Goal: Task Accomplishment & Management: Manage account settings

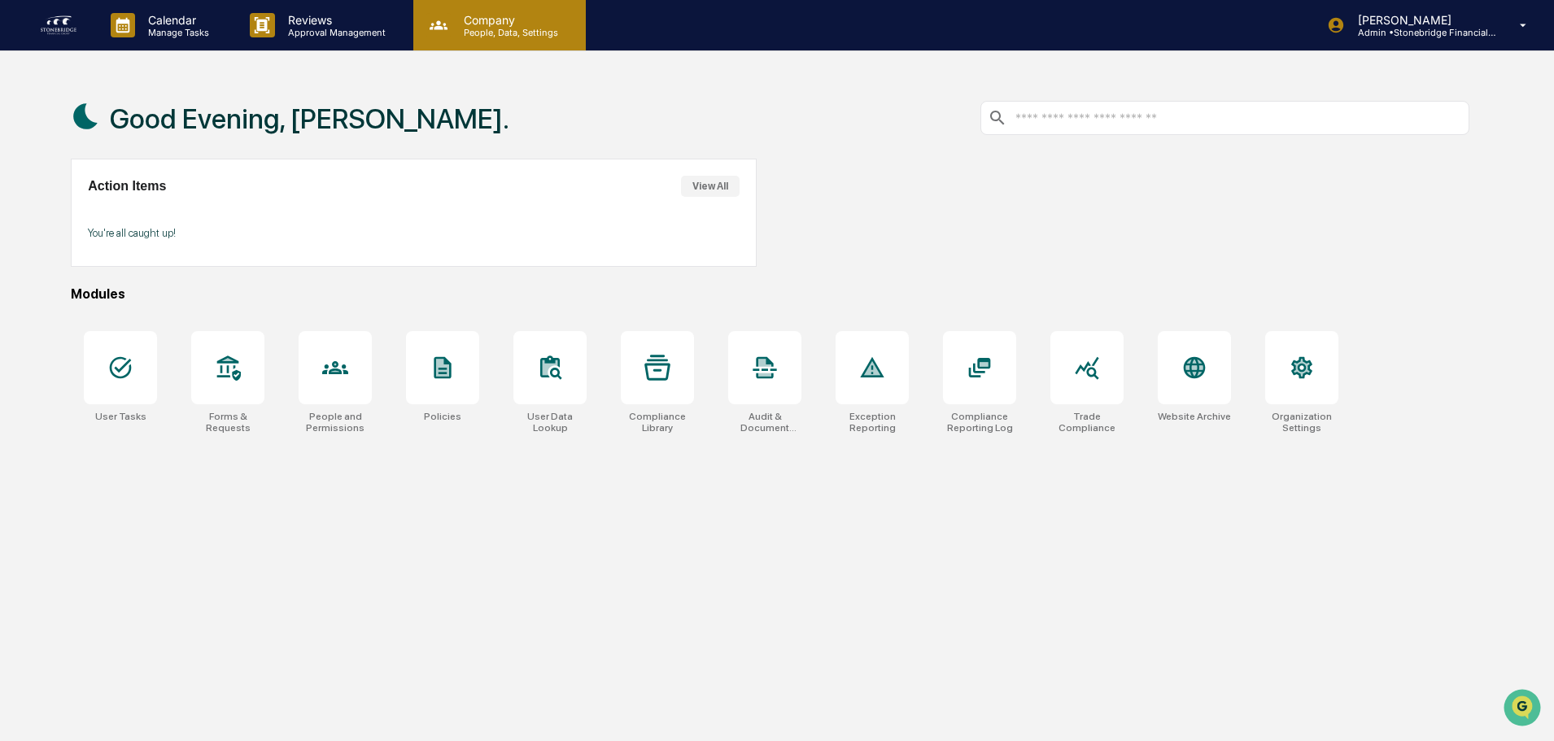
click at [480, 30] on p "People, Data, Settings" at bounding box center [509, 32] width 116 height 11
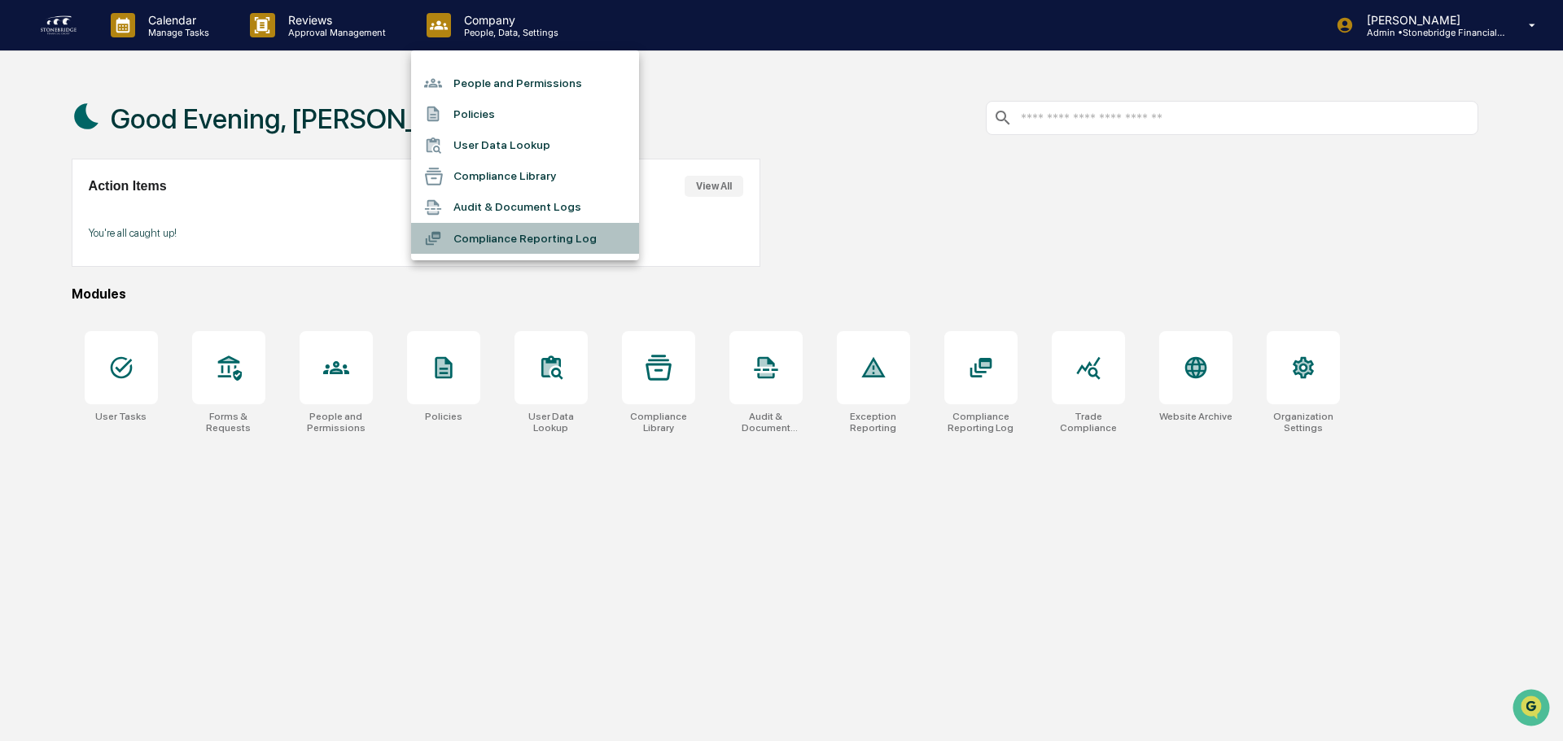
click at [527, 238] on li "Compliance Reporting Log" at bounding box center [525, 238] width 228 height 31
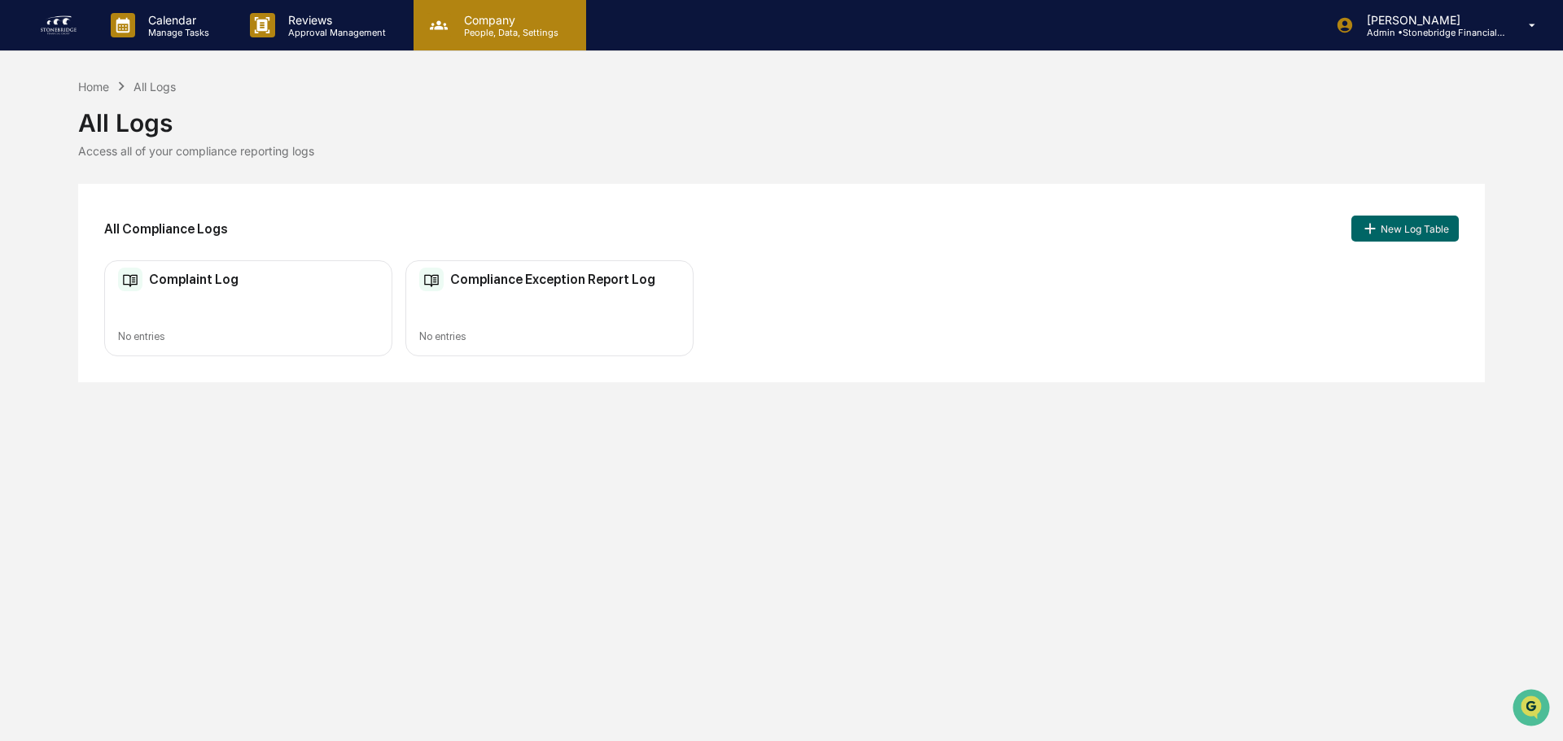
click at [499, 42] on div "Company People, Data, Settings" at bounding box center [499, 25] width 173 height 50
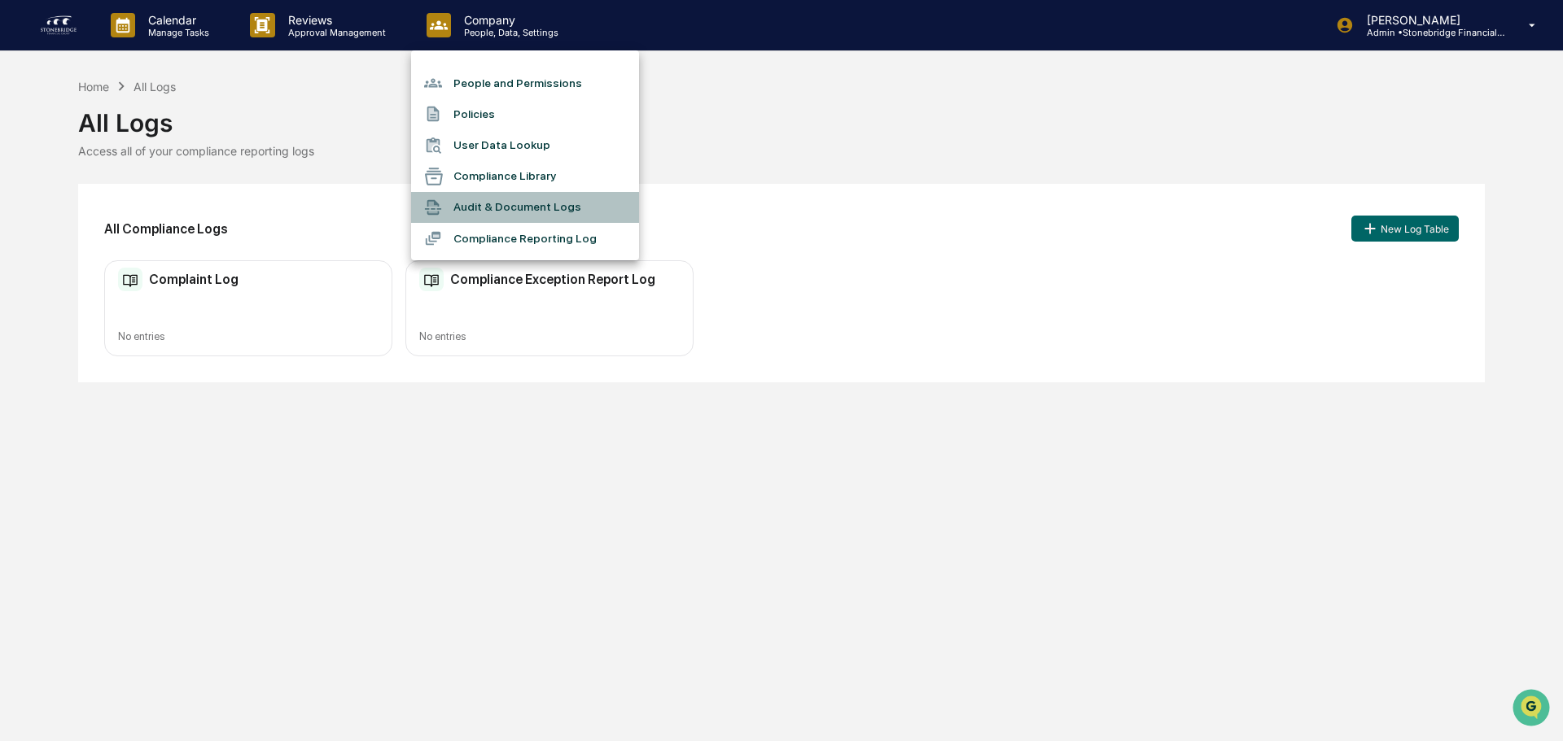
click at [495, 212] on li "Audit & Document Logs" at bounding box center [525, 207] width 228 height 31
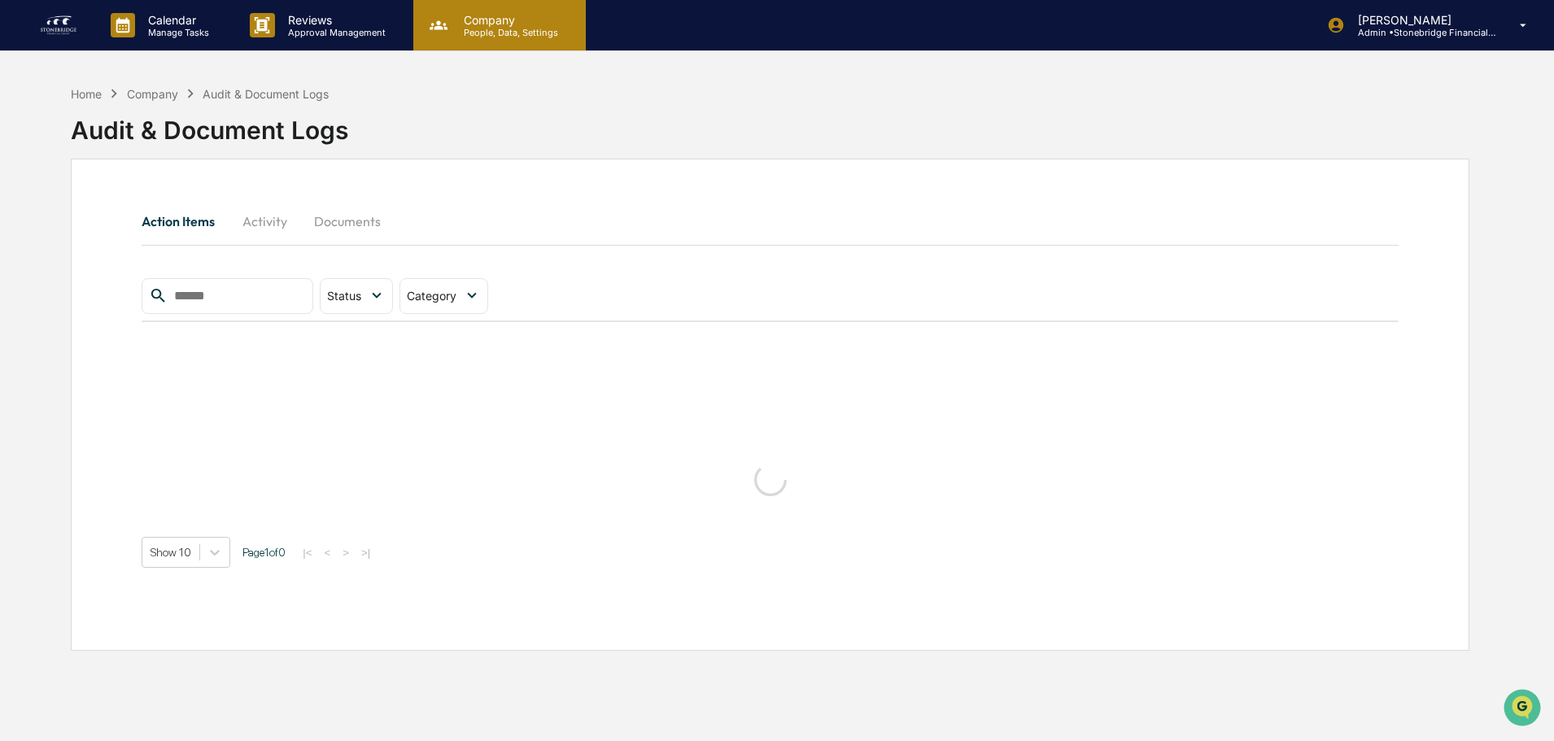
click at [489, 20] on p "Company" at bounding box center [509, 20] width 116 height 14
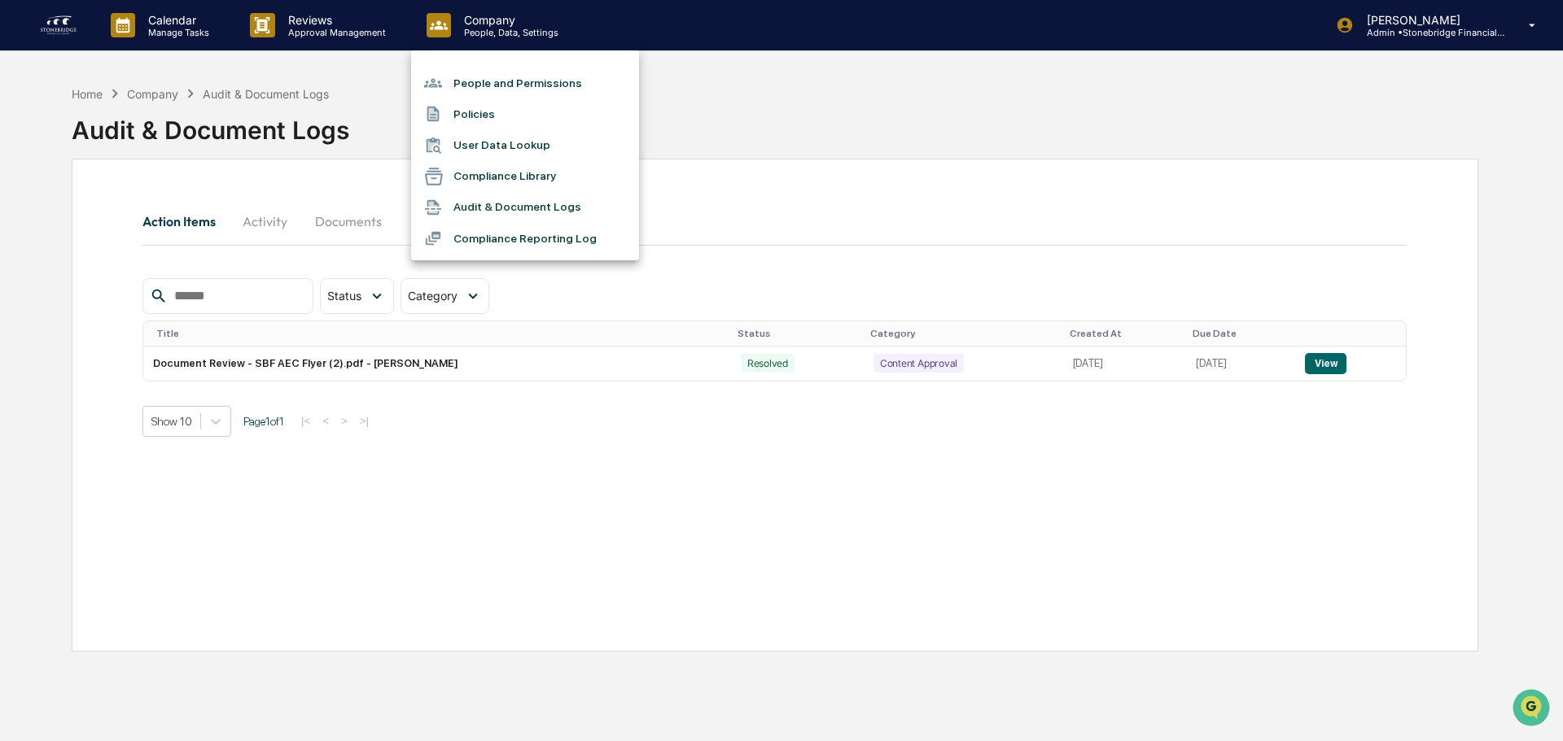
click at [508, 183] on li "Compliance Library" at bounding box center [525, 176] width 228 height 31
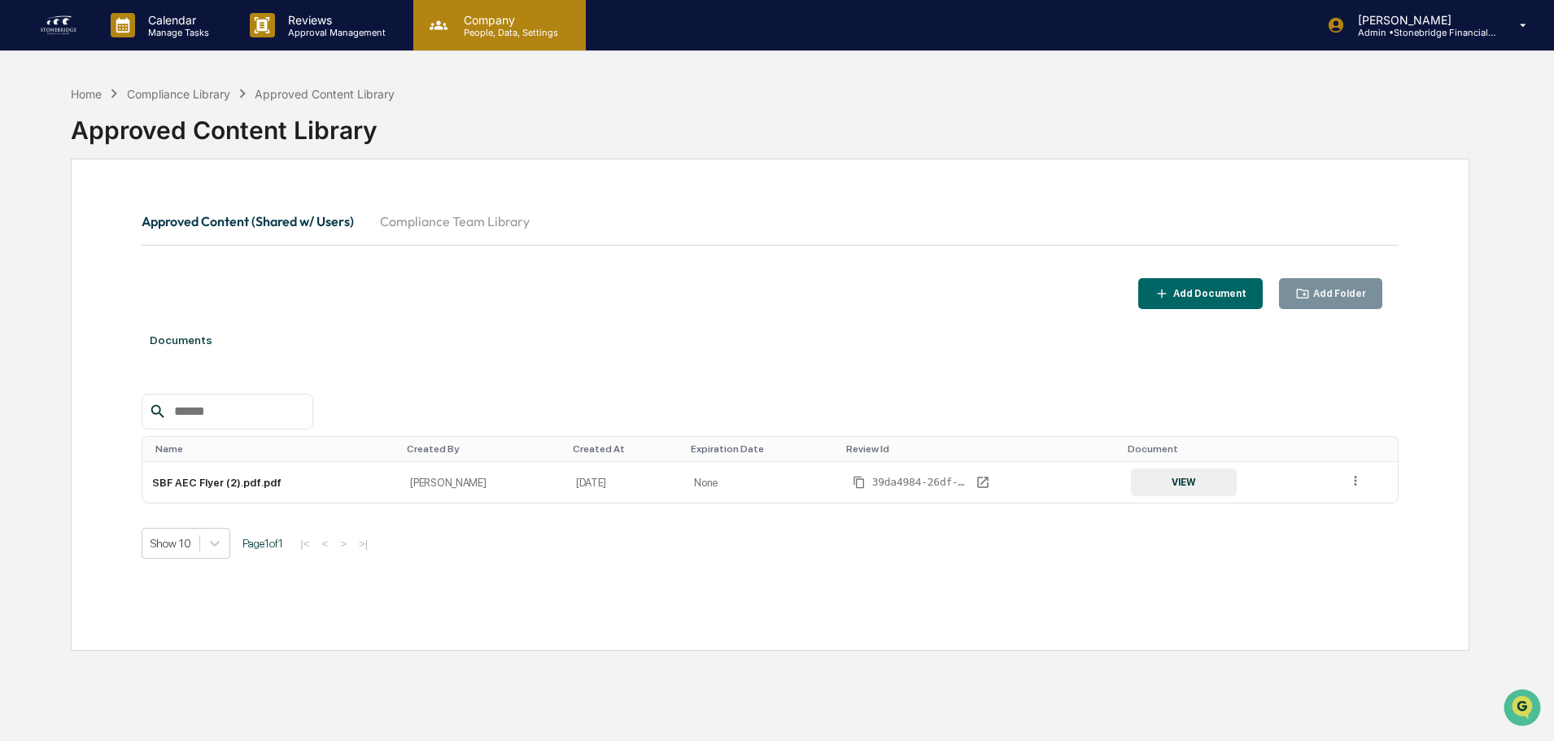
click at [479, 29] on p "People, Data, Settings" at bounding box center [509, 32] width 116 height 11
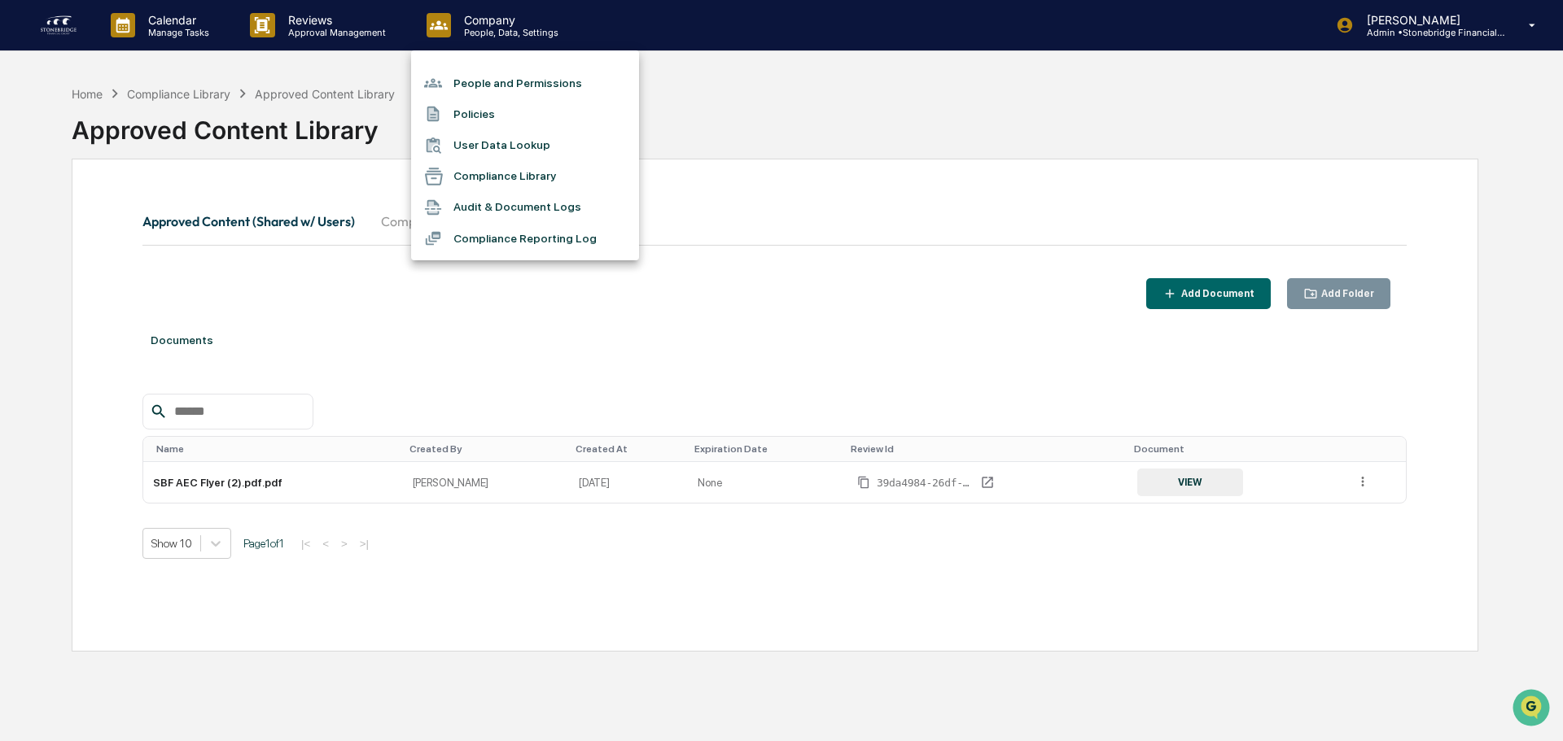
click at [1361, 483] on div at bounding box center [781, 370] width 1563 height 741
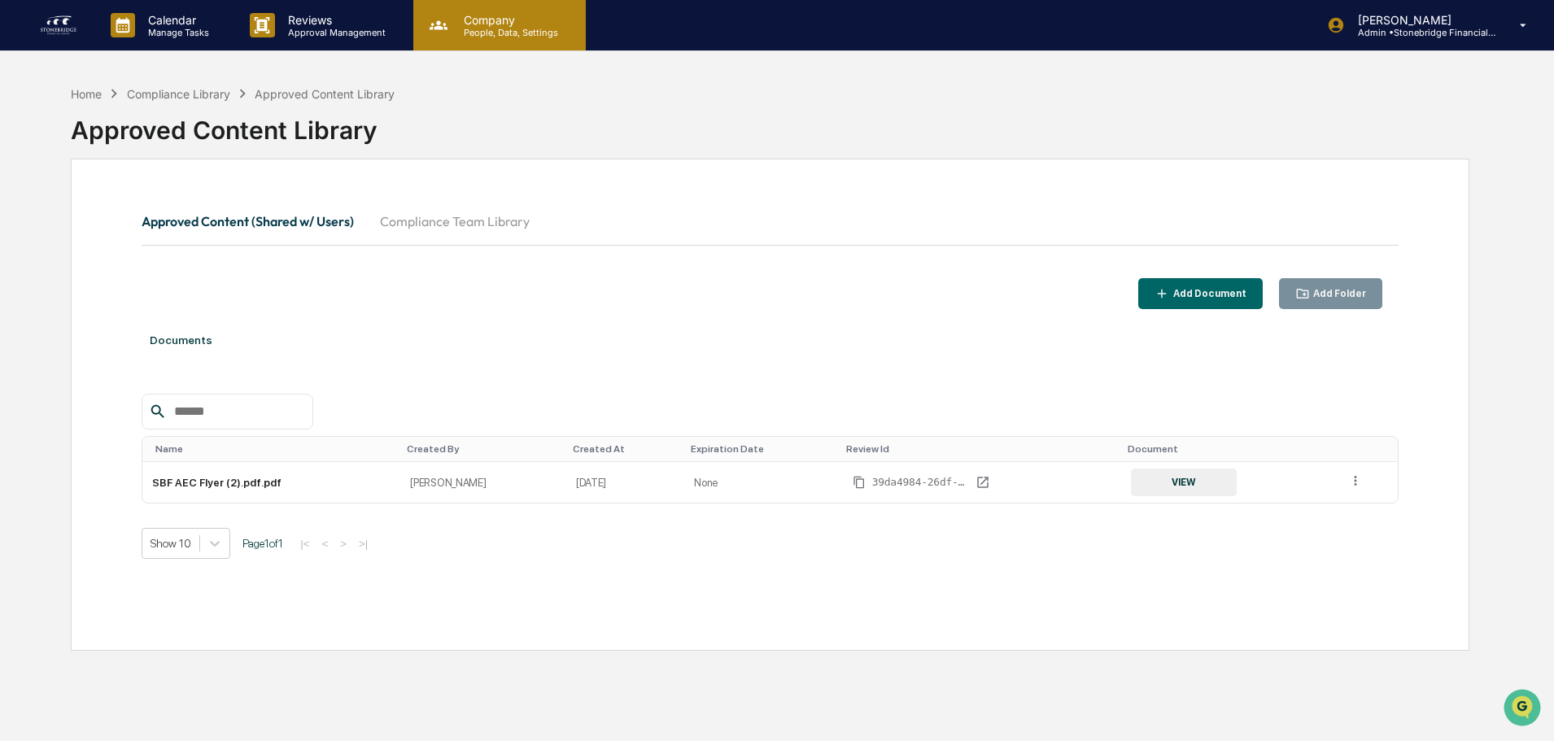
click at [527, 24] on p "Company" at bounding box center [509, 20] width 116 height 14
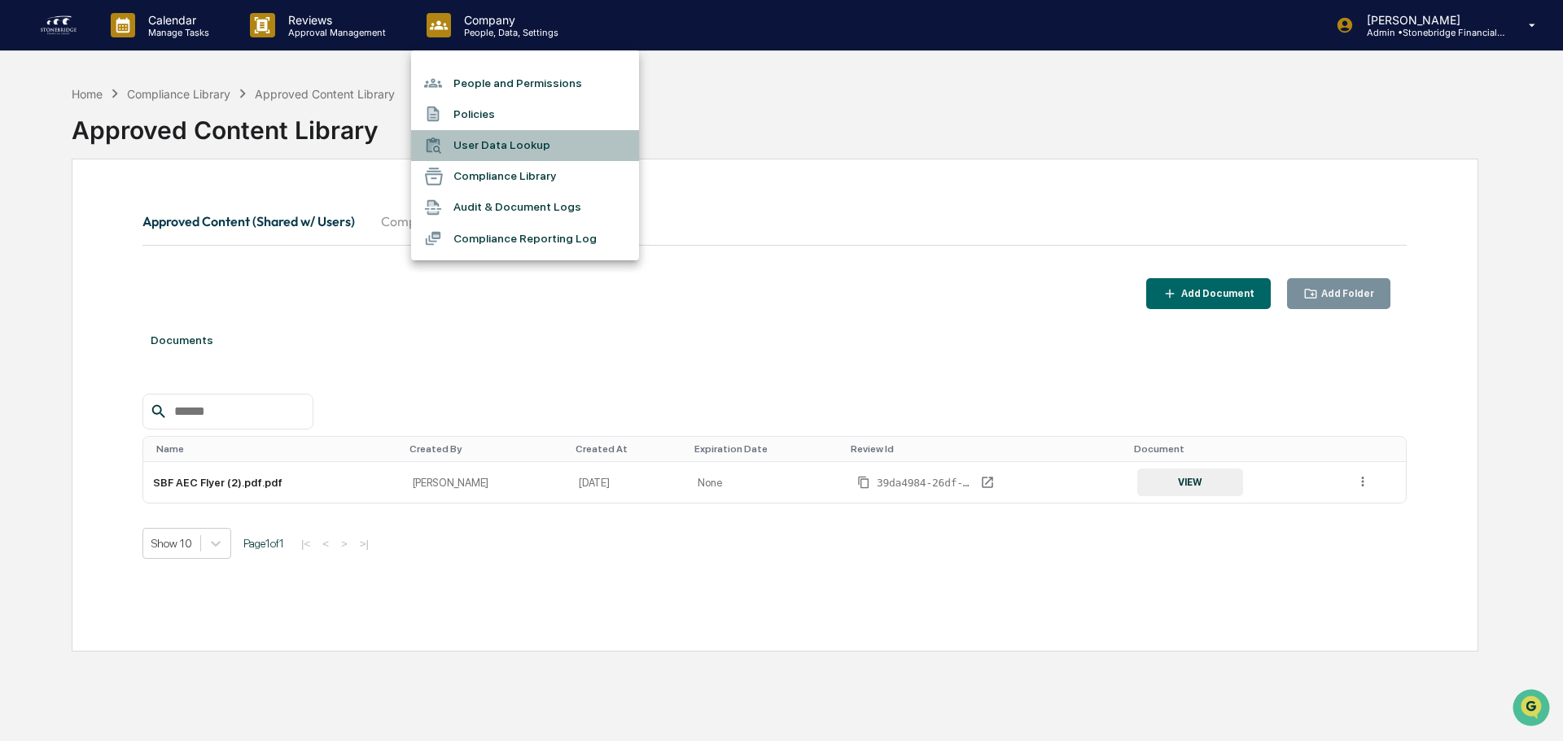
click at [514, 146] on li "User Data Lookup" at bounding box center [525, 145] width 228 height 31
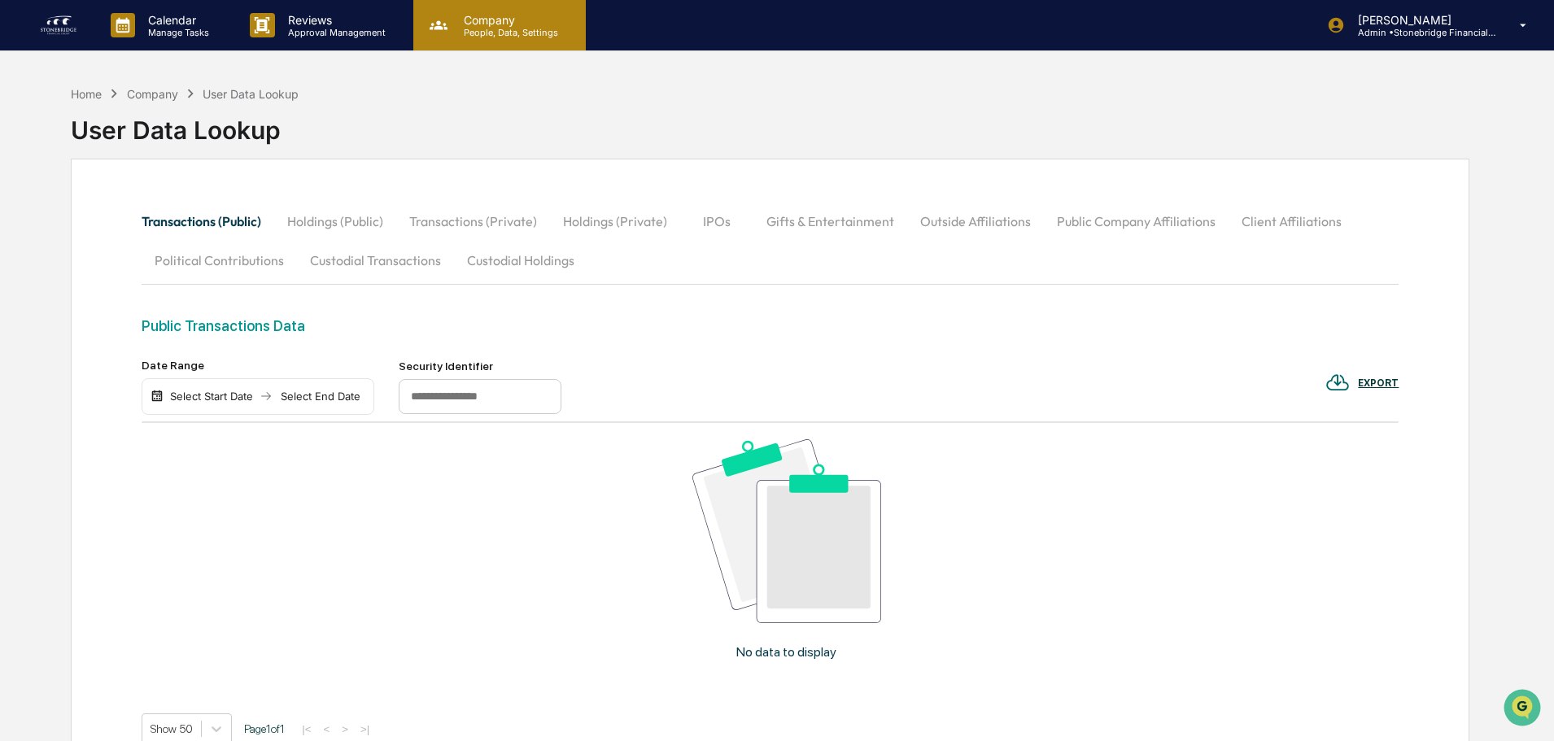
click at [489, 37] on p "People, Data, Settings" at bounding box center [509, 32] width 116 height 11
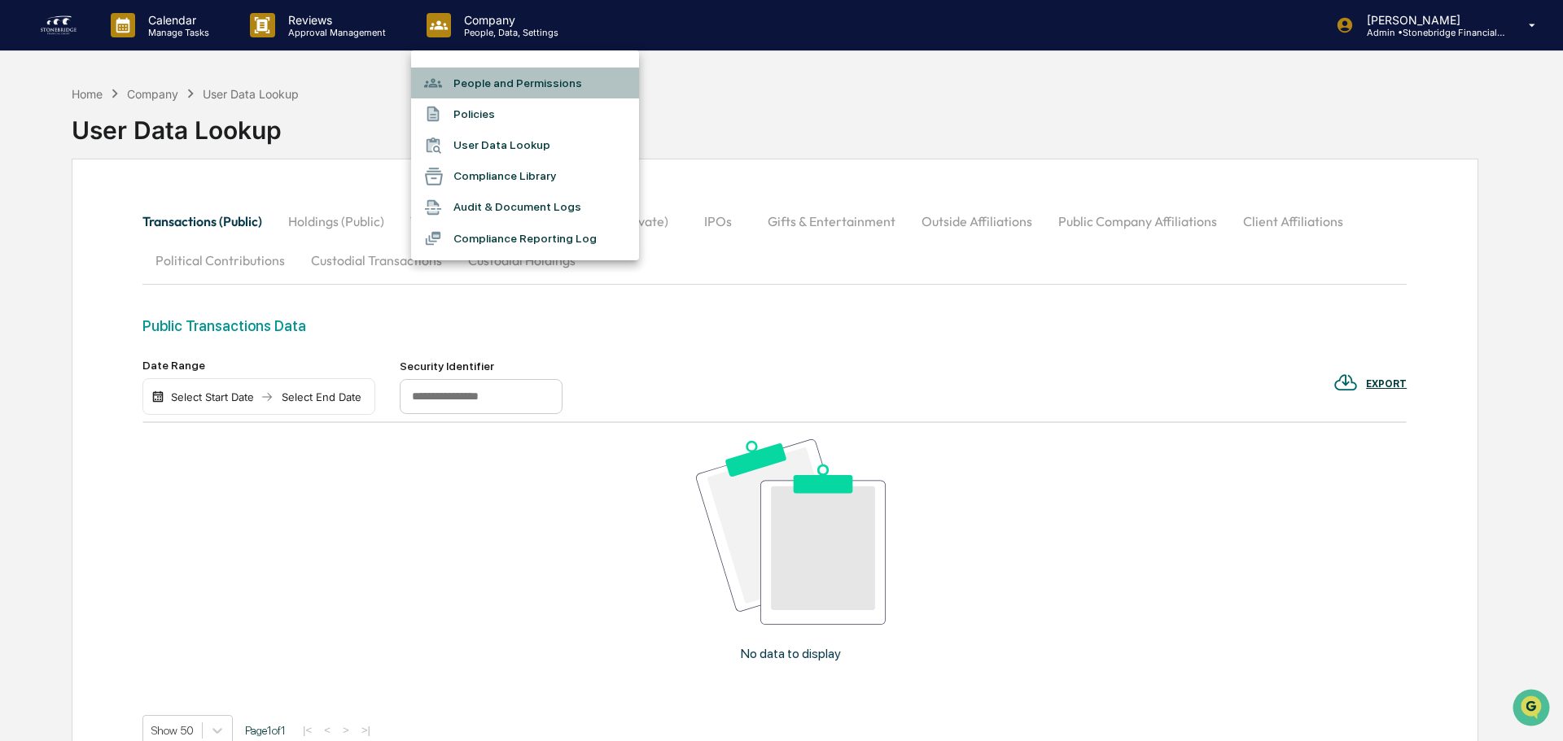
click at [497, 79] on li "People and Permissions" at bounding box center [525, 83] width 228 height 31
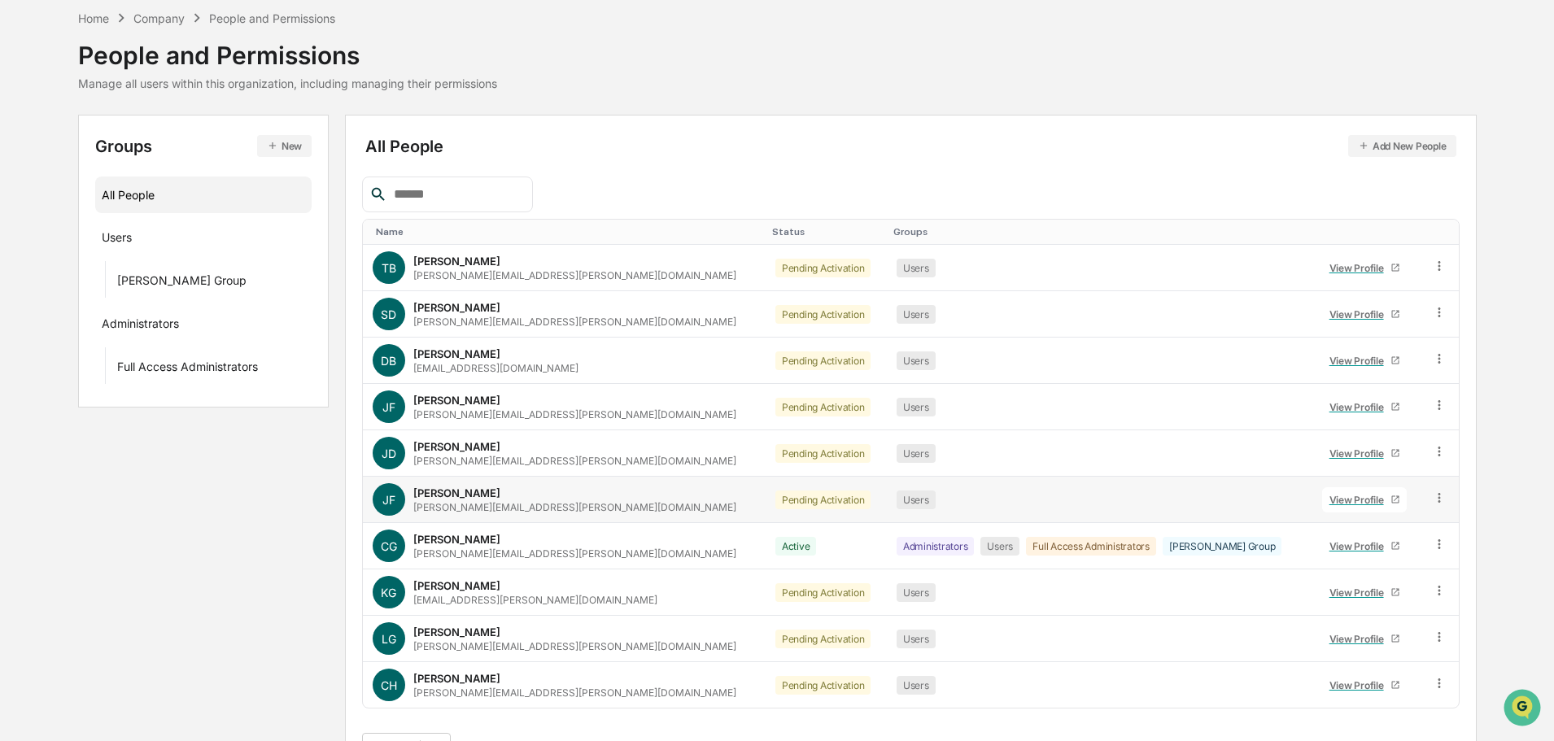
scroll to position [69, 0]
click at [1340, 545] on div "View Profile" at bounding box center [1360, 546] width 61 height 12
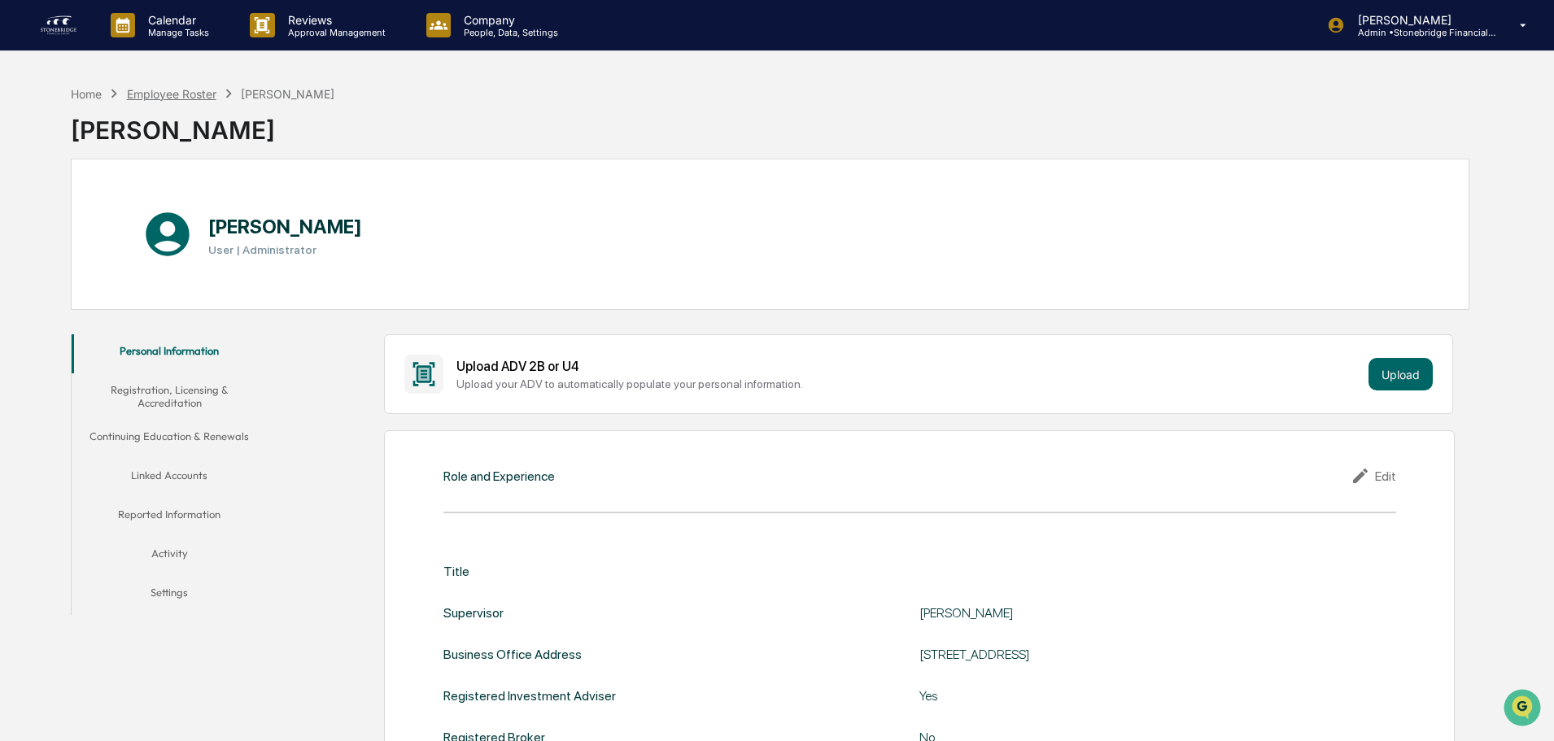
click at [186, 90] on div "Employee Roster" at bounding box center [172, 94] width 90 height 14
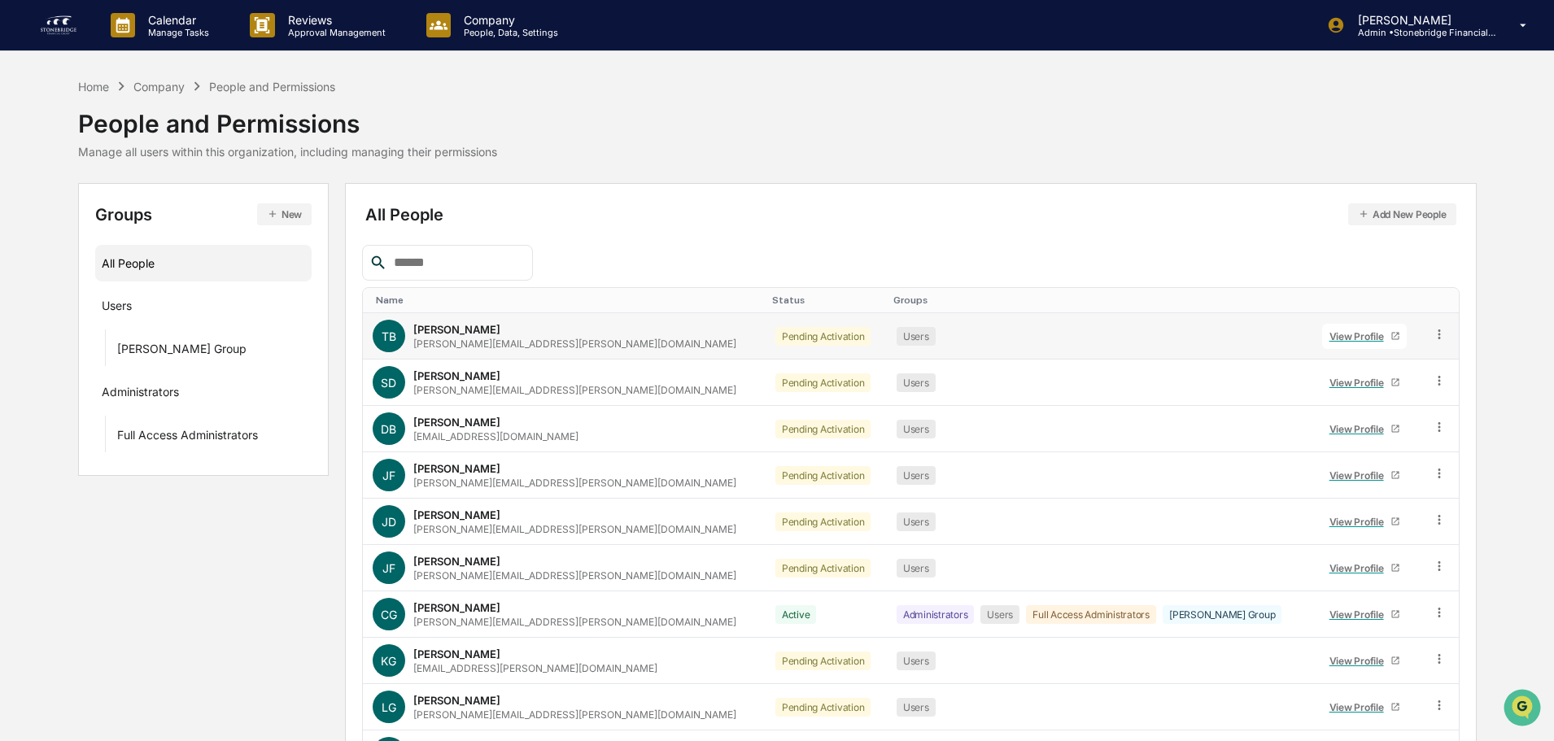
click at [455, 331] on div "Todd Bogda" at bounding box center [456, 329] width 87 height 13
click at [1337, 384] on div "View Profile" at bounding box center [1360, 383] width 61 height 12
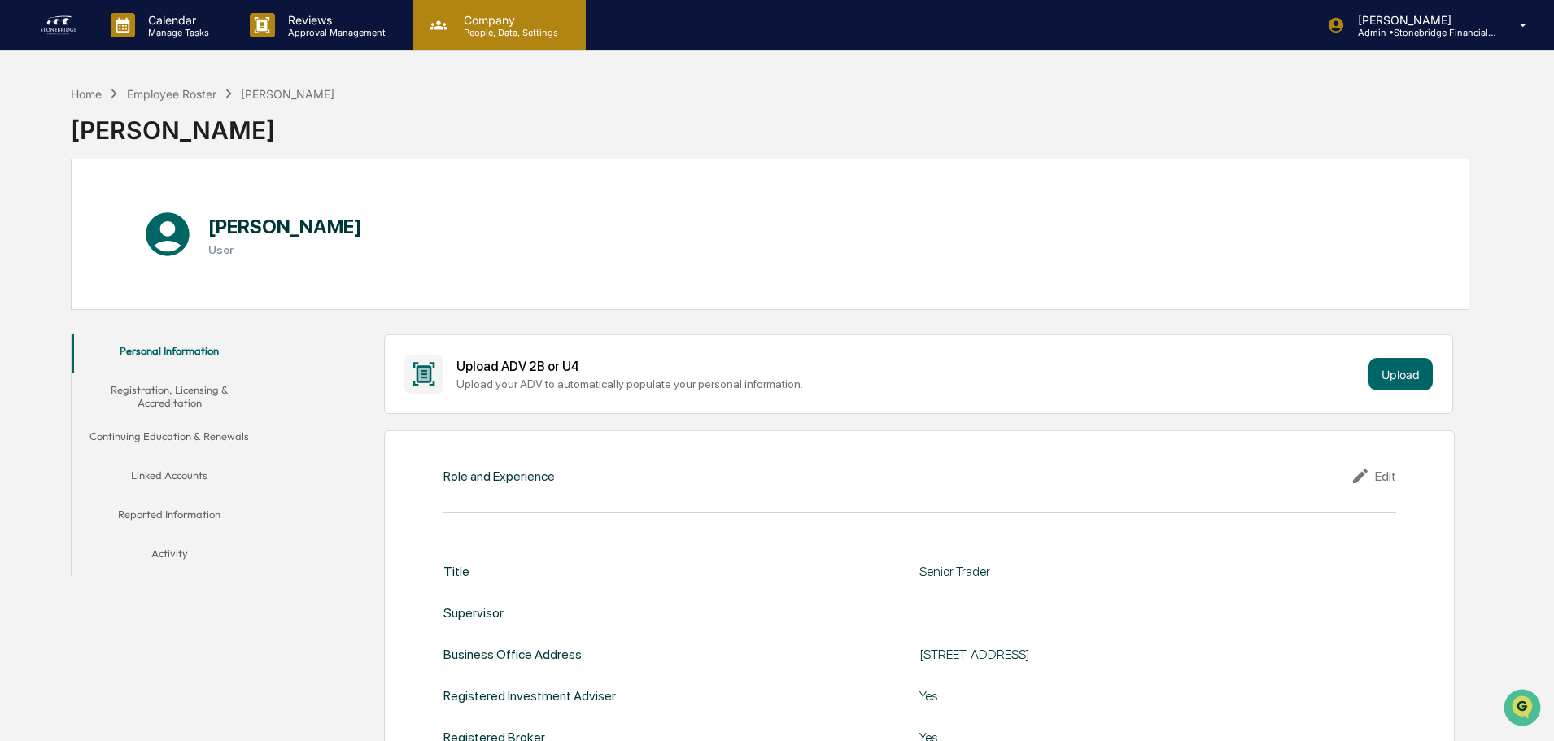
click at [468, 45] on div "Company People, Data, Settings" at bounding box center [499, 25] width 173 height 50
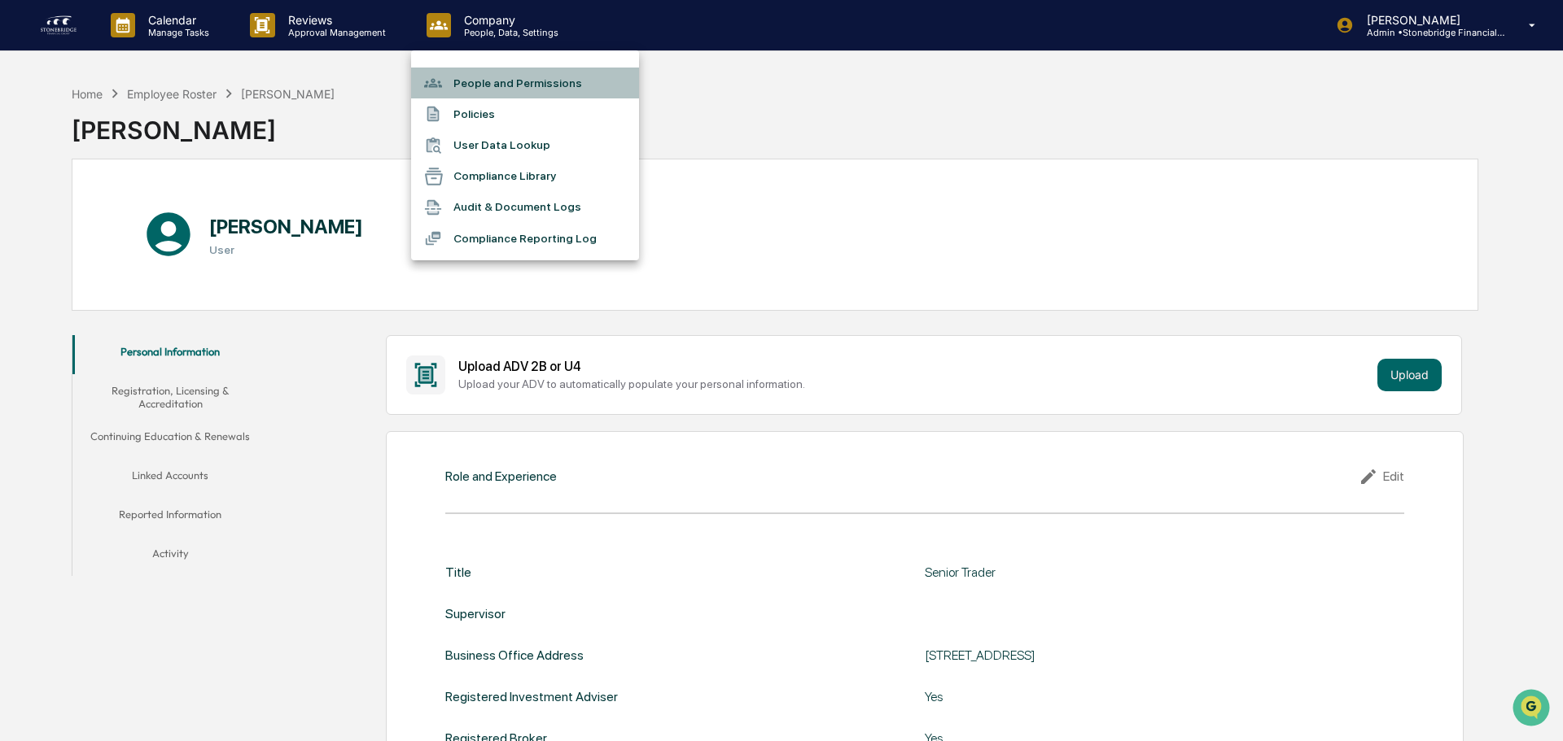
click at [480, 85] on li "People and Permissions" at bounding box center [525, 83] width 228 height 31
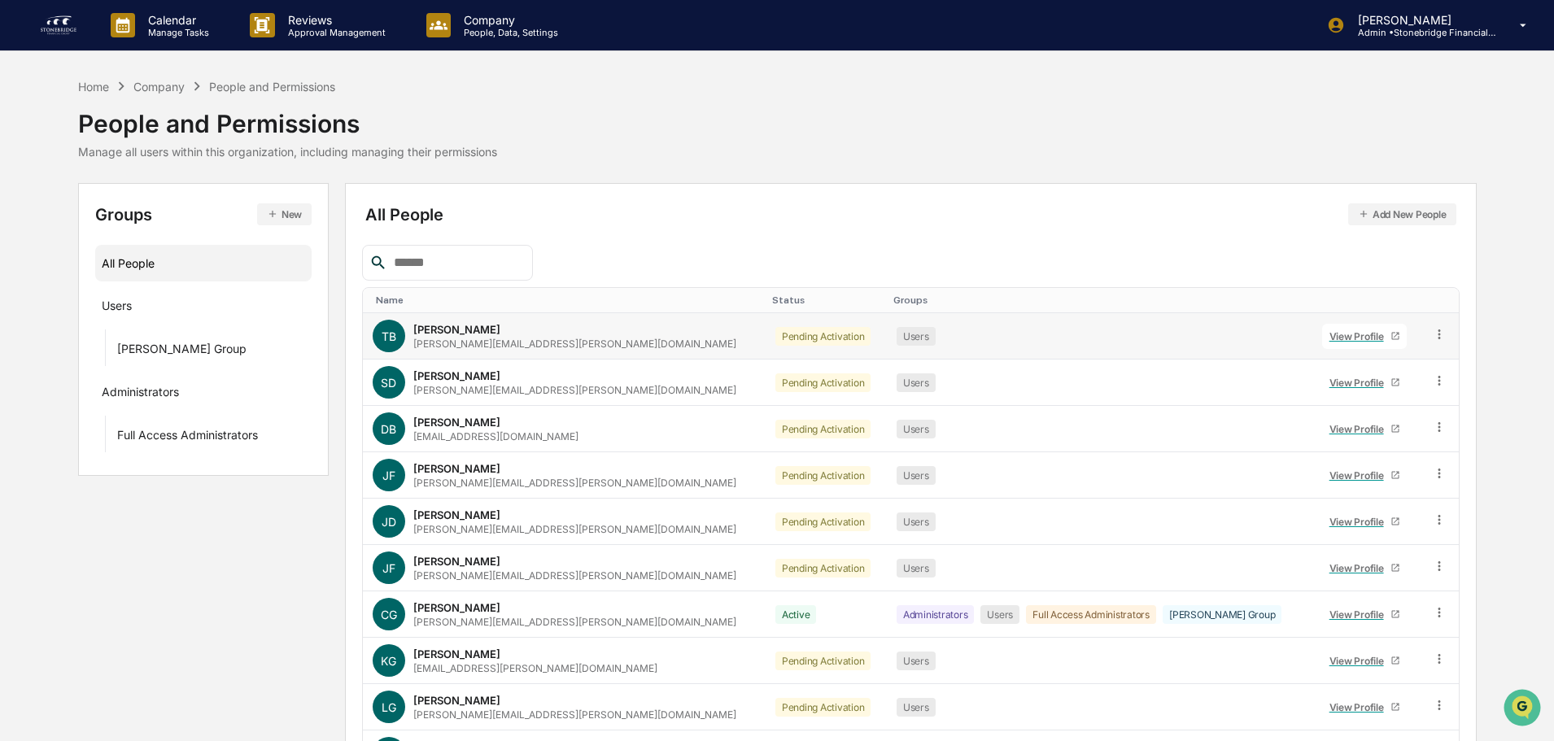
click at [1330, 344] on link "View Profile" at bounding box center [1365, 336] width 85 height 25
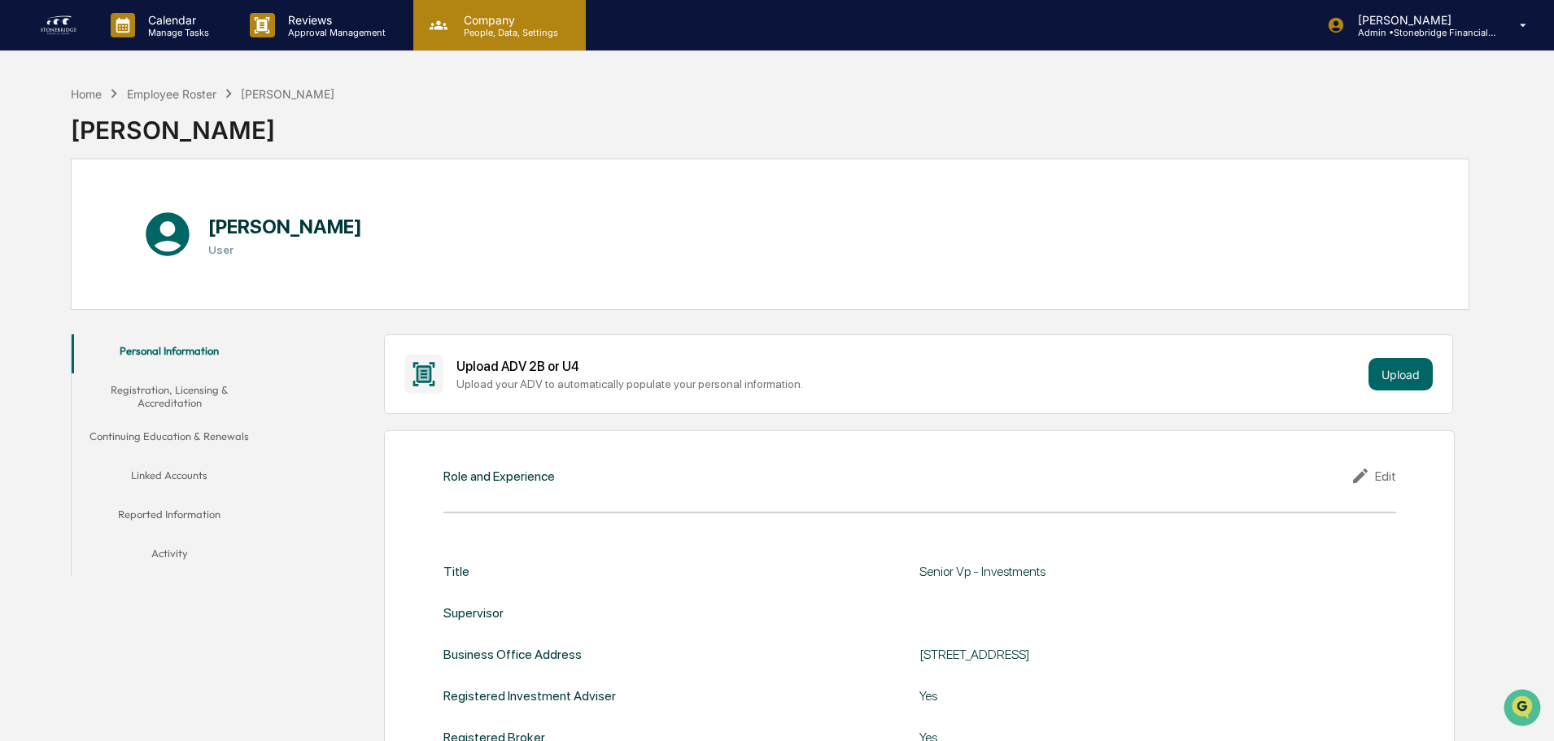
click at [488, 14] on p "Company" at bounding box center [509, 20] width 116 height 14
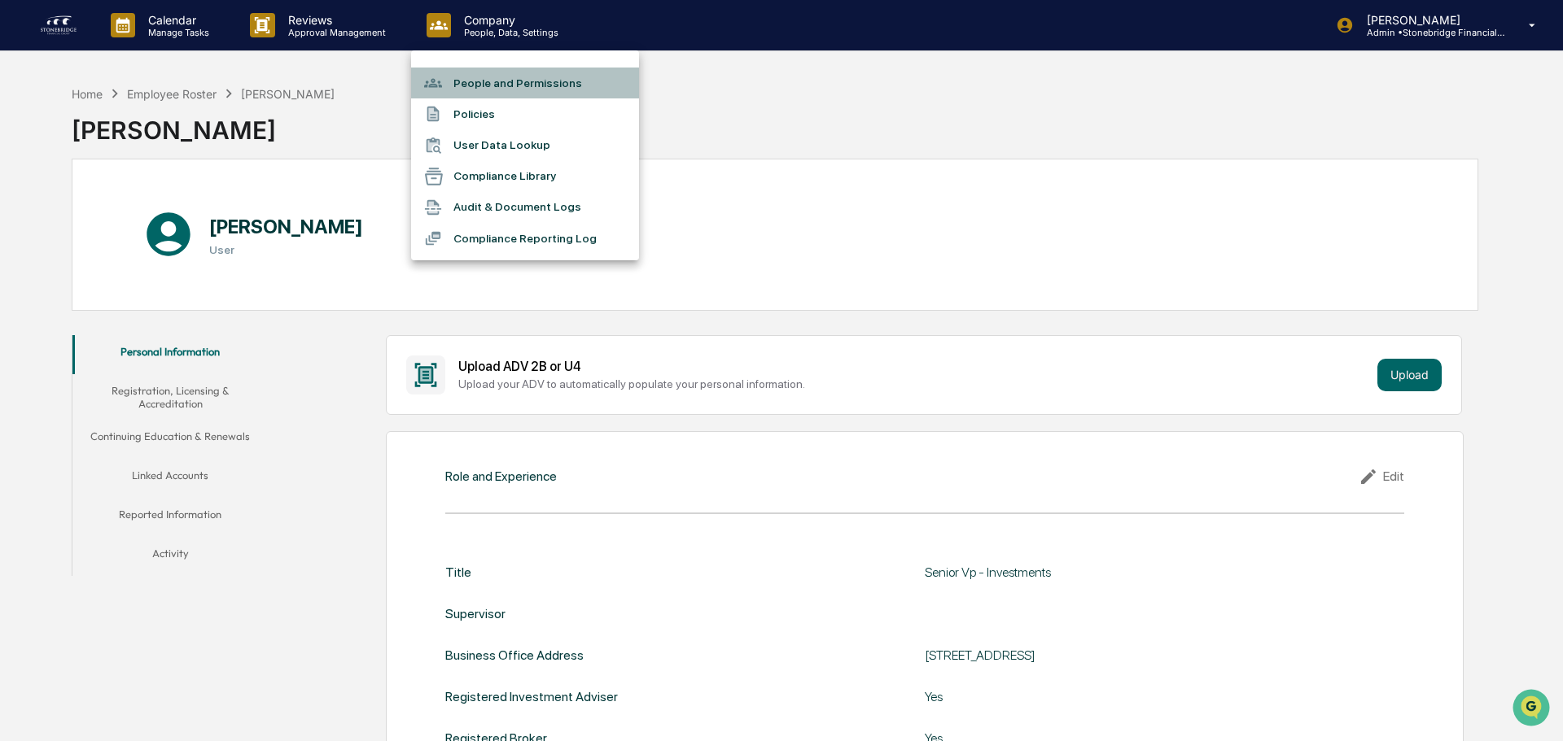
click at [477, 94] on li "People and Permissions" at bounding box center [525, 83] width 228 height 31
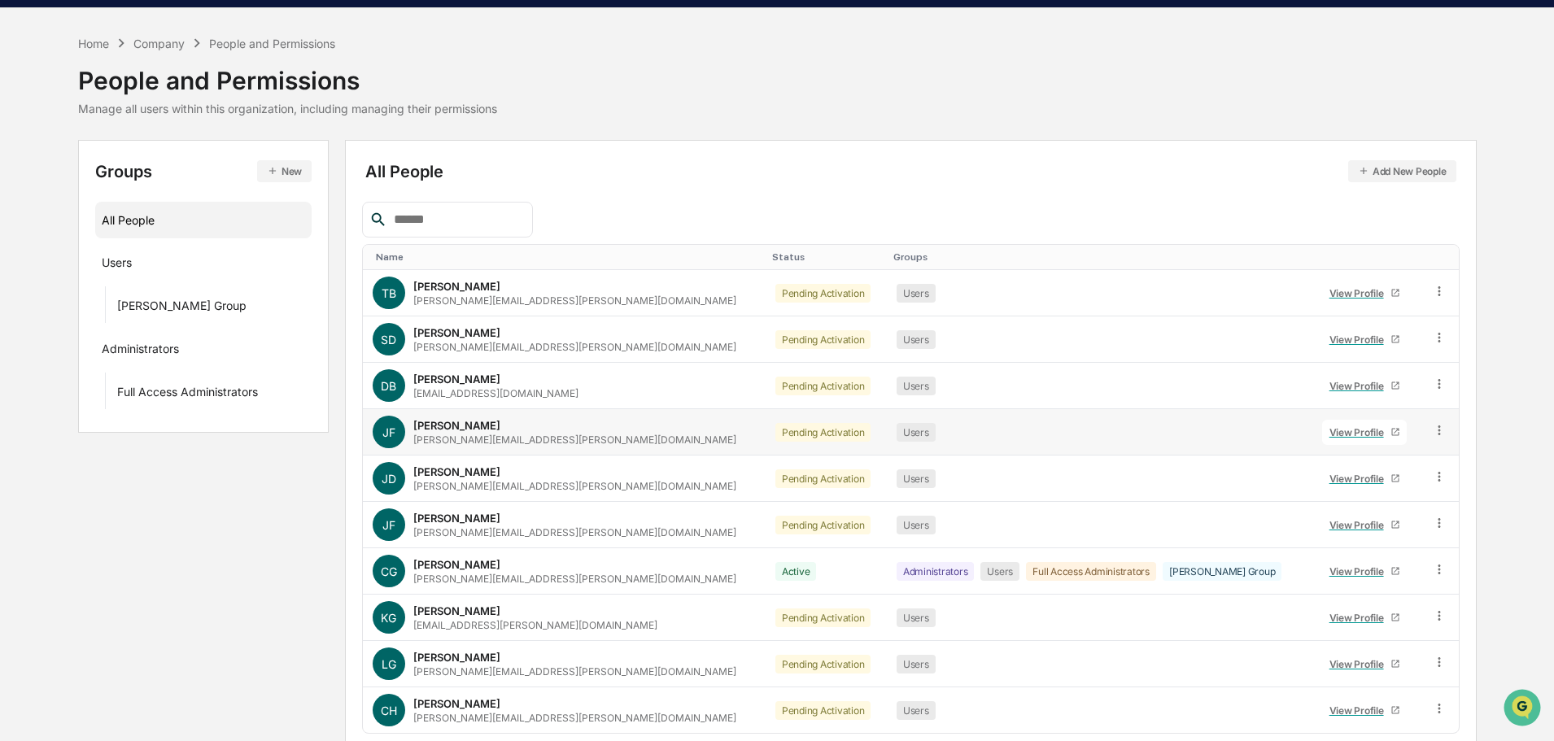
scroll to position [42, 0]
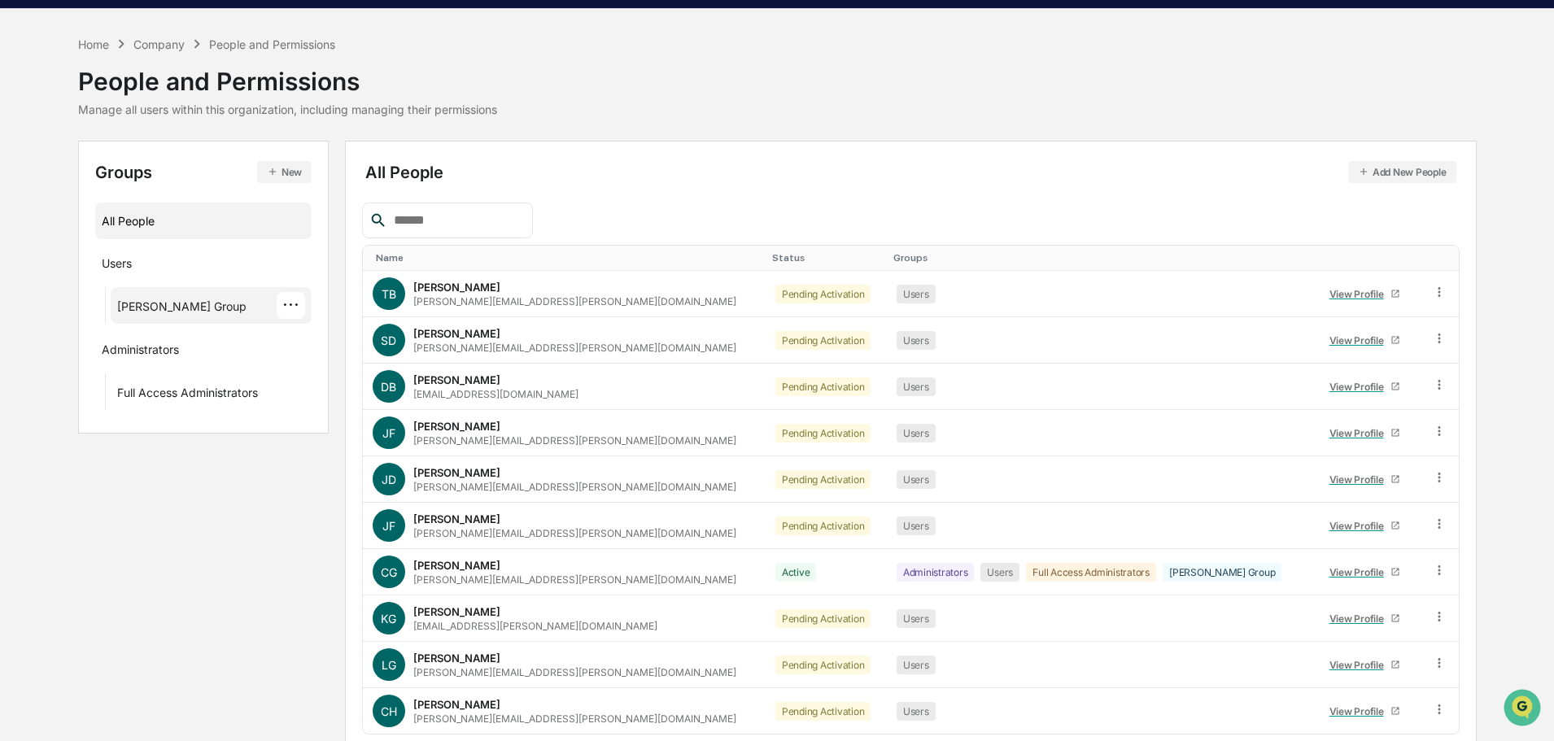
click at [298, 306] on div "···" at bounding box center [291, 305] width 28 height 27
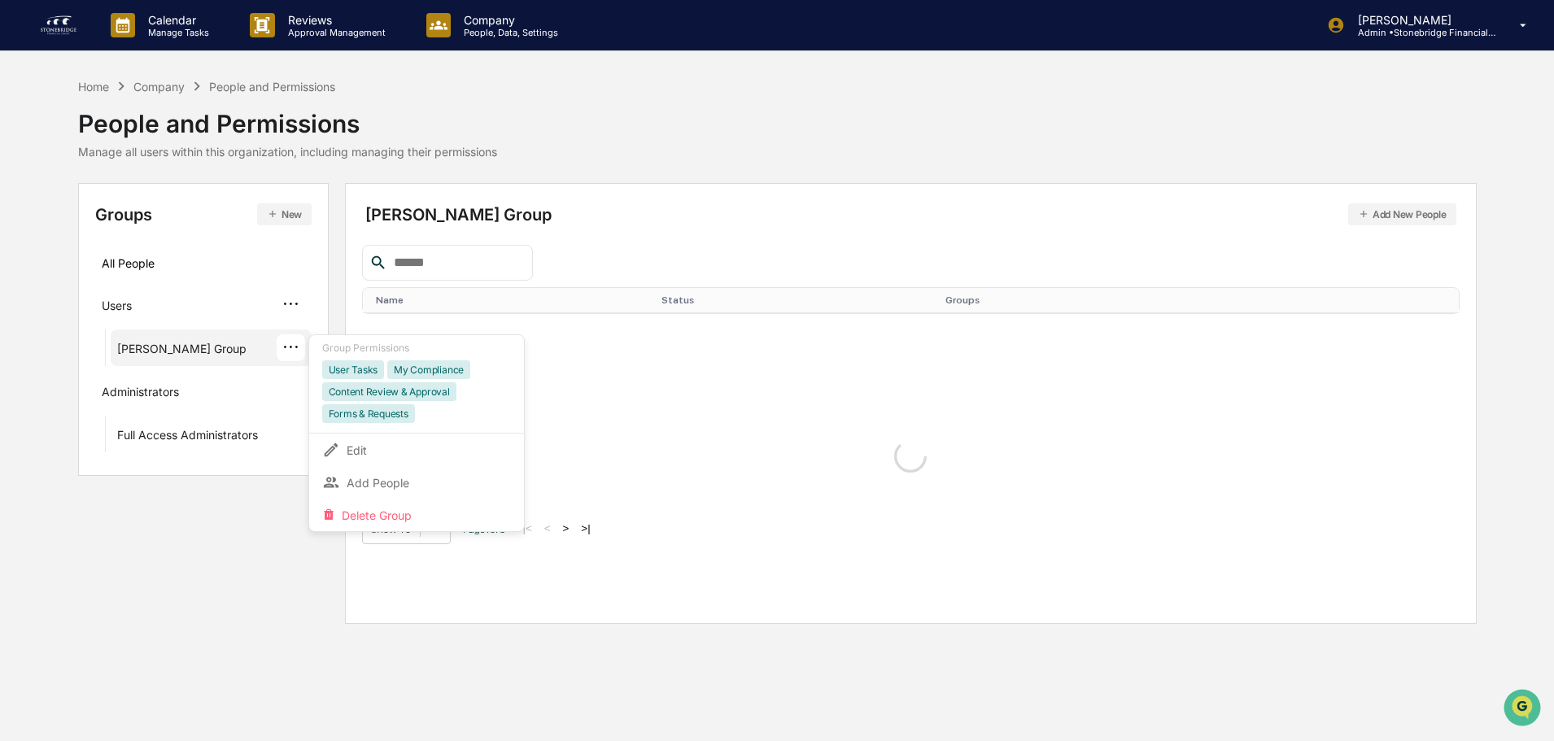
scroll to position [0, 0]
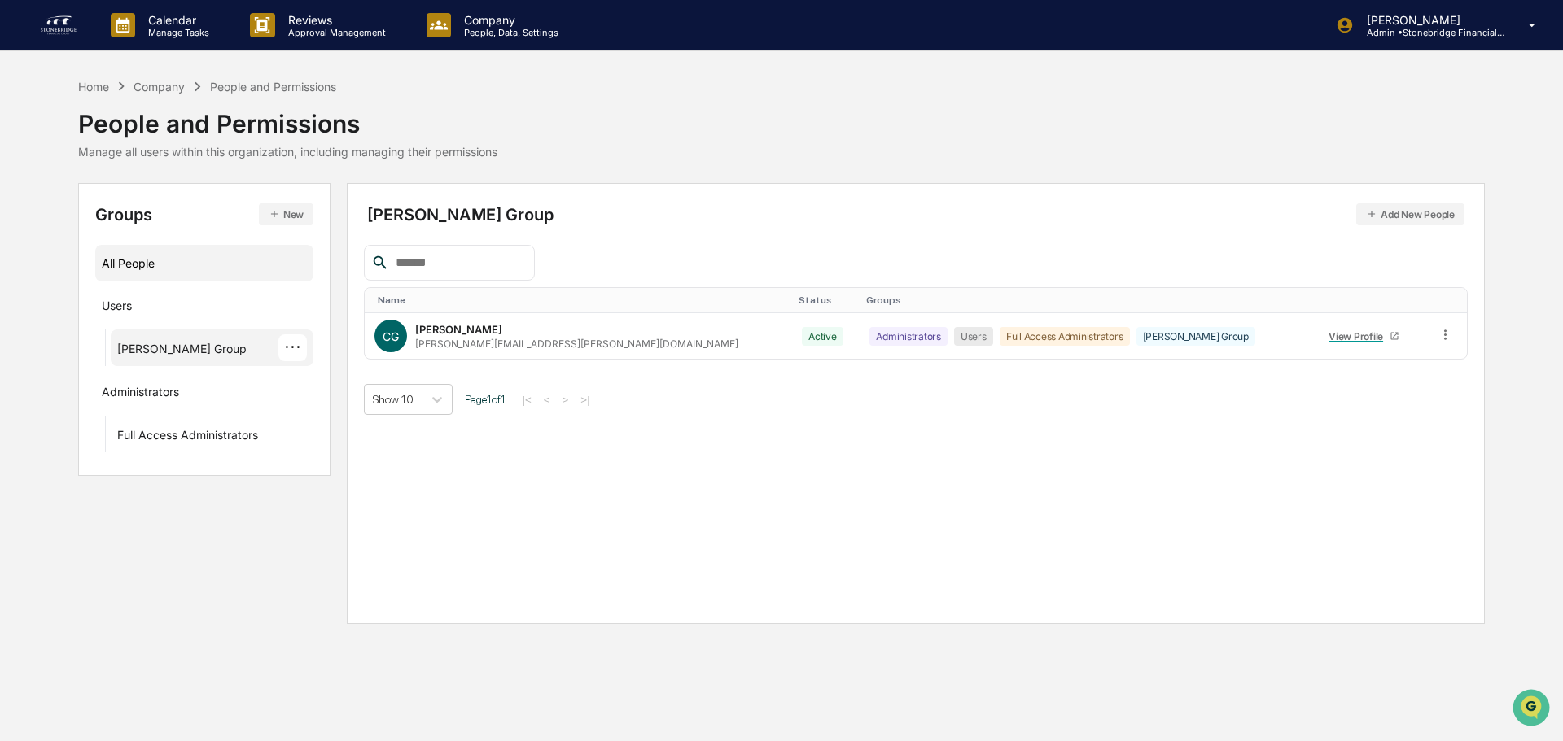
click at [154, 258] on div "All People" at bounding box center [204, 263] width 205 height 27
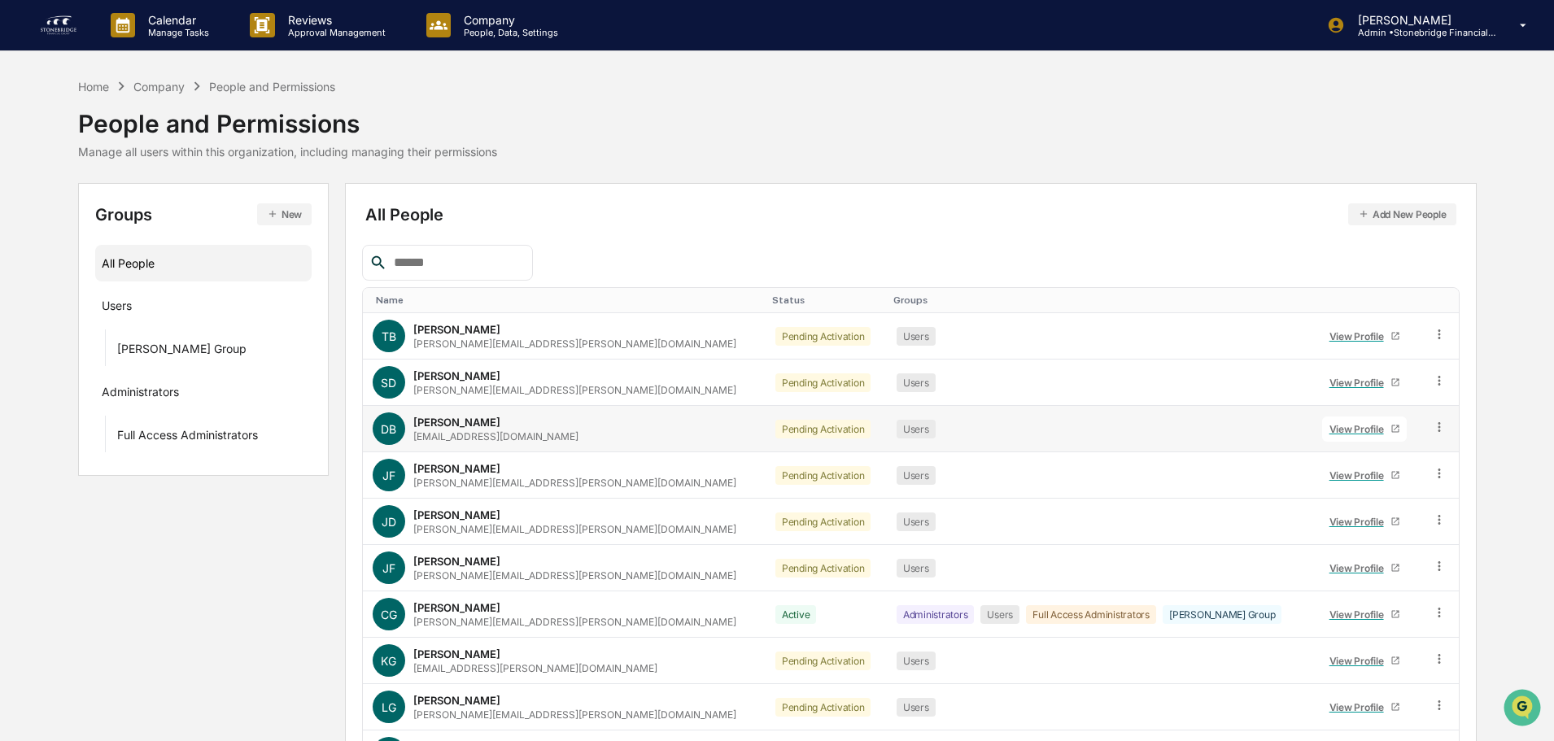
click at [1436, 435] on div at bounding box center [1439, 429] width 15 height 18
click at [437, 419] on div "Dan Barker" at bounding box center [456, 422] width 87 height 13
click at [1330, 430] on div "View Profile" at bounding box center [1360, 429] width 61 height 12
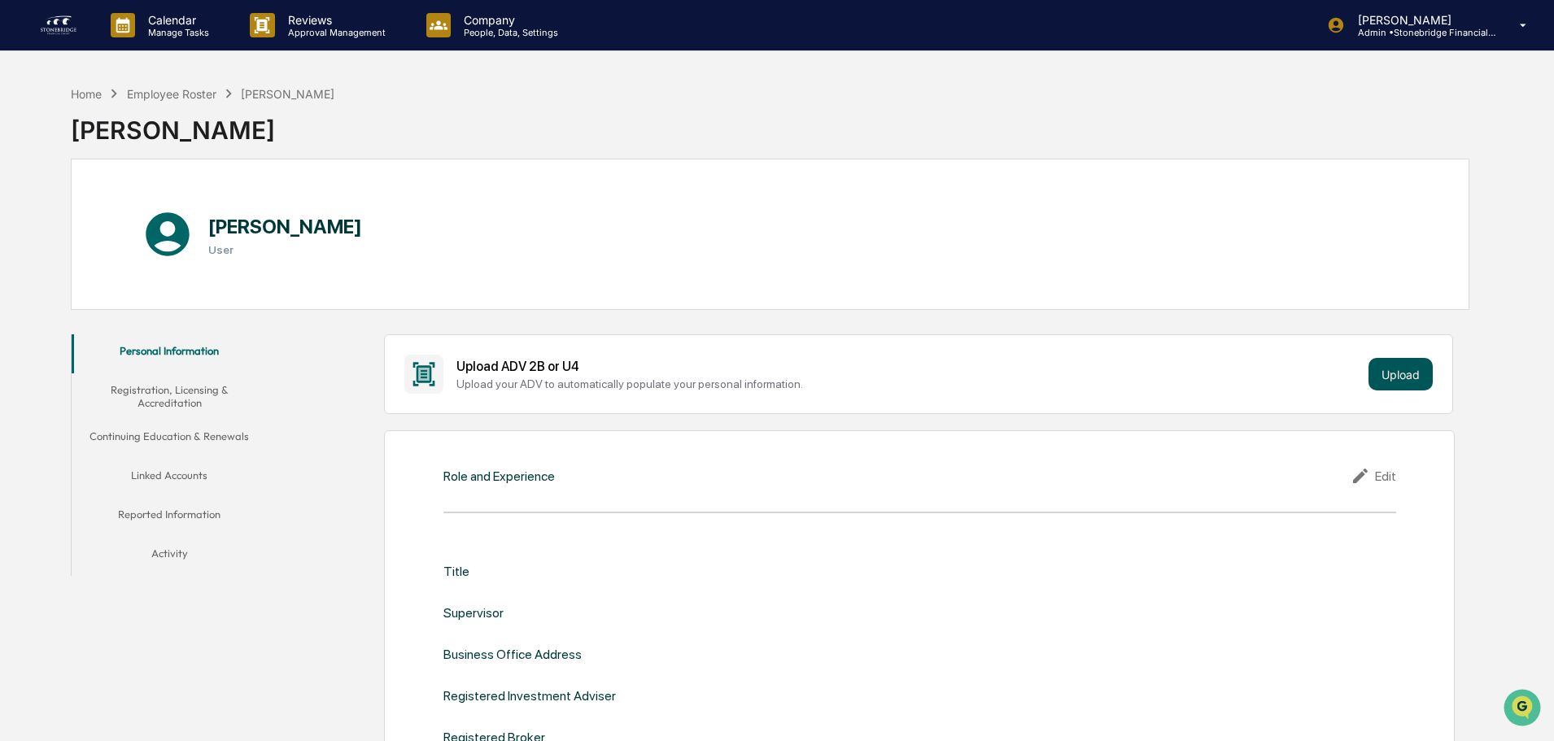
click at [1413, 367] on button "Upload" at bounding box center [1401, 374] width 64 height 33
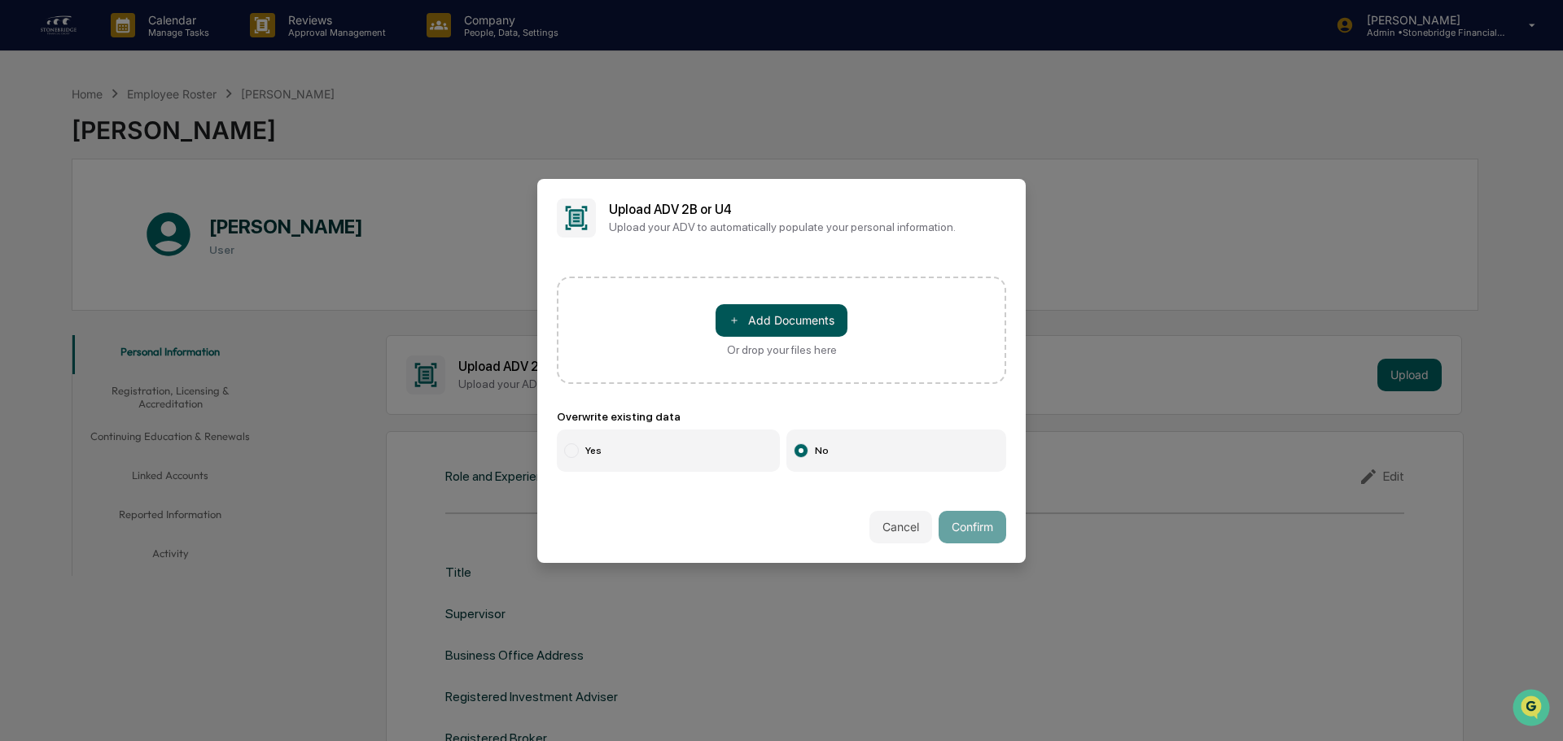
click at [754, 313] on button "＋ Add Documents" at bounding box center [781, 320] width 132 height 33
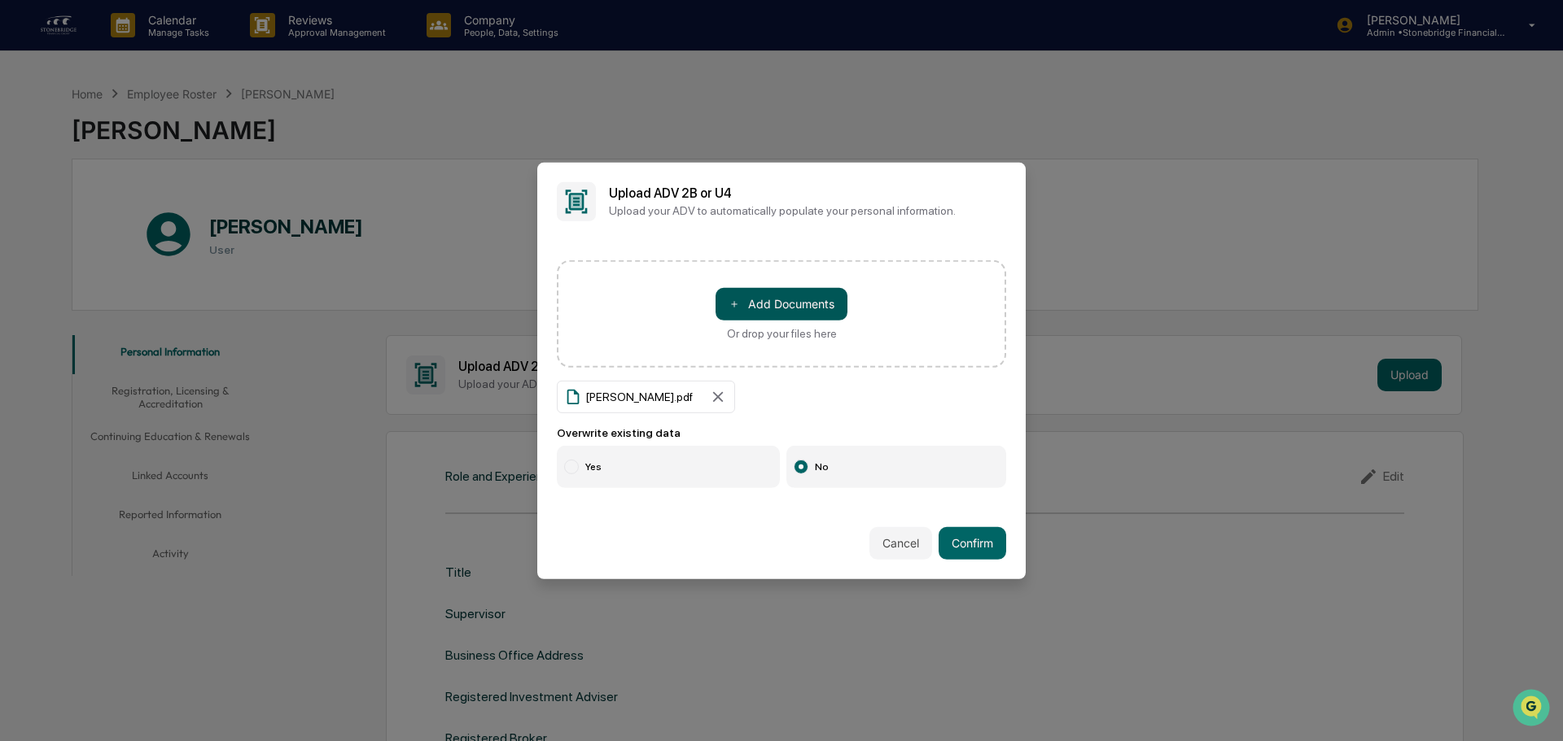
click at [816, 304] on button "＋ Add Documents" at bounding box center [781, 303] width 132 height 33
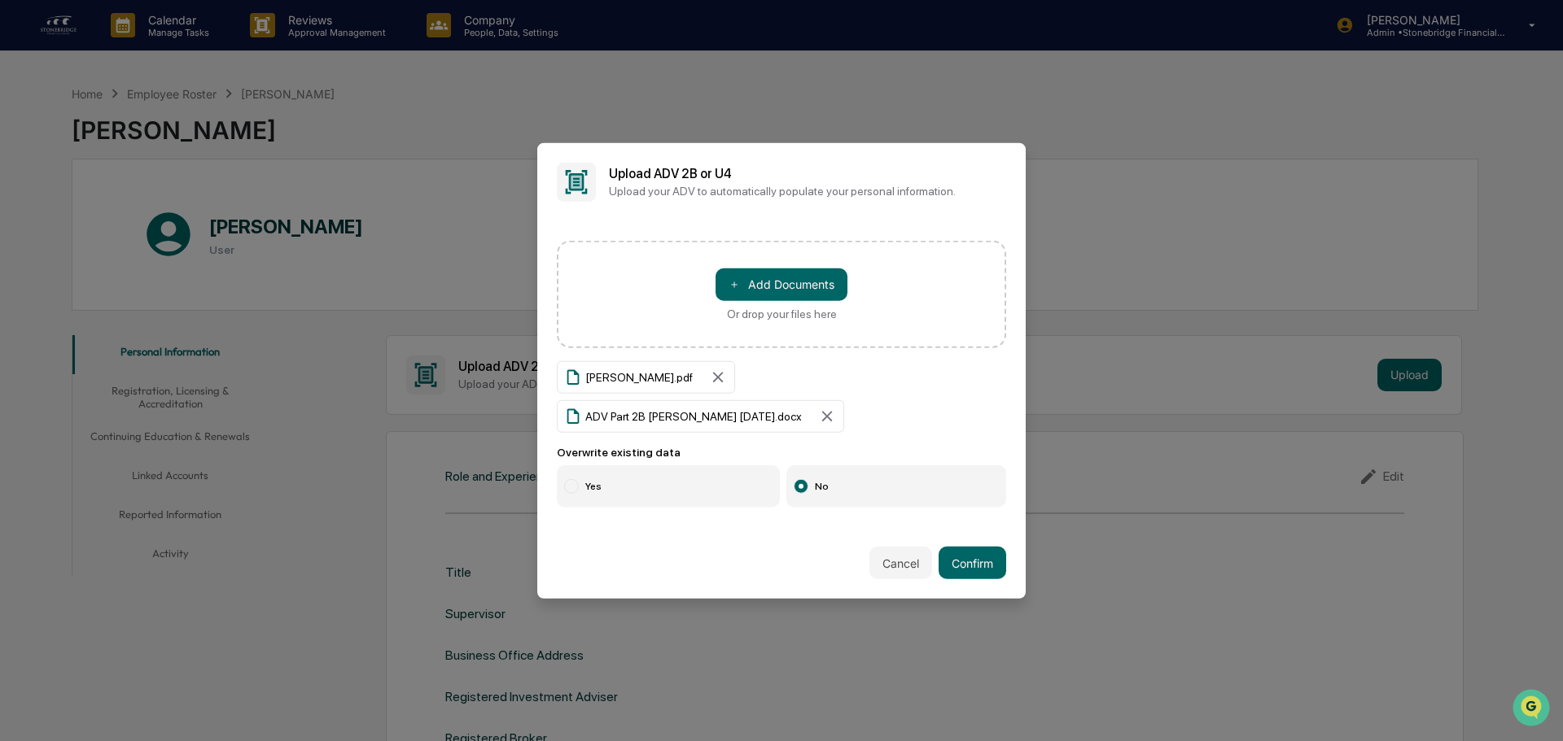
click at [592, 475] on label "Yes" at bounding box center [668, 487] width 223 height 42
click at [966, 550] on button "Confirm" at bounding box center [972, 563] width 68 height 33
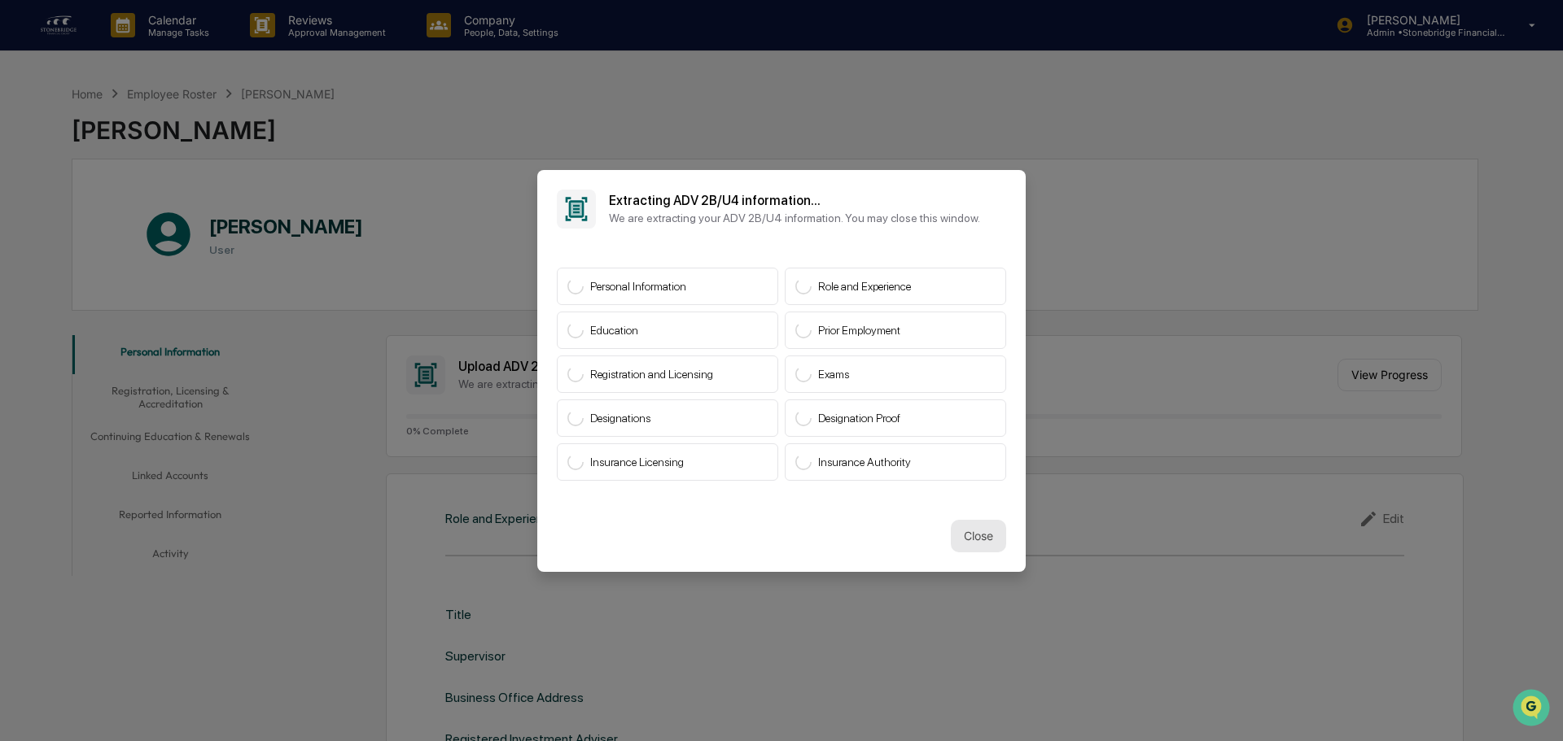
click at [959, 534] on button "Close" at bounding box center [978, 536] width 55 height 33
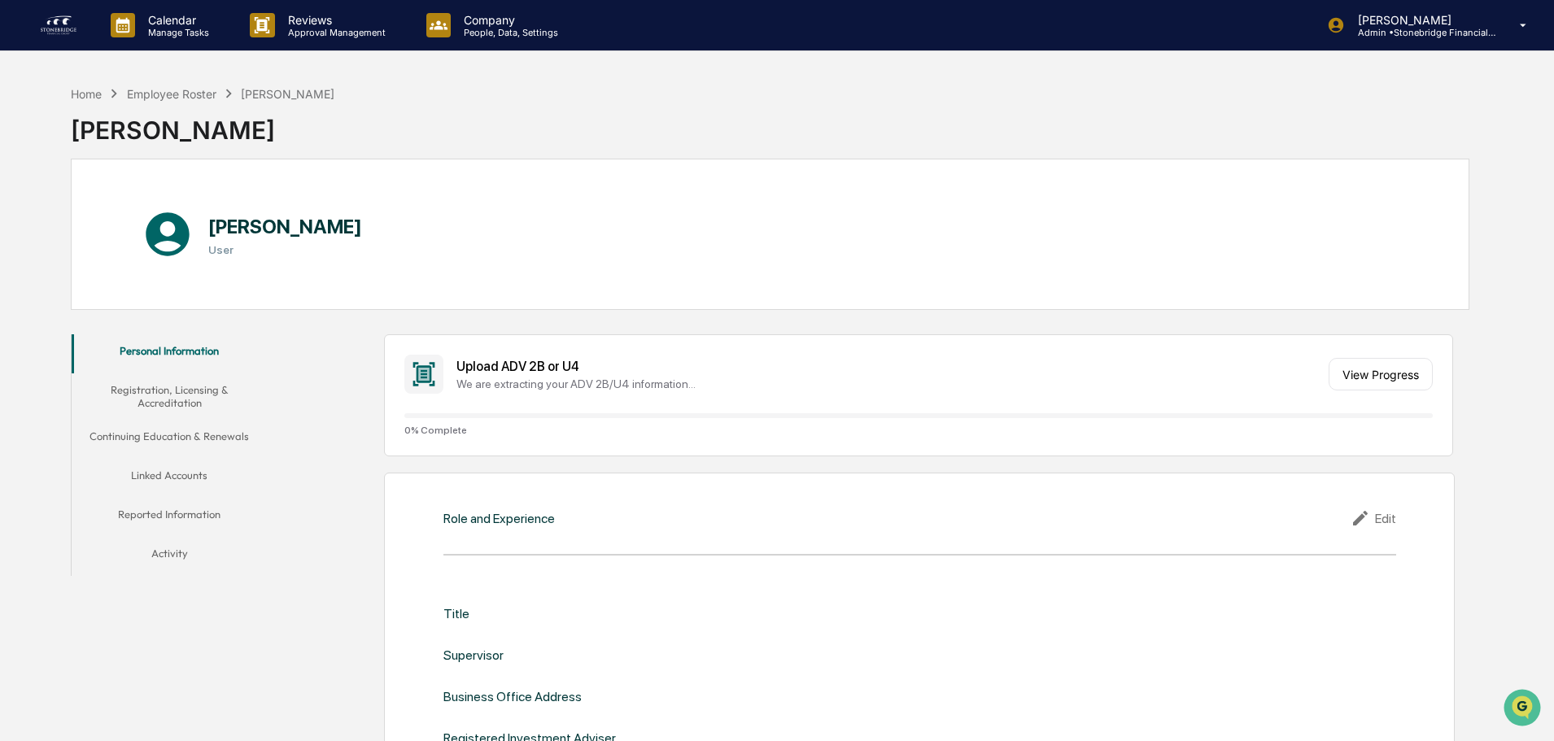
click at [477, 275] on div "Dan Barker User" at bounding box center [770, 234] width 1399 height 151
click at [221, 98] on icon at bounding box center [229, 94] width 18 height 18
click at [199, 87] on div "Employee Roster" at bounding box center [172, 94] width 90 height 14
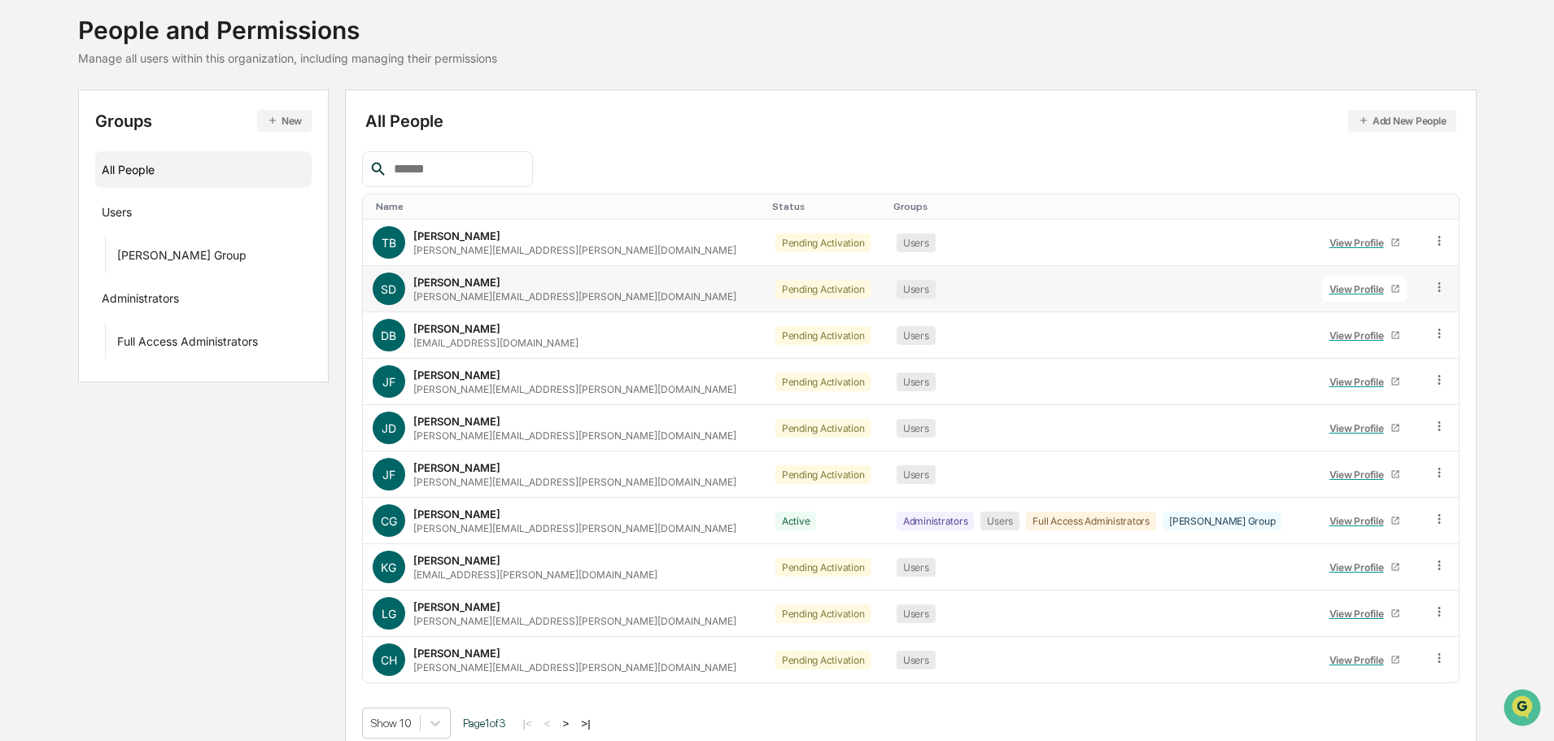
scroll to position [108, 0]
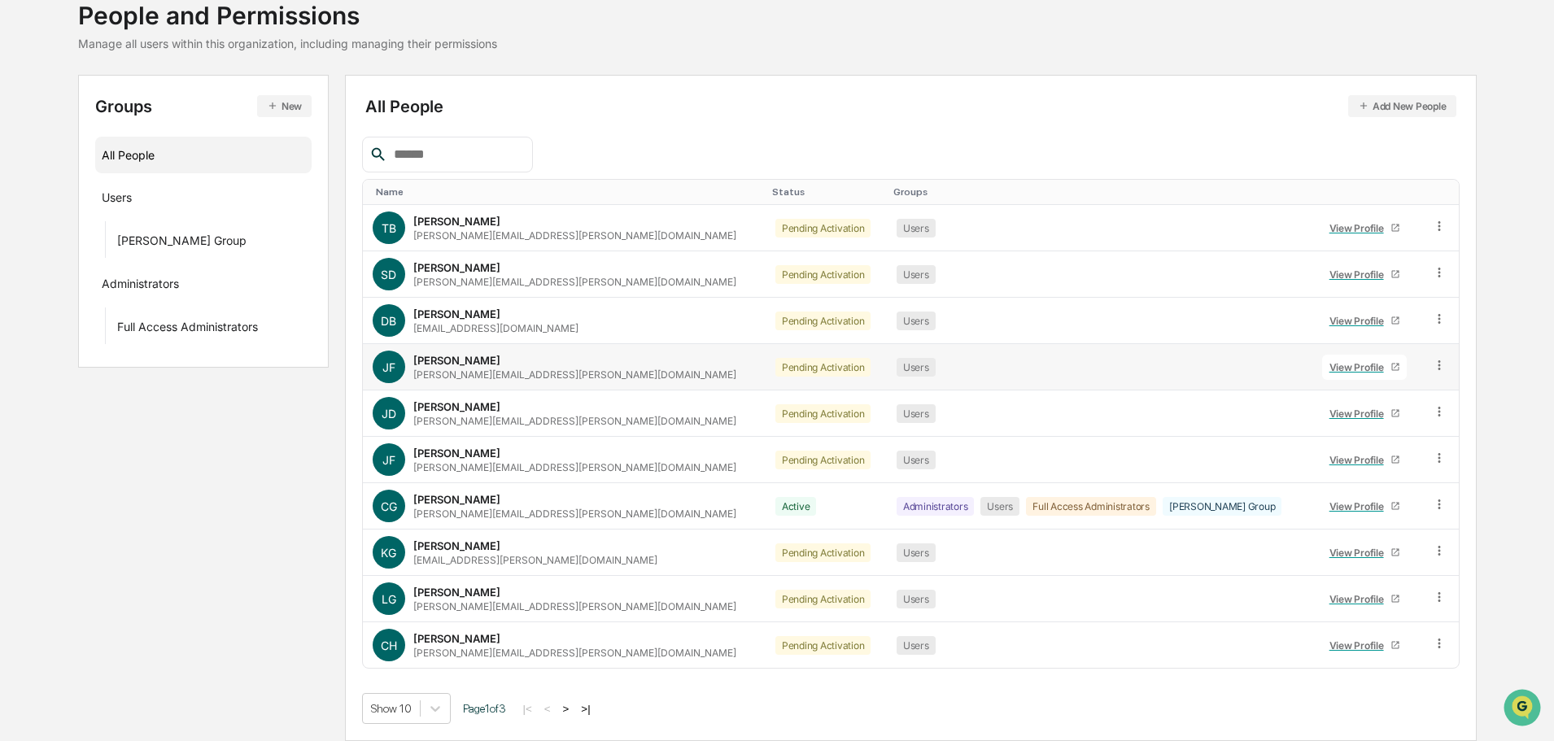
click at [1336, 365] on div "View Profile" at bounding box center [1360, 367] width 61 height 12
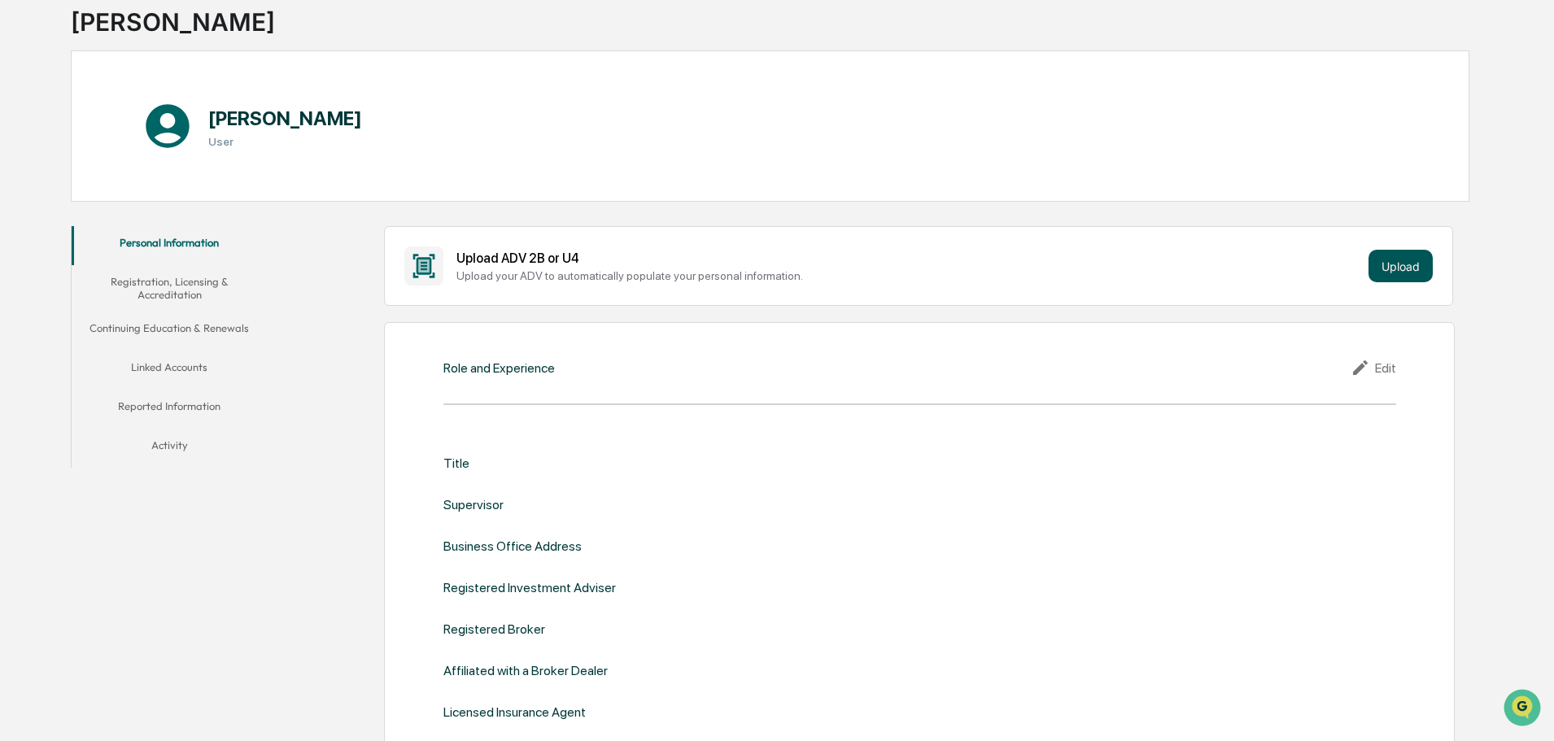
click at [1425, 259] on button "Upload" at bounding box center [1401, 266] width 64 height 33
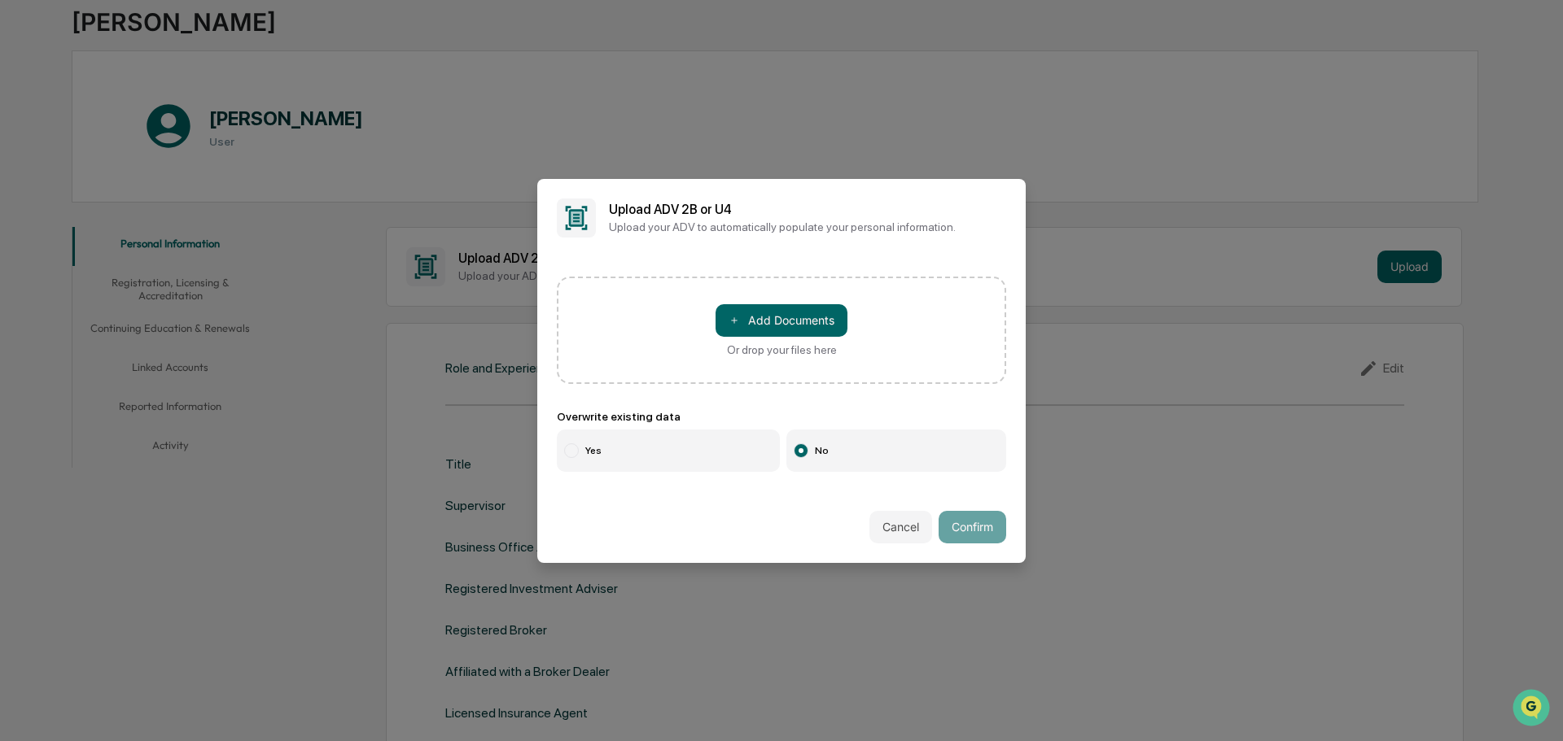
click at [708, 330] on div "＋ Add Documents Or drop your files here" at bounding box center [781, 330] width 449 height 107
click at [736, 326] on span "＋" at bounding box center [733, 320] width 11 height 15
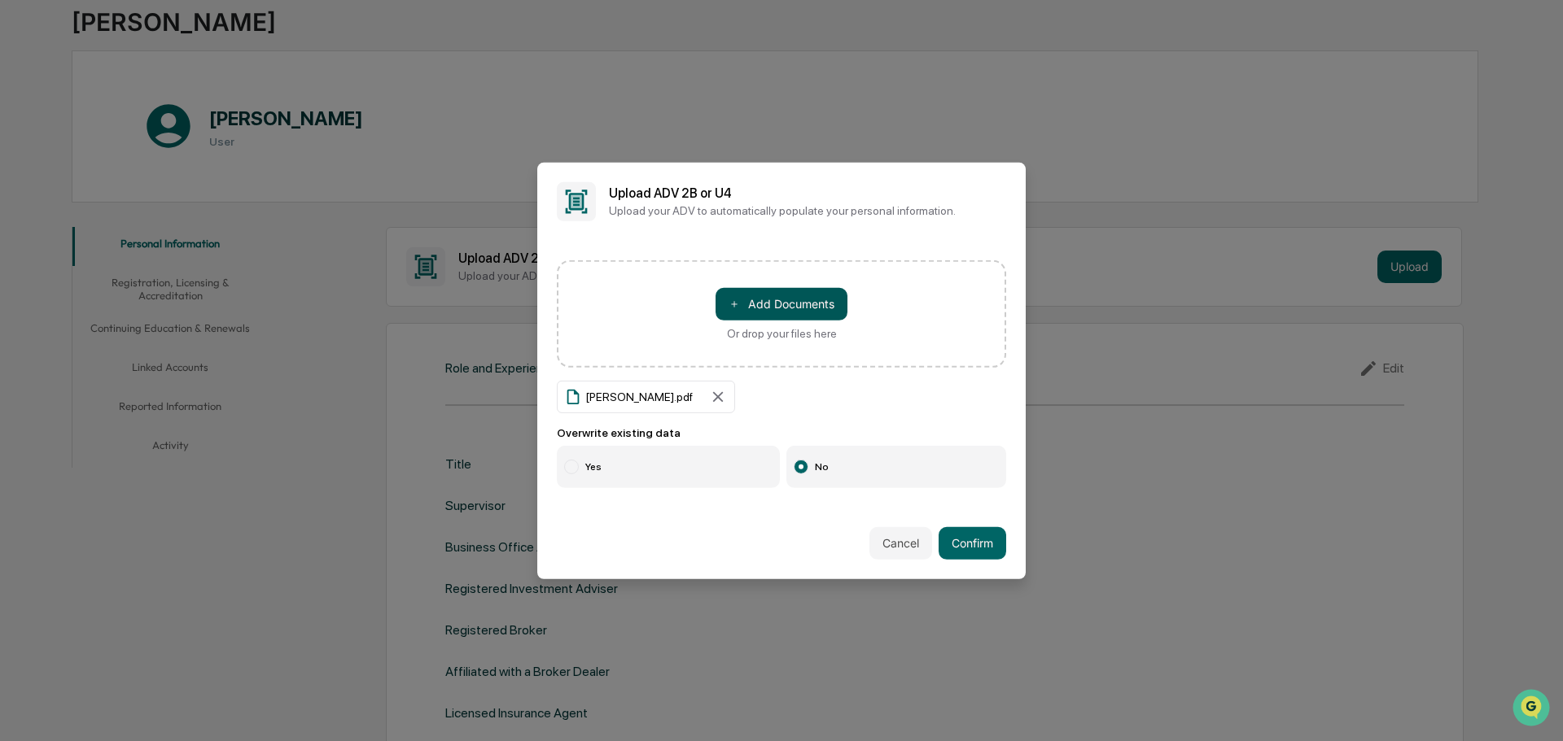
click at [791, 299] on button "＋ Add Documents" at bounding box center [781, 303] width 132 height 33
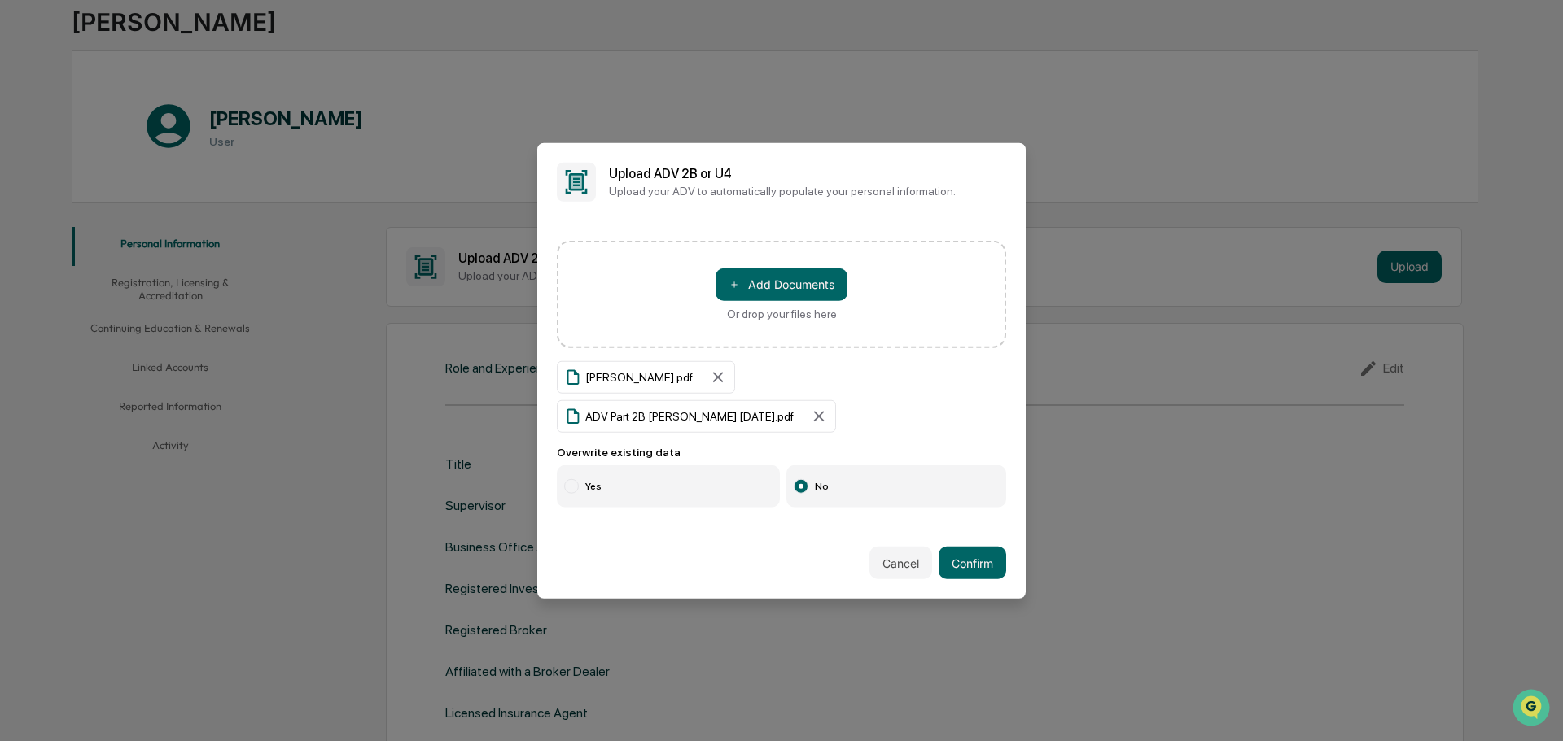
click at [581, 472] on label "Yes" at bounding box center [668, 487] width 223 height 42
click at [970, 549] on button "Confirm" at bounding box center [972, 563] width 68 height 33
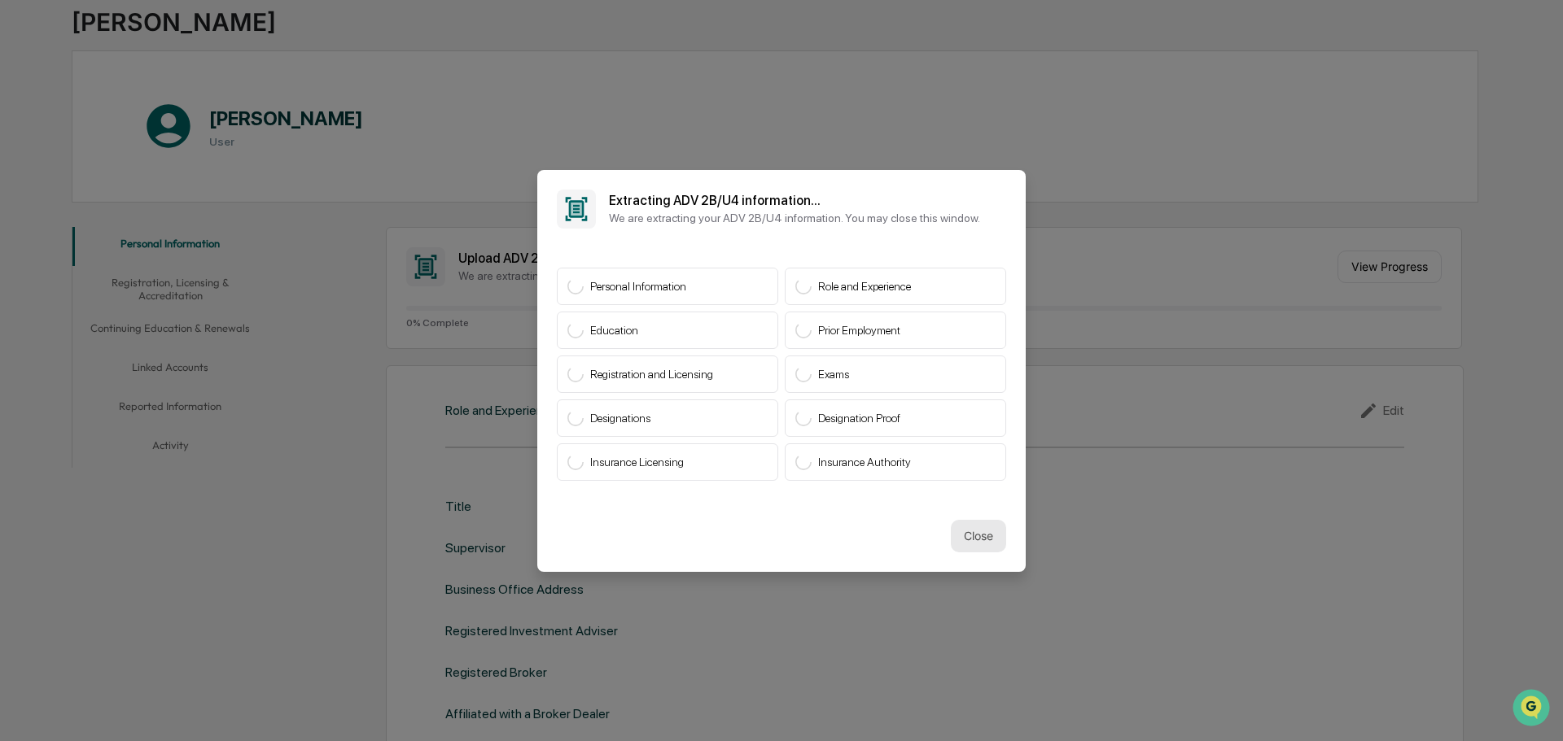
click at [961, 541] on button "Close" at bounding box center [978, 536] width 55 height 33
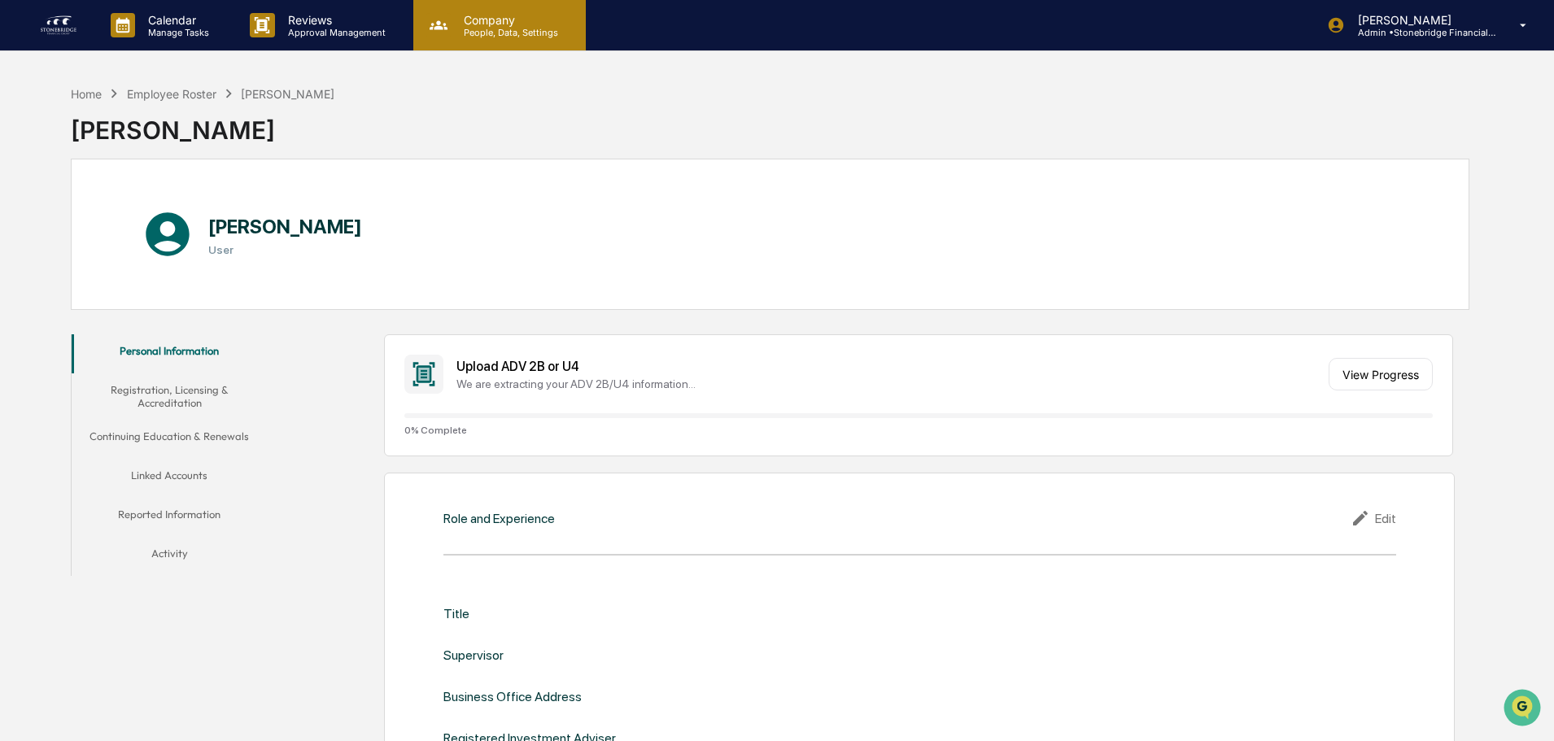
click at [448, 46] on div "Company People, Data, Settings" at bounding box center [499, 25] width 173 height 50
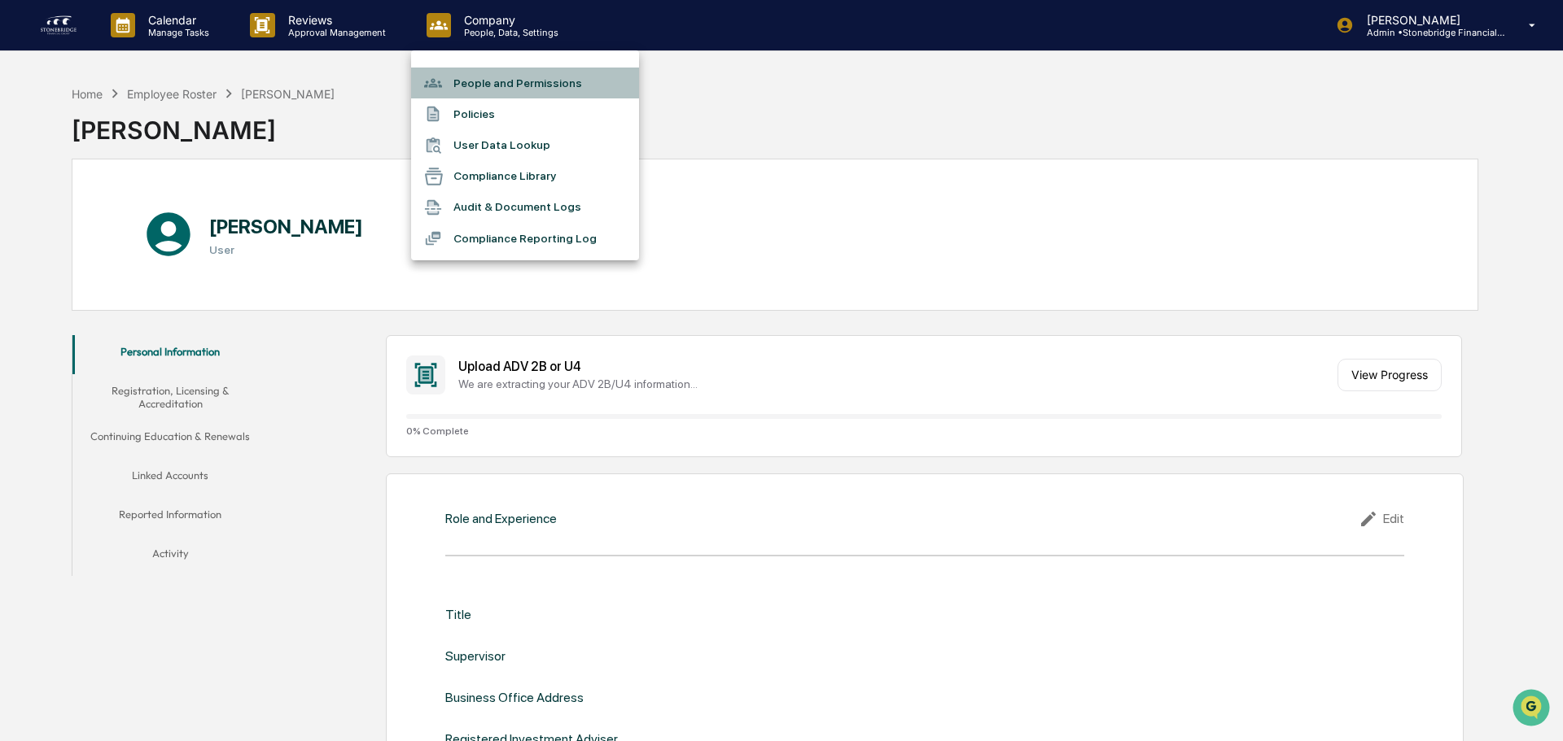
click at [535, 86] on li "People and Permissions" at bounding box center [525, 83] width 228 height 31
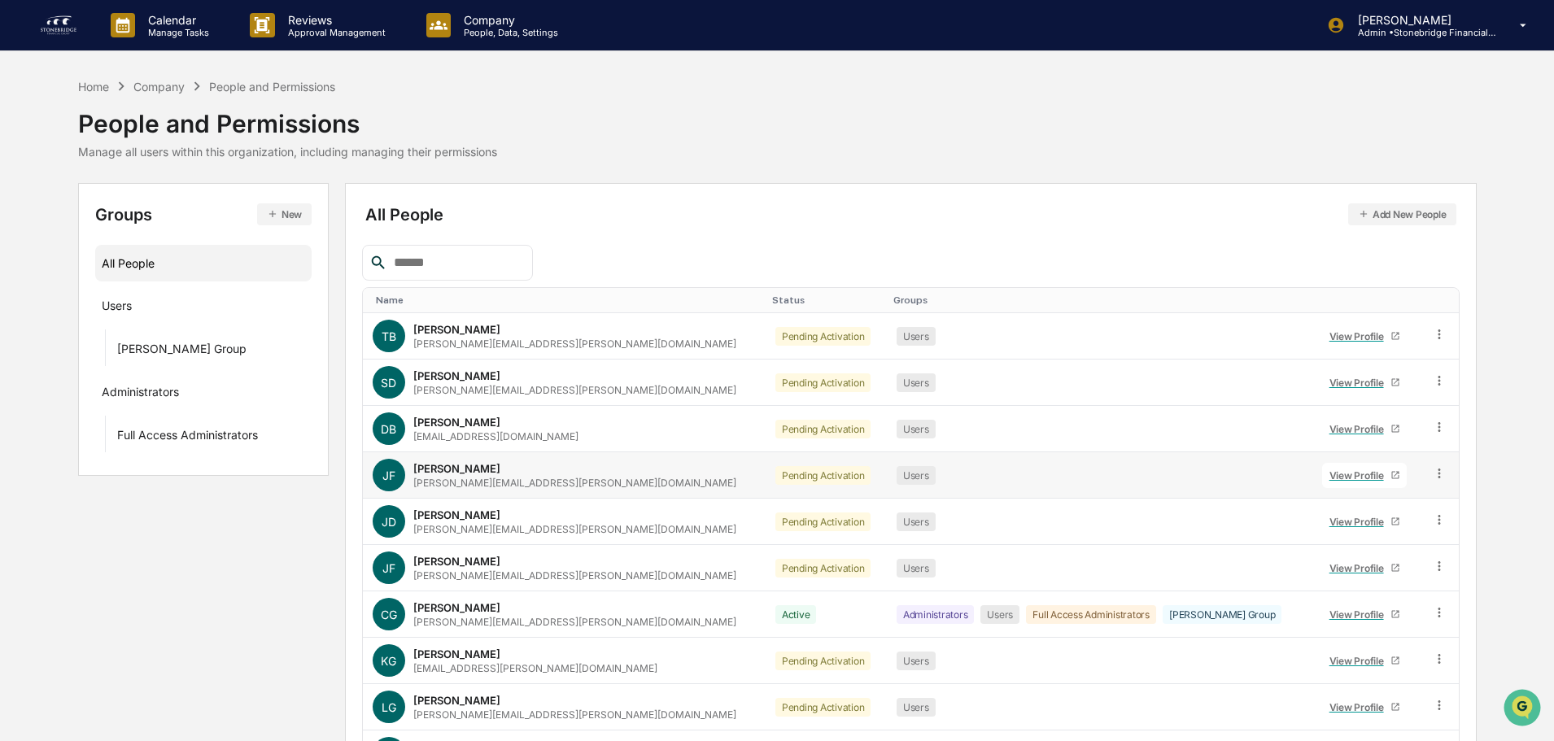
scroll to position [108, 0]
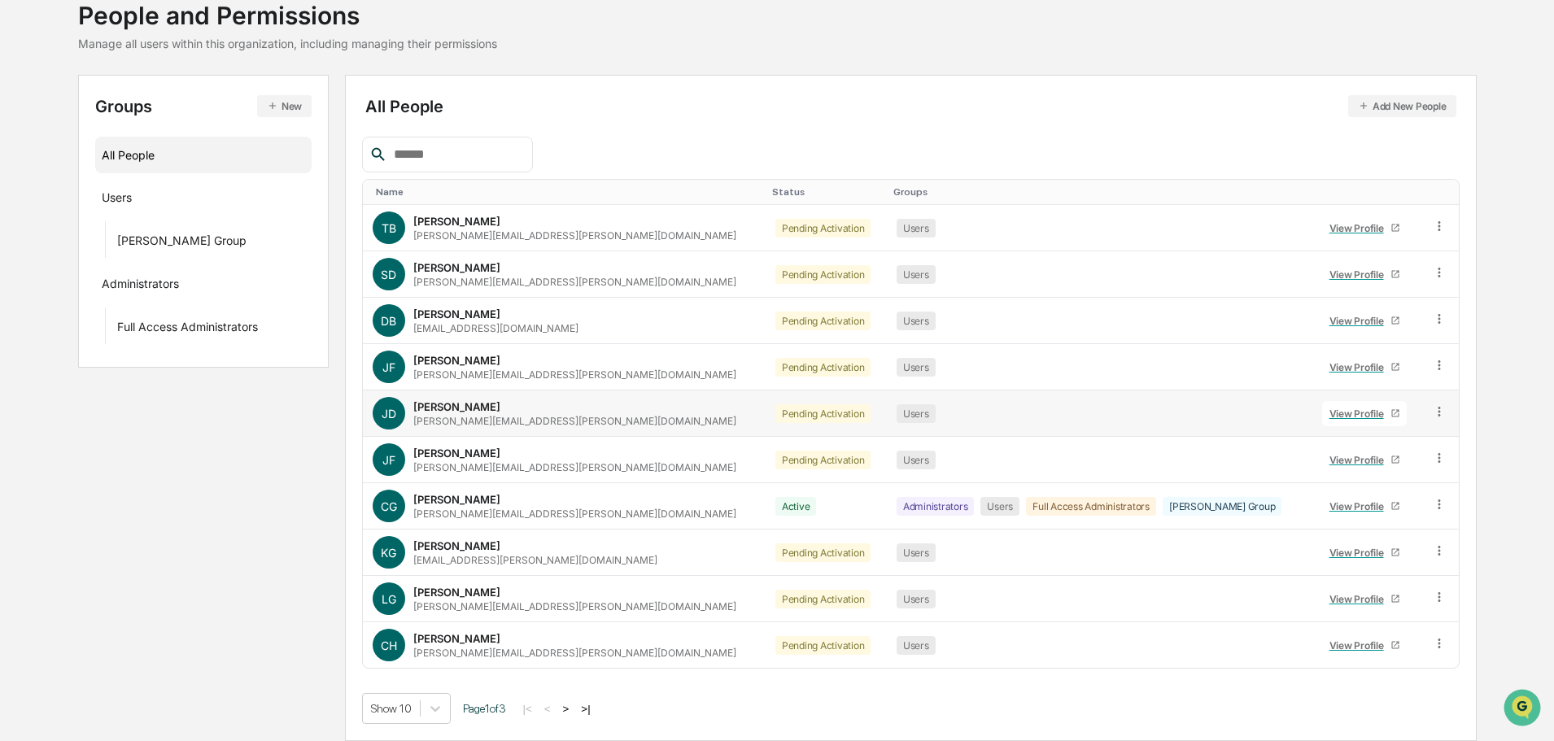
click at [1330, 411] on div "View Profile" at bounding box center [1360, 414] width 61 height 12
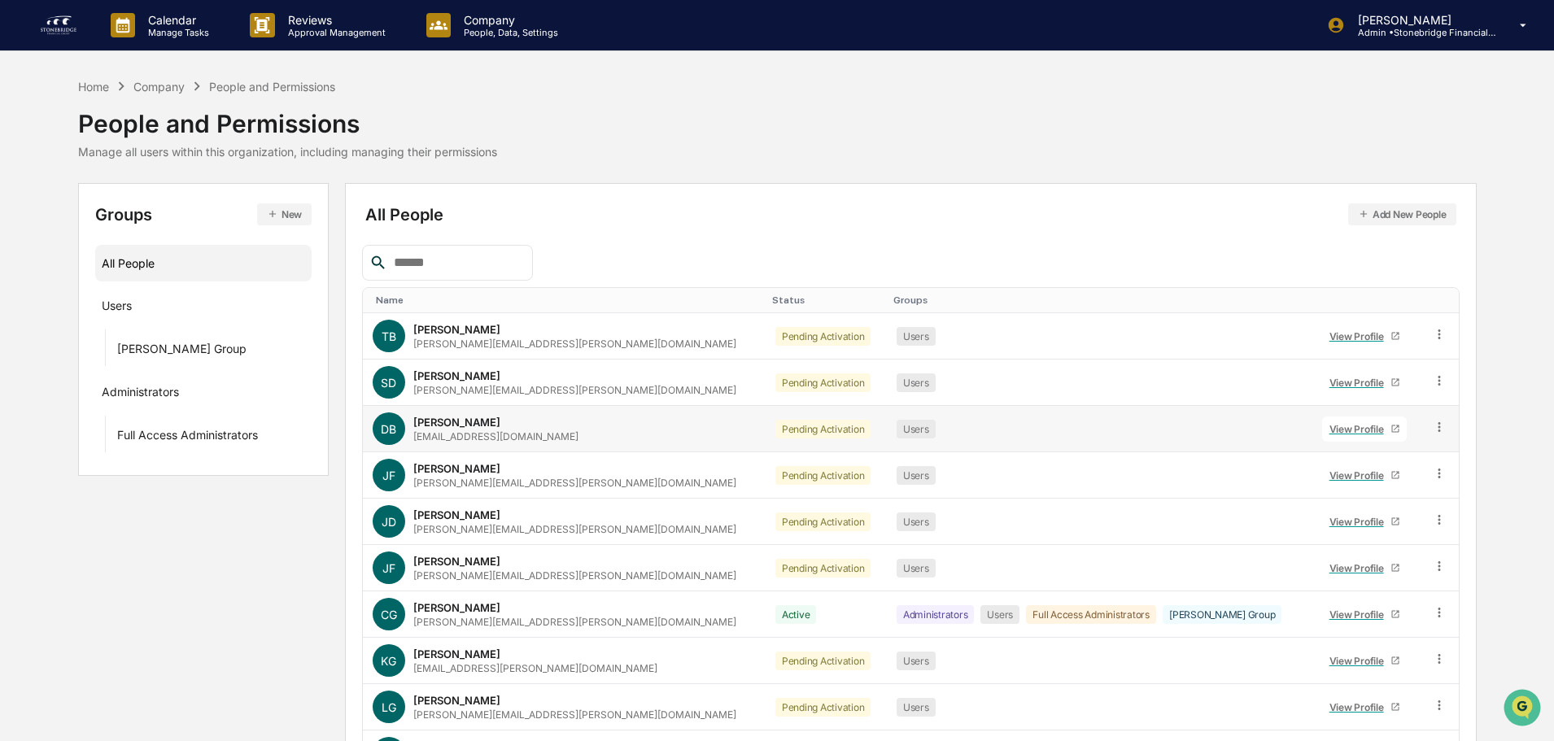
scroll to position [108, 0]
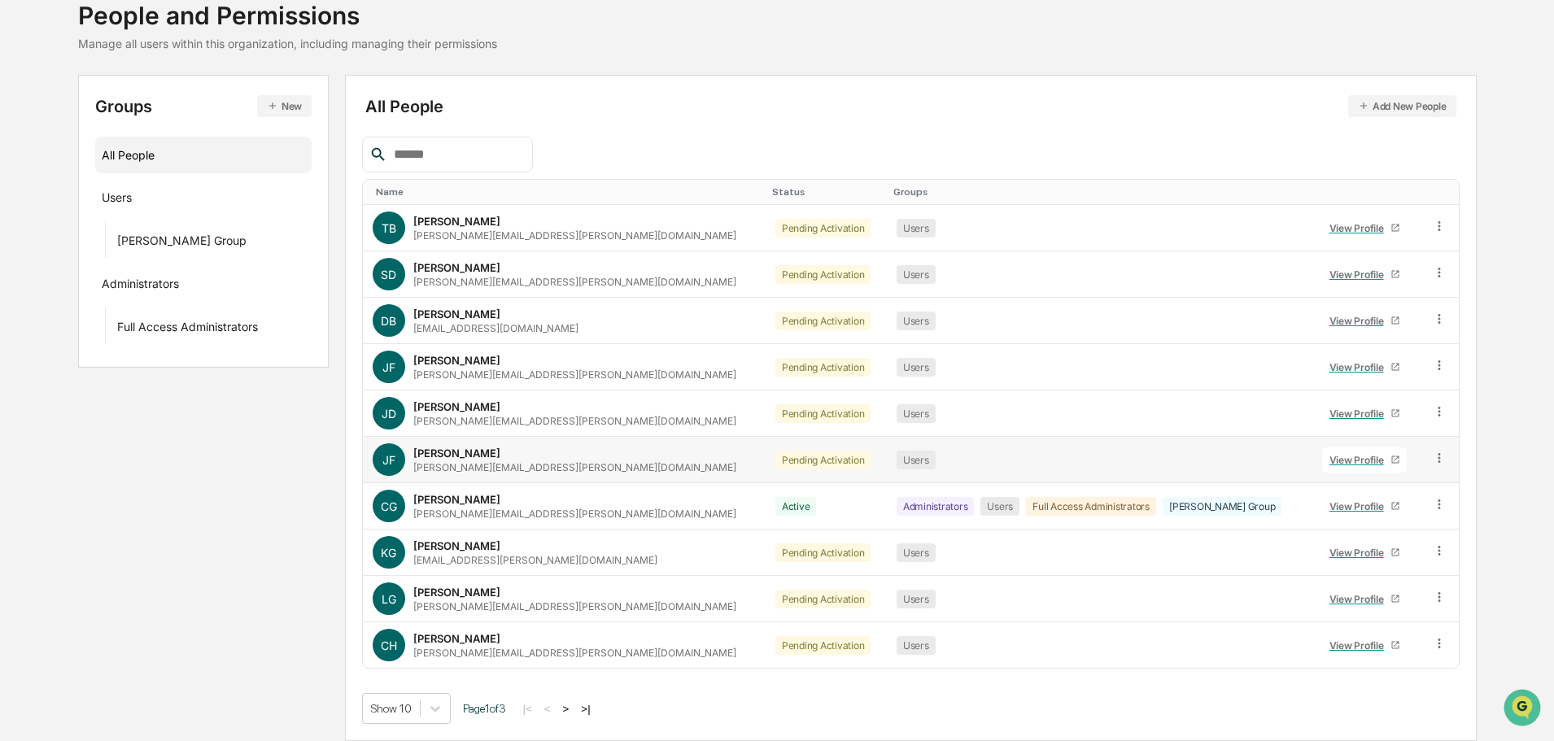
click at [1324, 468] on link "View Profile" at bounding box center [1365, 460] width 85 height 25
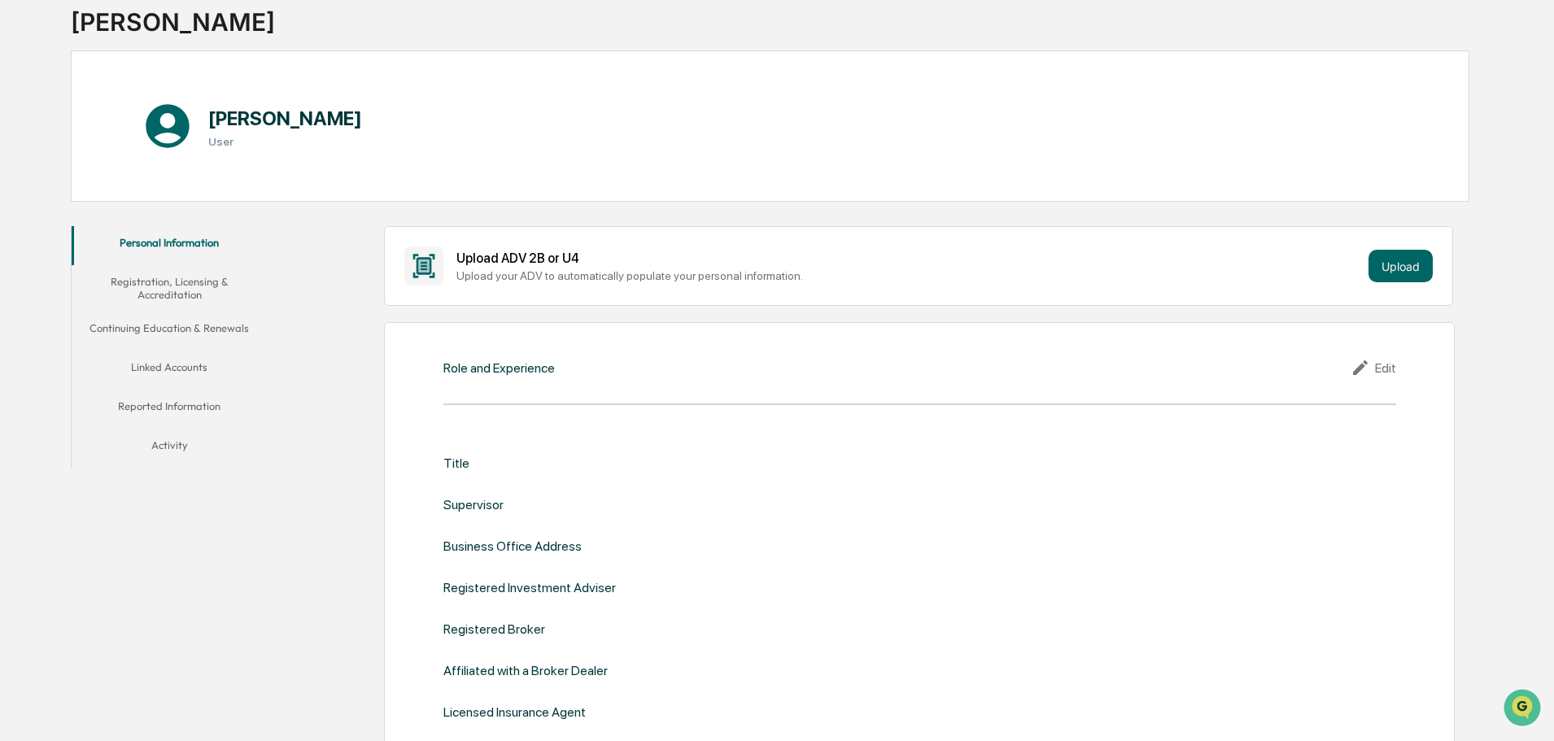
click at [1397, 248] on div "Upload ADV 2B or U4 Upload your ADV to automatically populate your personal inf…" at bounding box center [918, 266] width 1029 height 39
click at [1403, 272] on button "Upload" at bounding box center [1401, 266] width 64 height 33
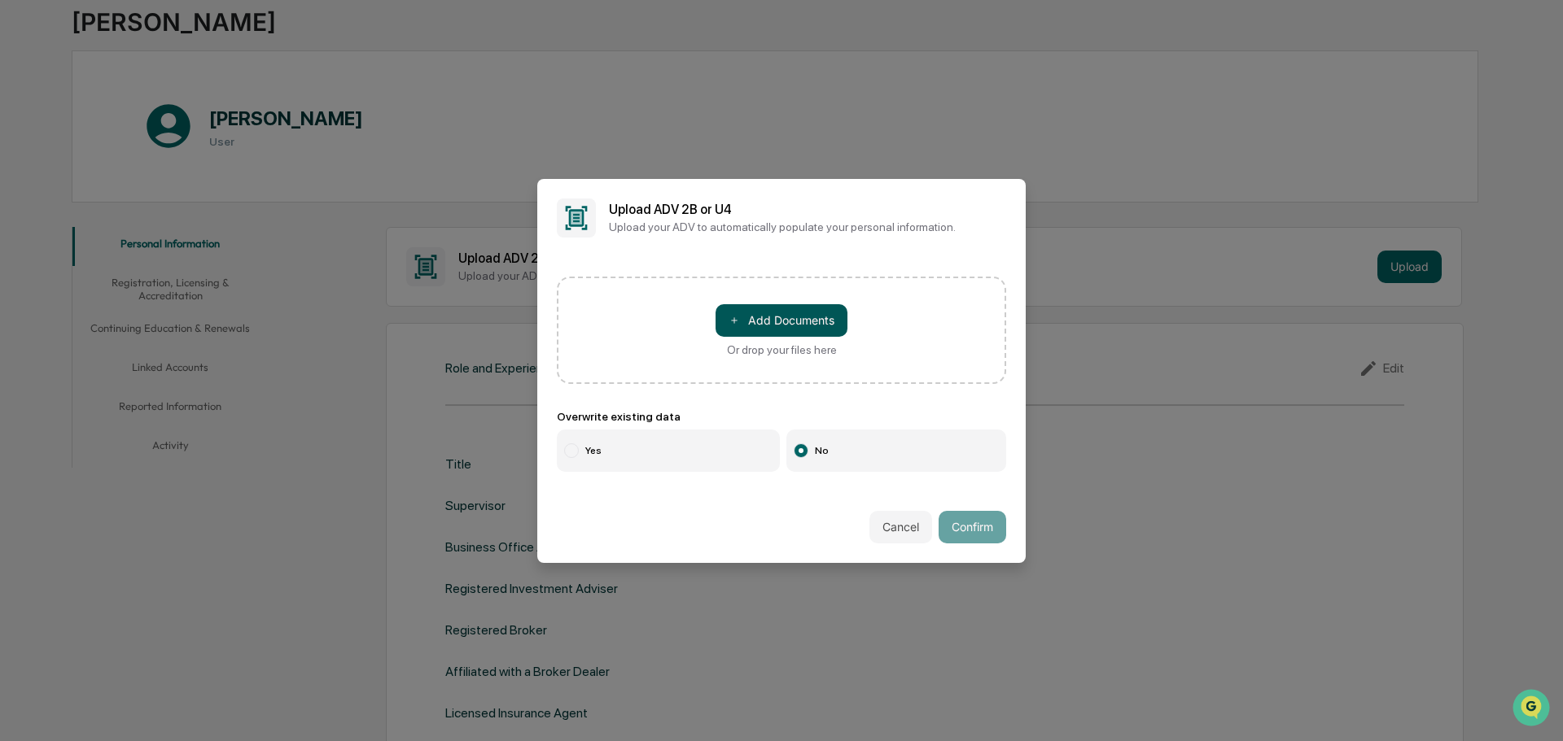
click at [752, 329] on button "＋ Add Documents" at bounding box center [781, 320] width 132 height 33
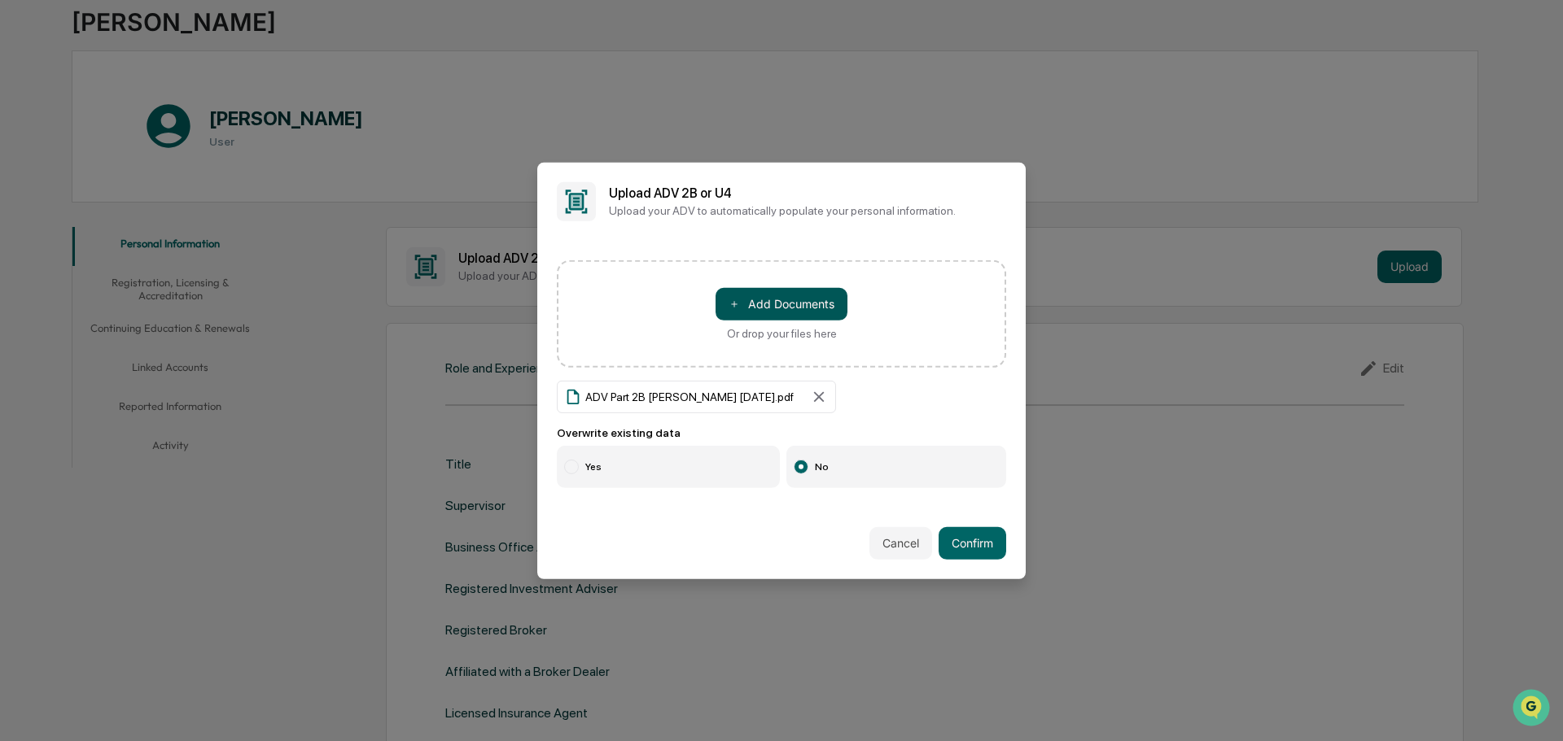
click at [768, 313] on button "＋ Add Documents" at bounding box center [781, 303] width 132 height 33
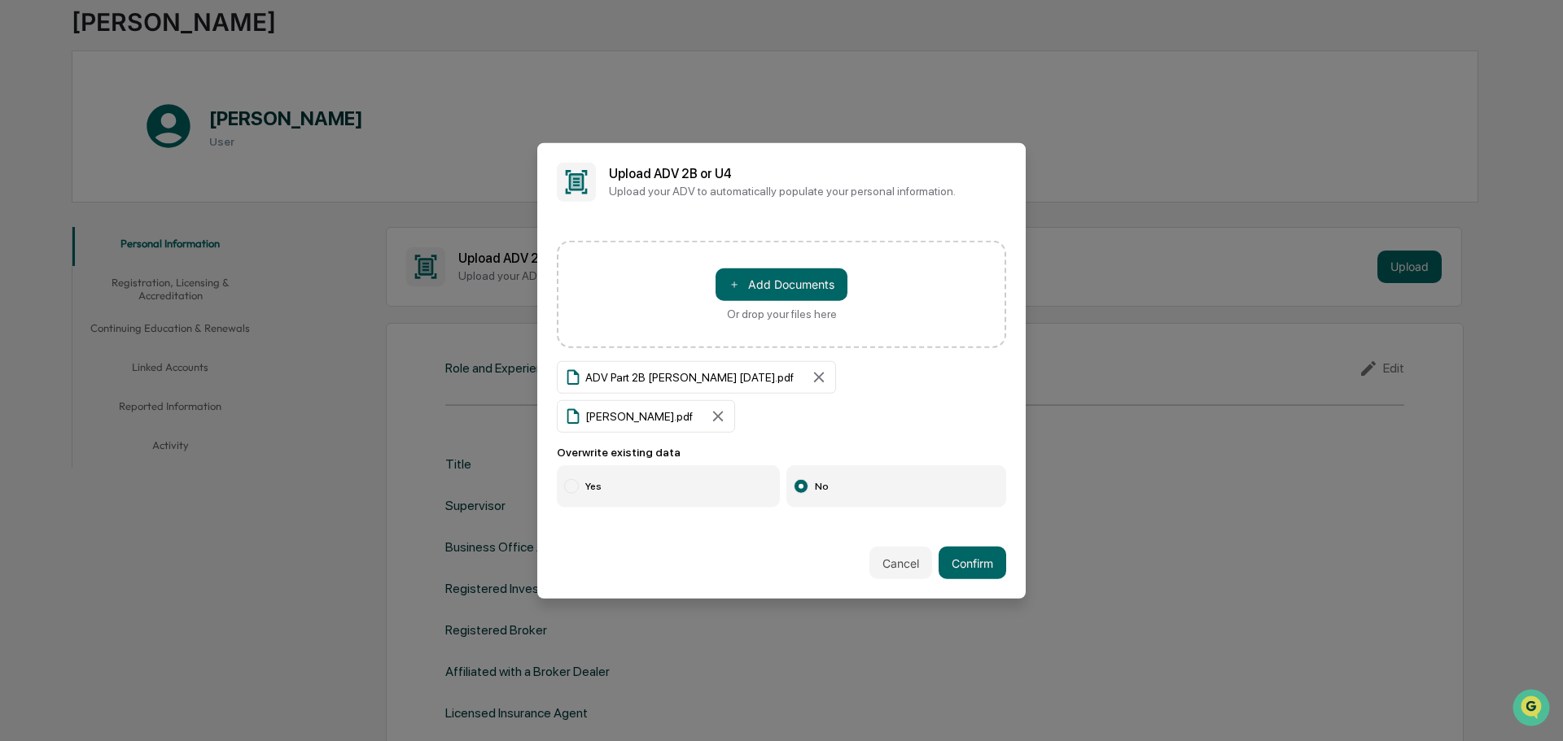
click at [604, 467] on label "Yes" at bounding box center [668, 487] width 223 height 42
click at [968, 547] on button "Confirm" at bounding box center [972, 563] width 68 height 33
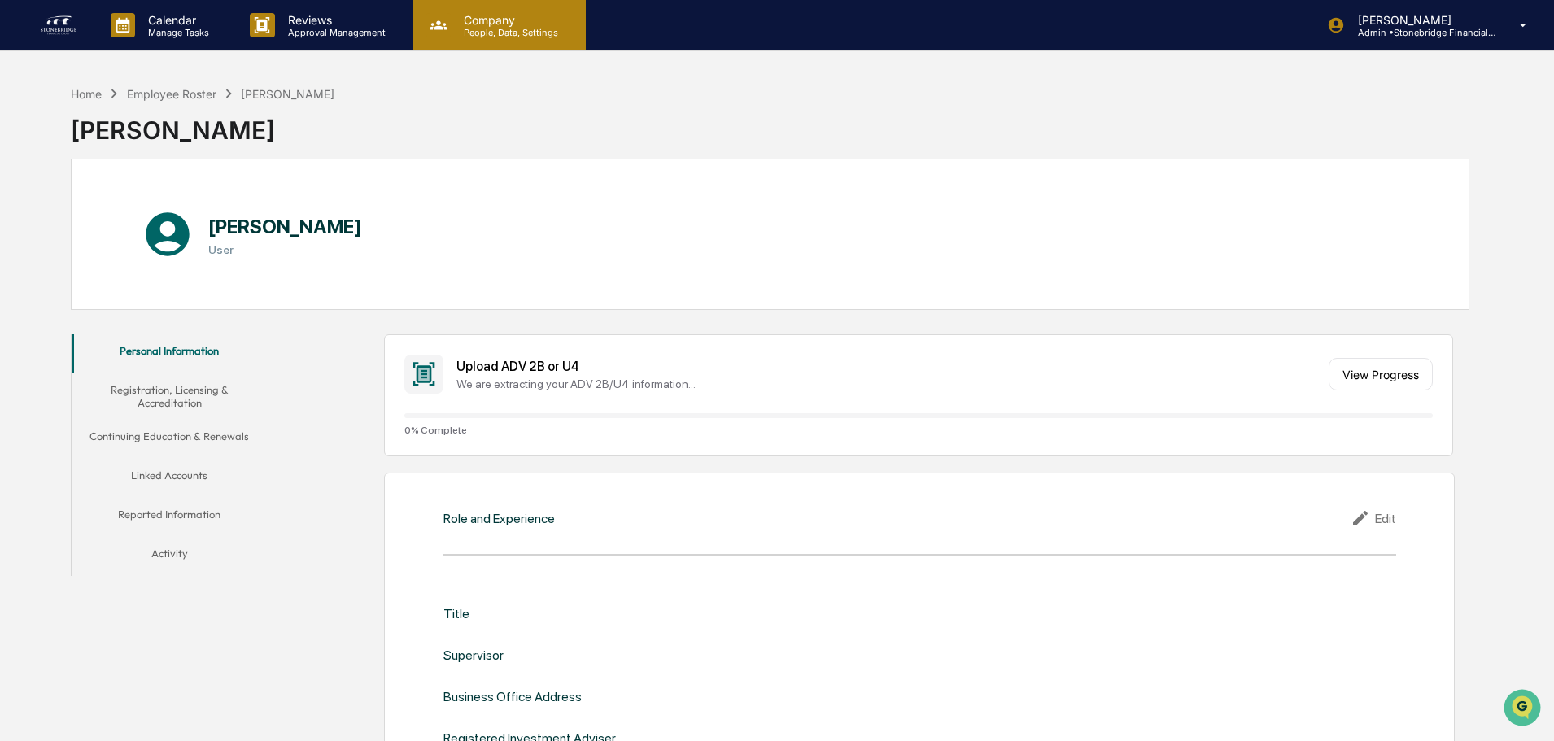
click at [506, 38] on div "Company People, Data, Settings" at bounding box center [499, 25] width 173 height 50
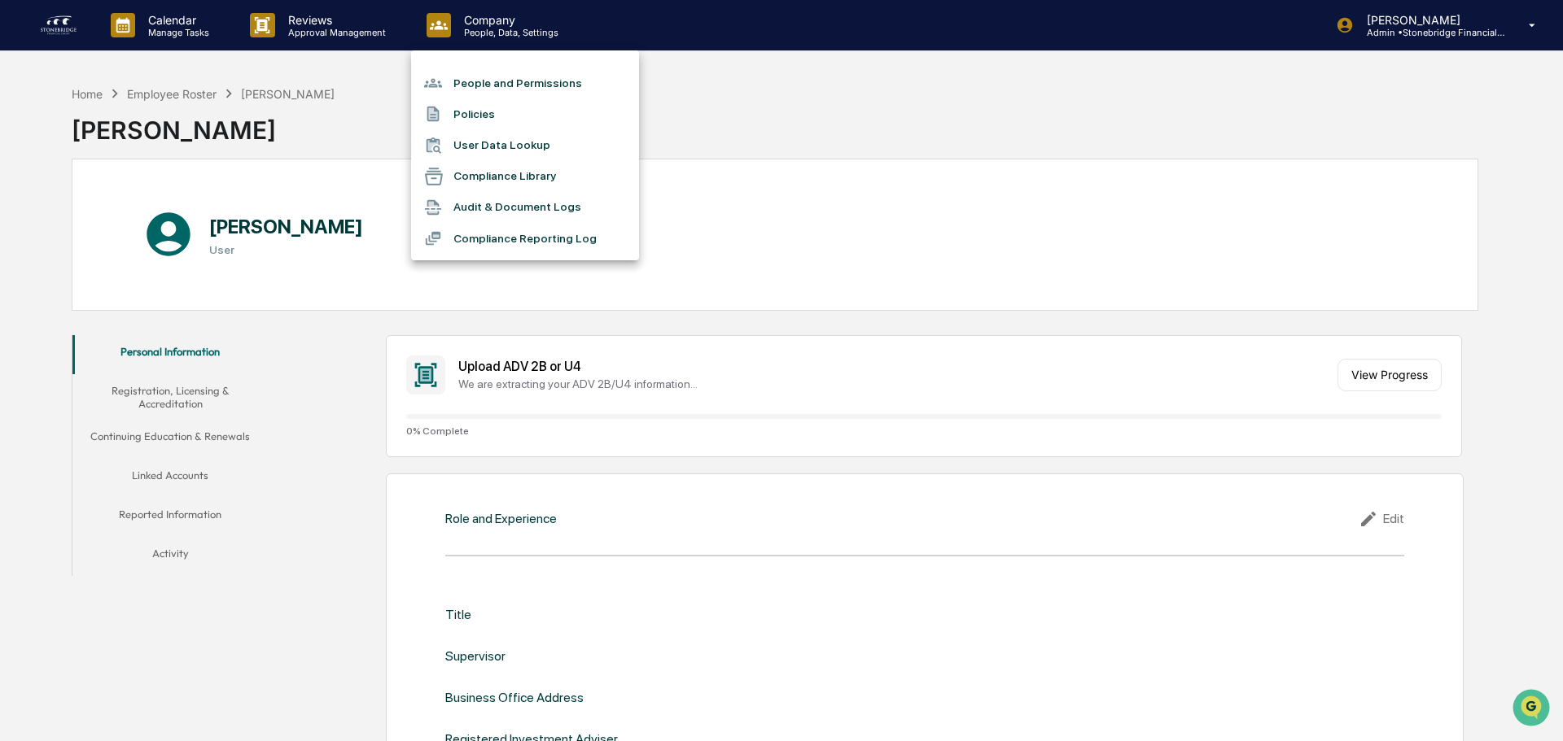
click at [511, 88] on li "People and Permissions" at bounding box center [525, 83] width 228 height 31
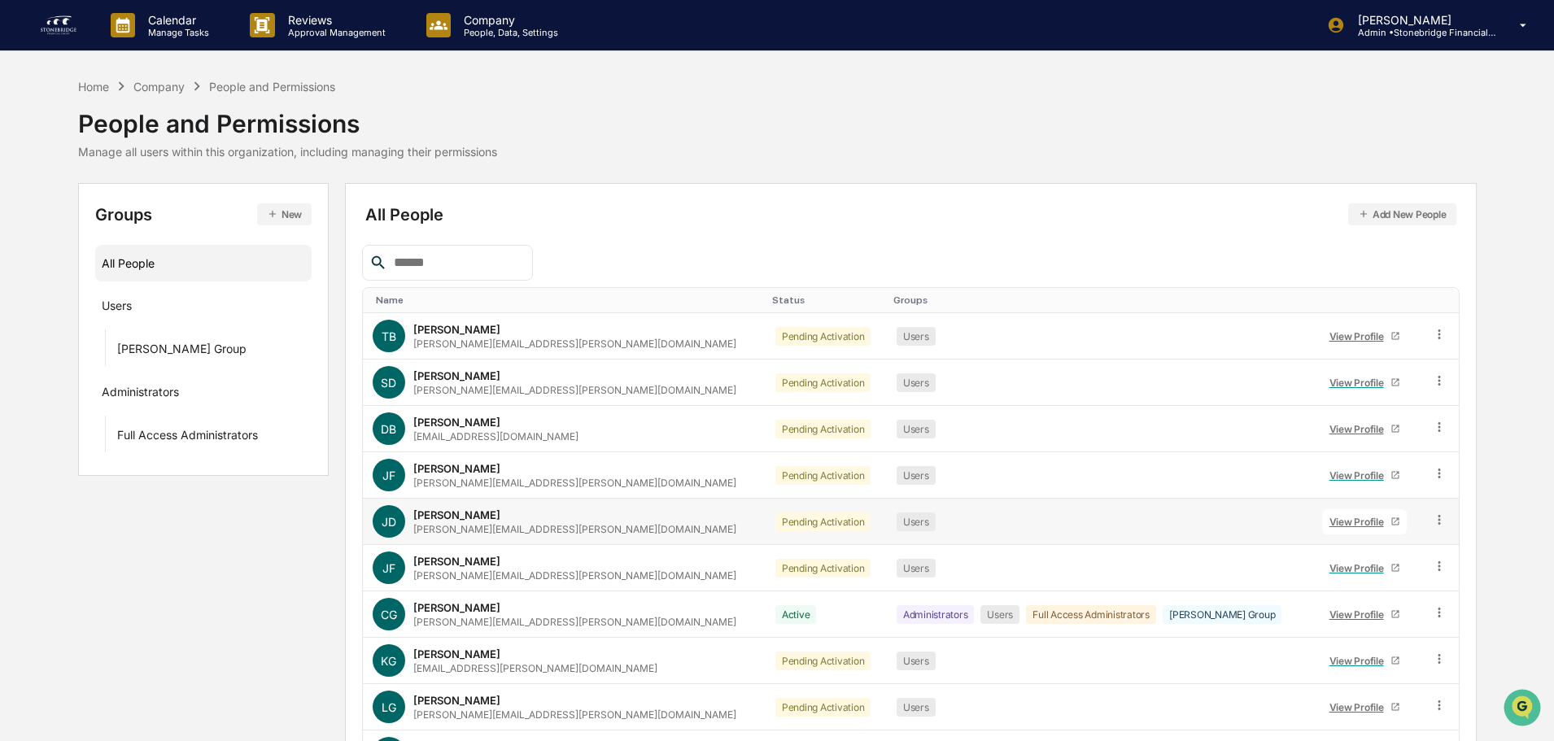
scroll to position [108, 0]
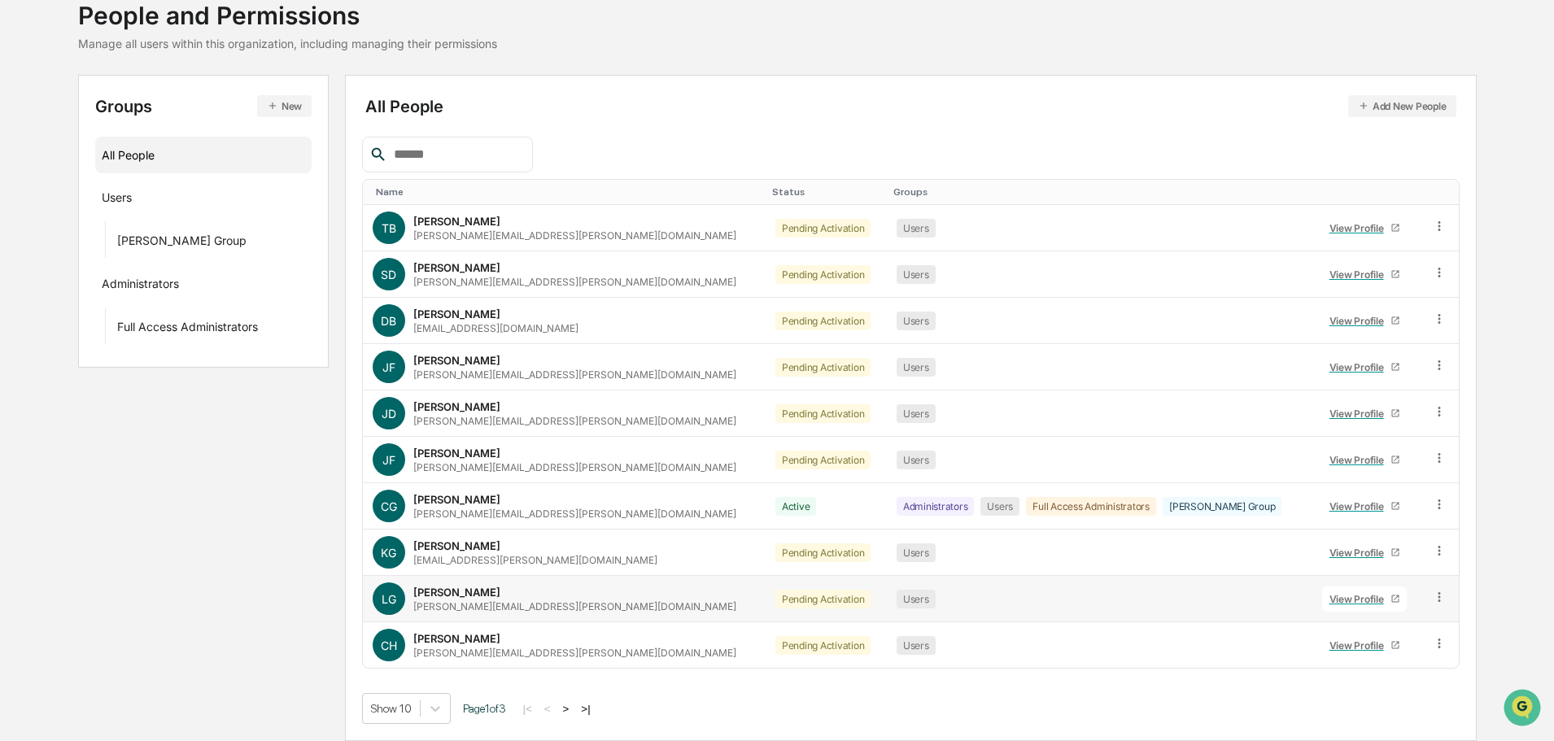
click at [1323, 588] on link "View Profile" at bounding box center [1365, 599] width 85 height 25
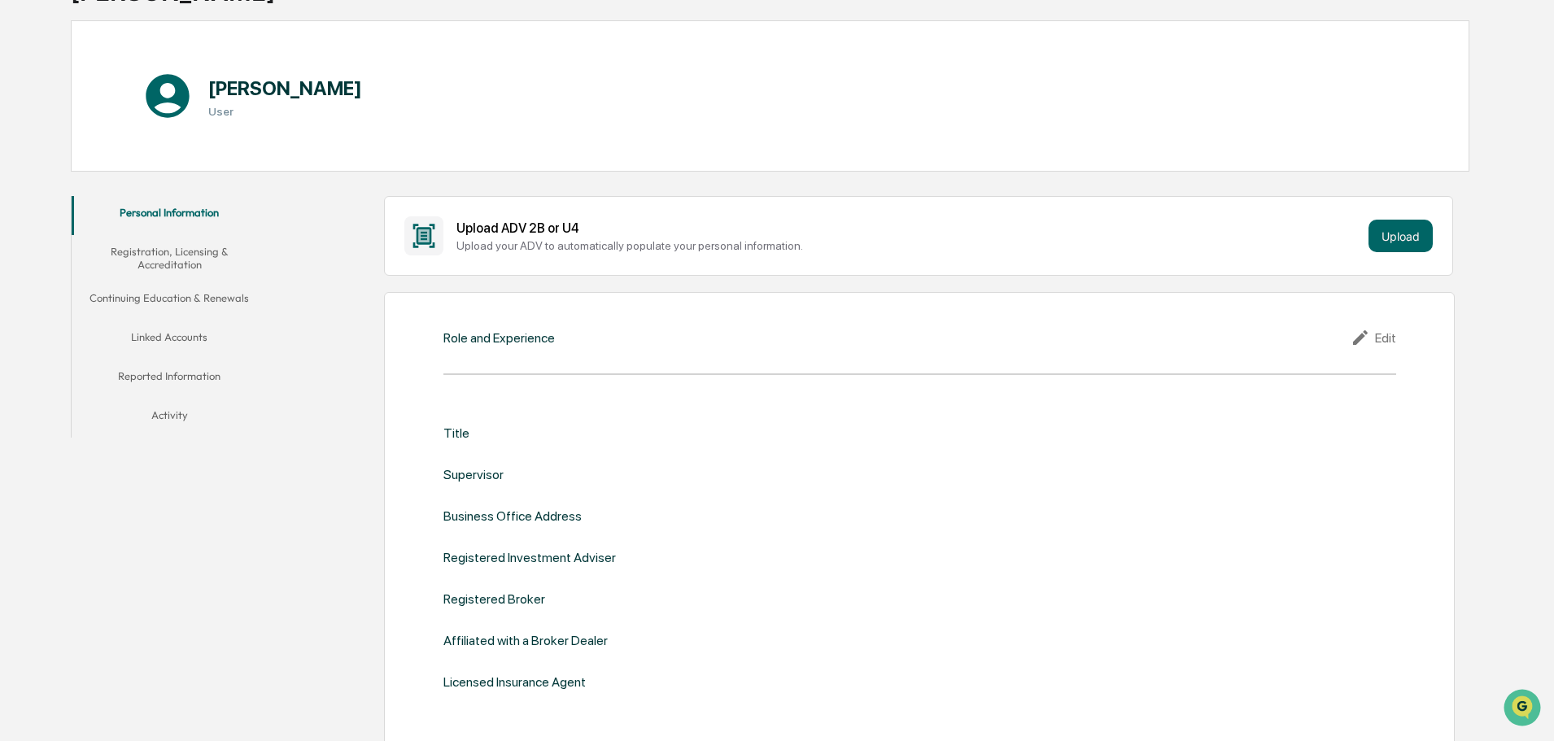
scroll to position [120, 0]
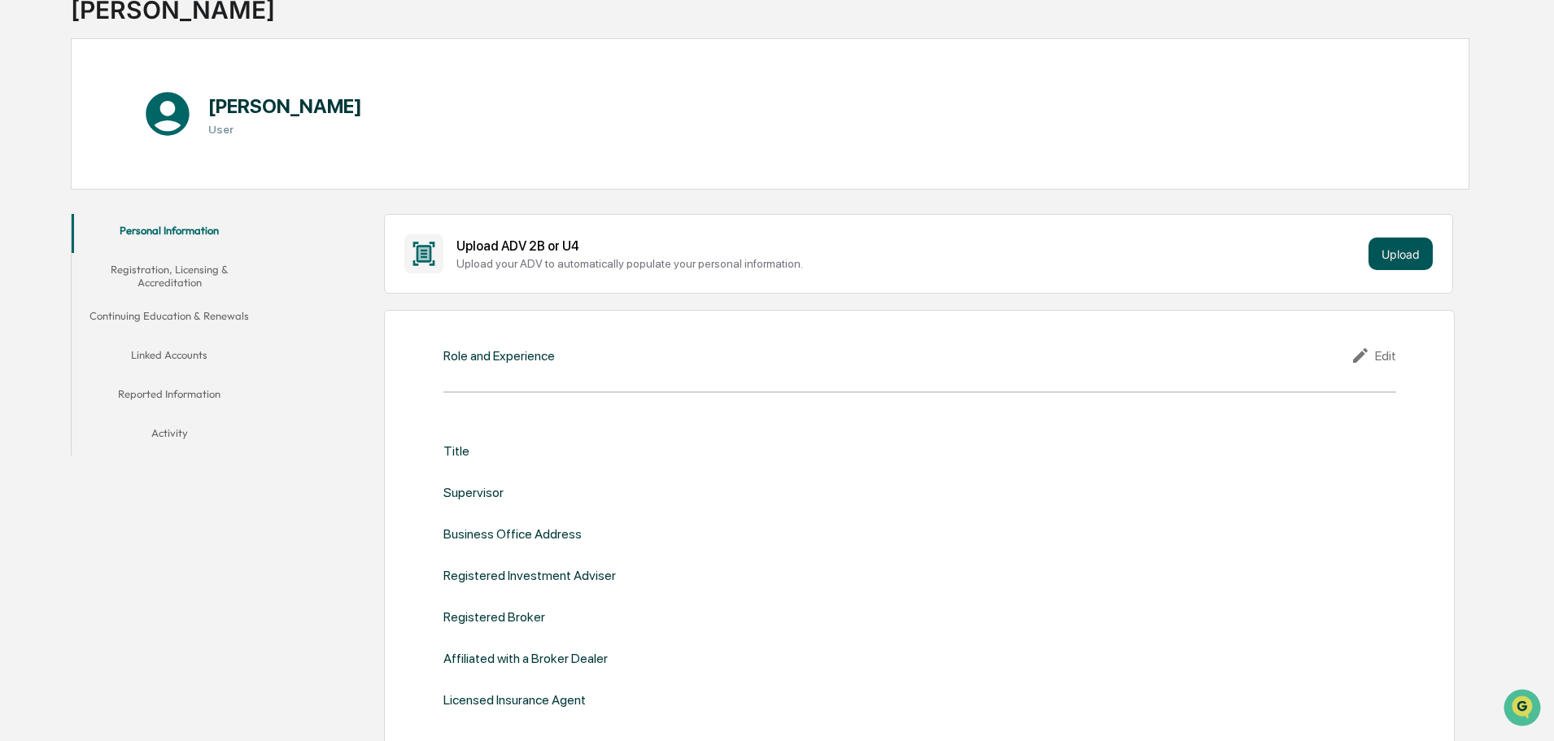
click at [1428, 251] on button "Upload" at bounding box center [1401, 254] width 64 height 33
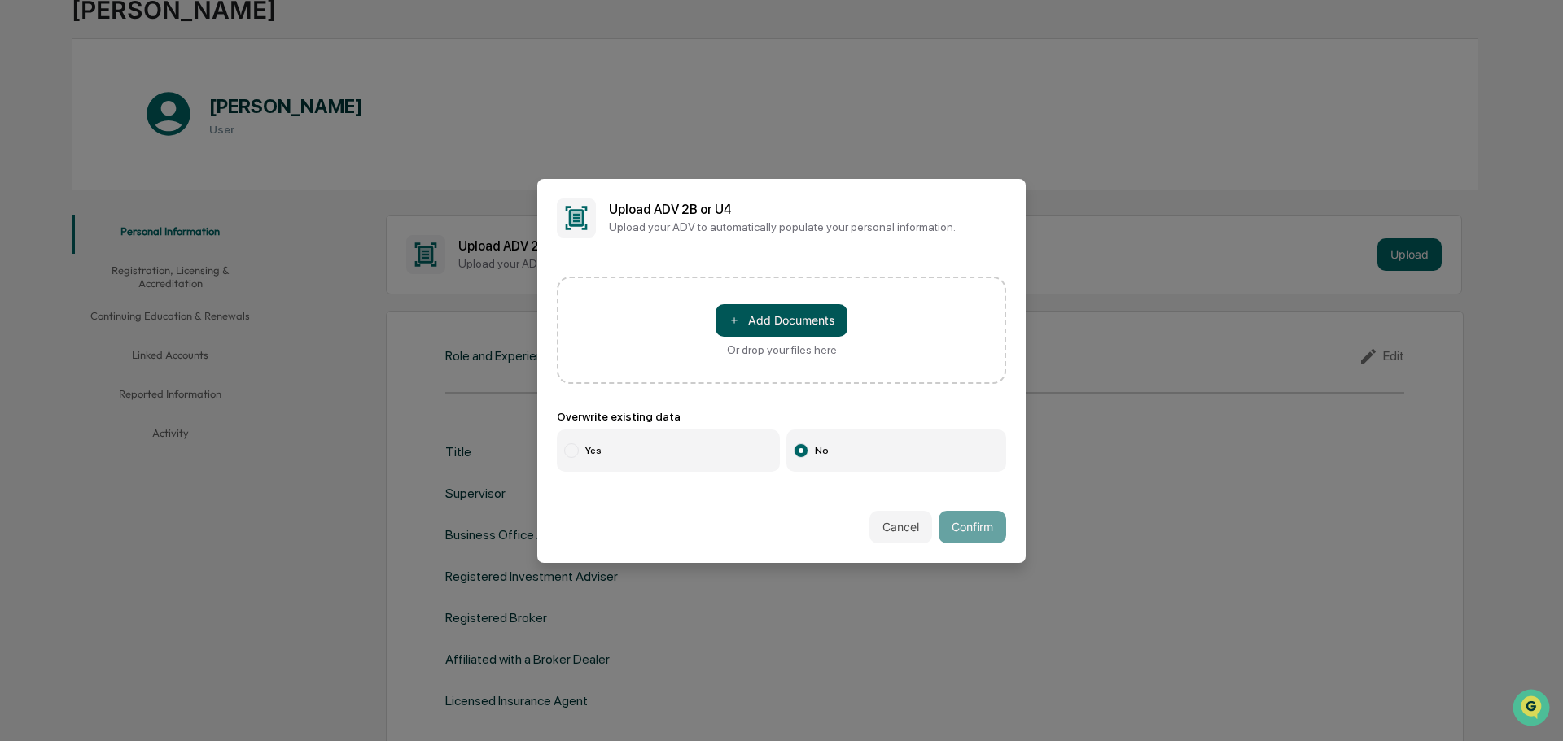
click at [777, 329] on button "＋ Add Documents" at bounding box center [781, 320] width 132 height 33
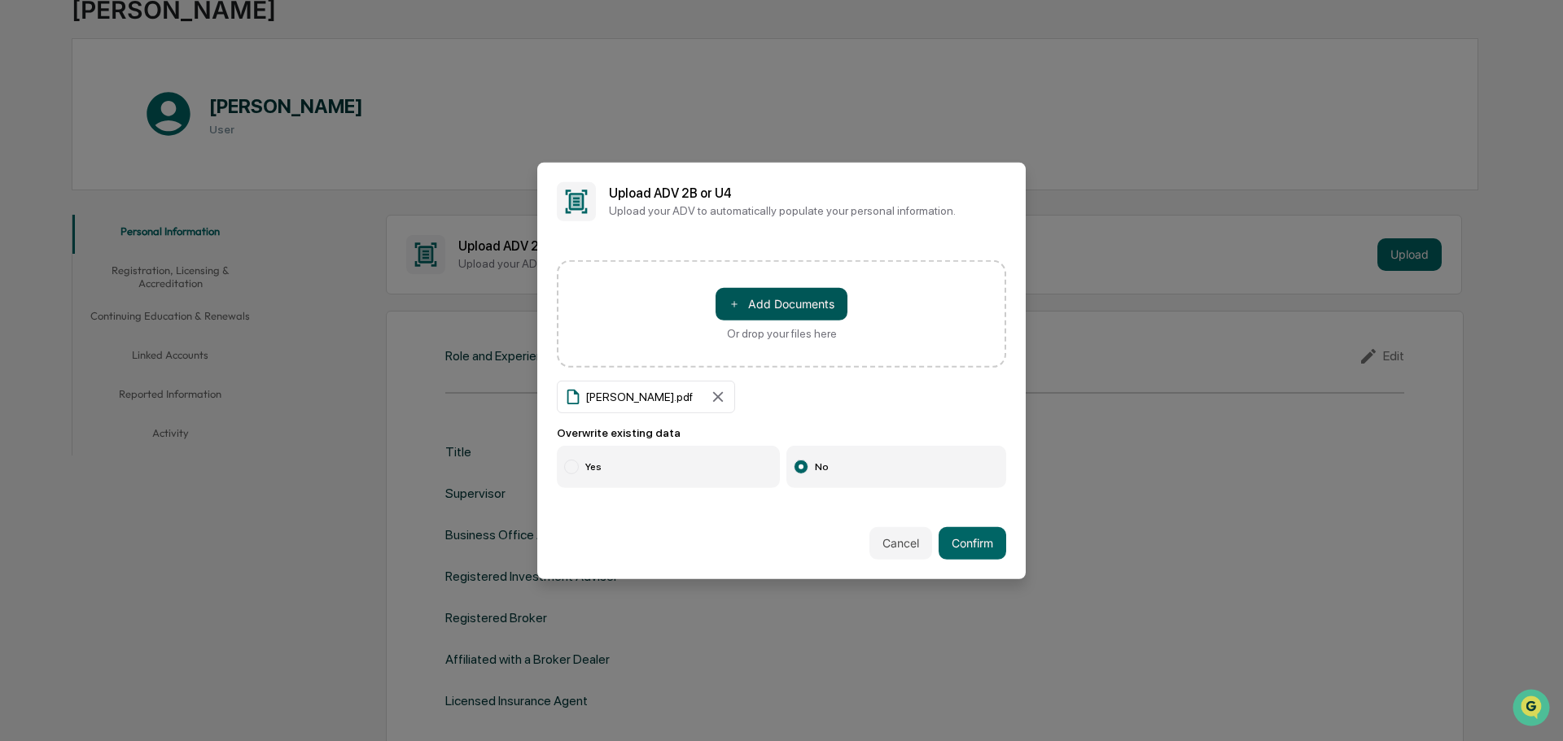
click at [794, 305] on button "＋ Add Documents" at bounding box center [781, 303] width 132 height 33
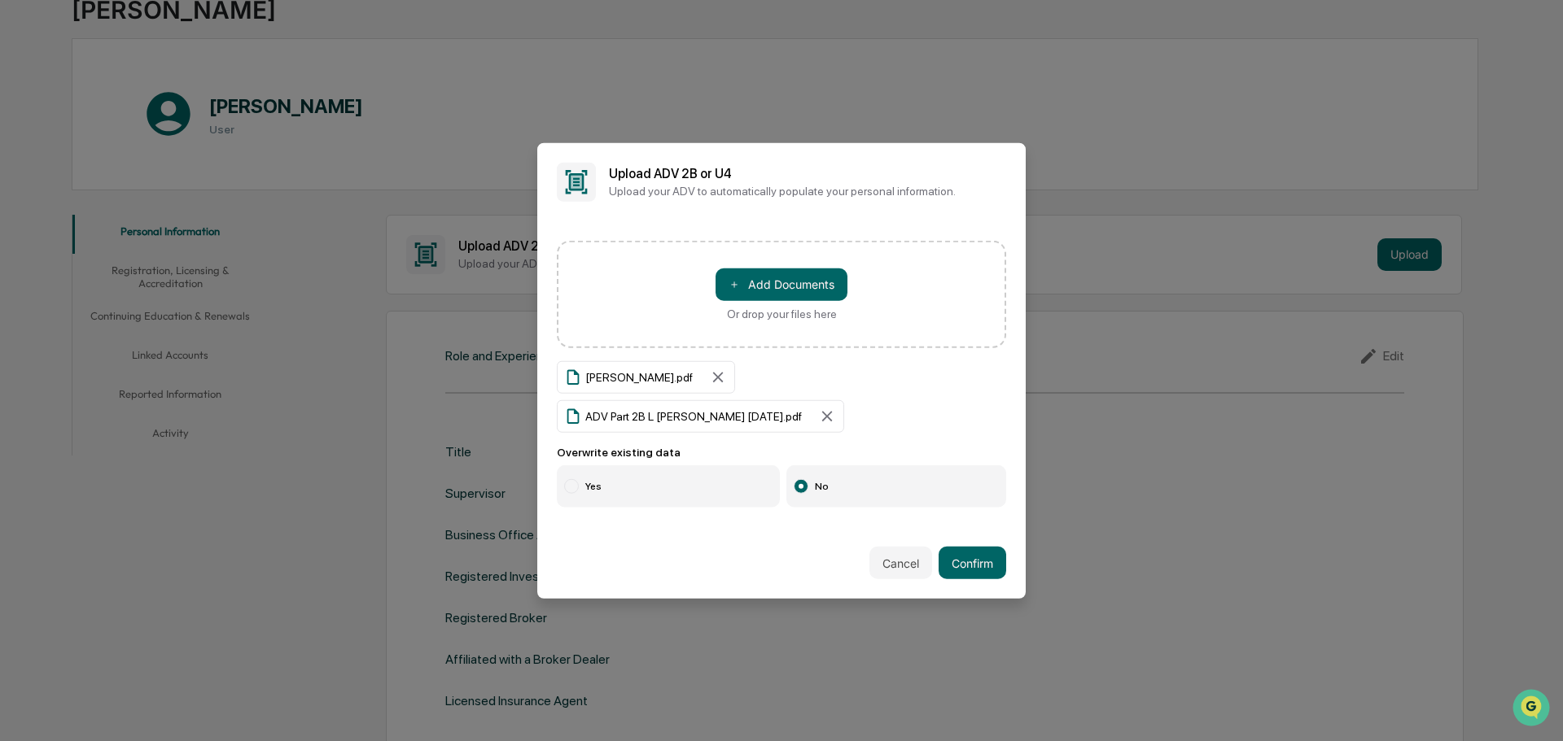
click at [629, 487] on label "Yes" at bounding box center [668, 487] width 223 height 42
click at [981, 563] on button "Confirm" at bounding box center [972, 563] width 68 height 33
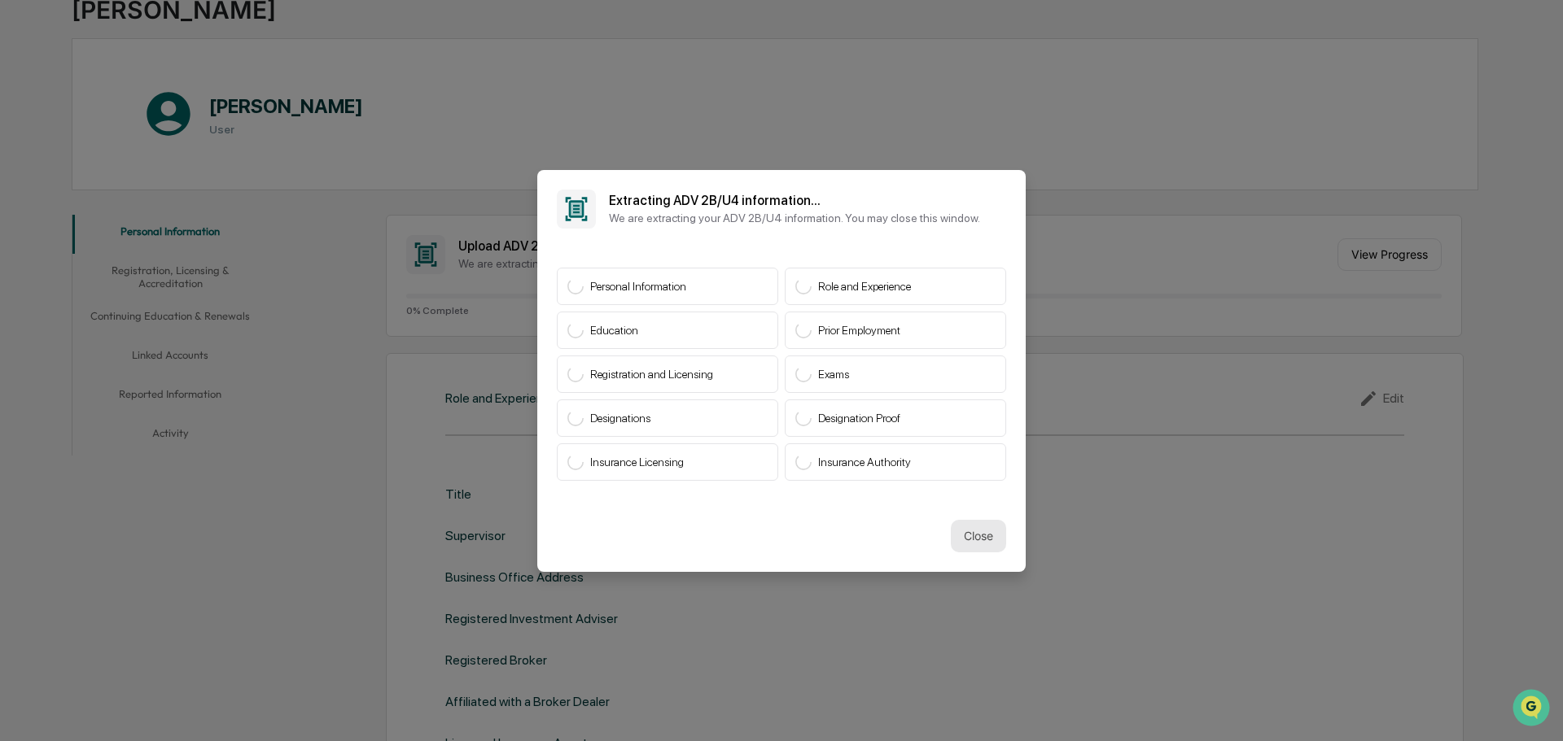
click at [979, 540] on button "Close" at bounding box center [978, 536] width 55 height 33
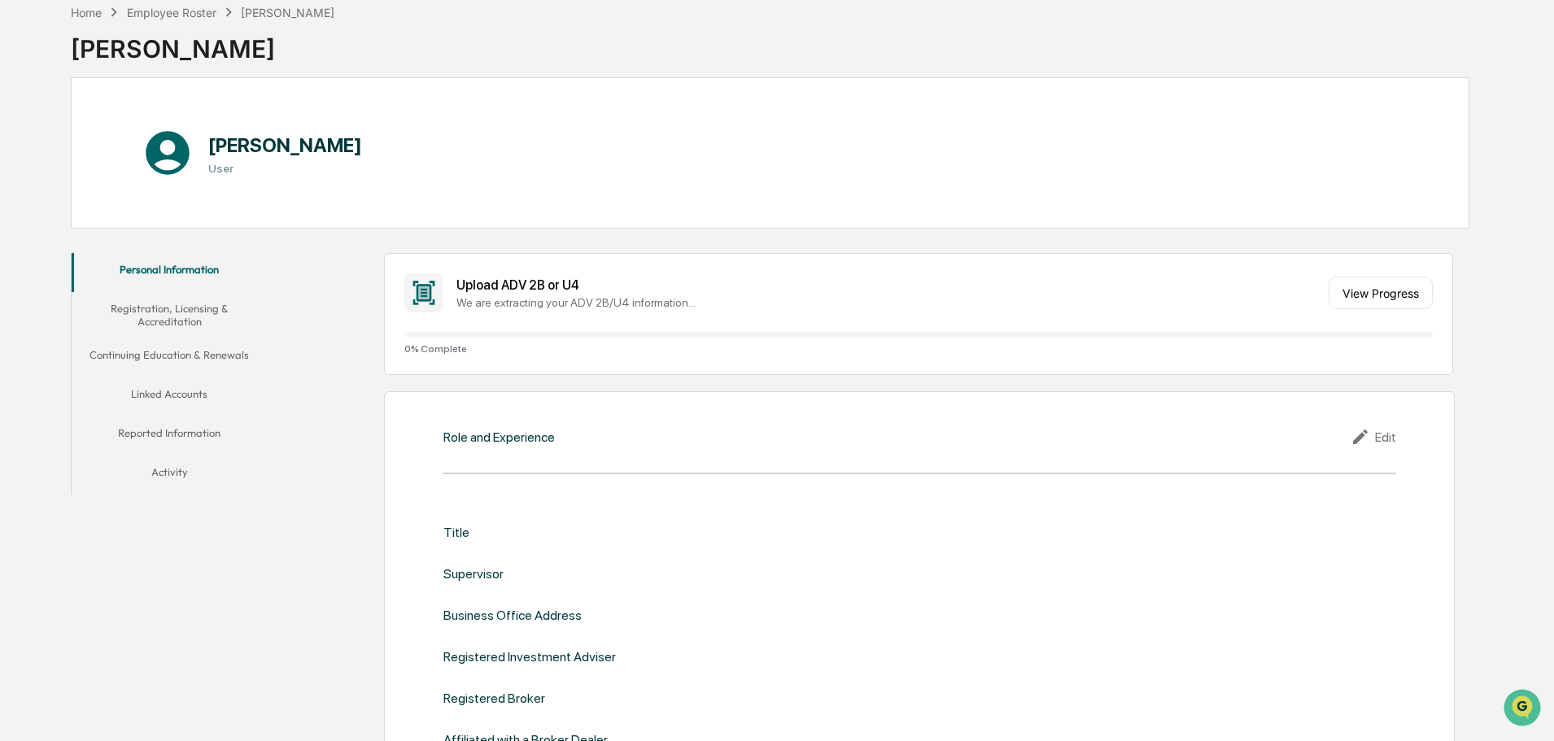
scroll to position [0, 0]
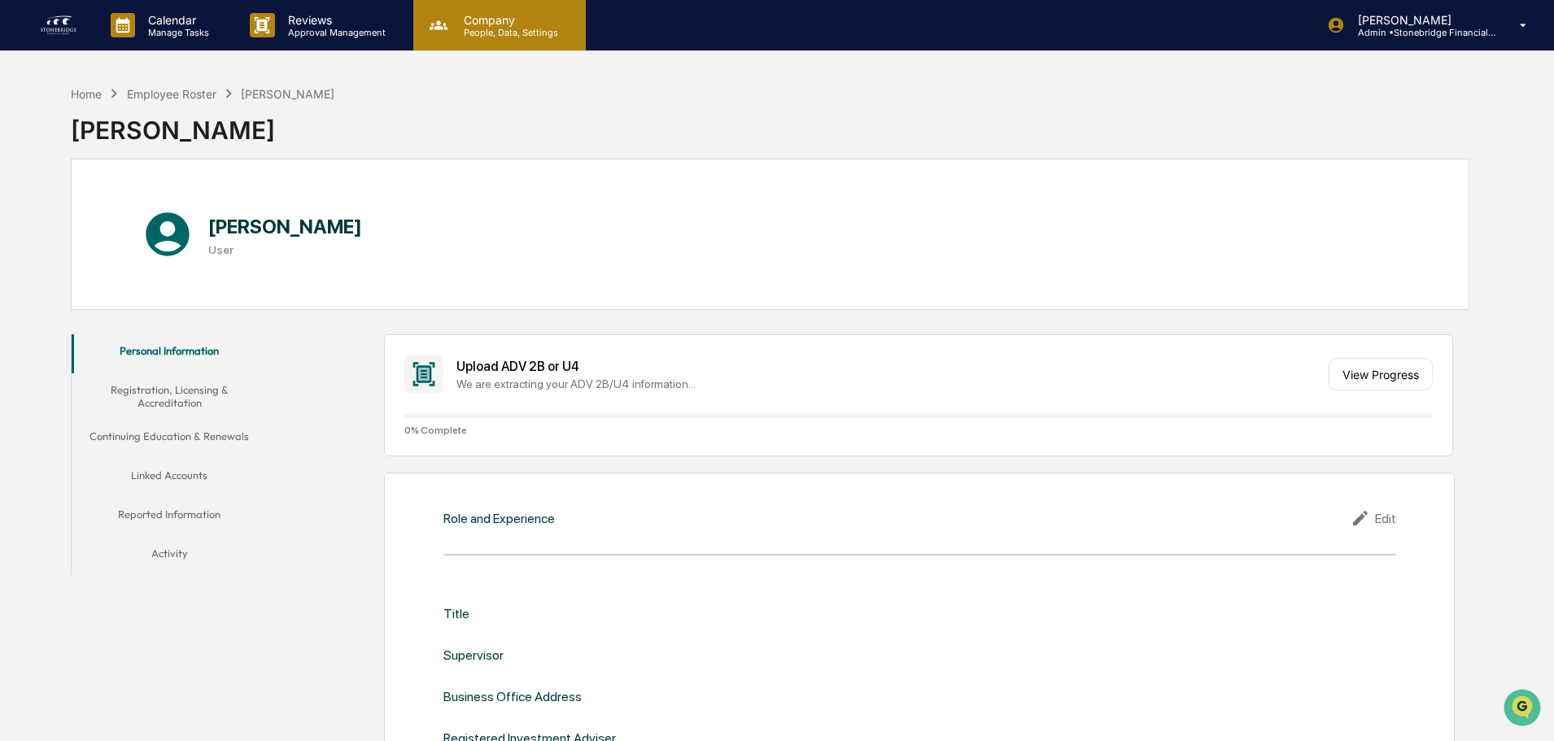
click at [527, 7] on div "Company People, Data, Settings" at bounding box center [499, 25] width 173 height 50
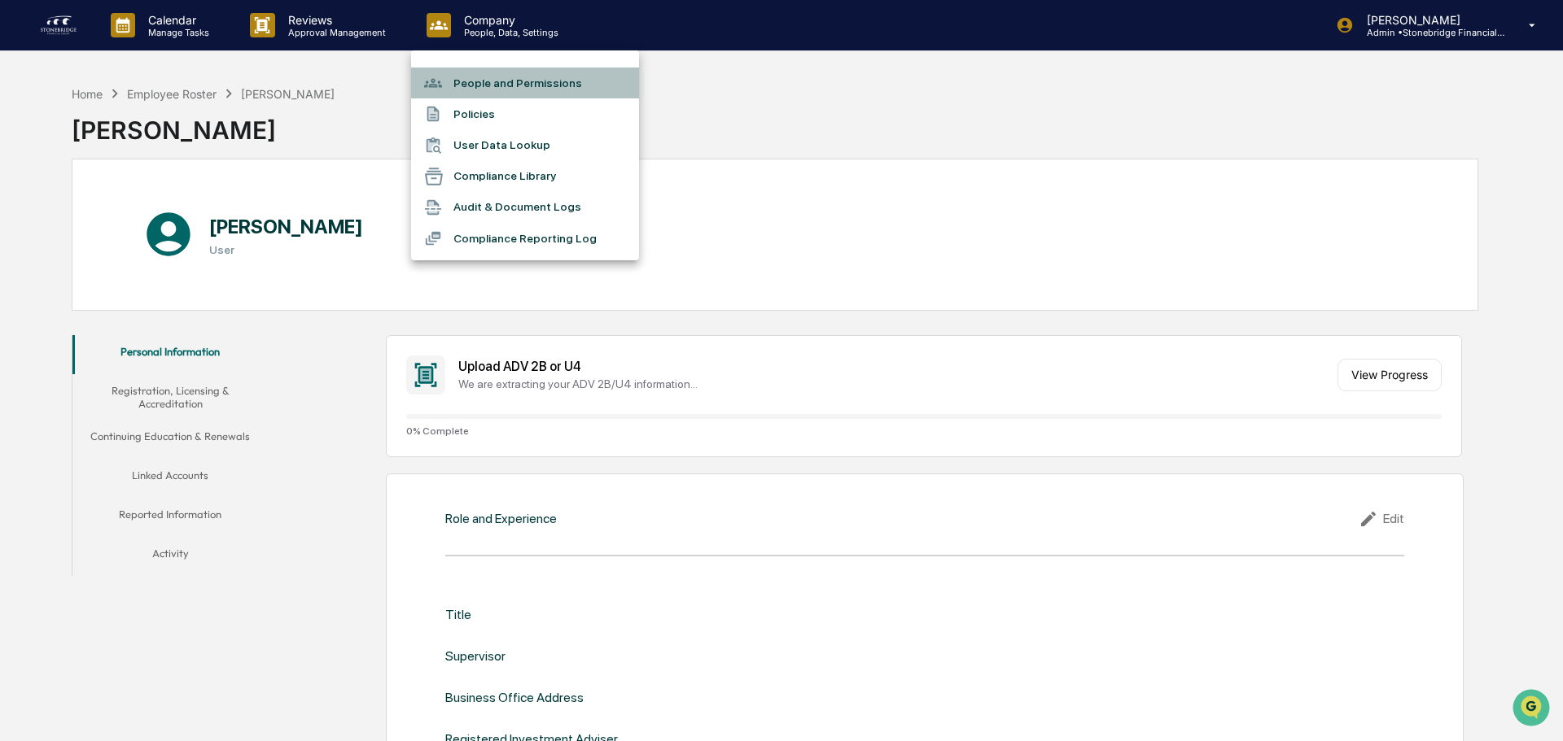
click at [486, 79] on li "People and Permissions" at bounding box center [525, 83] width 228 height 31
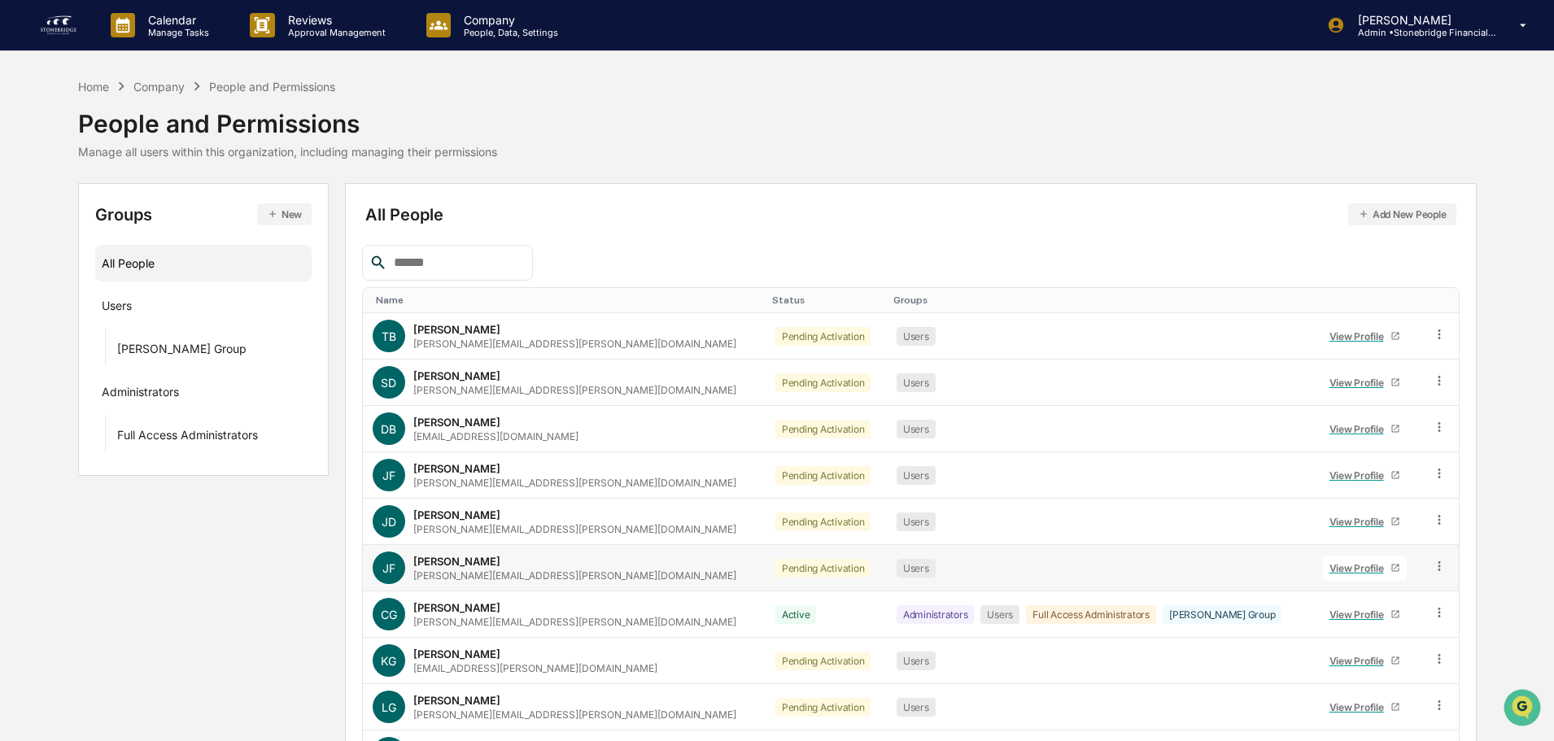
scroll to position [108, 0]
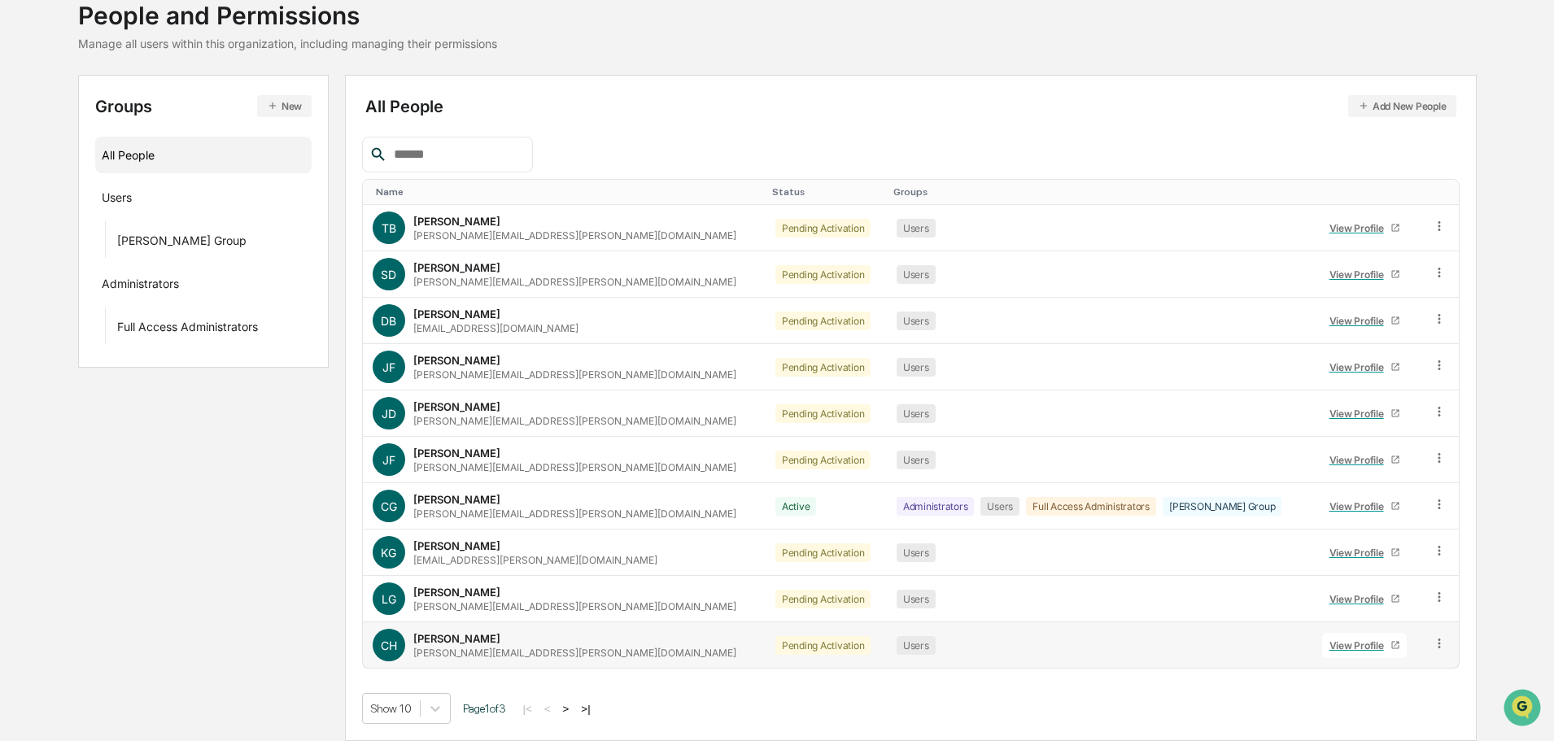
click at [487, 651] on div "carly.hopkins@stonebridgefg.com" at bounding box center [574, 653] width 323 height 12
click at [1332, 652] on link "View Profile" at bounding box center [1365, 645] width 85 height 25
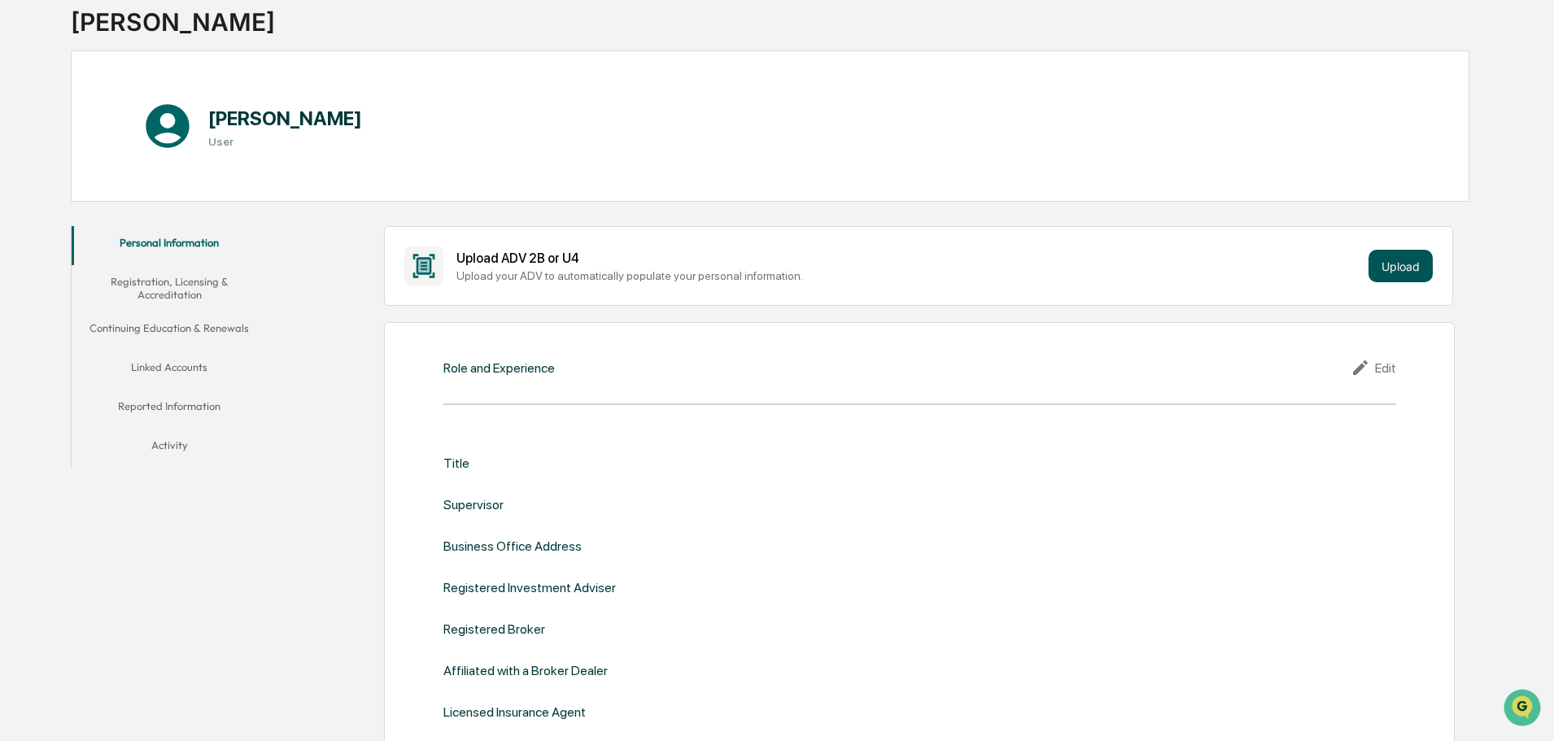
click at [1375, 256] on button "Upload" at bounding box center [1401, 266] width 64 height 33
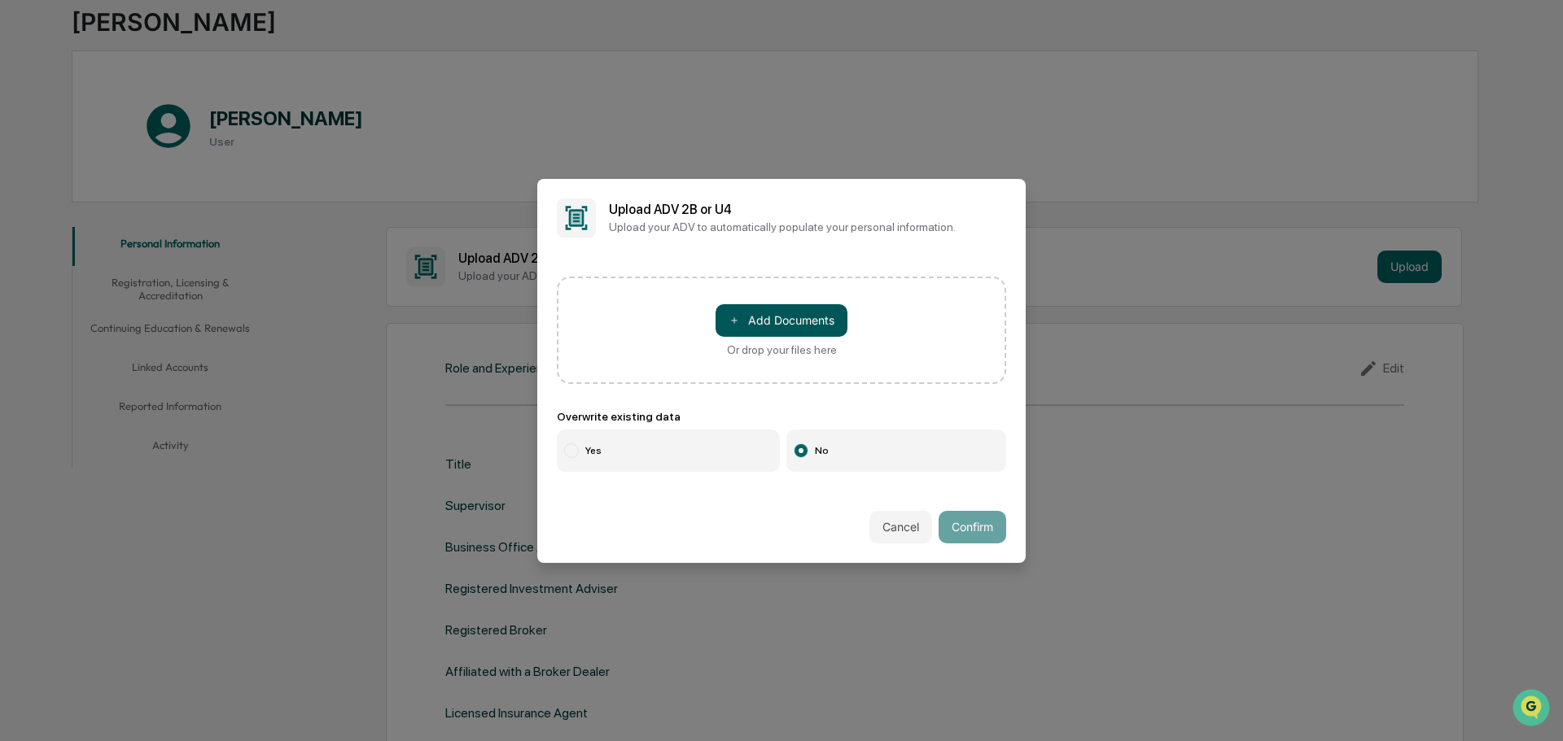
click at [740, 315] on button "＋ Add Documents" at bounding box center [781, 320] width 132 height 33
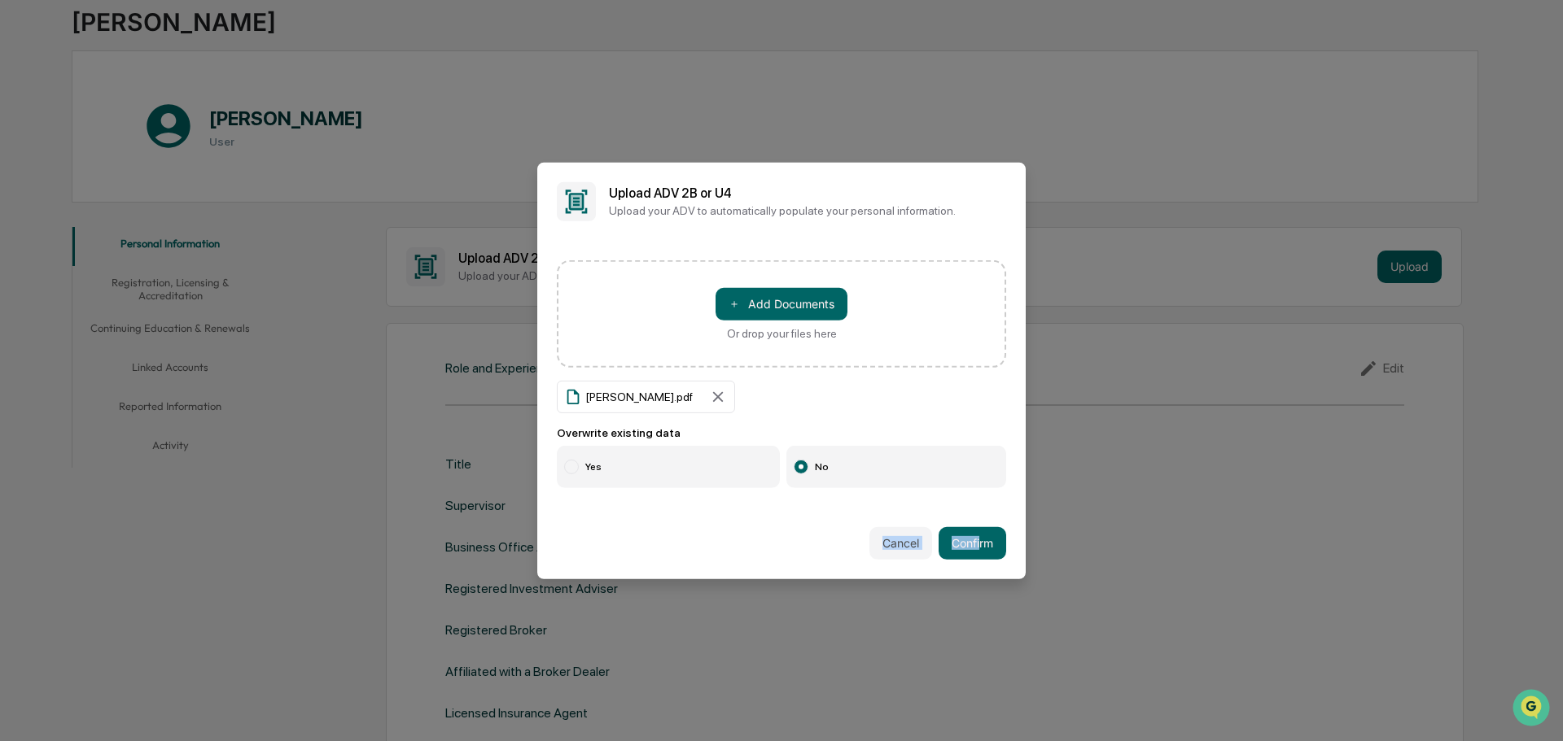
drag, startPoint x: 979, startPoint y: 562, endPoint x: 677, endPoint y: 513, distance: 305.9
click at [677, 513] on div "Cancel Confirm" at bounding box center [781, 544] width 488 height 72
click at [581, 454] on label "Yes" at bounding box center [668, 467] width 223 height 42
click at [980, 527] on button "Confirm" at bounding box center [972, 543] width 68 height 33
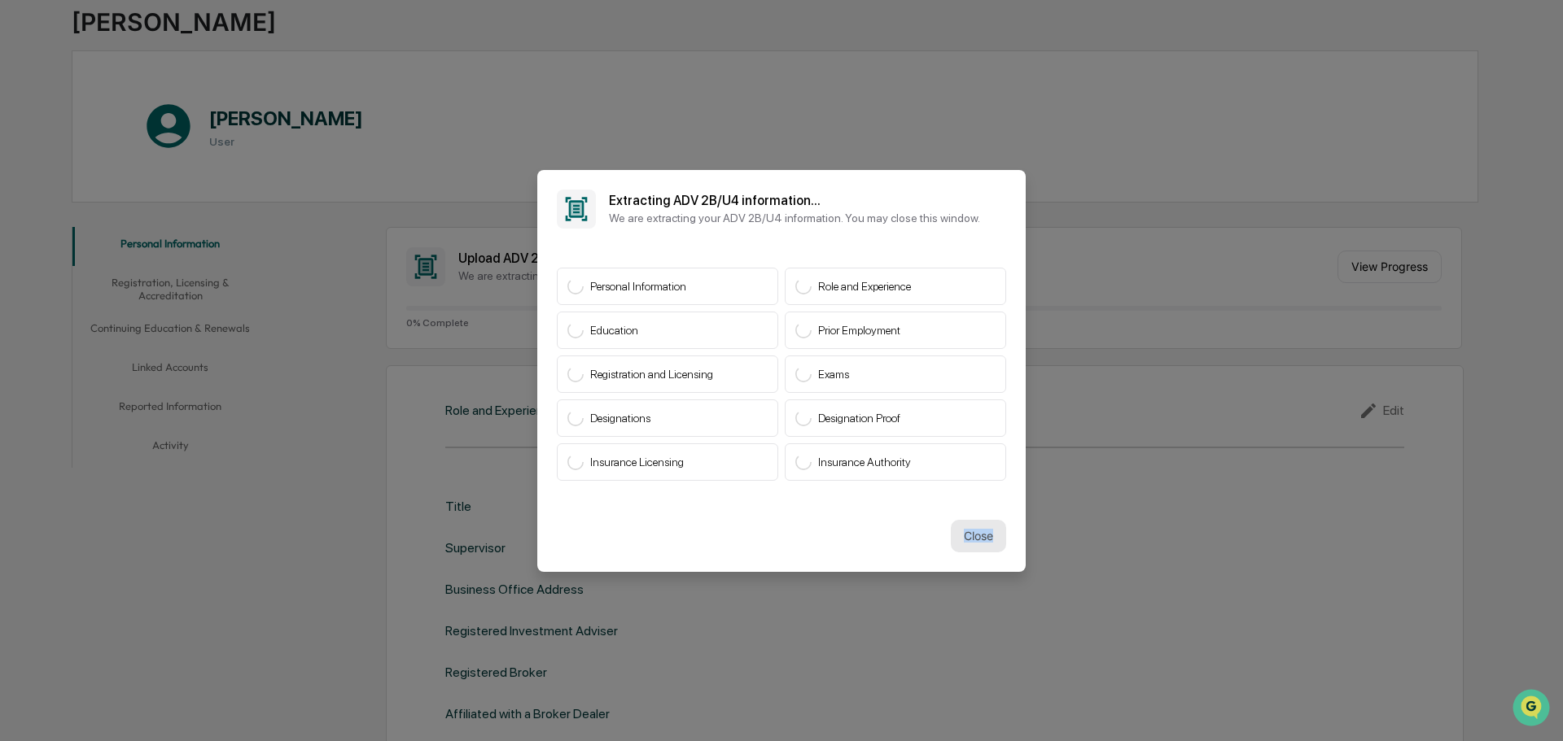
click at [995, 533] on button "Close" at bounding box center [978, 536] width 55 height 33
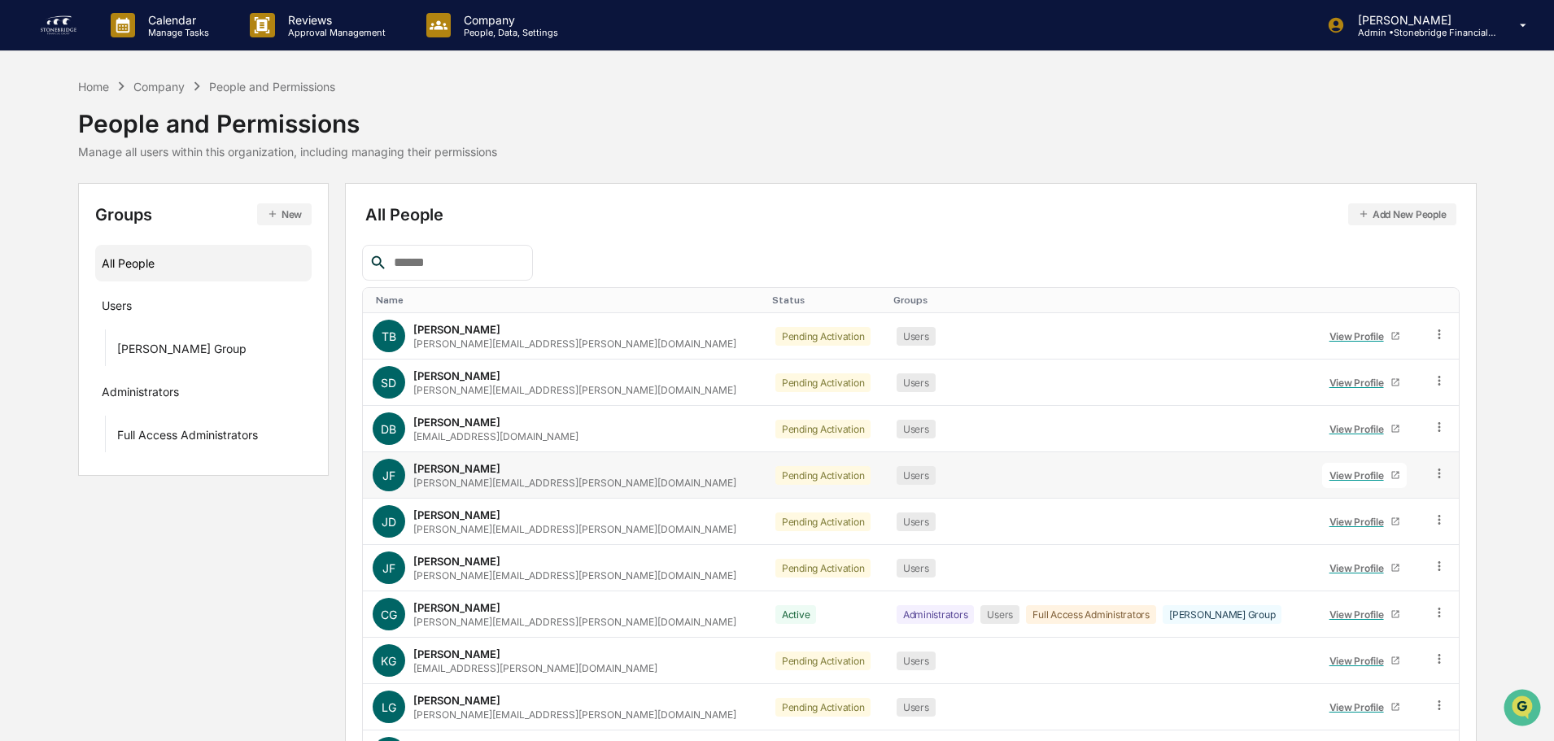
scroll to position [108, 0]
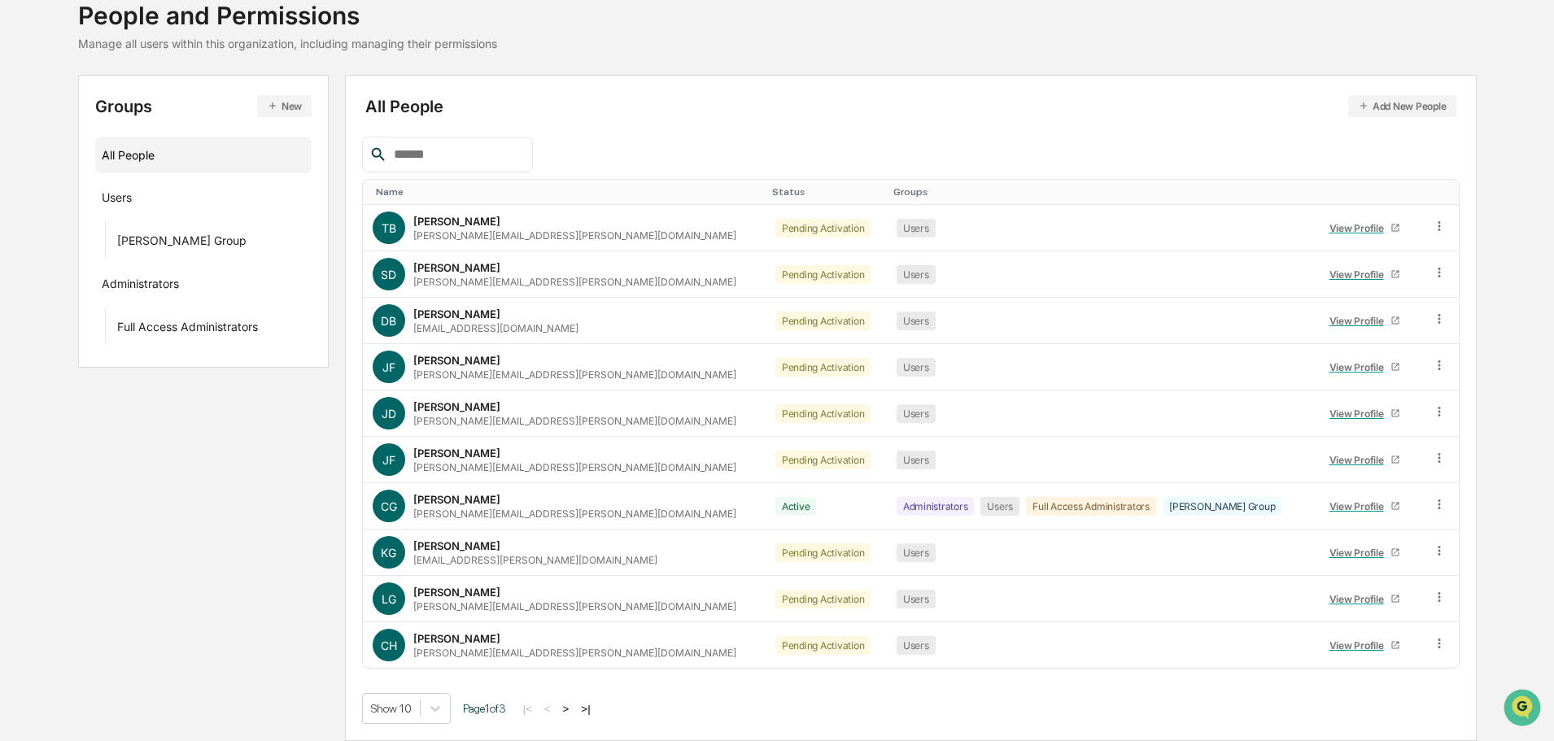
click at [574, 712] on button ">" at bounding box center [566, 709] width 16 height 14
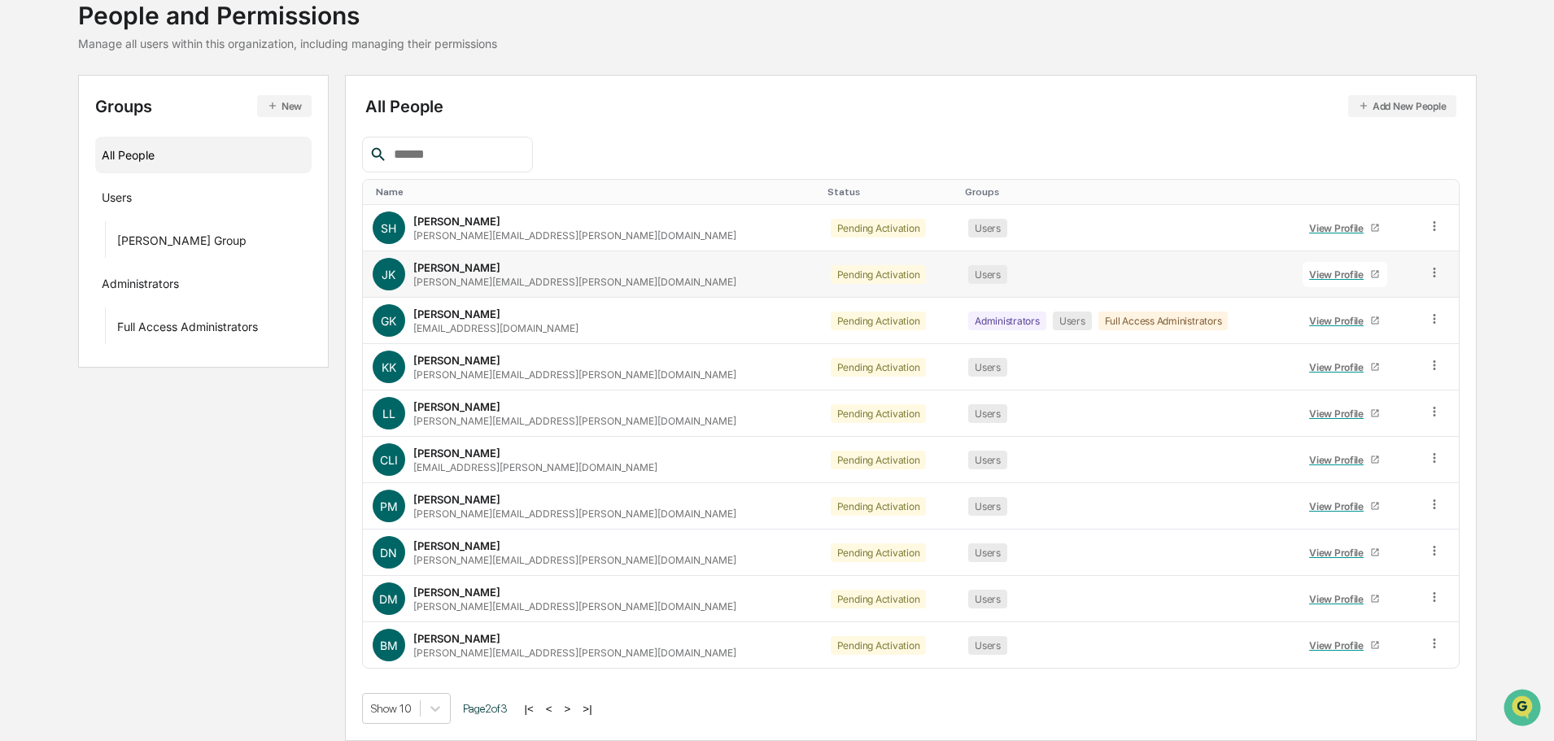
click at [1313, 274] on div "View Profile" at bounding box center [1339, 275] width 61 height 12
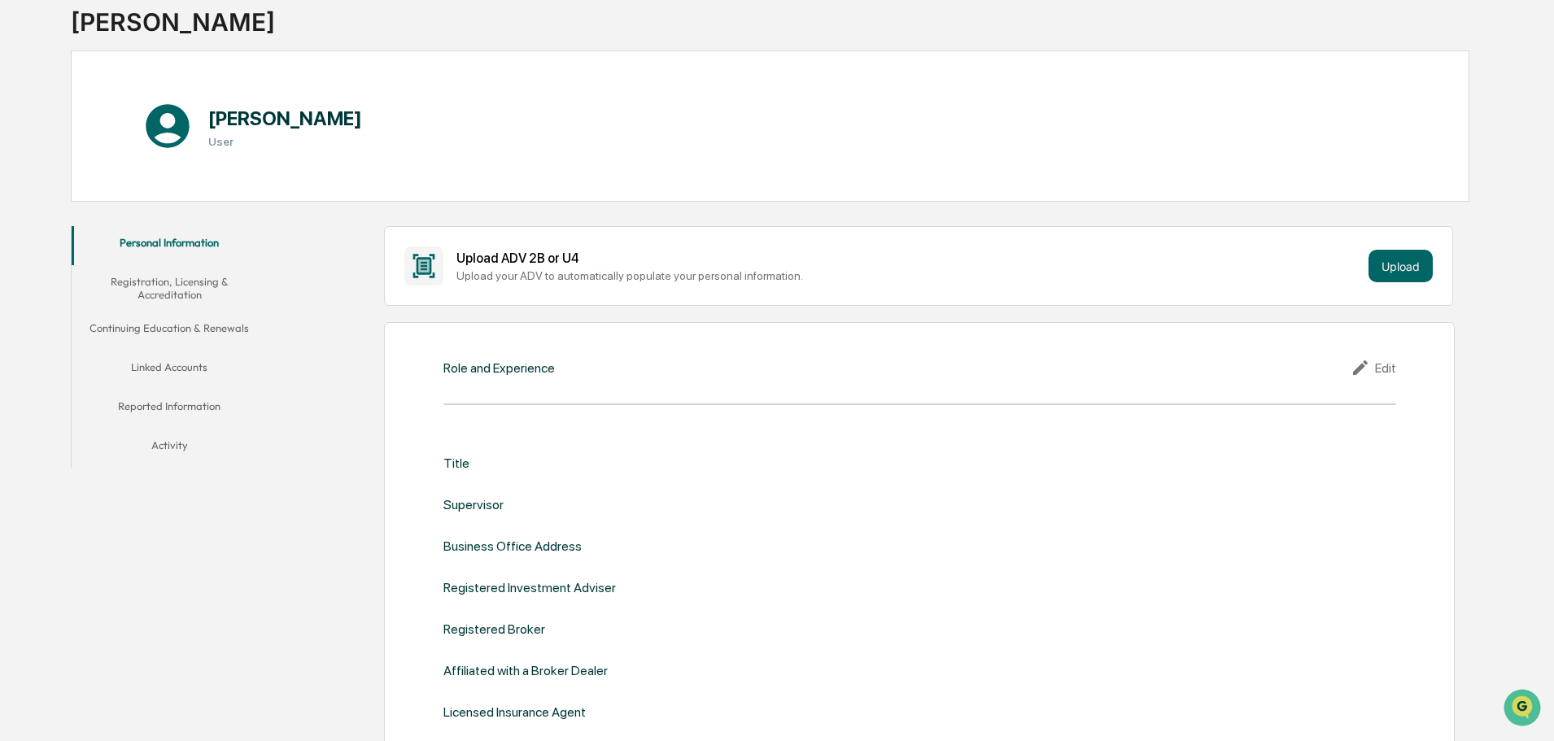
click at [1368, 279] on div "Upload ADV 2B or U4 Upload your ADV to automatically populate your personal inf…" at bounding box center [918, 266] width 1029 height 39
click at [1387, 276] on button "Upload" at bounding box center [1401, 266] width 64 height 33
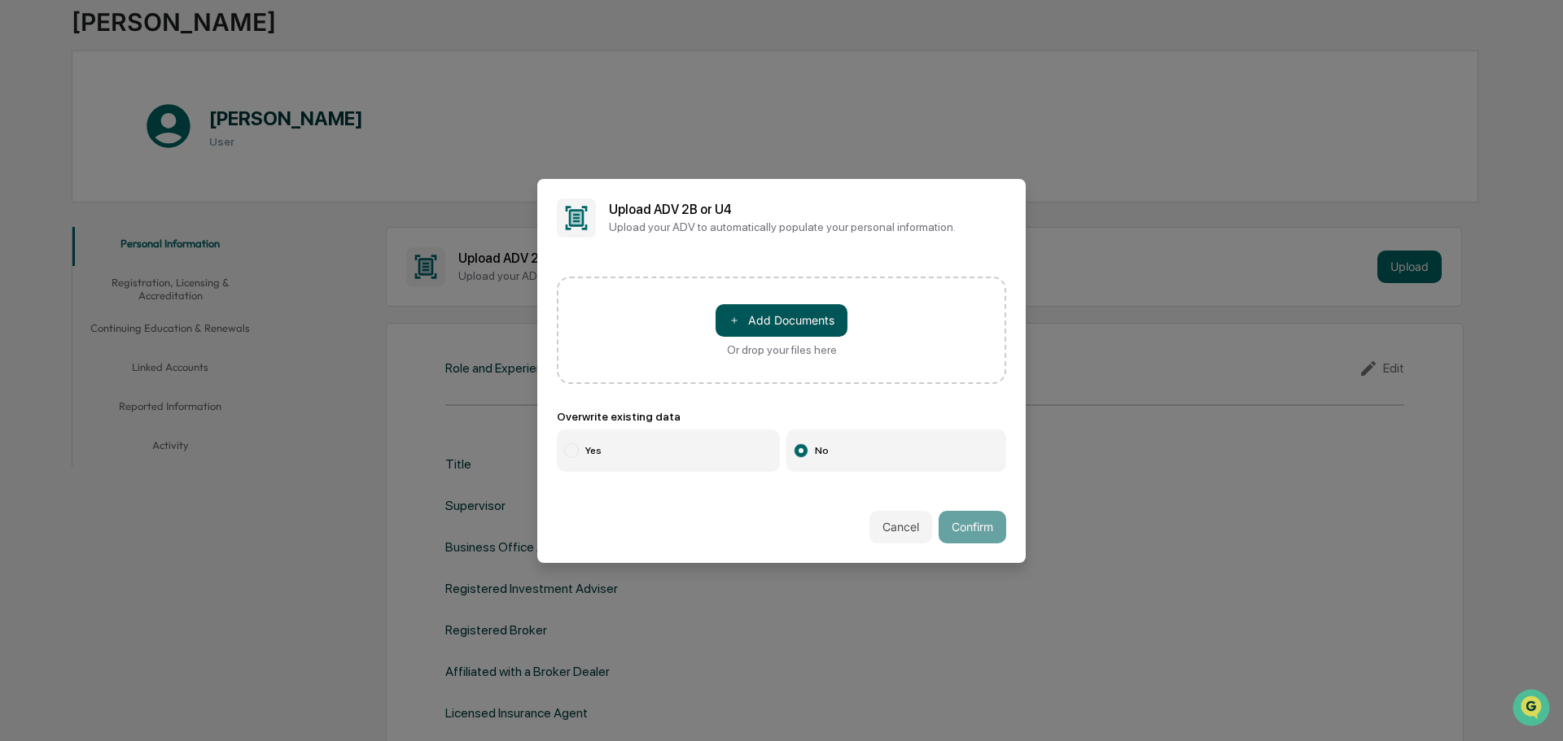
click at [767, 318] on button "＋ Add Documents" at bounding box center [781, 320] width 132 height 33
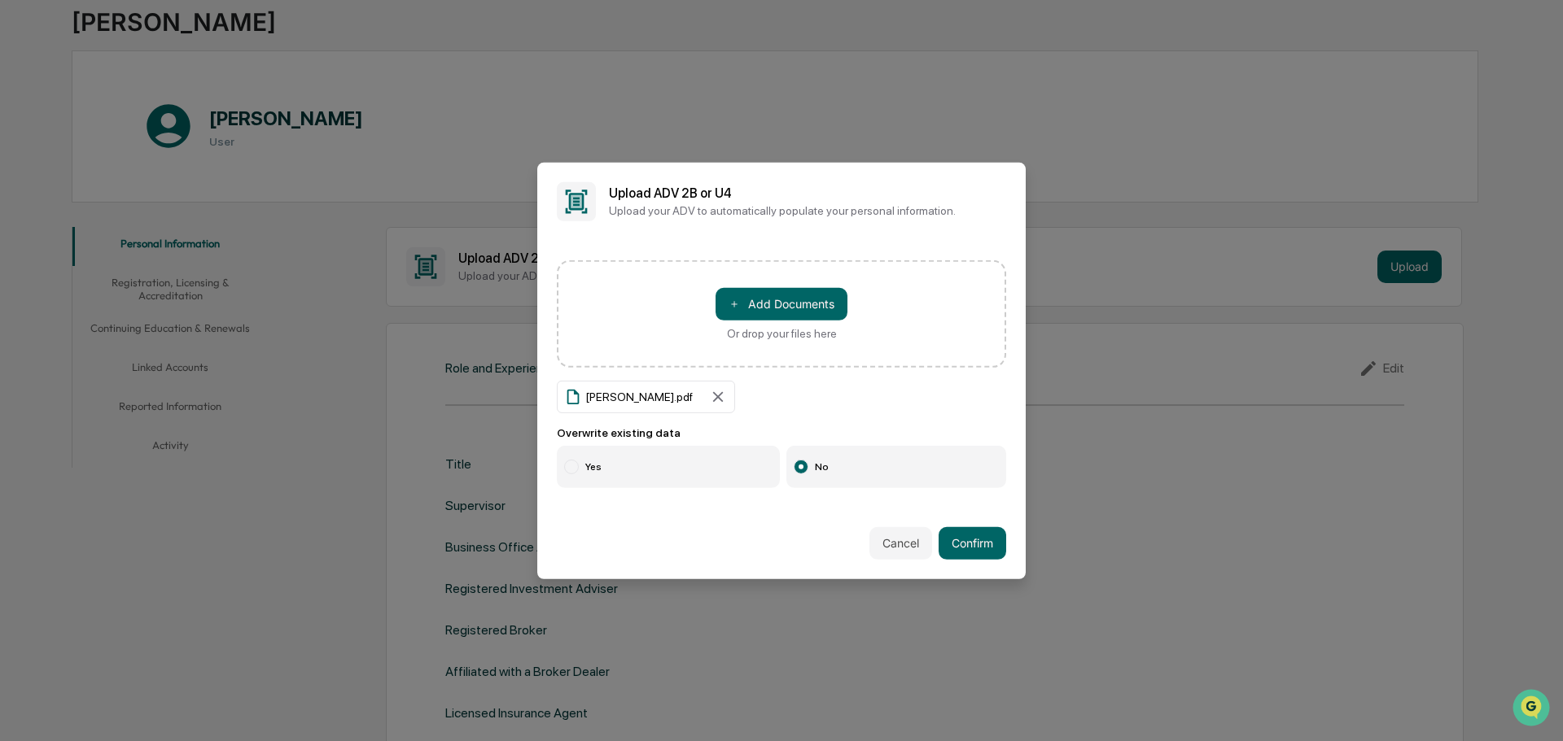
click at [568, 476] on label "Yes" at bounding box center [668, 467] width 223 height 42
click at [811, 305] on button "＋ Add Documents" at bounding box center [781, 303] width 132 height 33
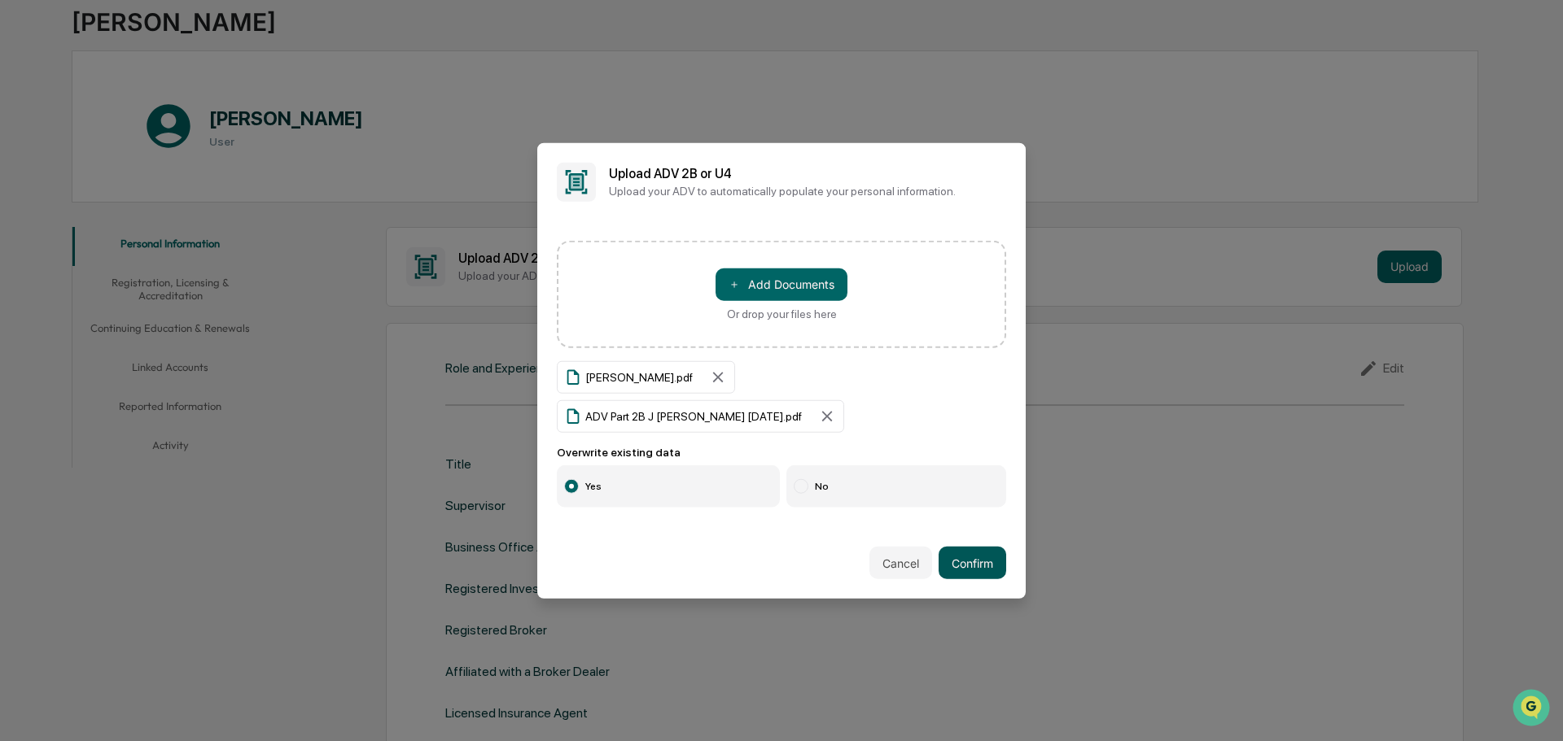
click at [991, 547] on button "Confirm" at bounding box center [972, 563] width 68 height 33
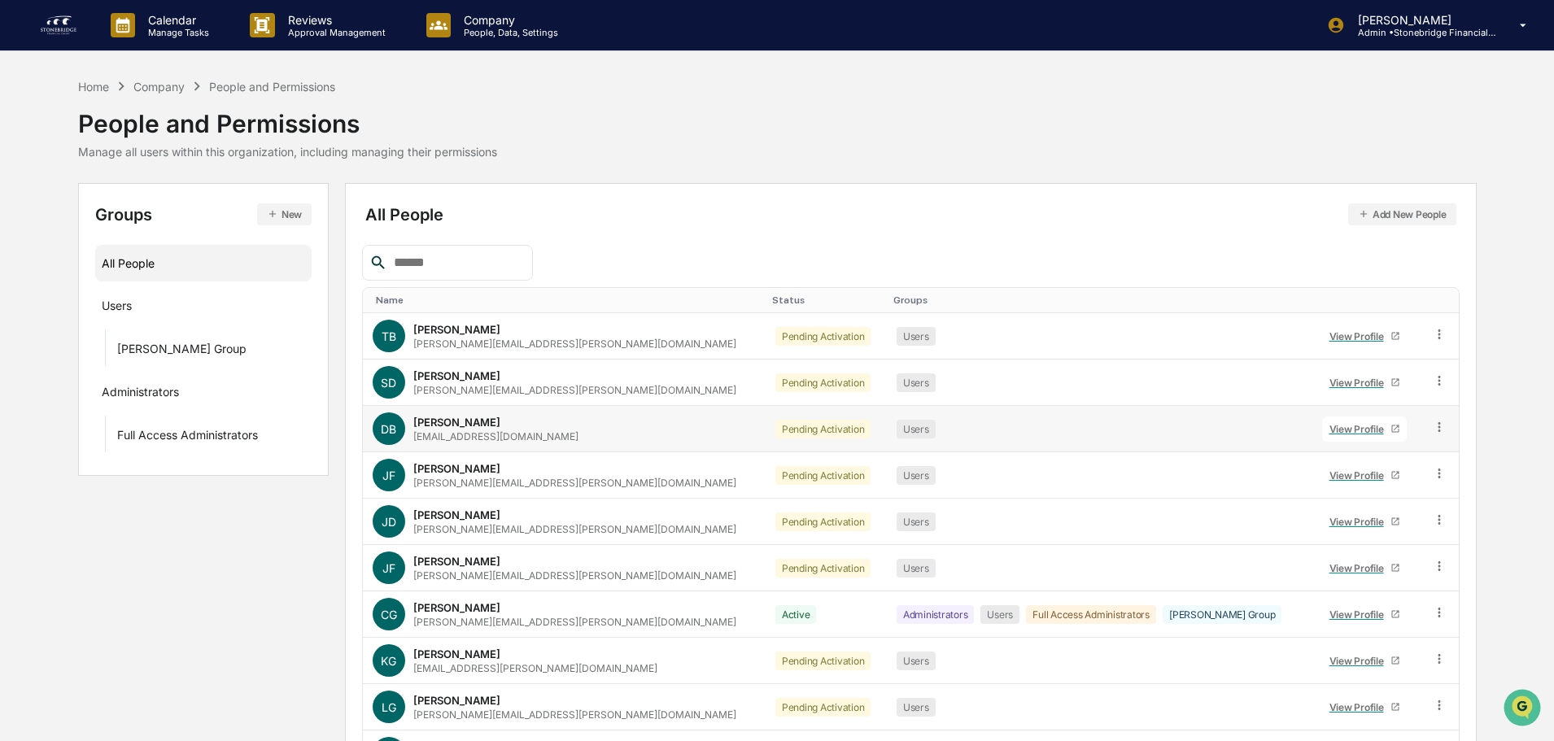
scroll to position [108, 0]
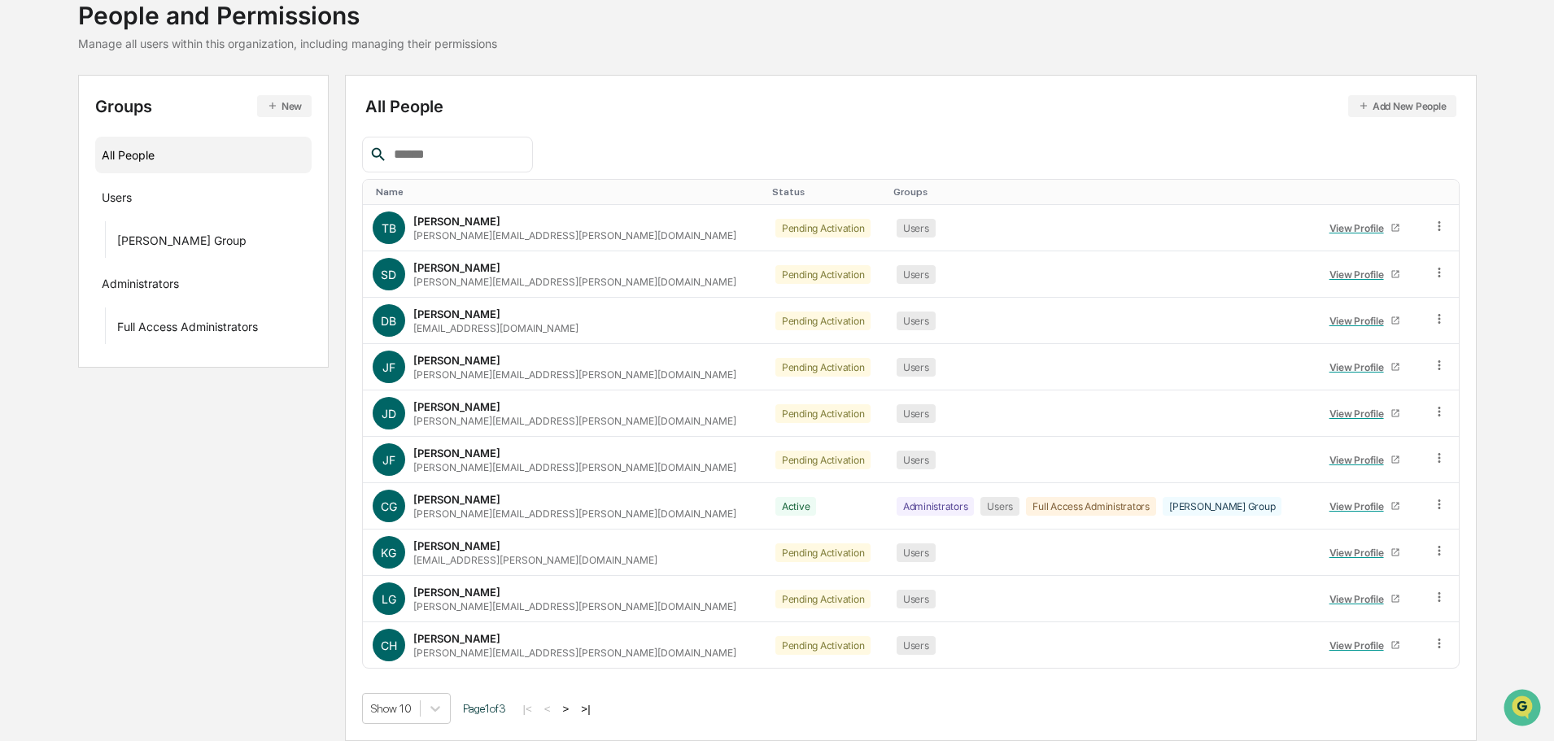
click at [575, 710] on button ">" at bounding box center [566, 709] width 16 height 14
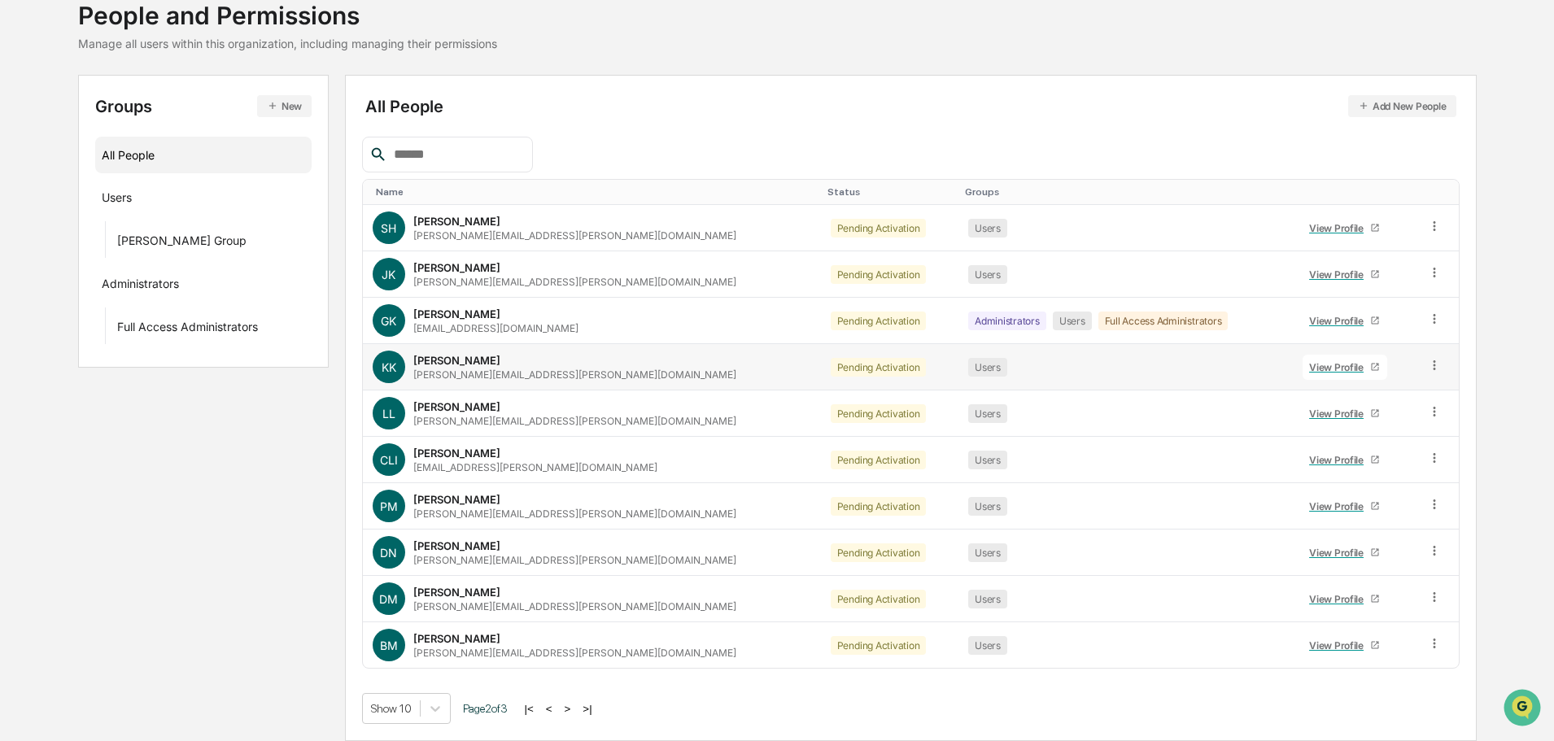
click at [1309, 369] on div "View Profile" at bounding box center [1339, 367] width 61 height 12
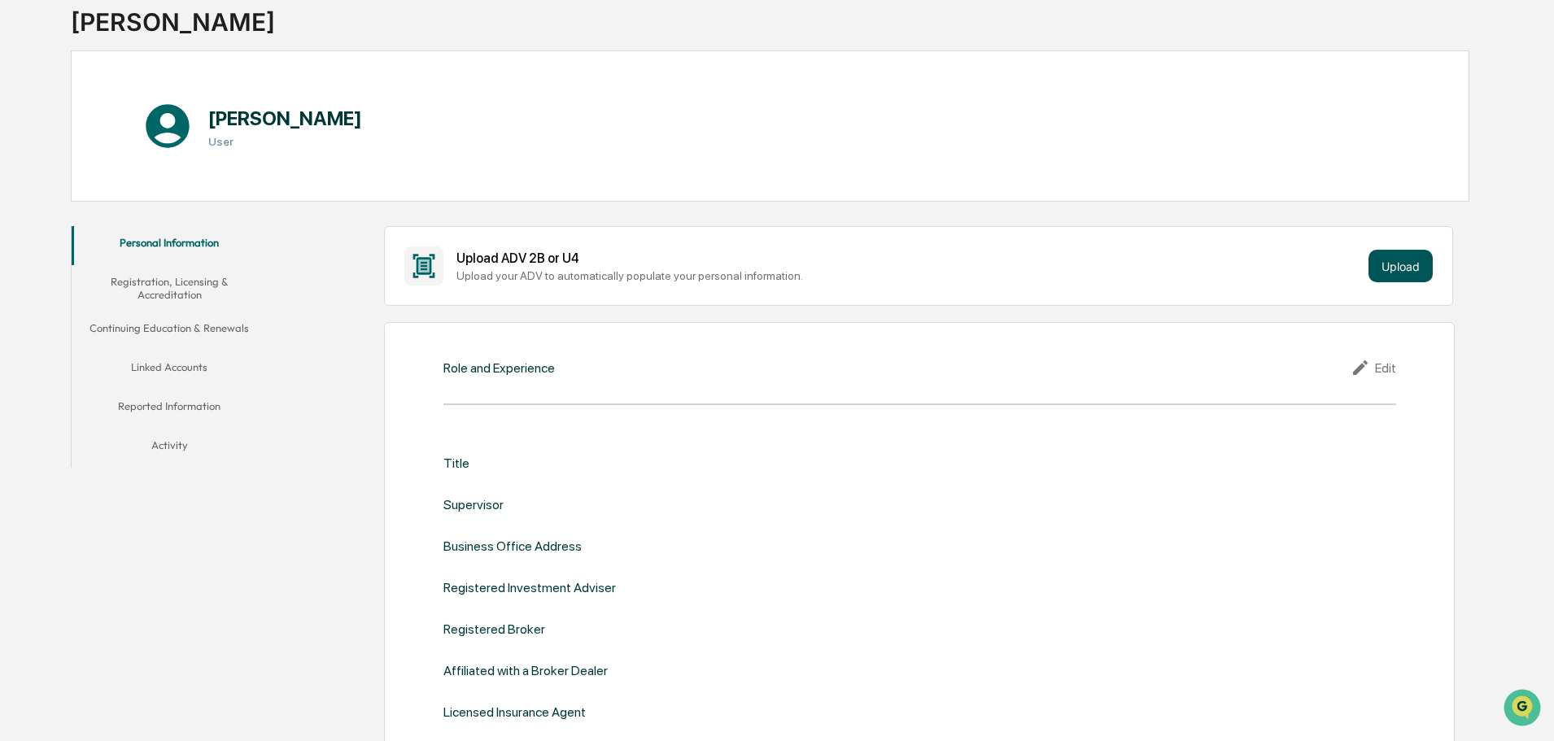
click at [1379, 266] on button "Upload" at bounding box center [1401, 266] width 64 height 33
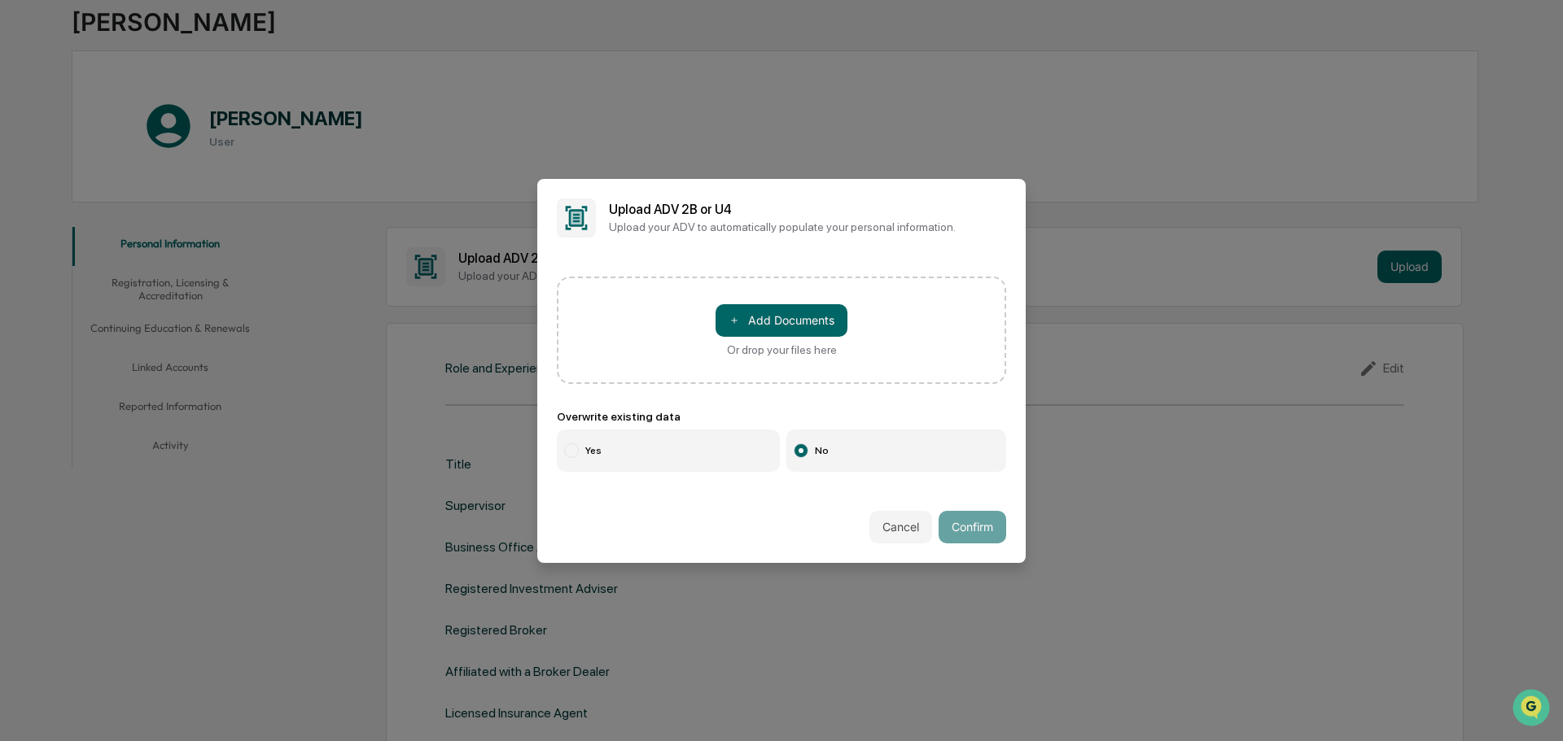
click at [755, 348] on div "Or drop your files here" at bounding box center [782, 349] width 110 height 13
click at [0, 0] on input "＋ Add Documents Or drop your files here" at bounding box center [0, 0] width 0 height 0
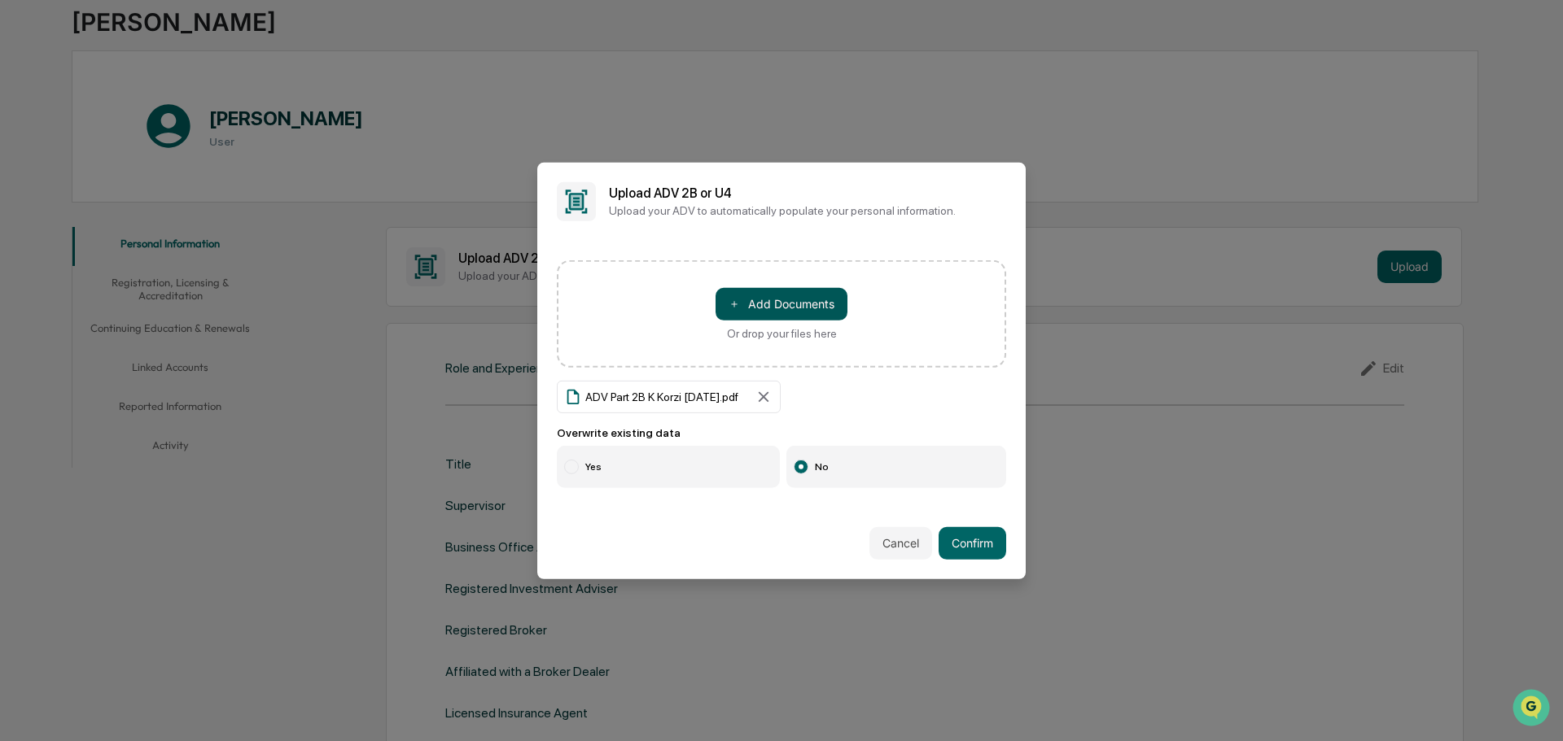
click at [794, 295] on button "＋ Add Documents" at bounding box center [781, 303] width 132 height 33
click at [668, 461] on label "Yes" at bounding box center [668, 467] width 223 height 42
click at [950, 549] on button "Confirm" at bounding box center [972, 543] width 68 height 33
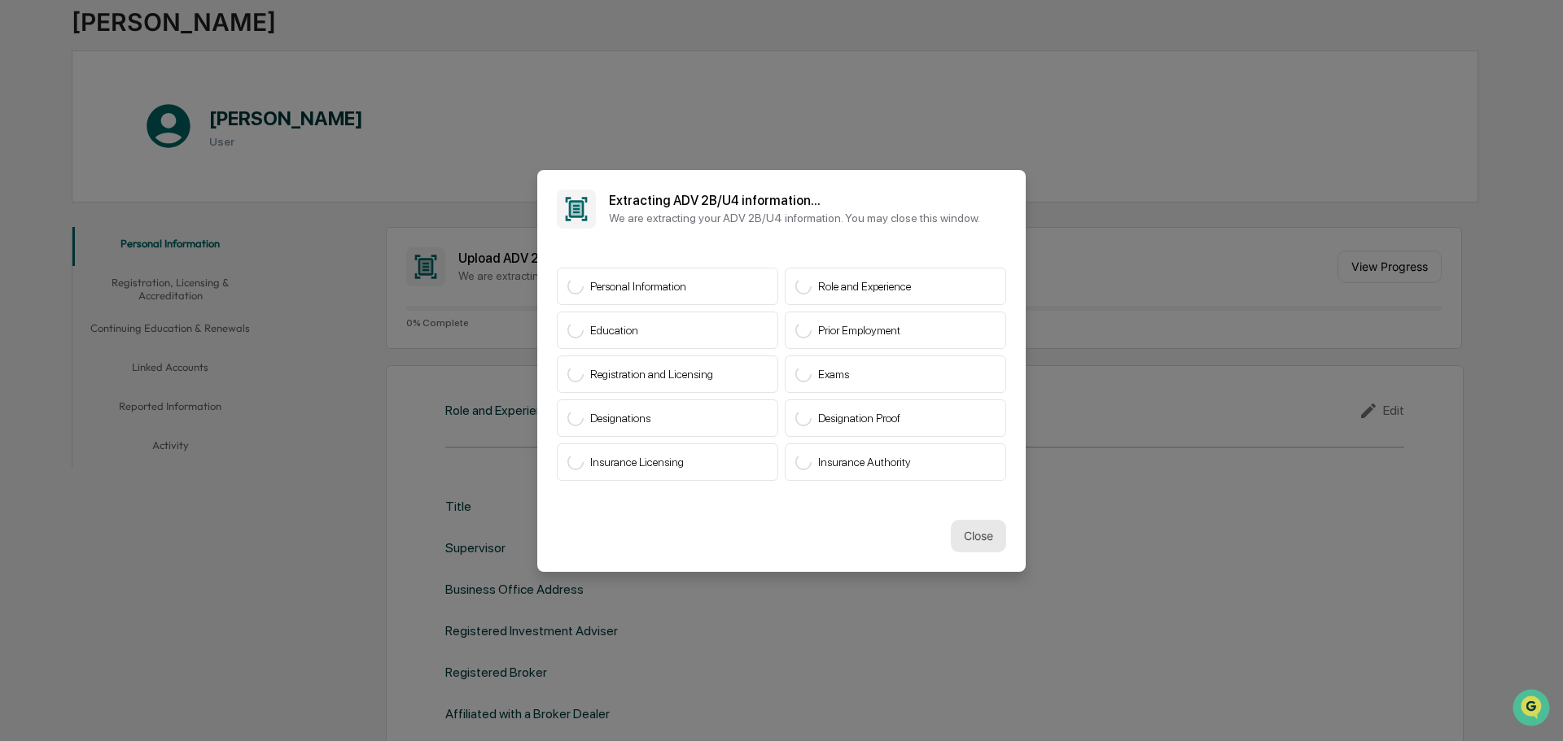
click at [992, 536] on button "Close" at bounding box center [978, 536] width 55 height 33
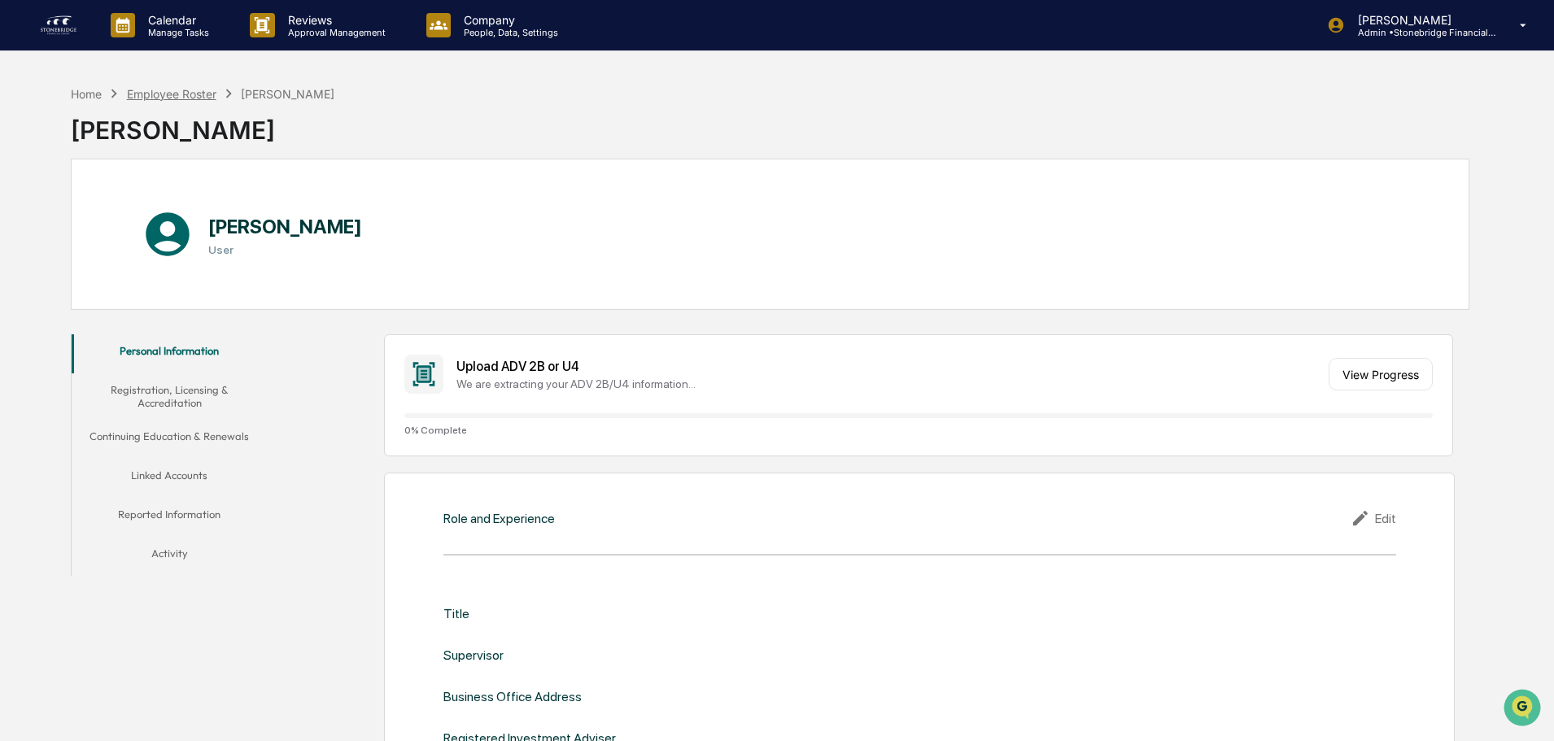
click at [168, 96] on div "Employee Roster" at bounding box center [172, 94] width 90 height 14
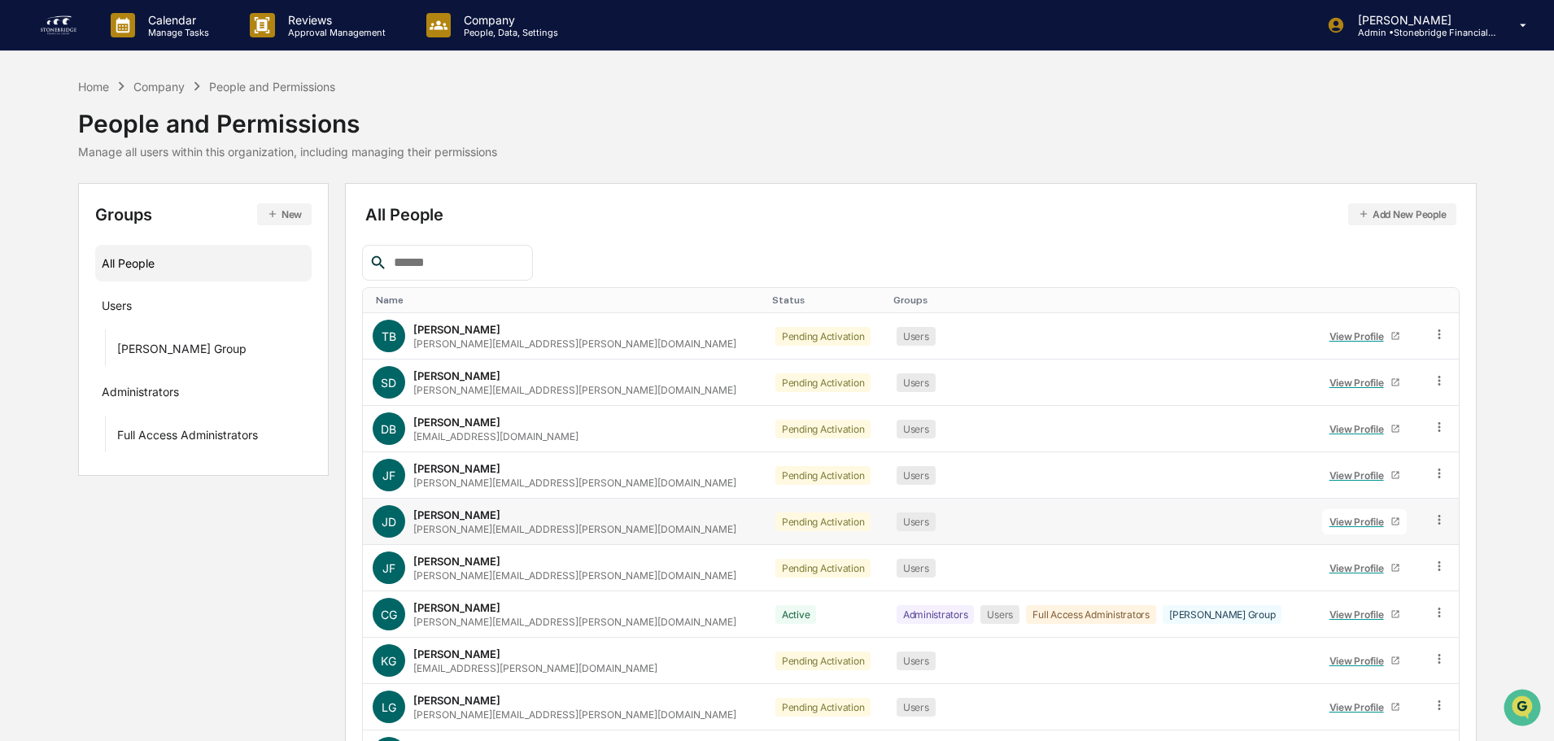
scroll to position [108, 0]
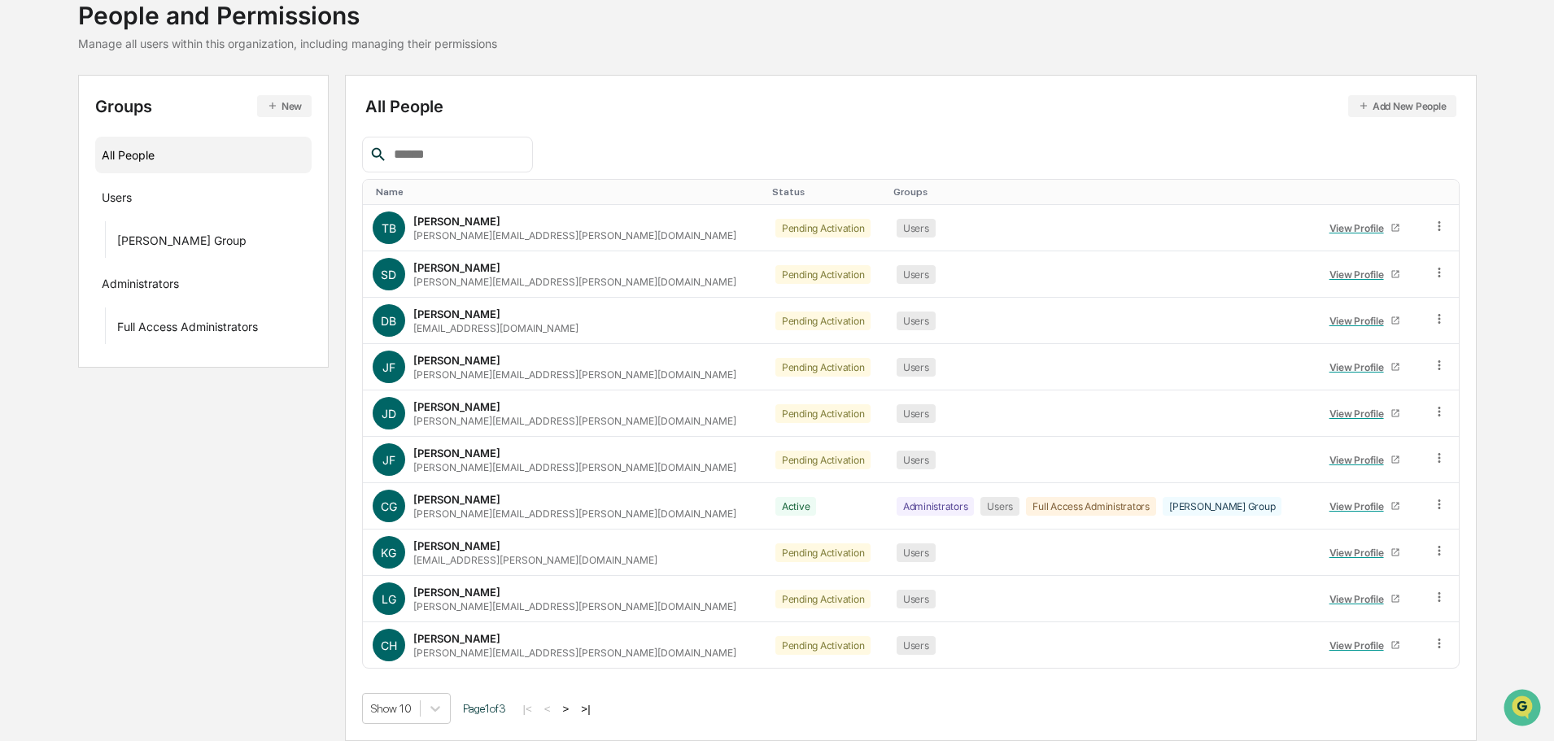
click at [575, 707] on button ">" at bounding box center [566, 709] width 16 height 14
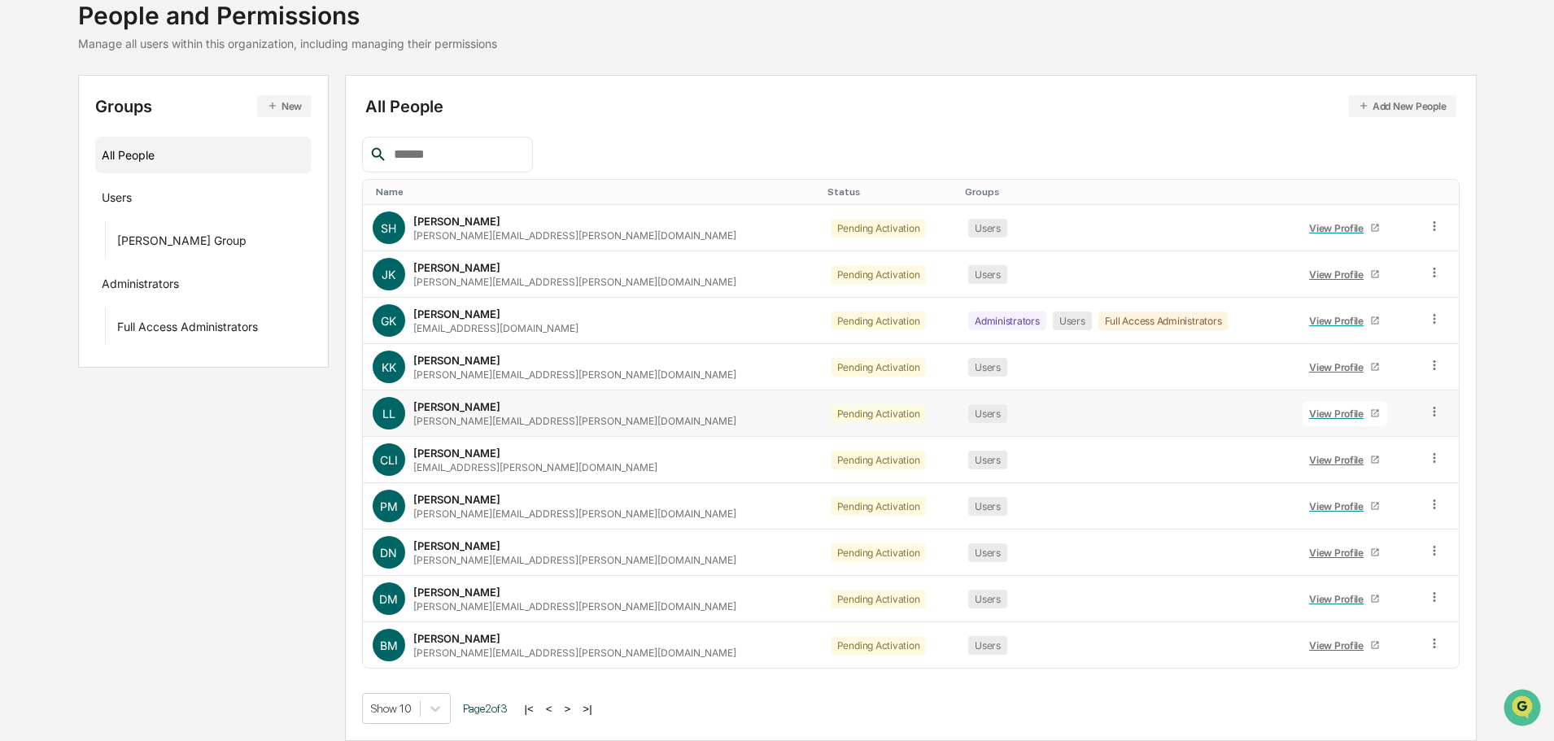
click at [1309, 412] on div "View Profile" at bounding box center [1339, 414] width 61 height 12
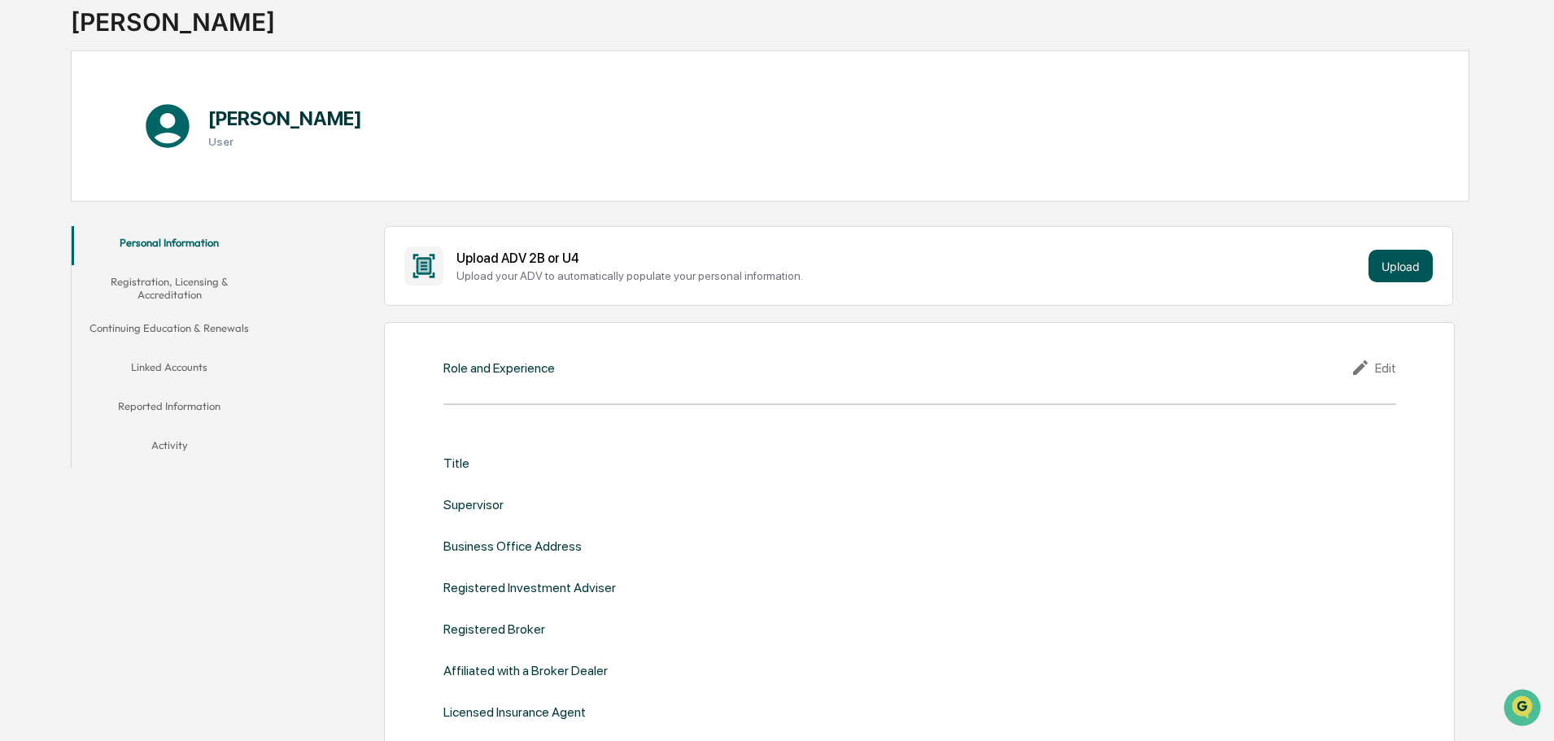
click at [1401, 276] on button "Upload" at bounding box center [1401, 266] width 64 height 33
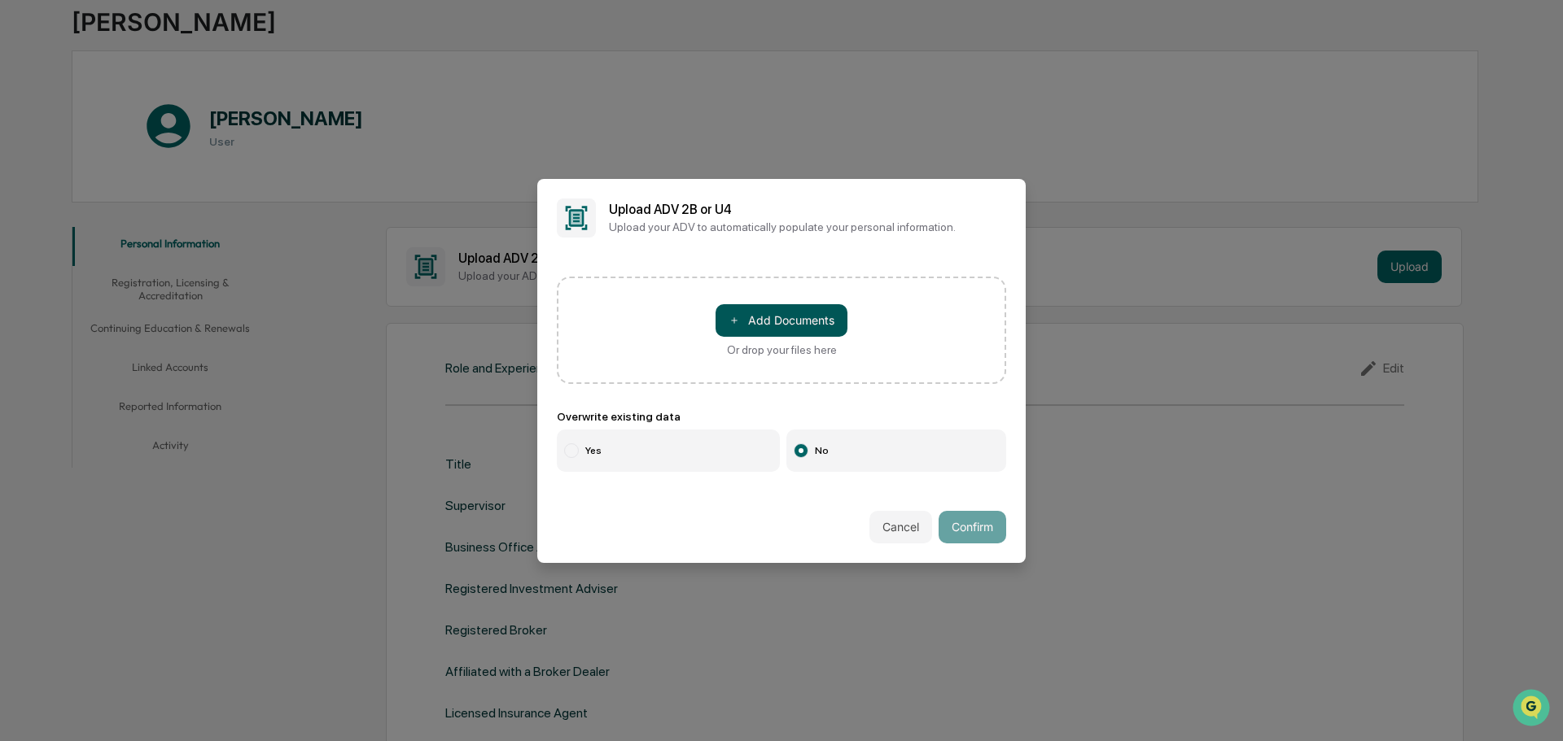
click at [787, 308] on button "＋ Add Documents" at bounding box center [781, 320] width 132 height 33
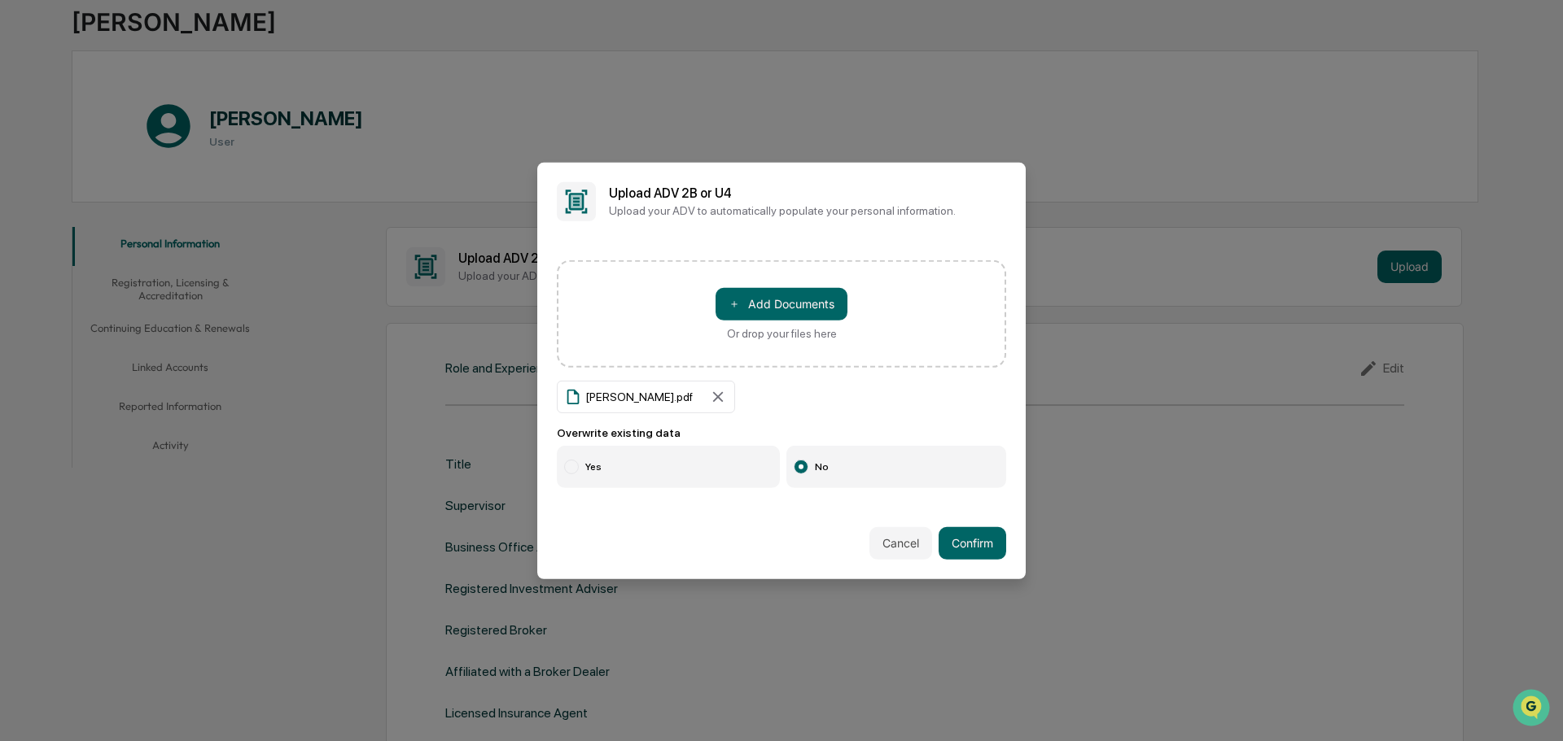
click at [772, 335] on div "Or drop your files here" at bounding box center [782, 332] width 110 height 13
click at [0, 0] on input "＋ Add Documents Or drop your files here" at bounding box center [0, 0] width 0 height 0
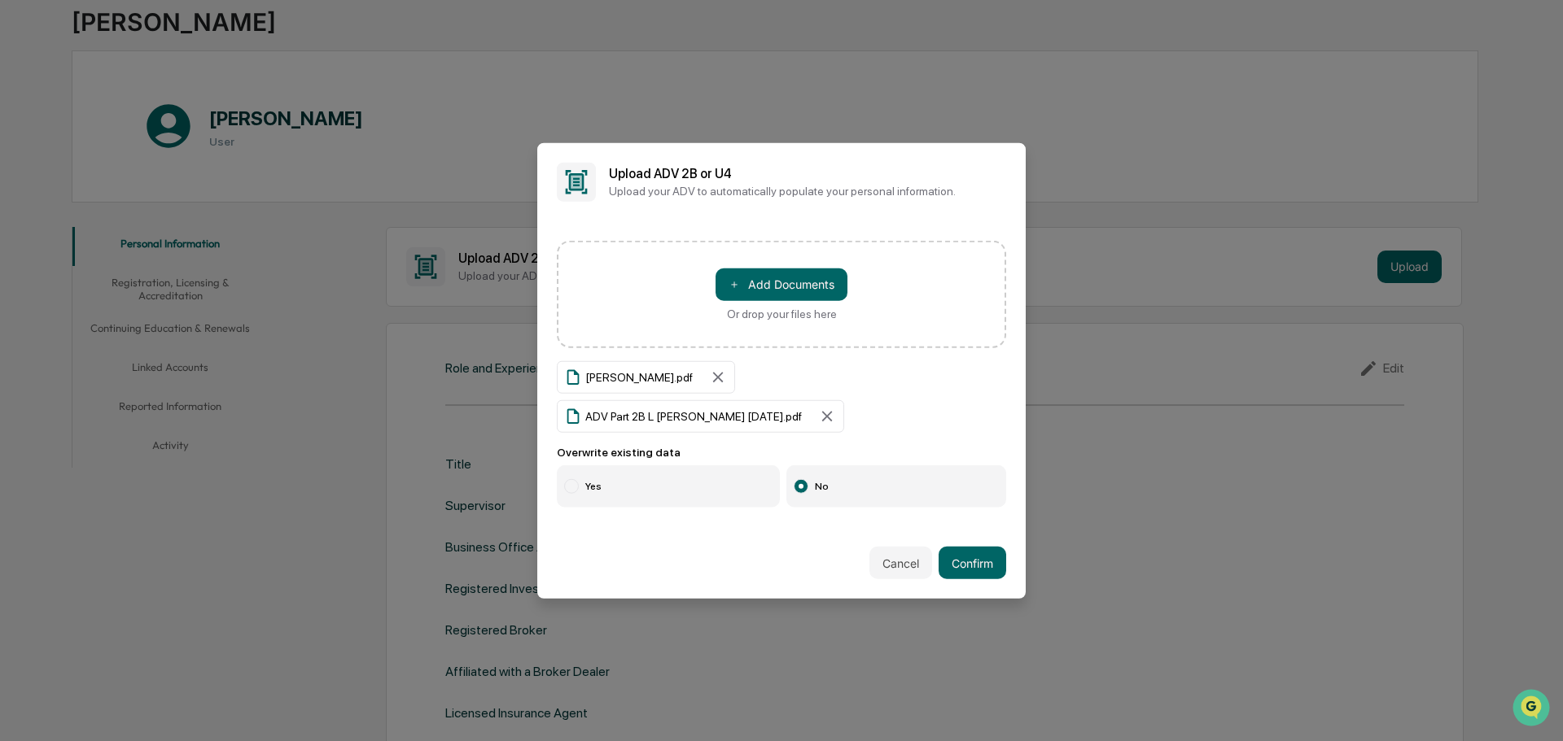
click at [591, 466] on label "Yes" at bounding box center [668, 487] width 223 height 42
click at [1014, 547] on div "Cancel Confirm" at bounding box center [781, 563] width 488 height 72
click at [973, 547] on button "Confirm" at bounding box center [972, 563] width 68 height 33
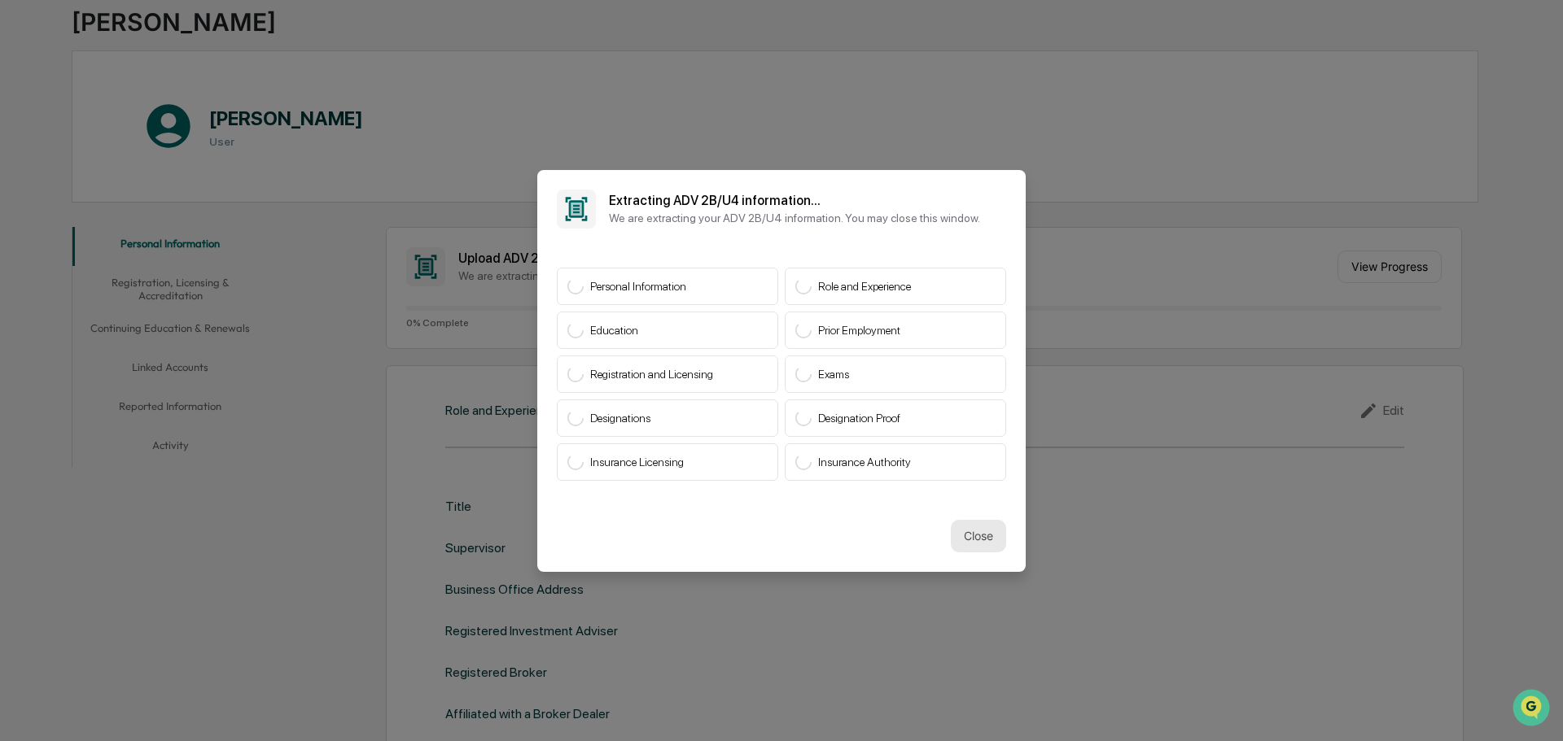
click at [972, 539] on button "Close" at bounding box center [978, 536] width 55 height 33
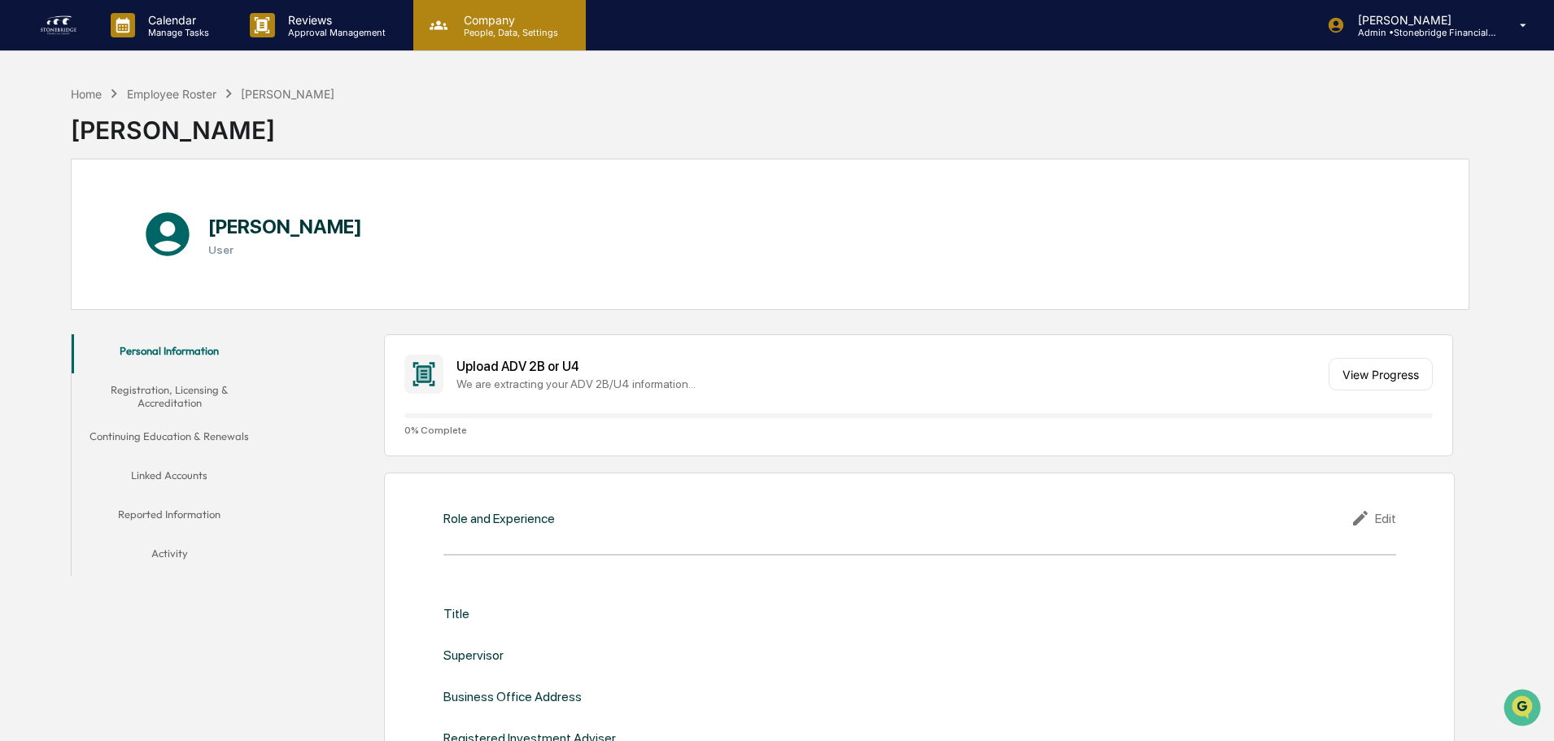
click at [492, 24] on p "Company" at bounding box center [509, 20] width 116 height 14
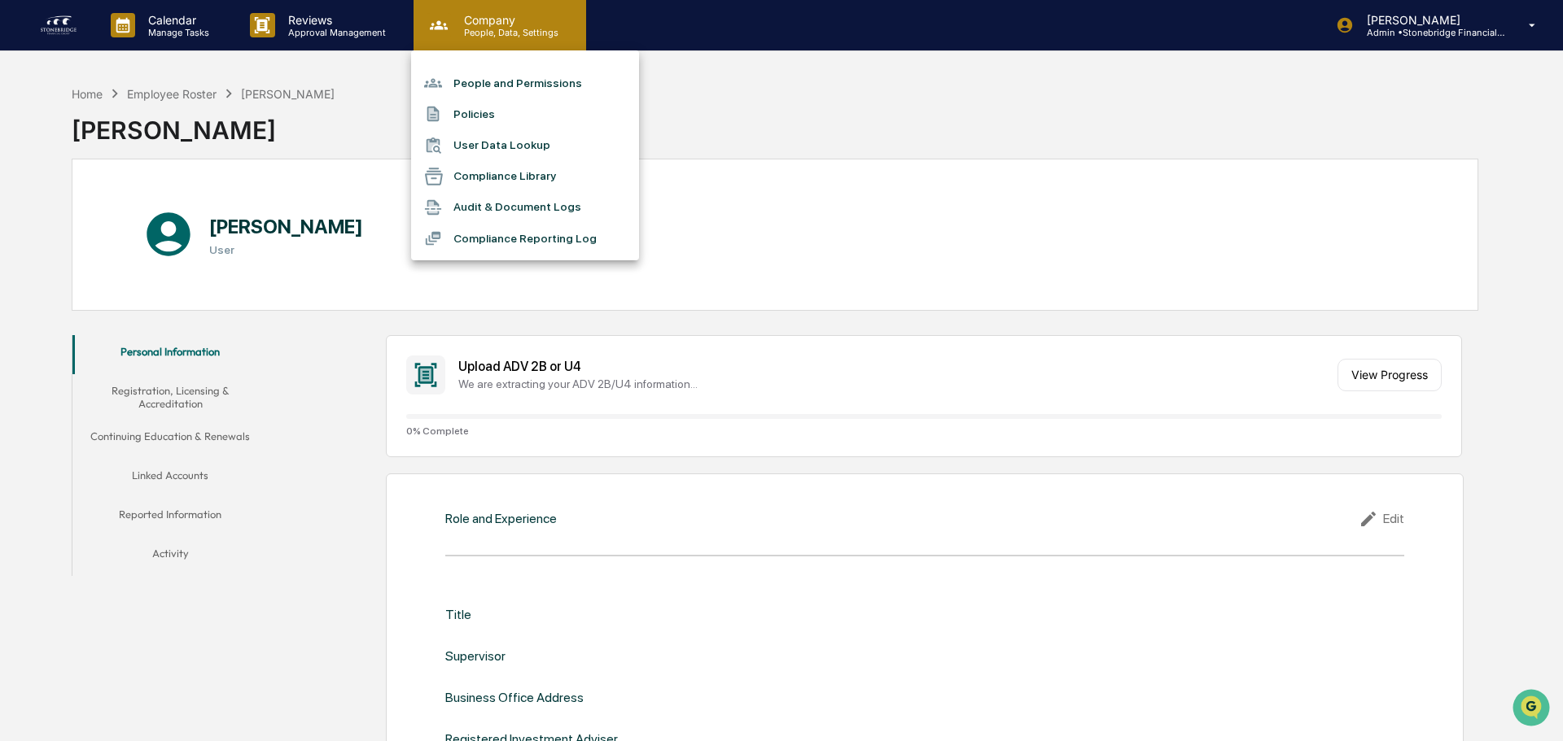
click at [492, 24] on div at bounding box center [781, 370] width 1563 height 741
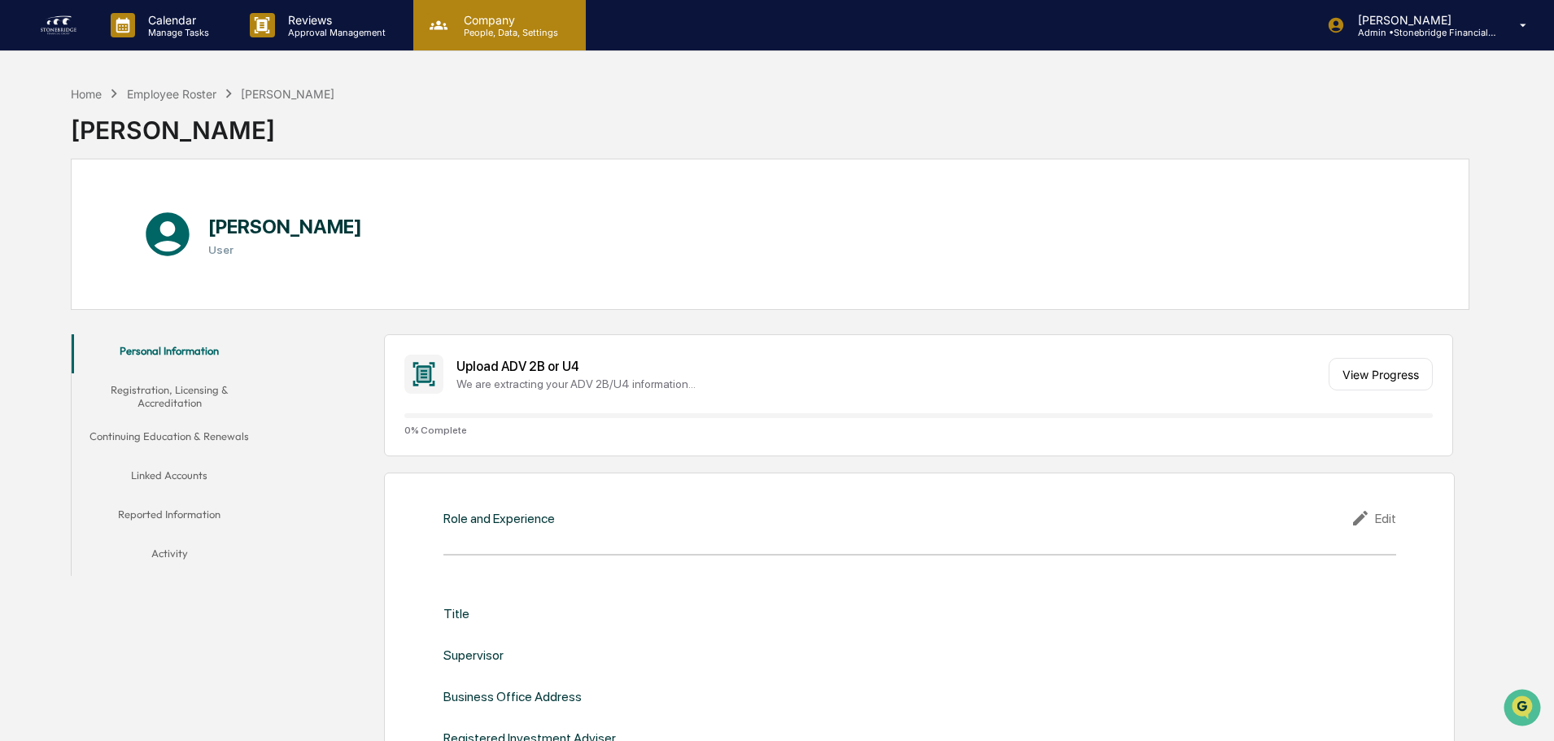
click at [459, 30] on p "People, Data, Settings" at bounding box center [509, 32] width 116 height 11
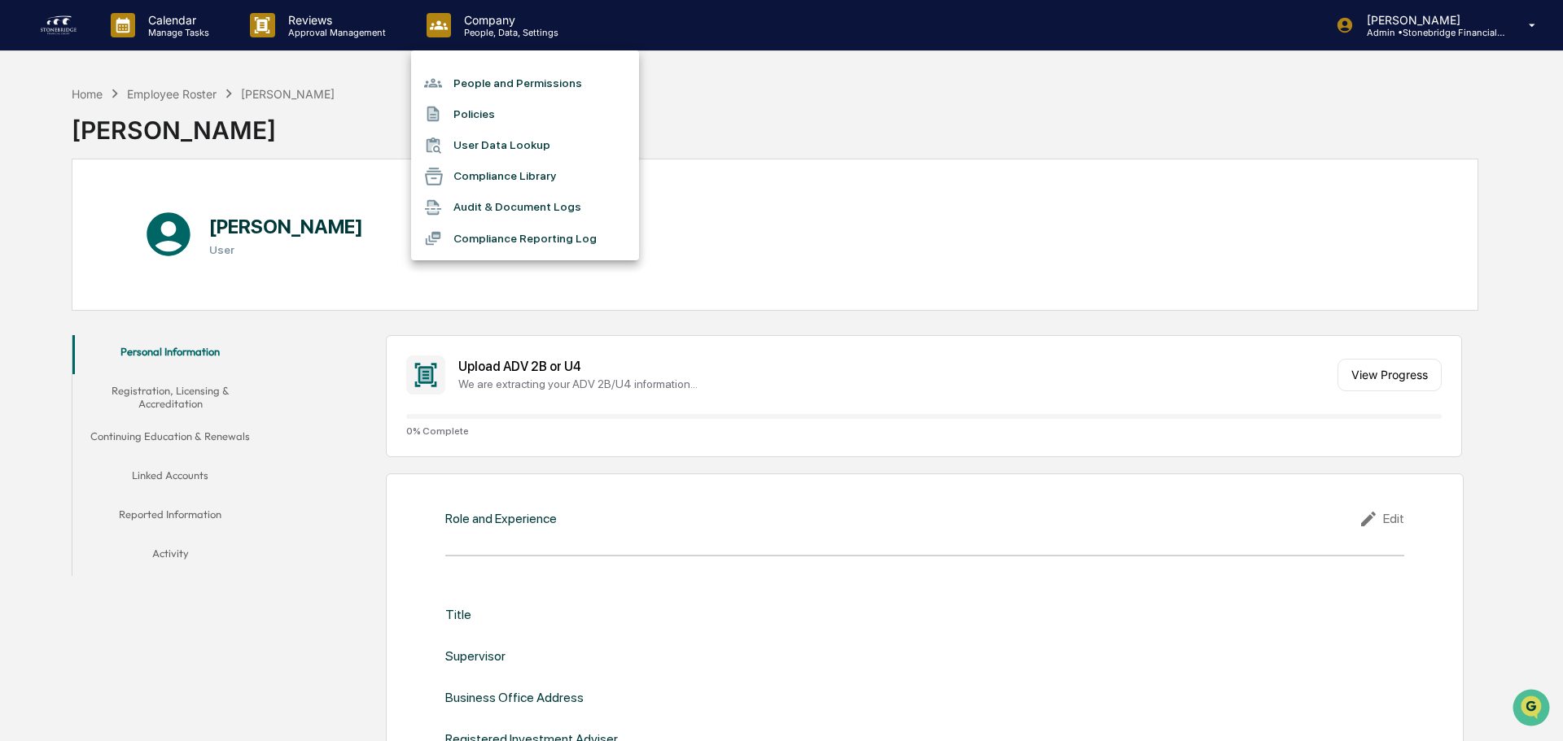
drag, startPoint x: 492, startPoint y: 97, endPoint x: 771, endPoint y: 127, distance: 280.8
click at [771, 127] on div "People and Permissions Policies User Data Lookup Compliance Library Audit & Doc…" at bounding box center [781, 370] width 1563 height 741
click at [466, 87] on li "People and Permissions" at bounding box center [525, 83] width 228 height 31
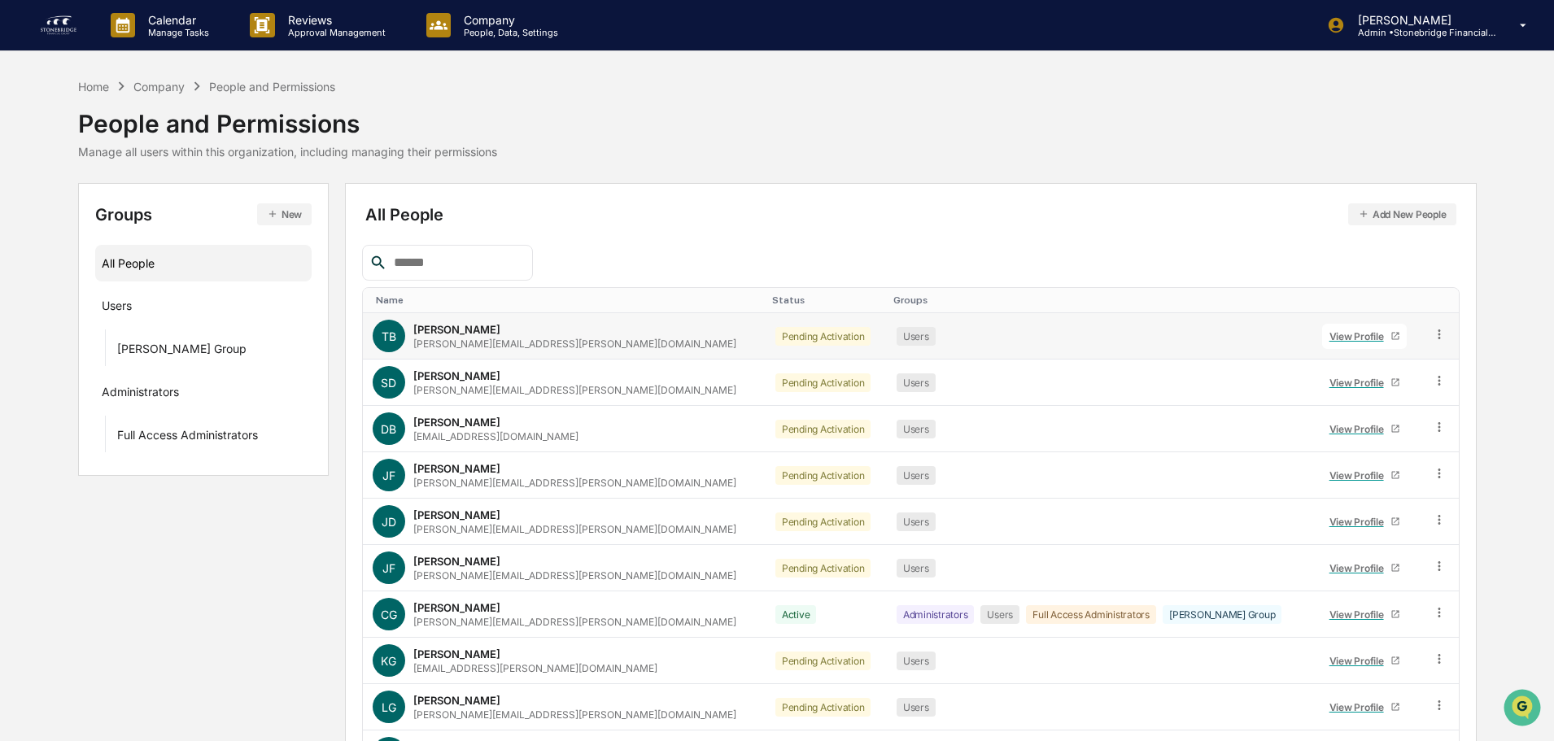
scroll to position [108, 0]
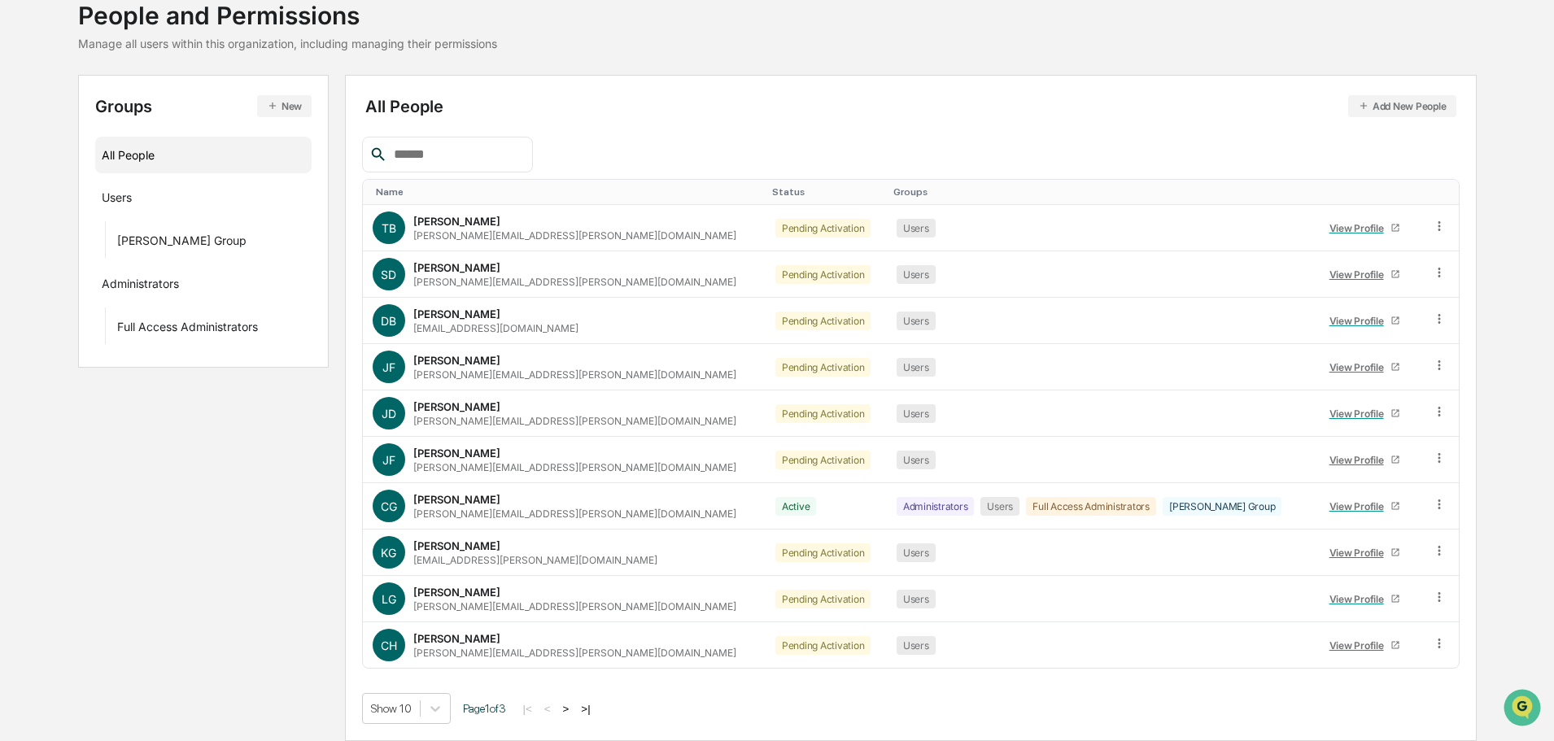
click at [572, 706] on button ">" at bounding box center [566, 709] width 16 height 14
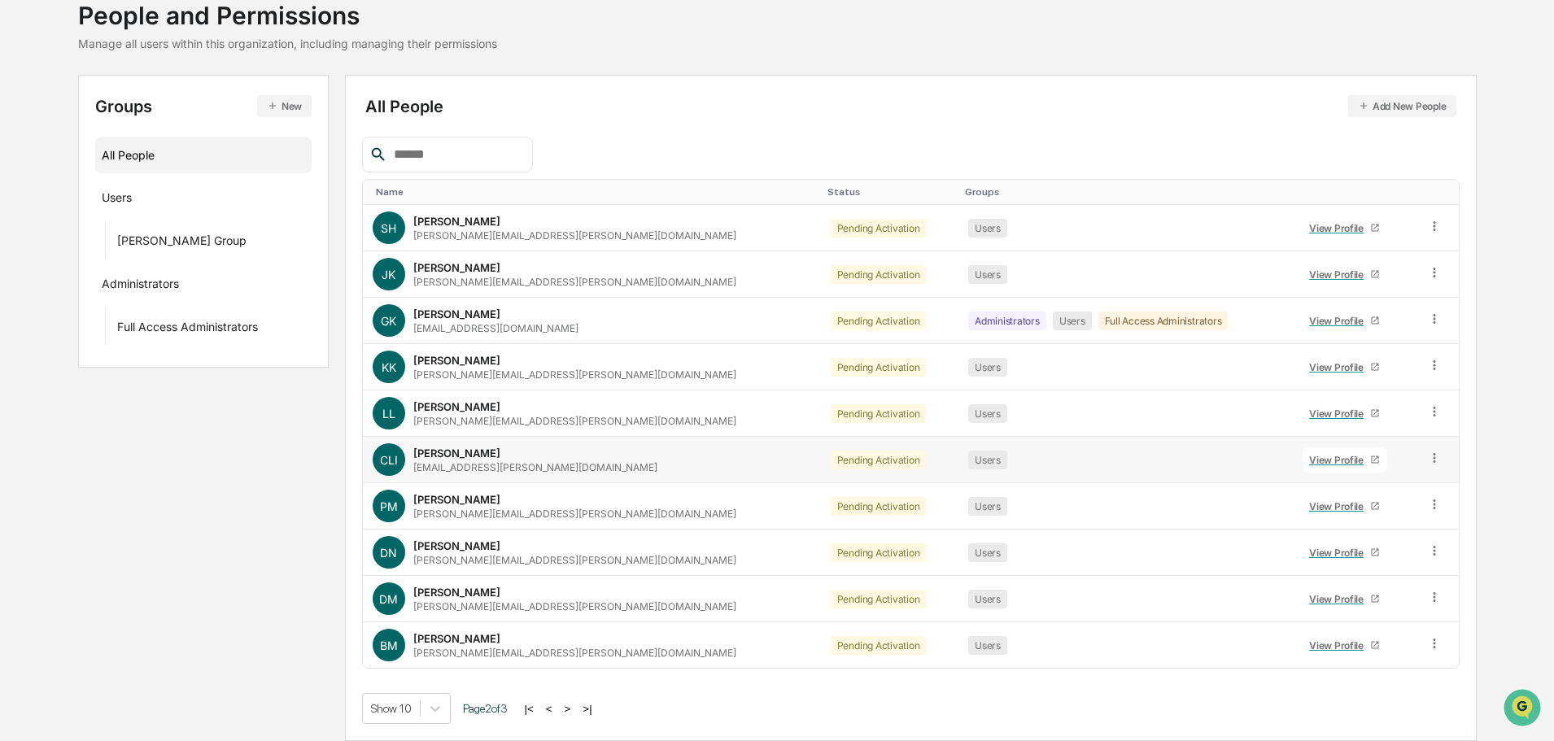
click at [1318, 456] on div "View Profile" at bounding box center [1339, 460] width 61 height 12
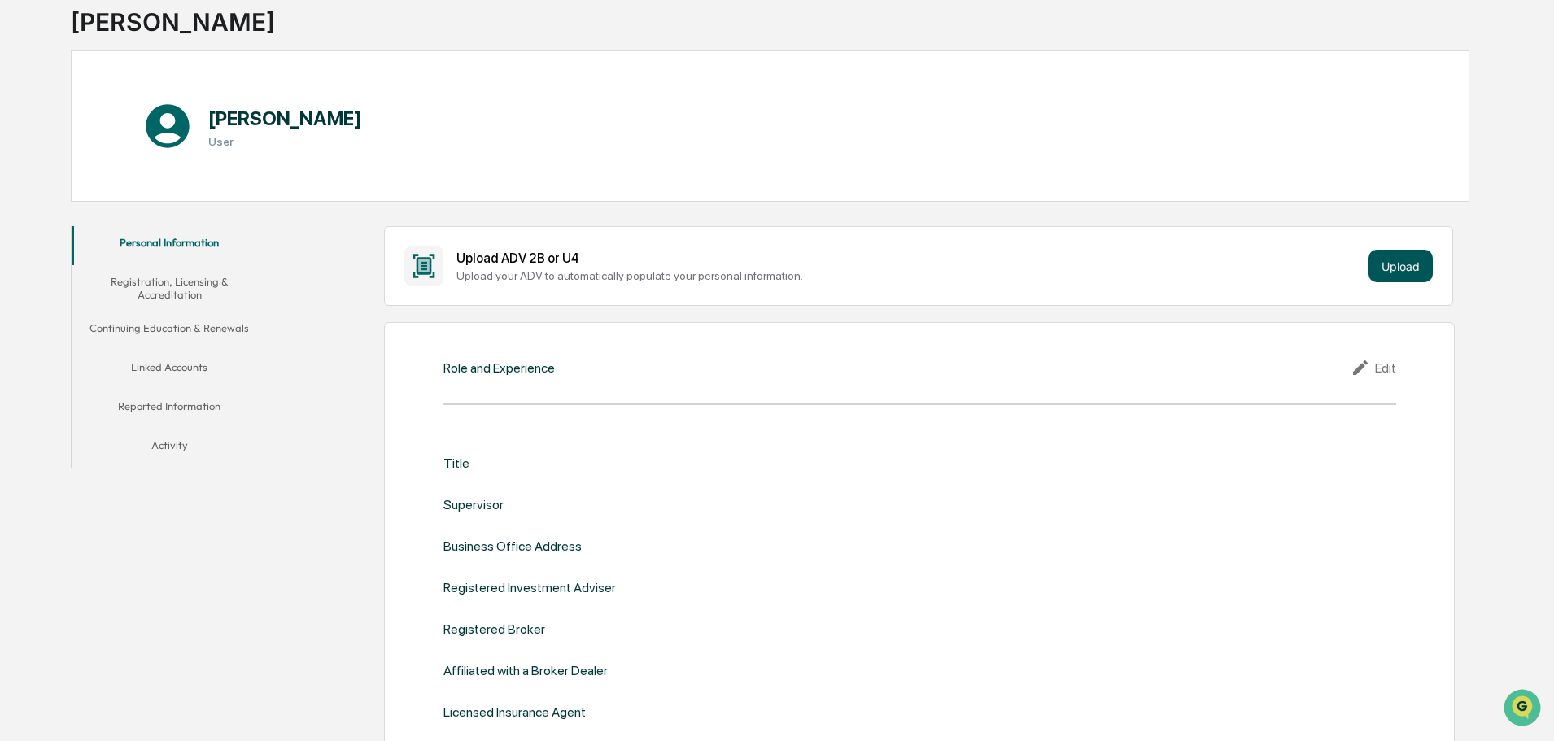
click at [1385, 272] on button "Upload" at bounding box center [1401, 266] width 64 height 33
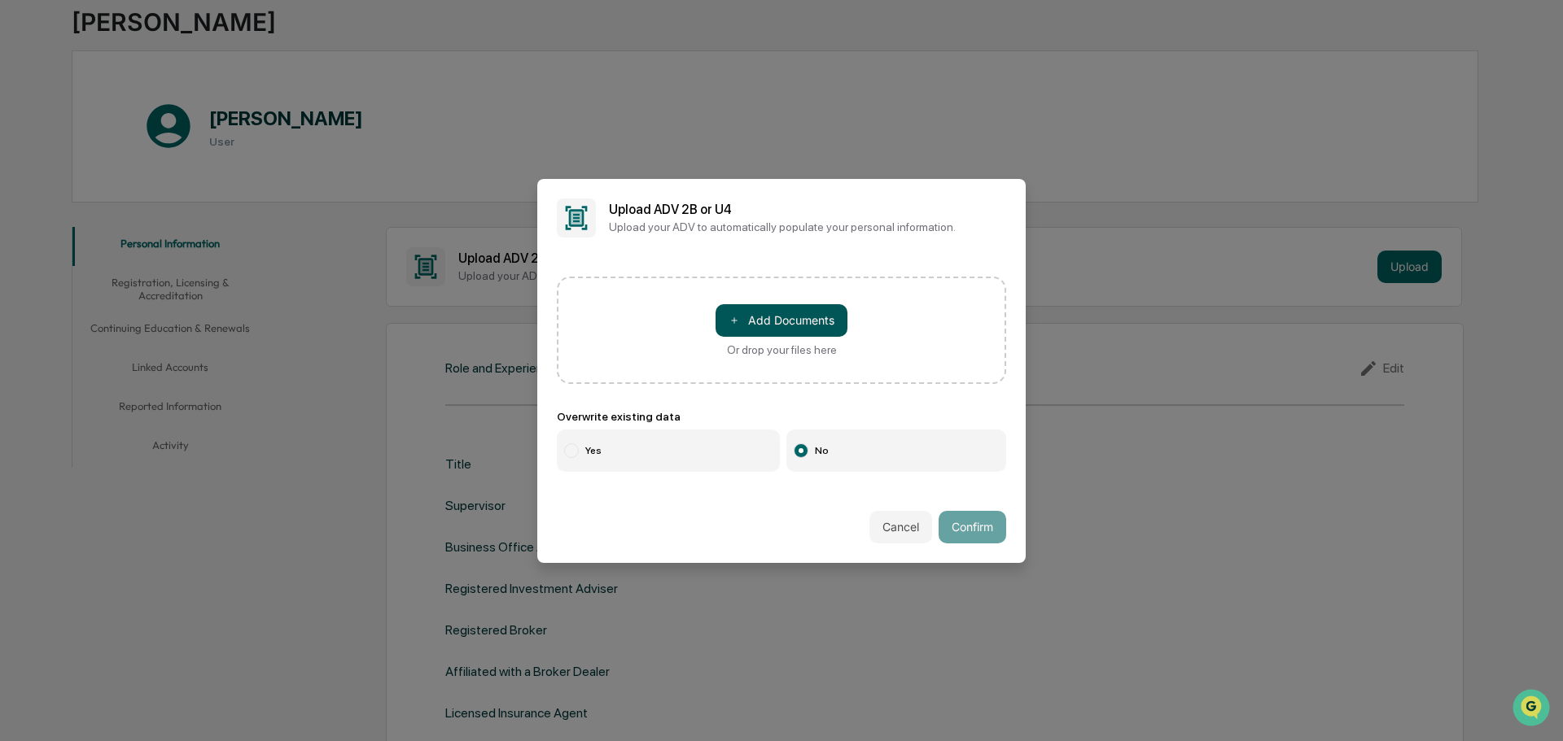
click at [760, 333] on button "＋ Add Documents" at bounding box center [781, 320] width 132 height 33
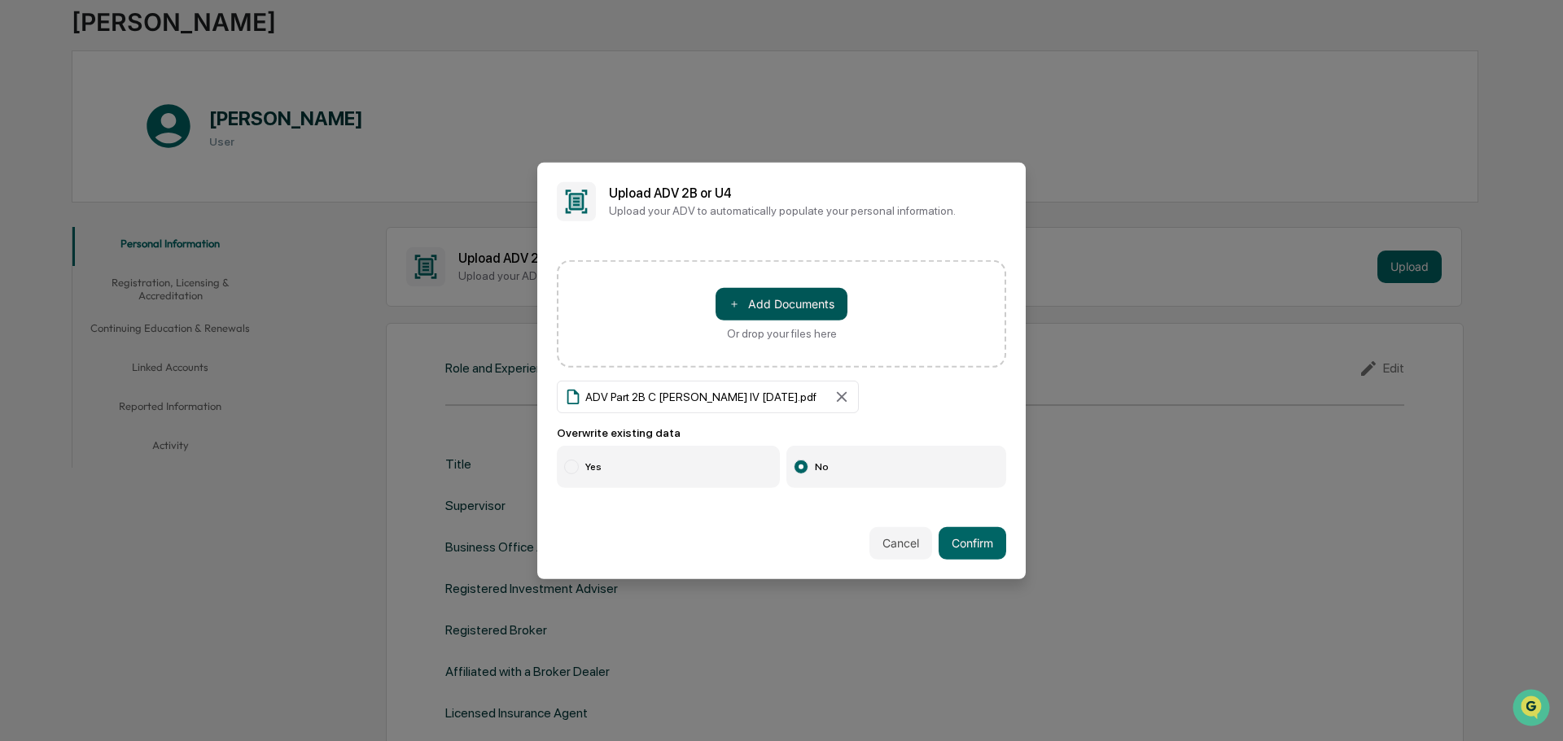
click at [809, 319] on button "＋ Add Documents" at bounding box center [781, 303] width 132 height 33
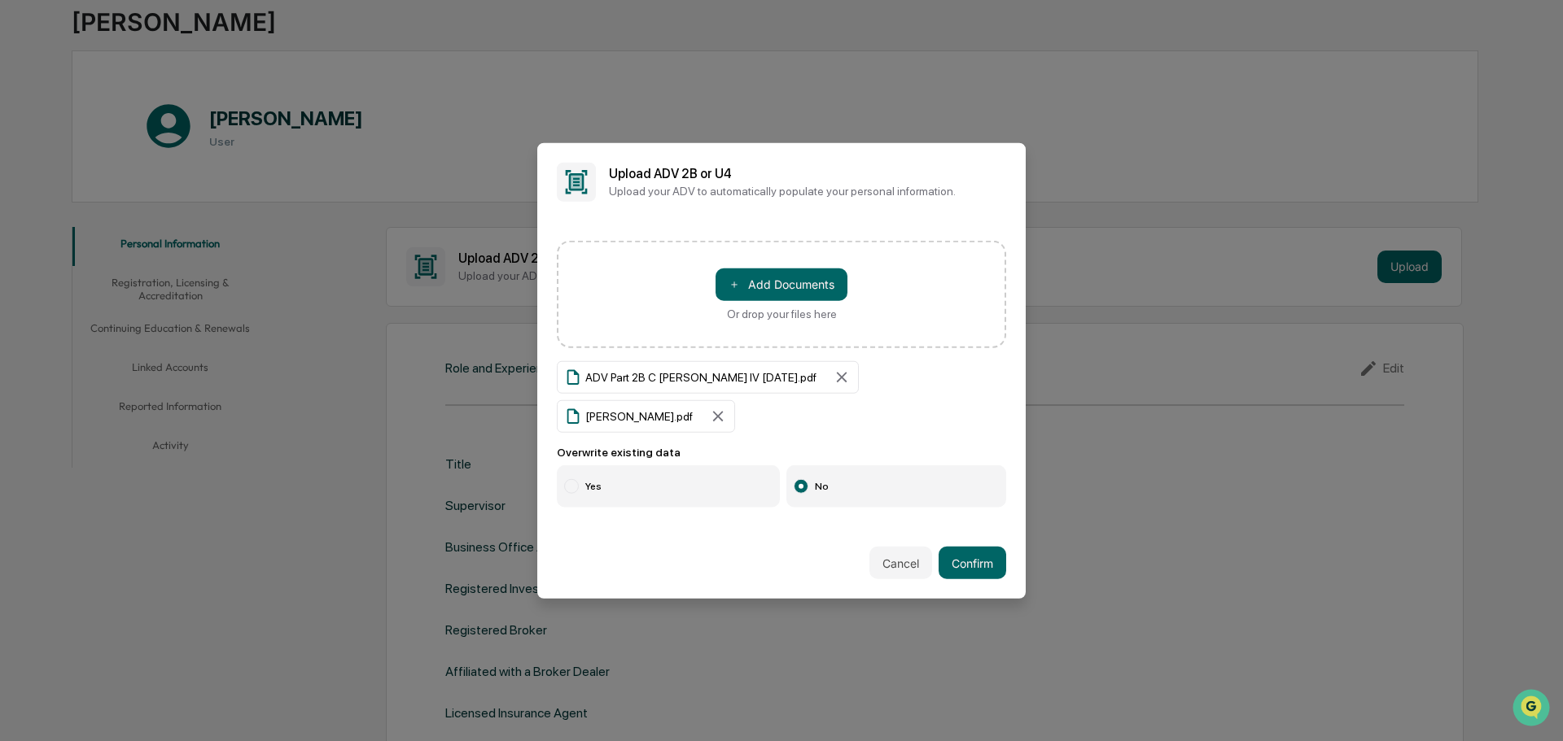
click at [645, 466] on label "Yes" at bounding box center [668, 487] width 223 height 42
click at [950, 555] on button "Confirm" at bounding box center [972, 563] width 68 height 33
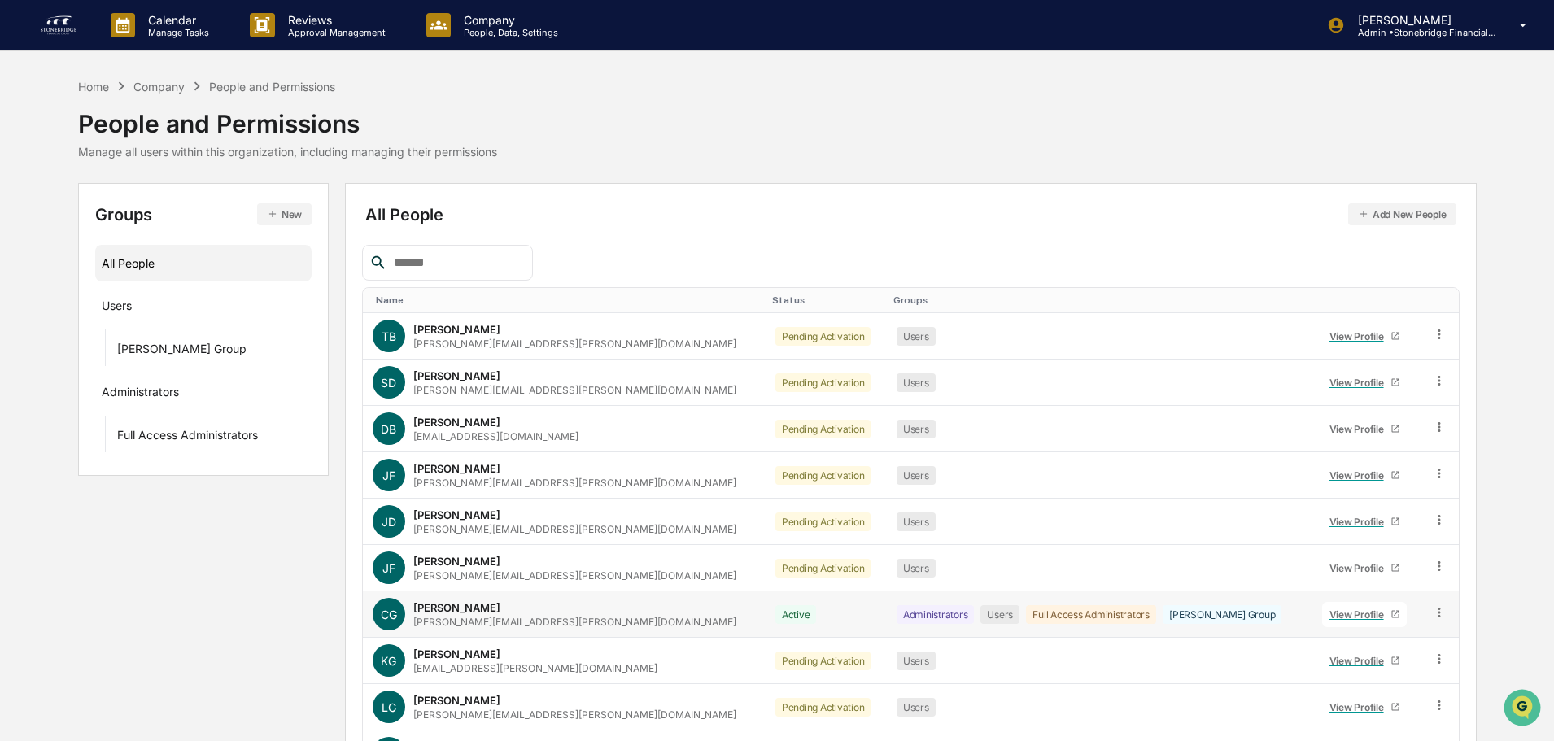
scroll to position [108, 0]
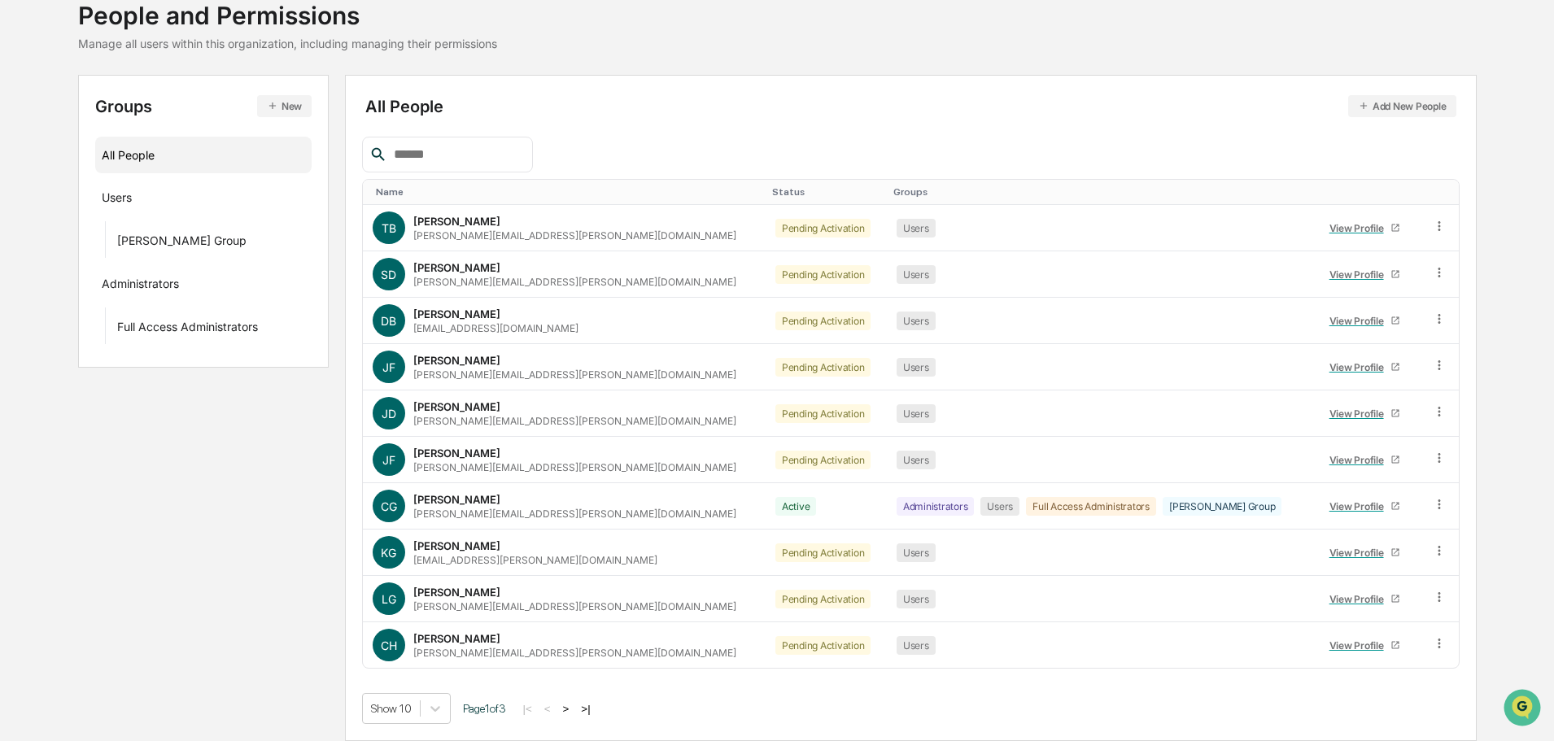
click at [575, 710] on button ">" at bounding box center [566, 709] width 16 height 14
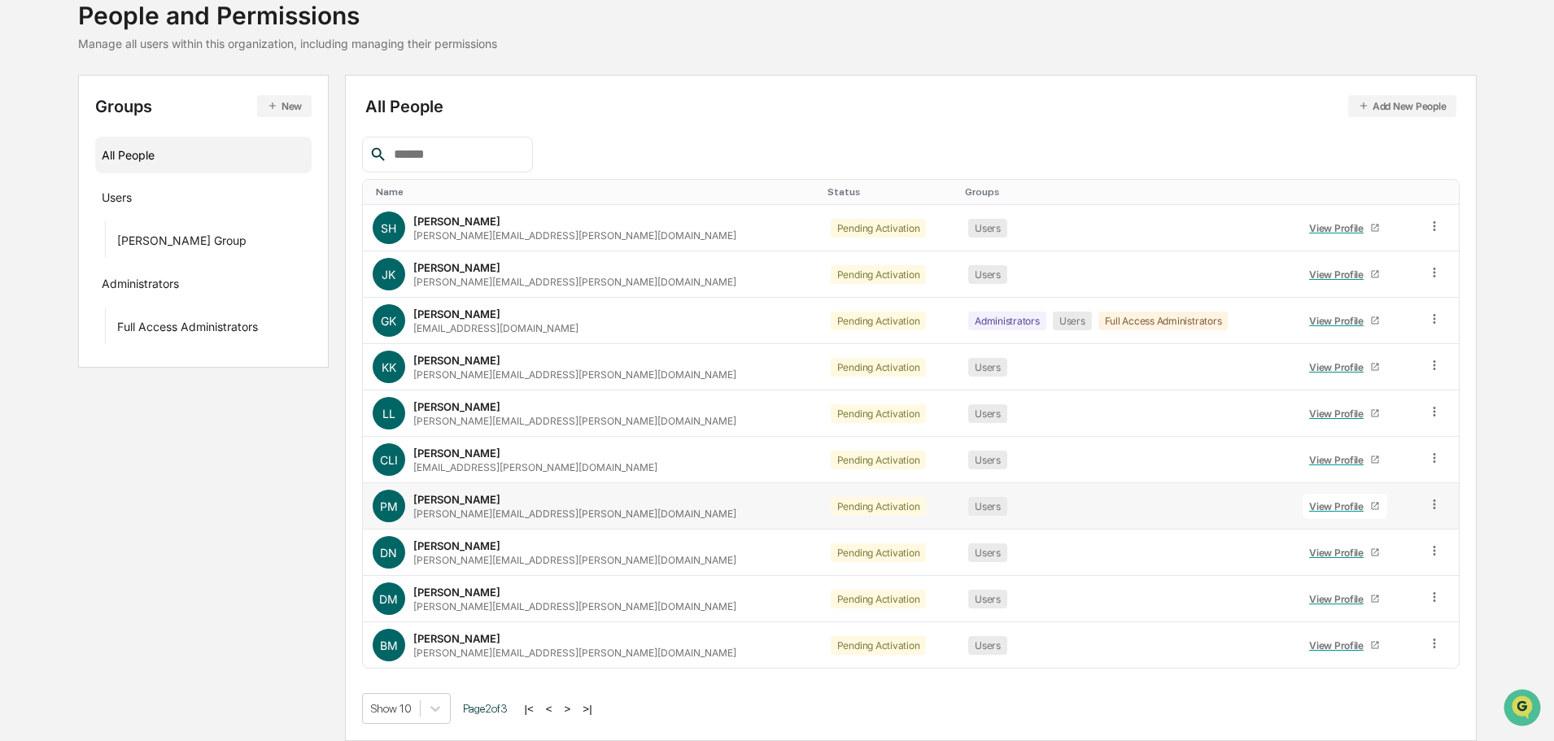
click at [1319, 501] on div "View Profile" at bounding box center [1339, 507] width 61 height 12
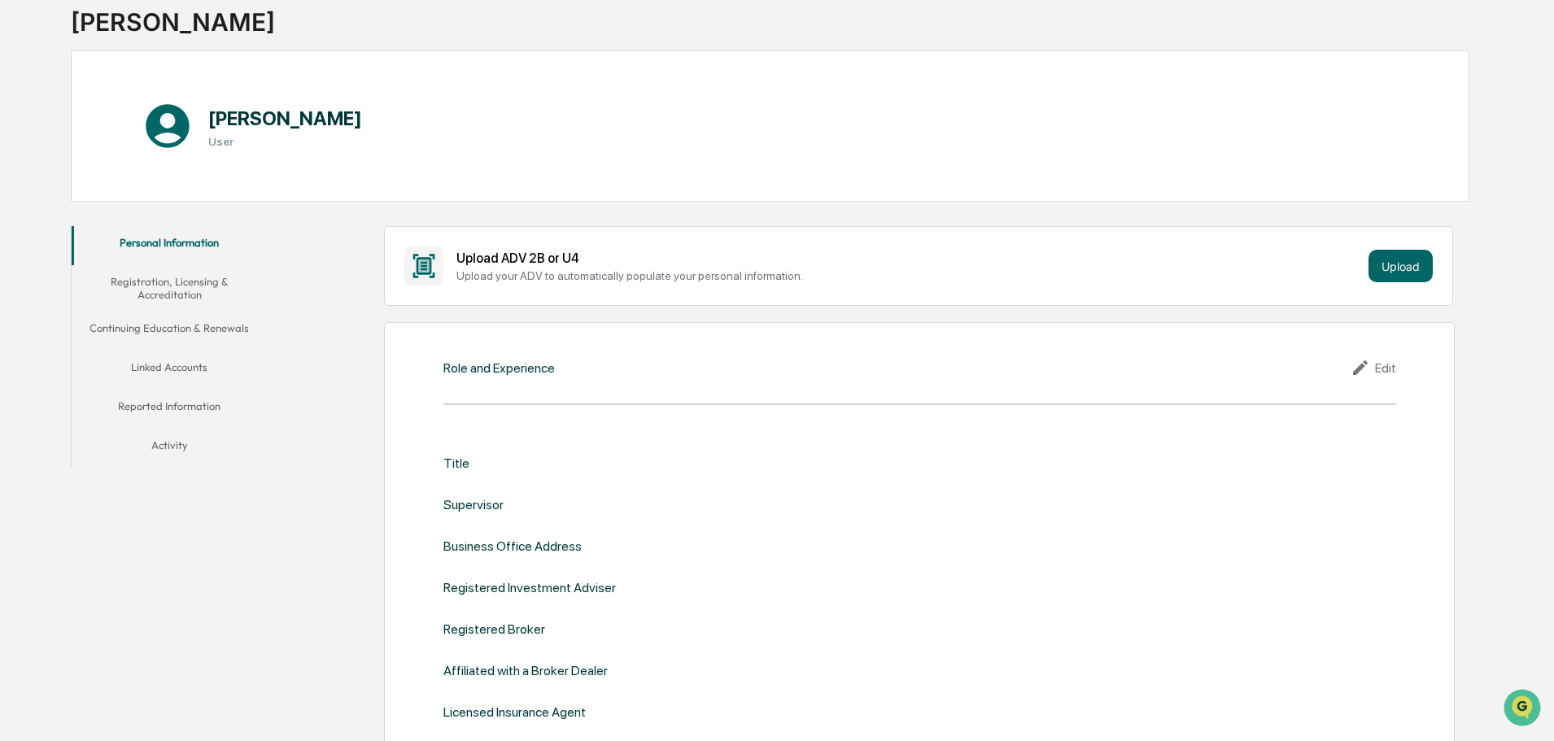
click at [1403, 243] on div "Upload ADV 2B or U4 Upload your ADV to automatically populate your personal inf…" at bounding box center [918, 266] width 1069 height 80
click at [1406, 260] on button "Upload" at bounding box center [1401, 266] width 64 height 33
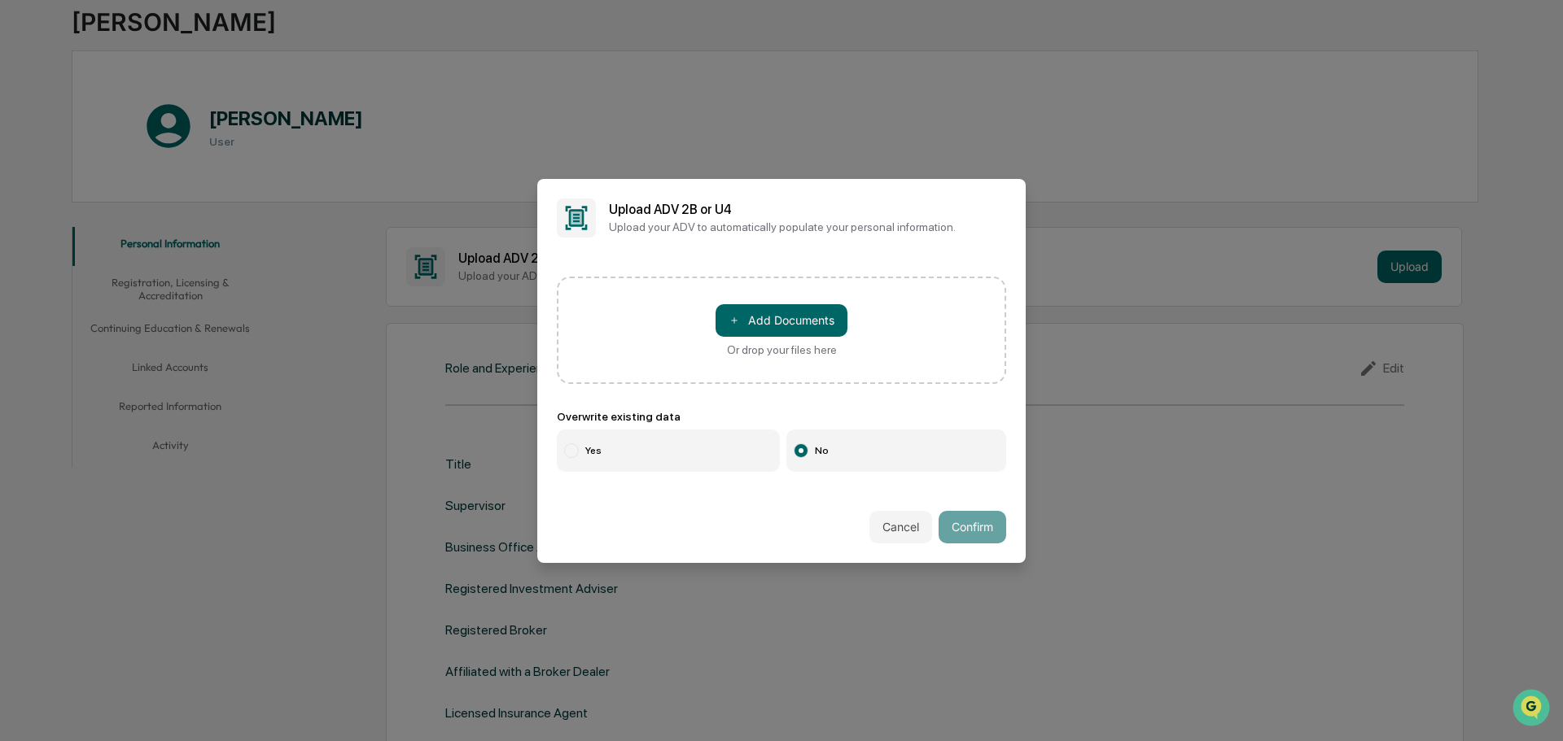
click at [770, 337] on div "＋ Add Documents Or drop your files here" at bounding box center [781, 330] width 132 height 52
click at [0, 0] on input "＋ Add Documents Or drop your files here" at bounding box center [0, 0] width 0 height 0
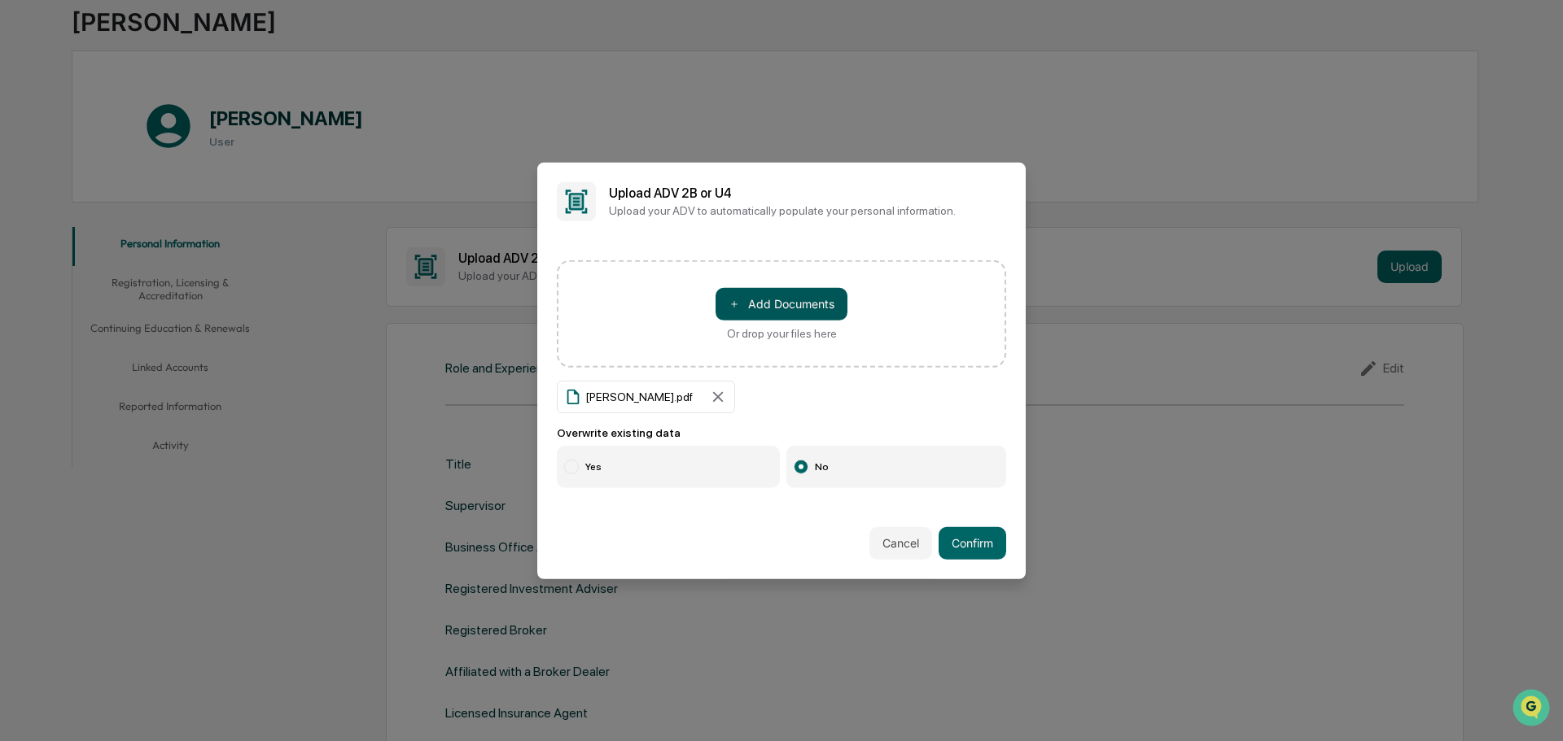
click at [752, 317] on button "＋ Add Documents" at bounding box center [781, 303] width 132 height 33
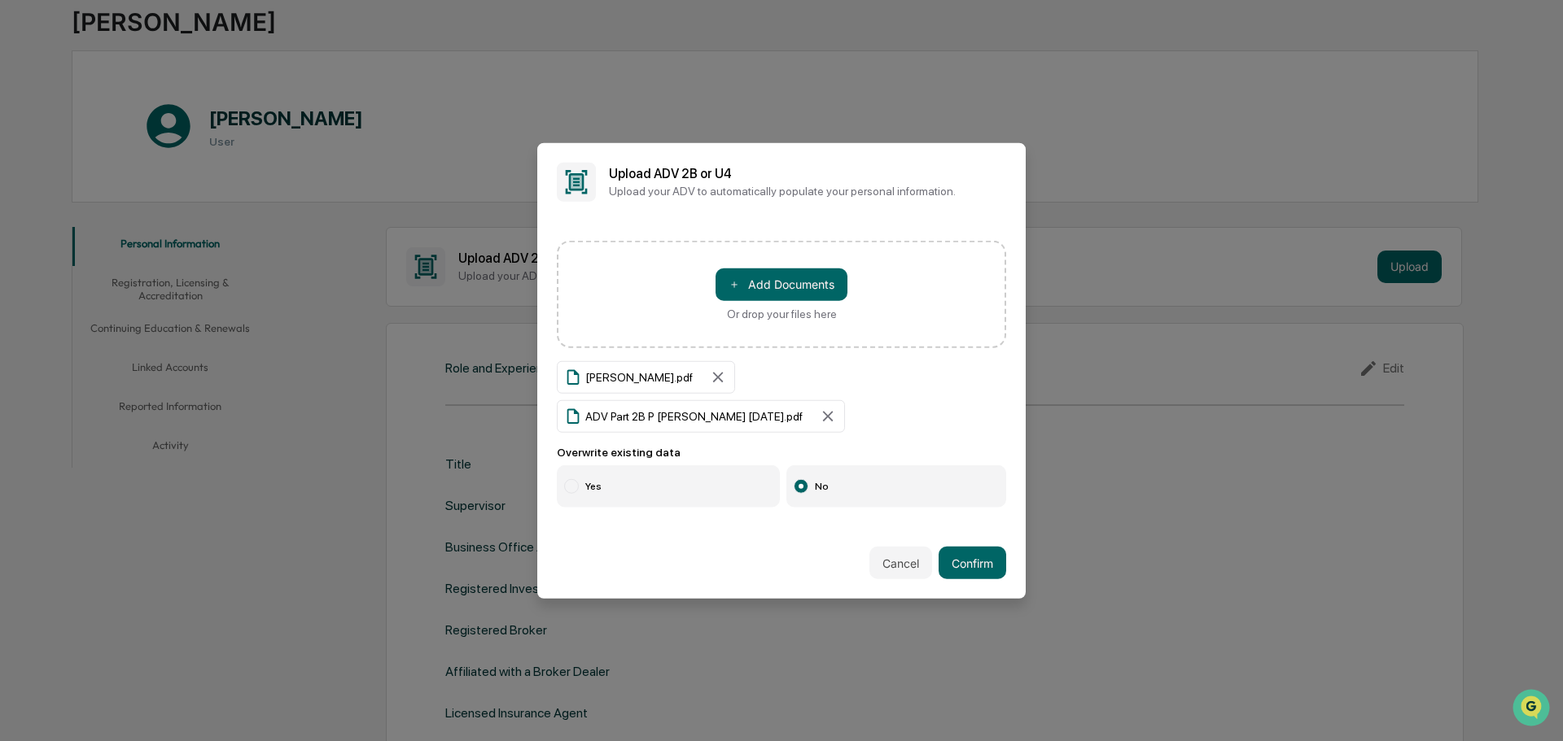
click at [658, 467] on label "Yes" at bounding box center [668, 487] width 223 height 42
click at [964, 547] on button "Confirm" at bounding box center [972, 563] width 68 height 33
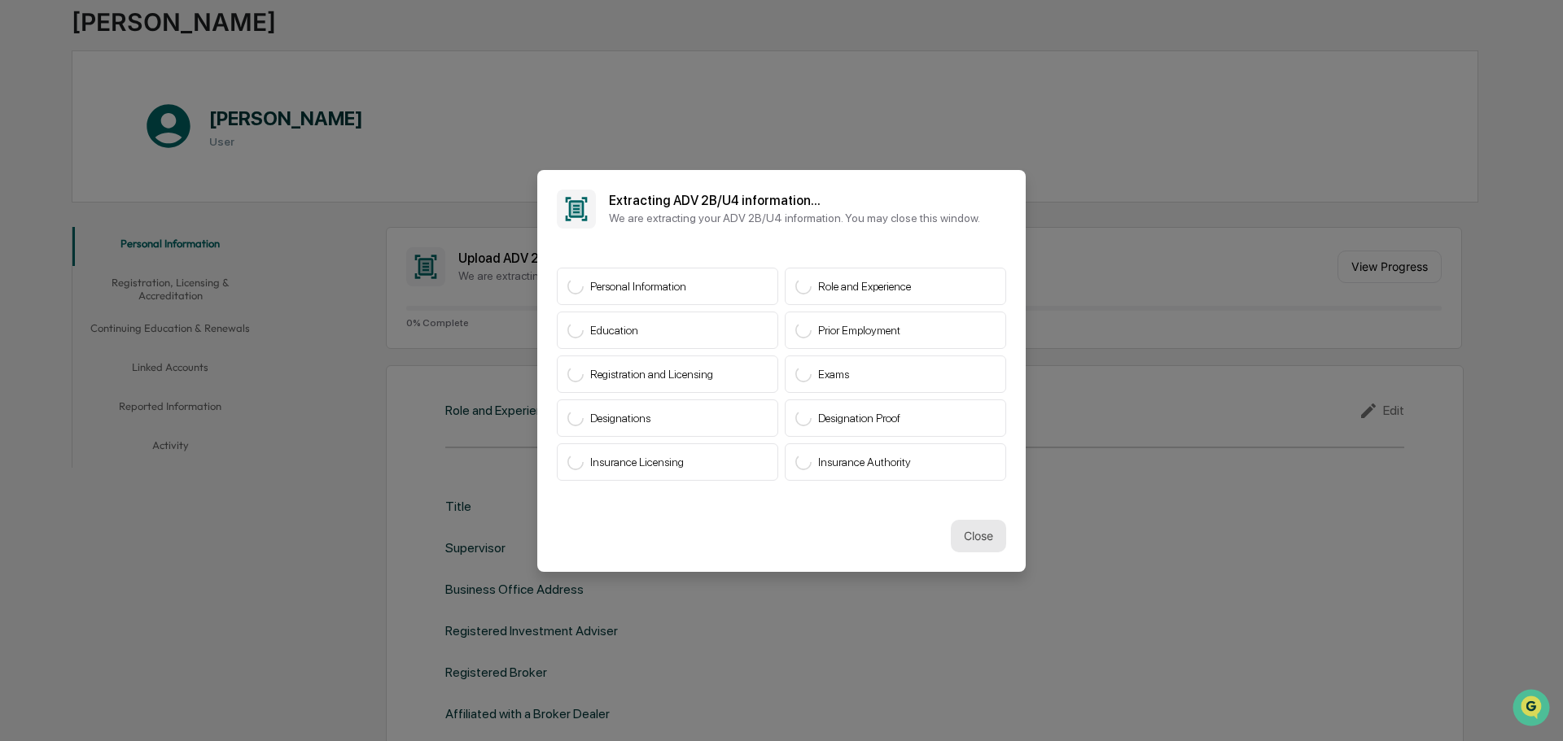
click at [975, 527] on button "Close" at bounding box center [978, 536] width 55 height 33
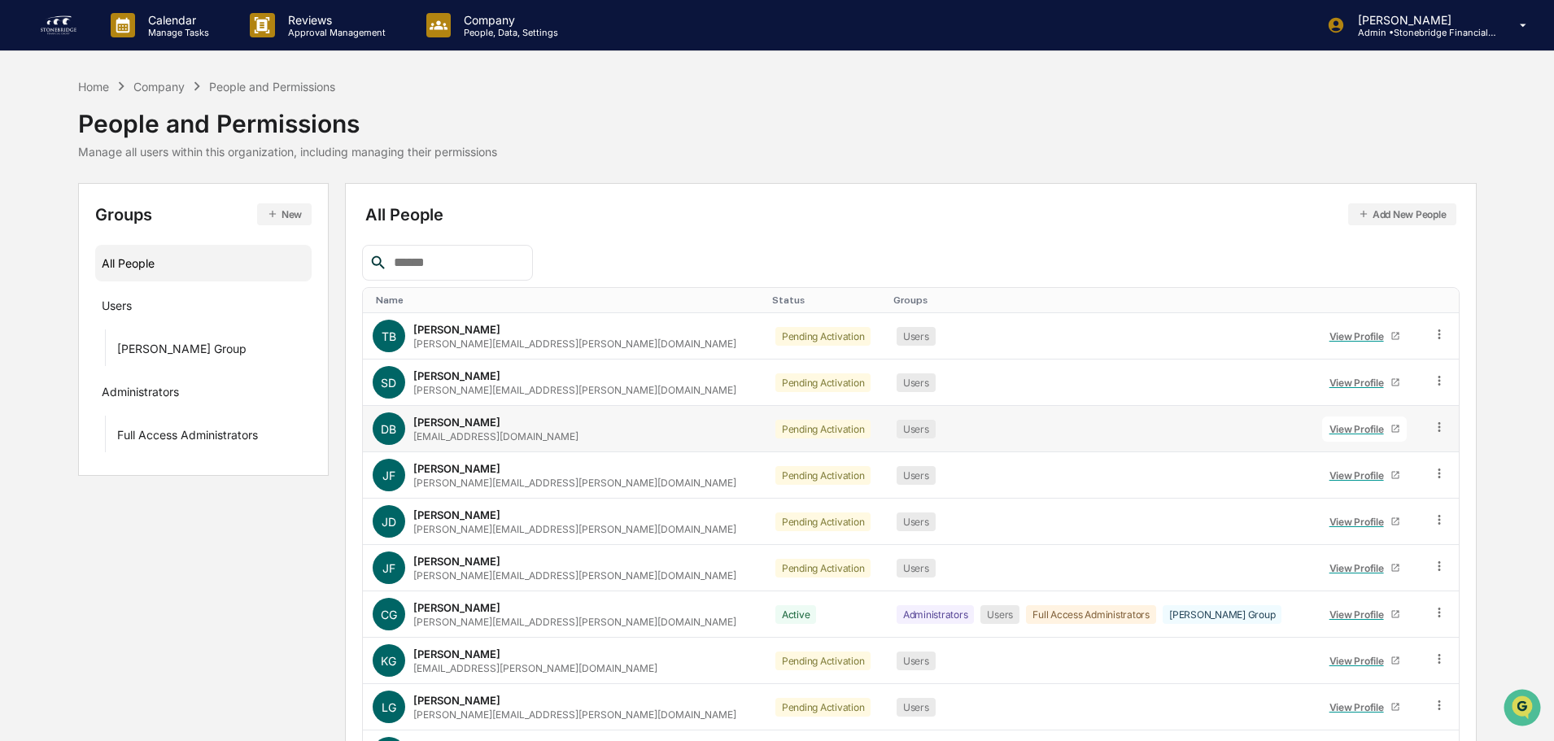
scroll to position [108, 0]
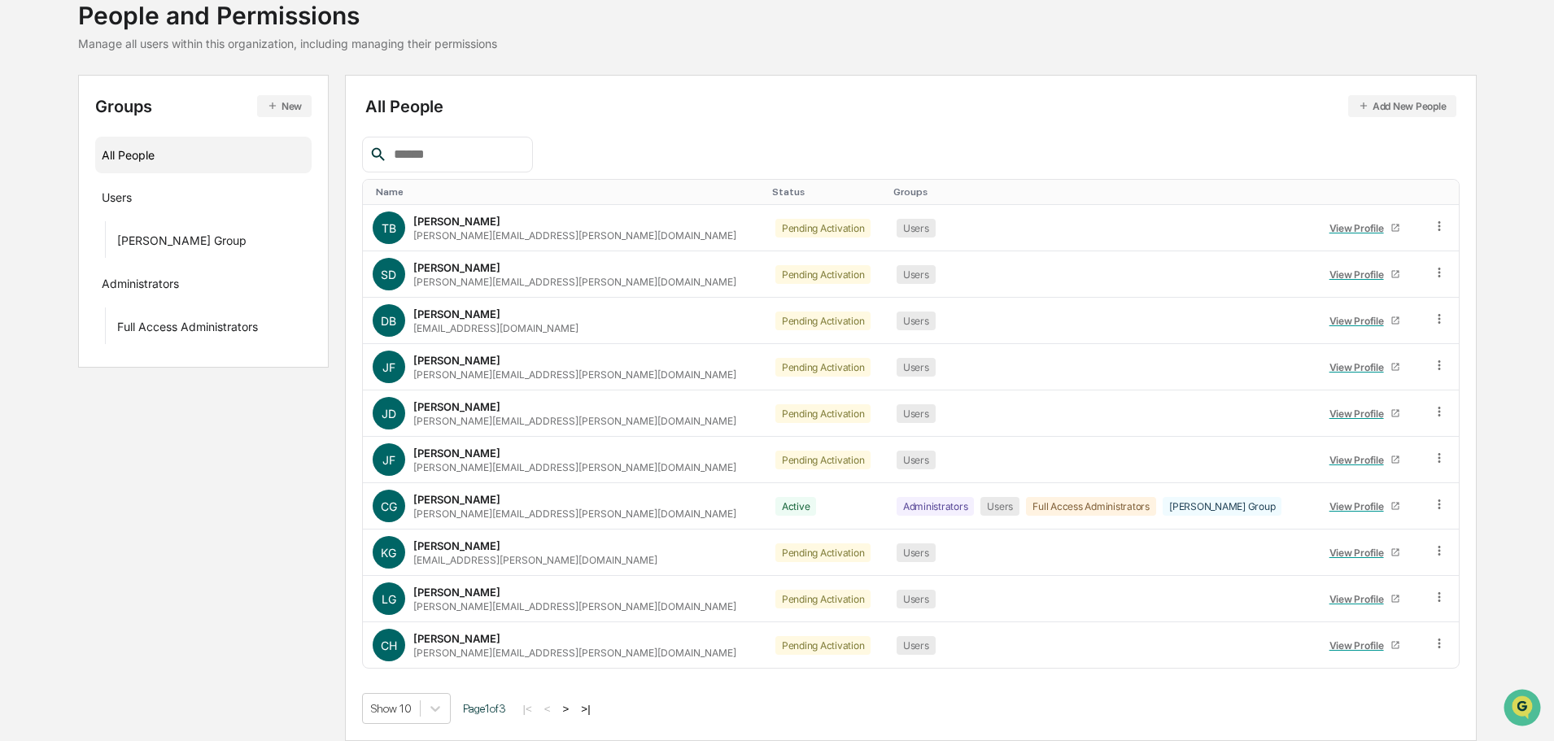
click at [573, 712] on button ">" at bounding box center [566, 709] width 16 height 14
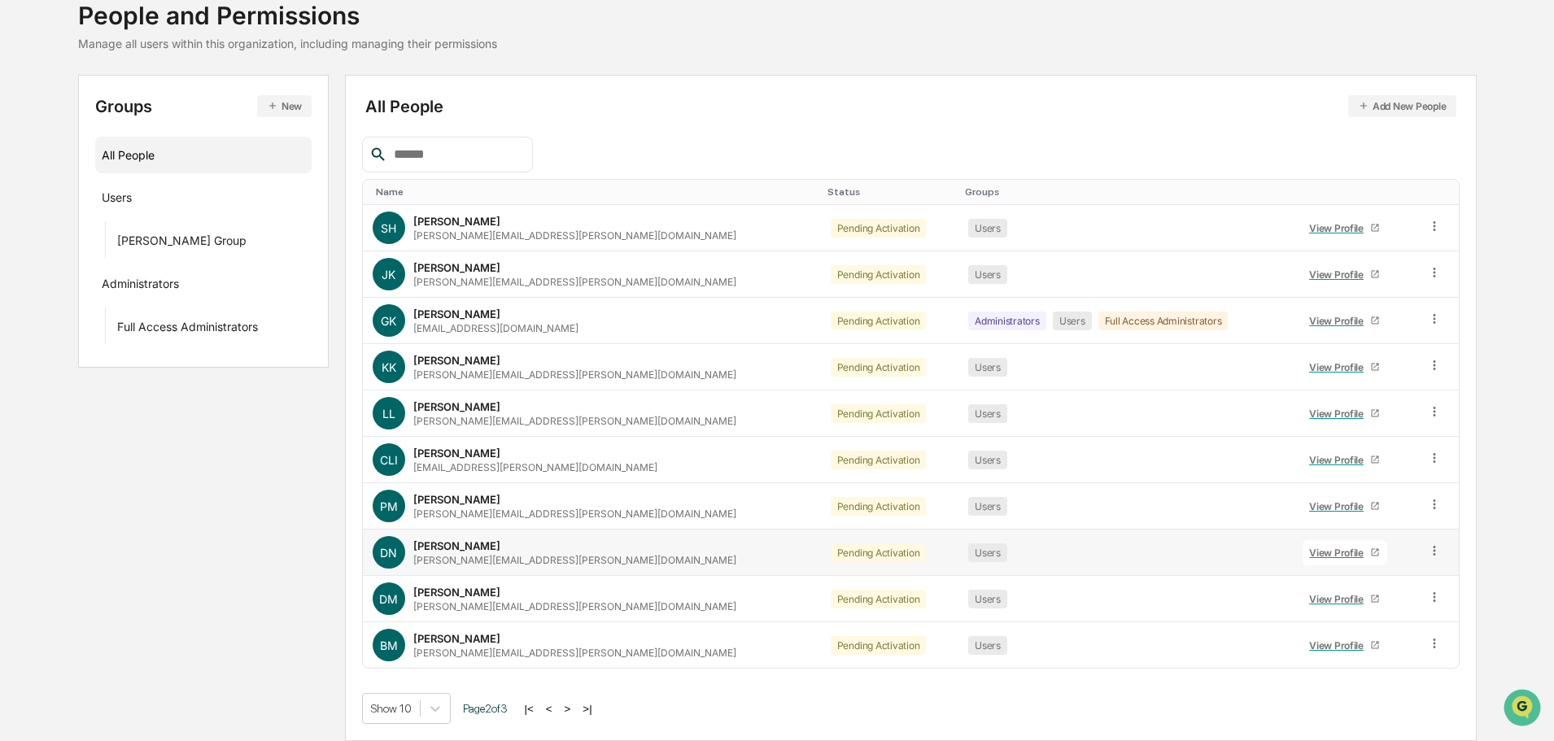
click at [1314, 555] on div "View Profile" at bounding box center [1339, 553] width 61 height 12
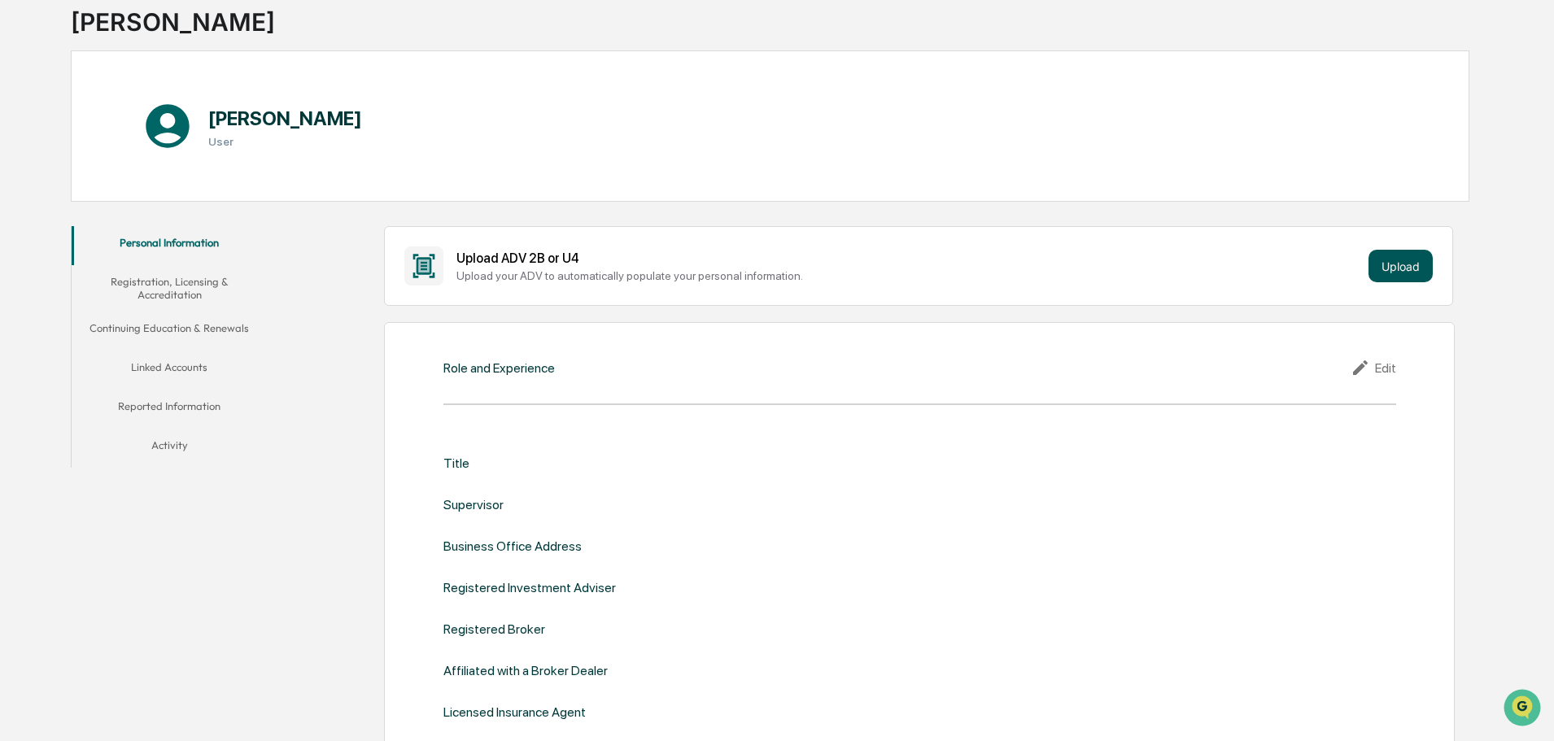
click at [1414, 253] on button "Upload" at bounding box center [1401, 266] width 64 height 33
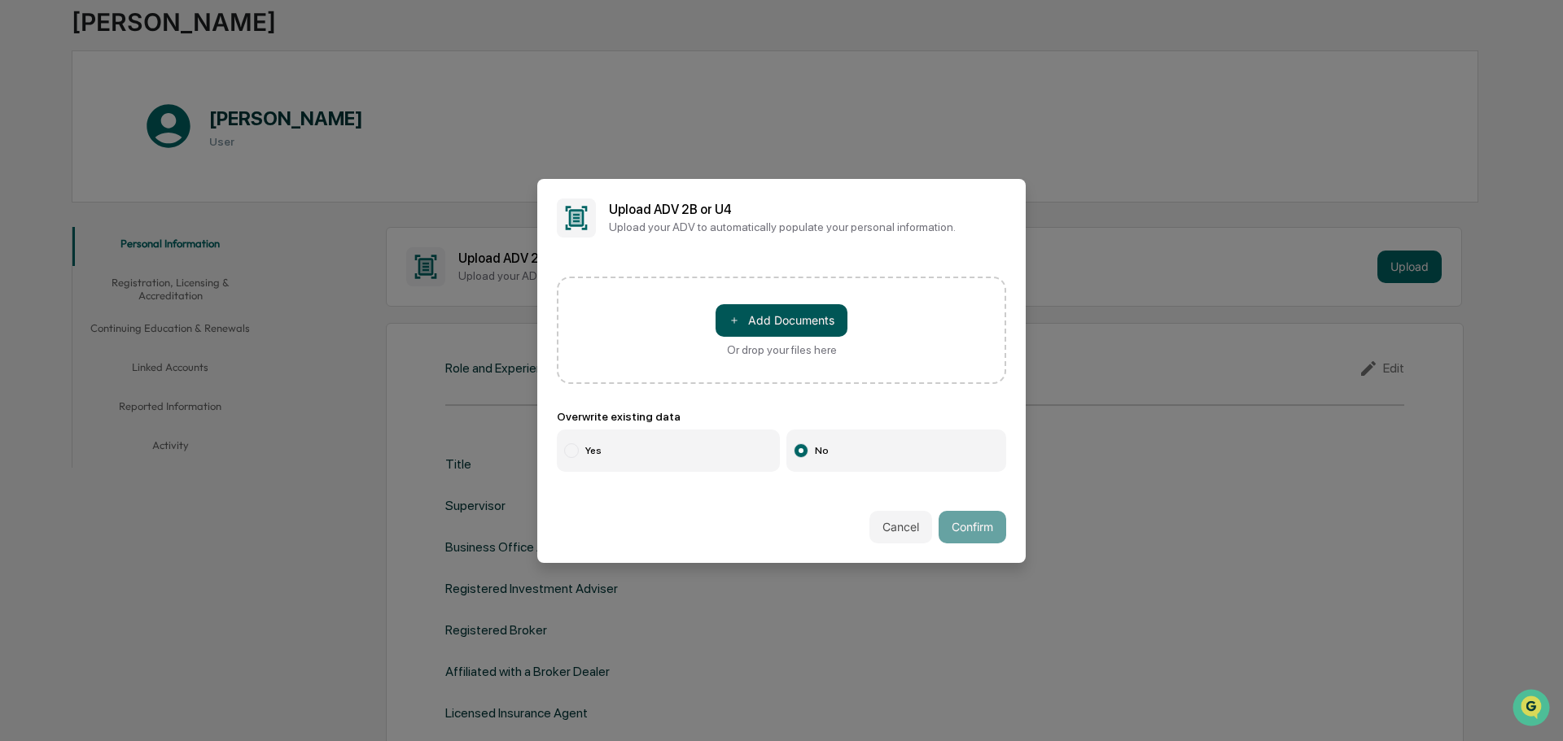
click at [809, 311] on button "＋ Add Documents" at bounding box center [781, 320] width 132 height 33
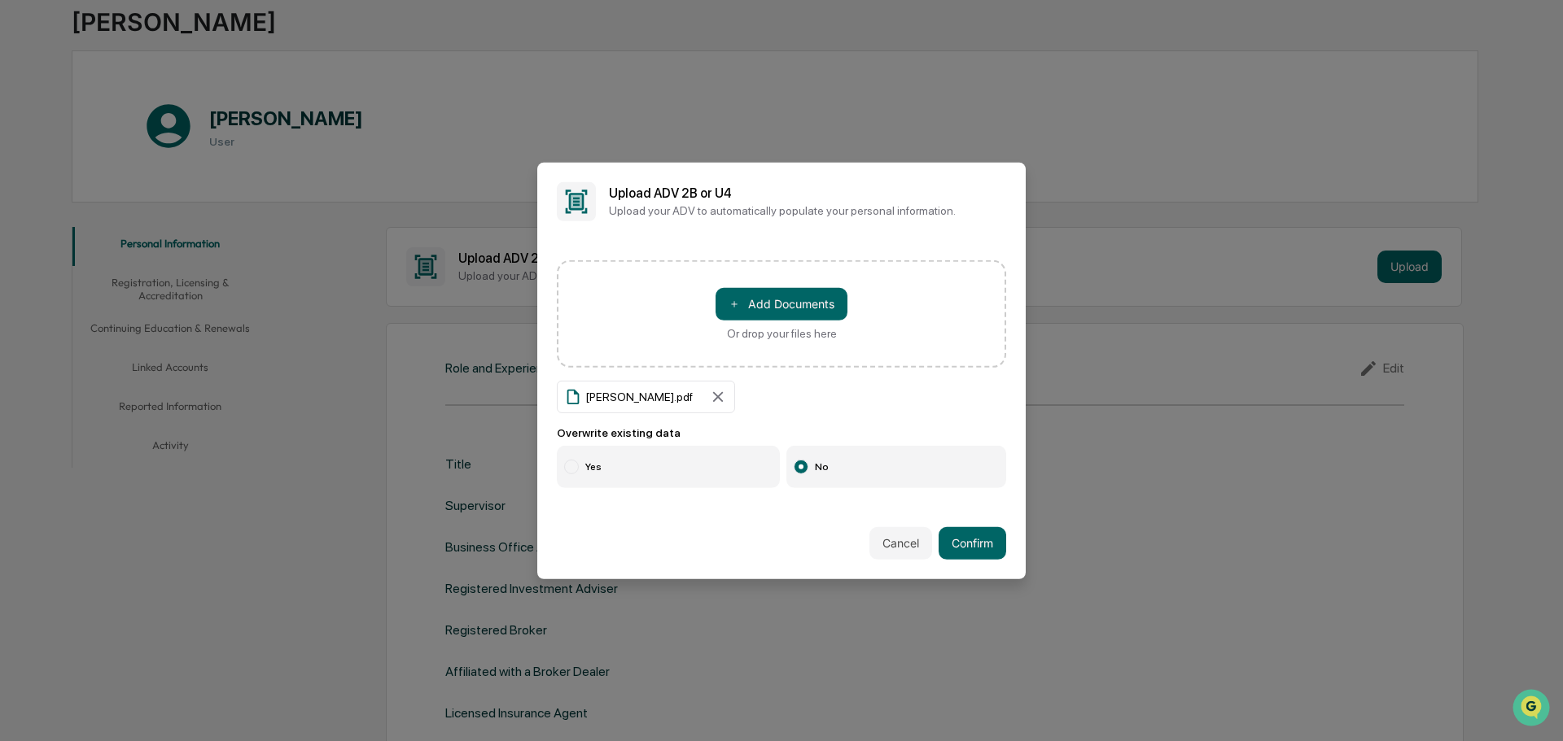
click at [656, 473] on label "Yes" at bounding box center [668, 467] width 223 height 42
click at [976, 554] on button "Confirm" at bounding box center [972, 543] width 68 height 33
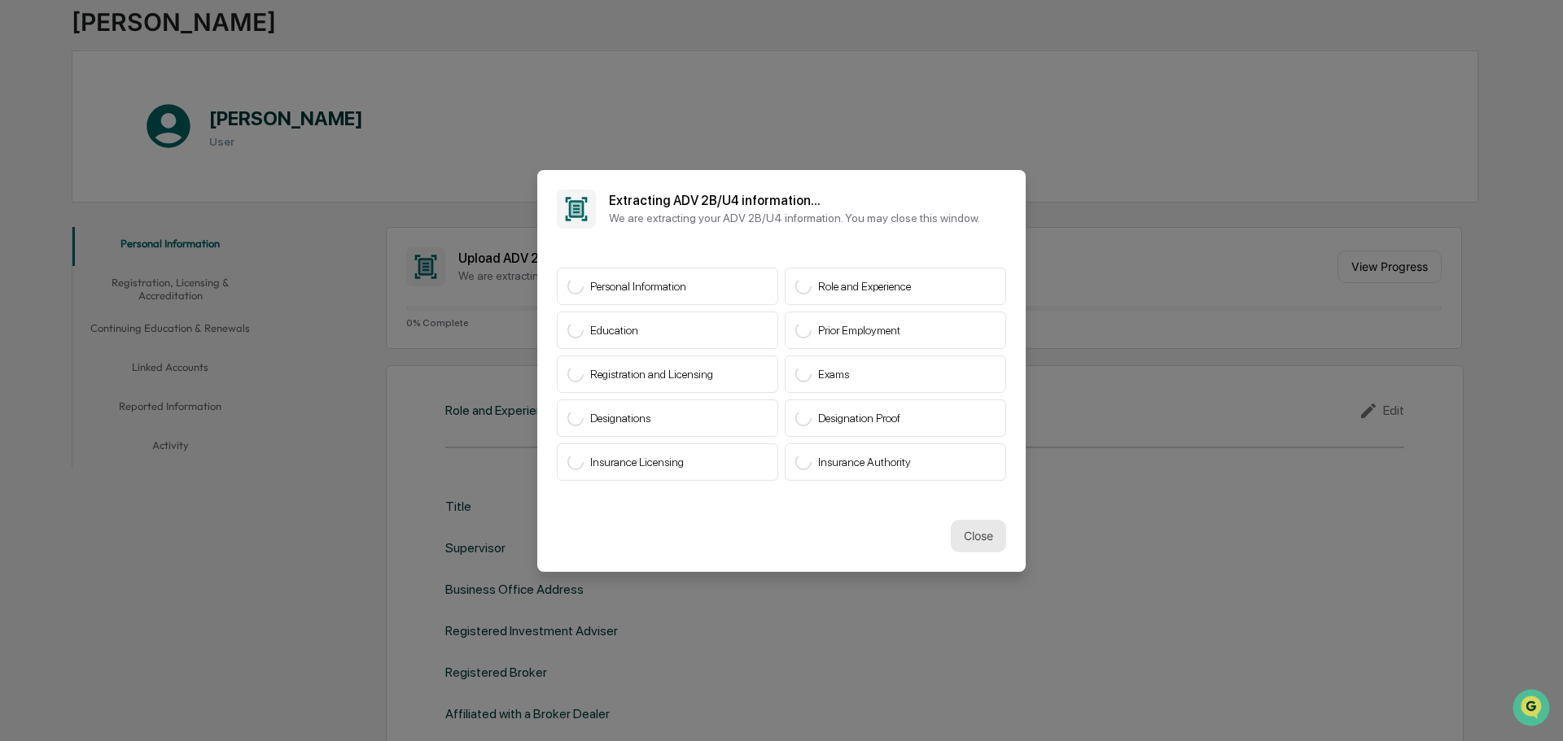
click at [989, 531] on button "Close" at bounding box center [978, 536] width 55 height 33
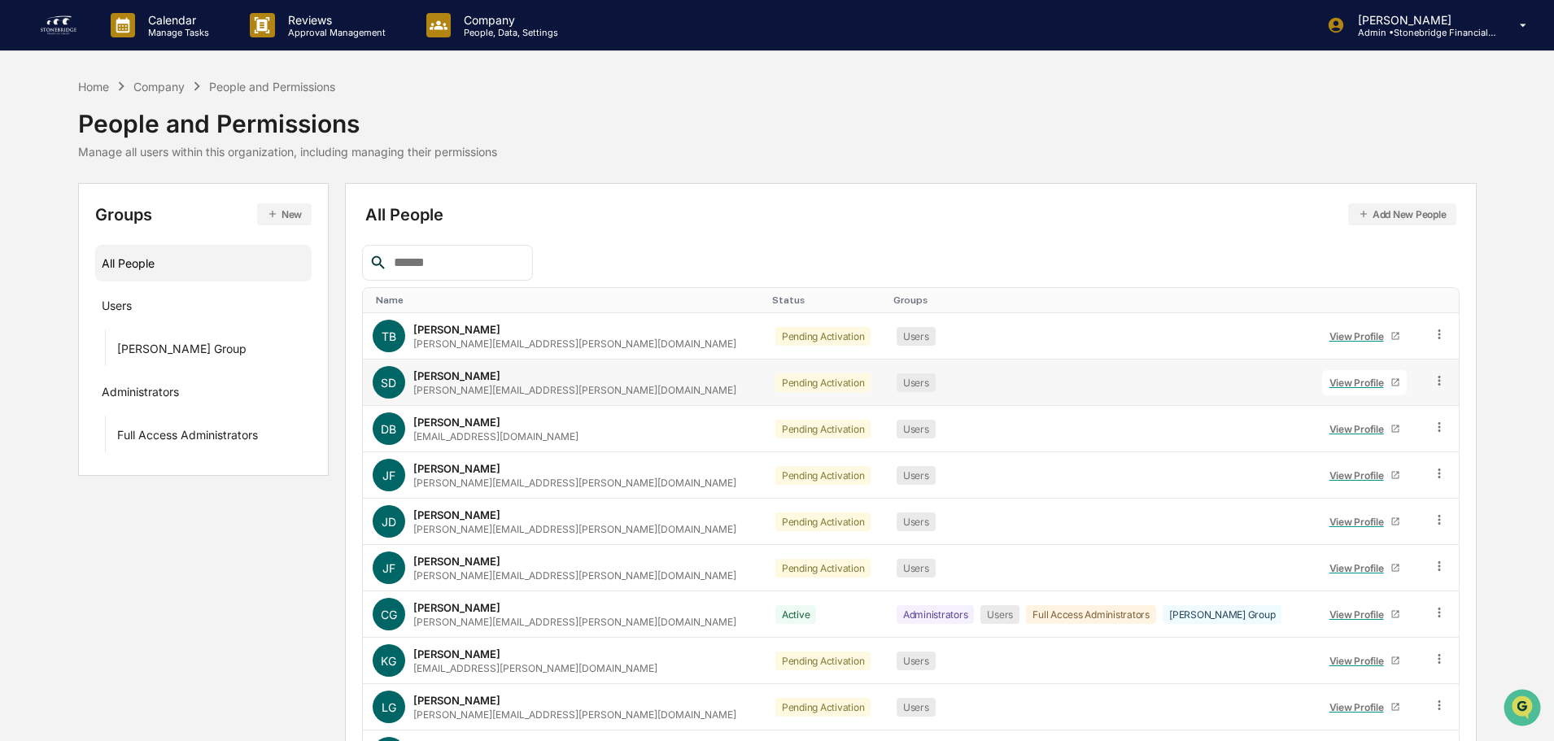
scroll to position [108, 0]
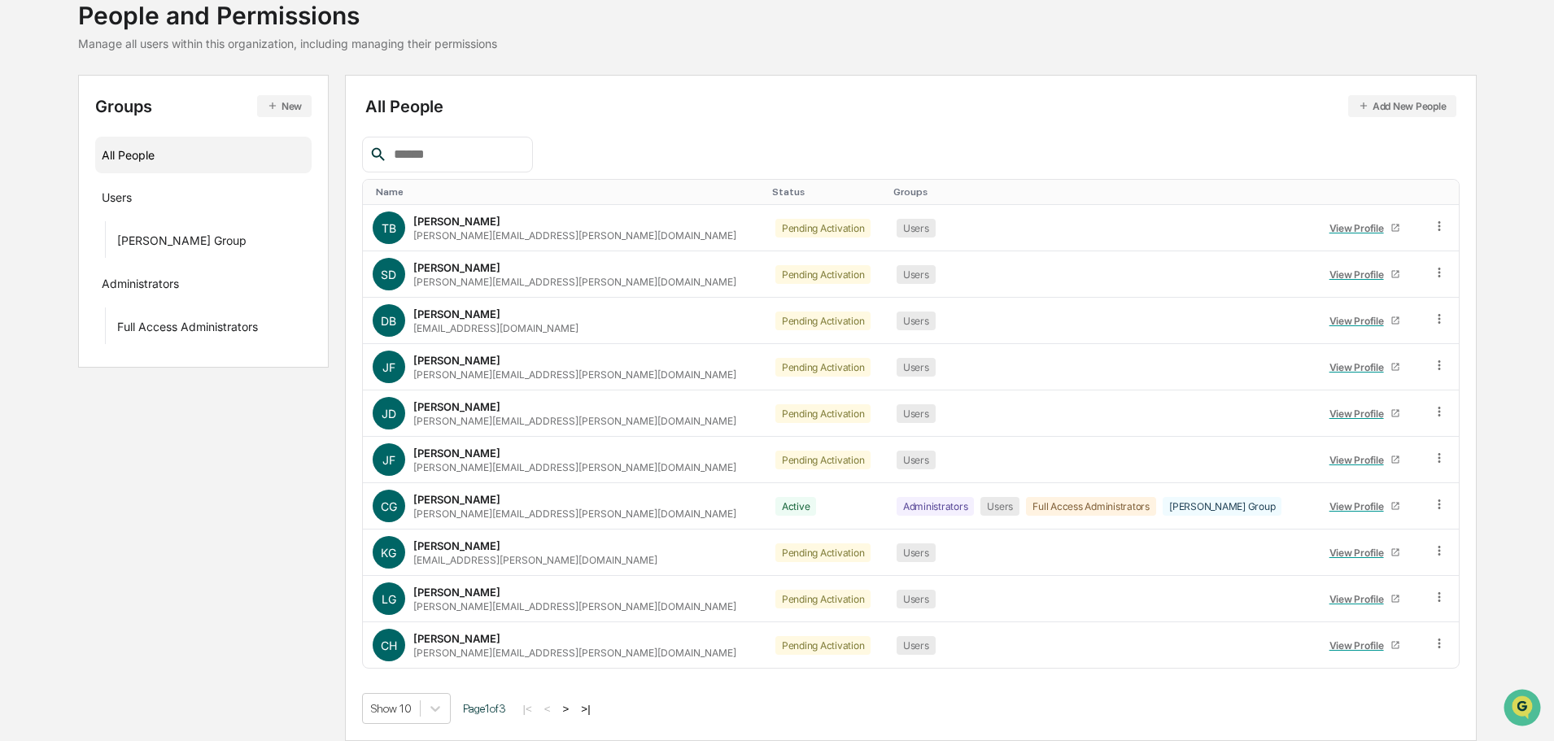
click at [575, 714] on button ">" at bounding box center [566, 709] width 16 height 14
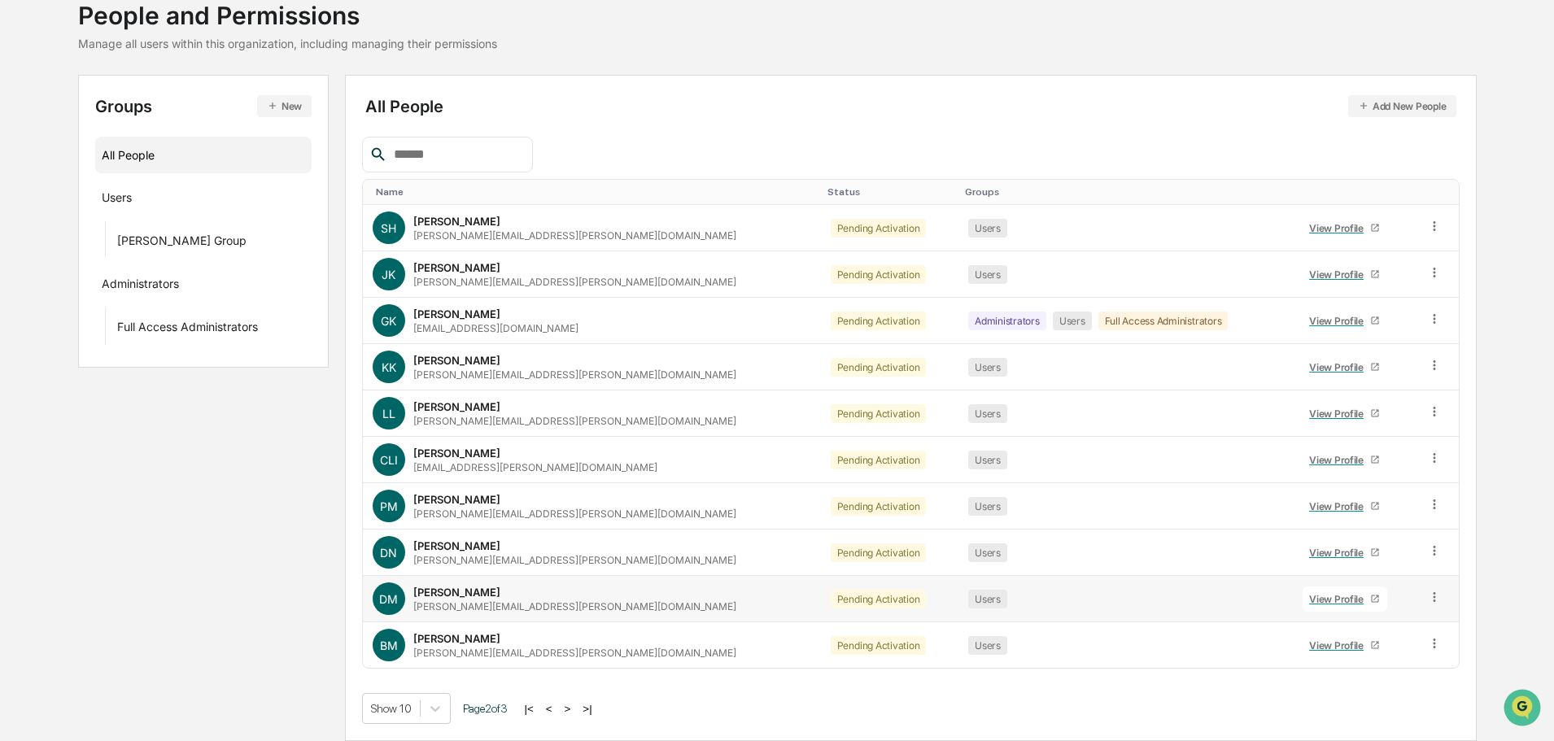
click at [1303, 606] on link "View Profile" at bounding box center [1345, 599] width 85 height 25
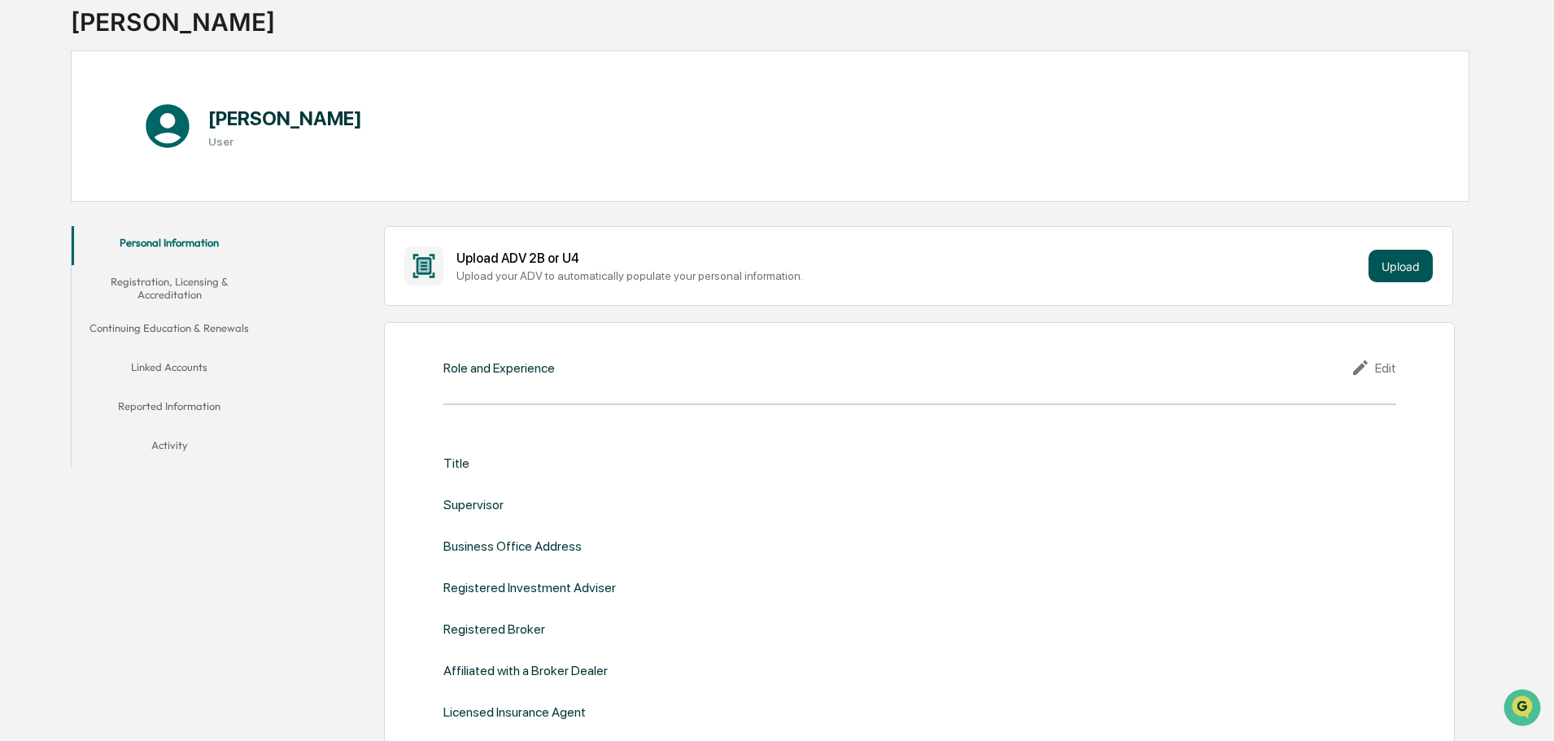
click at [1406, 275] on button "Upload" at bounding box center [1401, 266] width 64 height 33
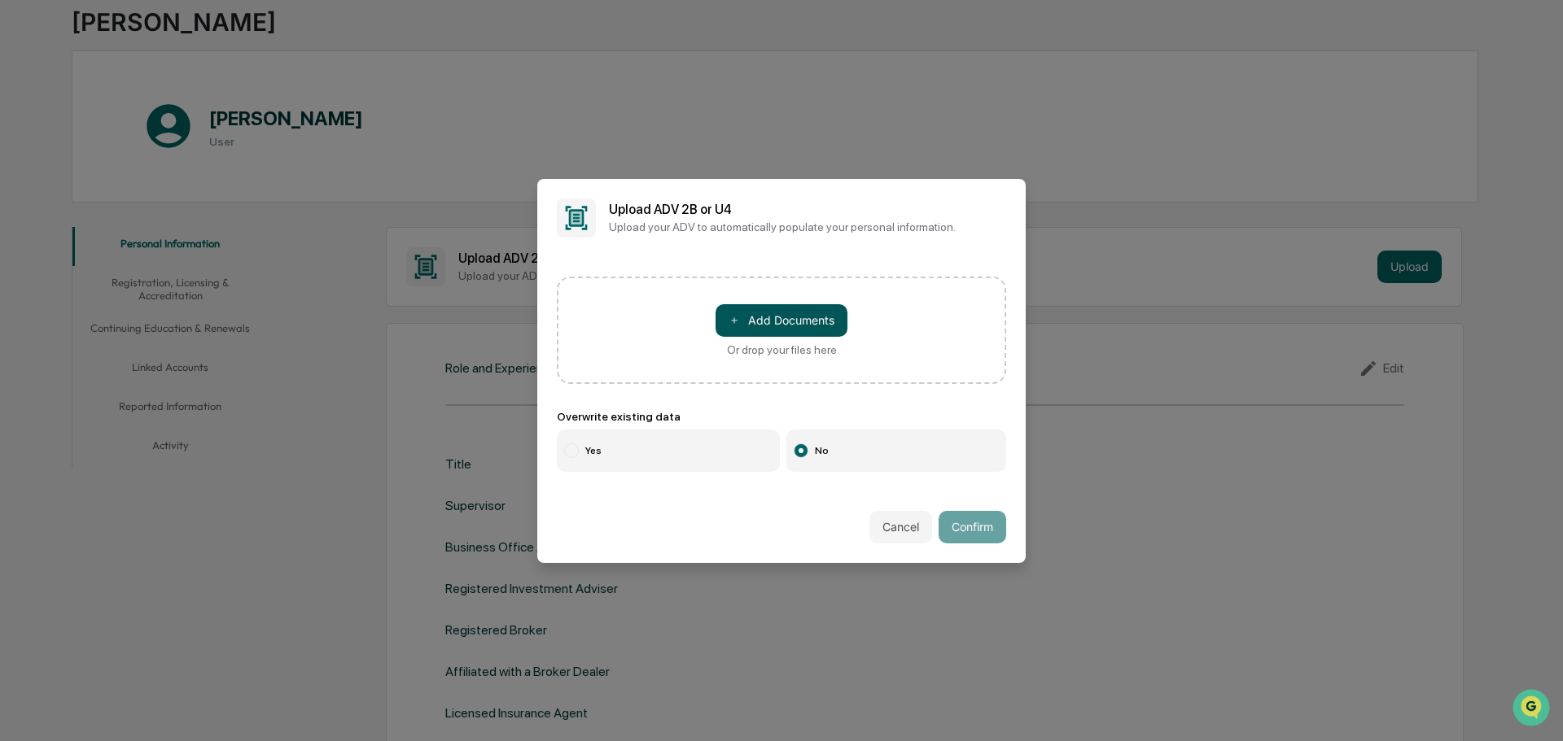
click at [778, 329] on button "＋ Add Documents" at bounding box center [781, 320] width 132 height 33
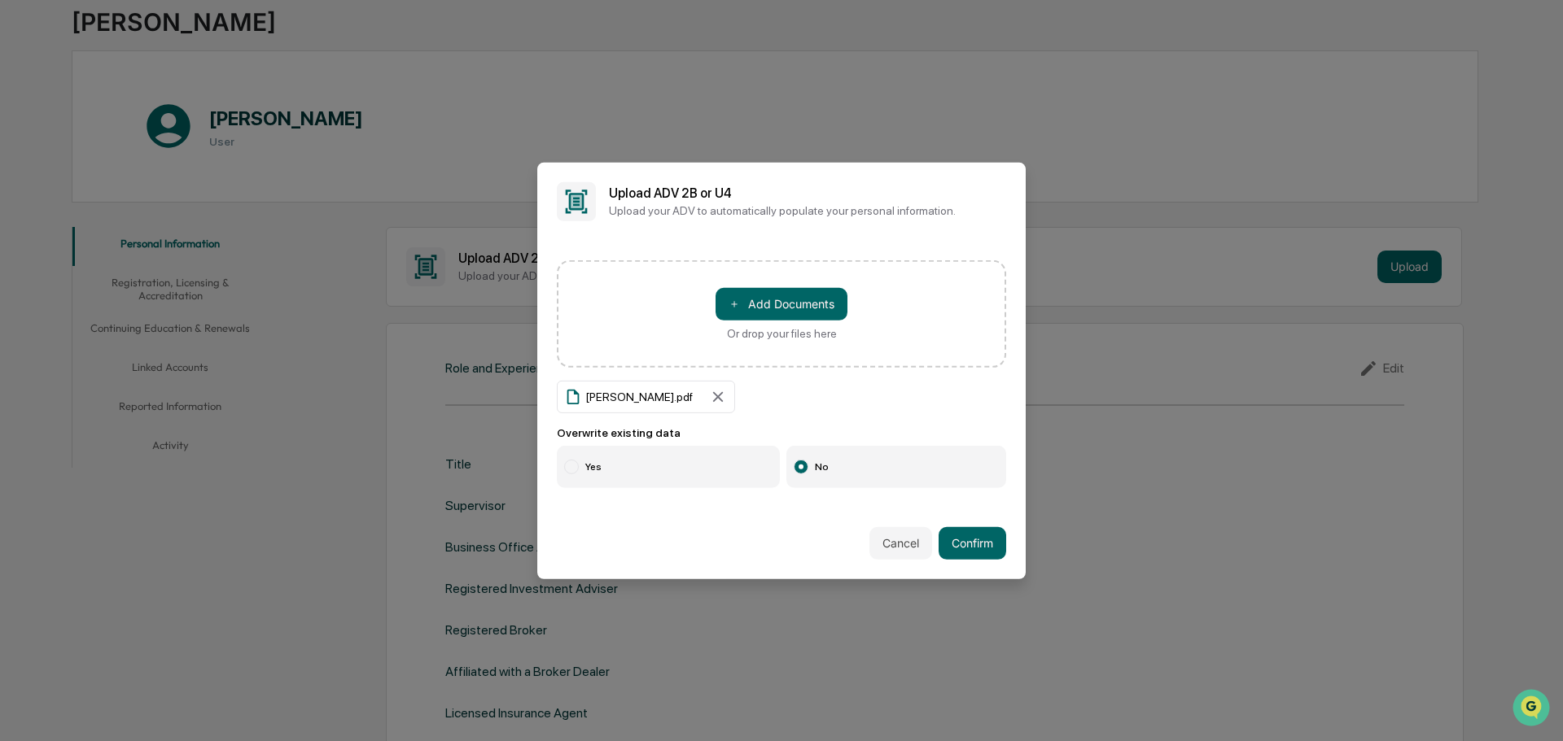
click at [601, 496] on div "＋ Add Documents Or drop your files here DAN MCGARVEY.pdf Overwrite existing dat…" at bounding box center [781, 373] width 488 height 267
click at [591, 468] on label "Yes" at bounding box center [668, 467] width 223 height 42
click at [977, 545] on button "Confirm" at bounding box center [972, 543] width 68 height 33
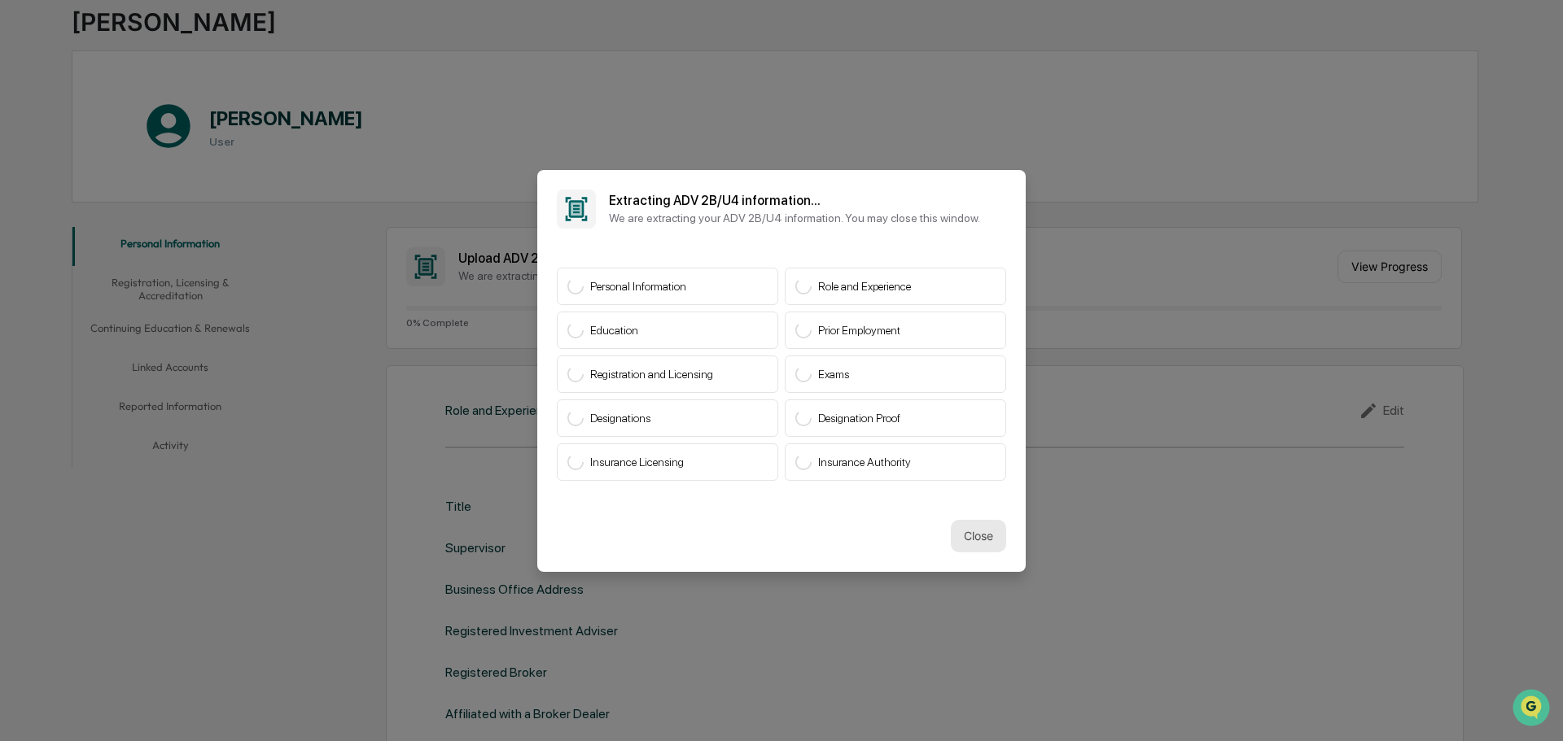
click at [982, 545] on button "Close" at bounding box center [978, 536] width 55 height 33
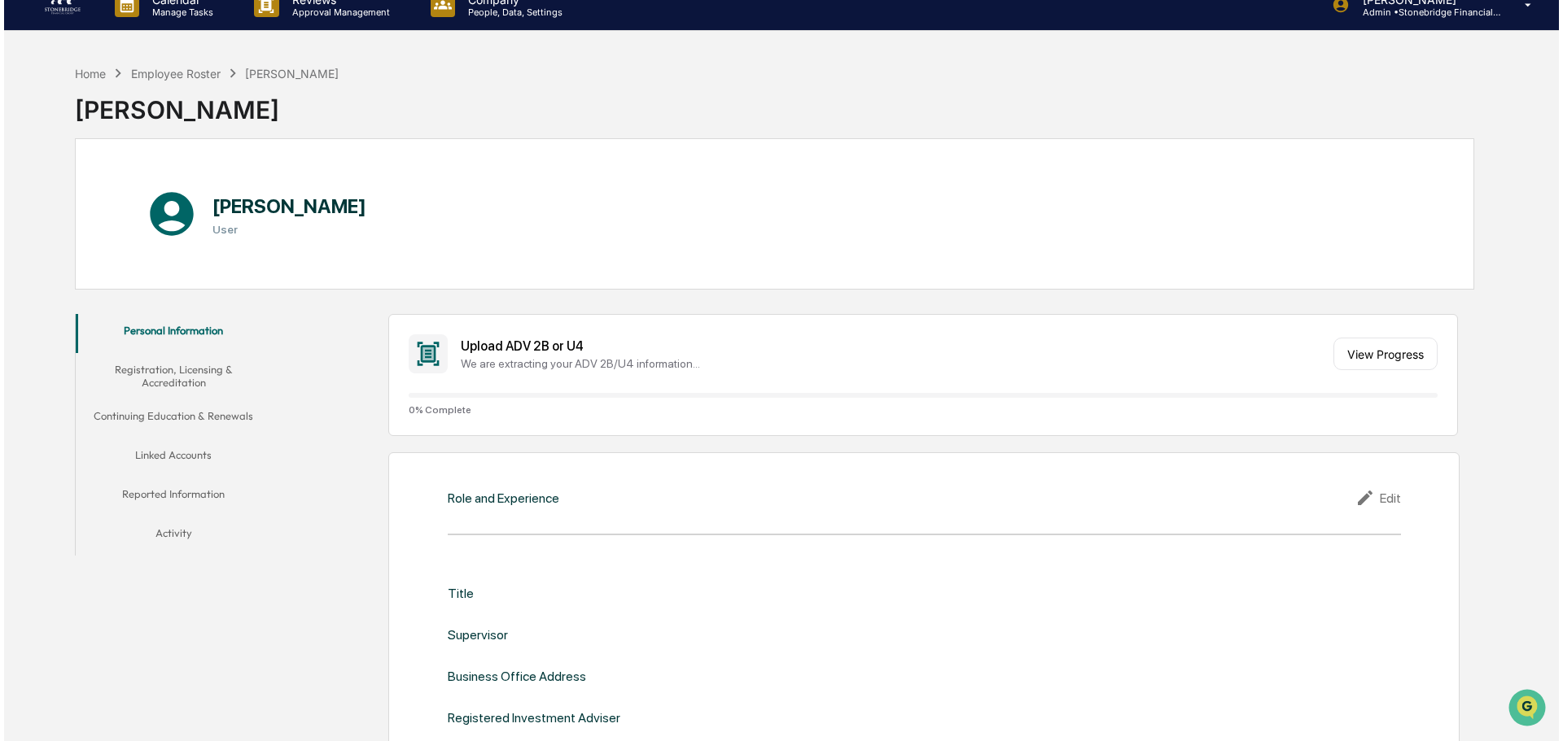
scroll to position [15, 0]
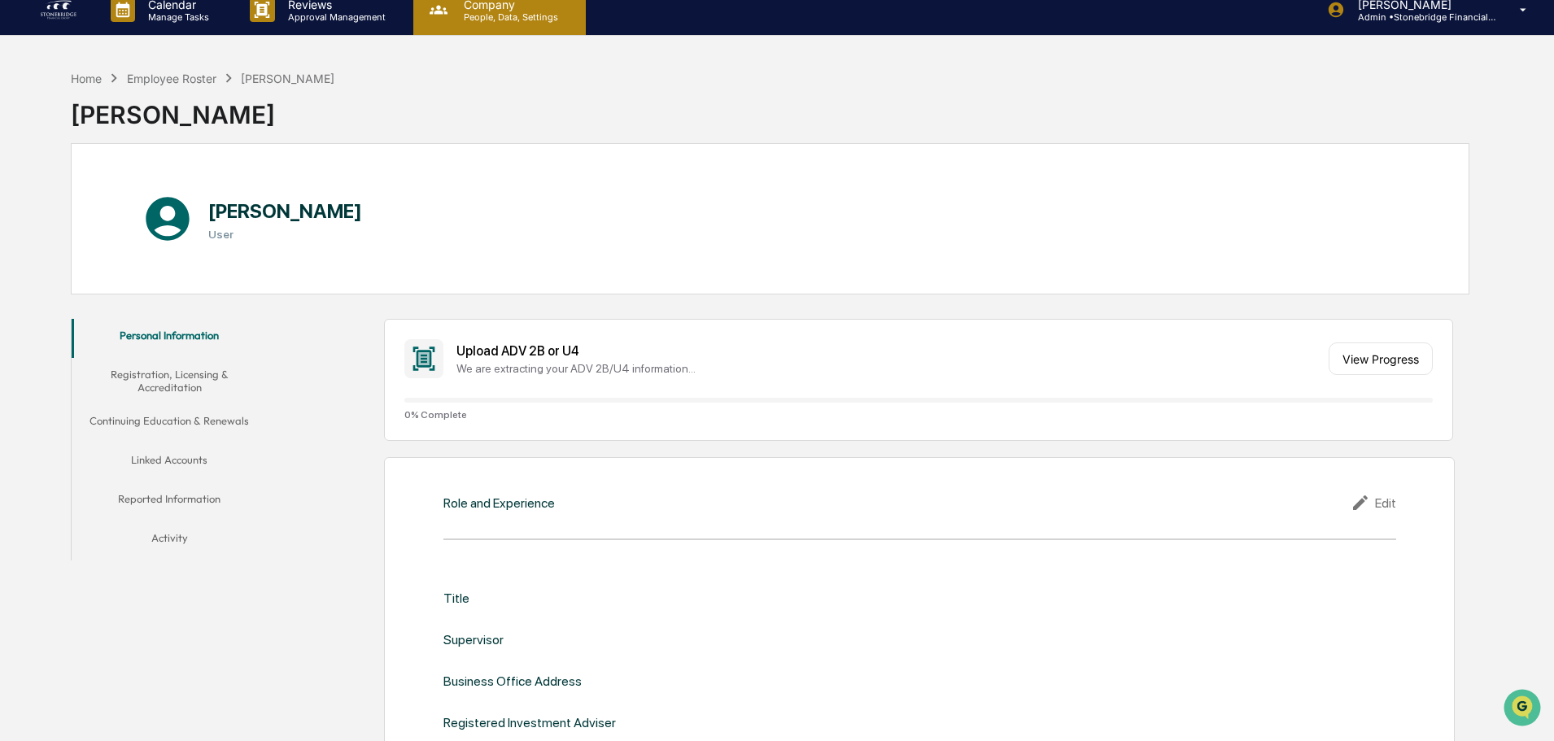
click at [495, 25] on div "Company People, Data, Settings" at bounding box center [499, 10] width 173 height 50
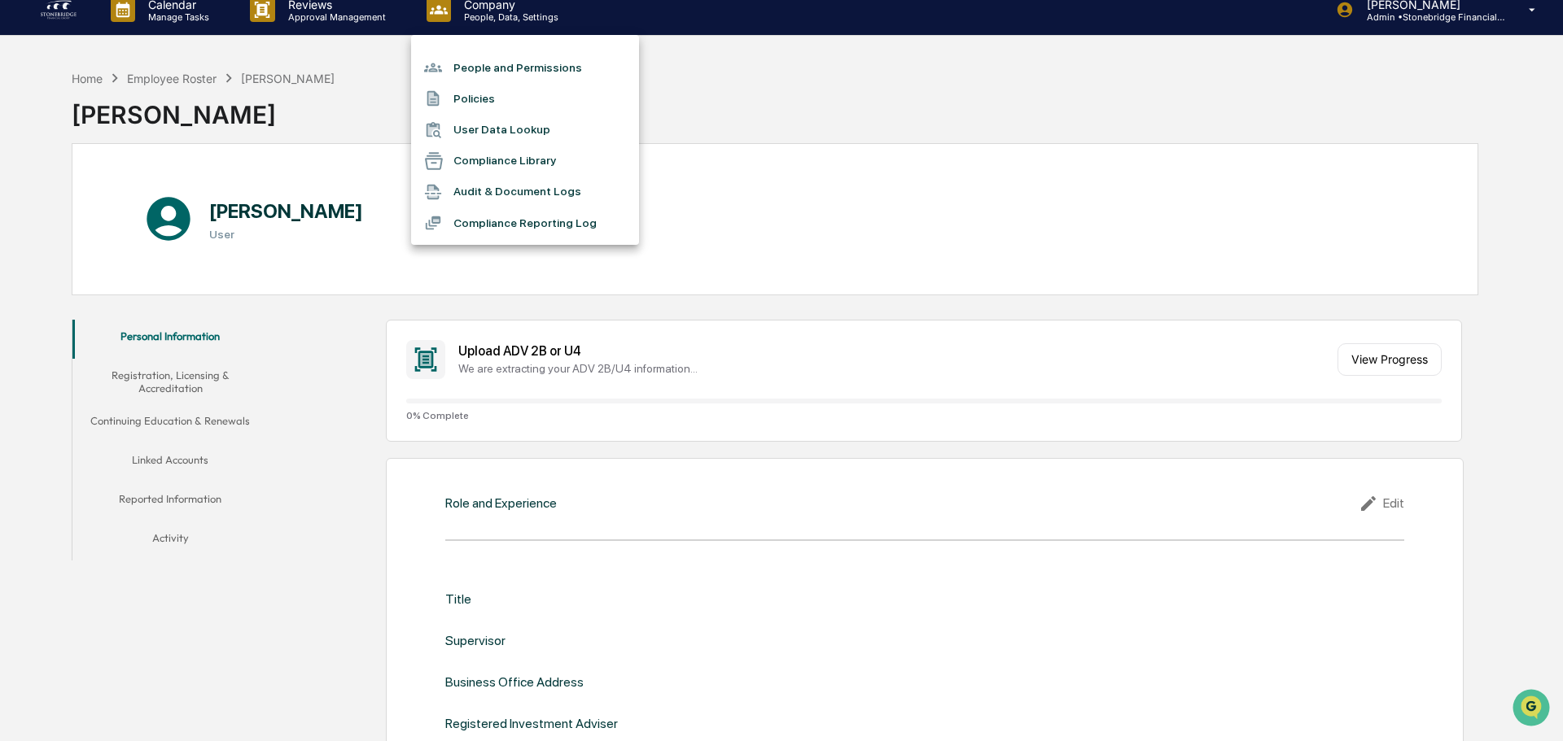
click at [506, 66] on li "People and Permissions" at bounding box center [525, 67] width 228 height 31
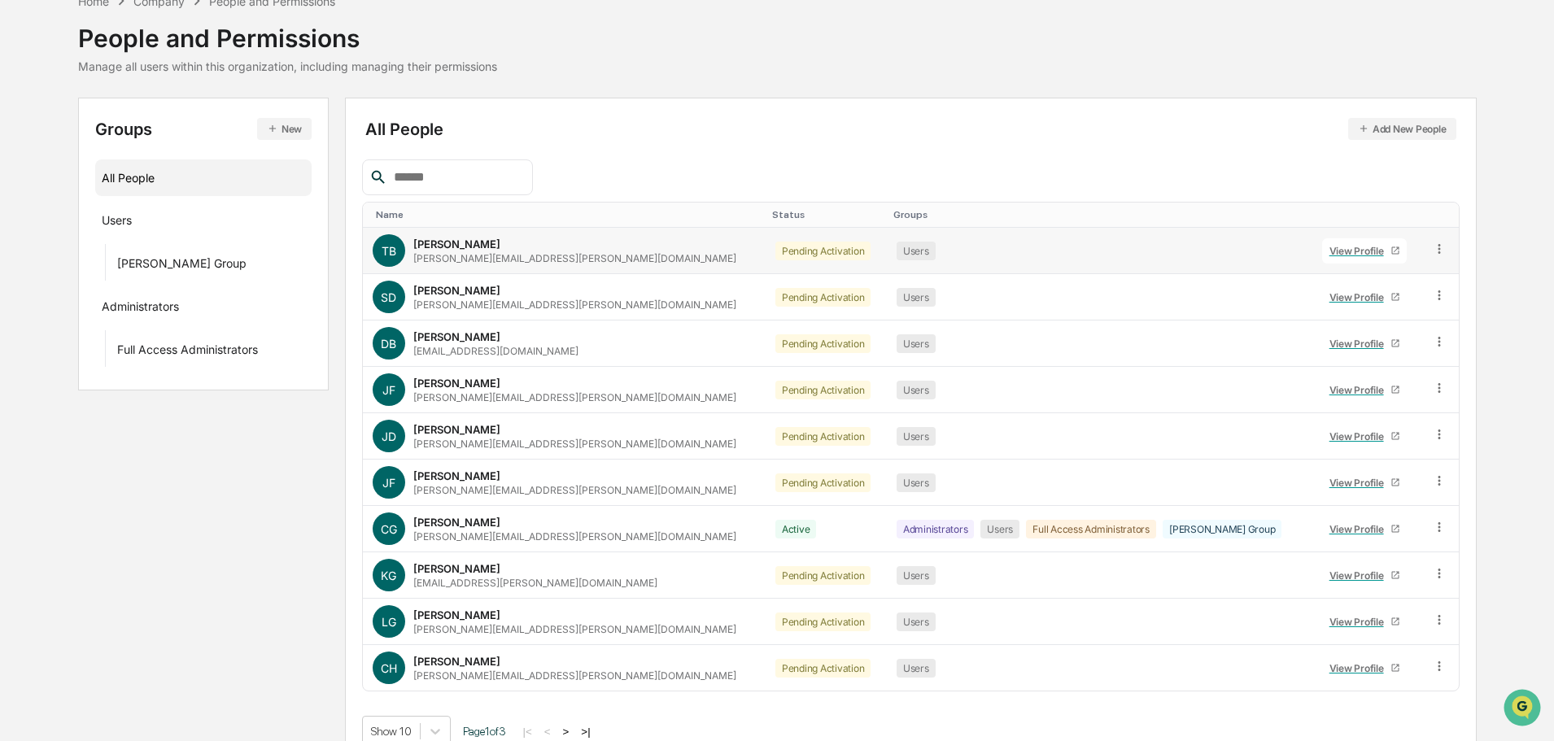
scroll to position [108, 0]
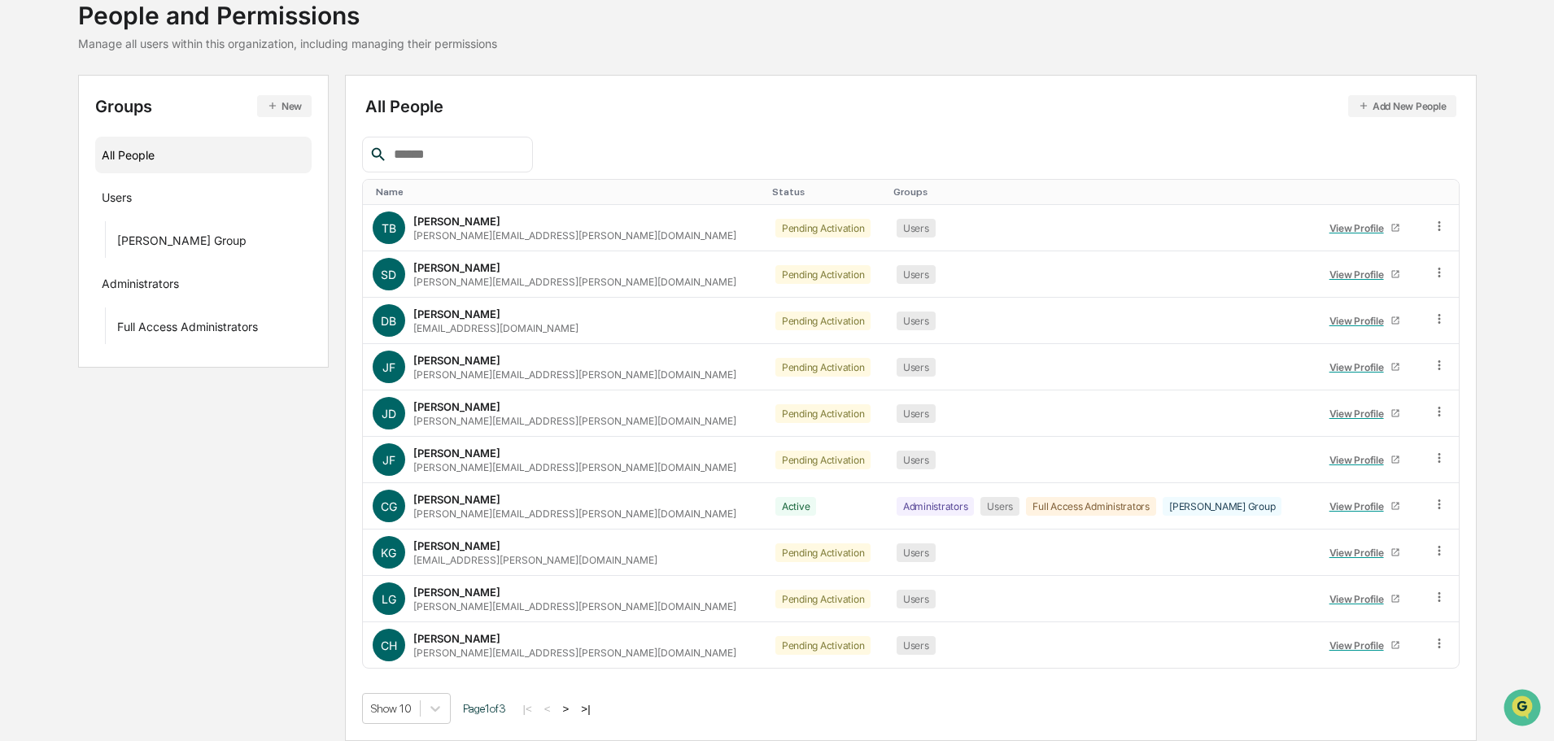
click at [570, 718] on div "Show 10 Page 1 of 3 |< < > >|" at bounding box center [911, 708] width 1098 height 31
click at [571, 710] on button ">" at bounding box center [566, 709] width 16 height 14
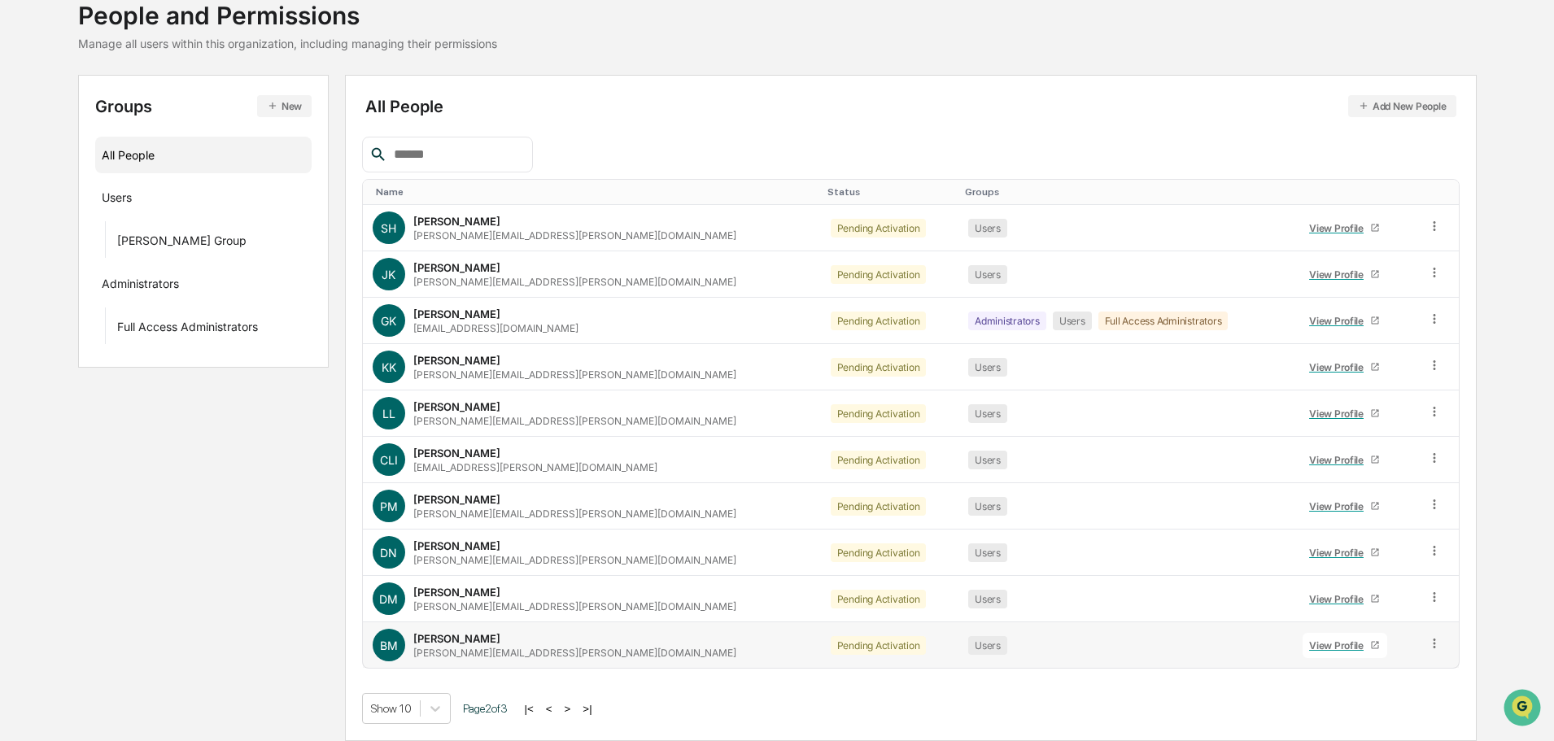
click at [483, 634] on div "Brian McCarver" at bounding box center [456, 638] width 87 height 13
click at [1308, 657] on link "View Profile" at bounding box center [1345, 645] width 85 height 25
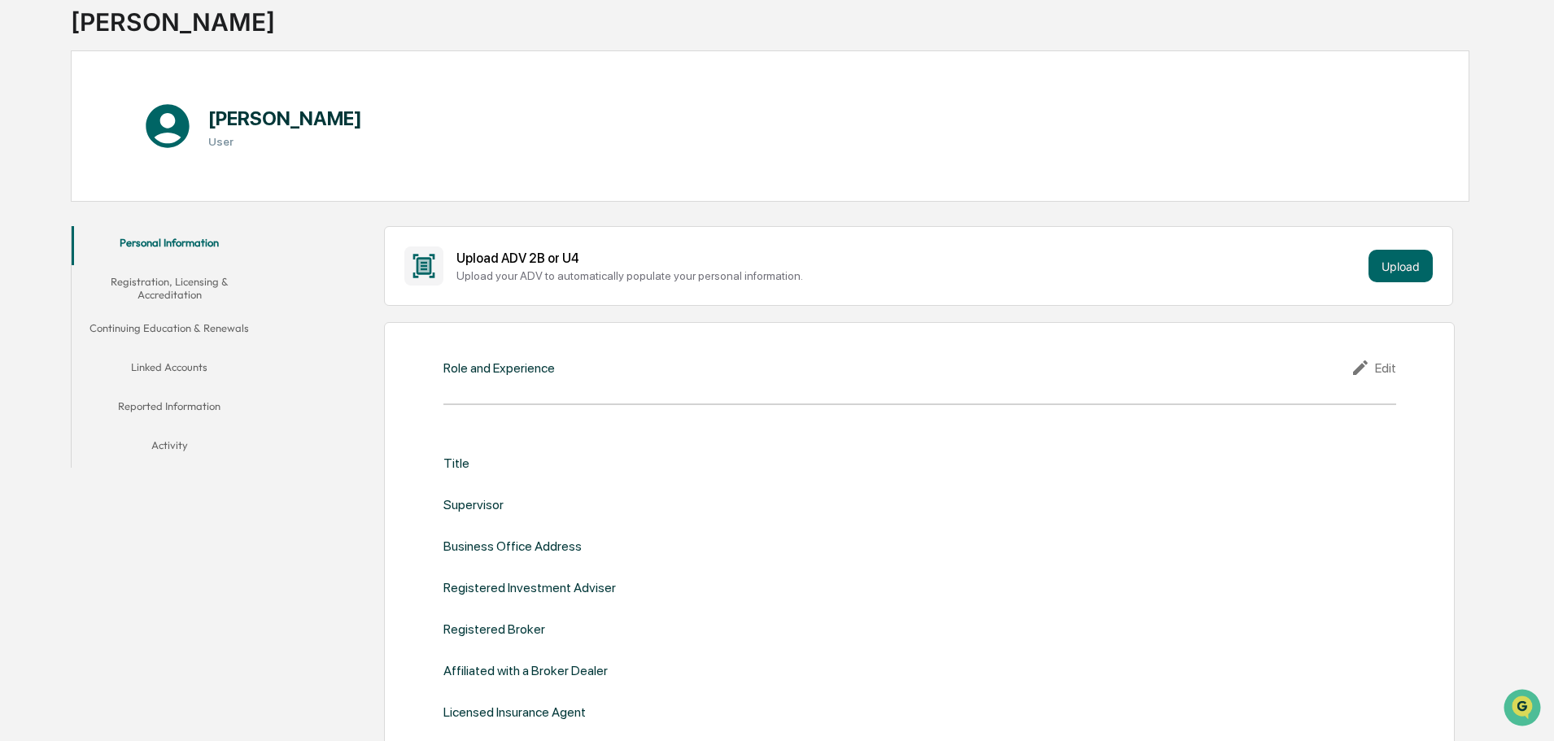
click at [1391, 286] on div "Upload ADV 2B or U4 Upload your ADV to automatically populate your personal inf…" at bounding box center [918, 266] width 1029 height 39
click at [1391, 278] on button "Upload" at bounding box center [1401, 266] width 64 height 33
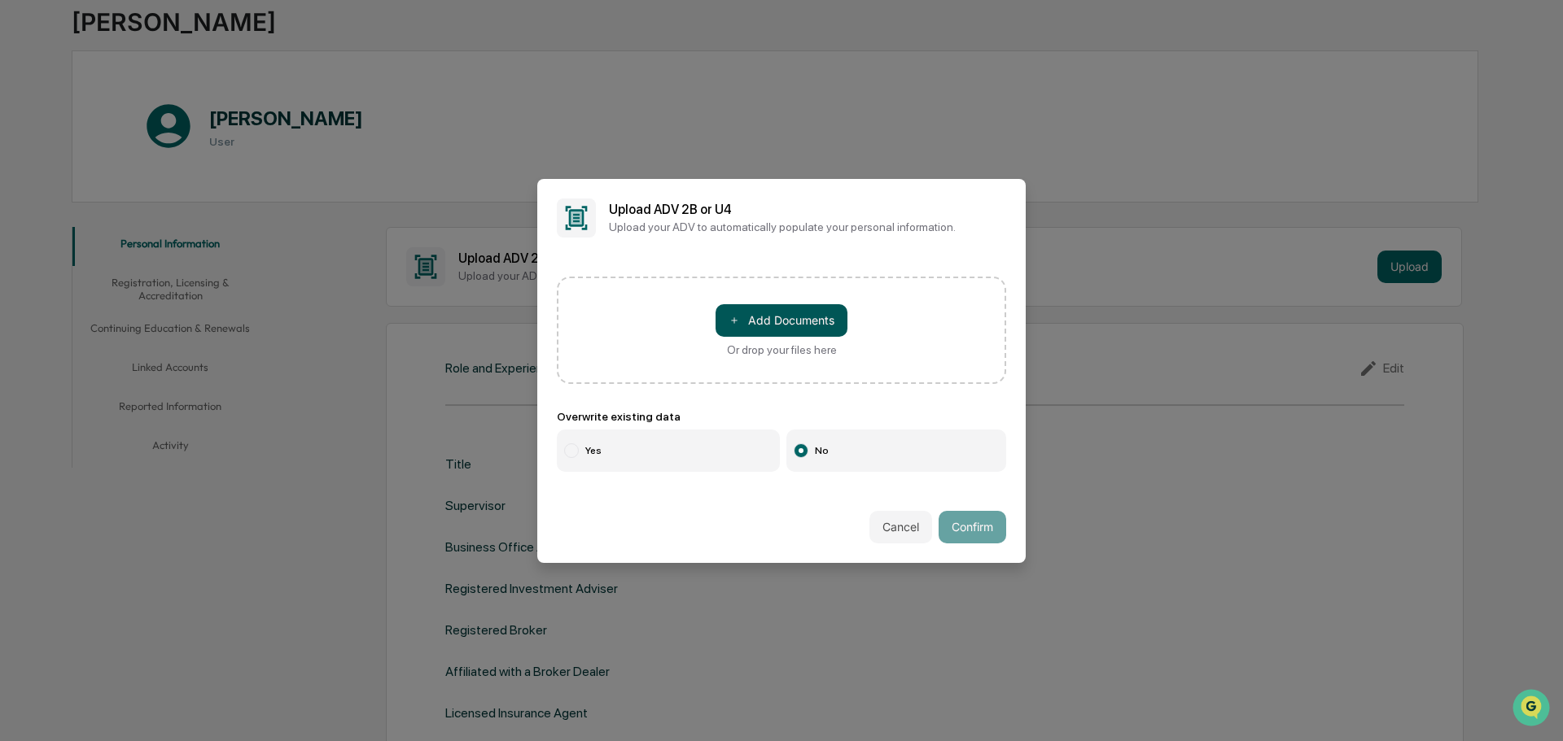
click at [804, 316] on button "＋ Add Documents" at bounding box center [781, 320] width 132 height 33
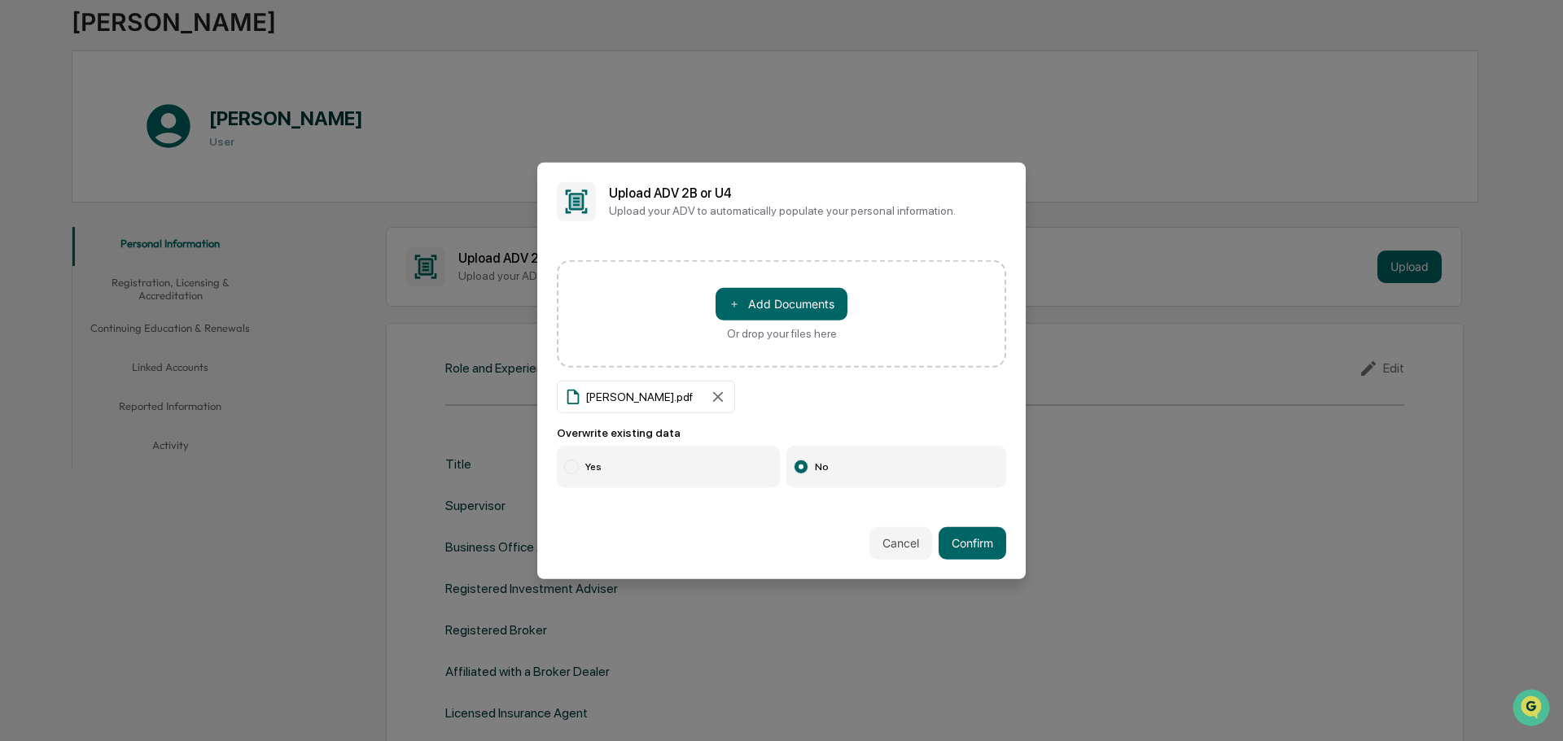
click at [724, 453] on label "Yes" at bounding box center [668, 467] width 223 height 42
click at [962, 553] on button "Confirm" at bounding box center [972, 543] width 68 height 33
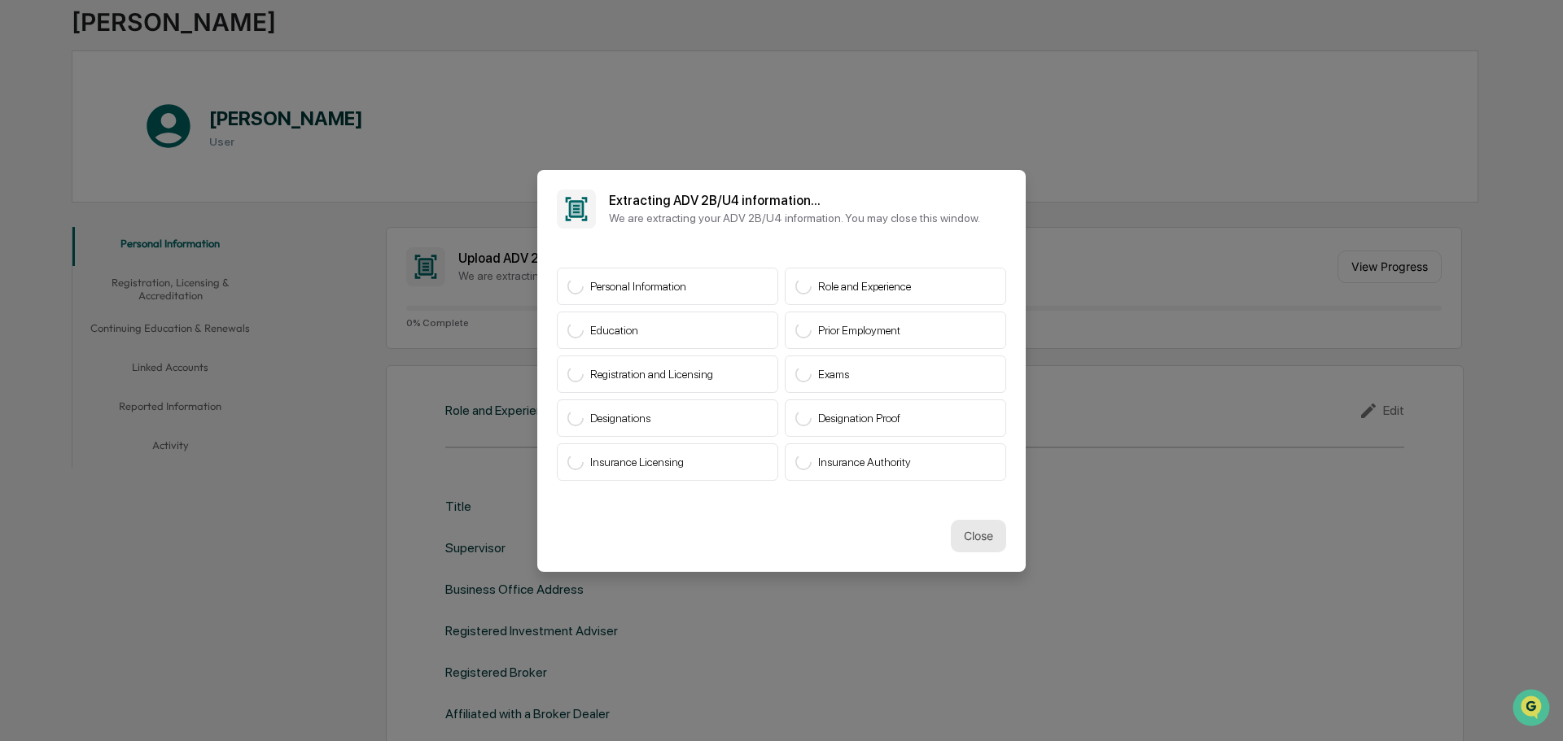
click at [981, 548] on button "Close" at bounding box center [978, 536] width 55 height 33
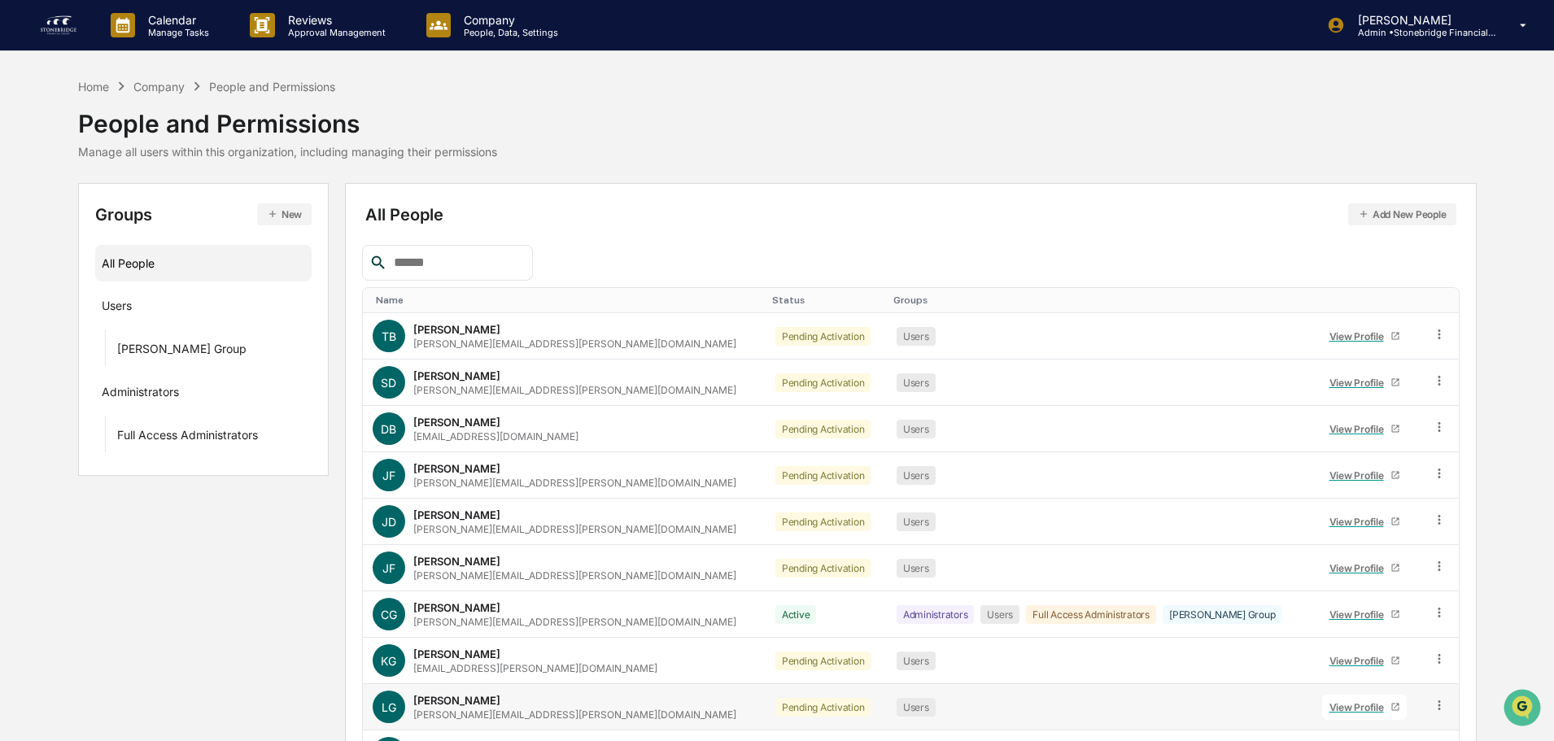
scroll to position [24, 0]
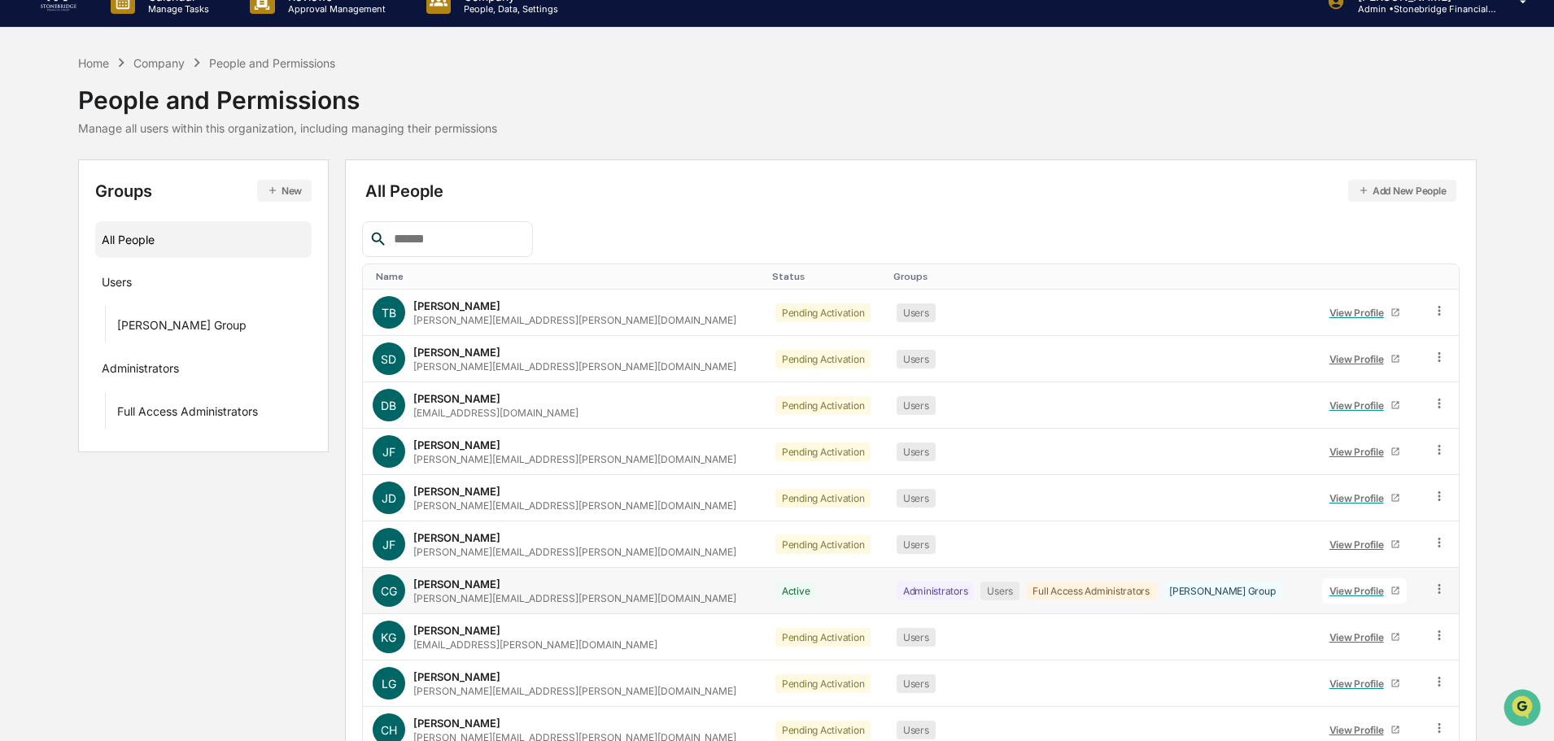
click at [434, 578] on div "[PERSON_NAME]" at bounding box center [456, 584] width 87 height 13
click at [1330, 592] on div "View Profile" at bounding box center [1360, 591] width 61 height 12
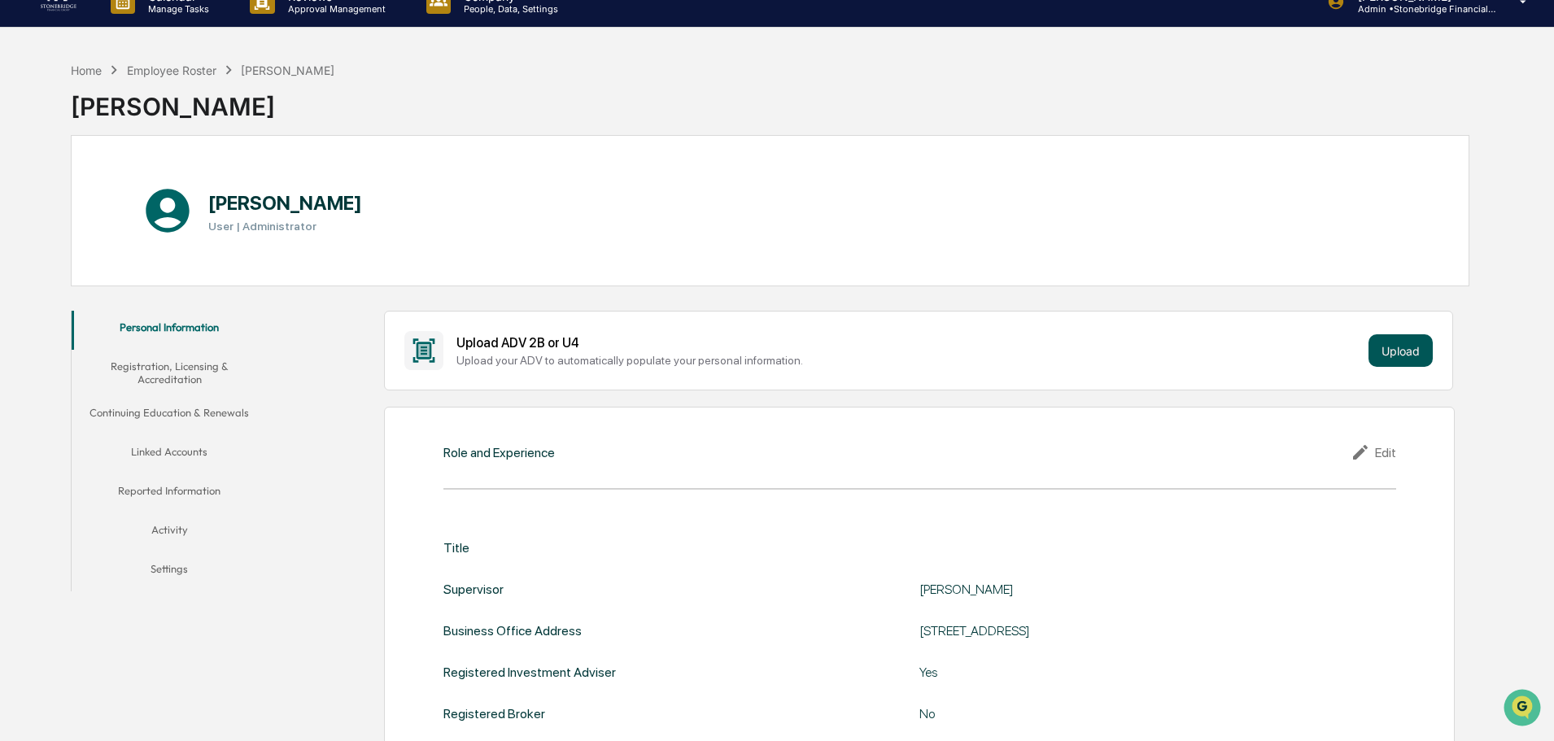
click at [1414, 346] on button "Upload" at bounding box center [1401, 350] width 64 height 33
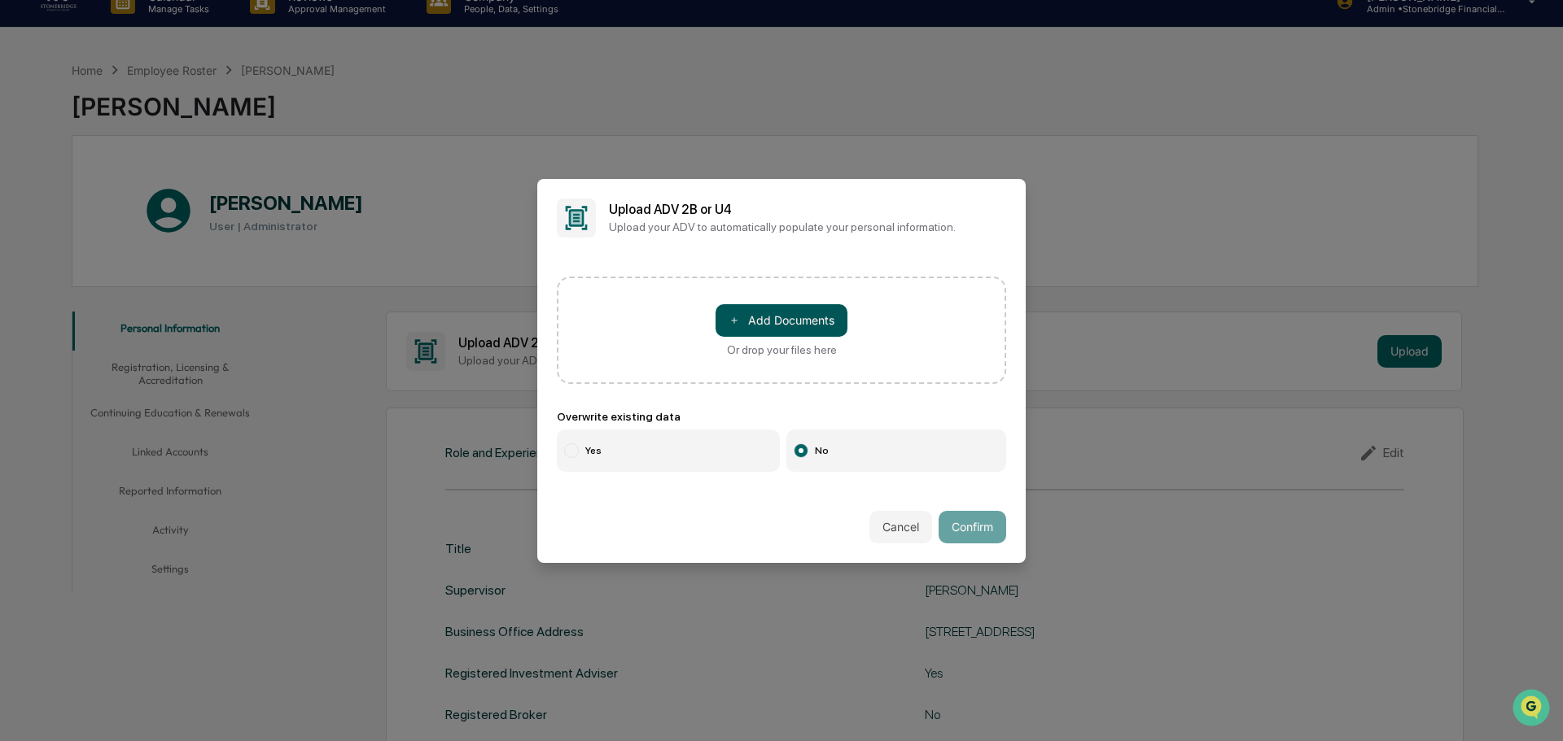
click at [755, 320] on button "＋ Add Documents" at bounding box center [781, 320] width 132 height 33
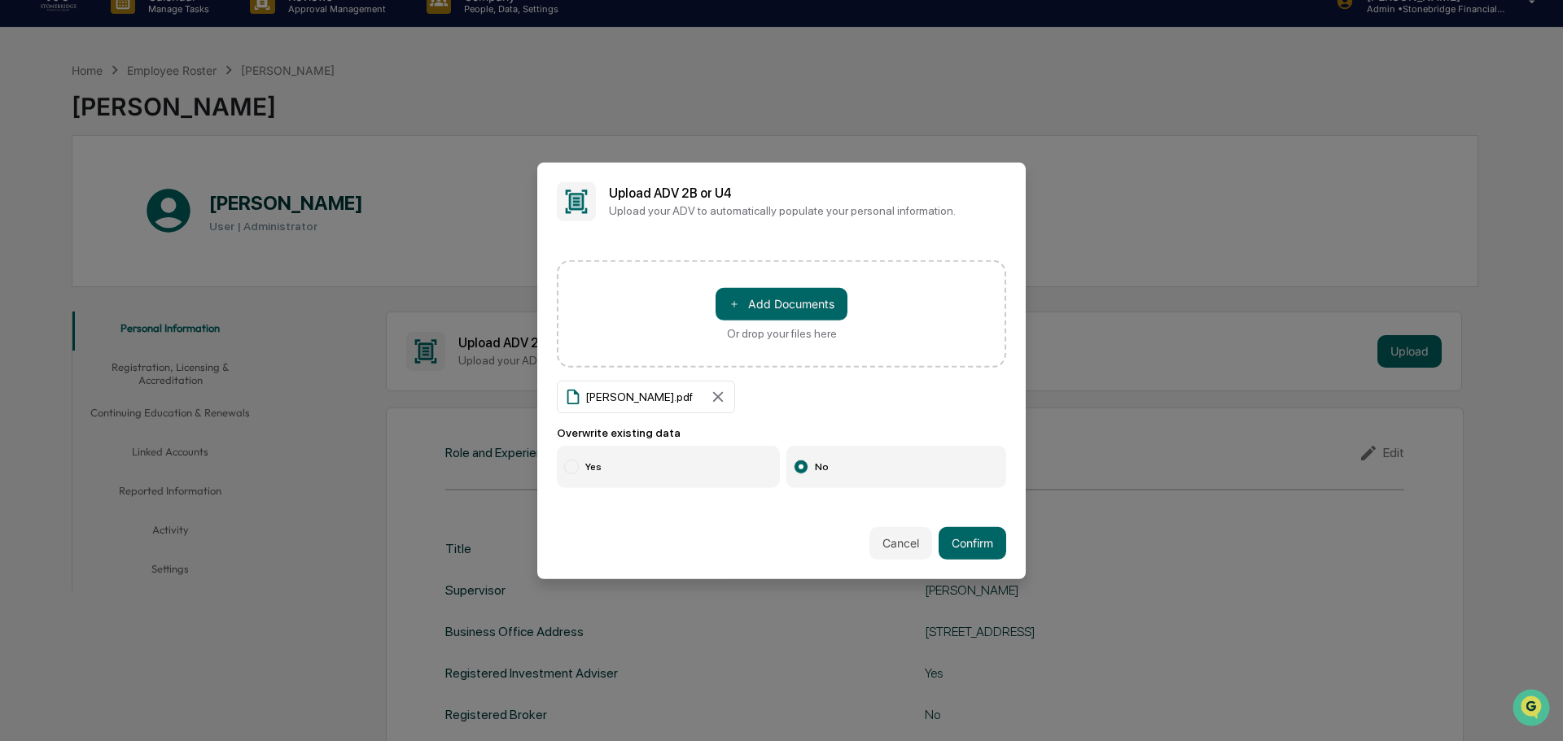
click at [606, 479] on label "Yes" at bounding box center [668, 467] width 223 height 42
click at [975, 566] on div "Cancel Confirm" at bounding box center [781, 544] width 488 height 72
click at [973, 555] on button "Confirm" at bounding box center [972, 543] width 68 height 33
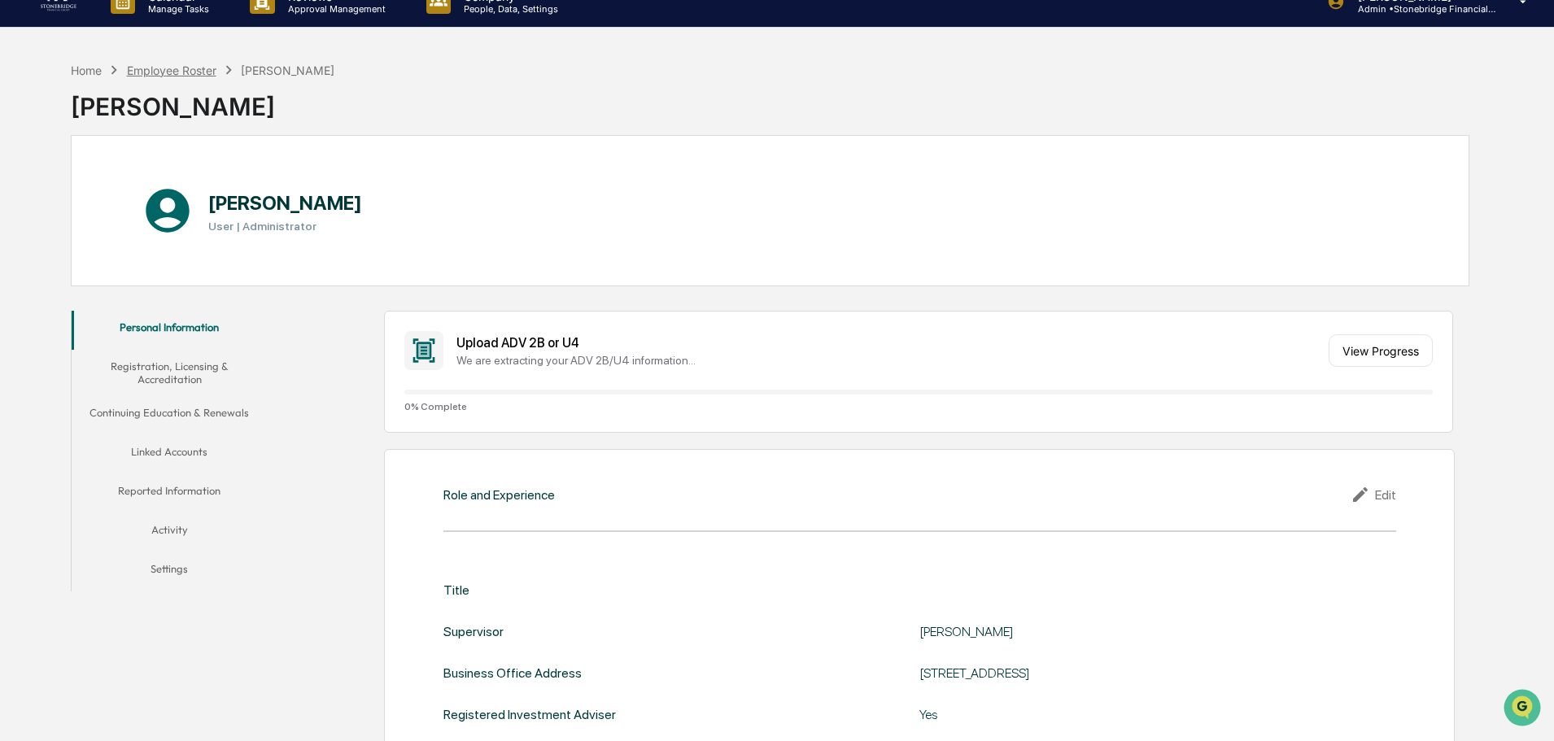
click at [177, 68] on div "Employee Roster" at bounding box center [172, 70] width 90 height 14
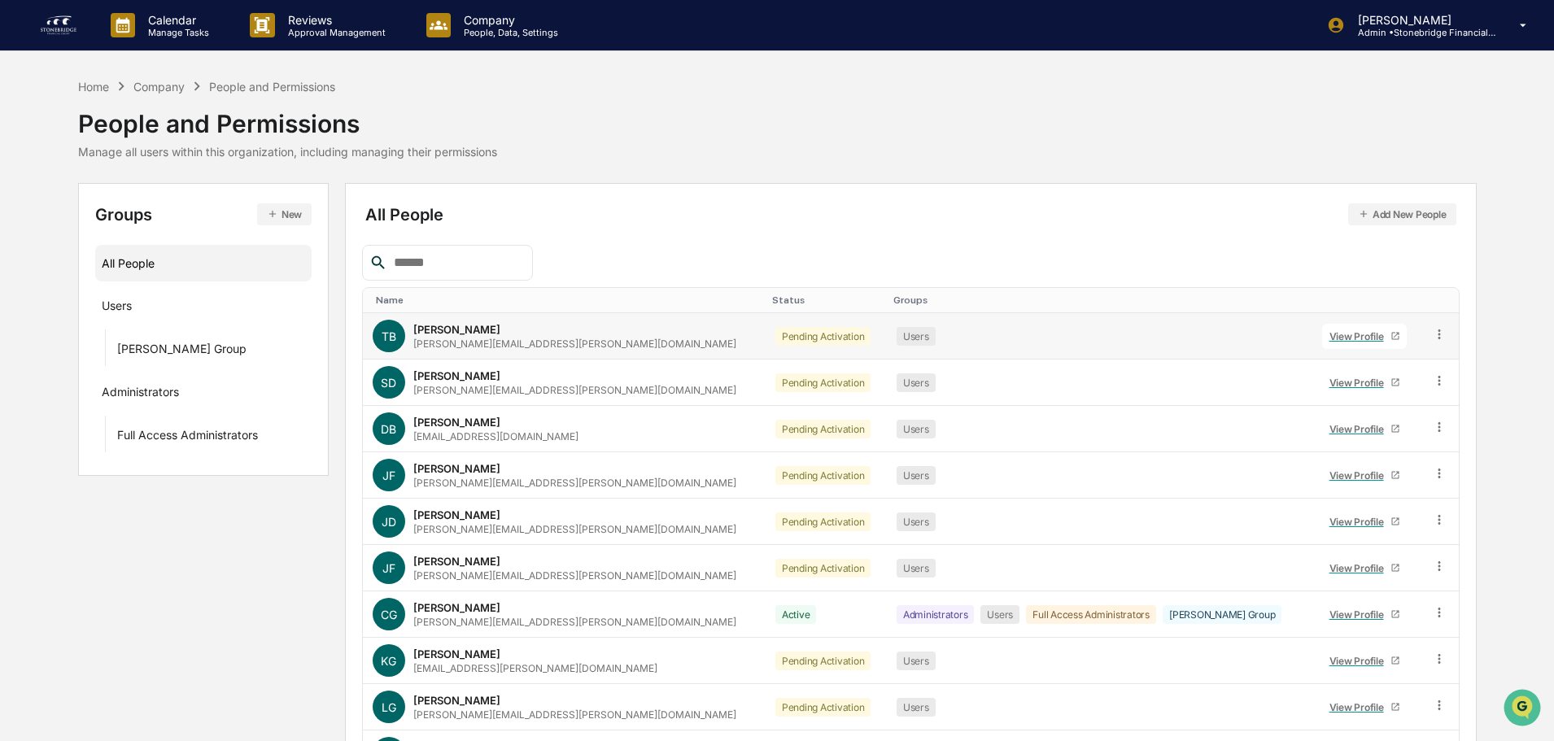
scroll to position [108, 0]
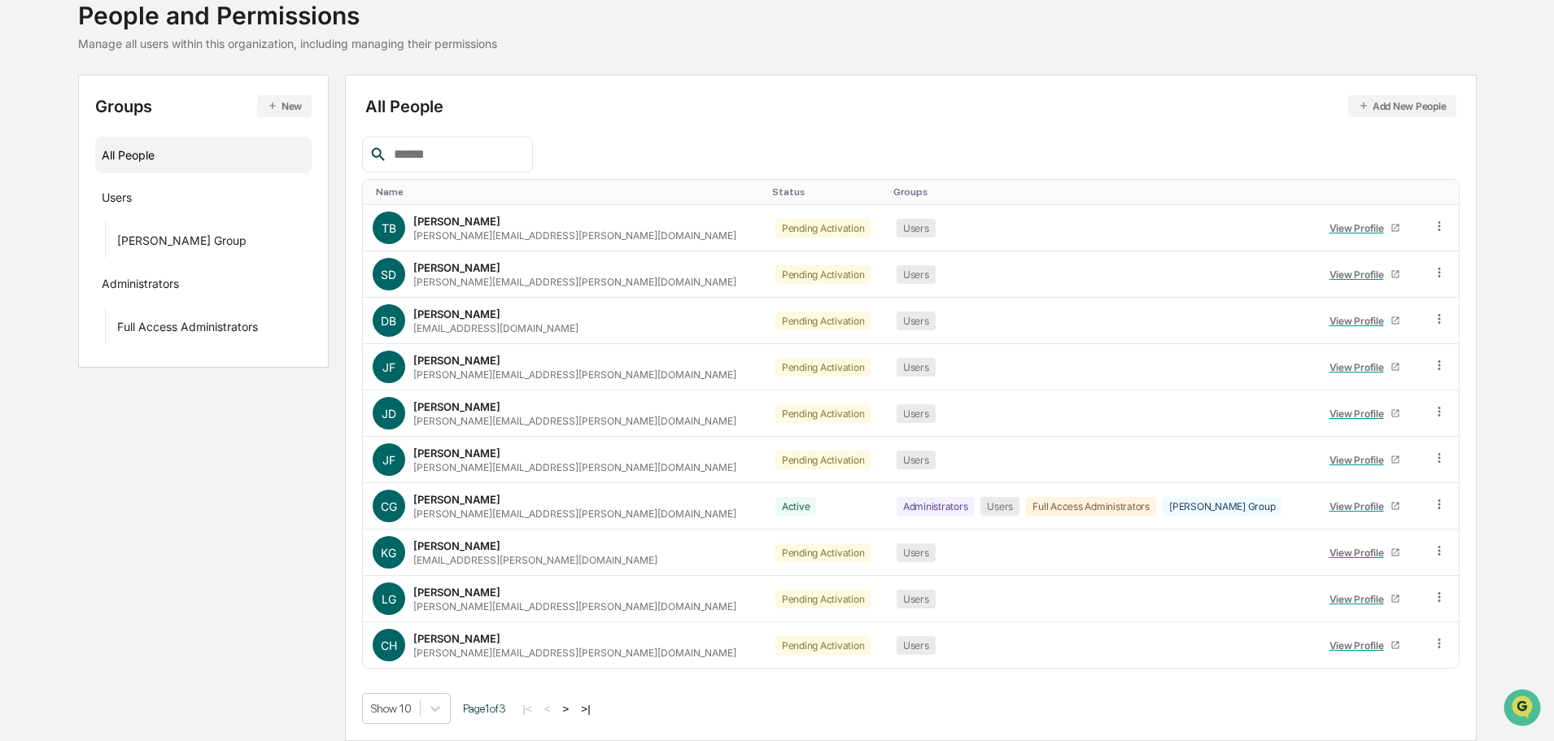
click at [571, 709] on button ">" at bounding box center [566, 709] width 16 height 14
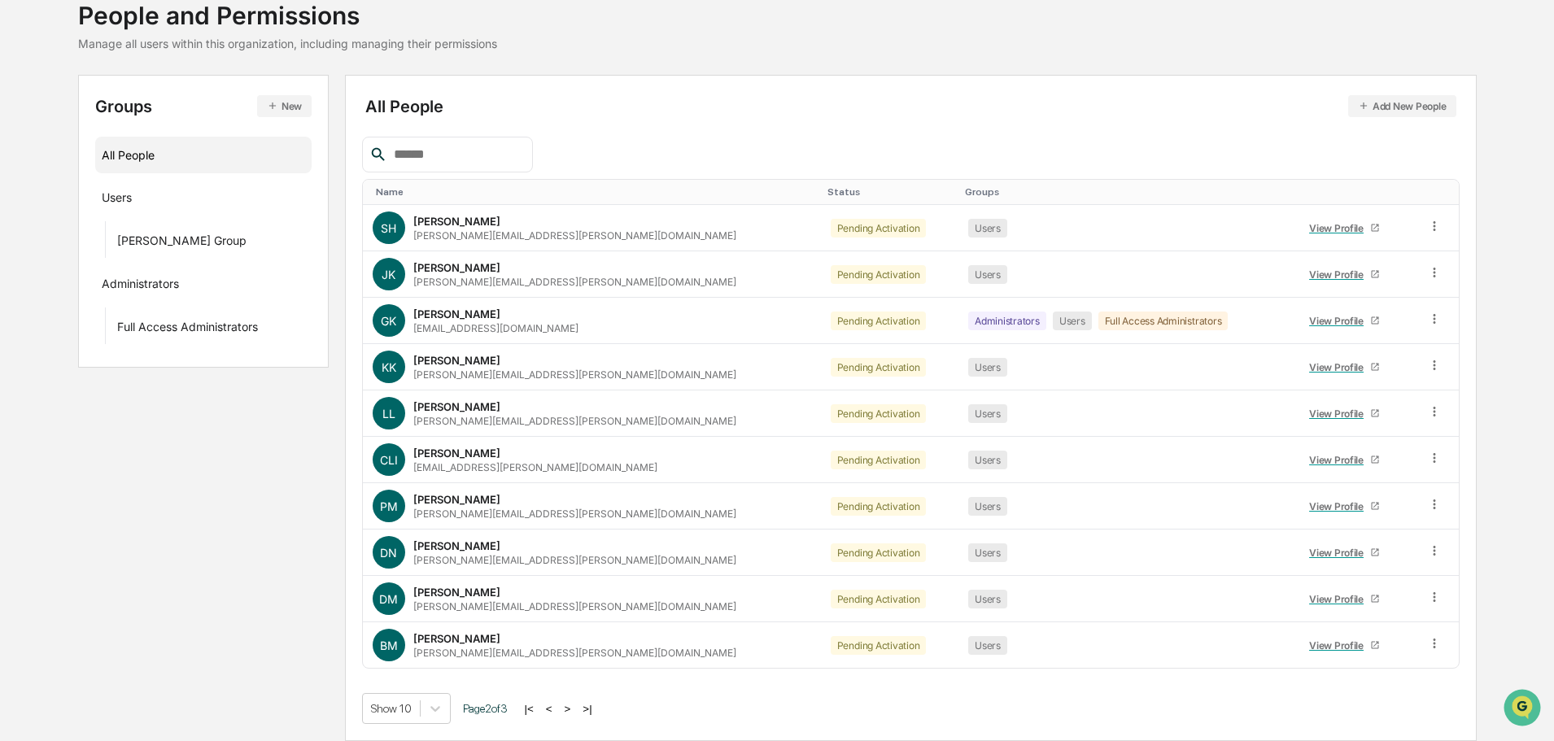
click at [571, 709] on button ">" at bounding box center [568, 709] width 16 height 14
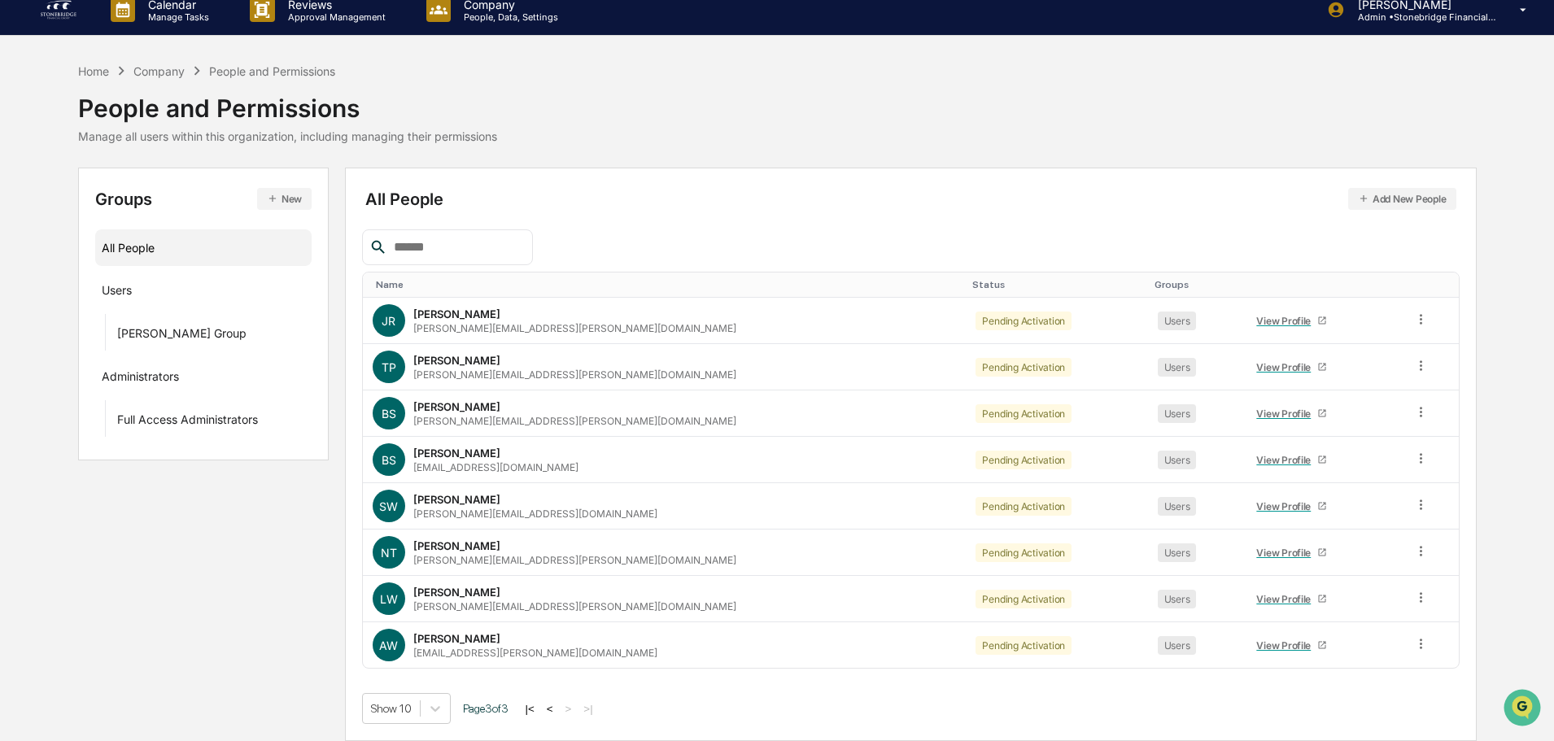
scroll to position [15, 0]
click at [1250, 330] on link "View Profile" at bounding box center [1292, 320] width 85 height 25
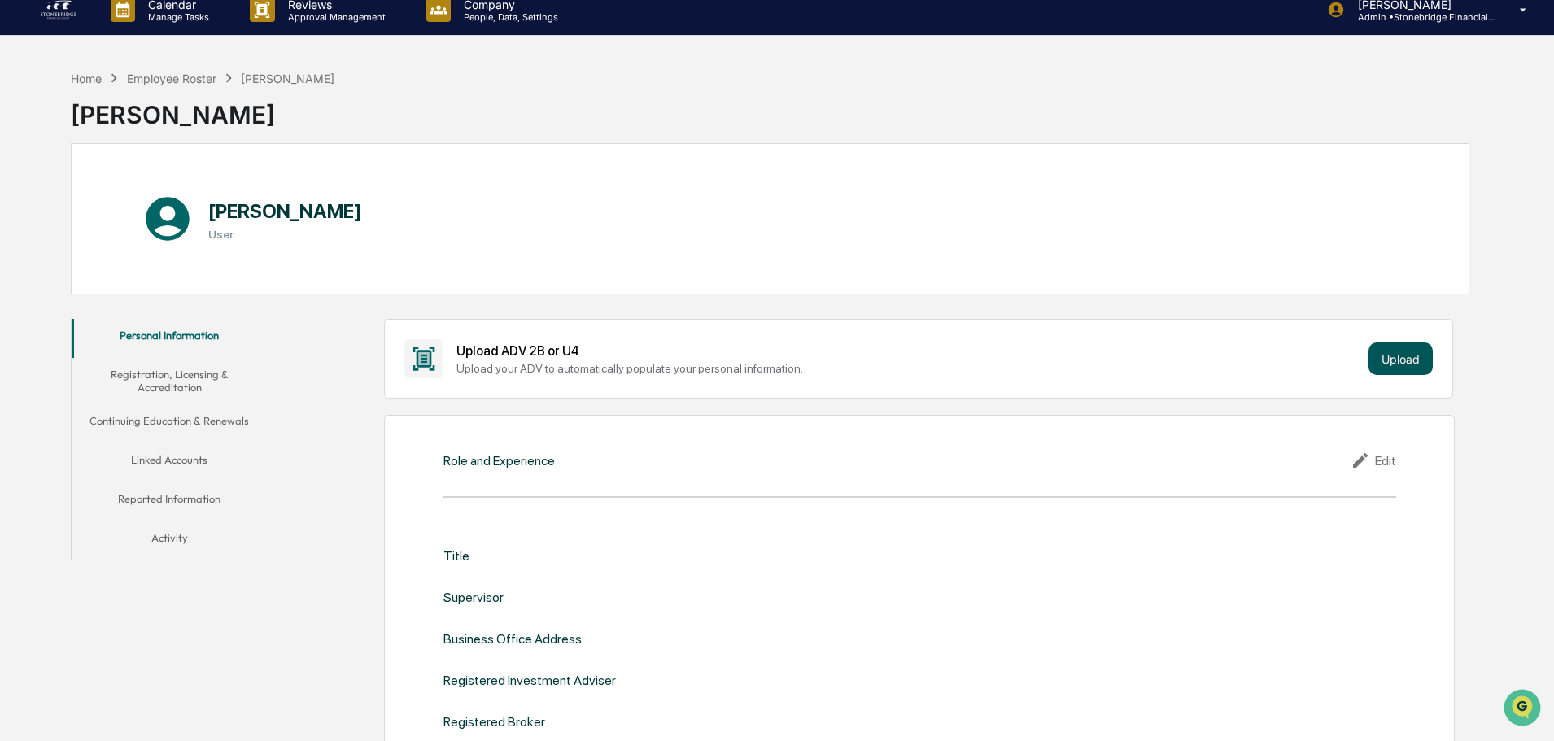
click at [1415, 357] on button "Upload" at bounding box center [1401, 359] width 64 height 33
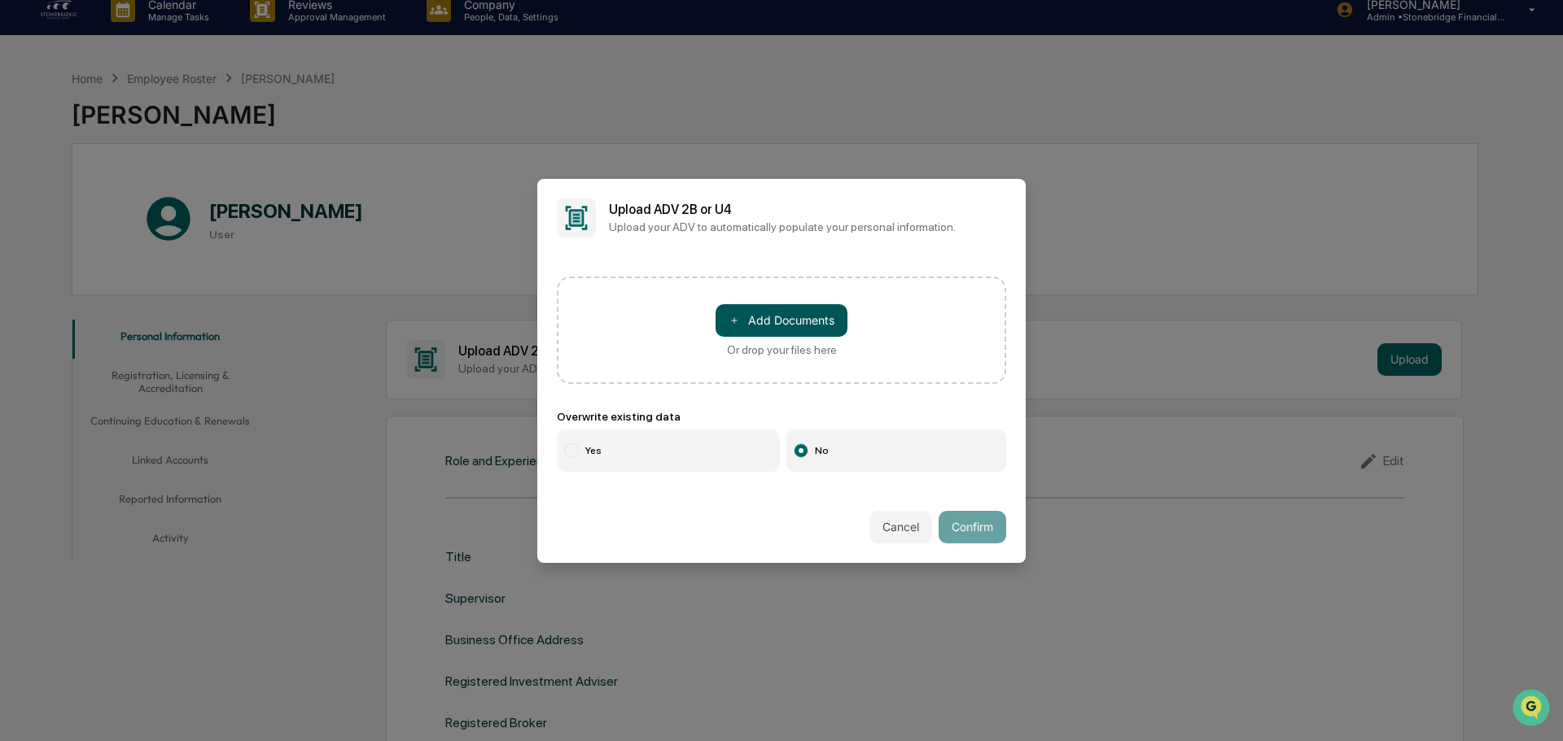
click at [807, 336] on button "＋ Add Documents" at bounding box center [781, 320] width 132 height 33
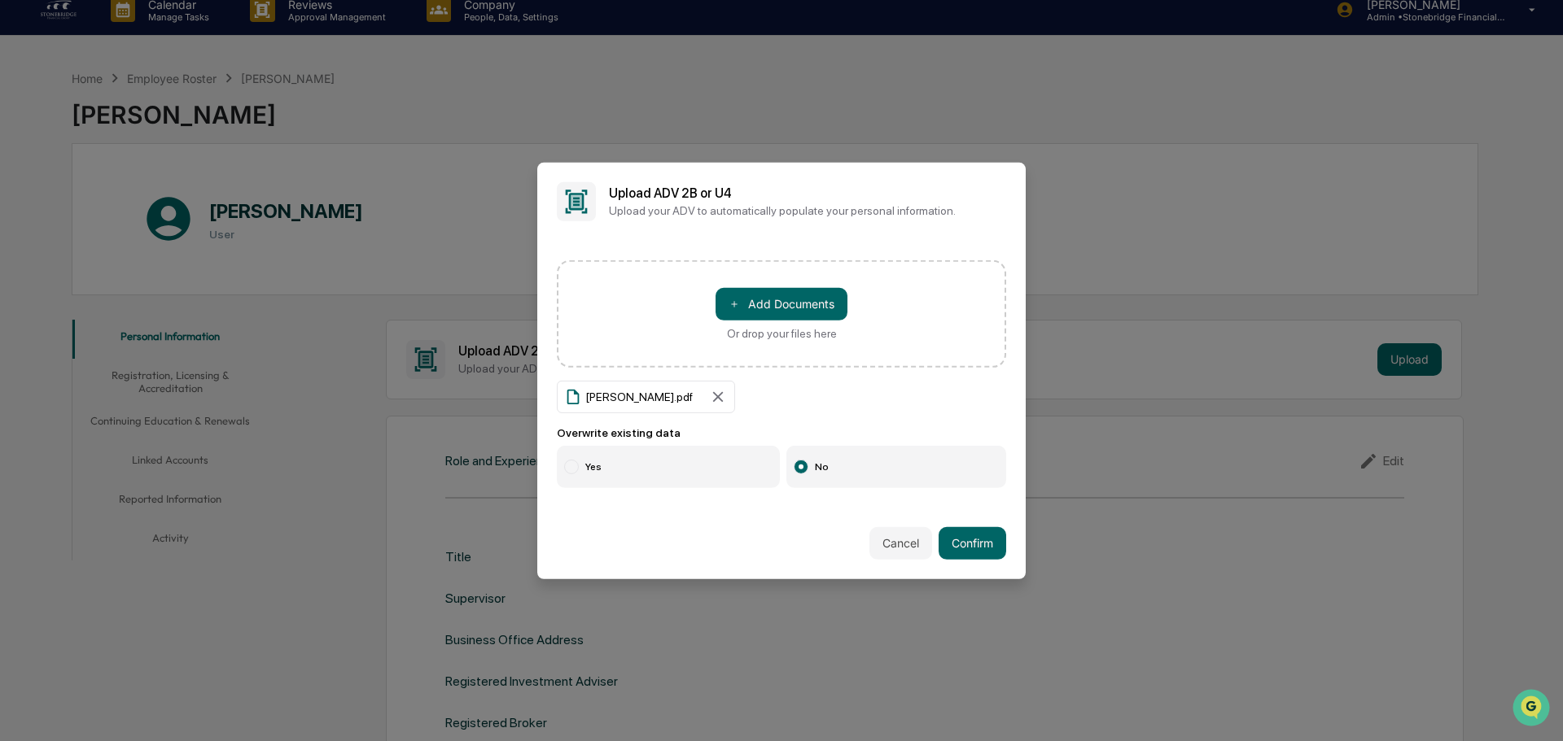
click at [644, 461] on label "Yes" at bounding box center [668, 467] width 223 height 42
click at [962, 558] on button "Confirm" at bounding box center [972, 543] width 68 height 33
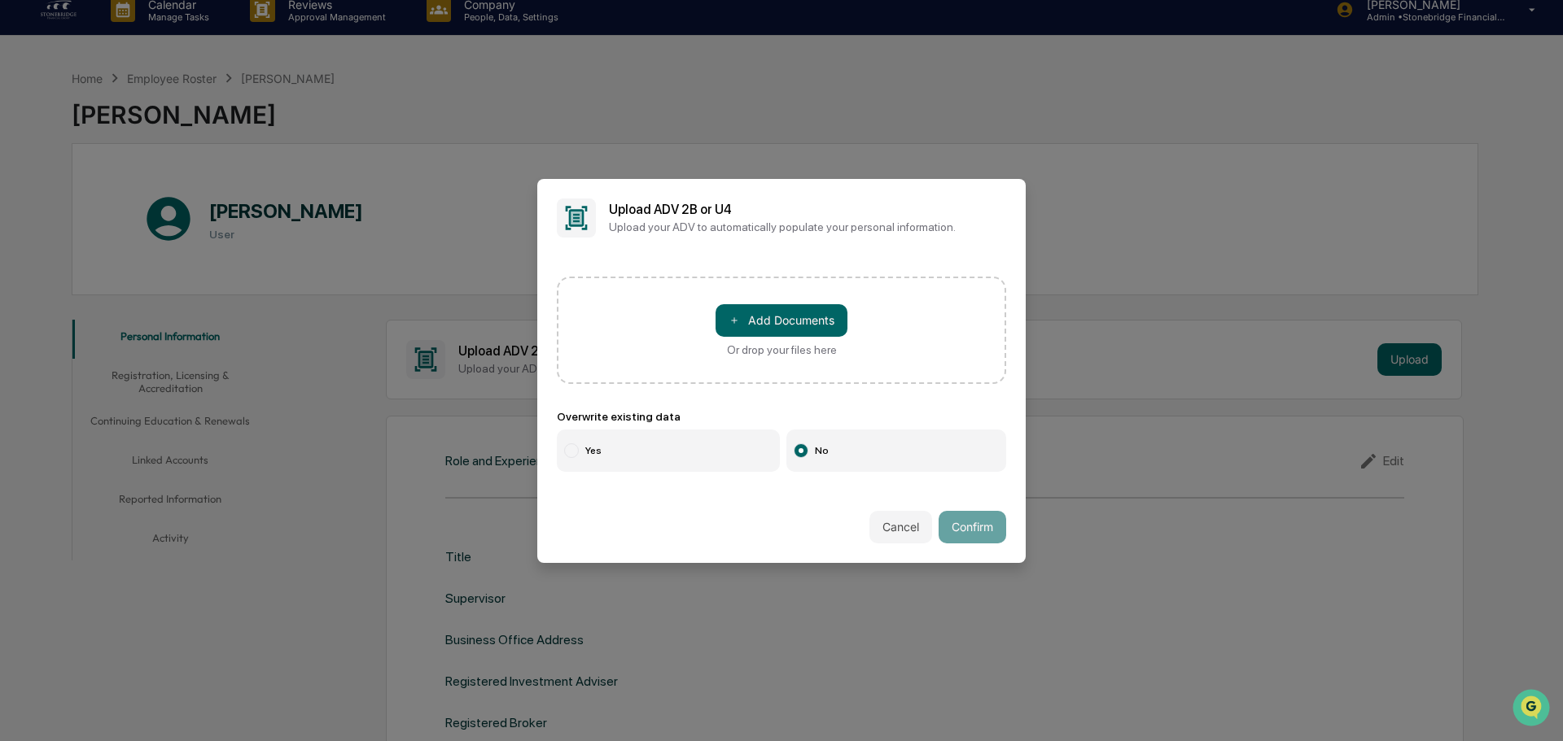
click at [636, 473] on div "＋ Add Documents Or drop your files here Overwrite existing data Yes No" at bounding box center [781, 374] width 488 height 234
click at [628, 461] on label "Yes" at bounding box center [668, 451] width 223 height 42
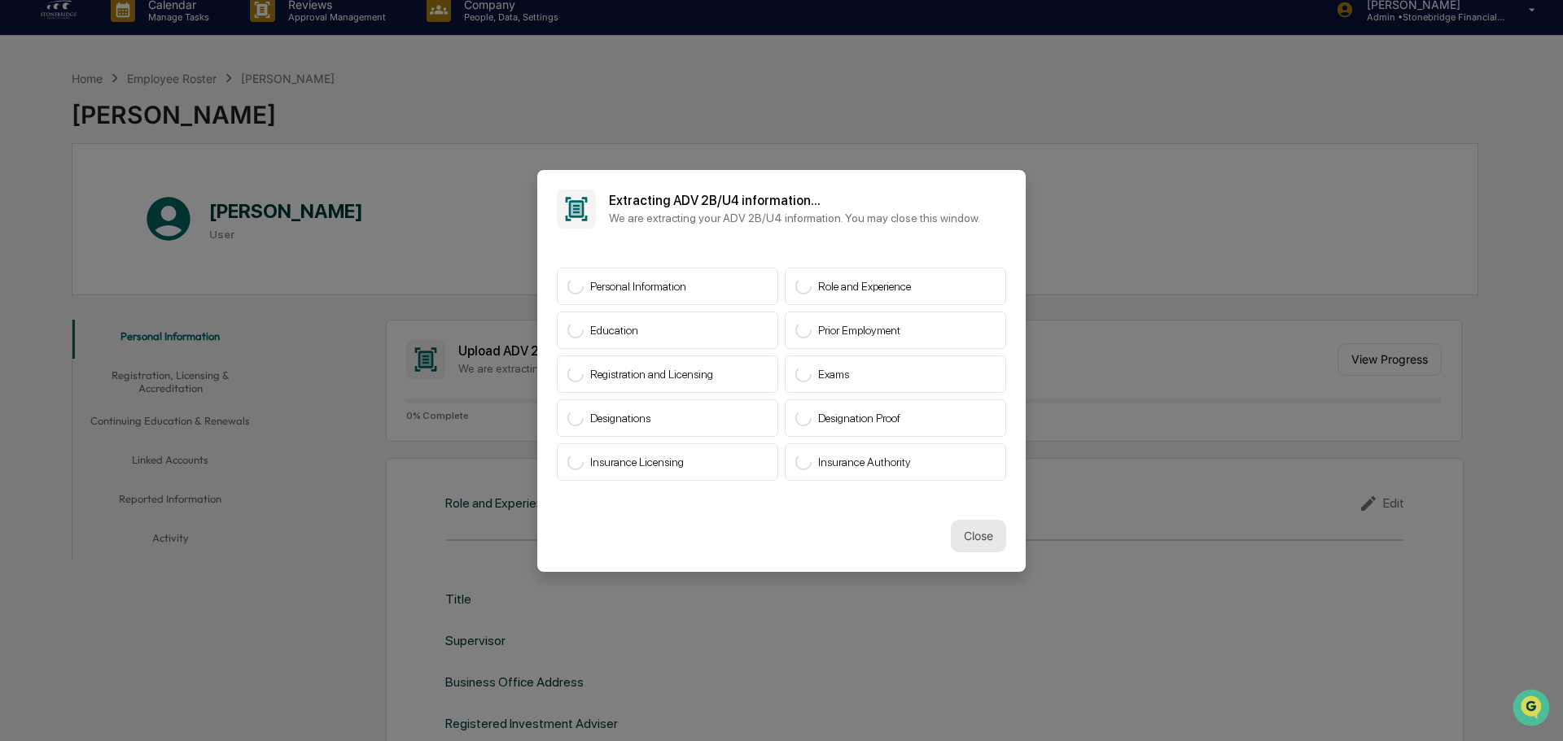
click at [985, 533] on button "Close" at bounding box center [978, 536] width 55 height 33
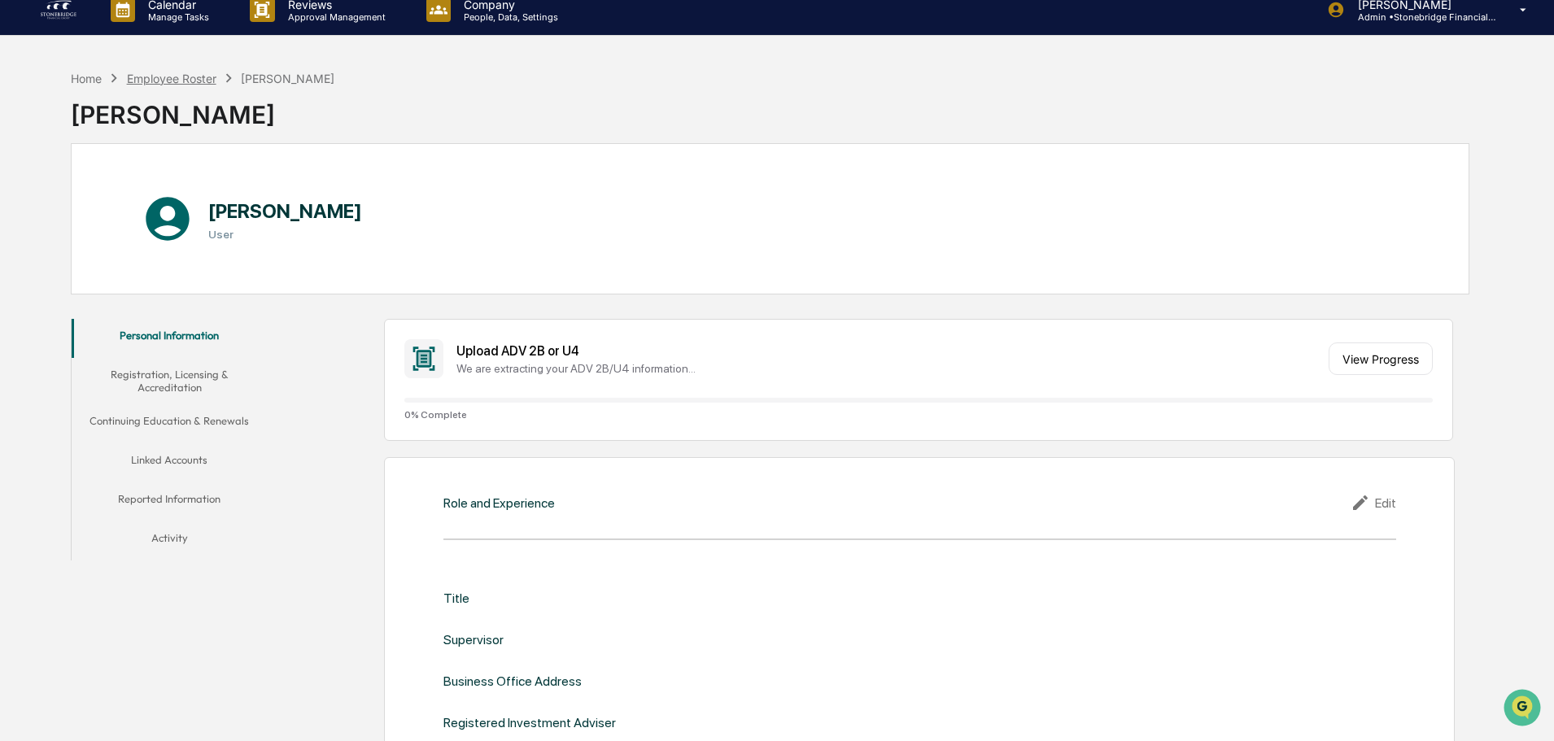
click at [196, 73] on div "Employee Roster" at bounding box center [172, 79] width 90 height 14
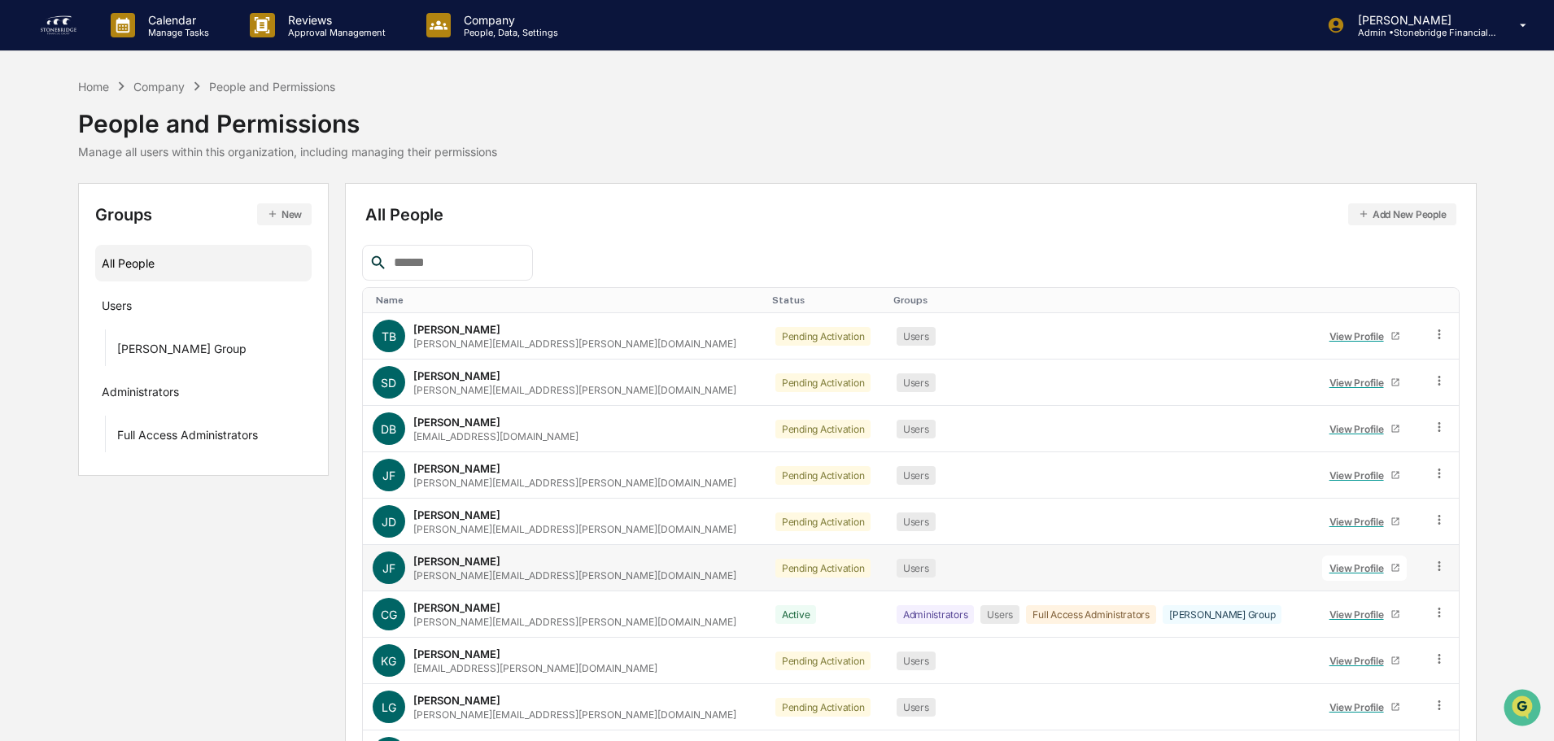
scroll to position [108, 0]
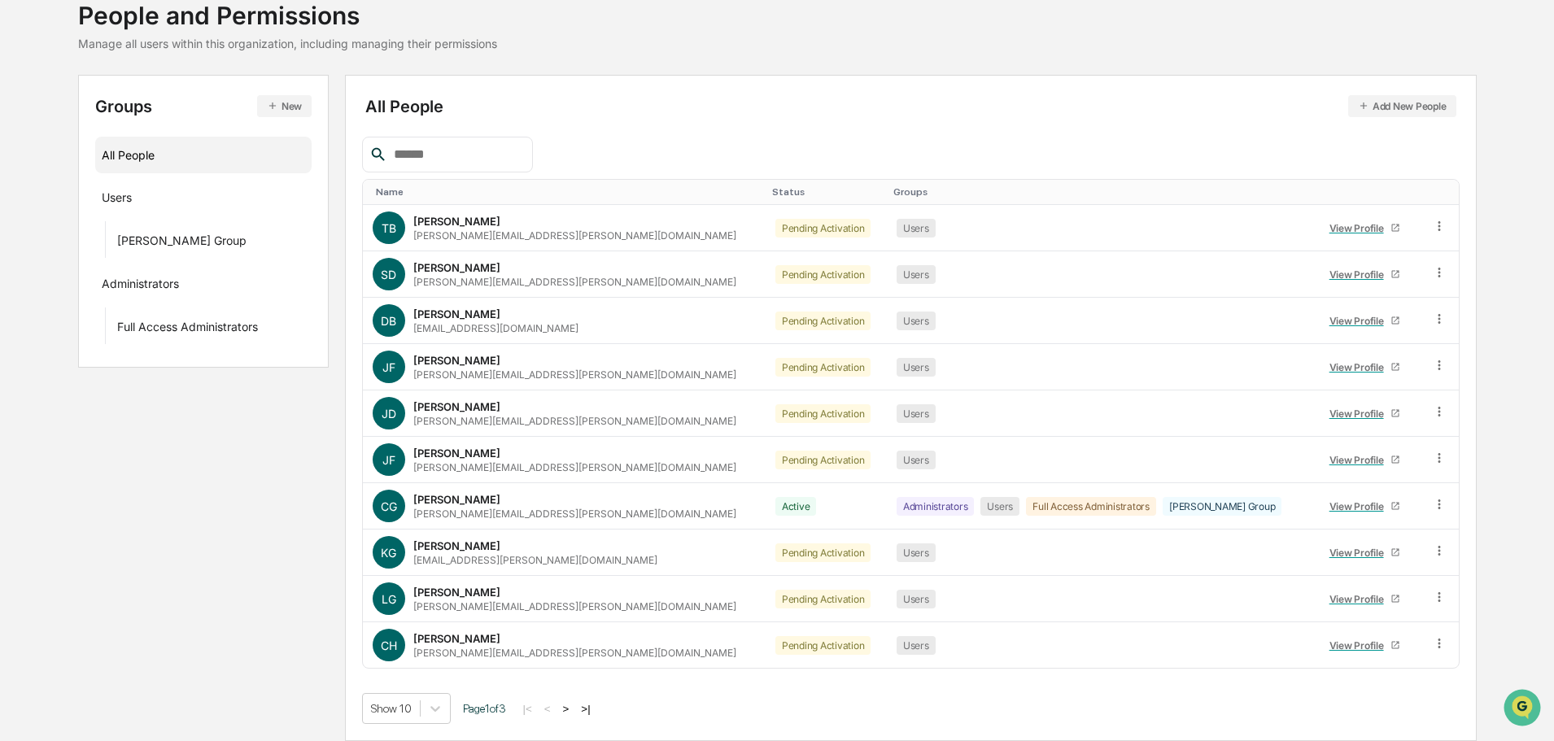
click at [595, 709] on button ">|" at bounding box center [585, 709] width 19 height 14
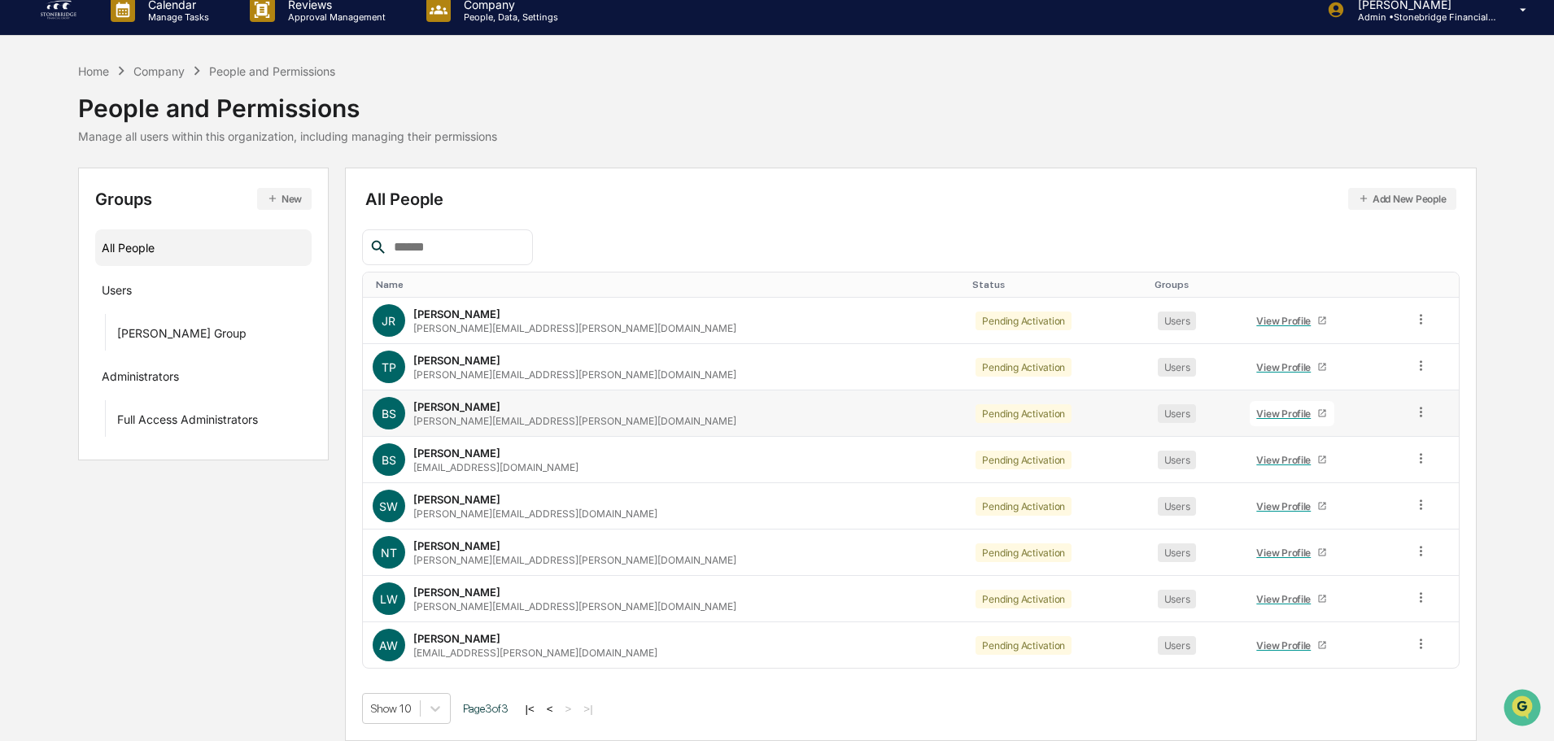
click at [1257, 413] on div "View Profile" at bounding box center [1287, 414] width 61 height 12
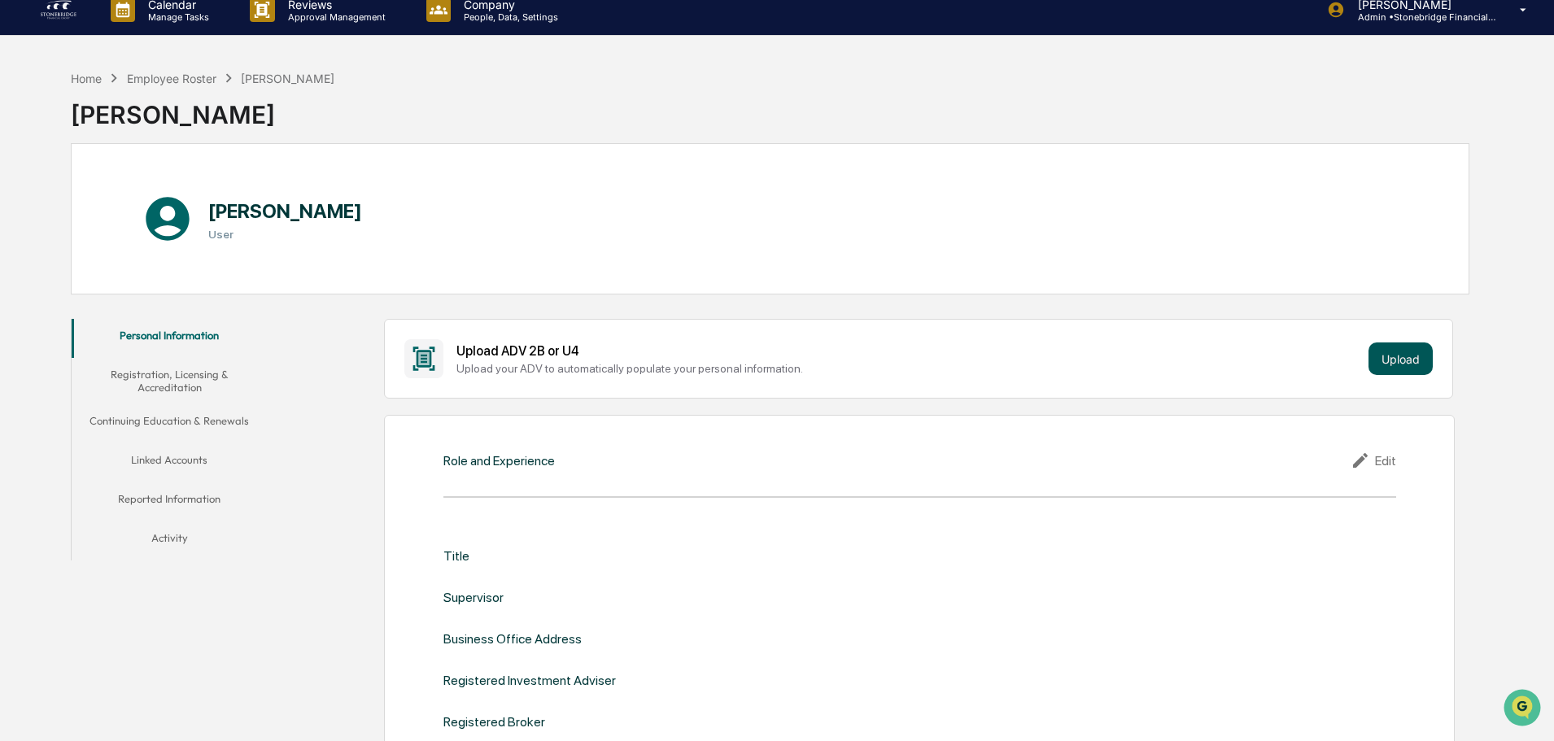
click at [1406, 353] on button "Upload" at bounding box center [1401, 359] width 64 height 33
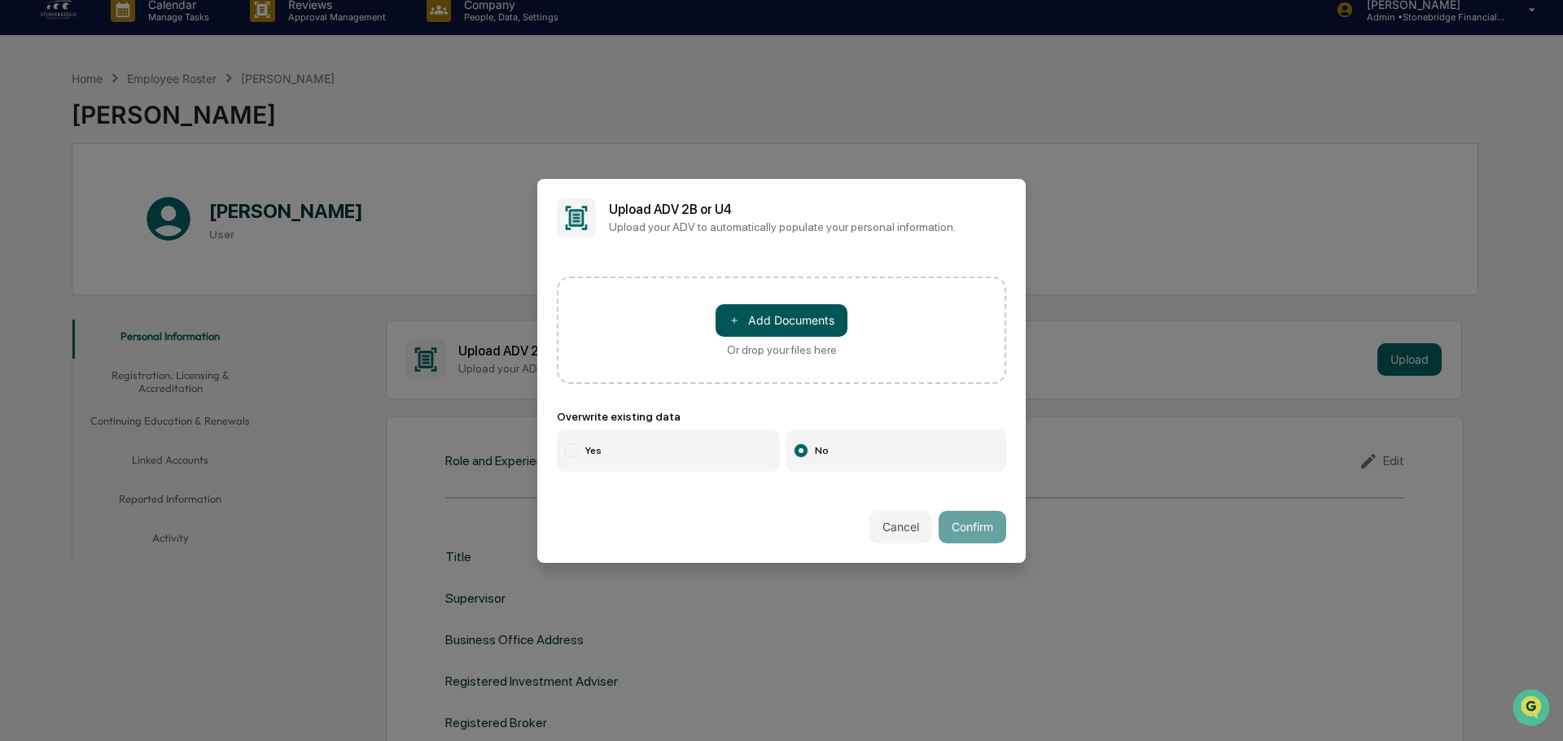
click at [759, 328] on button "＋ Add Documents" at bounding box center [781, 320] width 132 height 33
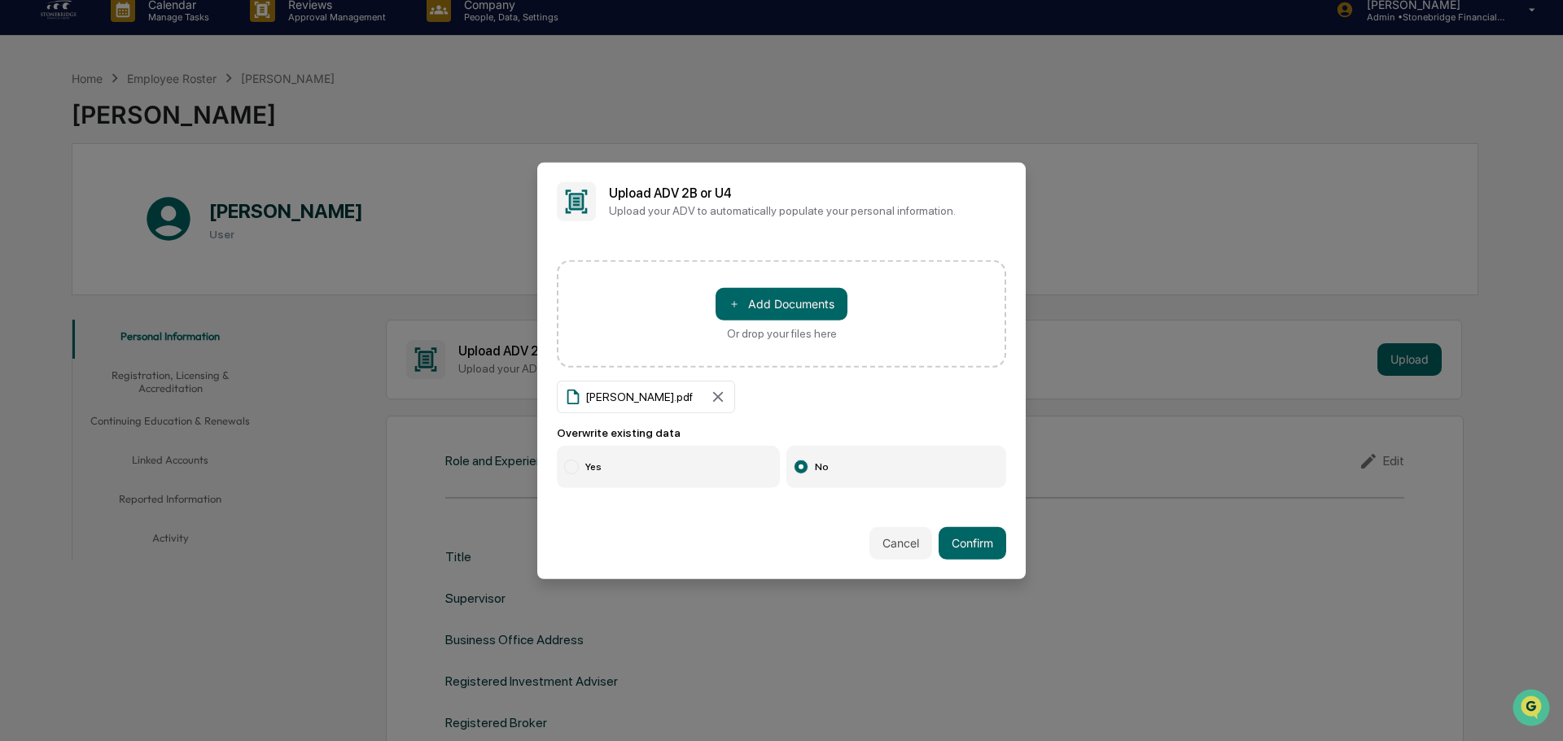
click at [667, 490] on div "＋ Add Documents Or drop your files here BRAD SANDERS.pdf Overwrite existing dat…" at bounding box center [781, 373] width 488 height 267
click at [654, 469] on label "Yes" at bounding box center [668, 467] width 223 height 42
click at [995, 546] on button "Confirm" at bounding box center [972, 543] width 68 height 33
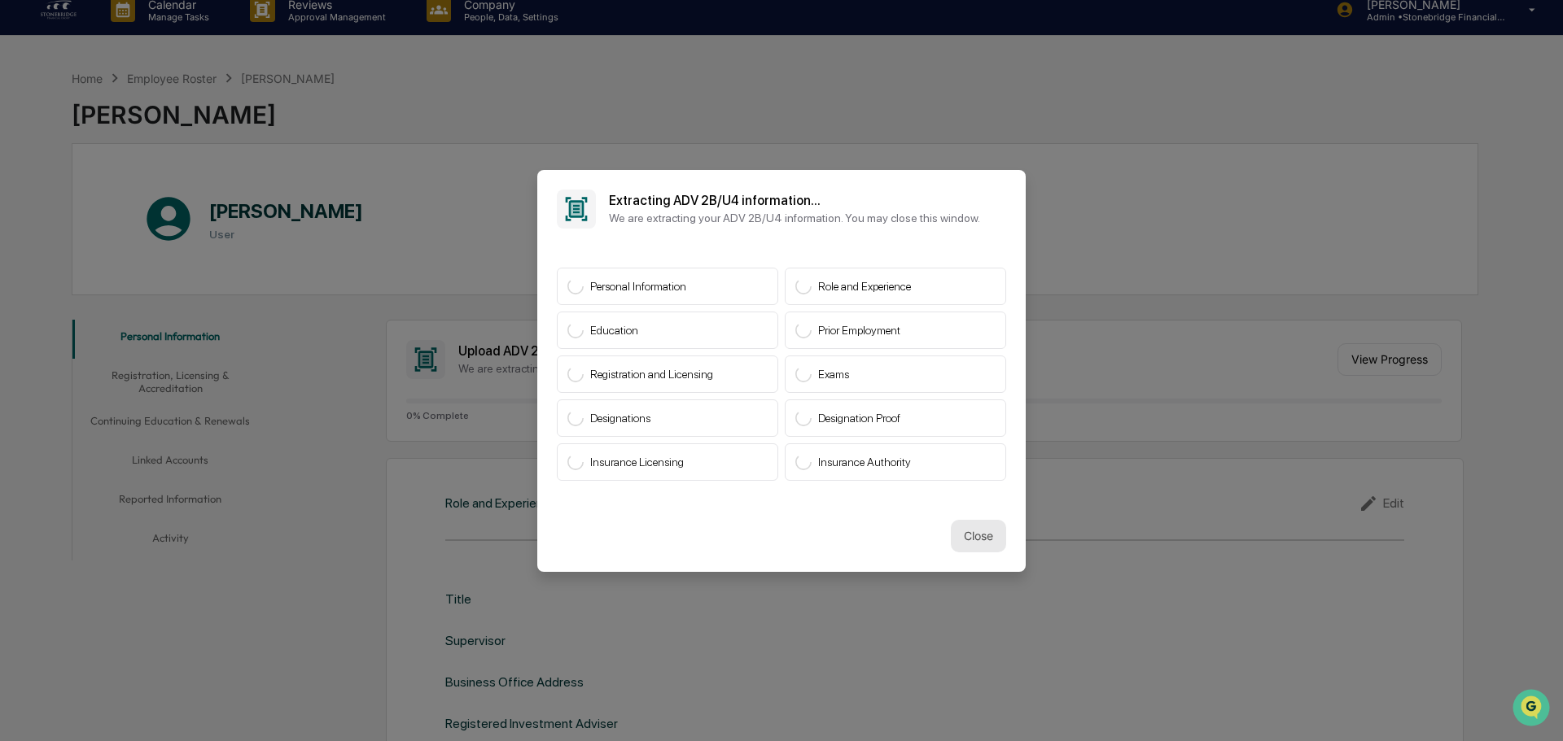
click at [965, 536] on button "Close" at bounding box center [978, 536] width 55 height 33
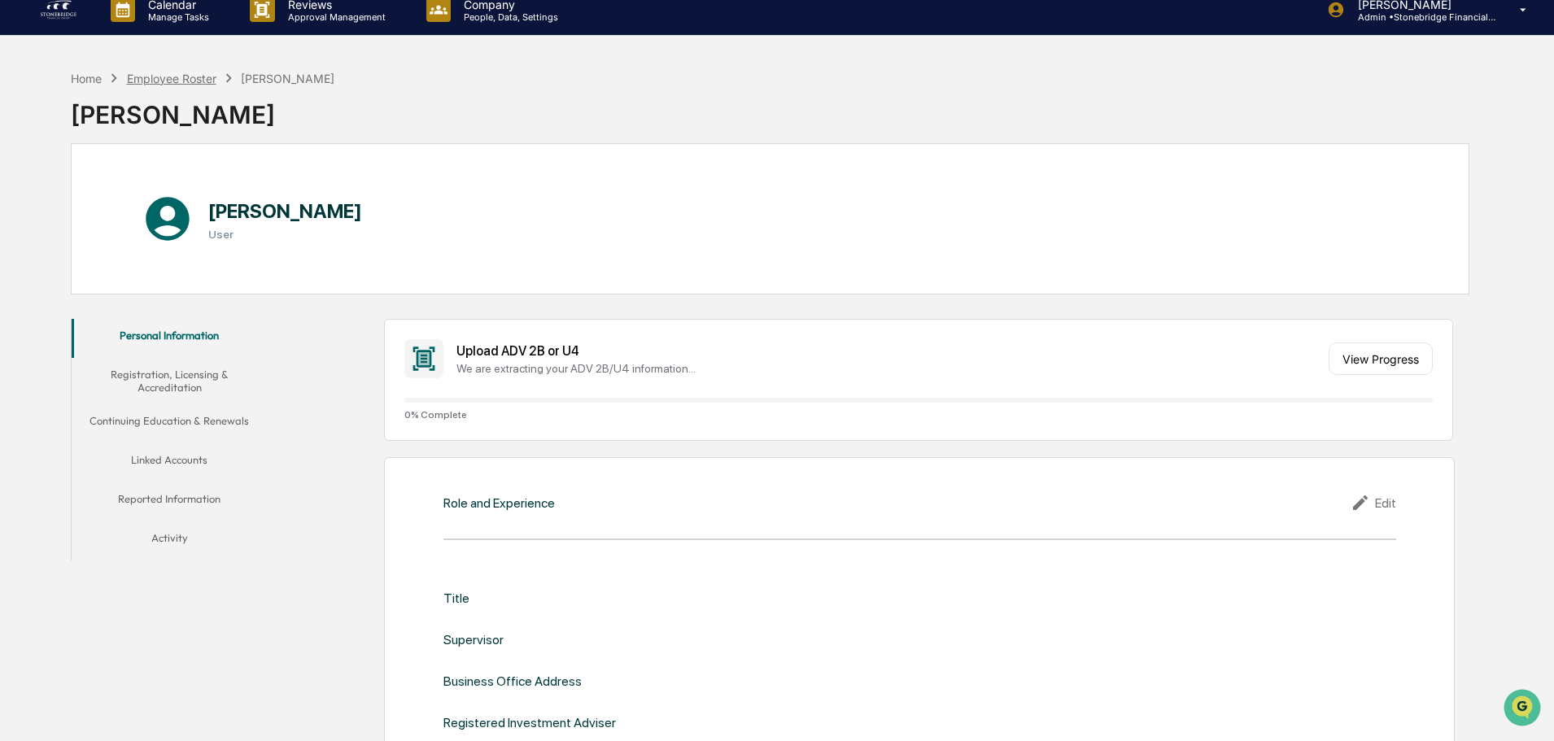
click at [183, 72] on div "Employee Roster" at bounding box center [172, 79] width 90 height 14
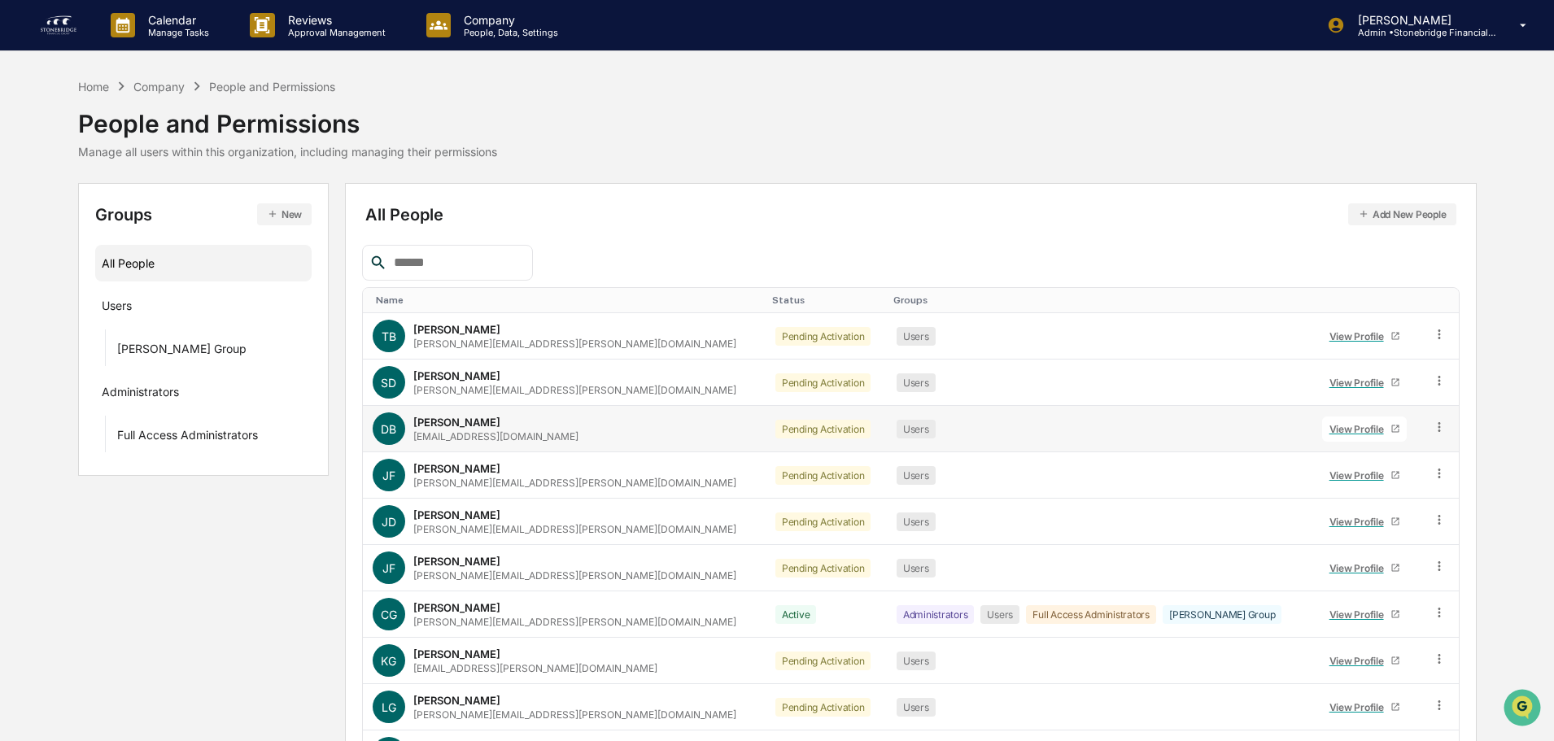
scroll to position [108, 0]
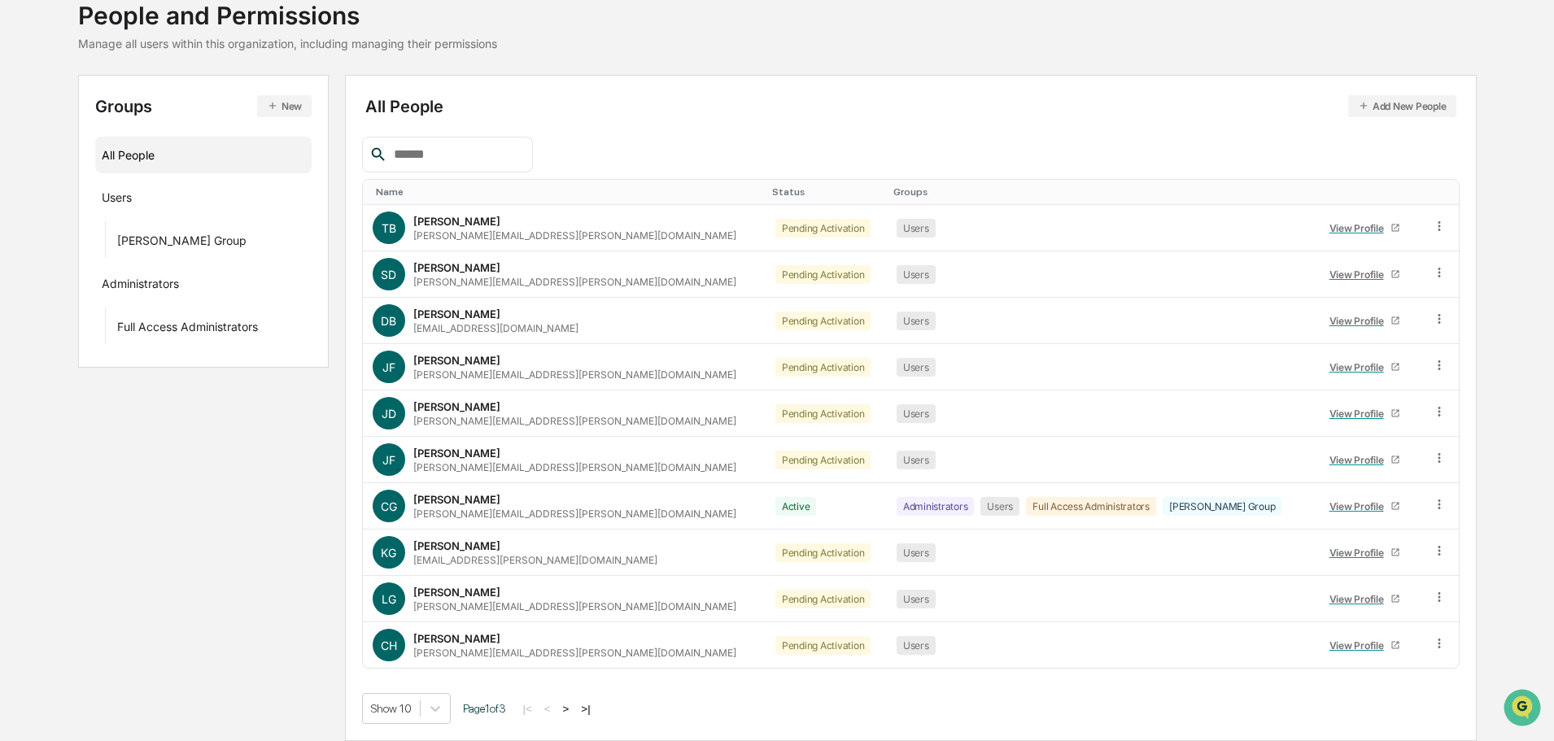
click at [601, 719] on div "Show 10 Page 1 of 3 |< < > >|" at bounding box center [911, 708] width 1098 height 31
click at [595, 713] on button ">|" at bounding box center [585, 709] width 19 height 14
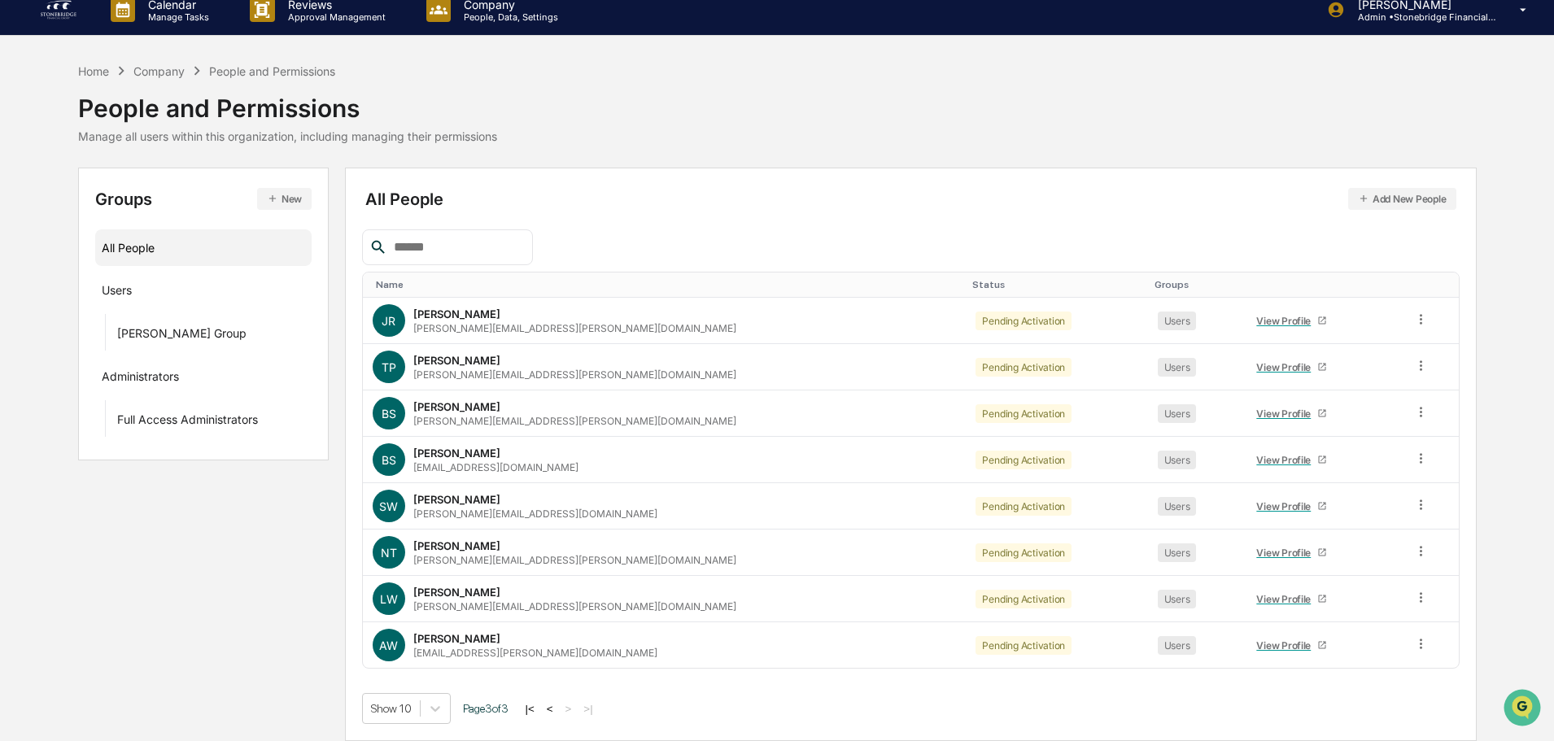
scroll to position [15, 0]
click at [1257, 462] on div "View Profile" at bounding box center [1287, 460] width 61 height 12
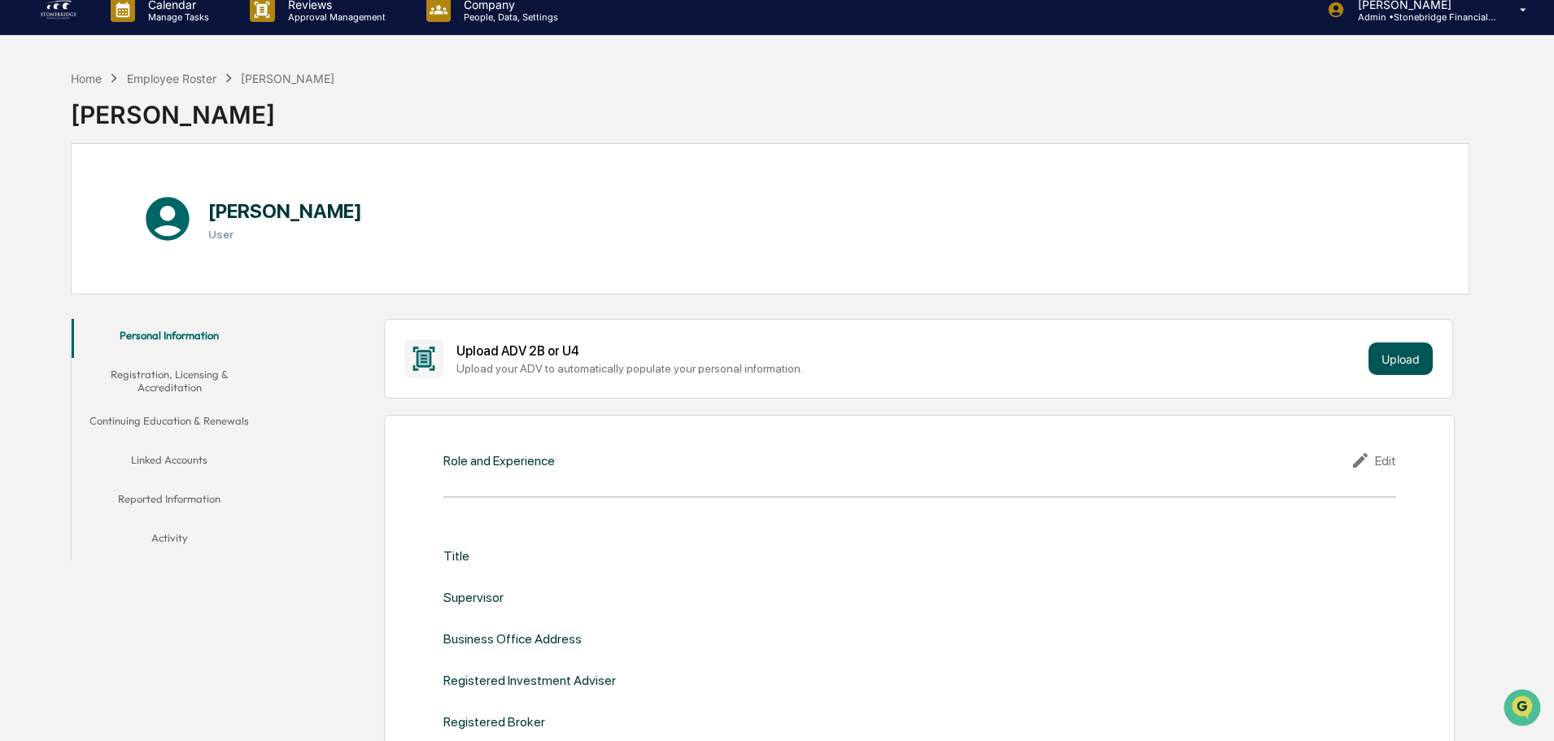
click at [1403, 365] on button "Upload" at bounding box center [1401, 359] width 64 height 33
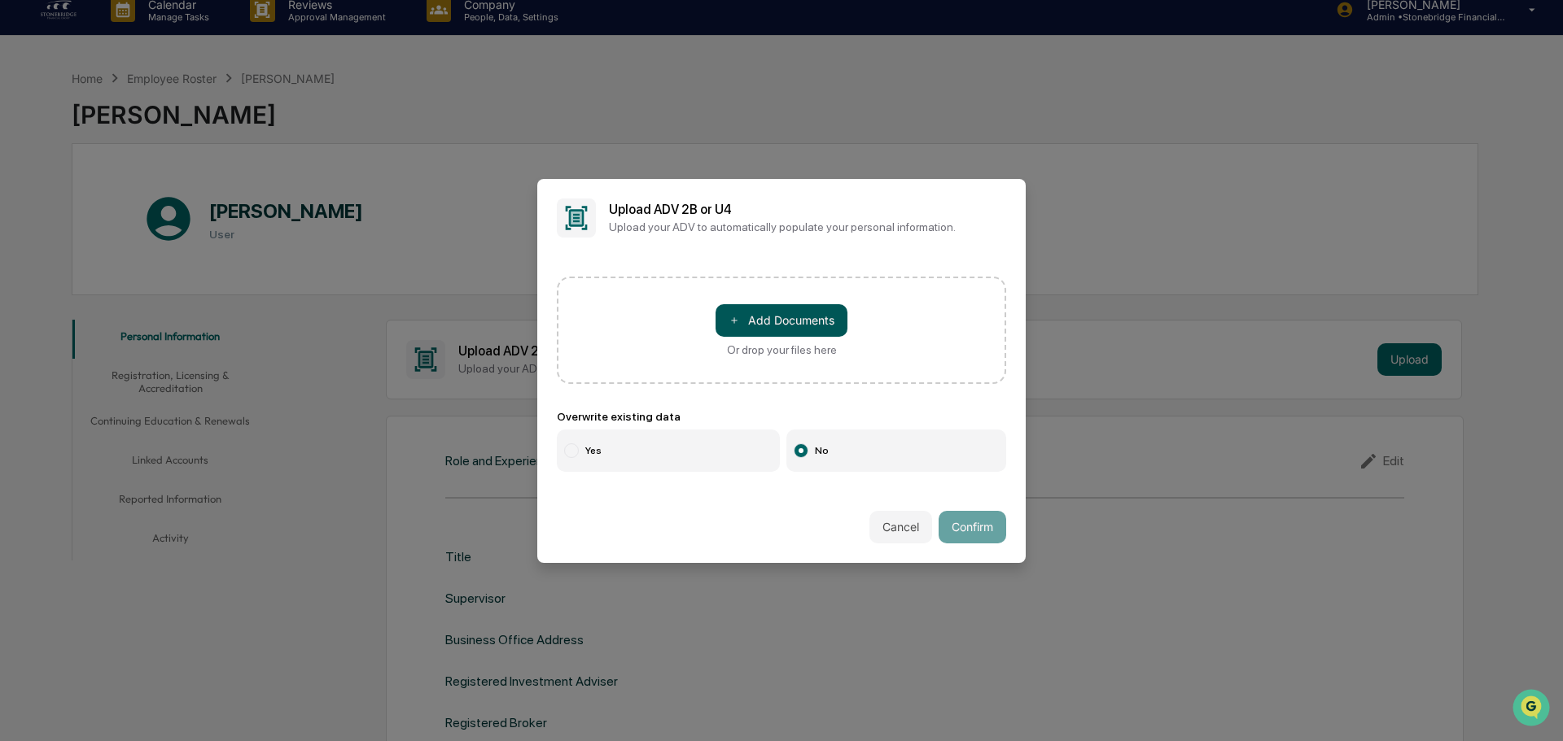
click at [815, 323] on button "＋ Add Documents" at bounding box center [781, 320] width 132 height 33
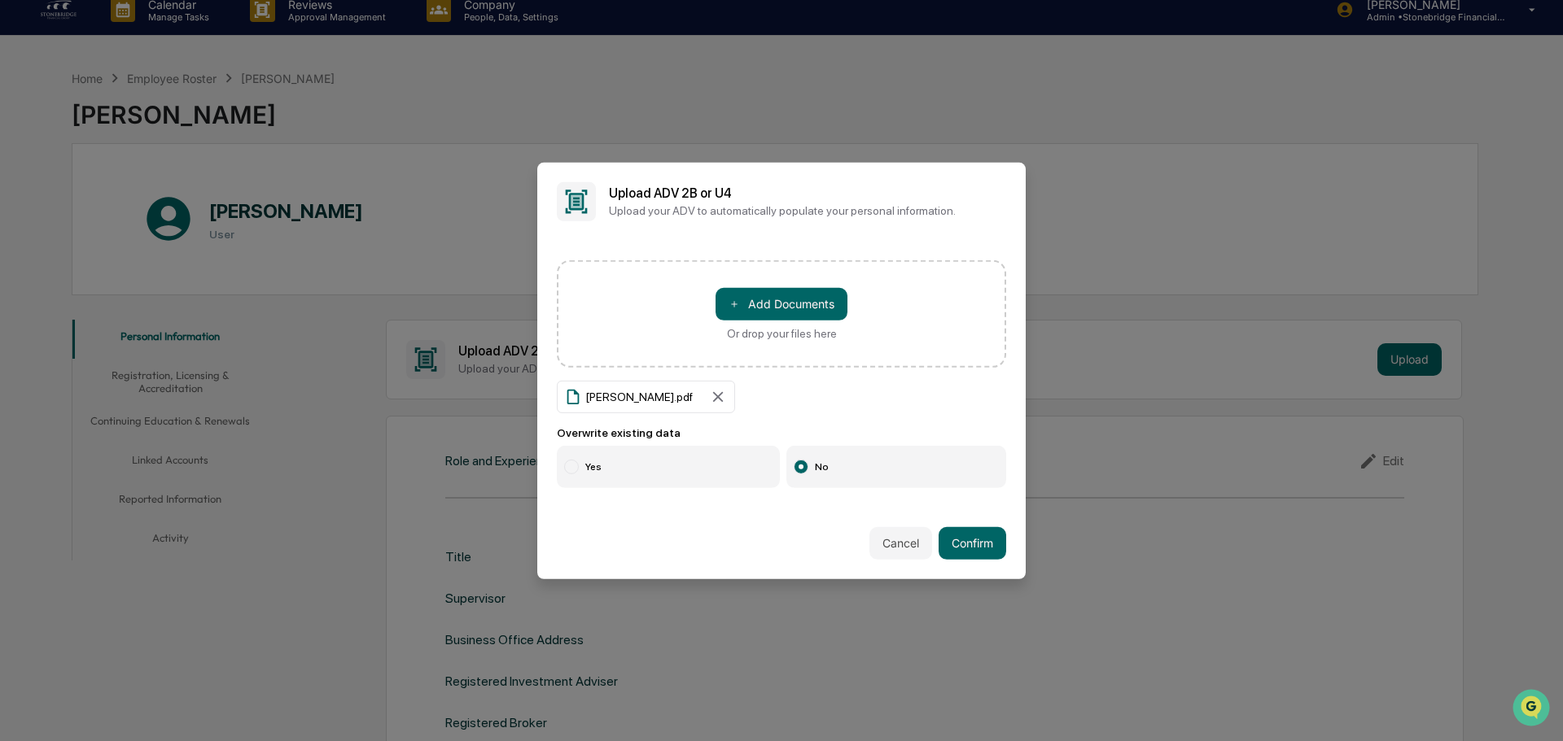
click at [671, 467] on label "Yes" at bounding box center [668, 467] width 223 height 42
click at [974, 551] on button "Confirm" at bounding box center [972, 543] width 68 height 33
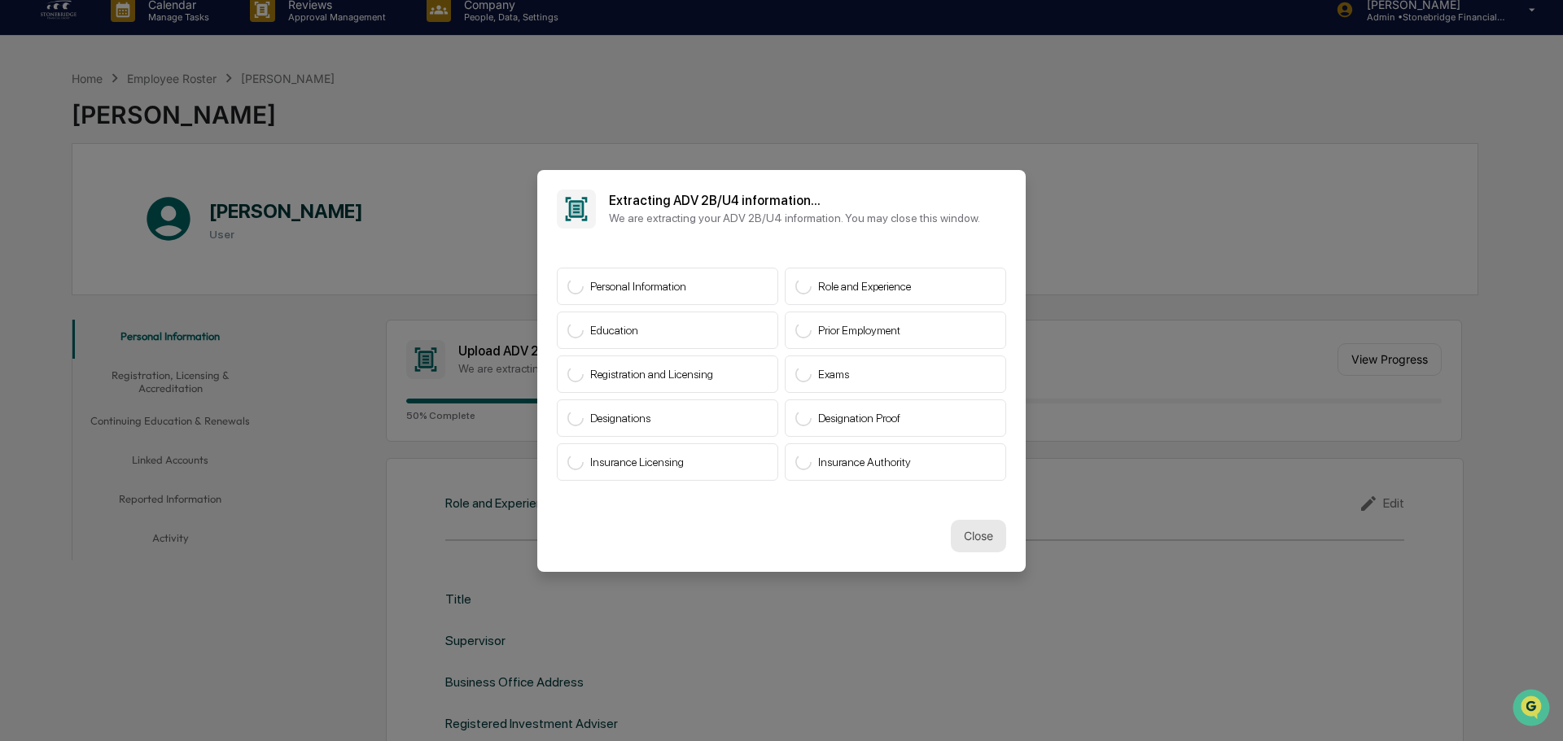
click at [971, 548] on button "Close" at bounding box center [978, 536] width 55 height 33
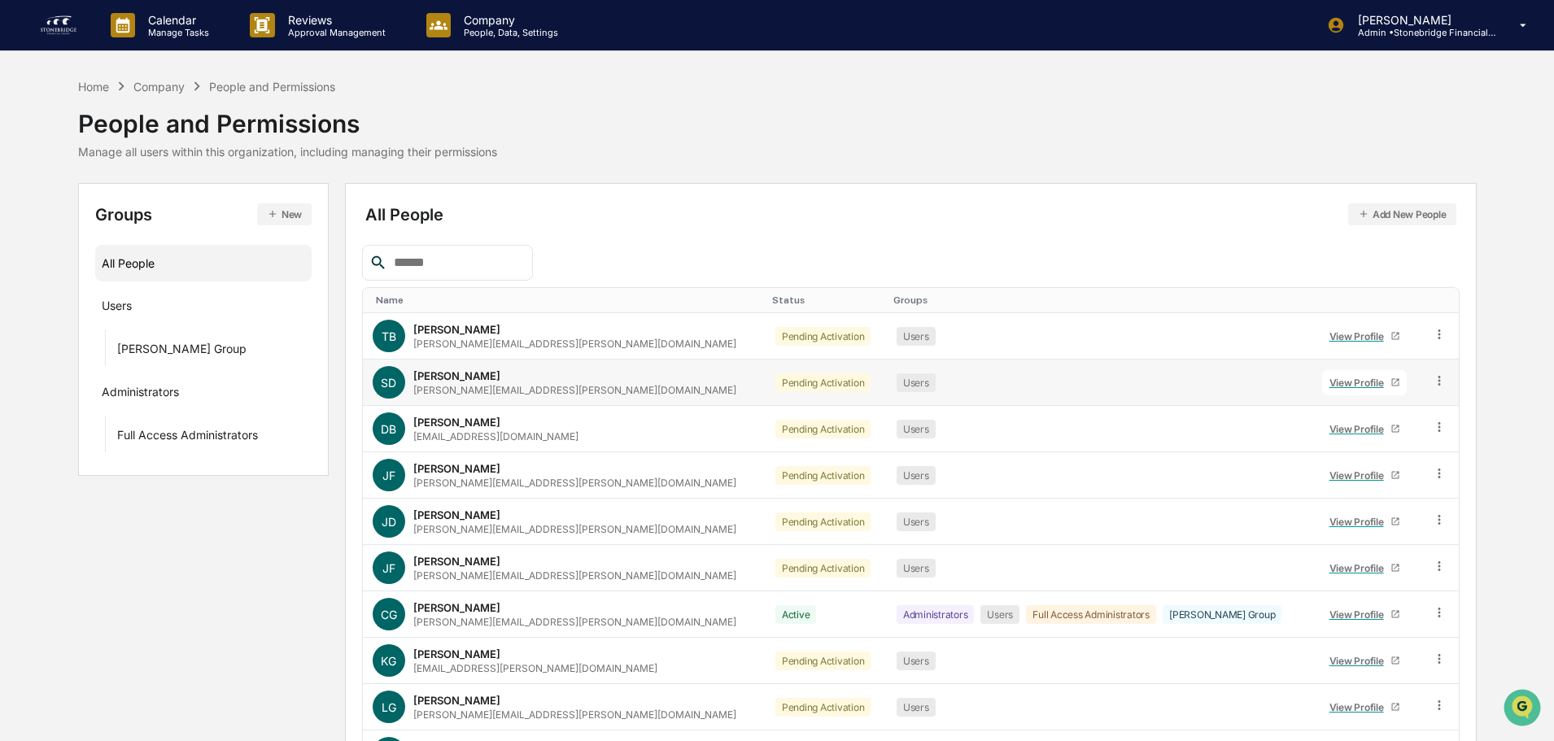
scroll to position [108, 0]
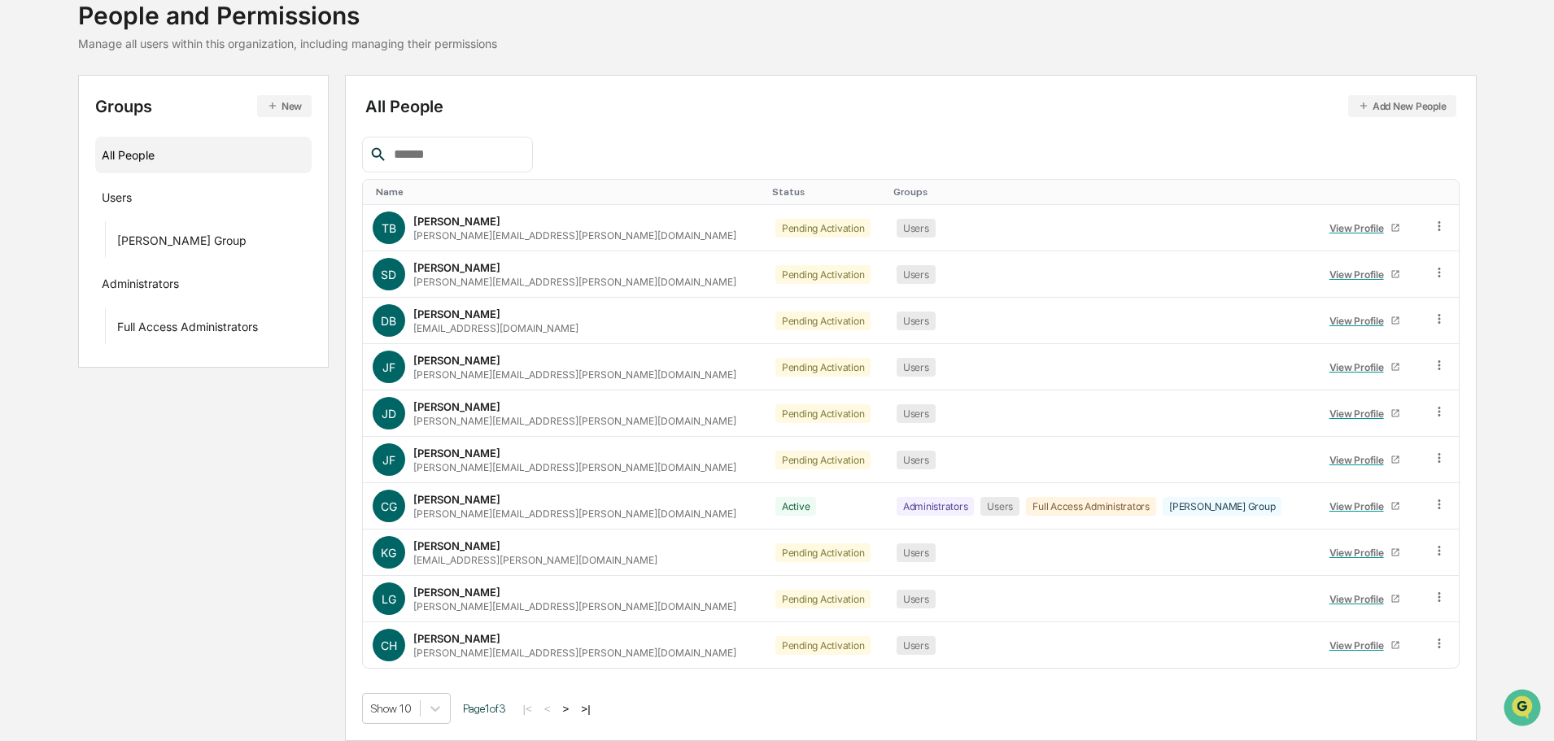
click at [595, 708] on button ">|" at bounding box center [585, 709] width 19 height 14
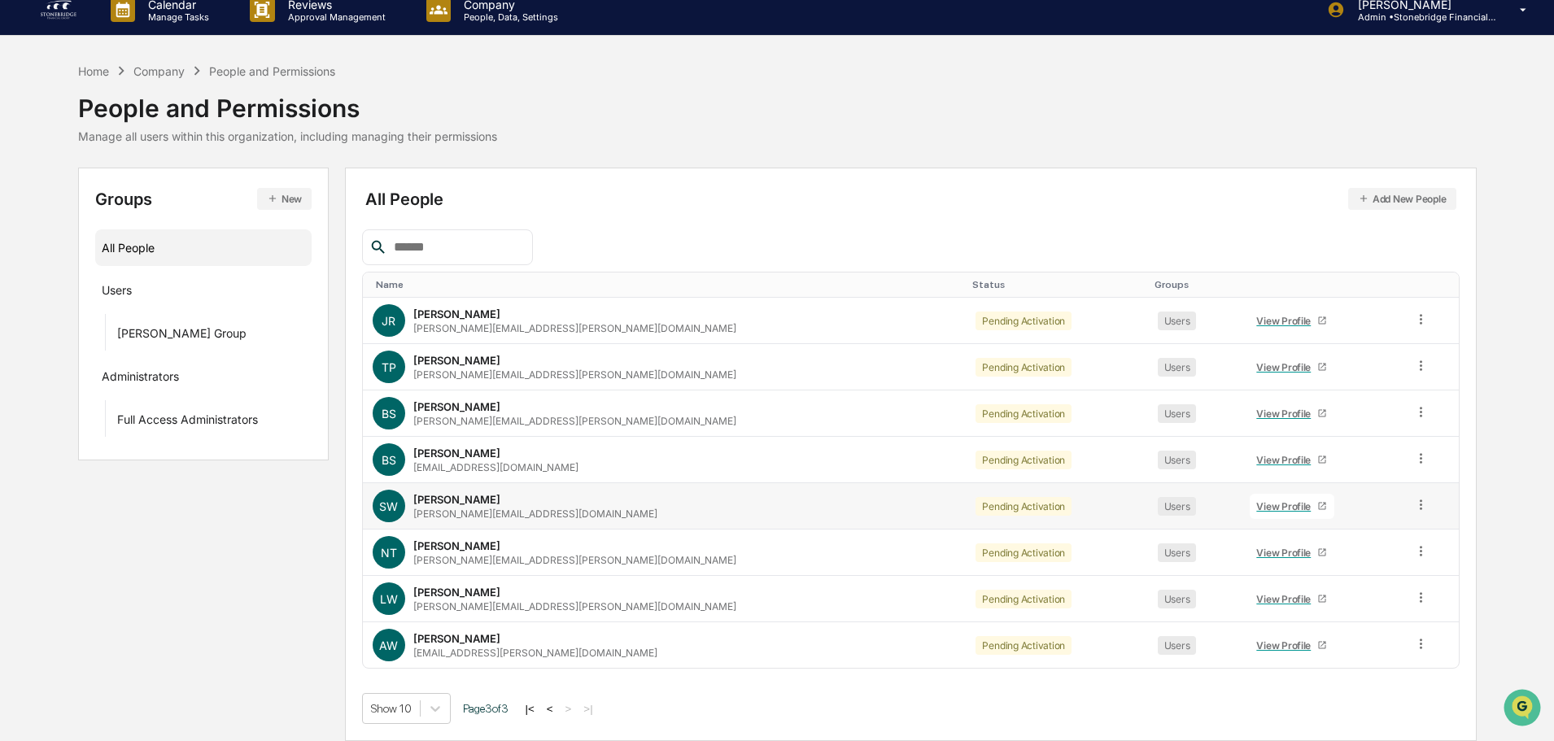
click at [518, 498] on div "Sarah White sarah.white@stonebridgefg.com" at bounding box center [535, 506] width 244 height 27
click at [1250, 514] on link "View Profile" at bounding box center [1292, 506] width 85 height 25
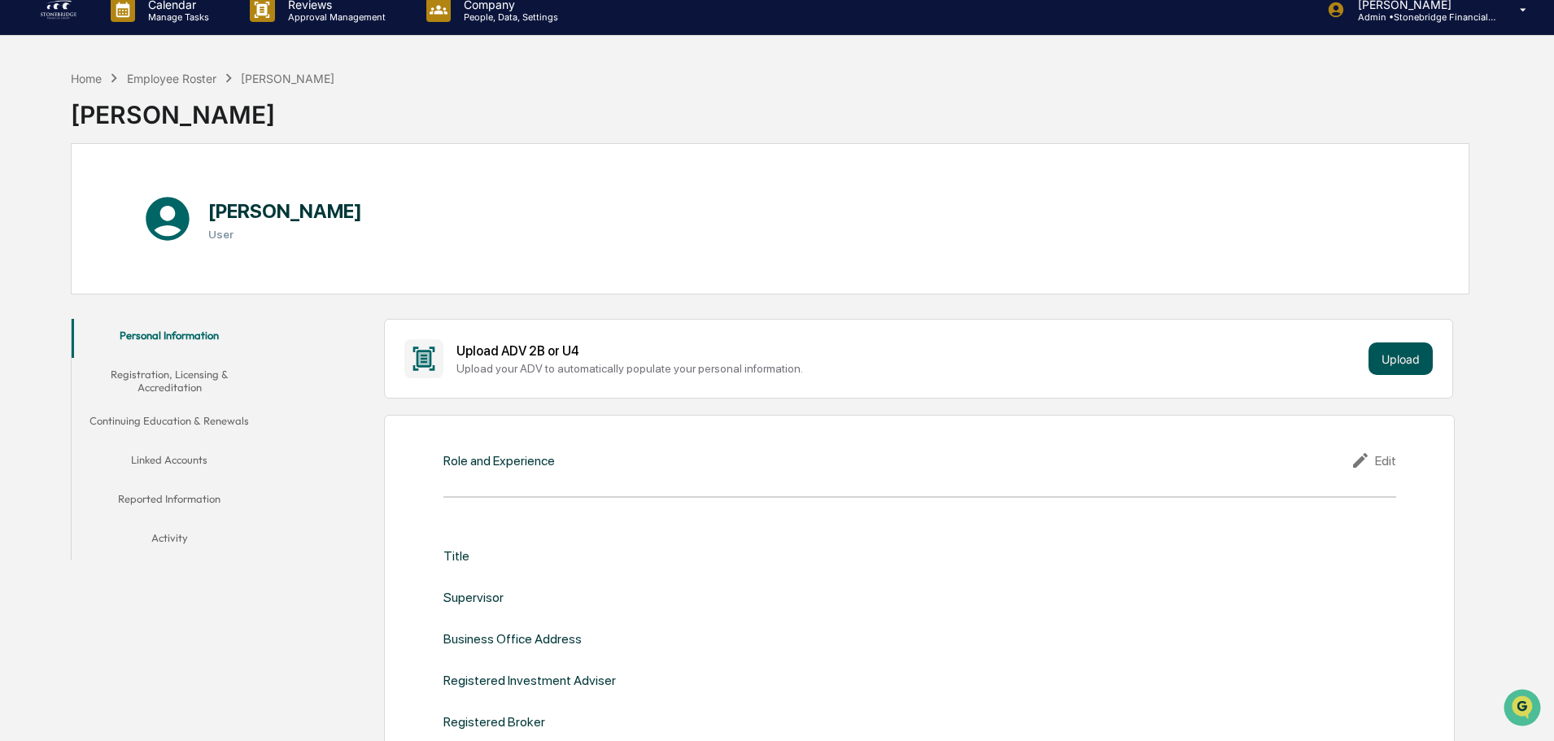
click at [1409, 372] on button "Upload" at bounding box center [1401, 359] width 64 height 33
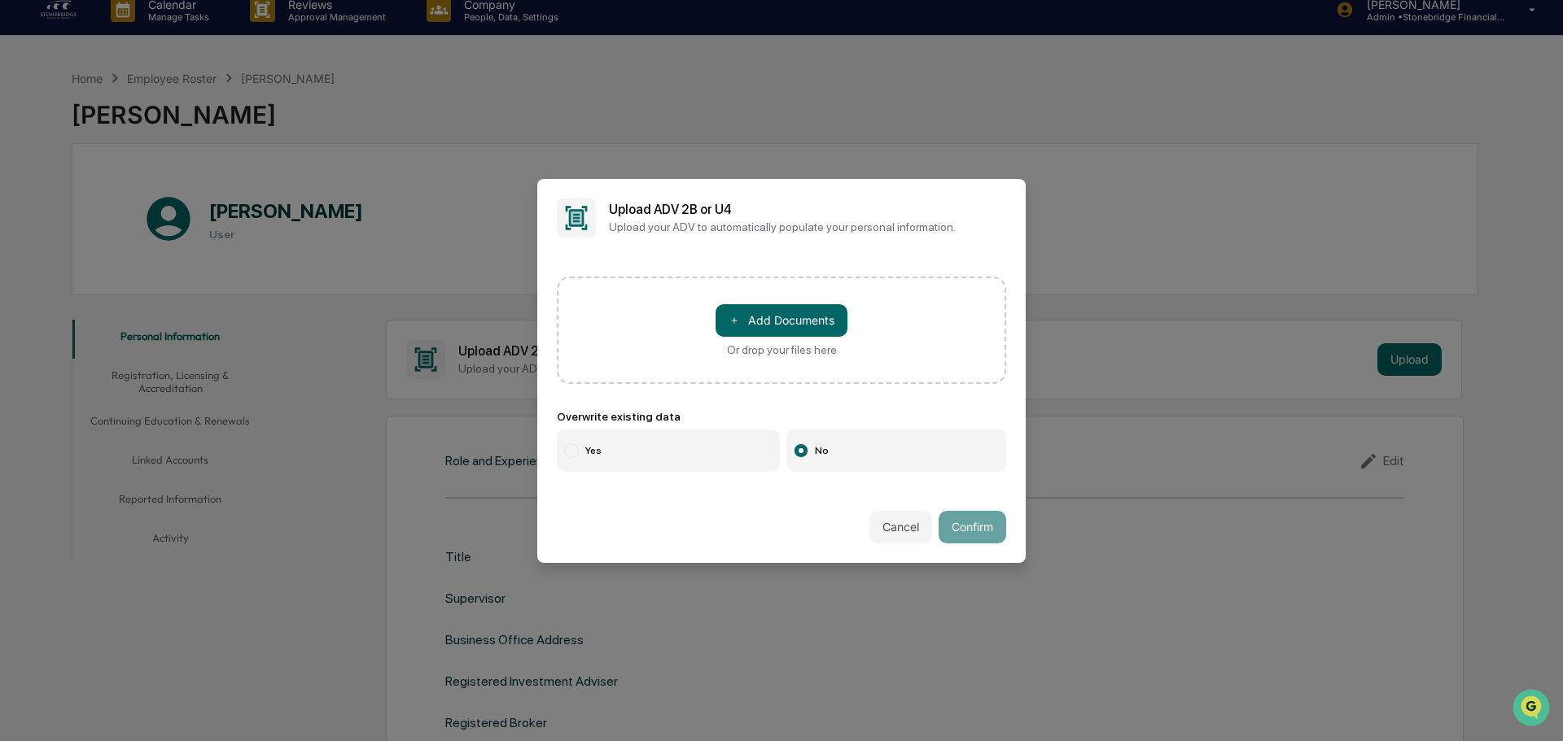
click at [786, 348] on div "Or drop your files here" at bounding box center [782, 349] width 110 height 13
click at [0, 0] on input "＋ Add Documents Or drop your files here" at bounding box center [0, 0] width 0 height 0
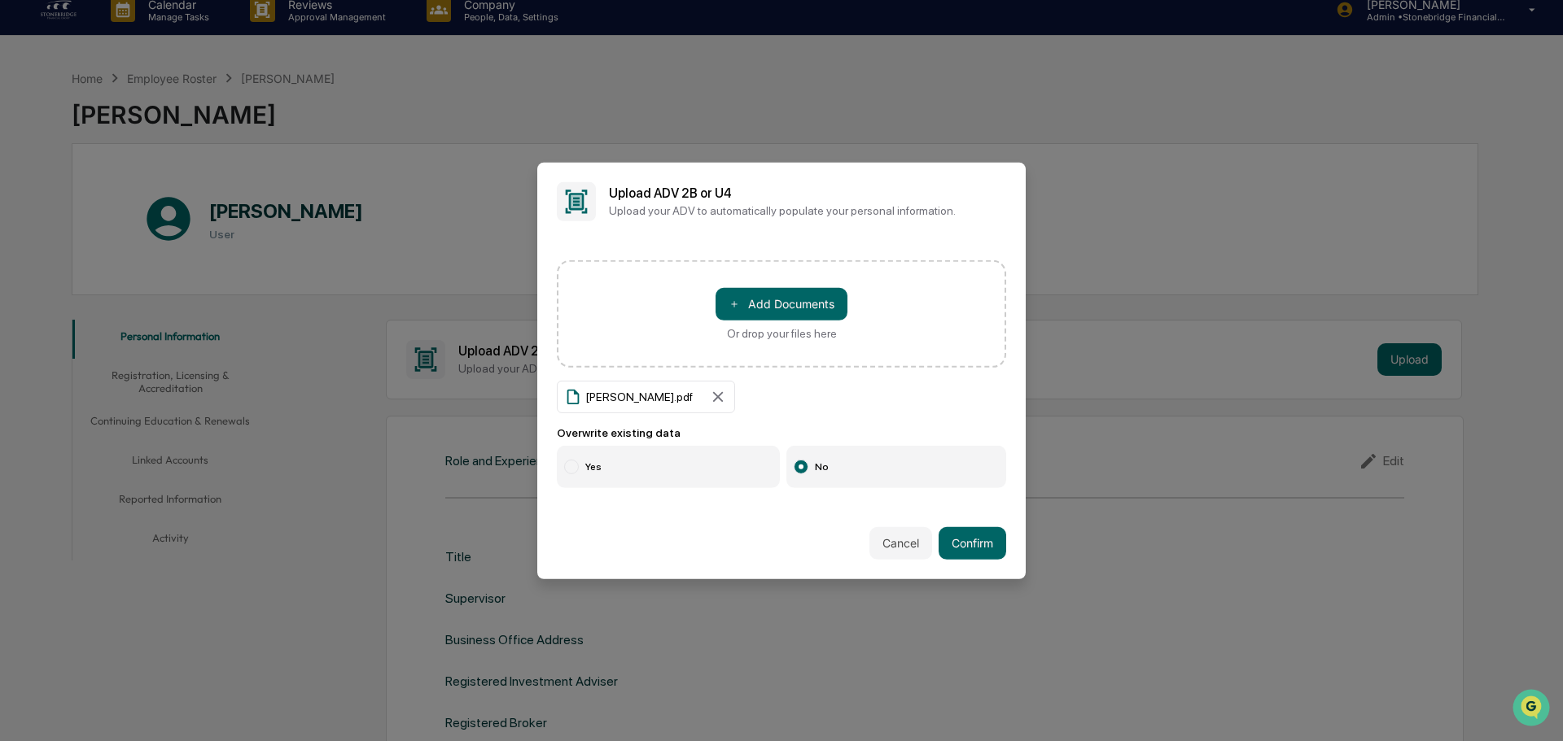
click at [660, 470] on label "Yes" at bounding box center [668, 467] width 223 height 42
click at [1018, 542] on div "Cancel Confirm" at bounding box center [781, 544] width 488 height 72
click at [978, 546] on button "Confirm" at bounding box center [972, 543] width 68 height 33
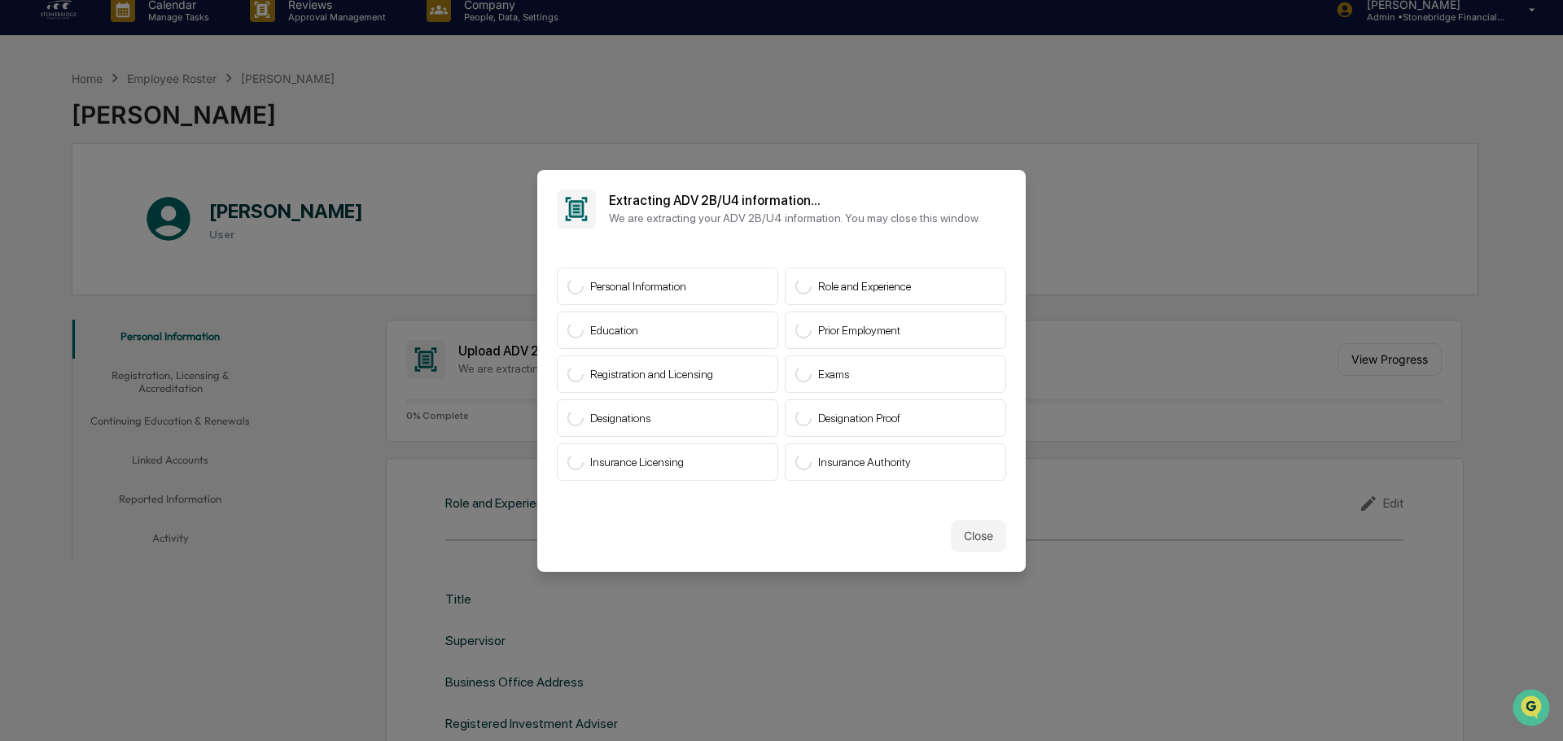
click at [978, 546] on button "Close" at bounding box center [978, 536] width 55 height 33
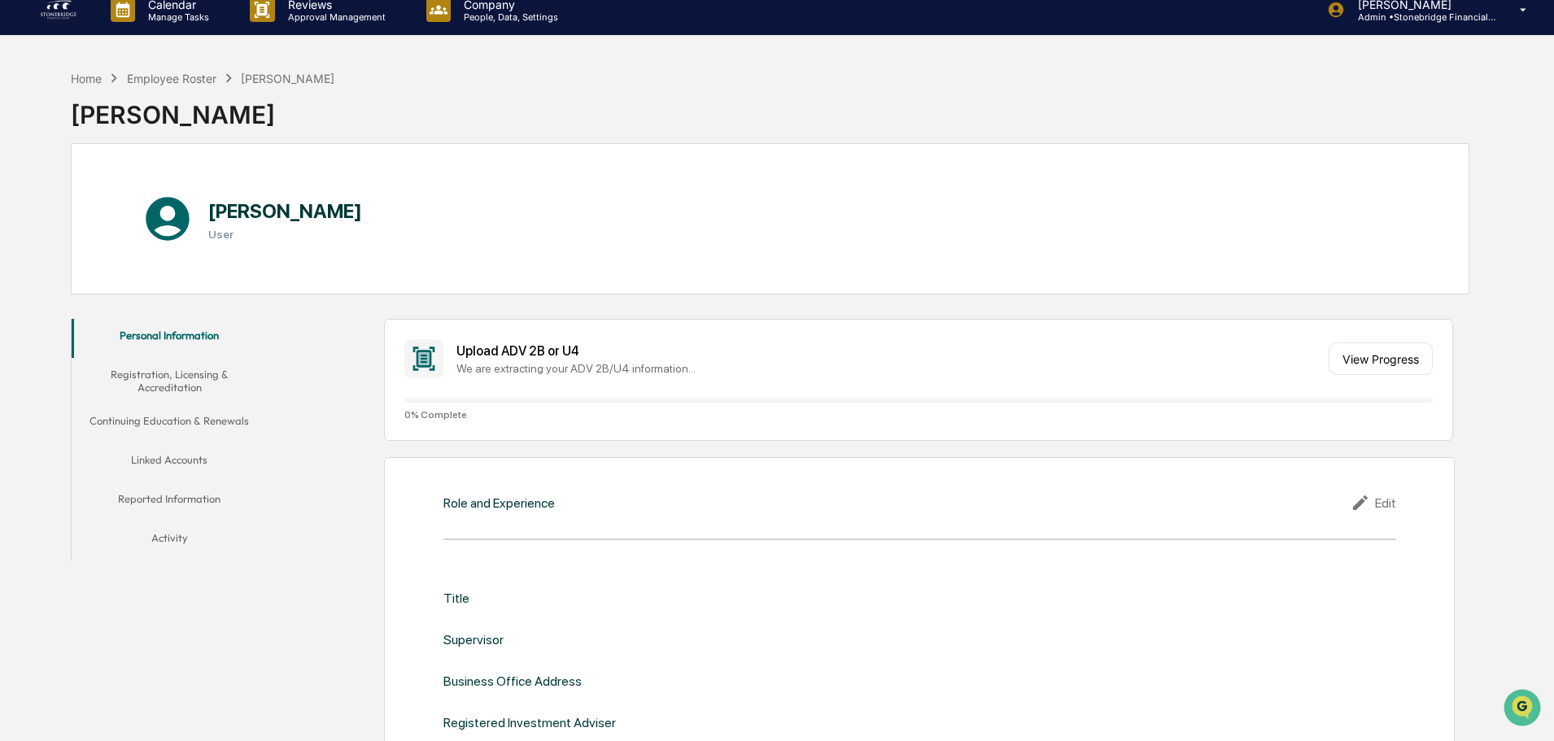
click at [190, 86] on div "Home Employee Roster Sarah White" at bounding box center [203, 78] width 264 height 18
click at [190, 83] on div "Employee Roster" at bounding box center [172, 79] width 90 height 14
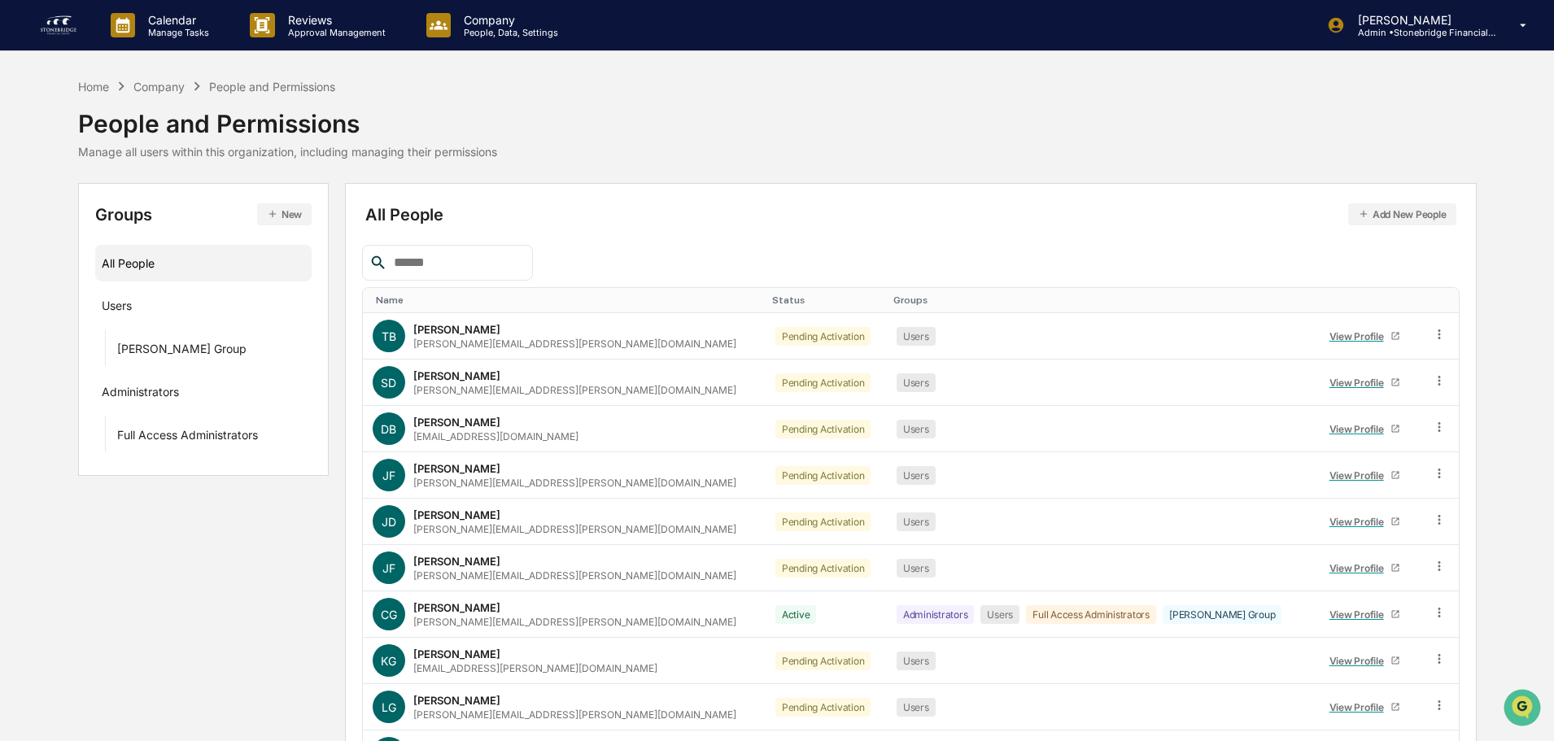
scroll to position [108, 0]
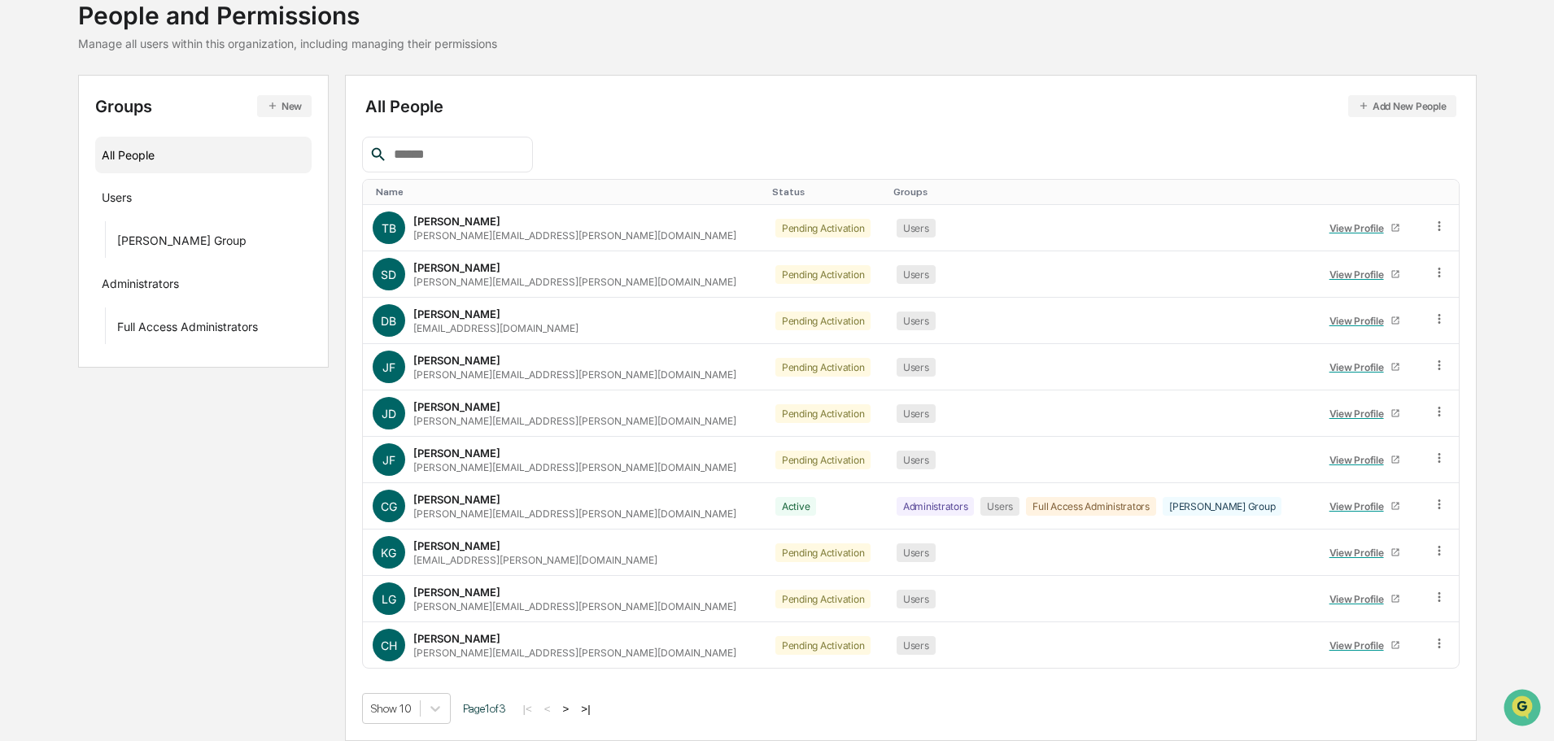
click at [590, 710] on button ">|" at bounding box center [585, 709] width 19 height 14
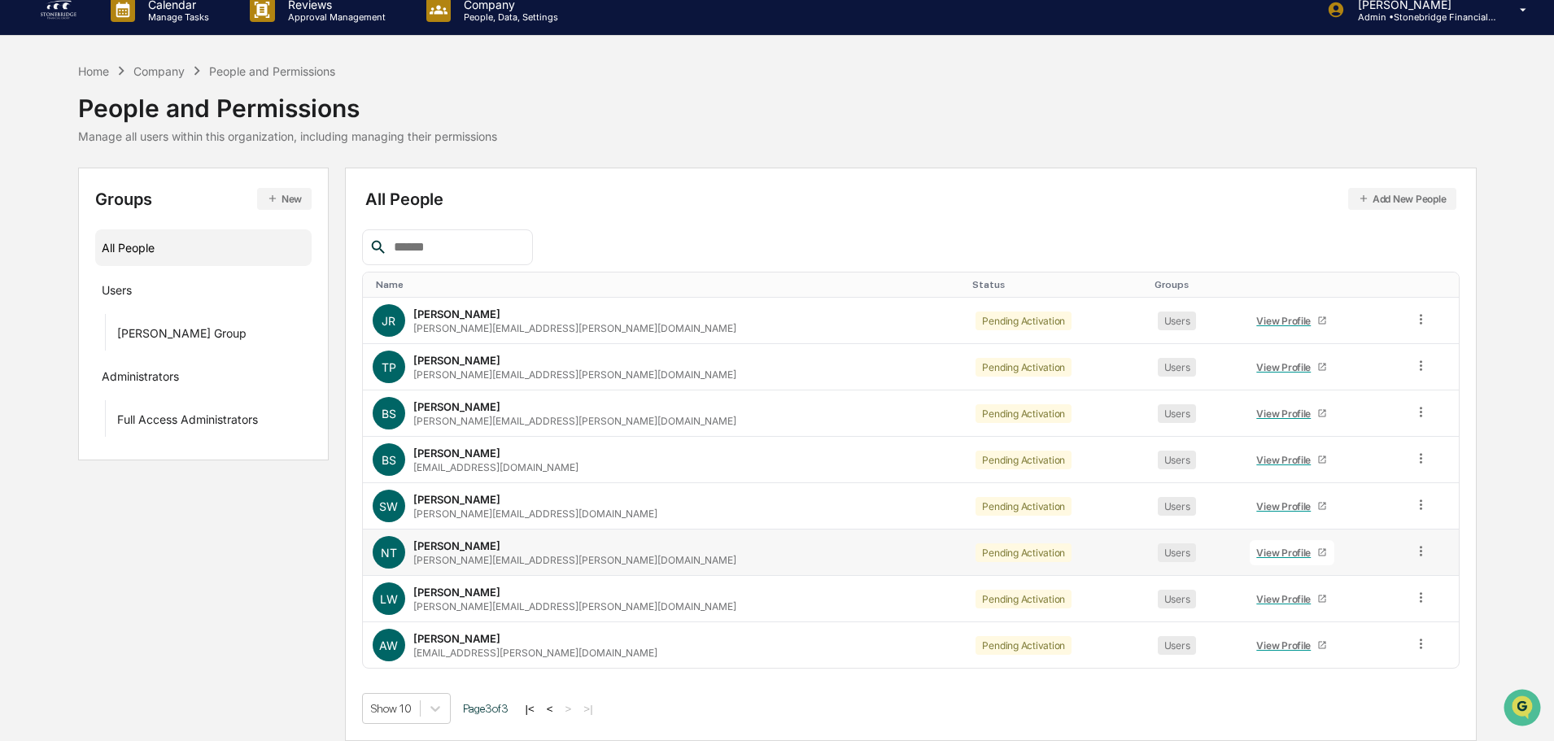
click at [1257, 553] on div "View Profile" at bounding box center [1287, 553] width 61 height 12
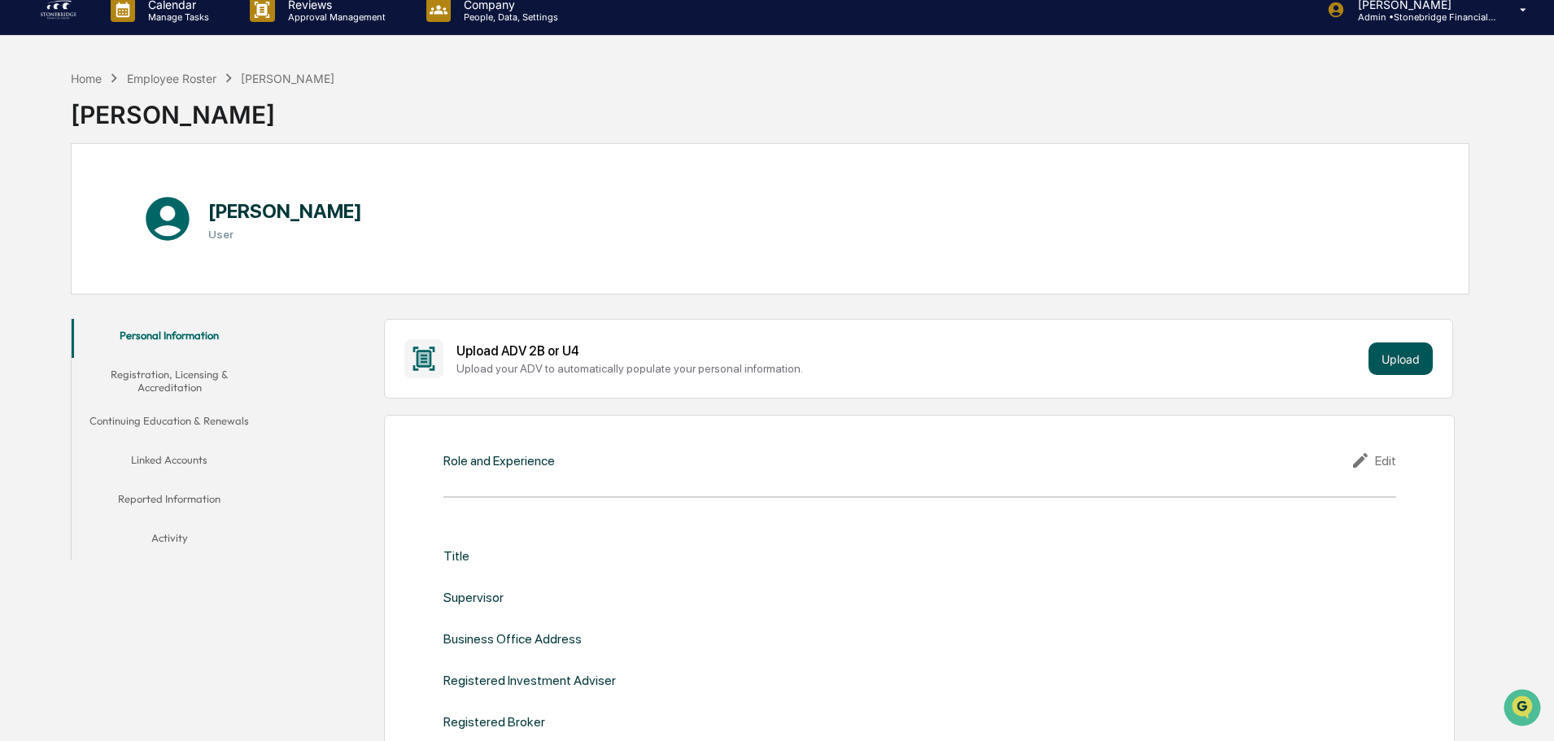
click at [1406, 353] on button "Upload" at bounding box center [1401, 359] width 64 height 33
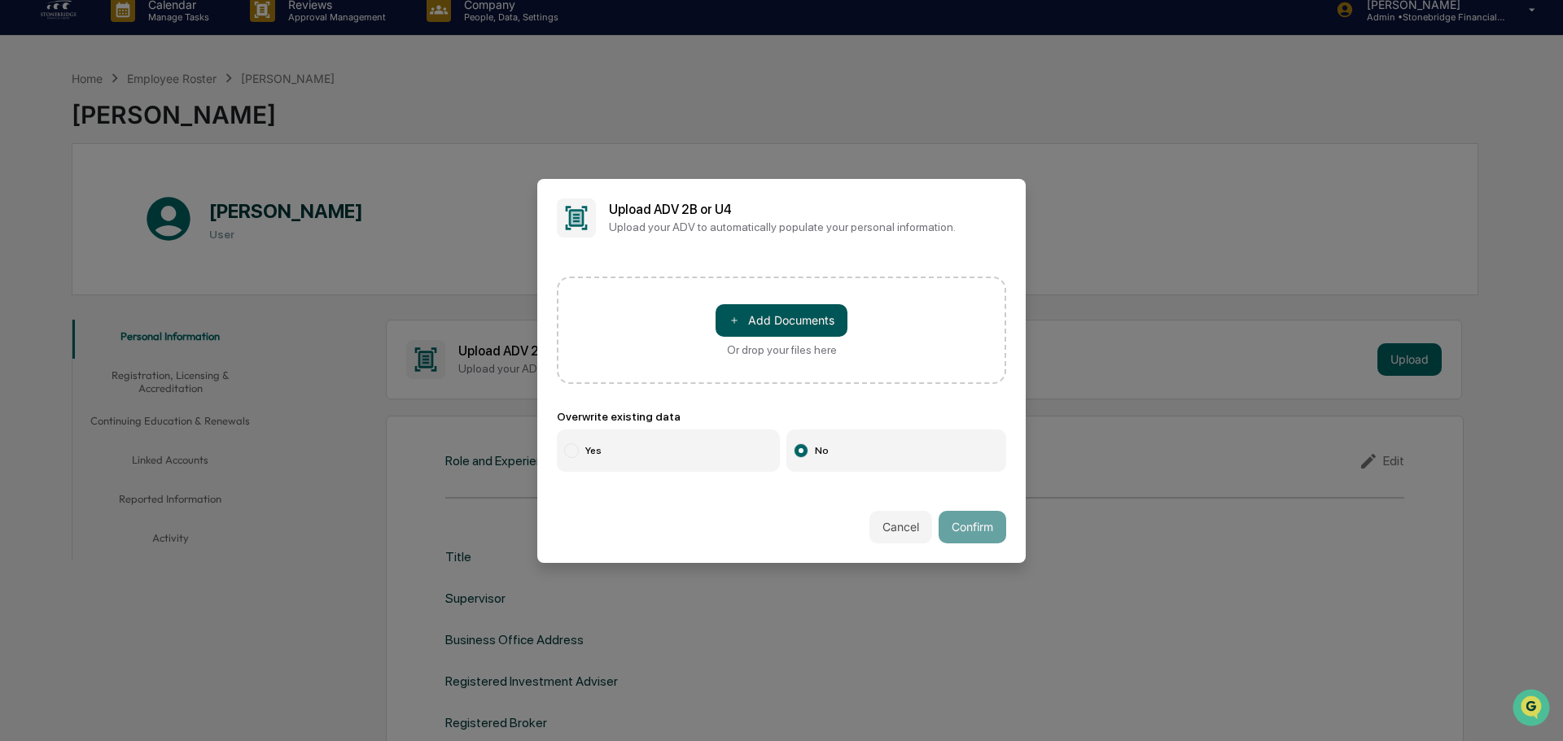
click at [817, 325] on button "＋ Add Documents" at bounding box center [781, 320] width 132 height 33
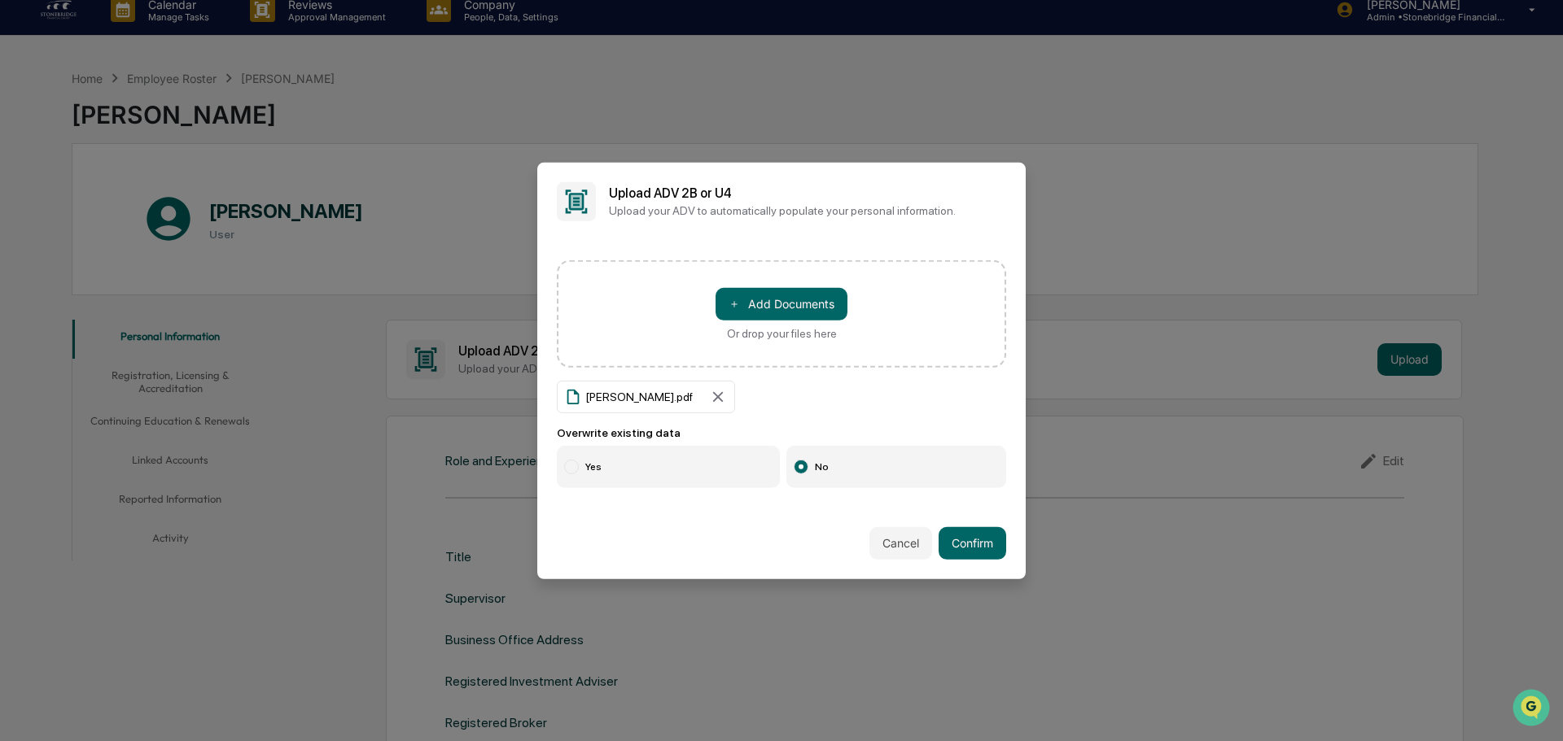
click at [688, 462] on label "Yes" at bounding box center [668, 467] width 223 height 42
click at [971, 554] on button "Confirm" at bounding box center [972, 543] width 68 height 33
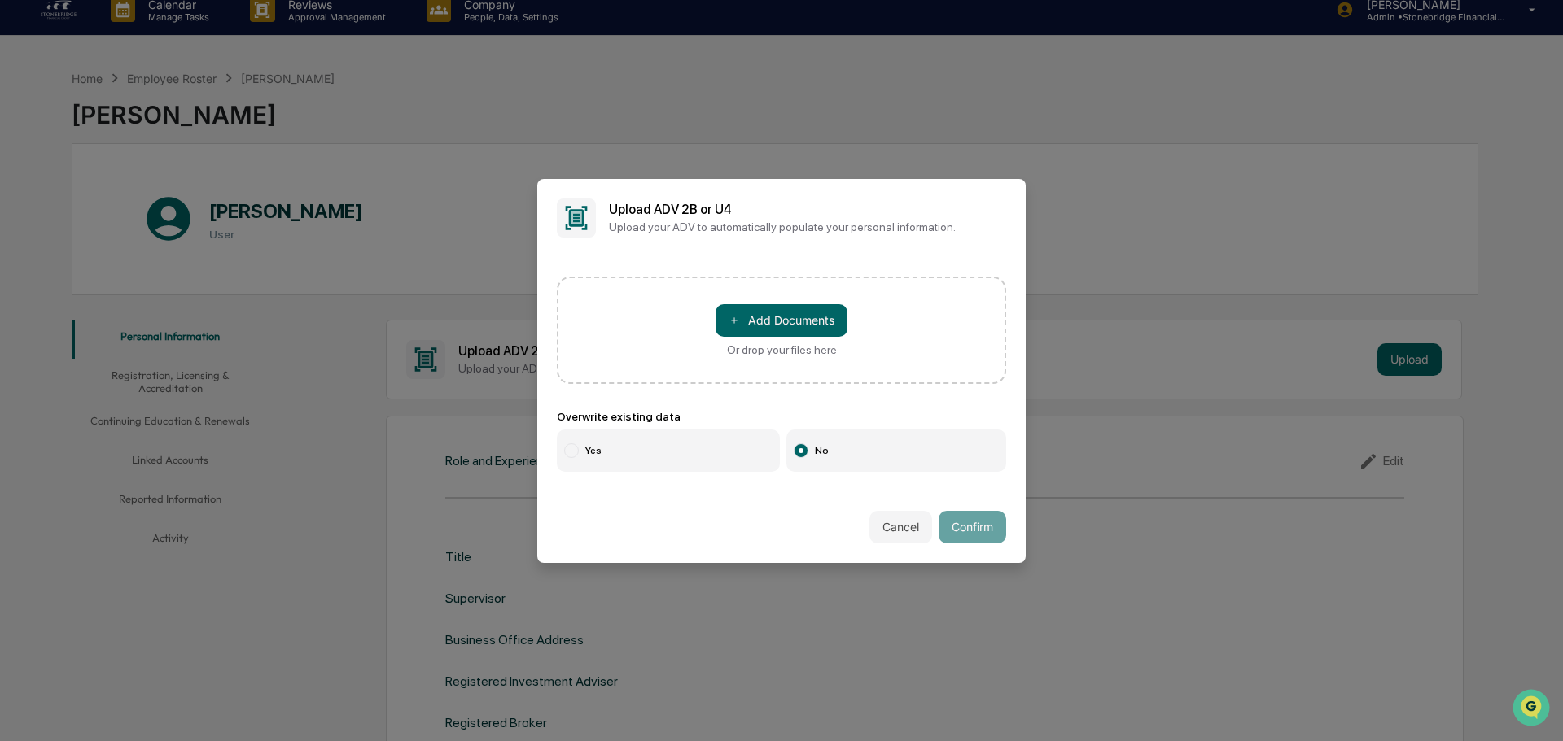
click at [646, 451] on label "Yes" at bounding box center [668, 451] width 223 height 42
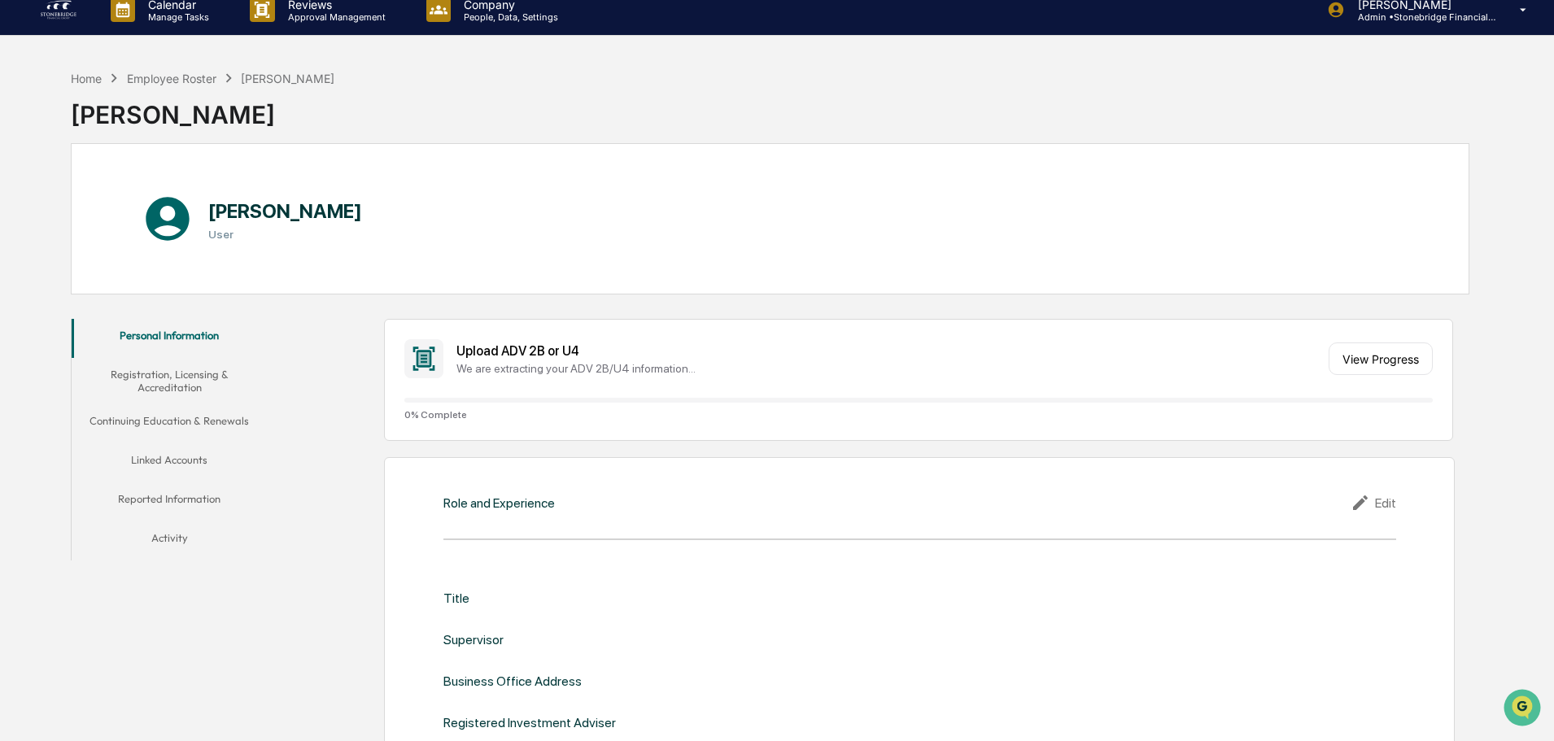
click at [193, 89] on div "Nicole Tyminski" at bounding box center [203, 108] width 264 height 42
click at [182, 75] on div "Employee Roster" at bounding box center [172, 79] width 90 height 14
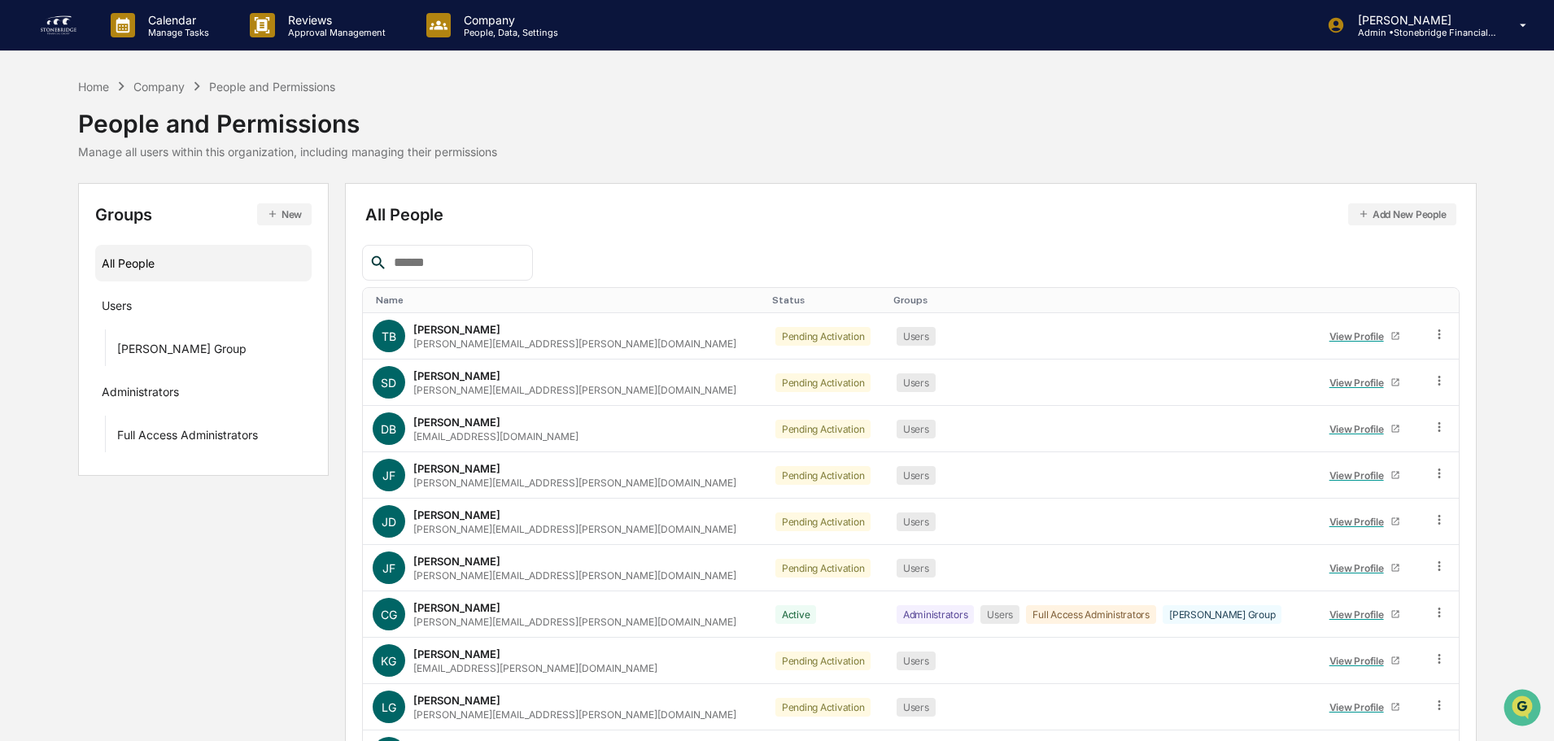
scroll to position [108, 0]
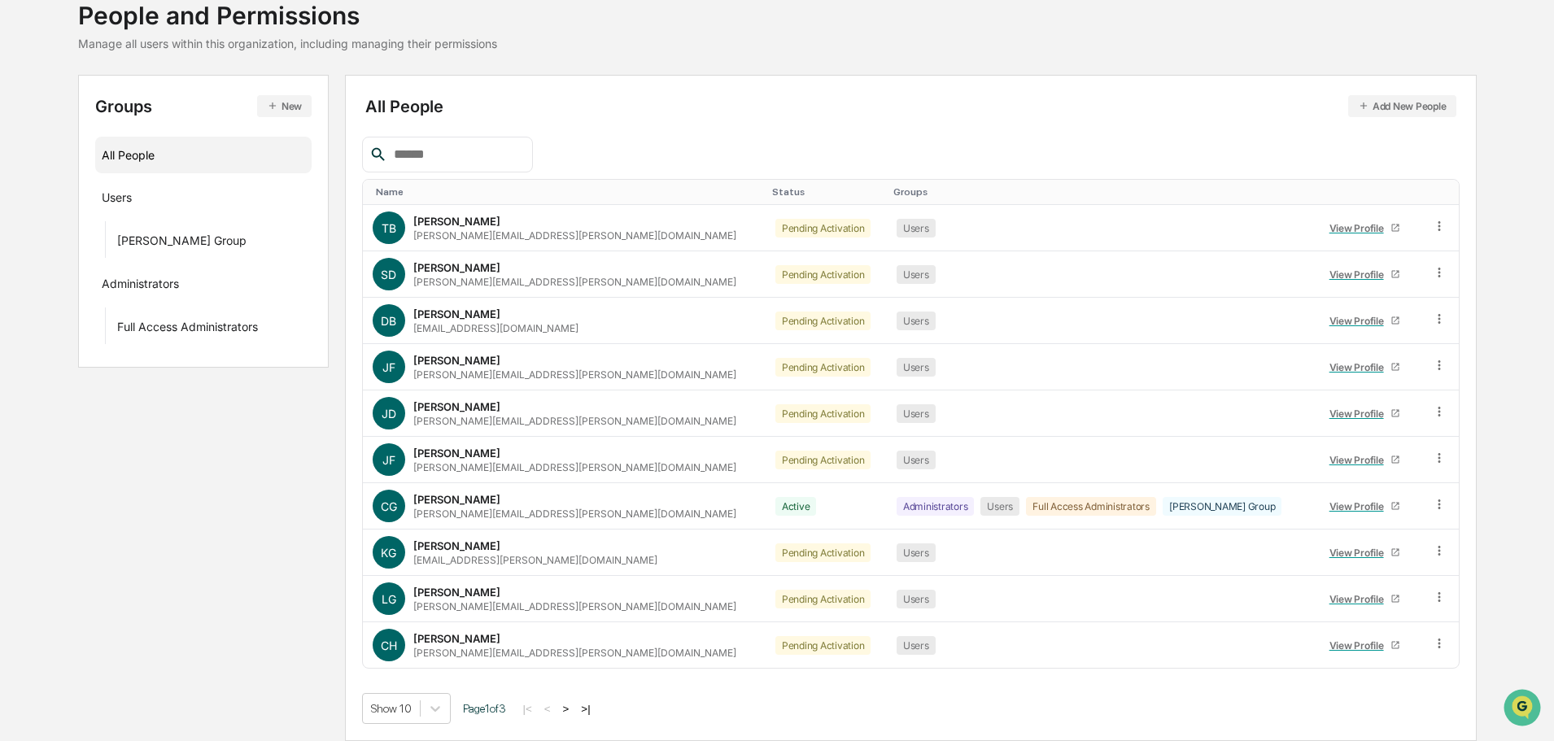
click at [592, 711] on button ">|" at bounding box center [585, 709] width 19 height 14
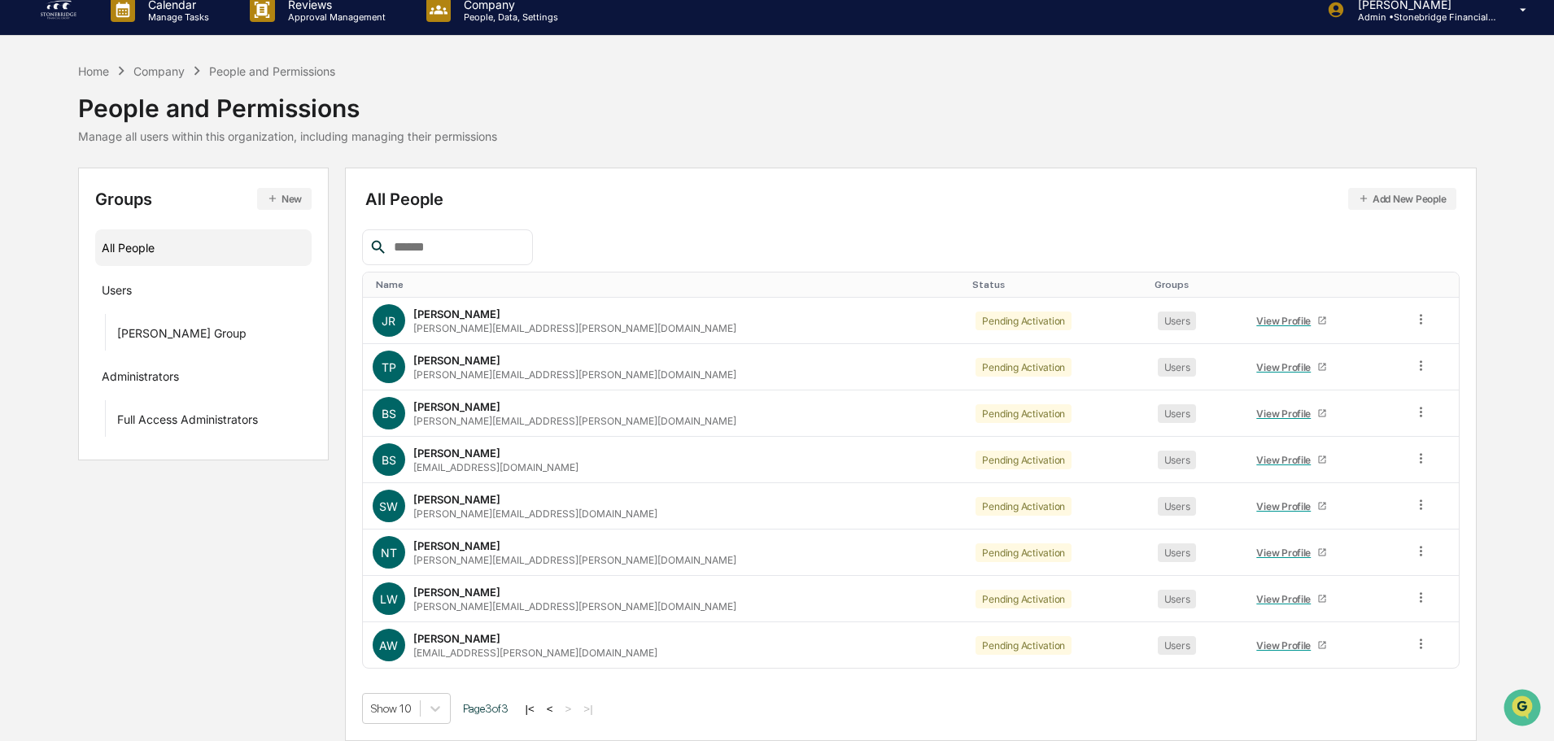
scroll to position [15, 0]
click at [1250, 656] on link "View Profile" at bounding box center [1292, 645] width 85 height 25
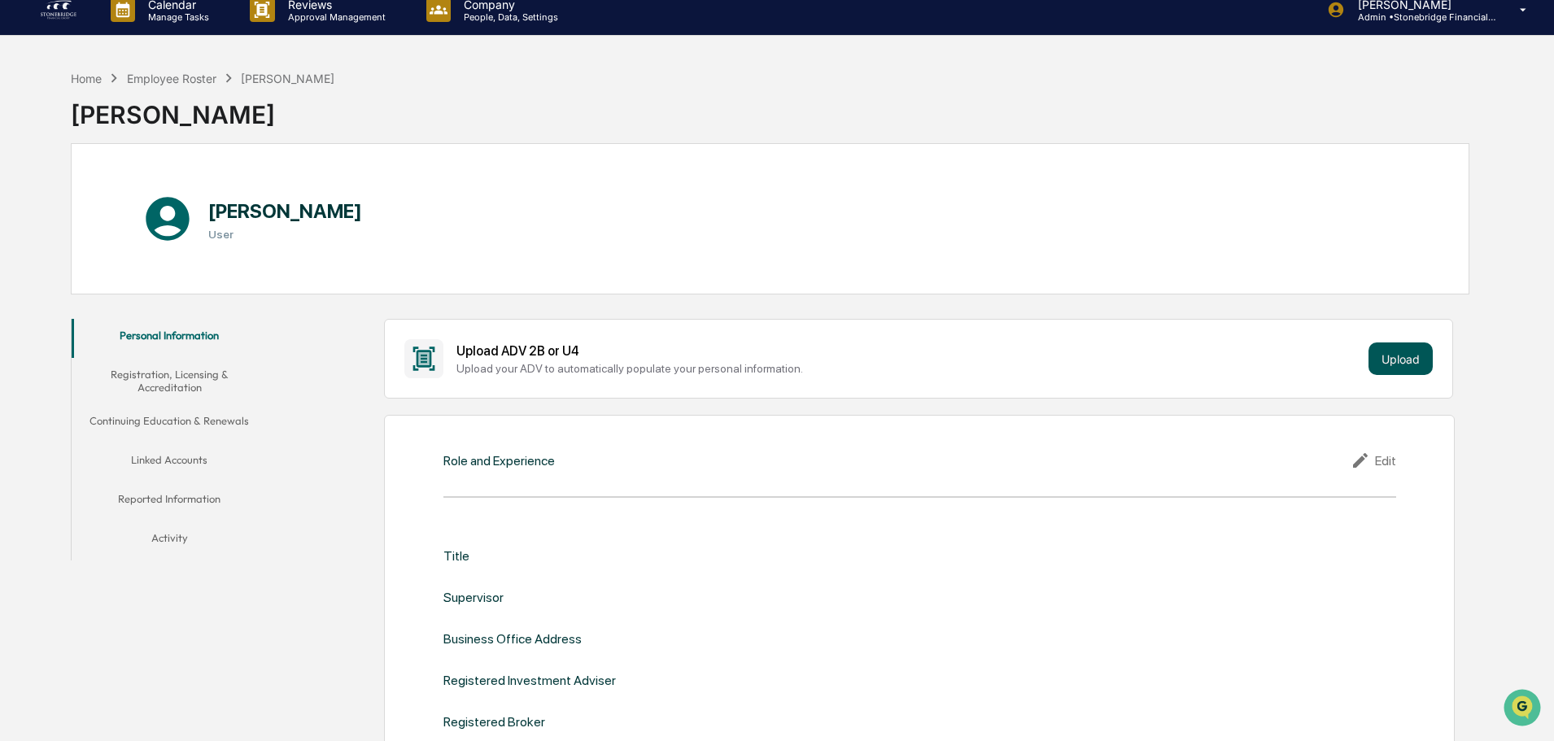
click at [1384, 369] on button "Upload" at bounding box center [1401, 359] width 64 height 33
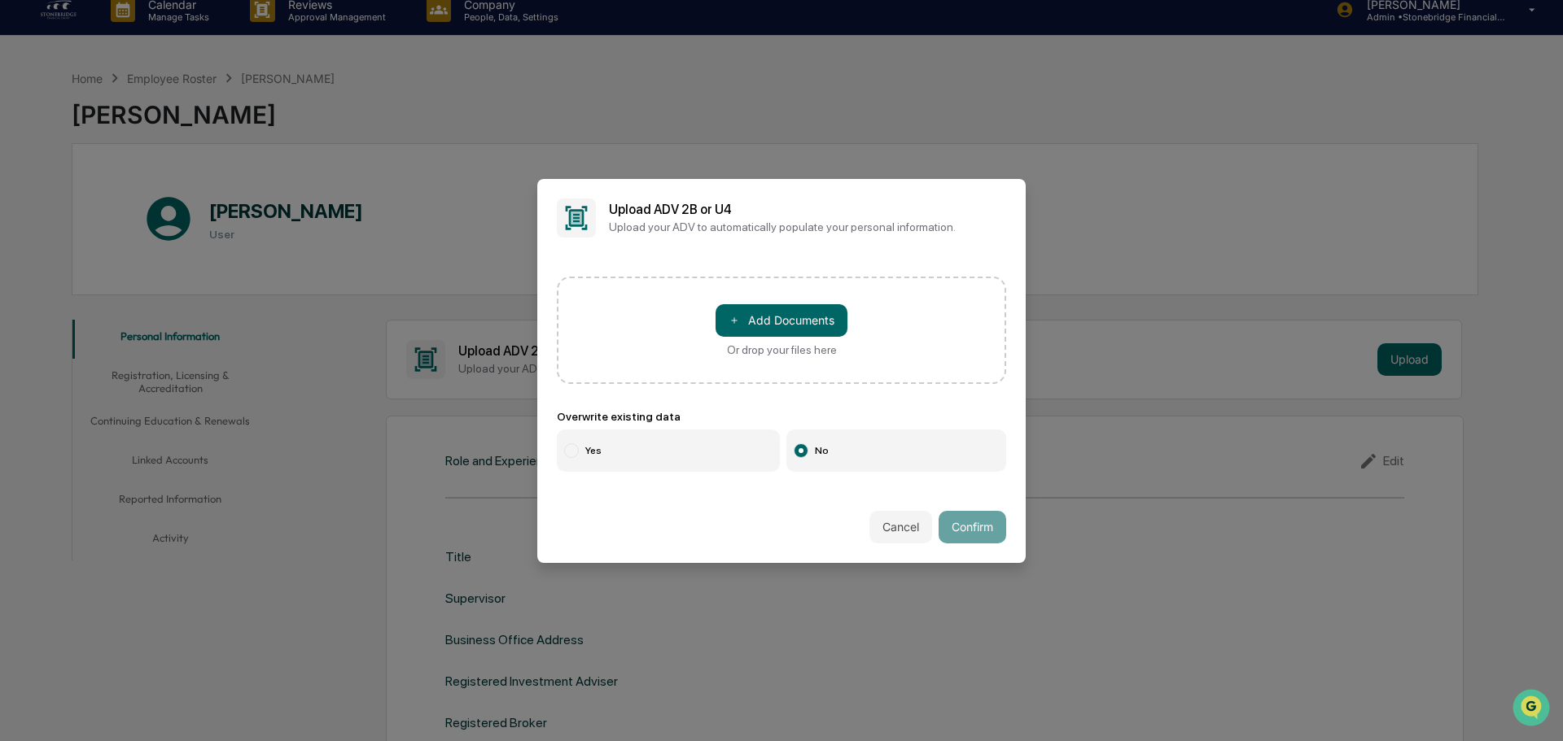
click at [742, 295] on div "＋ Add Documents Or drop your files here" at bounding box center [781, 330] width 449 height 107
click at [747, 309] on button "＋ Add Documents" at bounding box center [781, 320] width 132 height 33
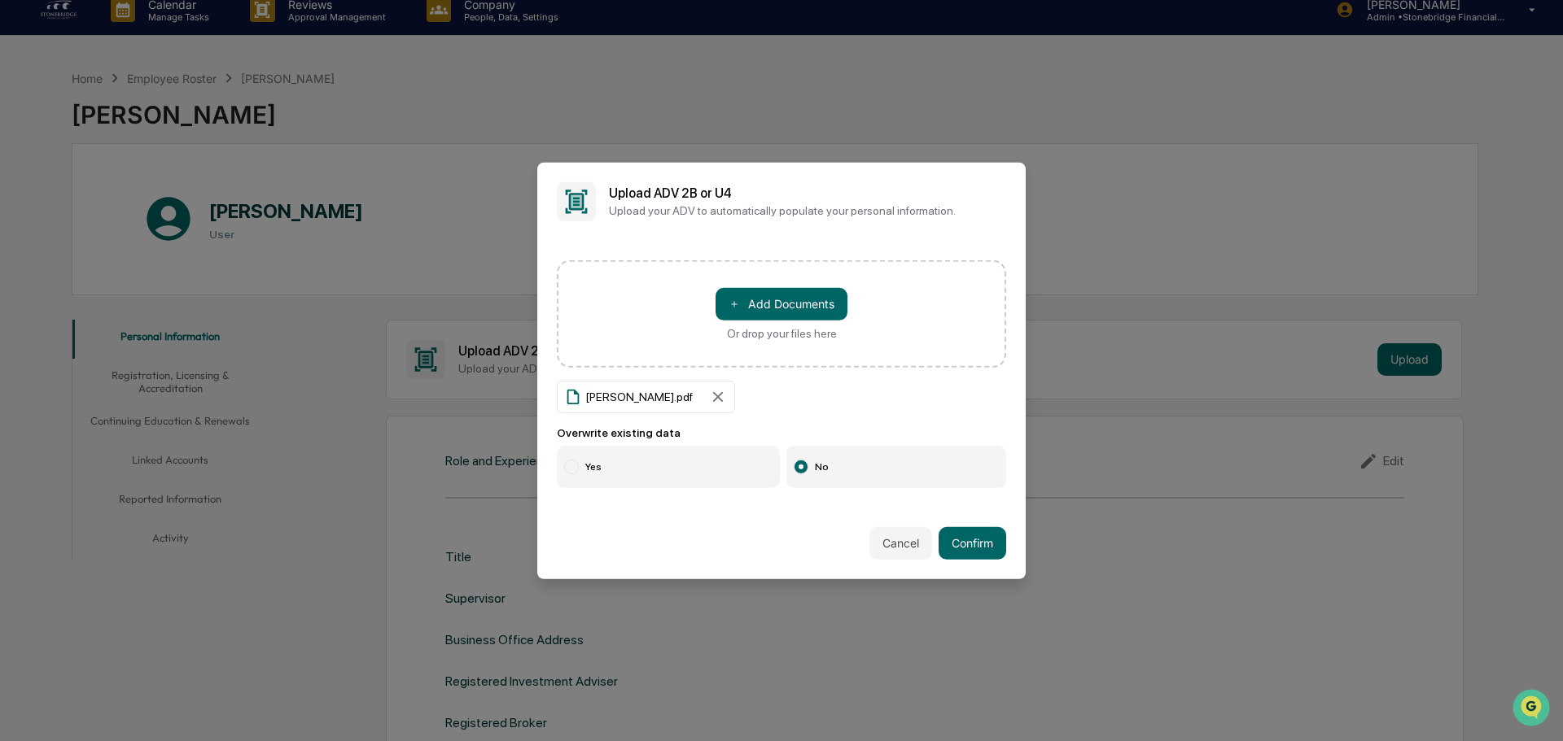
click at [622, 469] on label "Yes" at bounding box center [668, 467] width 223 height 42
click at [985, 538] on button "Confirm" at bounding box center [972, 543] width 68 height 33
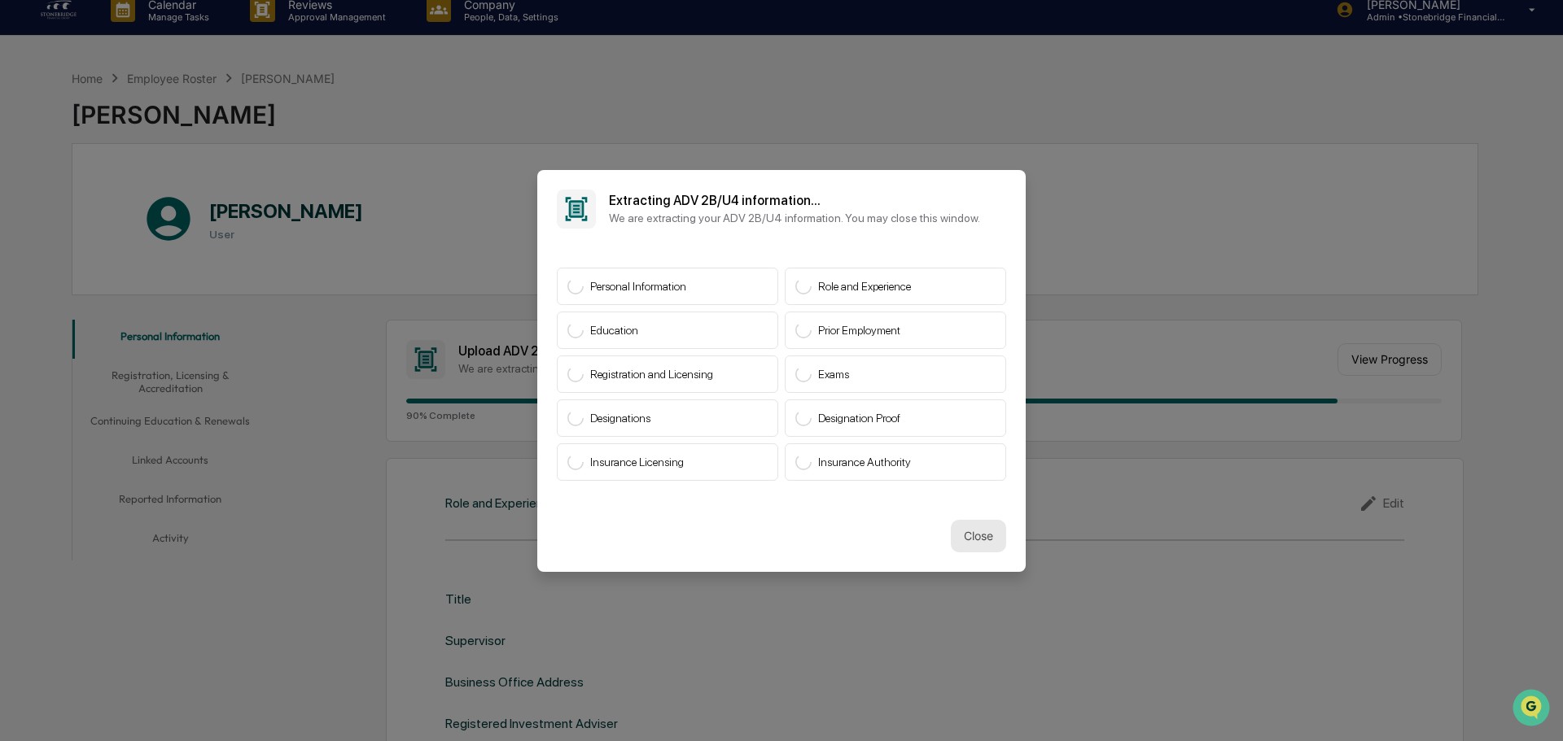
click at [972, 534] on button "Close" at bounding box center [978, 536] width 55 height 33
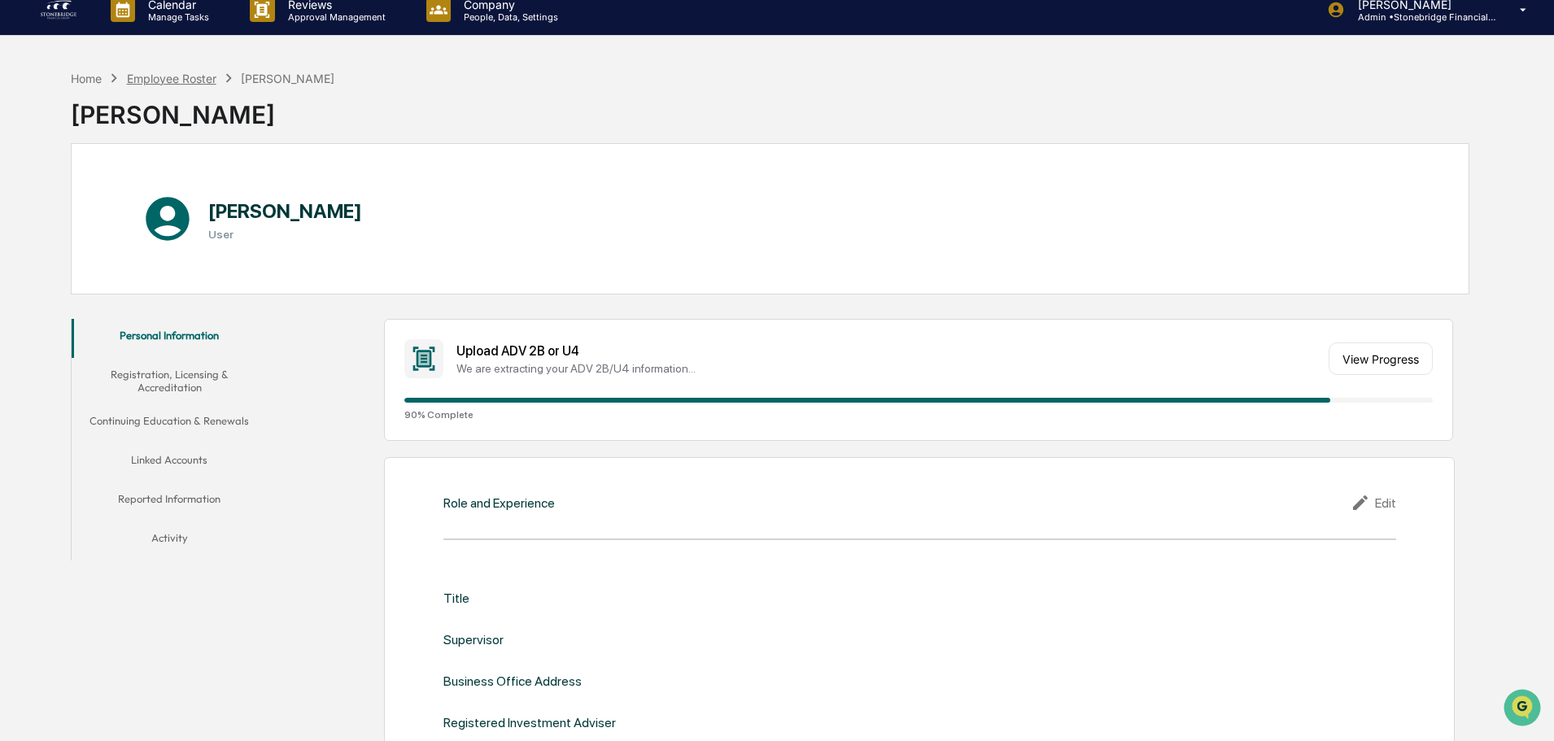
click at [183, 72] on div "Employee Roster" at bounding box center [172, 79] width 90 height 14
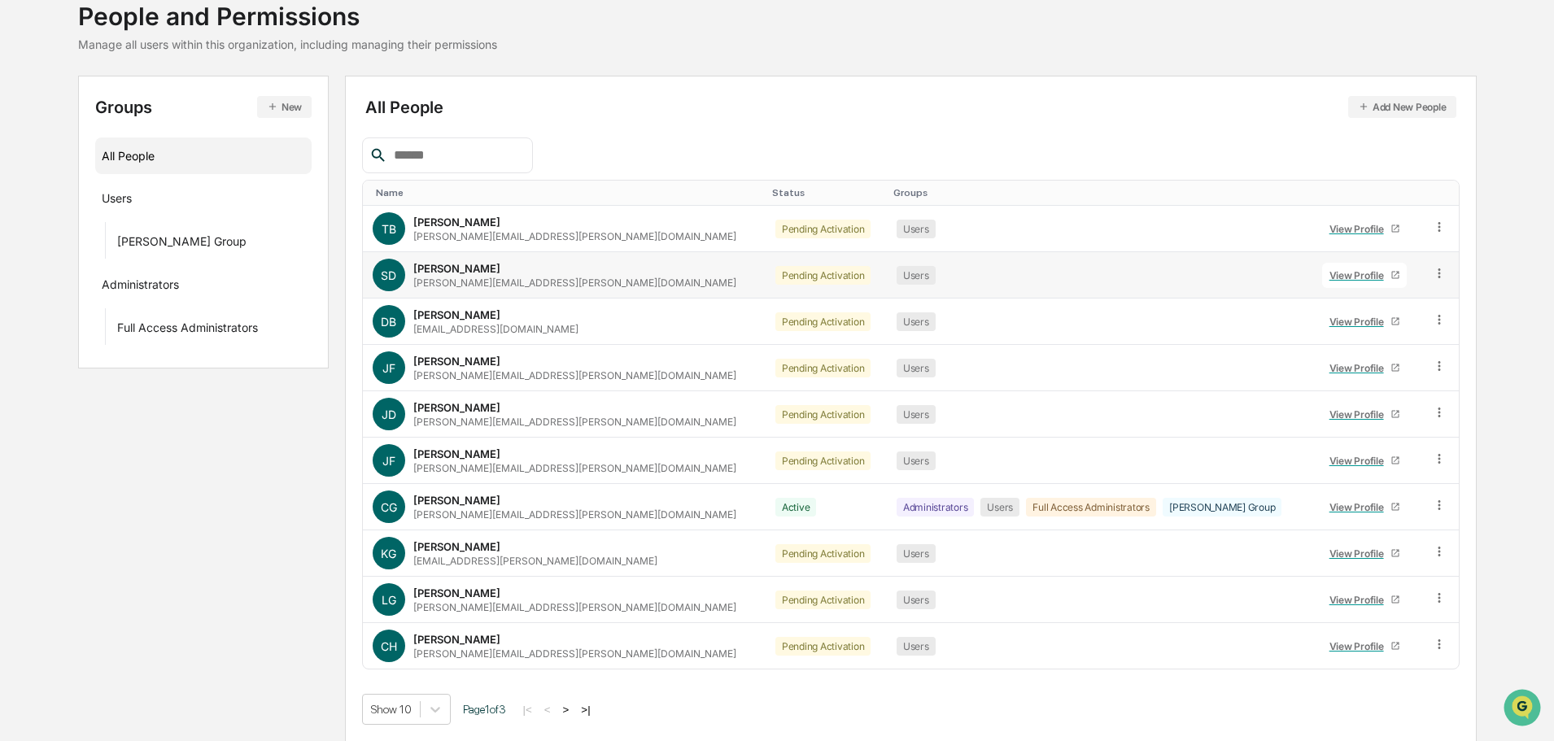
scroll to position [108, 0]
click at [1341, 318] on div "View Profile" at bounding box center [1360, 321] width 61 height 12
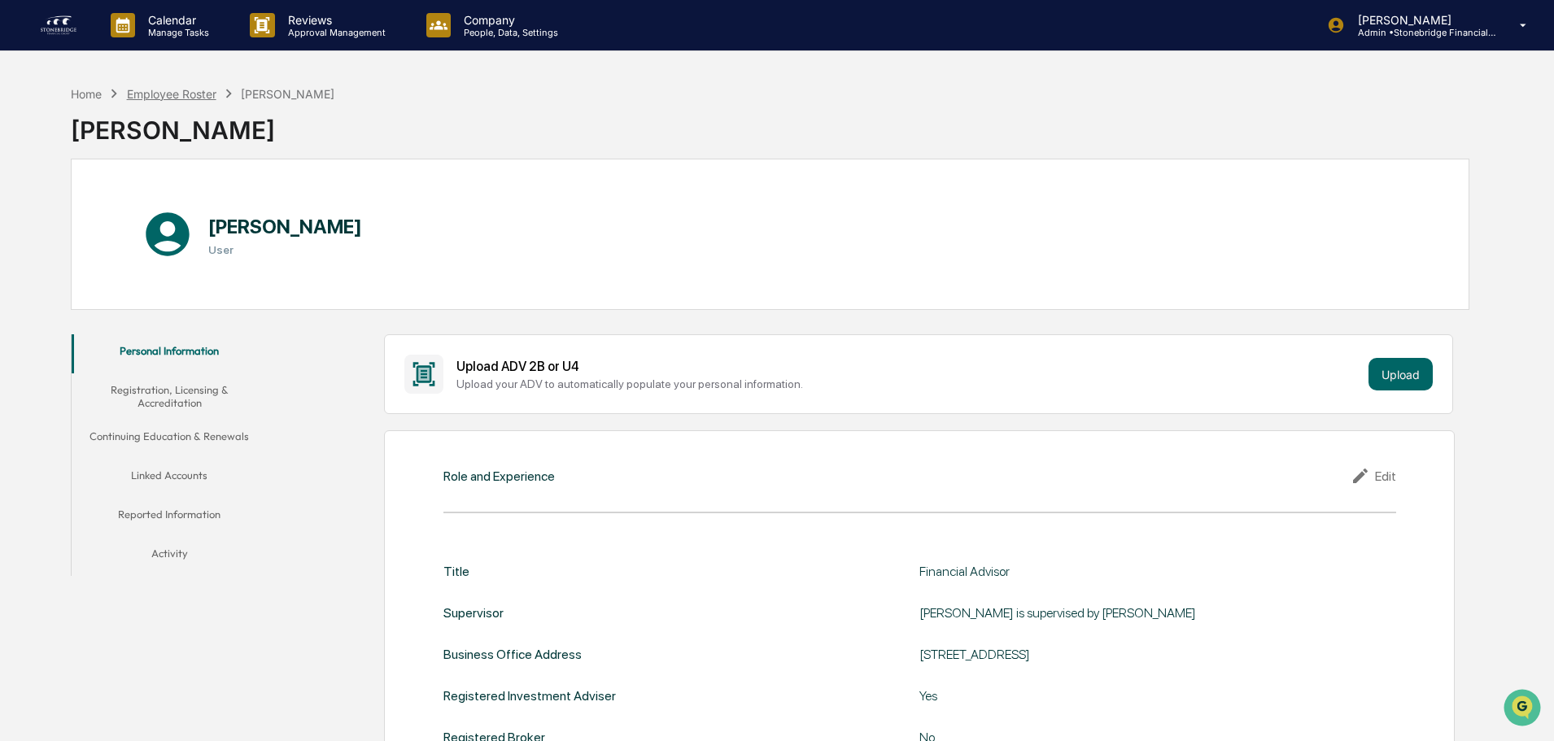
click at [177, 98] on div "Employee Roster" at bounding box center [172, 94] width 90 height 14
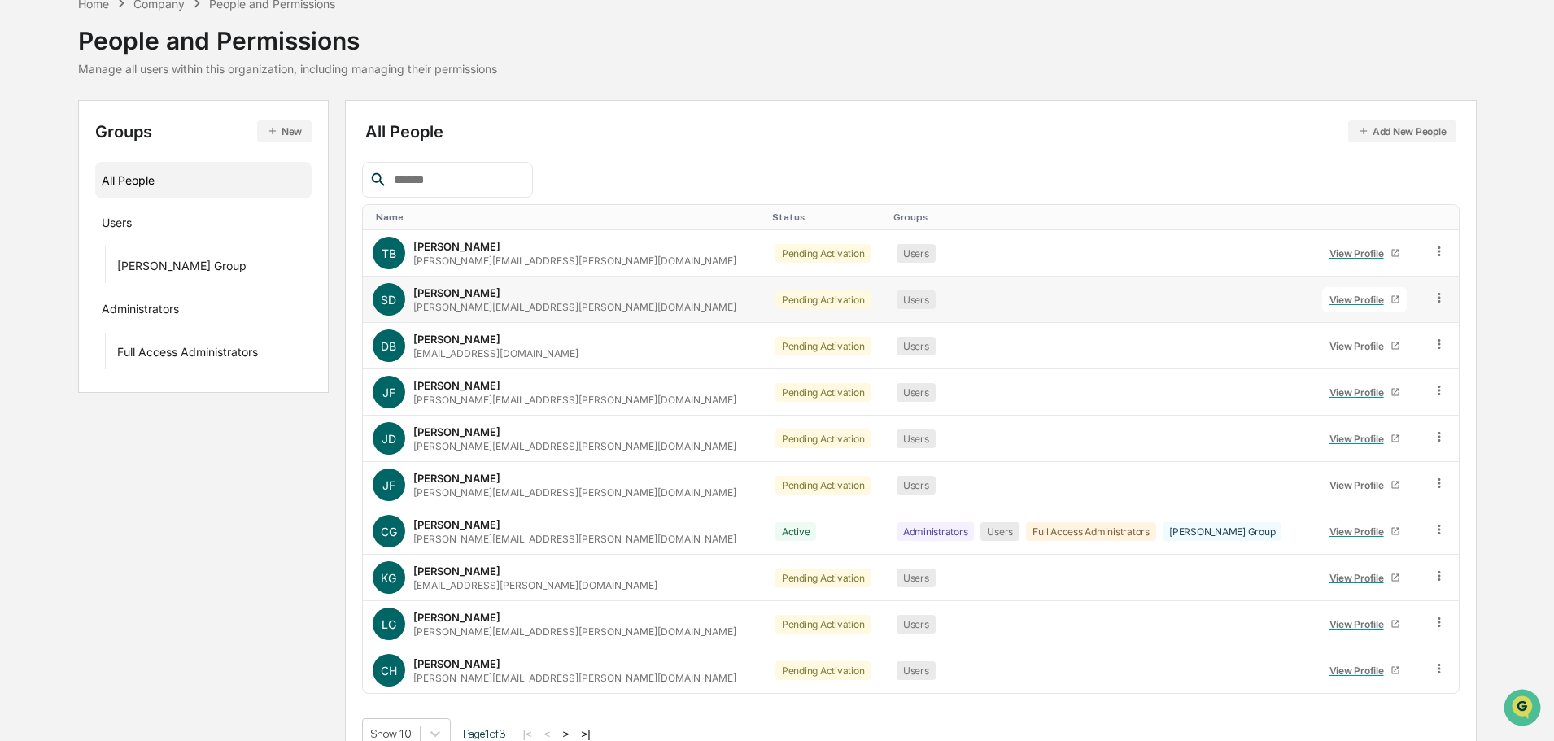
scroll to position [108, 0]
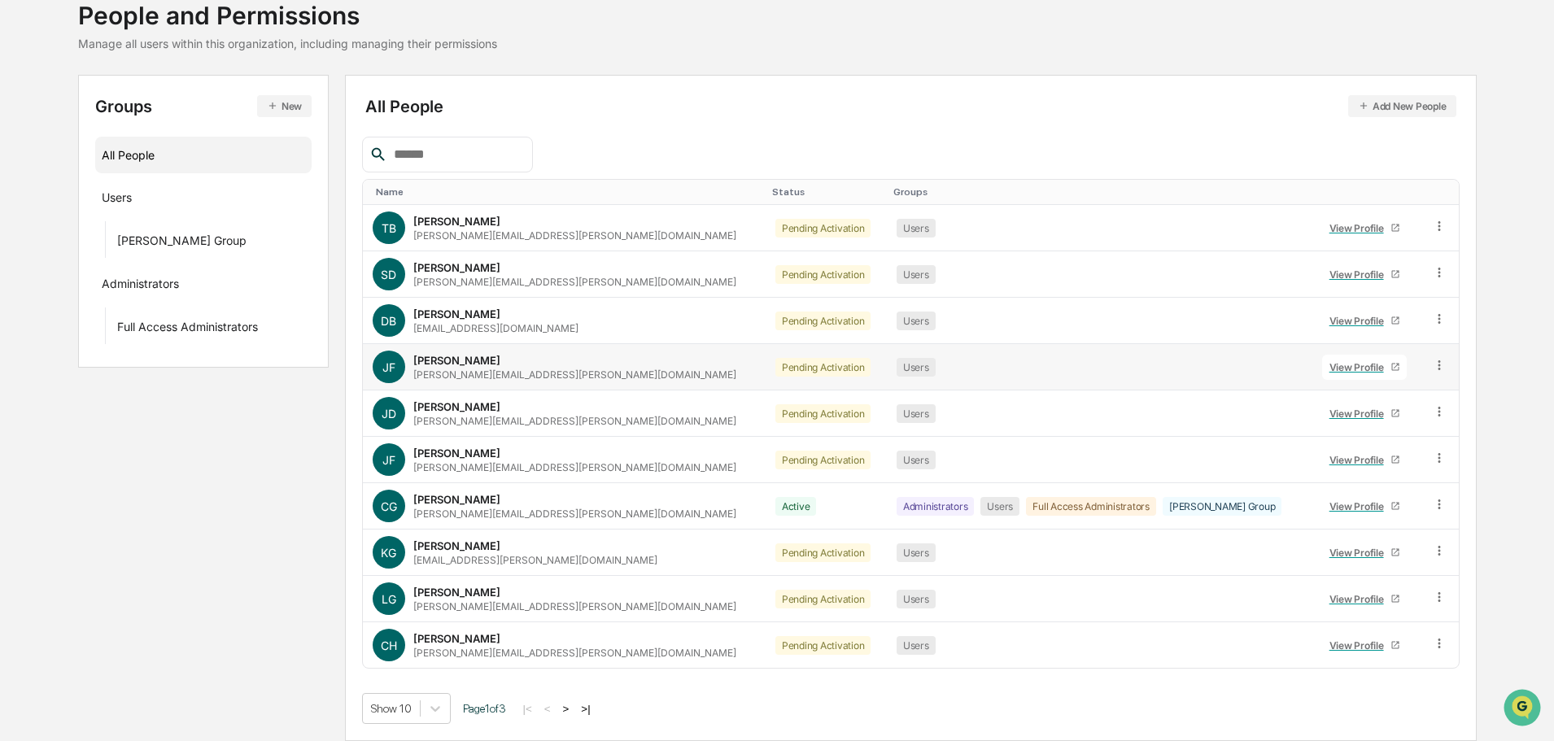
click at [1348, 368] on div "View Profile" at bounding box center [1360, 367] width 61 height 12
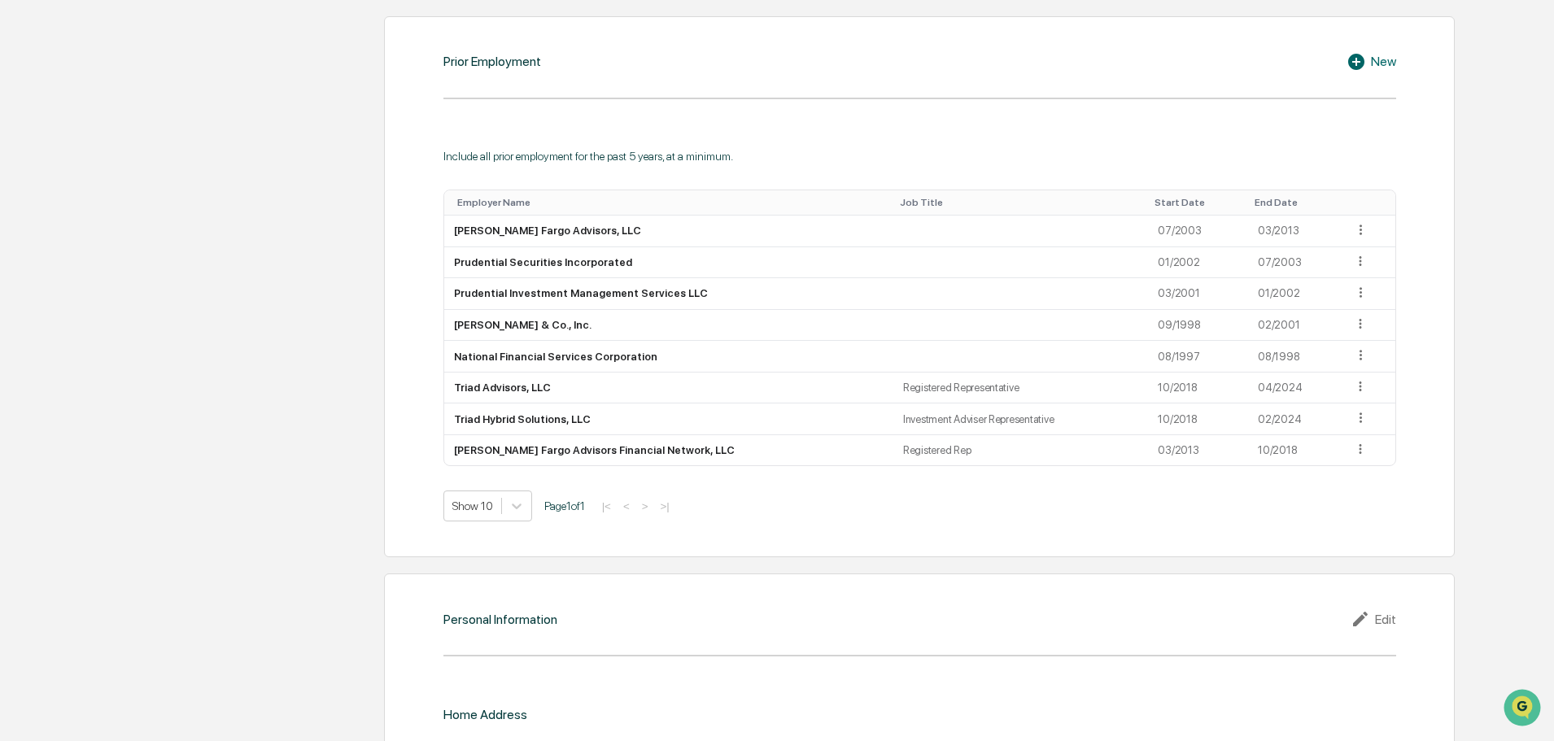
scroll to position [1229, 0]
click at [1162, 197] on div "Start Date" at bounding box center [1198, 201] width 87 height 11
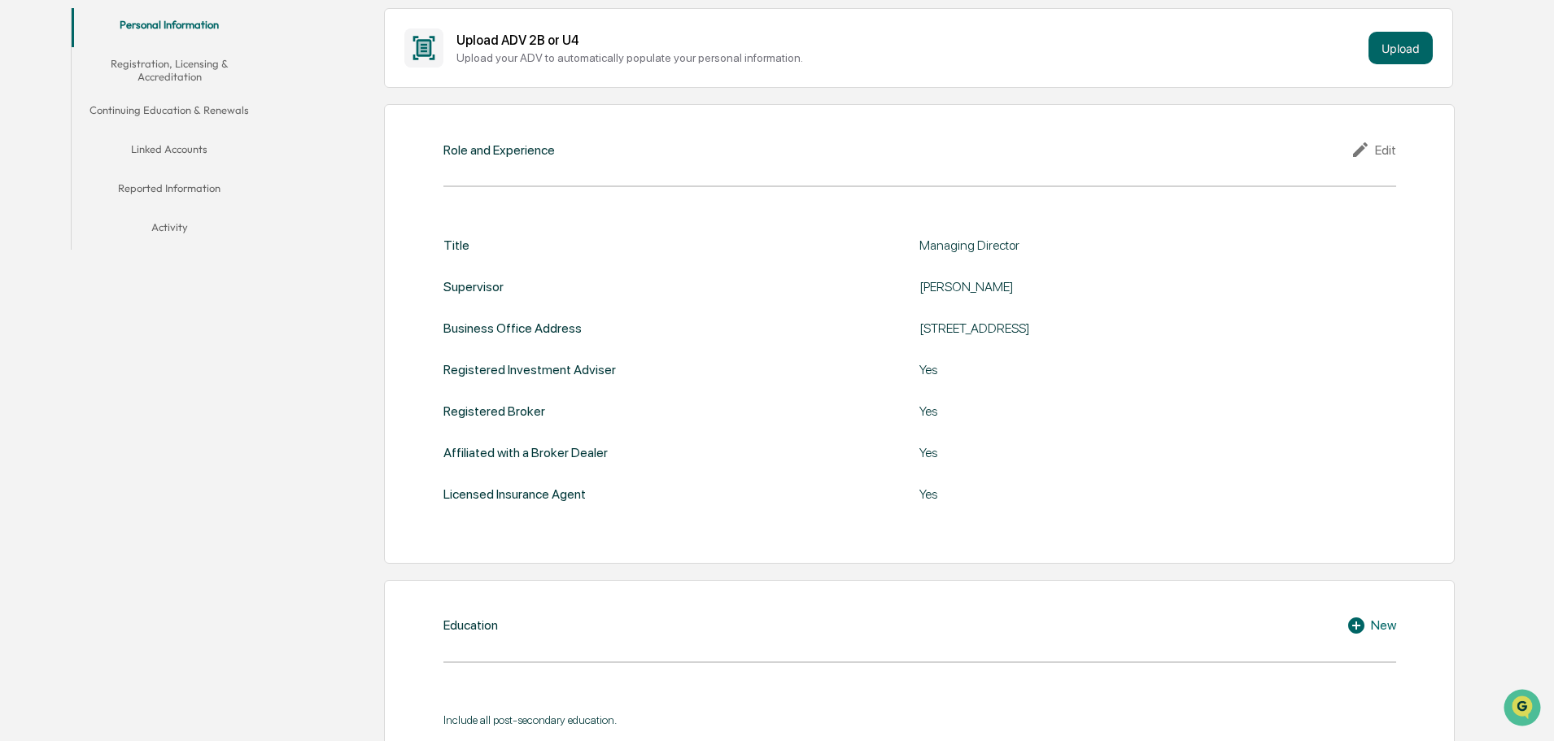
scroll to position [0, 0]
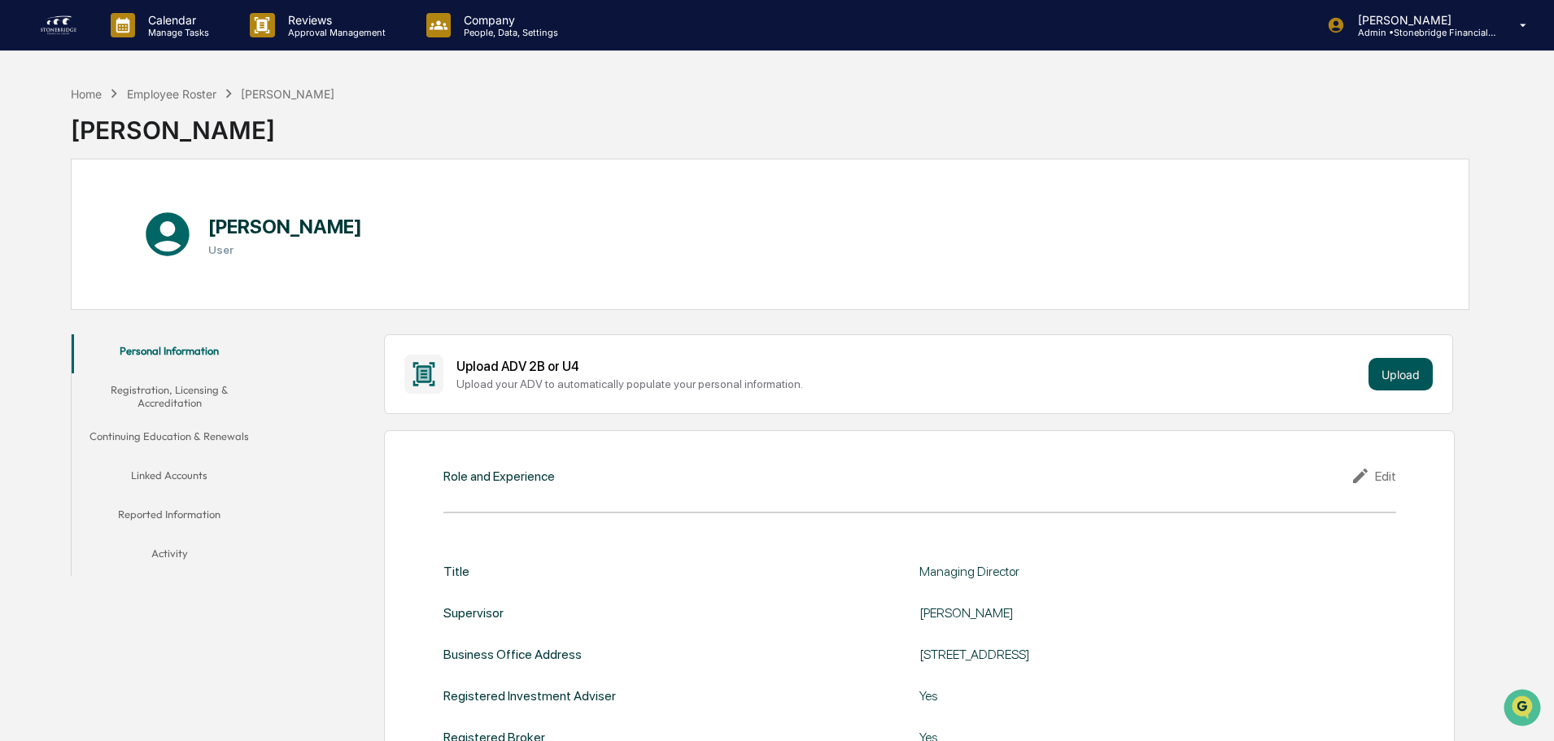
click at [1396, 378] on button "Upload" at bounding box center [1401, 374] width 64 height 33
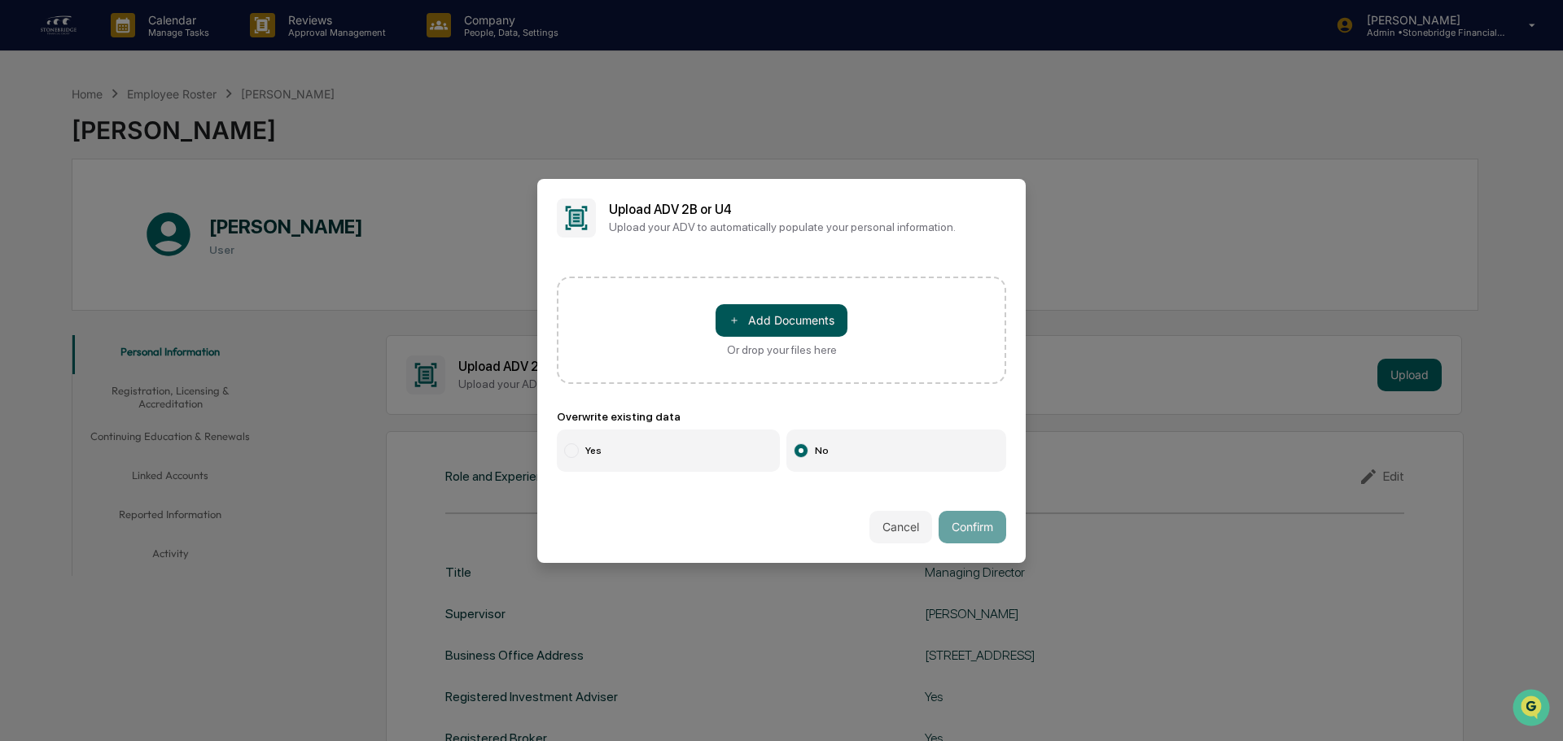
click at [843, 320] on button "＋ Add Documents" at bounding box center [781, 320] width 132 height 33
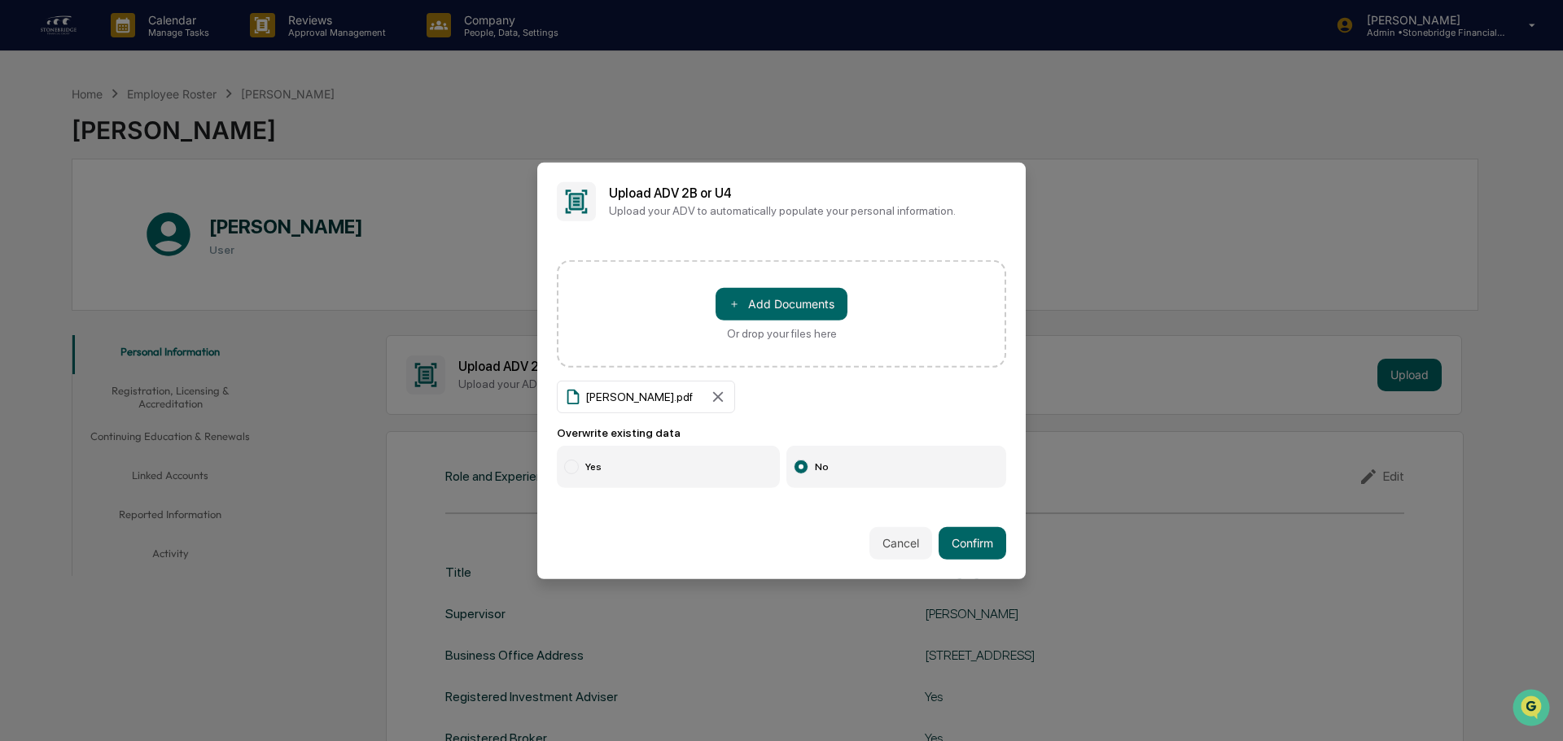
click at [608, 478] on label "Yes" at bounding box center [668, 467] width 223 height 42
click at [960, 550] on button "Confirm" at bounding box center [972, 543] width 68 height 33
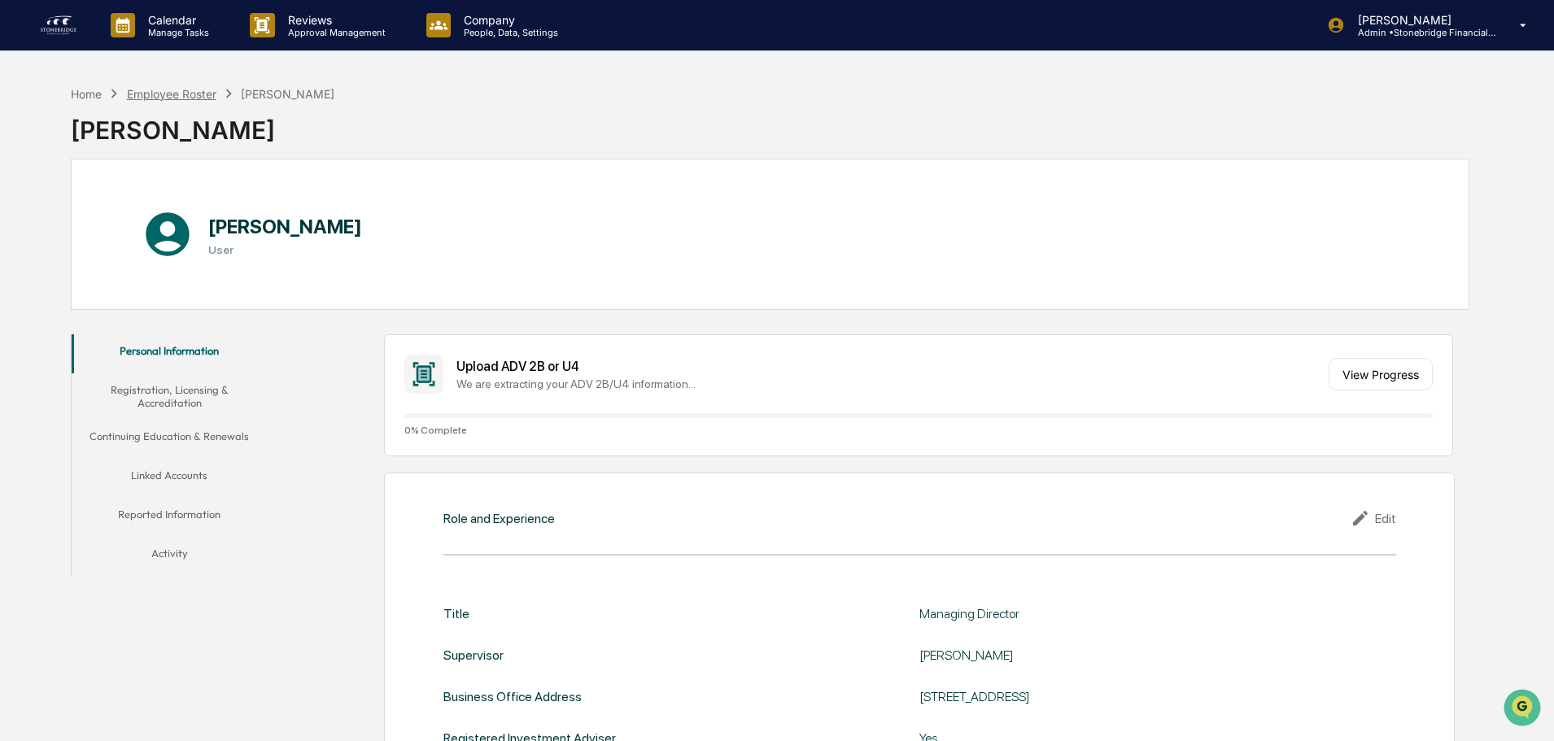
click at [206, 94] on div "Employee Roster" at bounding box center [172, 94] width 90 height 14
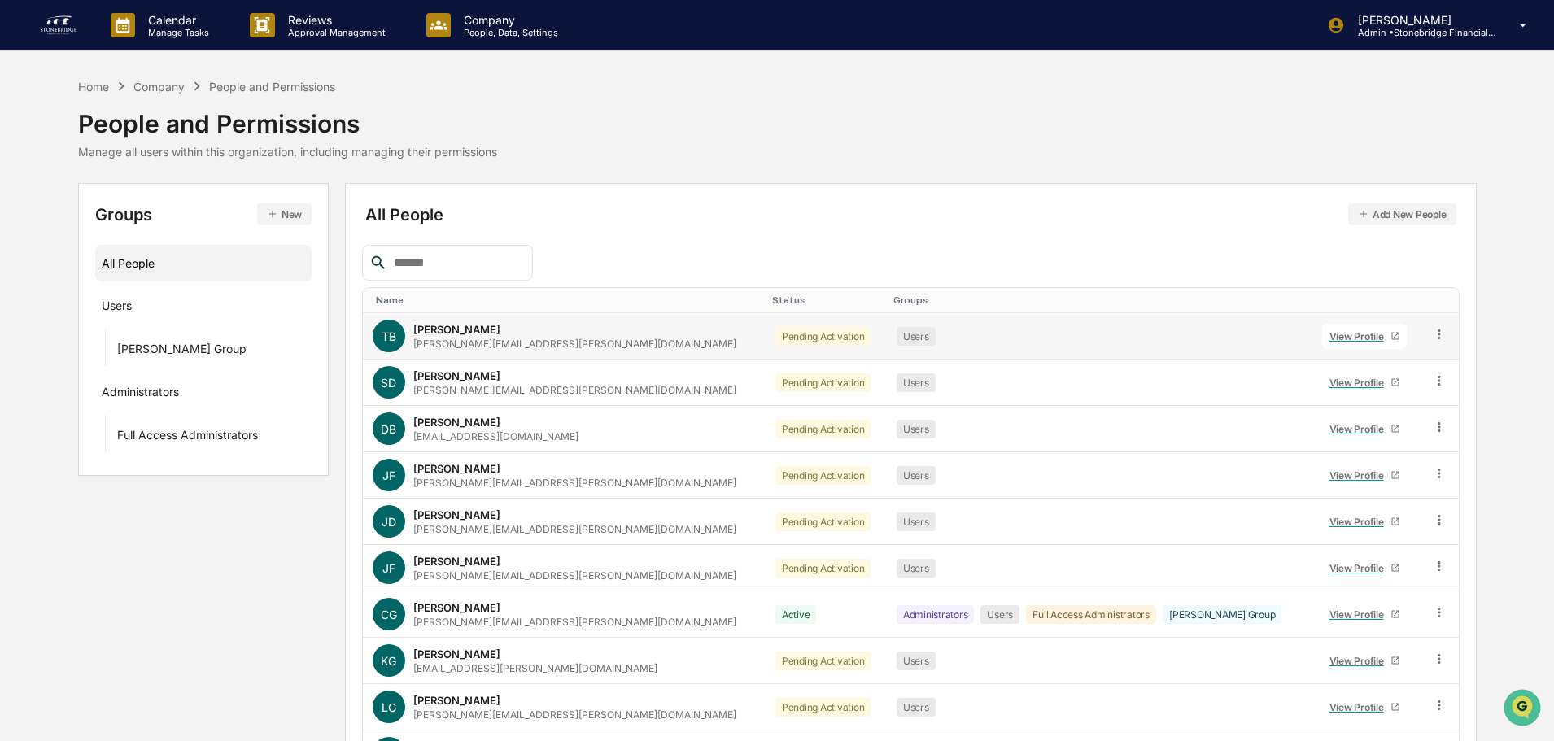
click at [1340, 335] on div "View Profile" at bounding box center [1360, 336] width 61 height 12
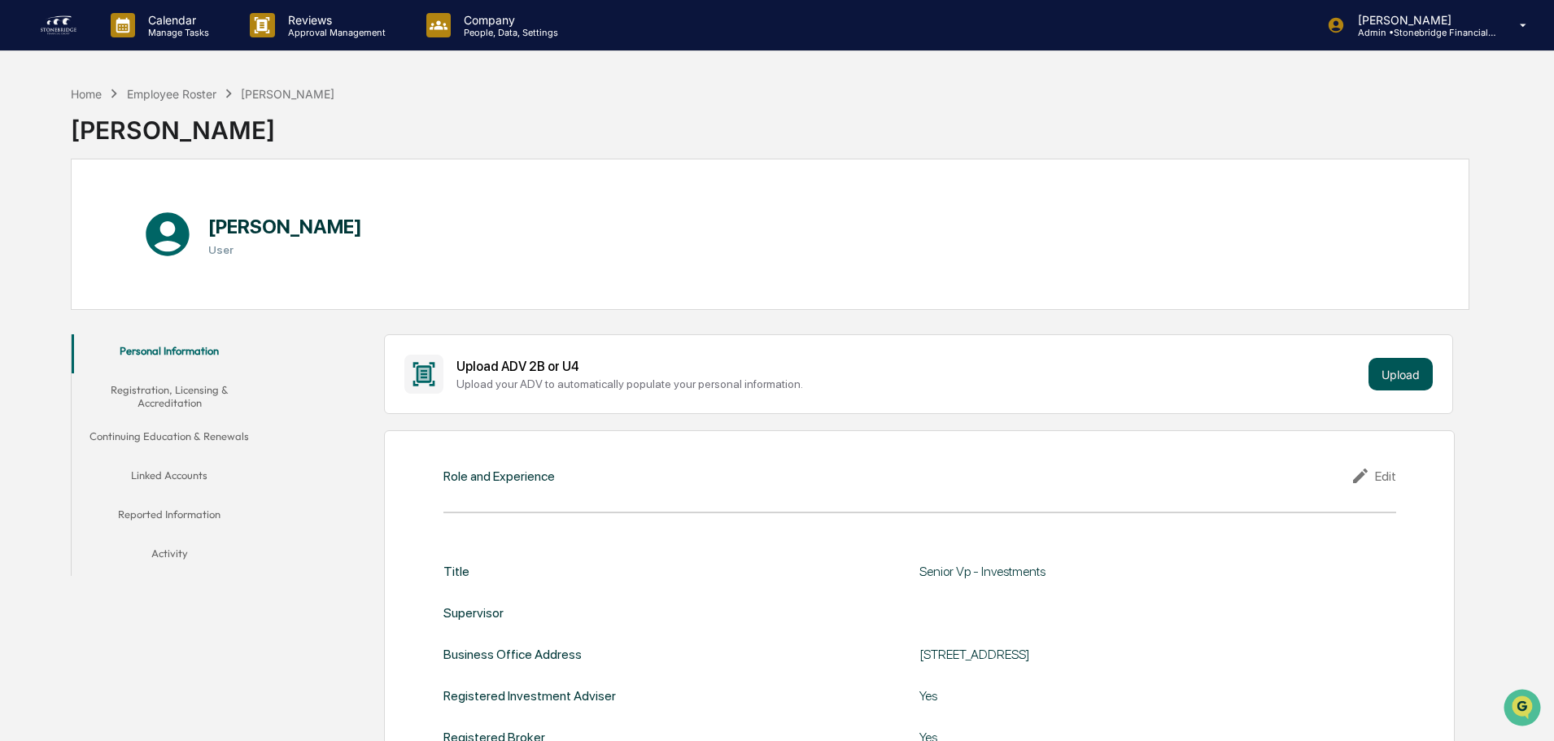
click at [1396, 369] on button "Upload" at bounding box center [1401, 374] width 64 height 33
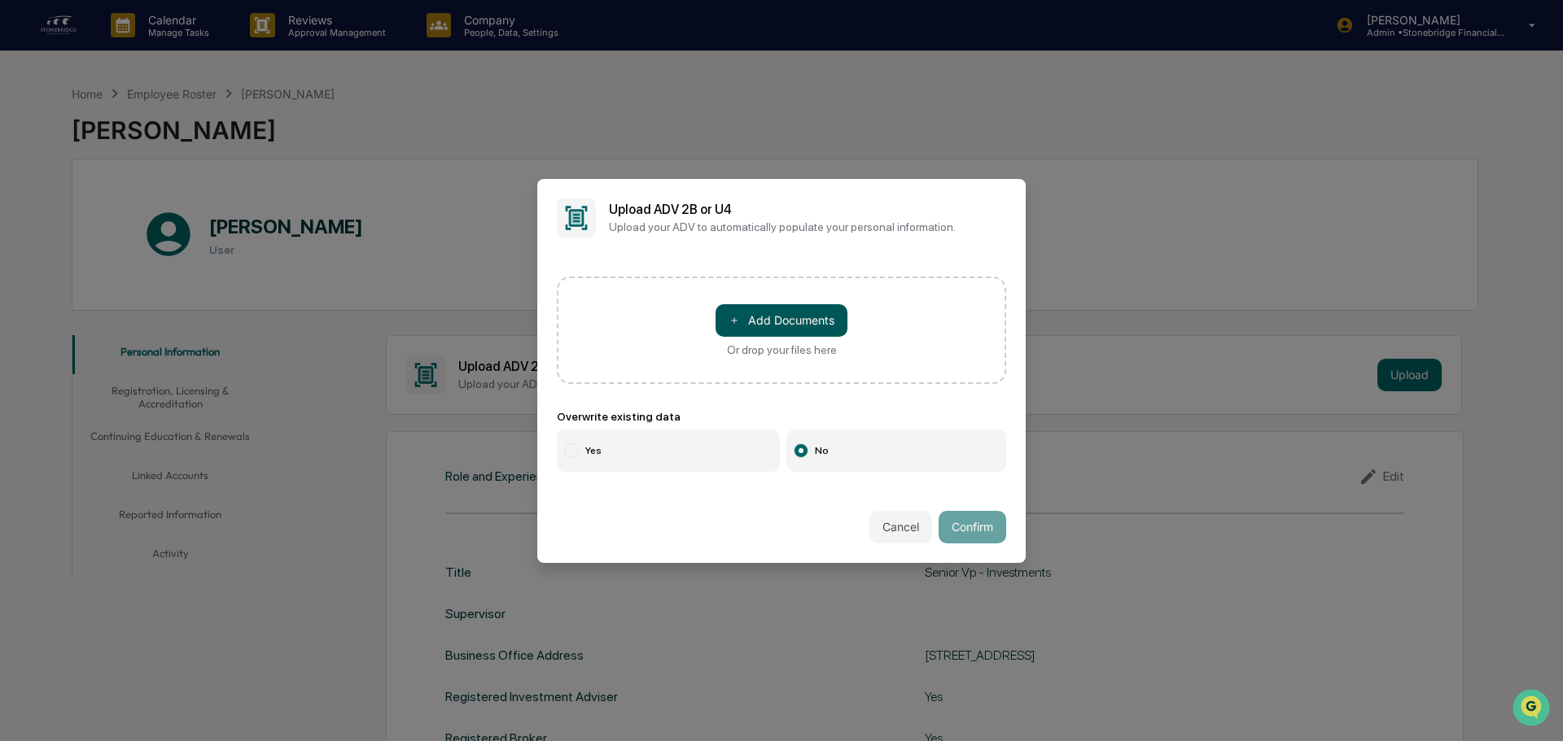
click at [764, 324] on button "＋ Add Documents" at bounding box center [781, 320] width 132 height 33
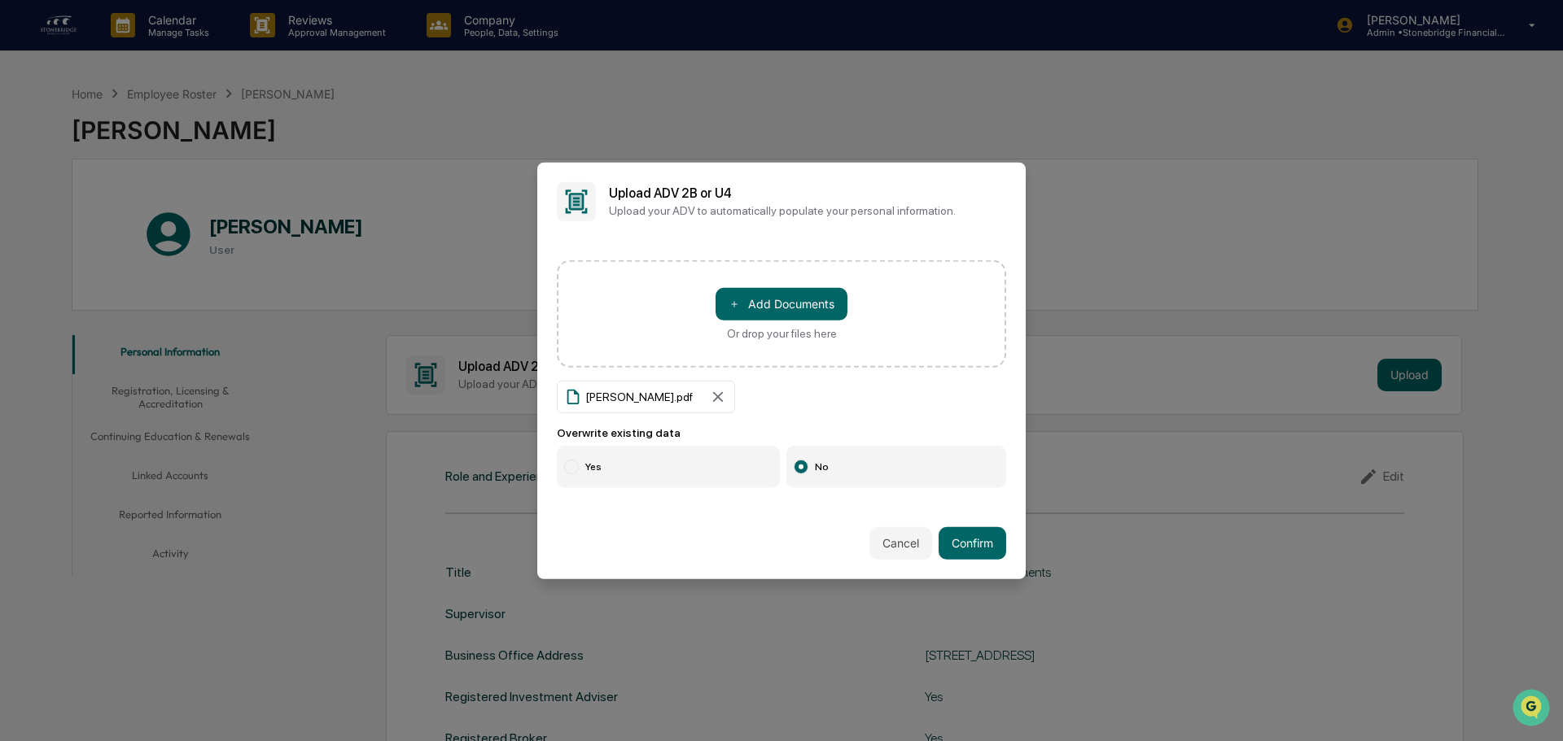
click at [612, 468] on label "Yes" at bounding box center [668, 467] width 223 height 42
click at [968, 551] on button "Confirm" at bounding box center [972, 543] width 68 height 33
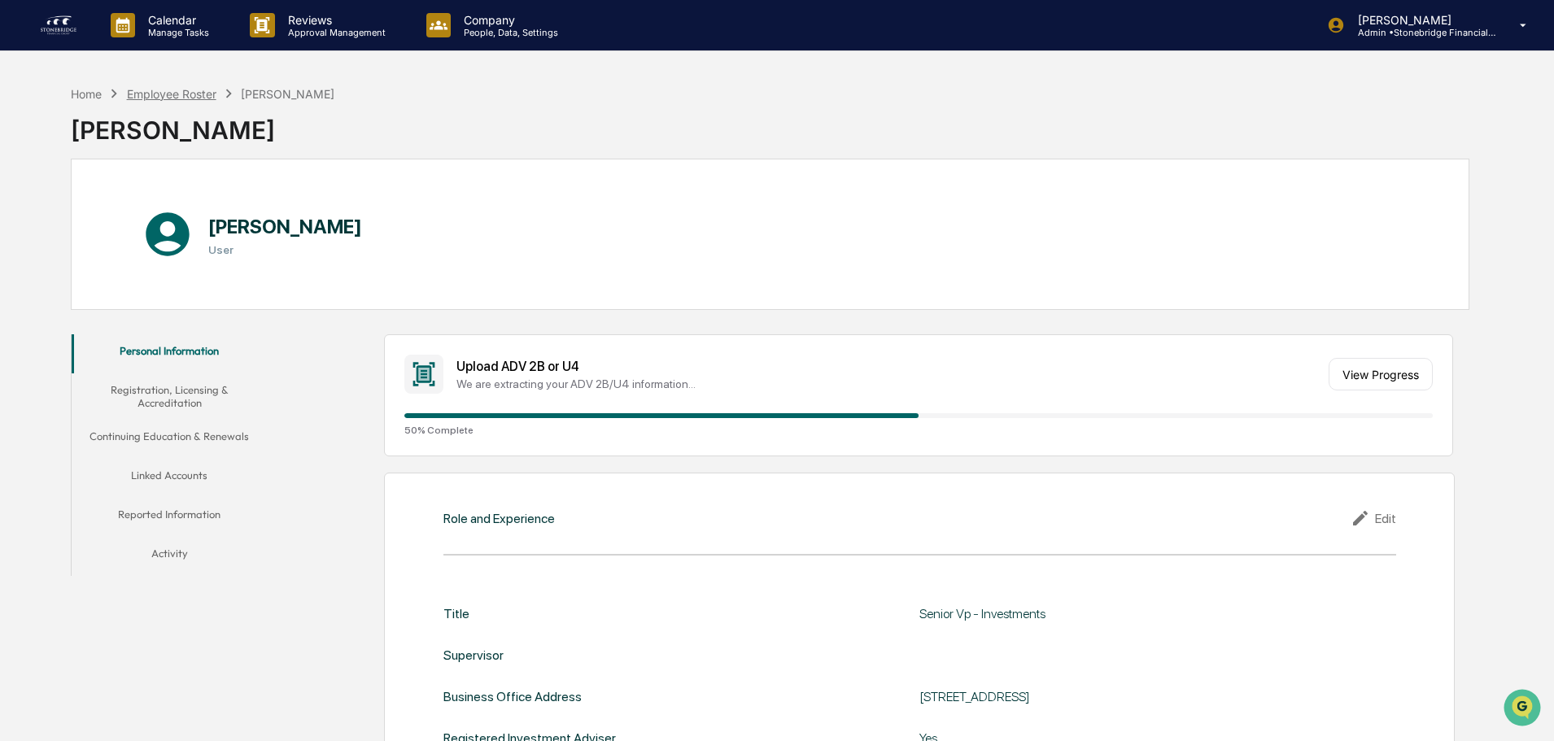
click at [190, 88] on div "Employee Roster" at bounding box center [172, 94] width 90 height 14
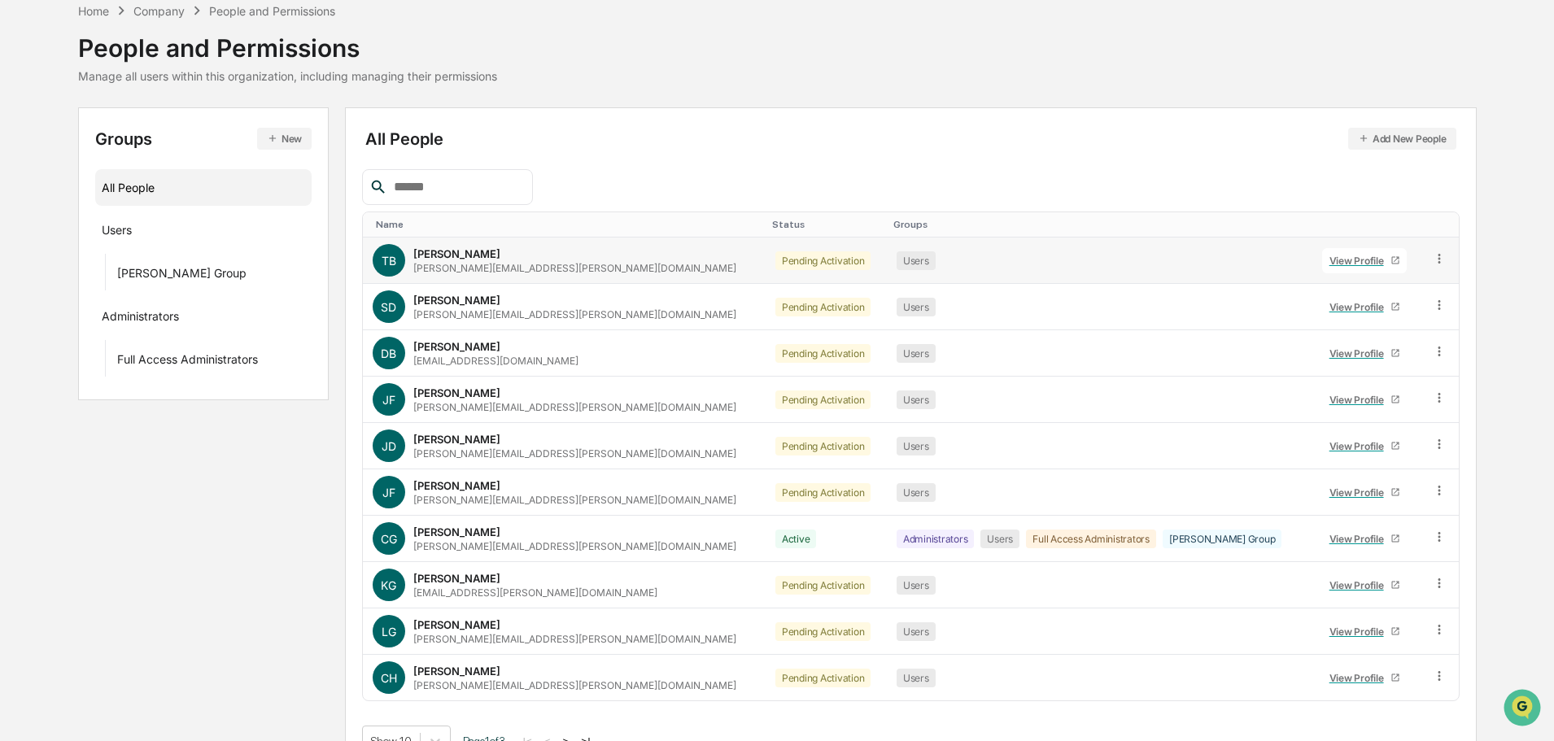
scroll to position [108, 0]
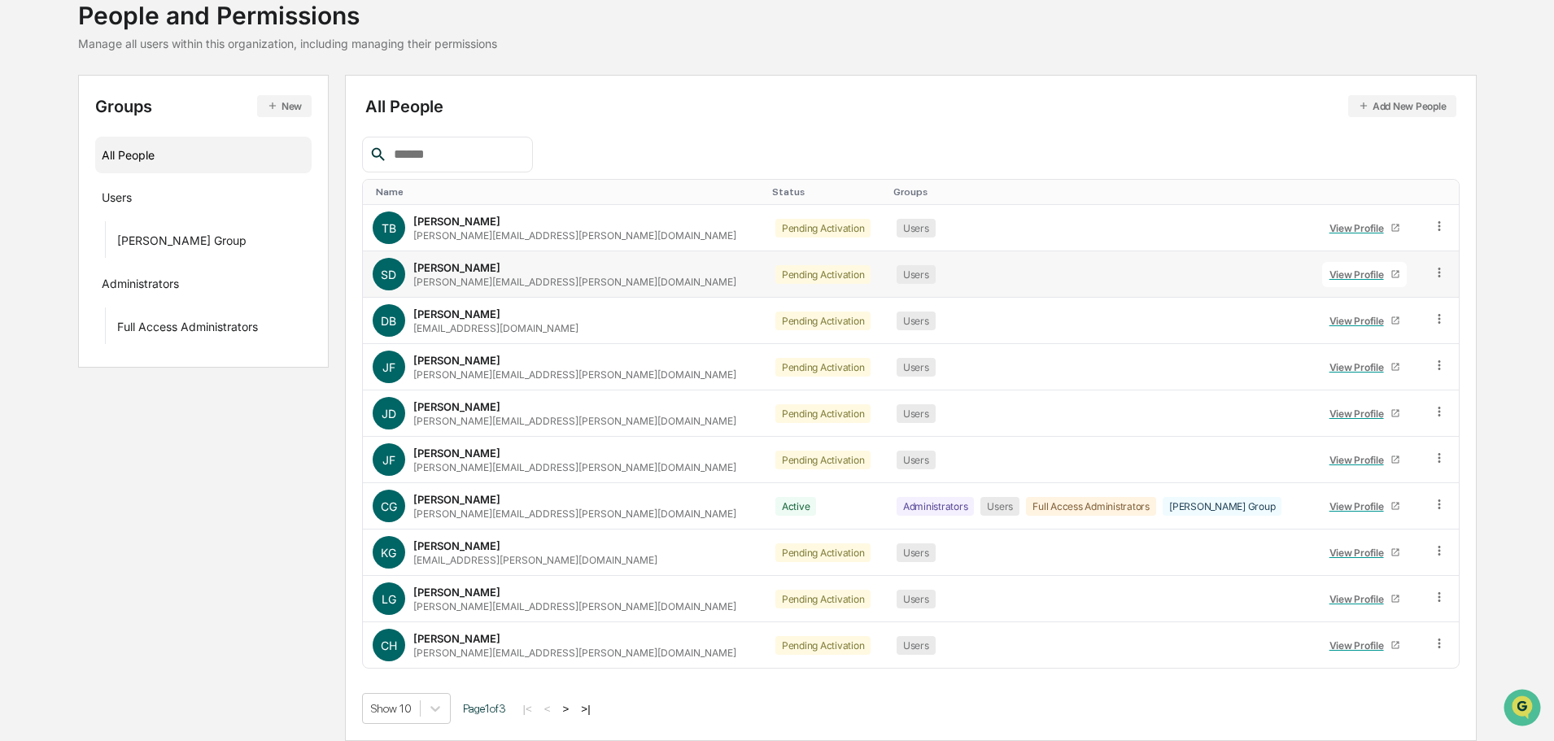
click at [1330, 277] on div "View Profile" at bounding box center [1360, 275] width 61 height 12
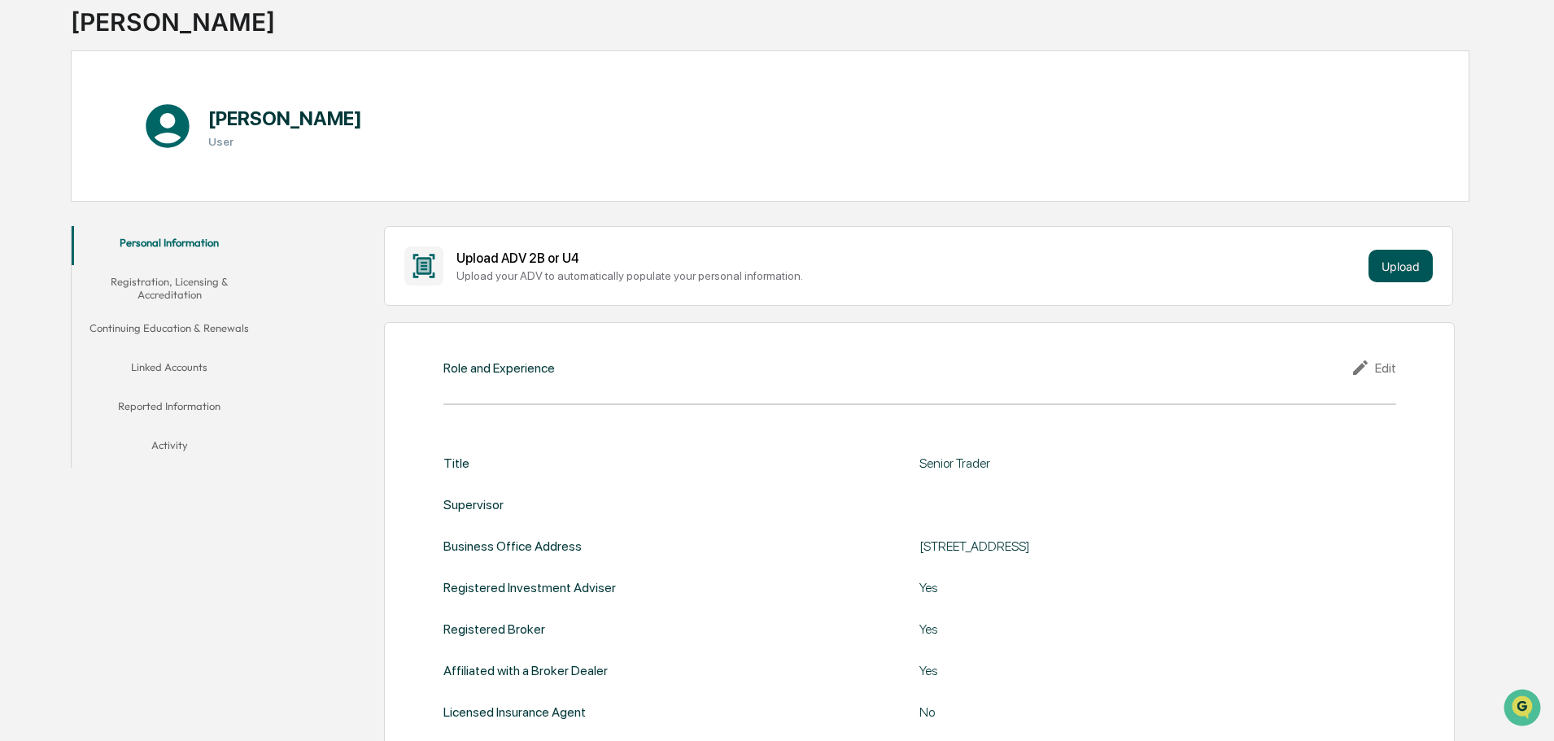
click at [1395, 280] on button "Upload" at bounding box center [1401, 266] width 64 height 33
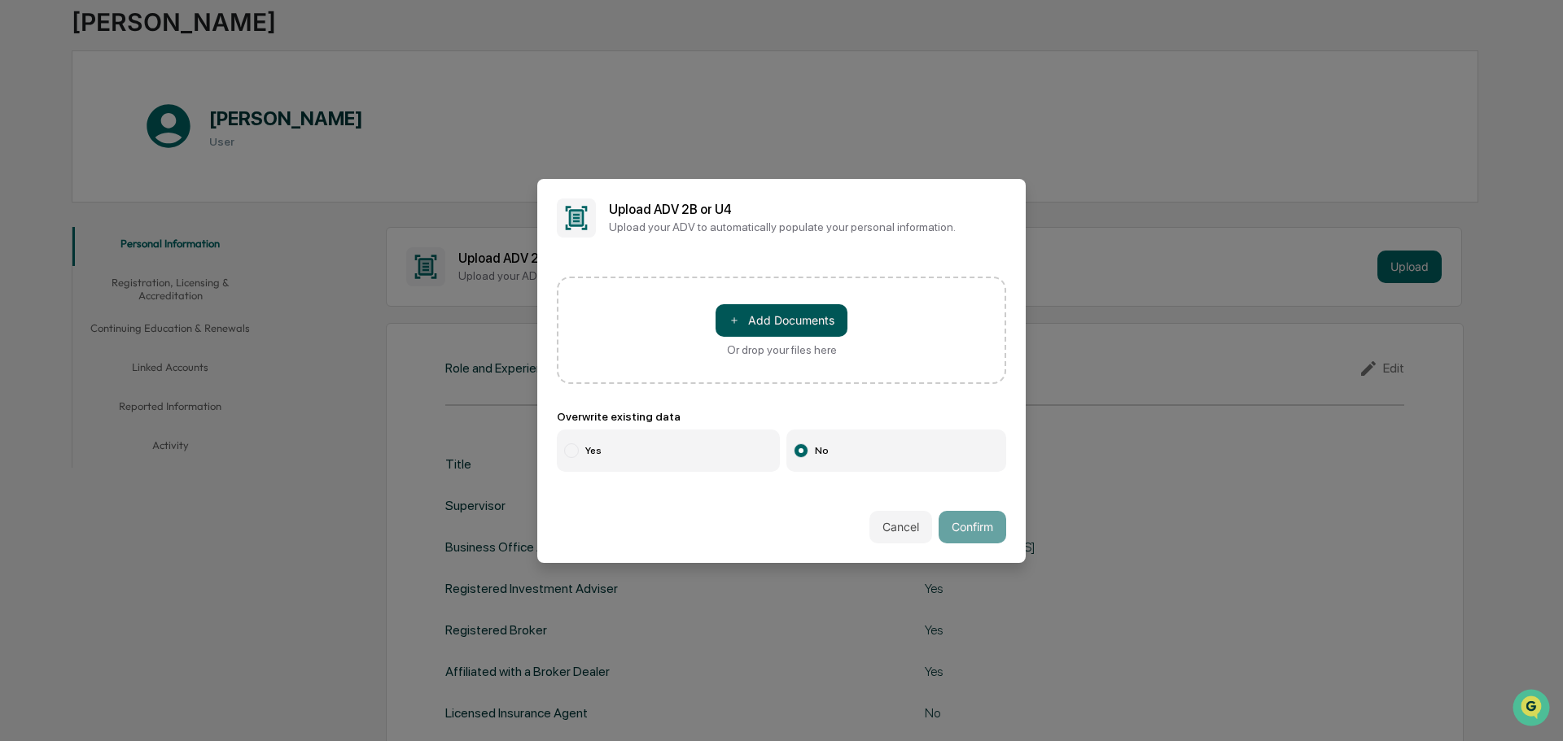
click at [803, 326] on button "＋ Add Documents" at bounding box center [781, 320] width 132 height 33
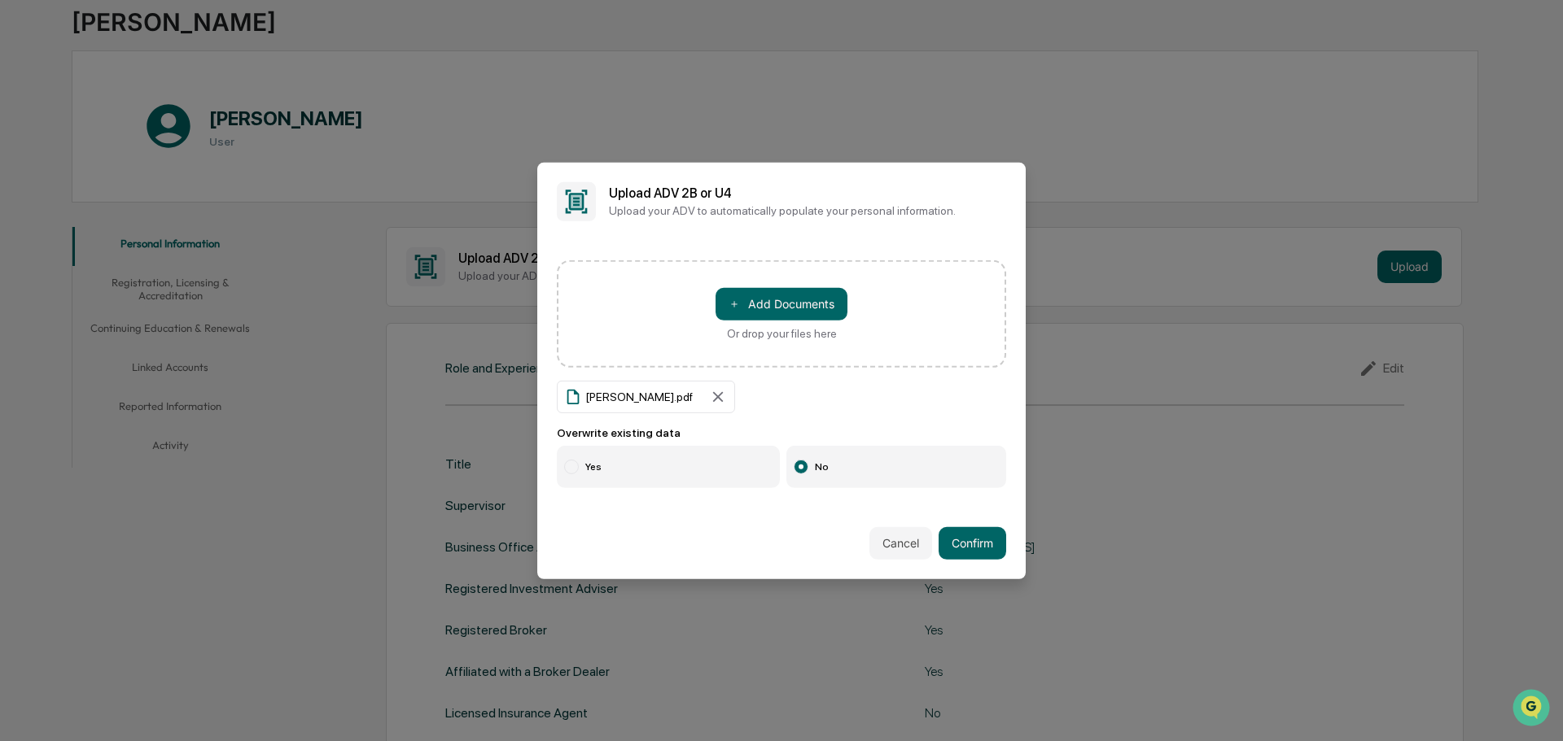
click at [689, 457] on label "Yes" at bounding box center [668, 467] width 223 height 42
click at [989, 537] on button "Confirm" at bounding box center [972, 543] width 68 height 33
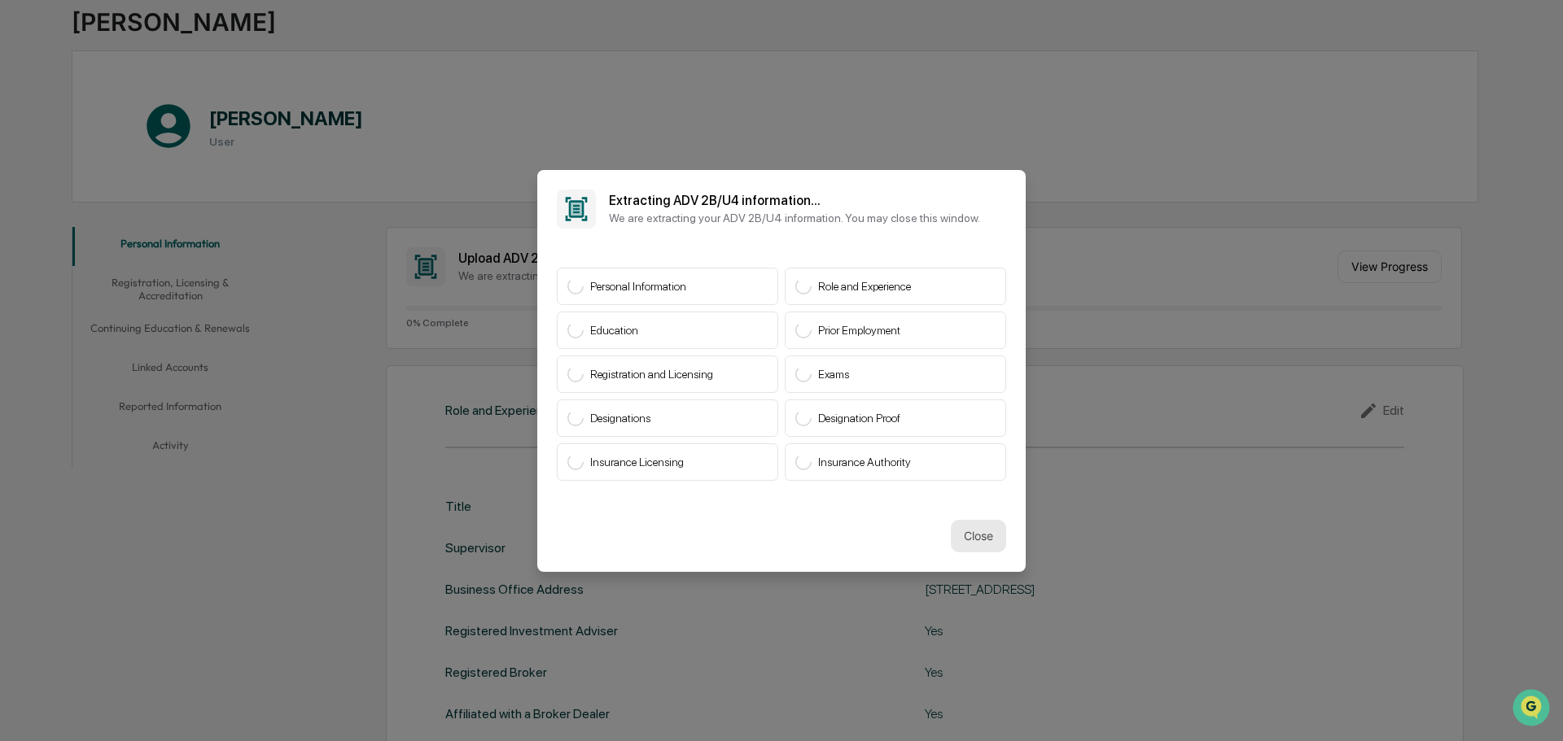
click at [976, 526] on button "Close" at bounding box center [978, 536] width 55 height 33
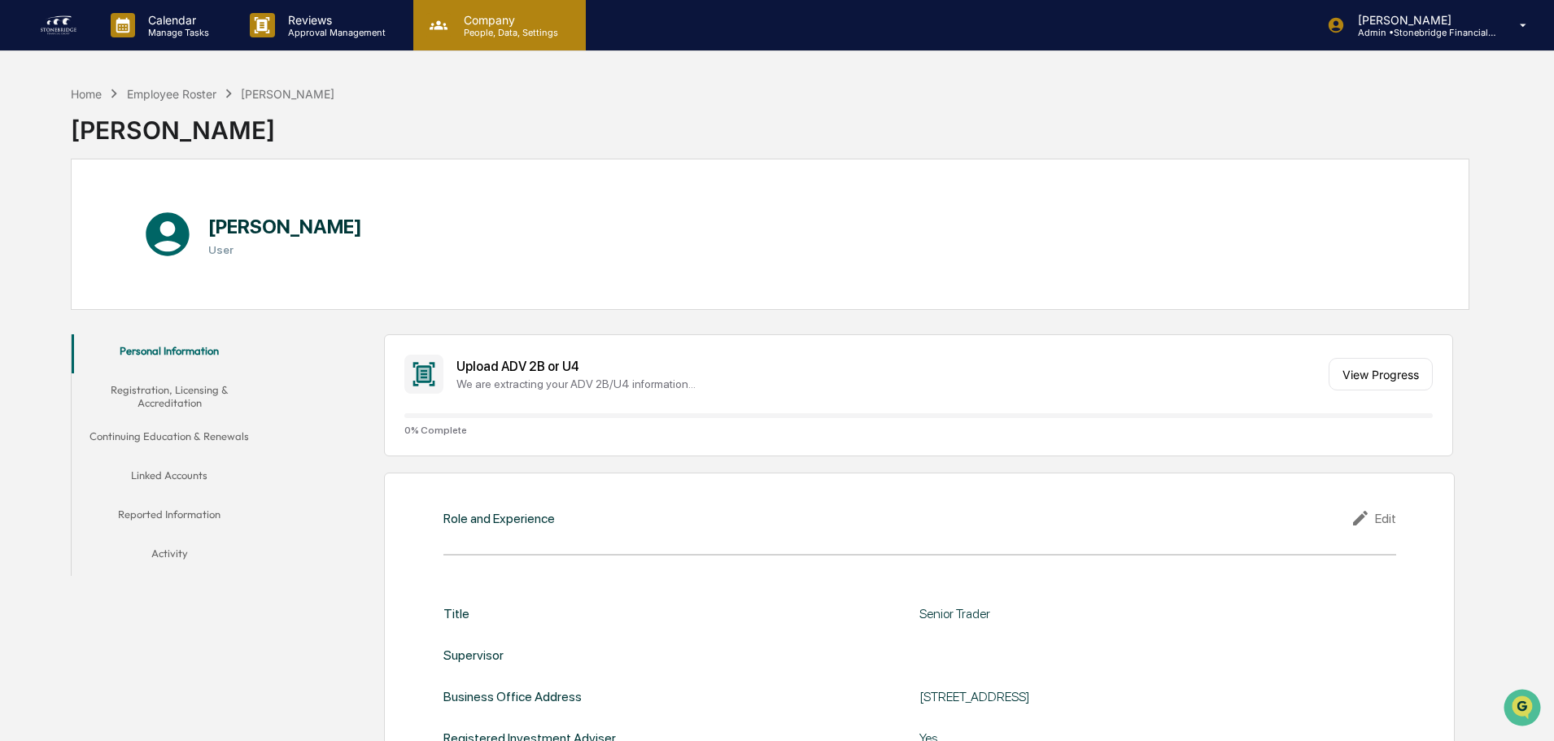
click at [514, 15] on p "Company" at bounding box center [509, 20] width 116 height 14
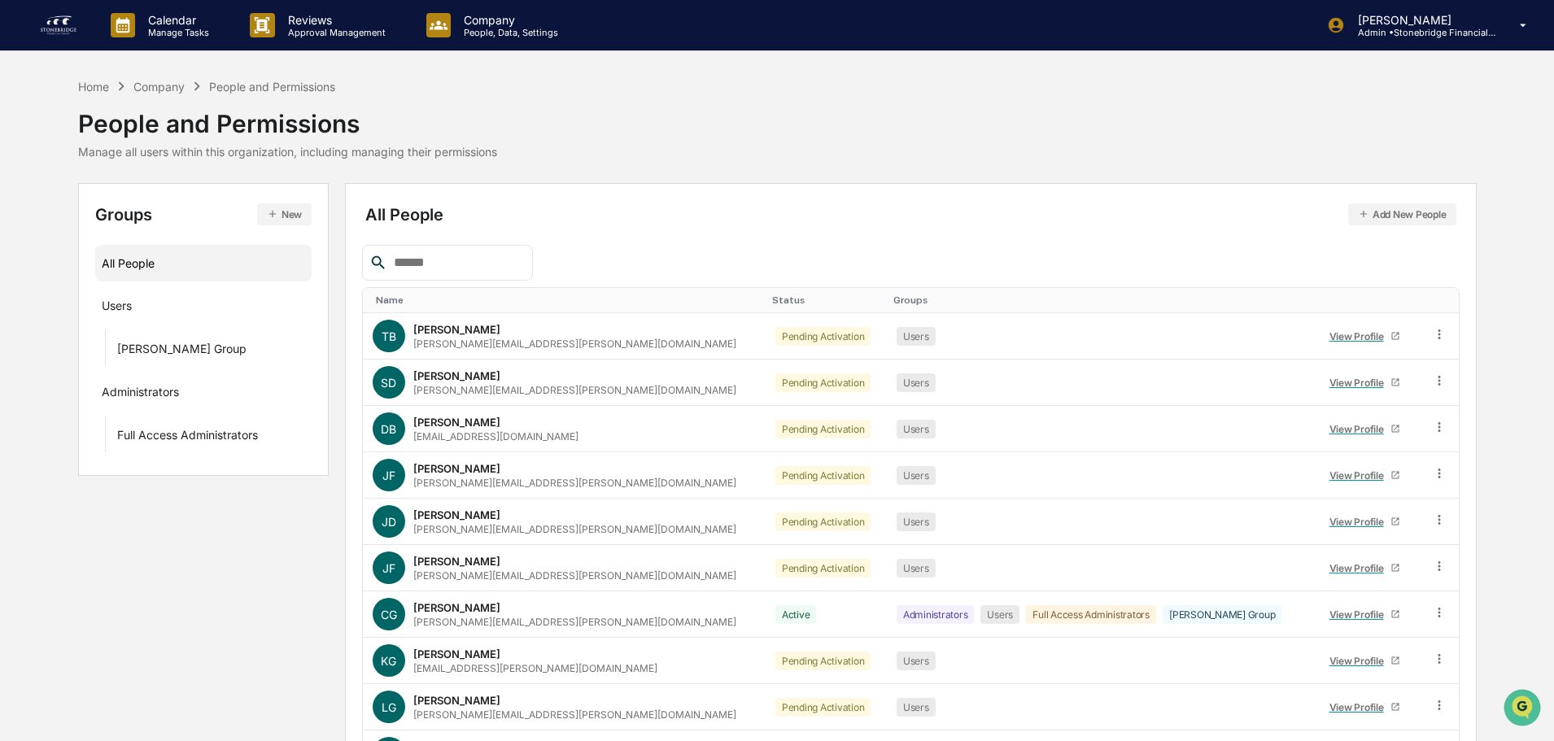
scroll to position [108, 0]
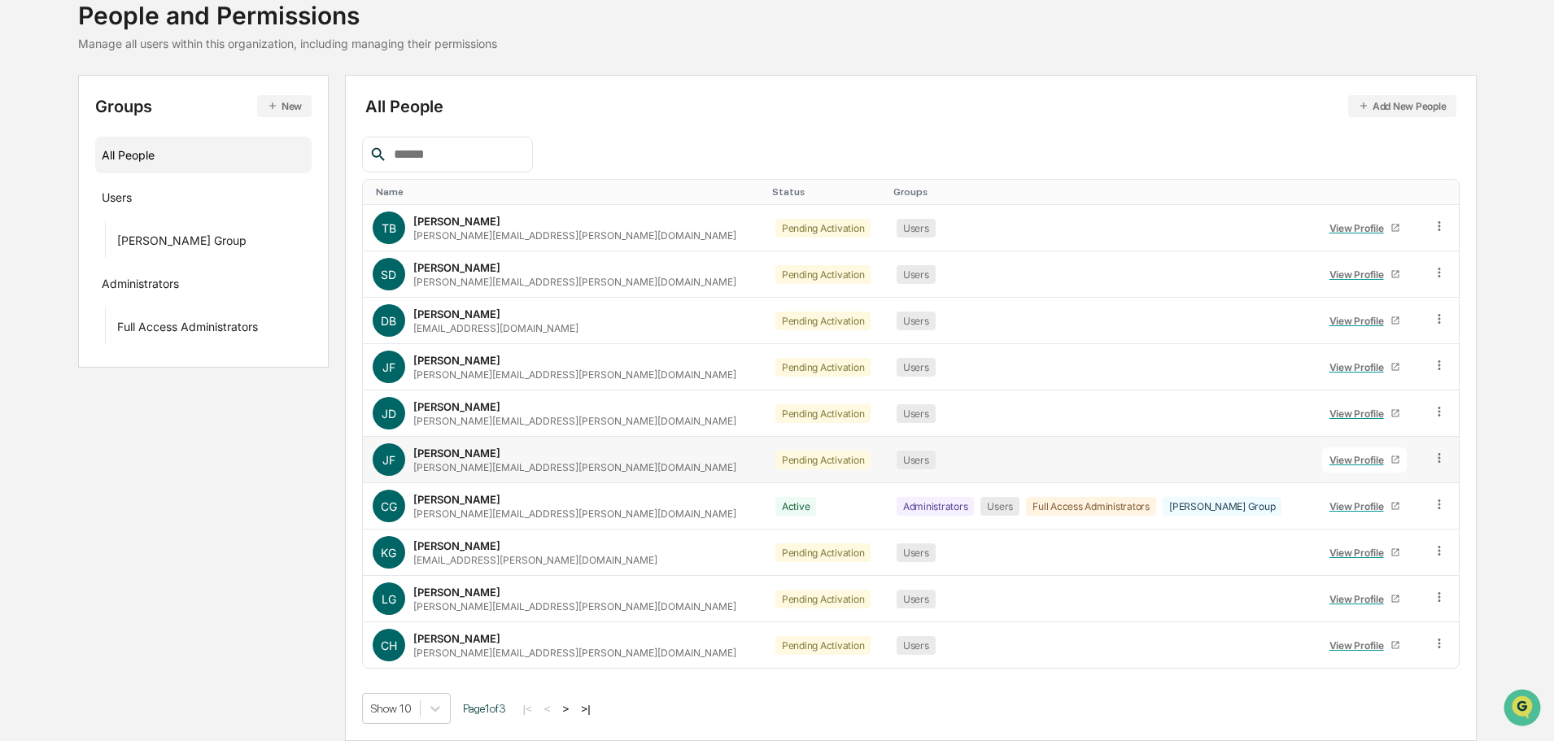
click at [1347, 463] on div "View Profile" at bounding box center [1360, 460] width 61 height 12
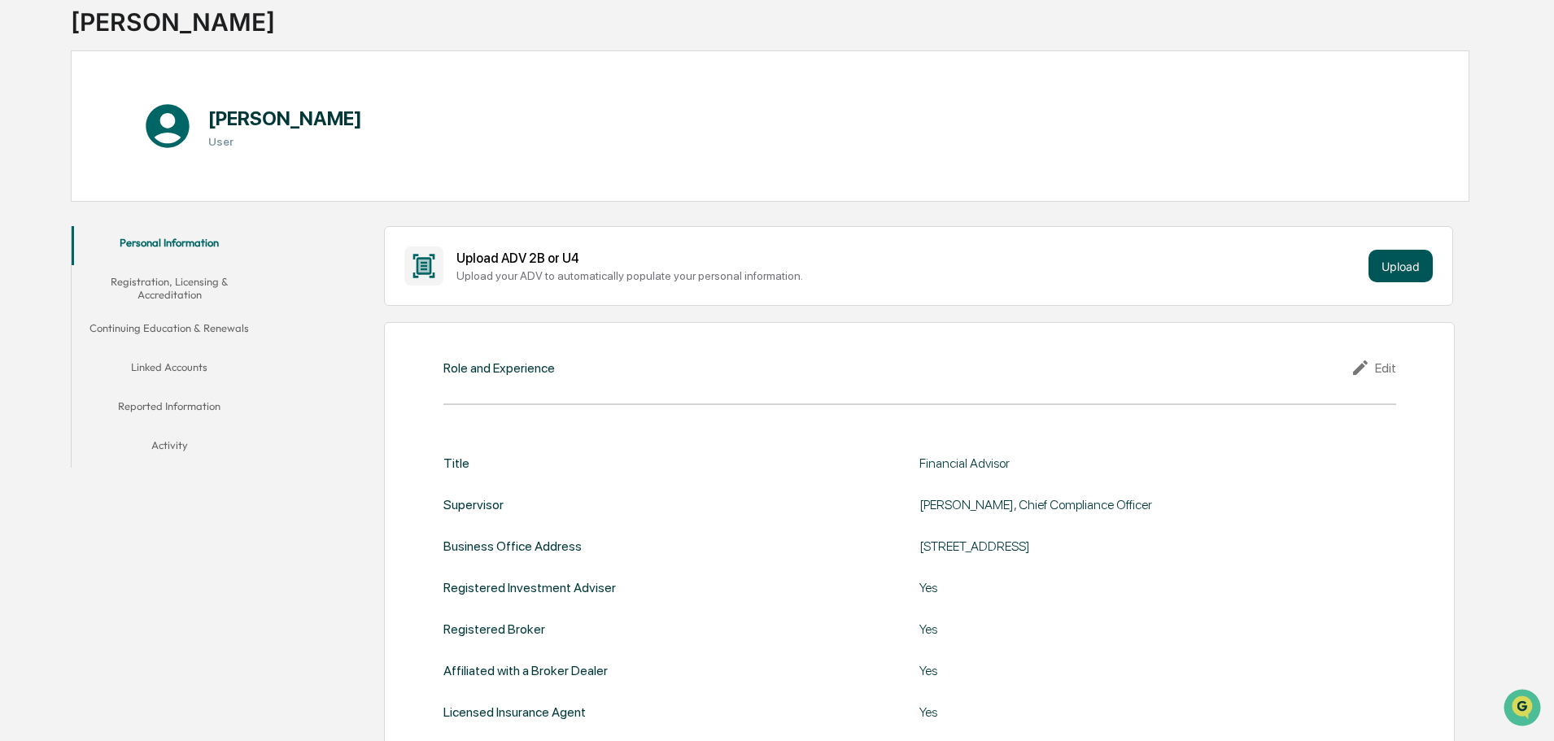
click at [1417, 261] on button "Upload" at bounding box center [1401, 266] width 64 height 33
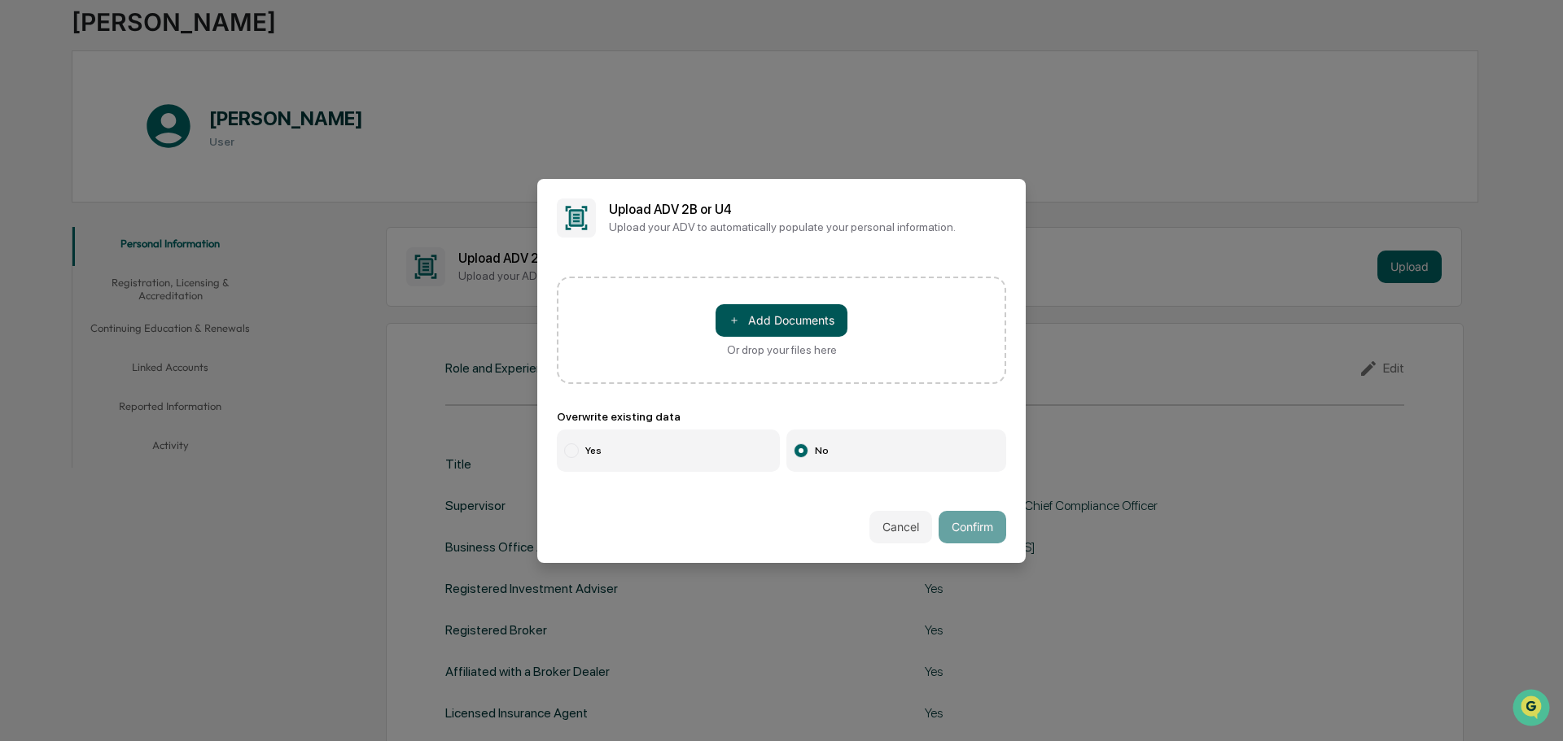
click at [768, 328] on button "＋ Add Documents" at bounding box center [781, 320] width 132 height 33
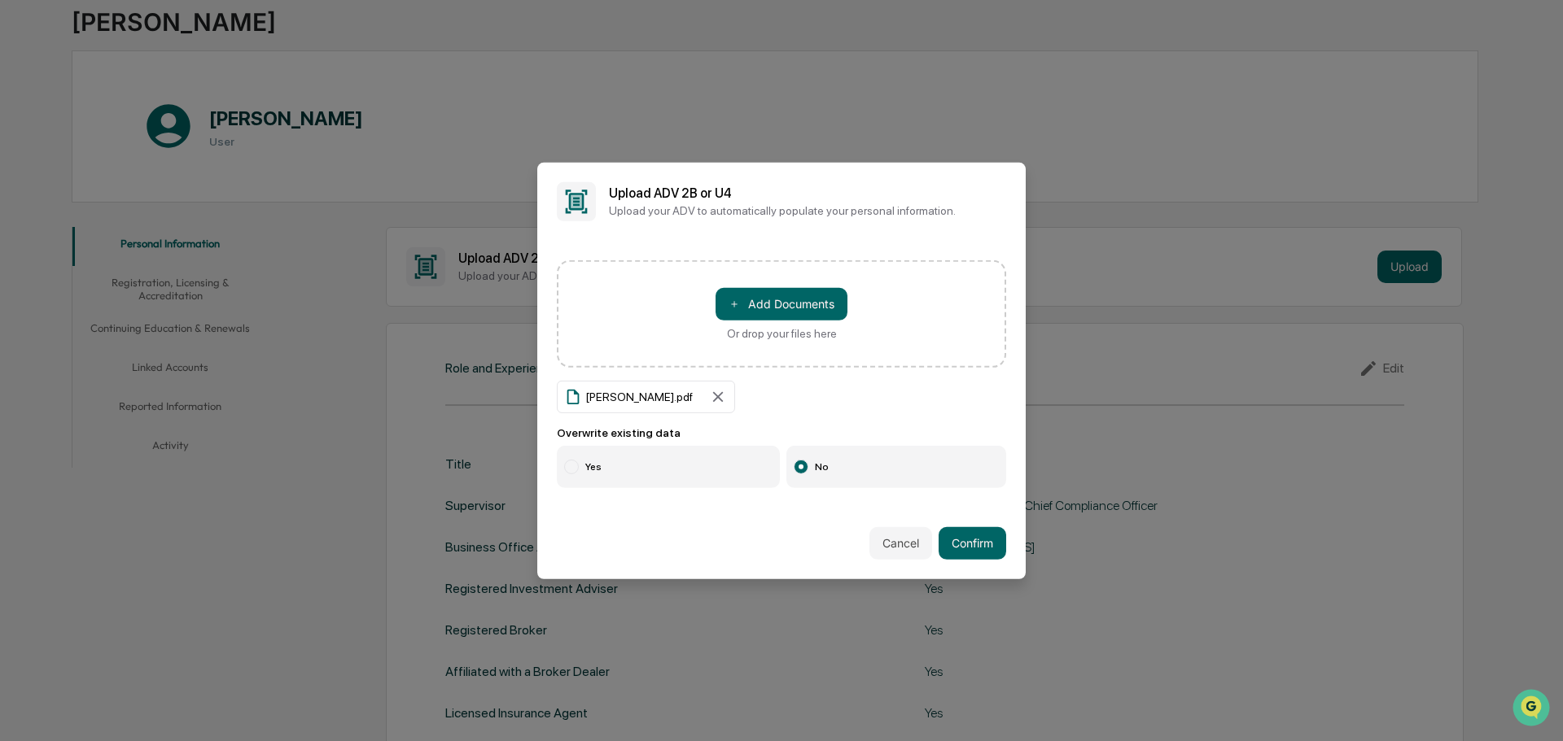
click at [657, 456] on label "Yes" at bounding box center [668, 467] width 223 height 42
click at [1012, 565] on div "Cancel Confirm" at bounding box center [781, 544] width 488 height 72
click at [974, 540] on button "Confirm" at bounding box center [972, 543] width 68 height 33
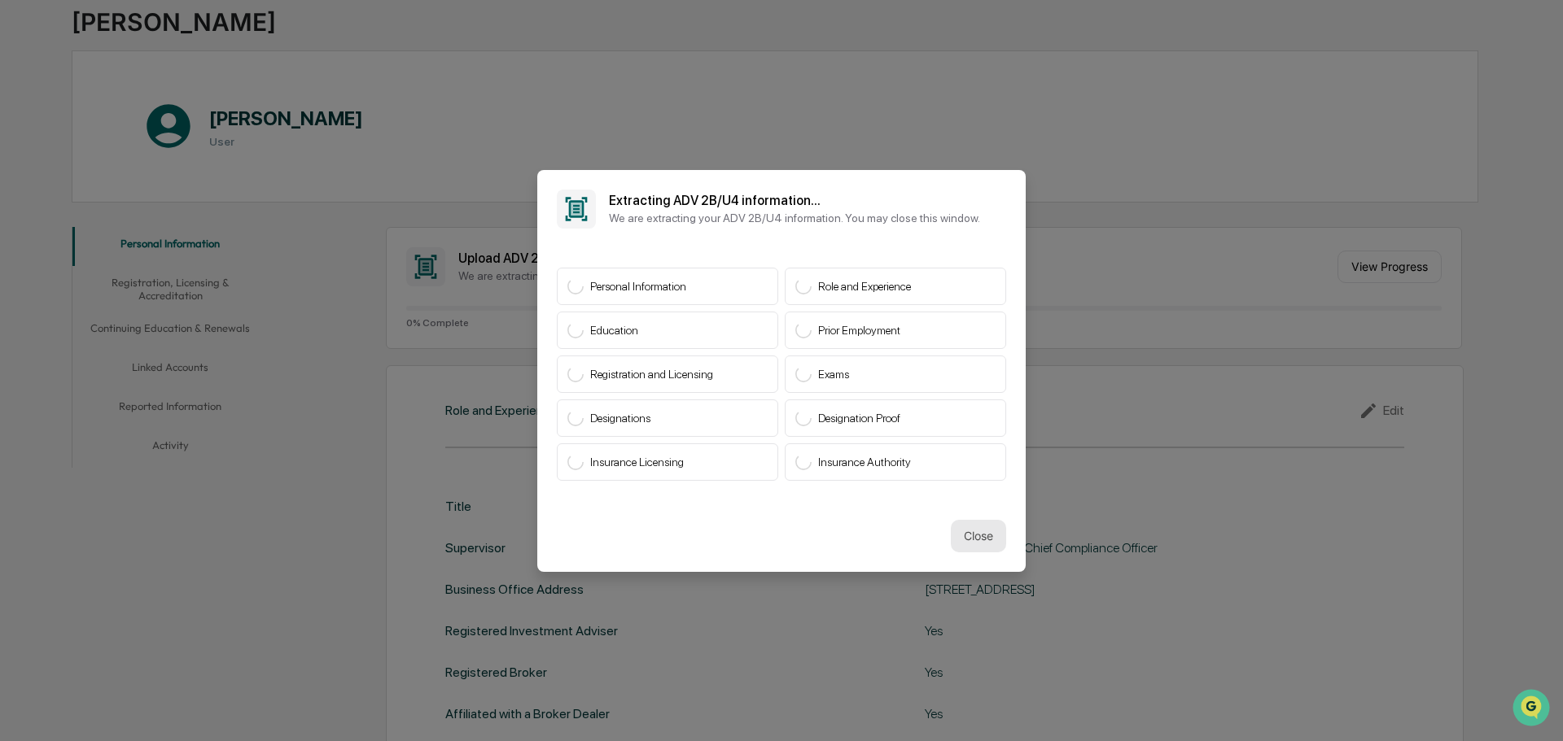
click at [975, 536] on button "Close" at bounding box center [978, 536] width 55 height 33
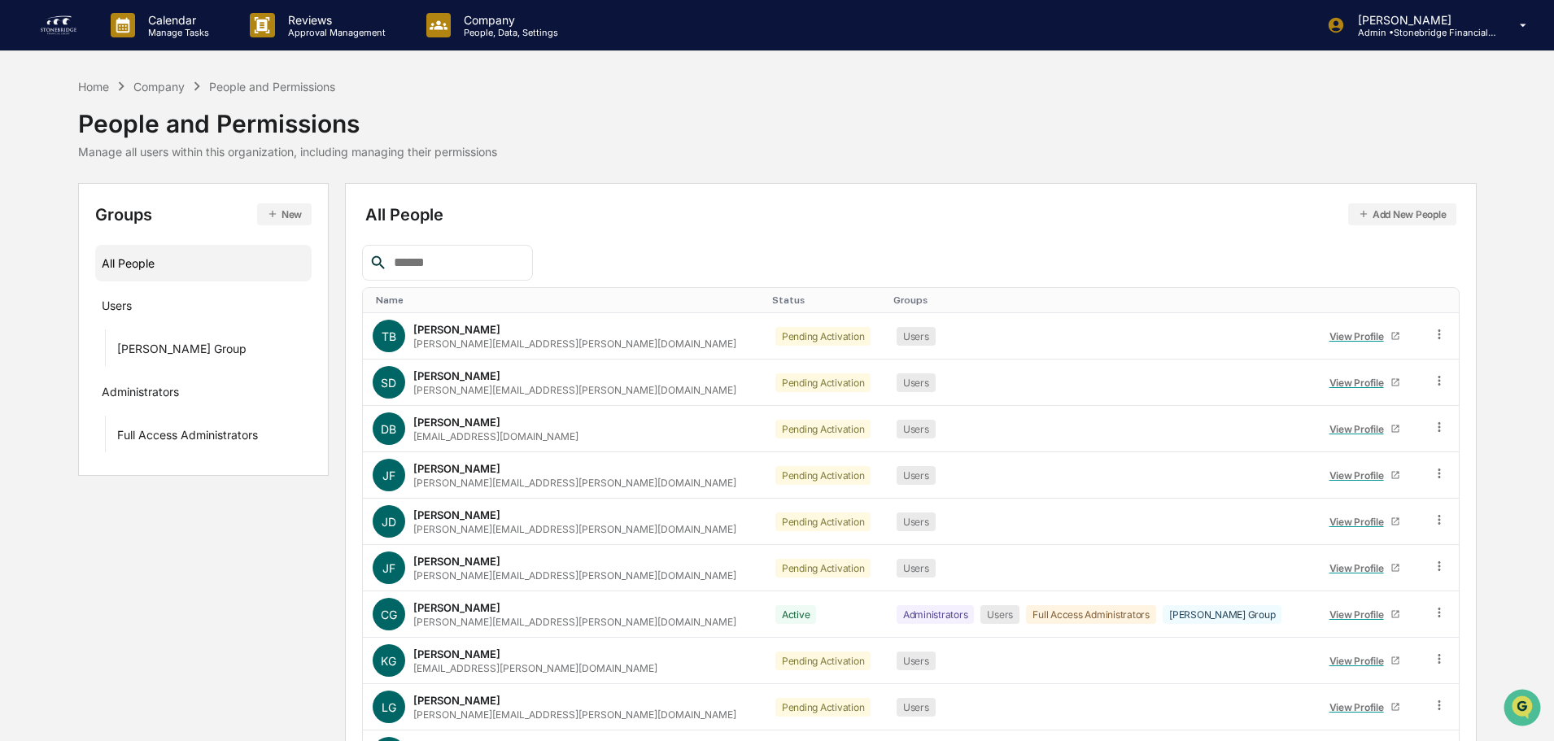
scroll to position [108, 0]
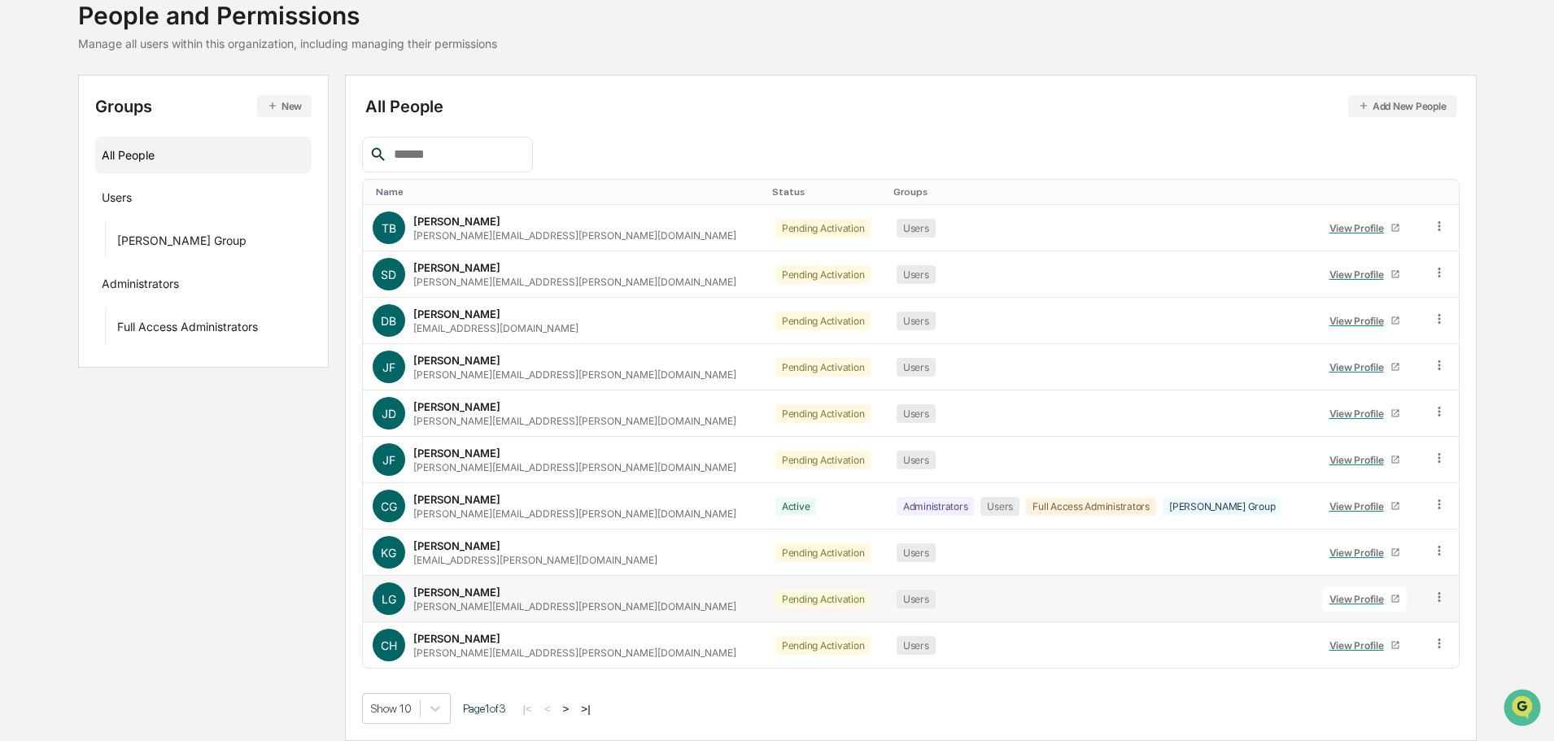
click at [1330, 601] on div "View Profile" at bounding box center [1360, 599] width 61 height 12
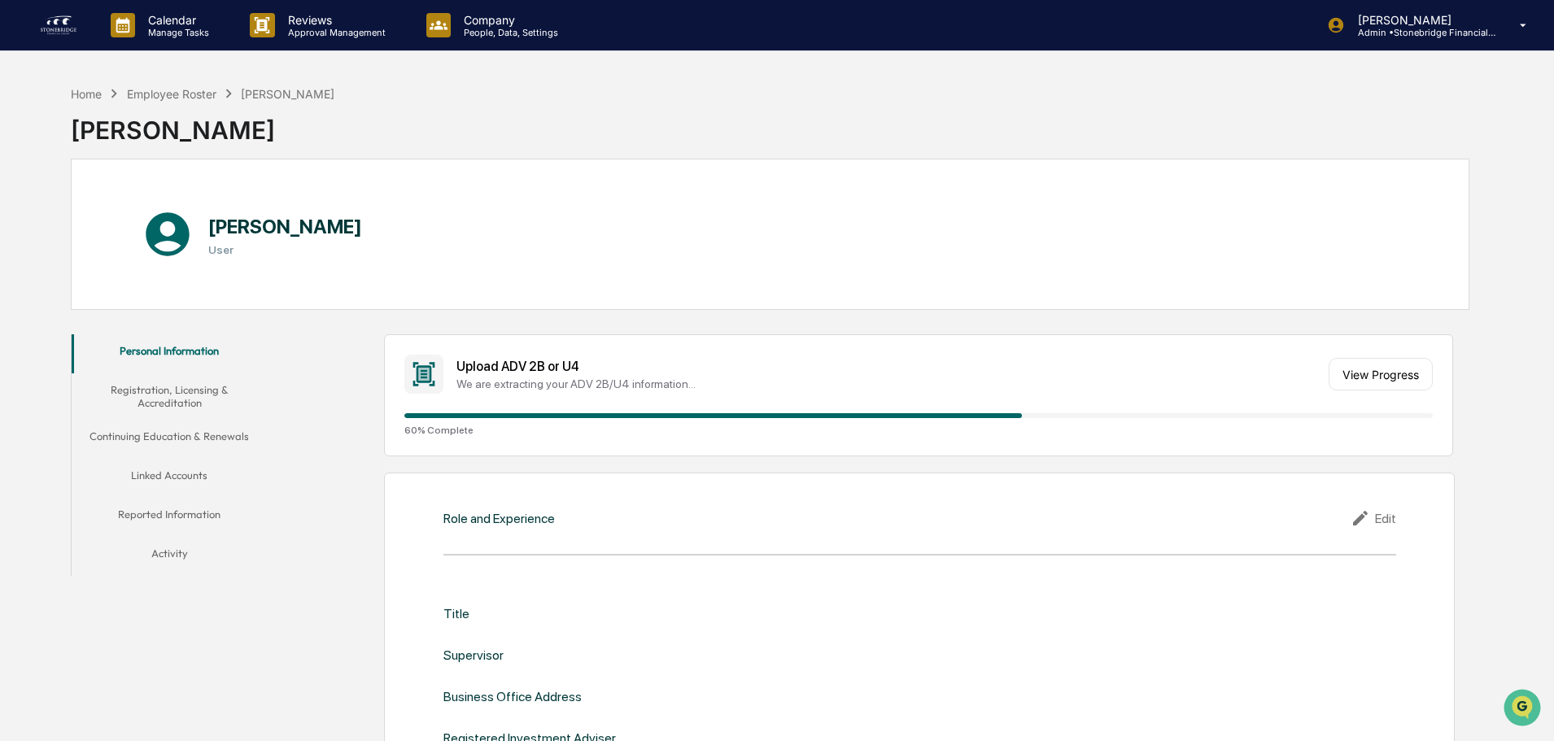
click at [61, 47] on link at bounding box center [68, 25] width 59 height 50
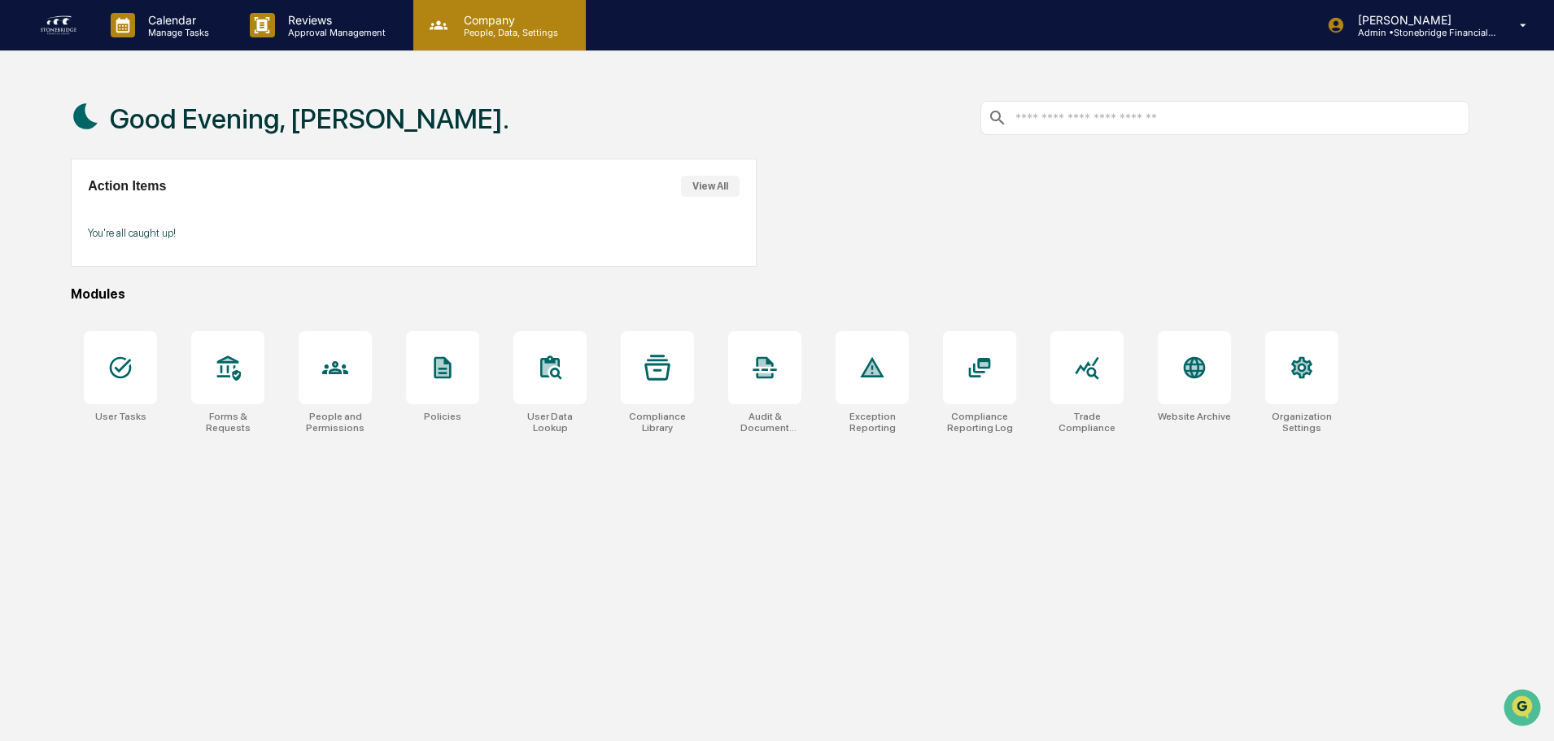
click at [503, 28] on p "People, Data, Settings" at bounding box center [509, 32] width 116 height 11
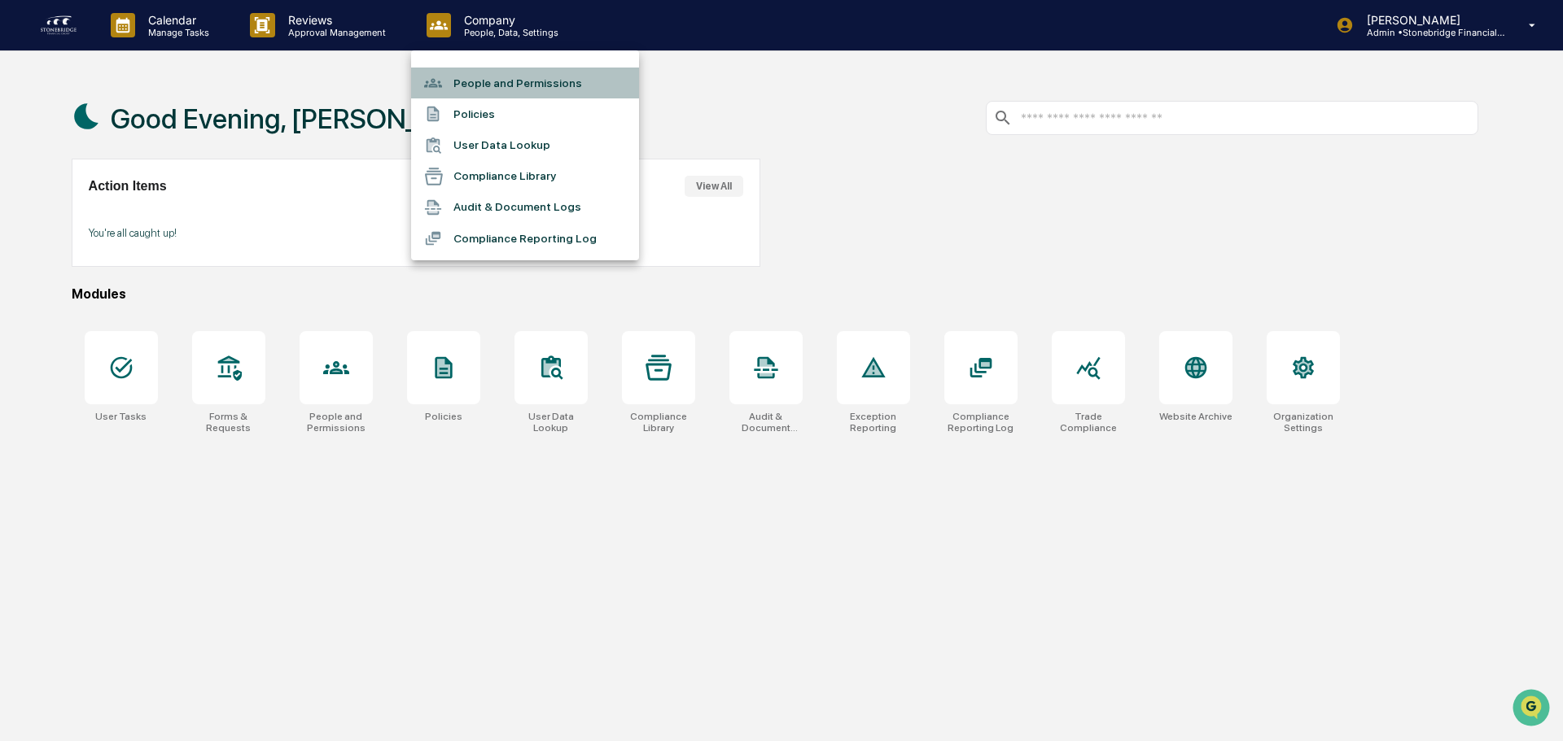
click at [516, 90] on li "People and Permissions" at bounding box center [525, 83] width 228 height 31
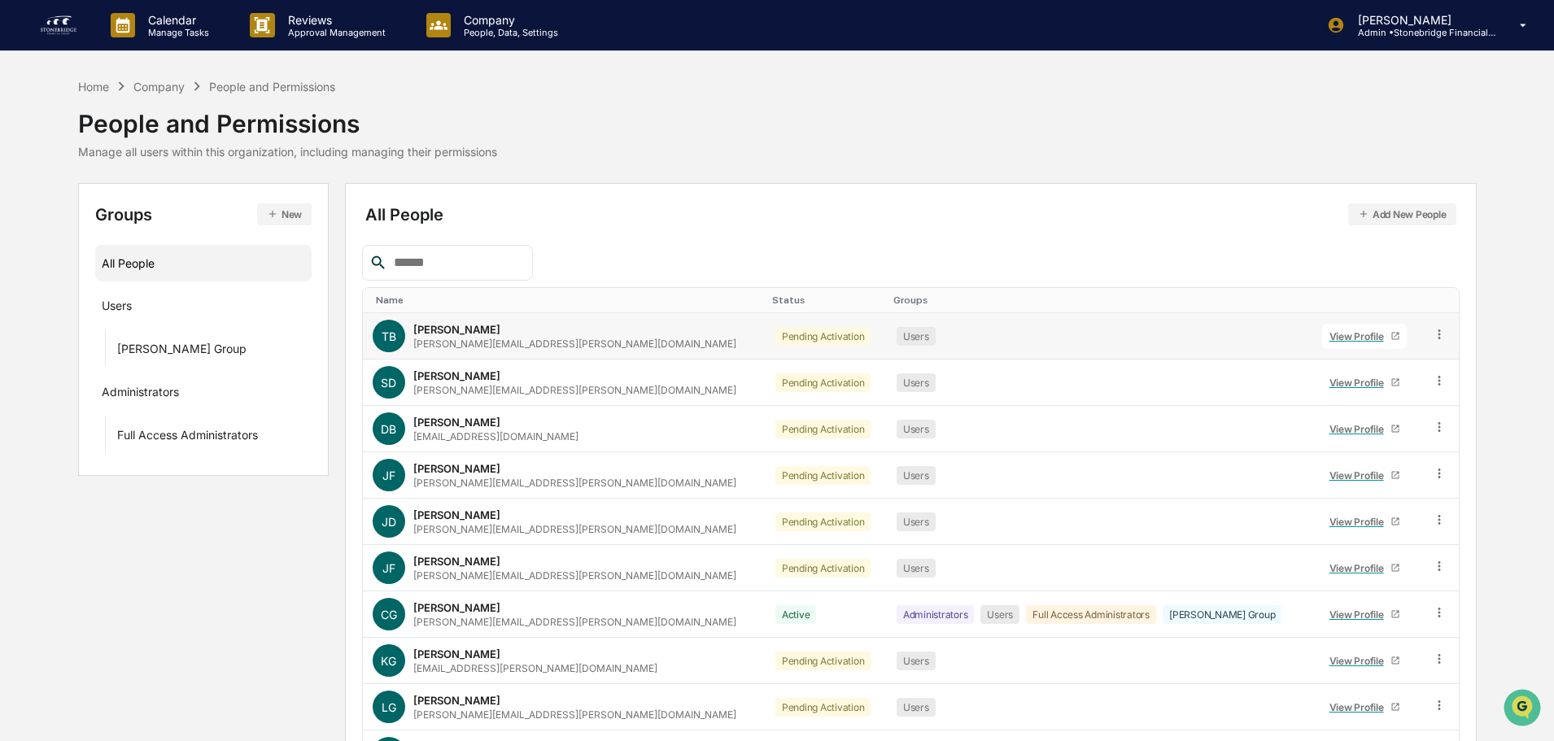
click at [453, 336] on div "Todd Bogda todd.bogda@stonebridgefg.com" at bounding box center [574, 336] width 323 height 27
click at [1330, 339] on div "View Profile" at bounding box center [1360, 336] width 61 height 12
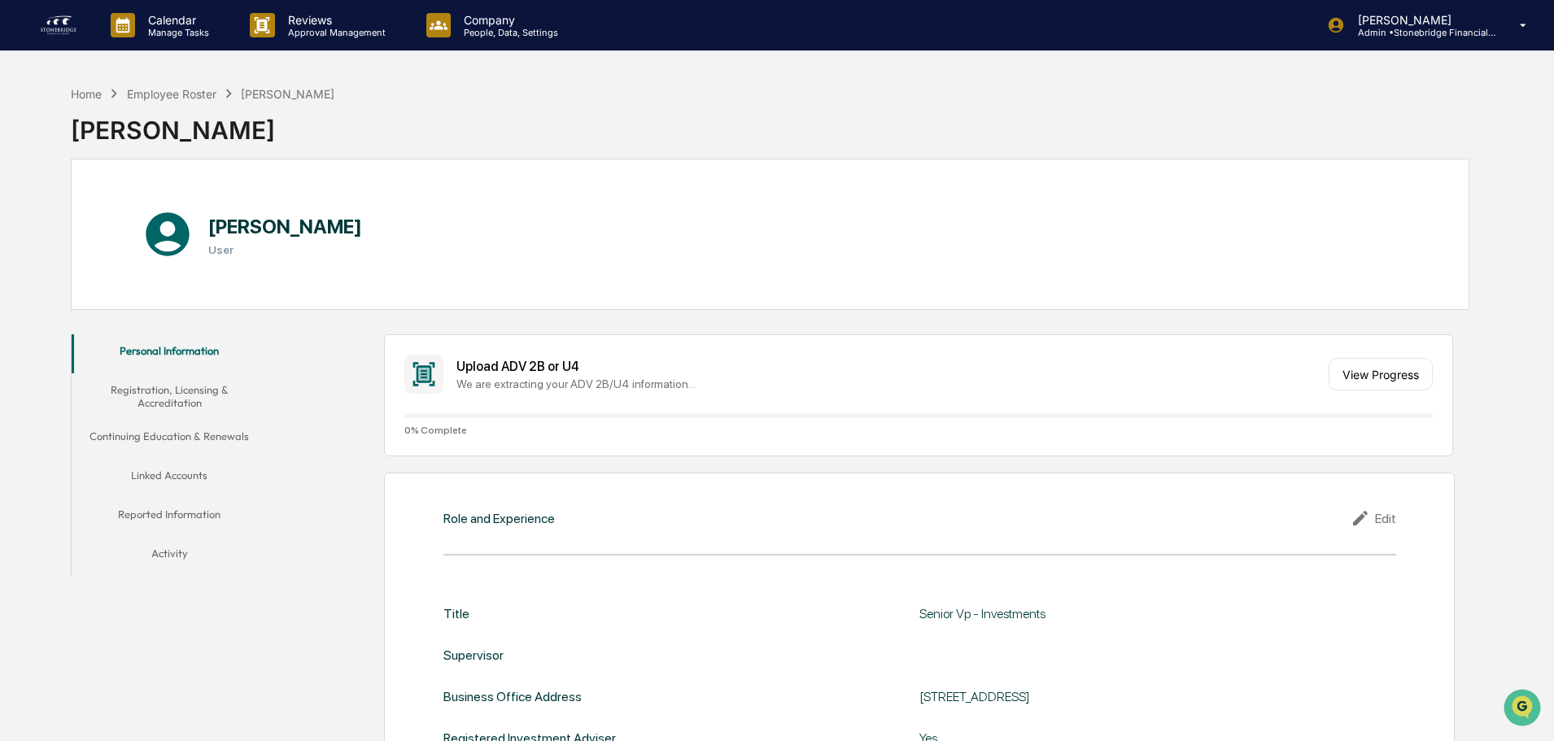
click at [57, 24] on img at bounding box center [58, 25] width 39 height 26
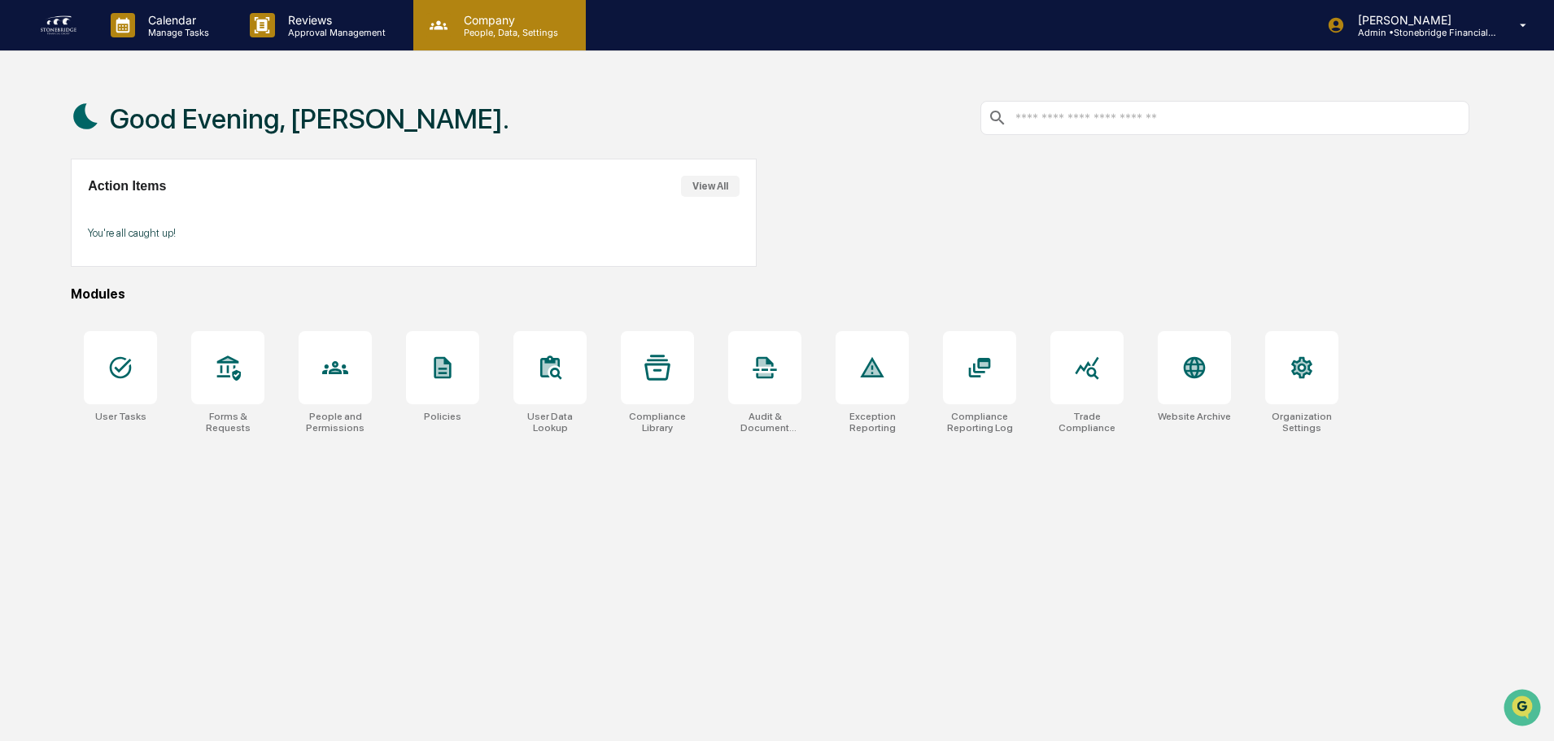
click at [490, 28] on p "People, Data, Settings" at bounding box center [509, 32] width 116 height 11
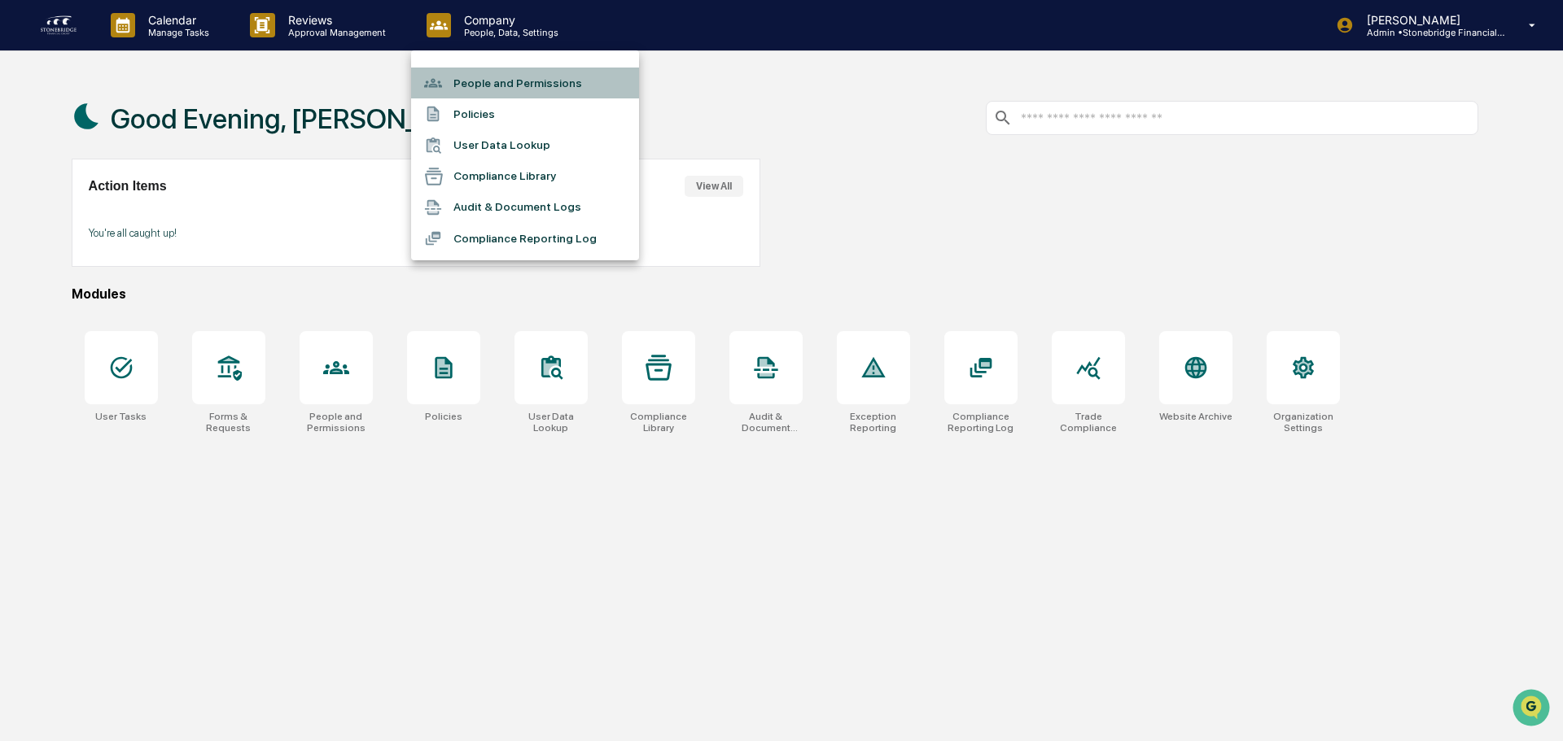
click at [498, 74] on li "People and Permissions" at bounding box center [525, 83] width 228 height 31
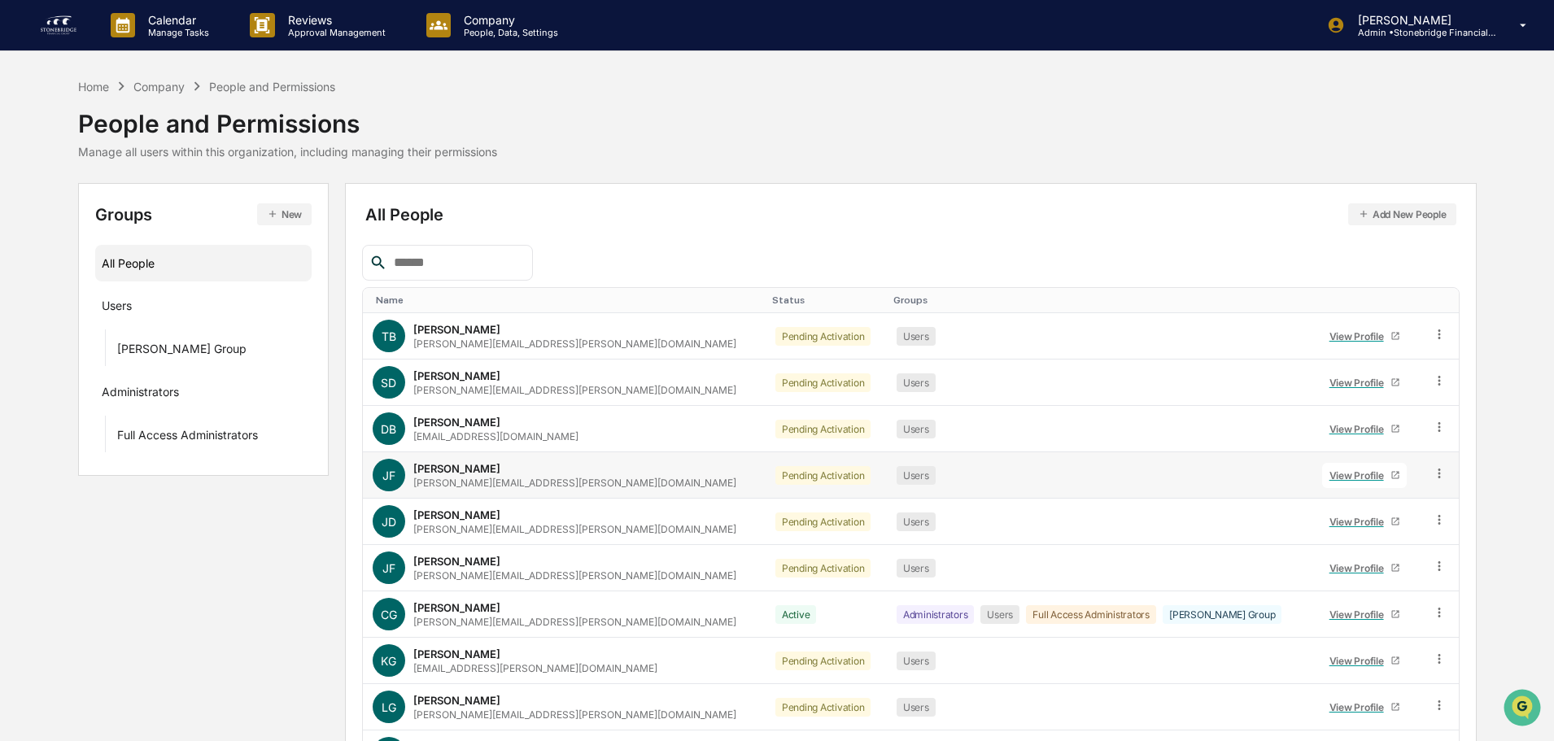
scroll to position [108, 0]
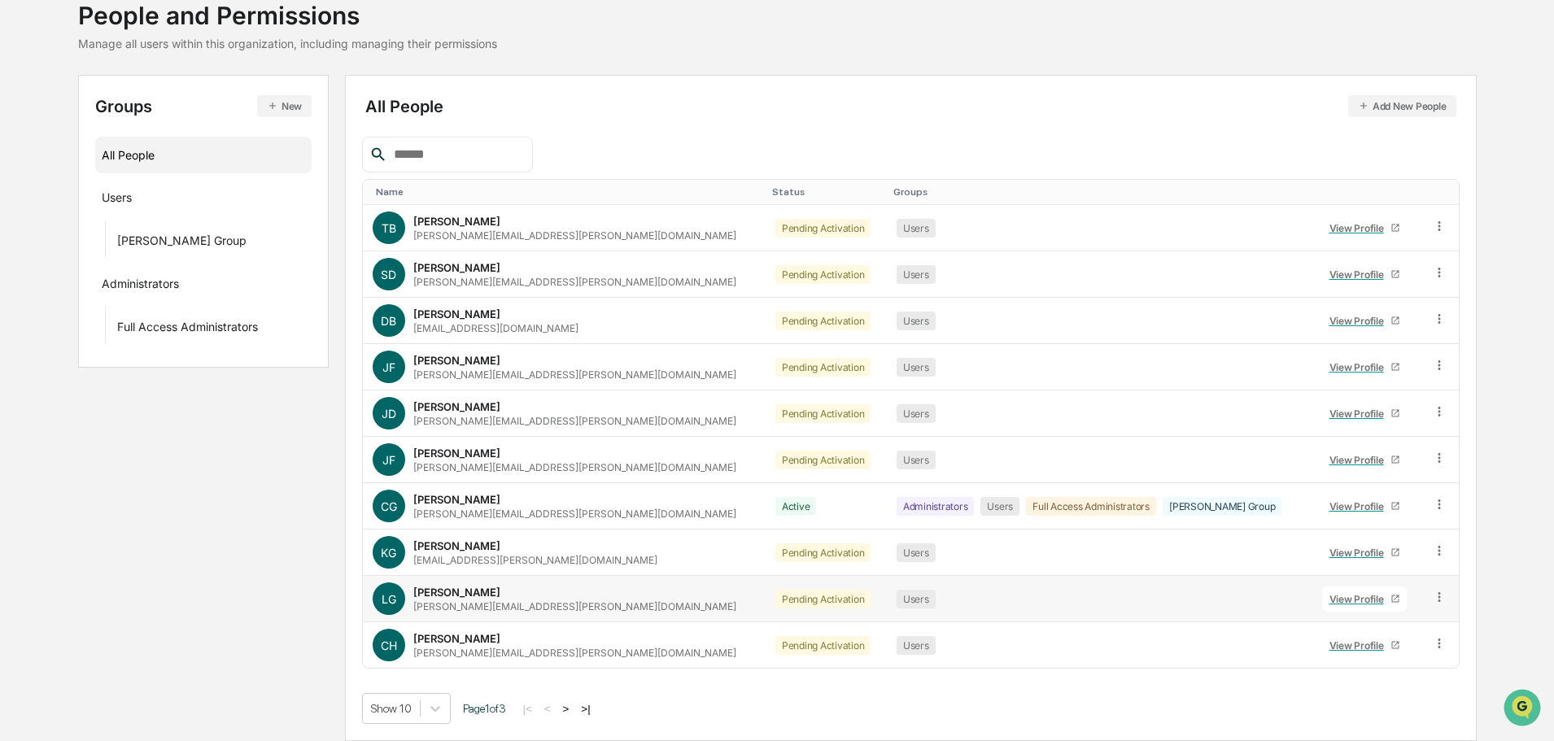
click at [515, 601] on div "lindsay.griesemer@stonebridgefg.com" at bounding box center [574, 607] width 323 height 12
click at [1330, 593] on div "View Profile" at bounding box center [1360, 599] width 61 height 12
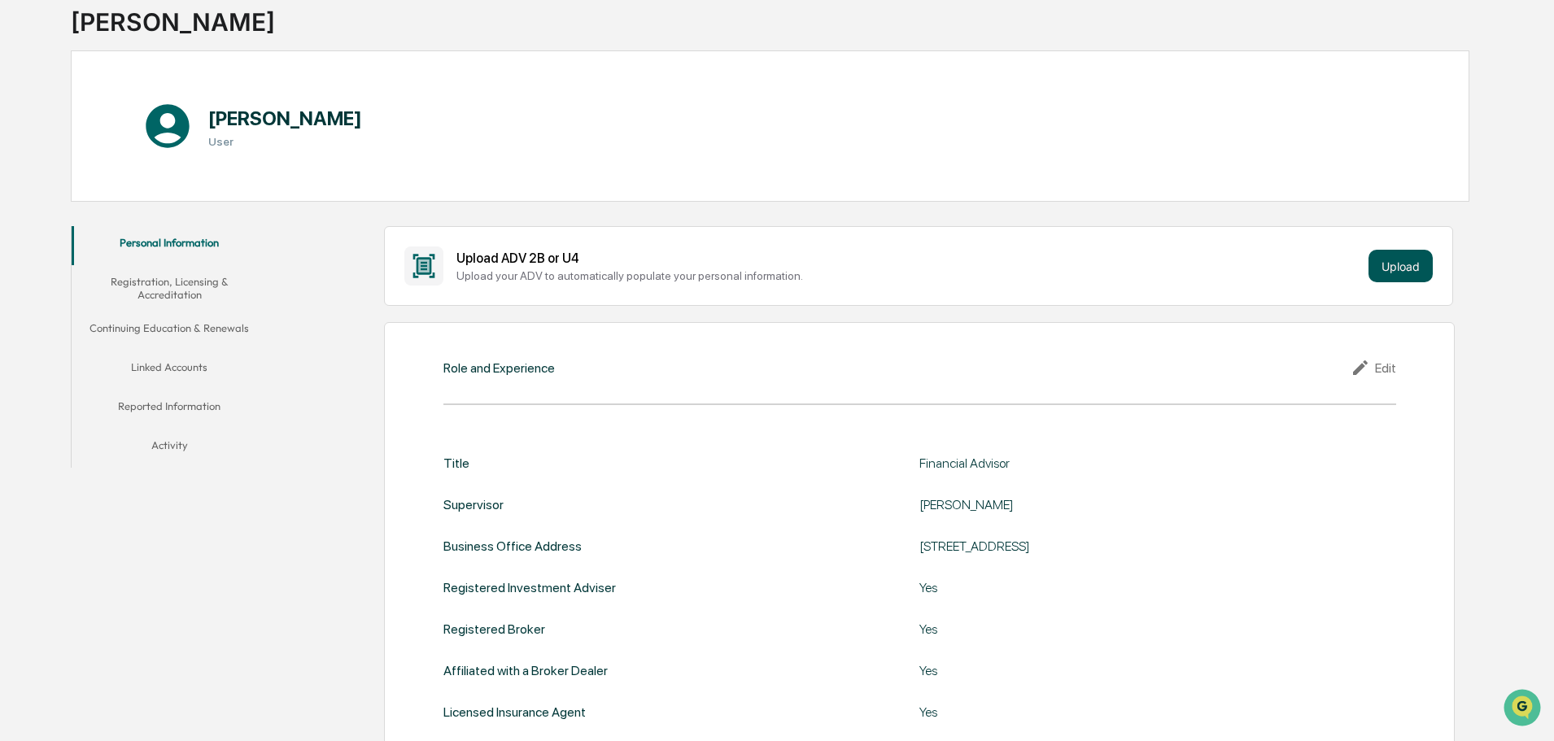
click at [1414, 264] on button "Upload" at bounding box center [1401, 266] width 64 height 33
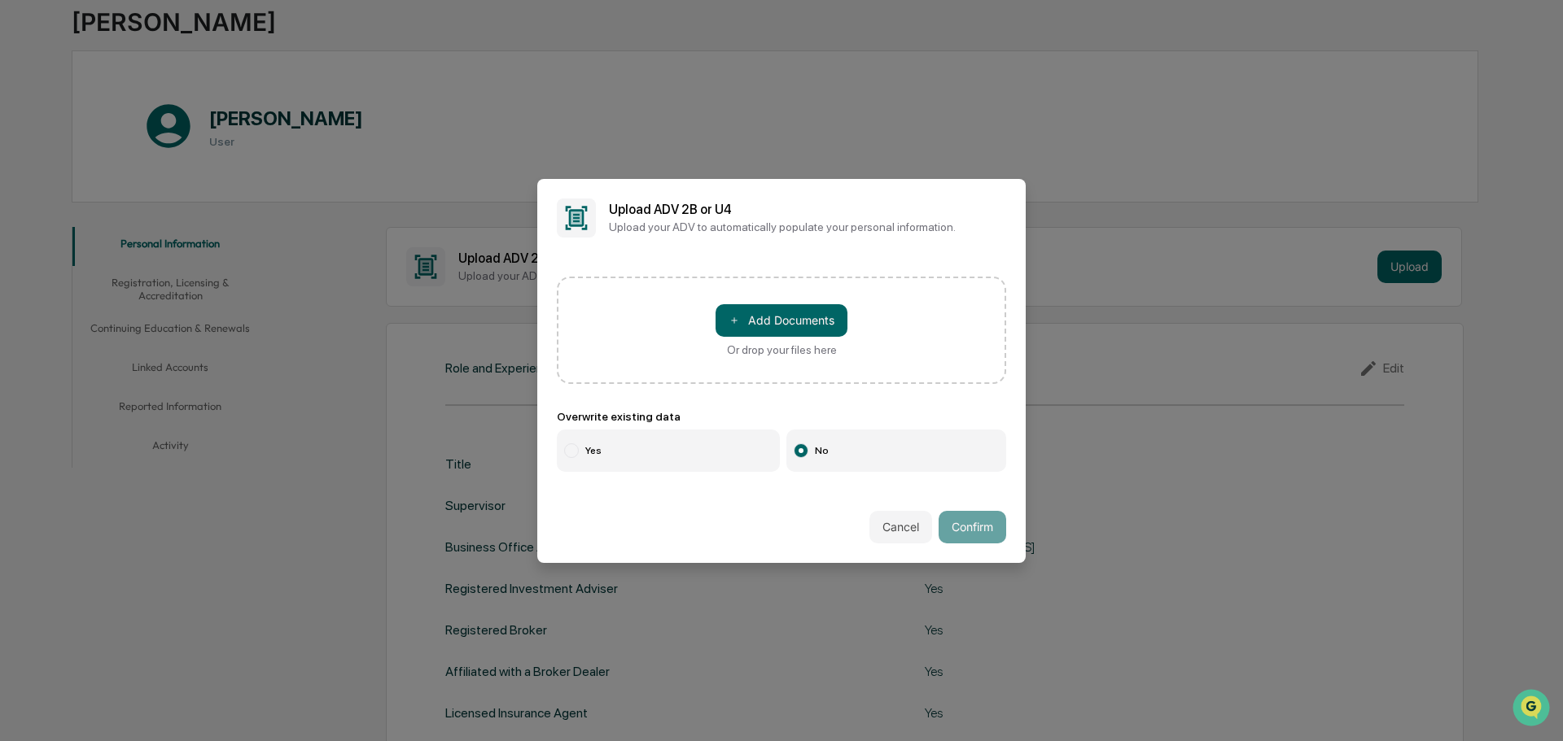
click at [713, 335] on div "＋ Add Documents Or drop your files here" at bounding box center [781, 330] width 449 height 107
click at [734, 331] on button "＋ Add Documents" at bounding box center [781, 320] width 132 height 33
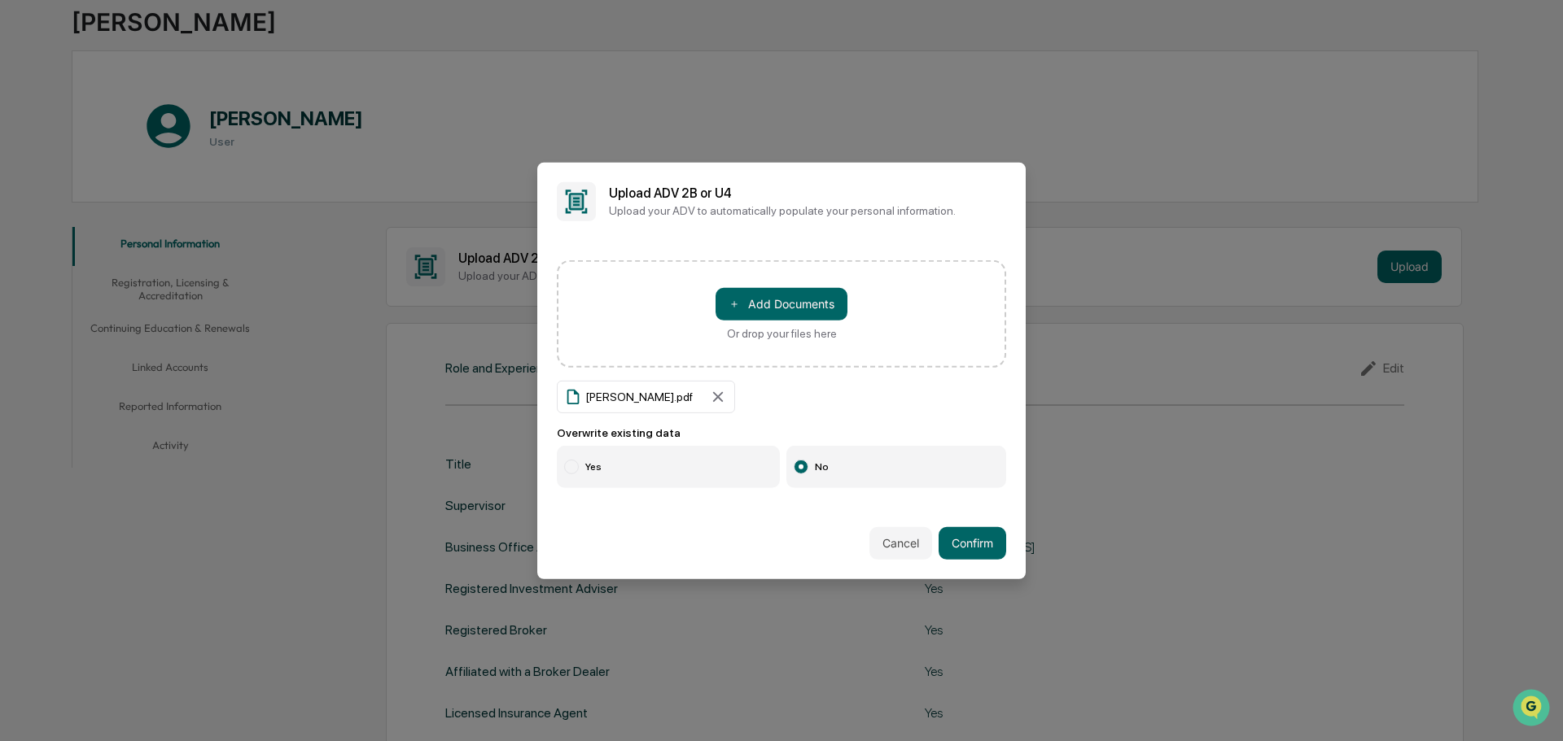
click at [642, 469] on label "Yes" at bounding box center [668, 467] width 223 height 42
click at [968, 556] on button "Confirm" at bounding box center [972, 543] width 68 height 33
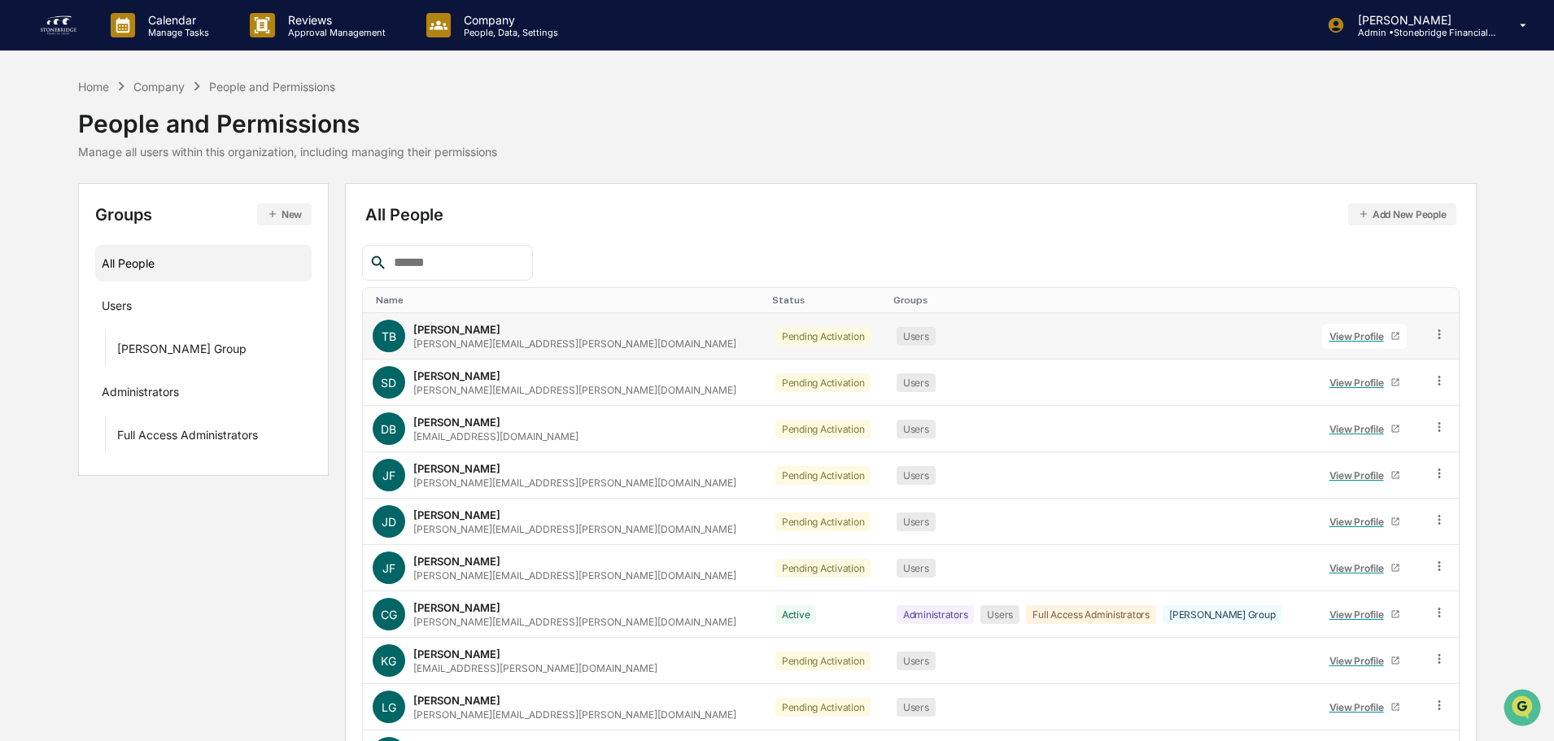
scroll to position [108, 0]
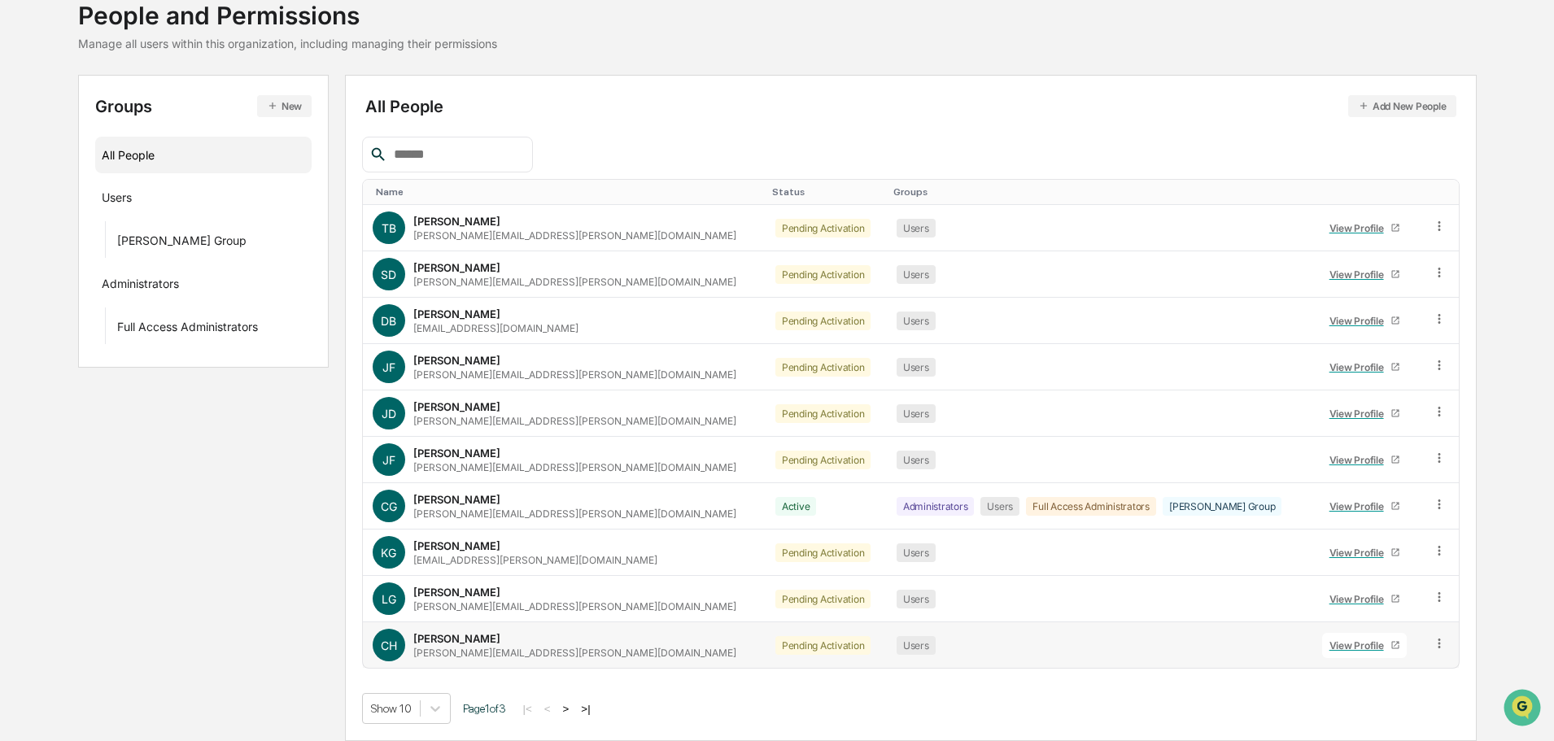
click at [1330, 649] on div "View Profile" at bounding box center [1360, 646] width 61 height 12
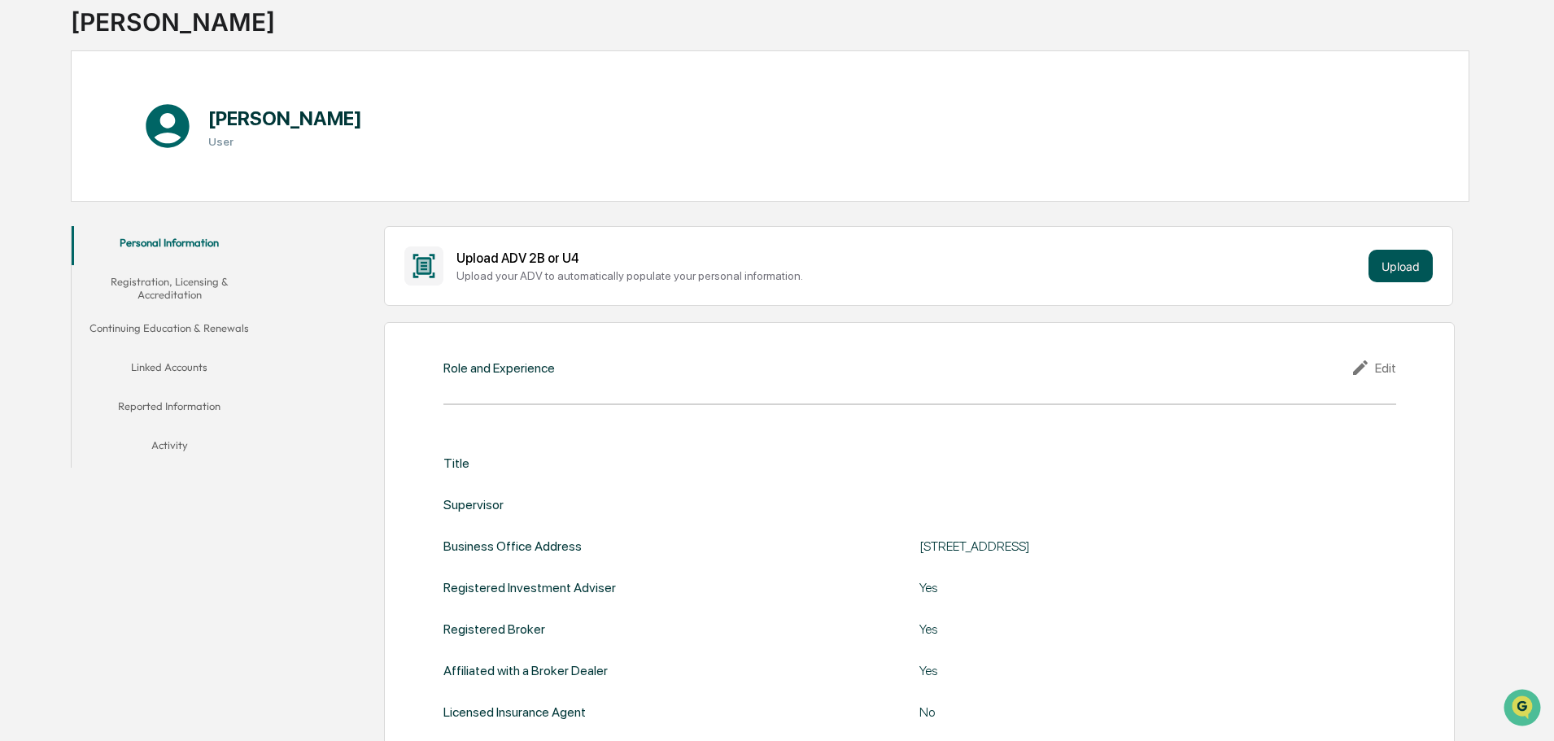
click at [1402, 262] on button "Upload" at bounding box center [1401, 266] width 64 height 33
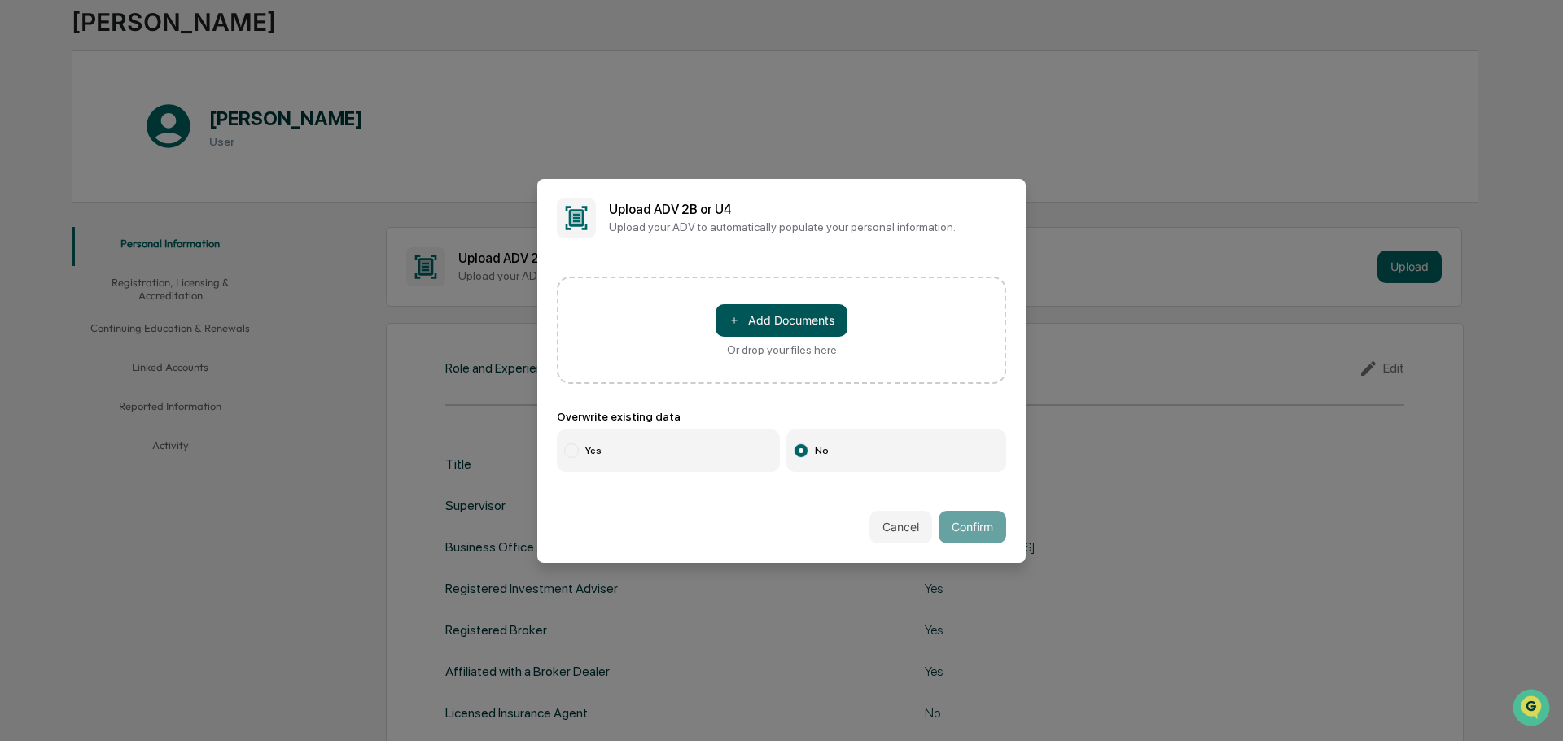
click at [742, 307] on button "＋ Add Documents" at bounding box center [781, 320] width 132 height 33
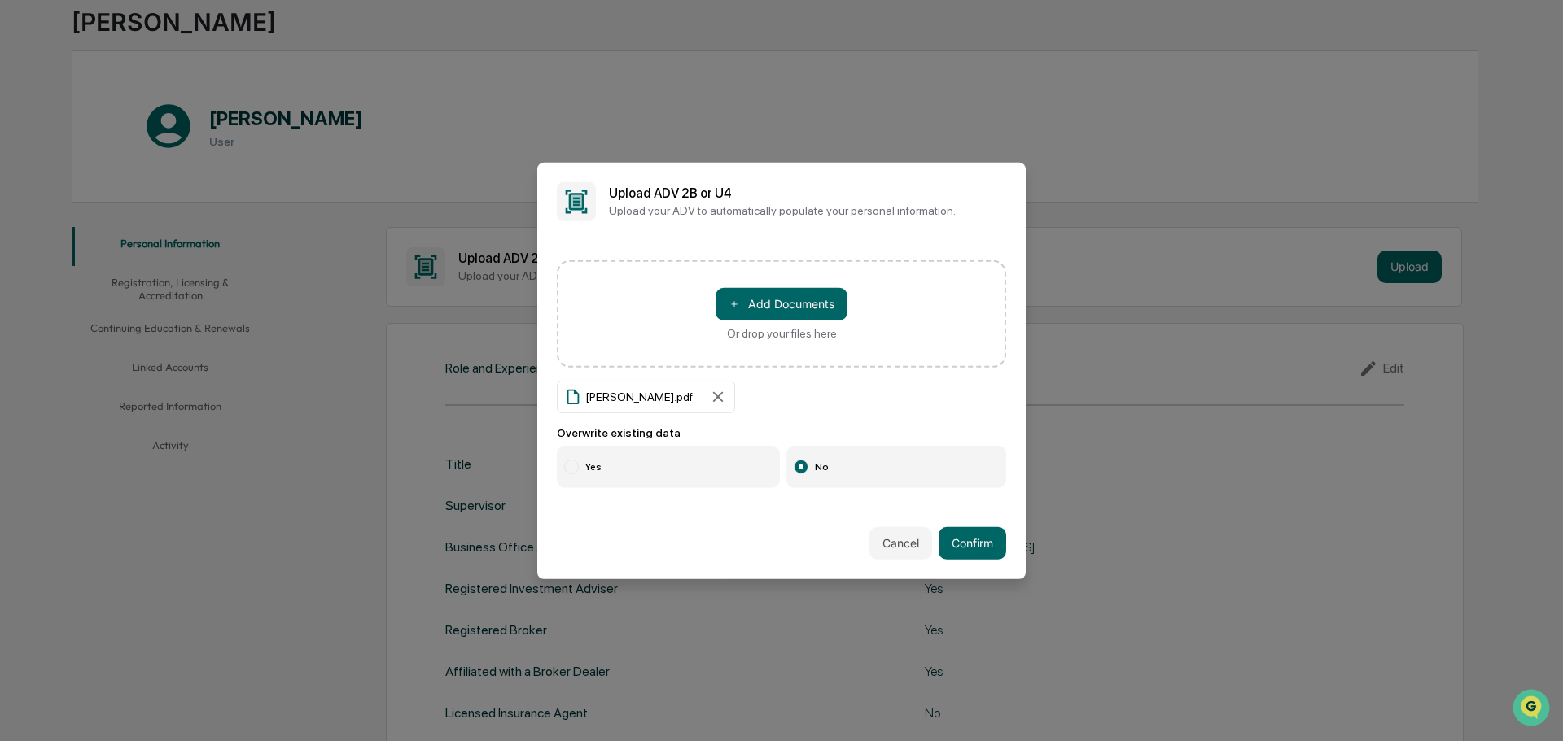
click at [600, 482] on label "Yes" at bounding box center [668, 467] width 223 height 42
click at [966, 563] on div "Cancel Confirm" at bounding box center [781, 544] width 488 height 72
click at [966, 557] on button "Confirm" at bounding box center [972, 543] width 68 height 33
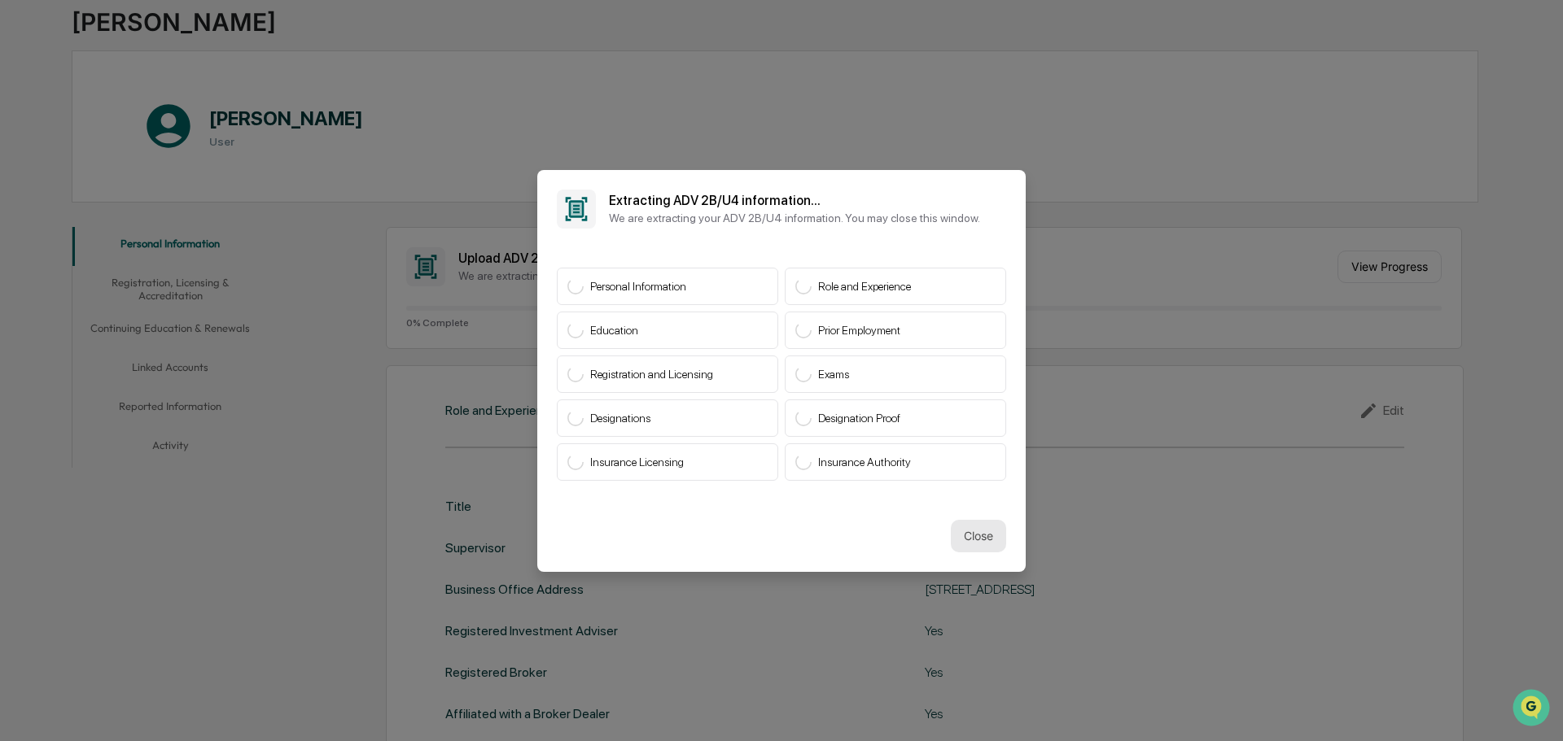
click at [984, 536] on button "Close" at bounding box center [978, 536] width 55 height 33
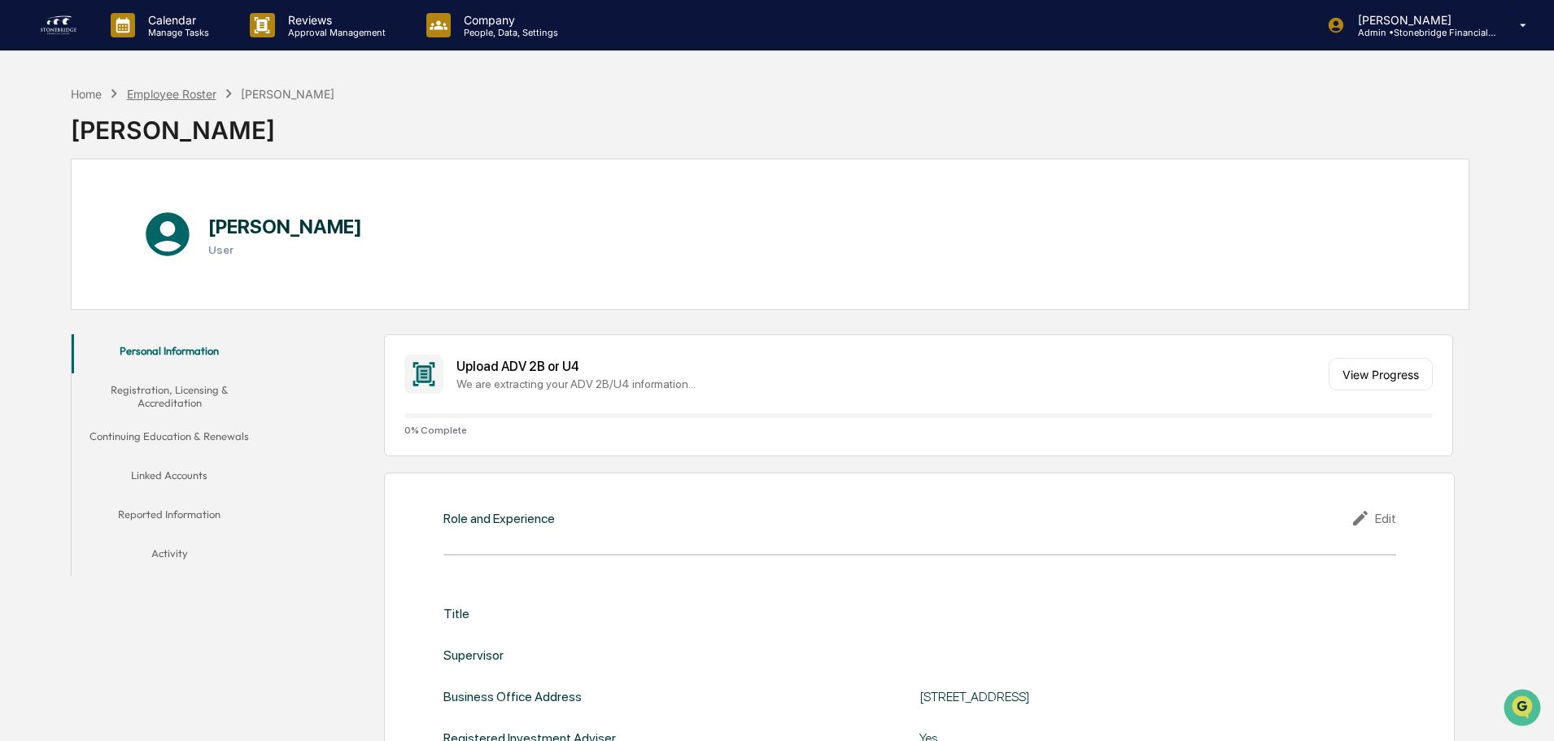
click at [184, 88] on div "Employee Roster" at bounding box center [172, 94] width 90 height 14
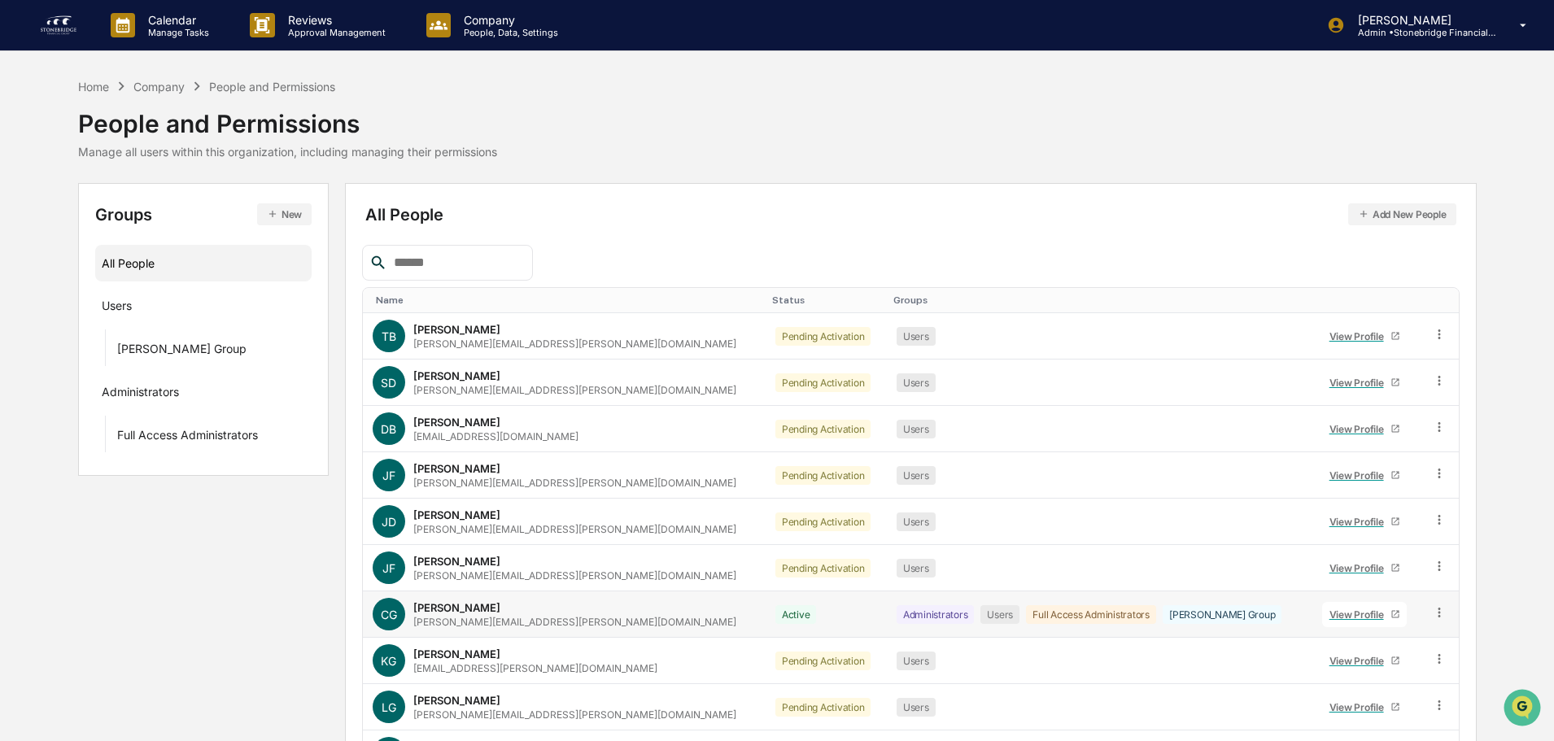
scroll to position [108, 0]
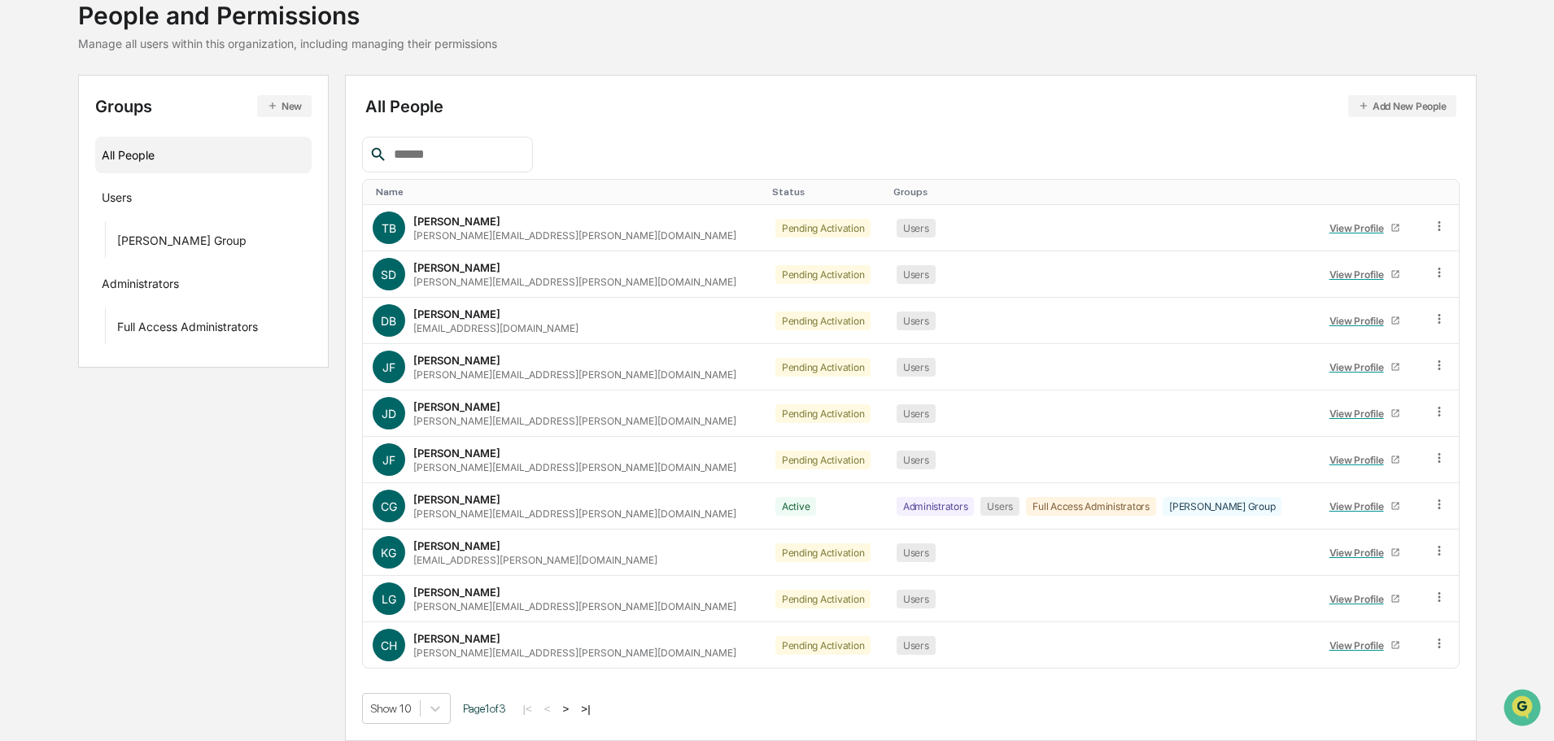
click at [575, 710] on button ">" at bounding box center [566, 709] width 16 height 14
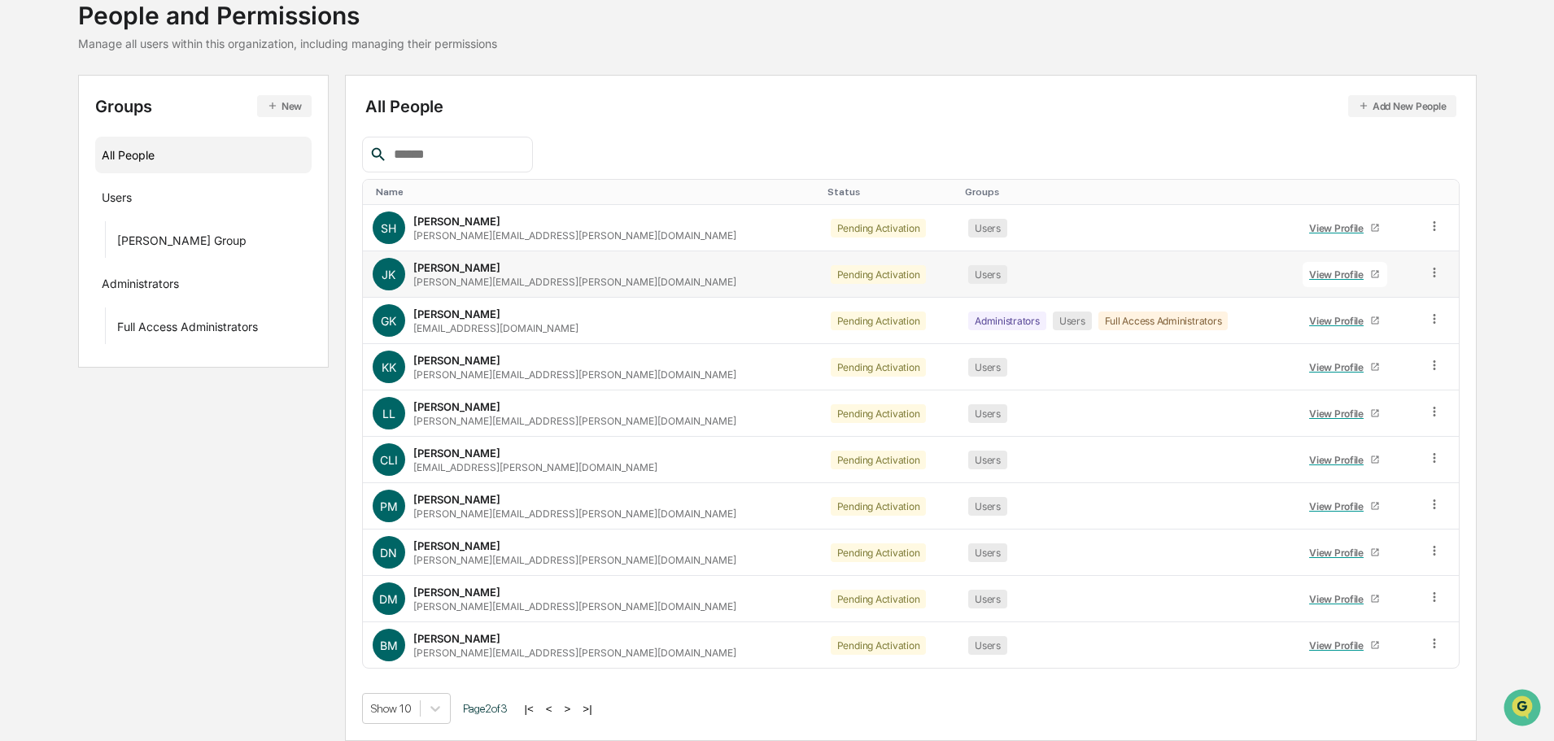
click at [1309, 269] on div "View Profile" at bounding box center [1339, 275] width 61 height 12
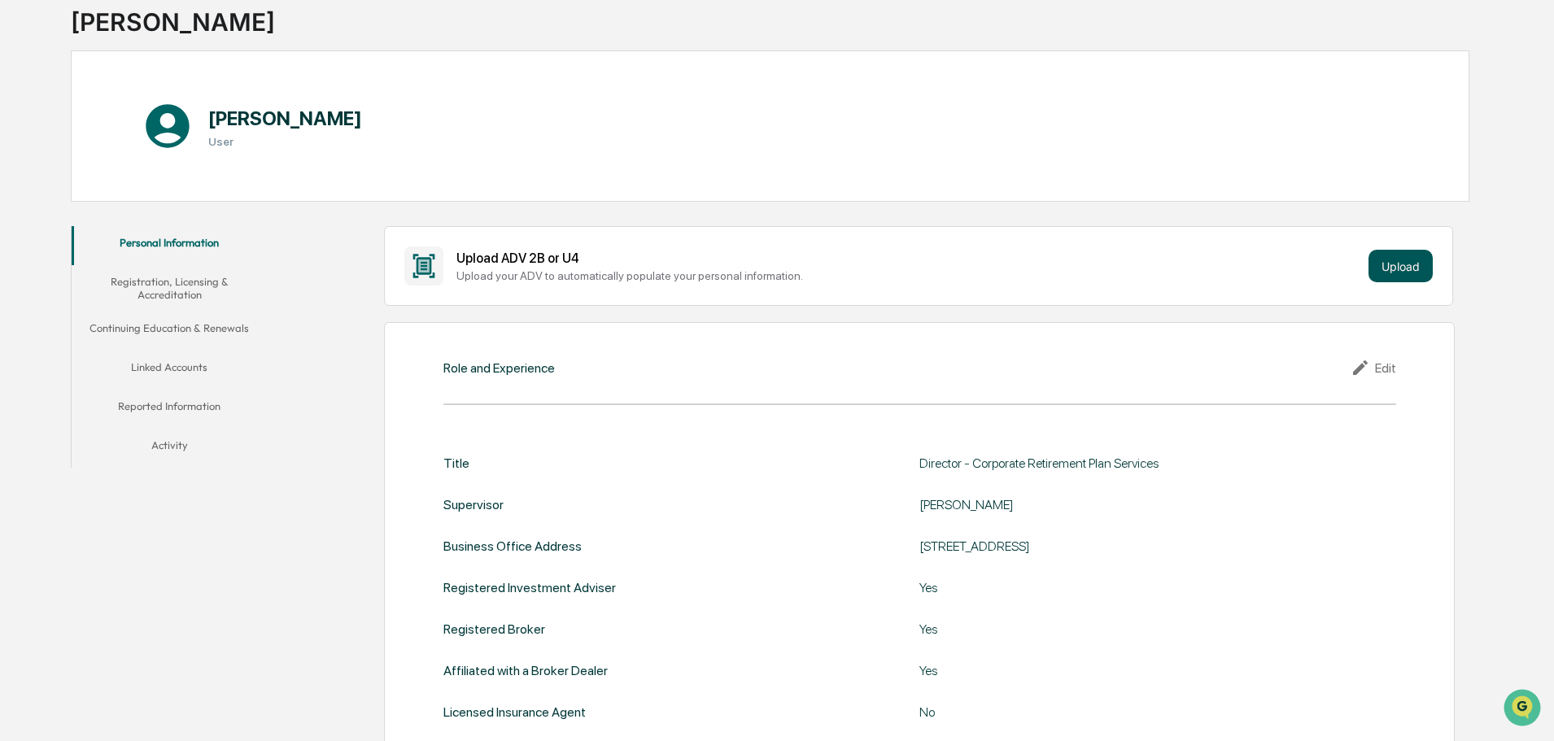
click at [1389, 252] on button "Upload" at bounding box center [1401, 266] width 64 height 33
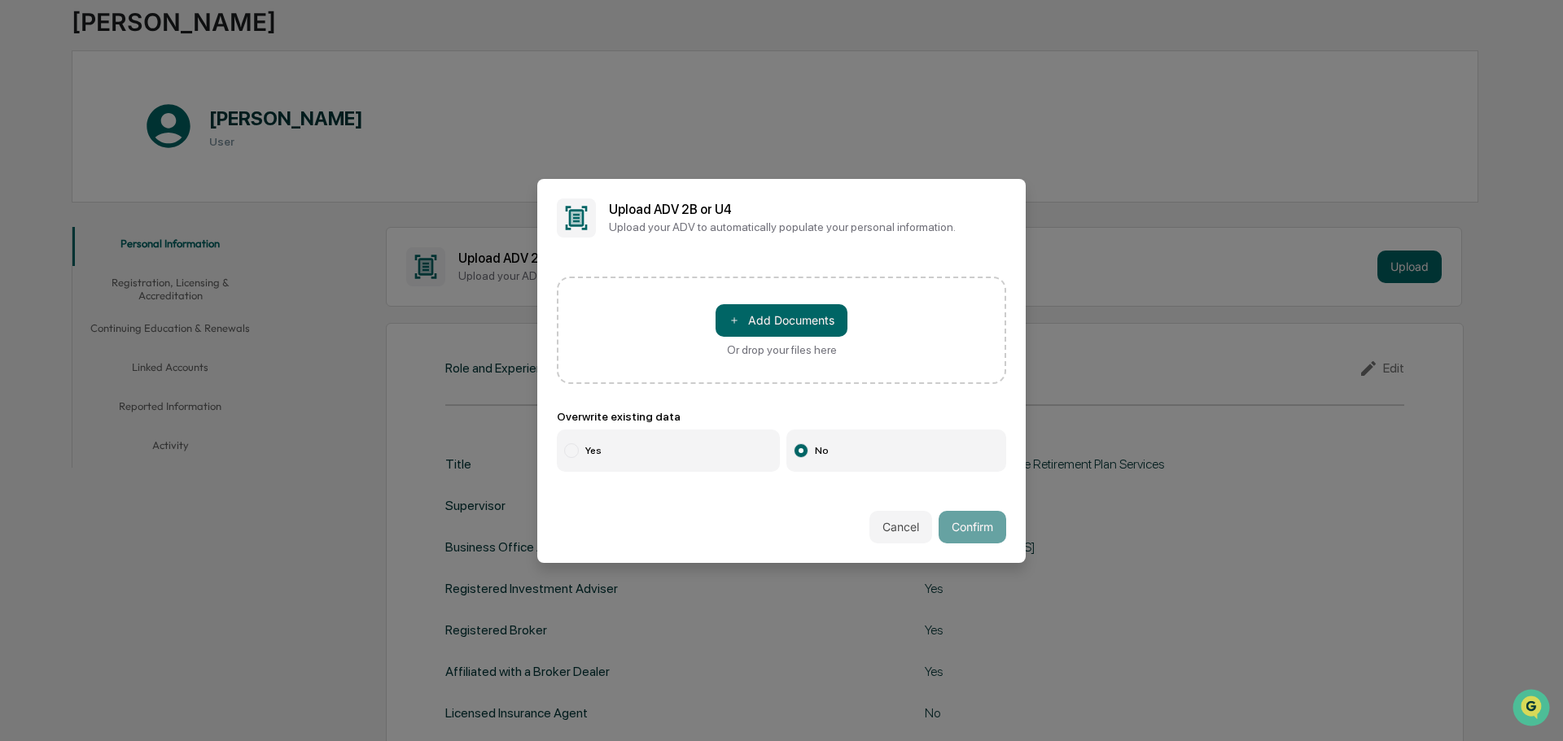
click at [790, 352] on div "Or drop your files here" at bounding box center [782, 349] width 110 height 13
click at [0, 0] on input "＋ Add Documents Or drop your files here" at bounding box center [0, 0] width 0 height 0
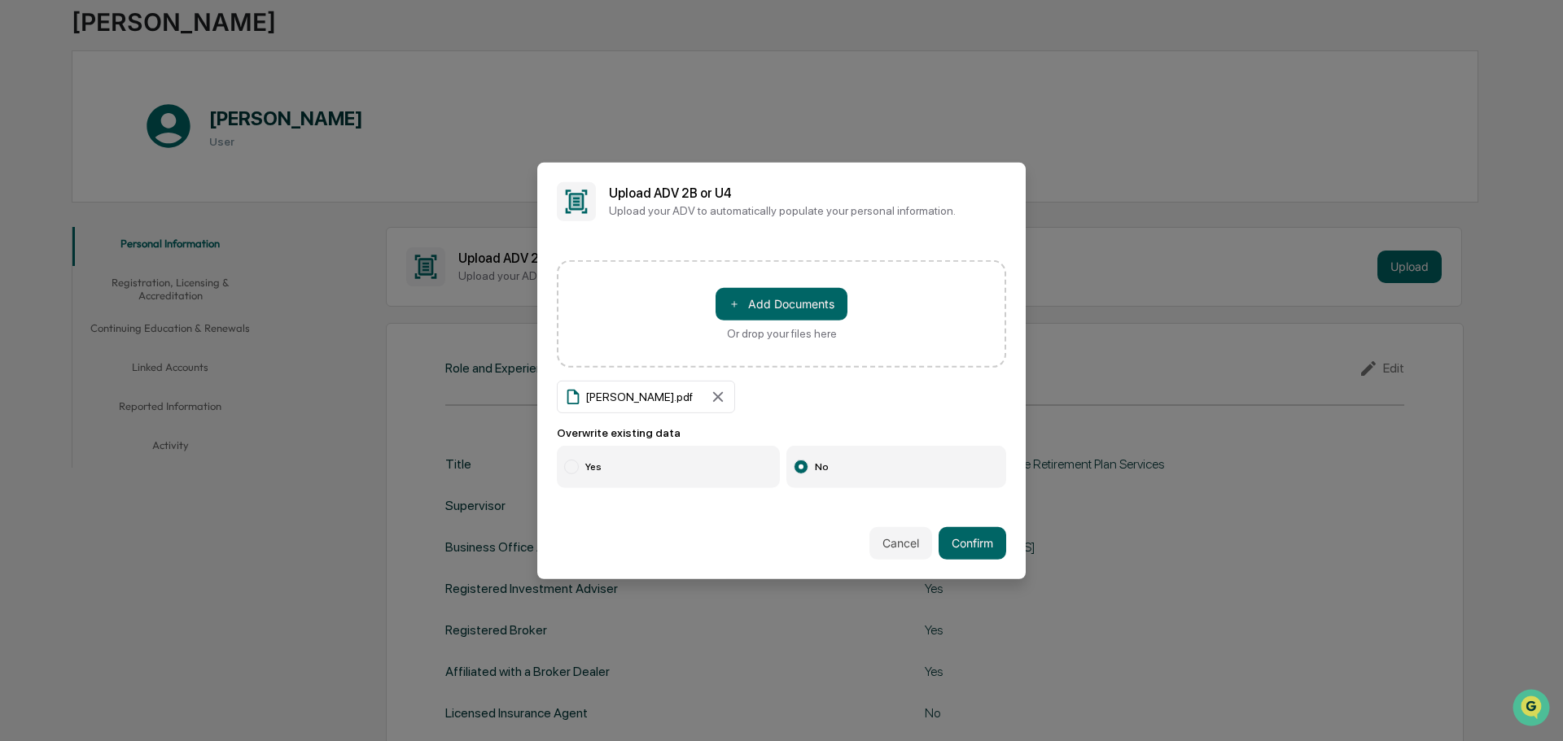
click at [701, 462] on label "Yes" at bounding box center [668, 467] width 223 height 42
click at [987, 540] on button "Confirm" at bounding box center [972, 543] width 68 height 33
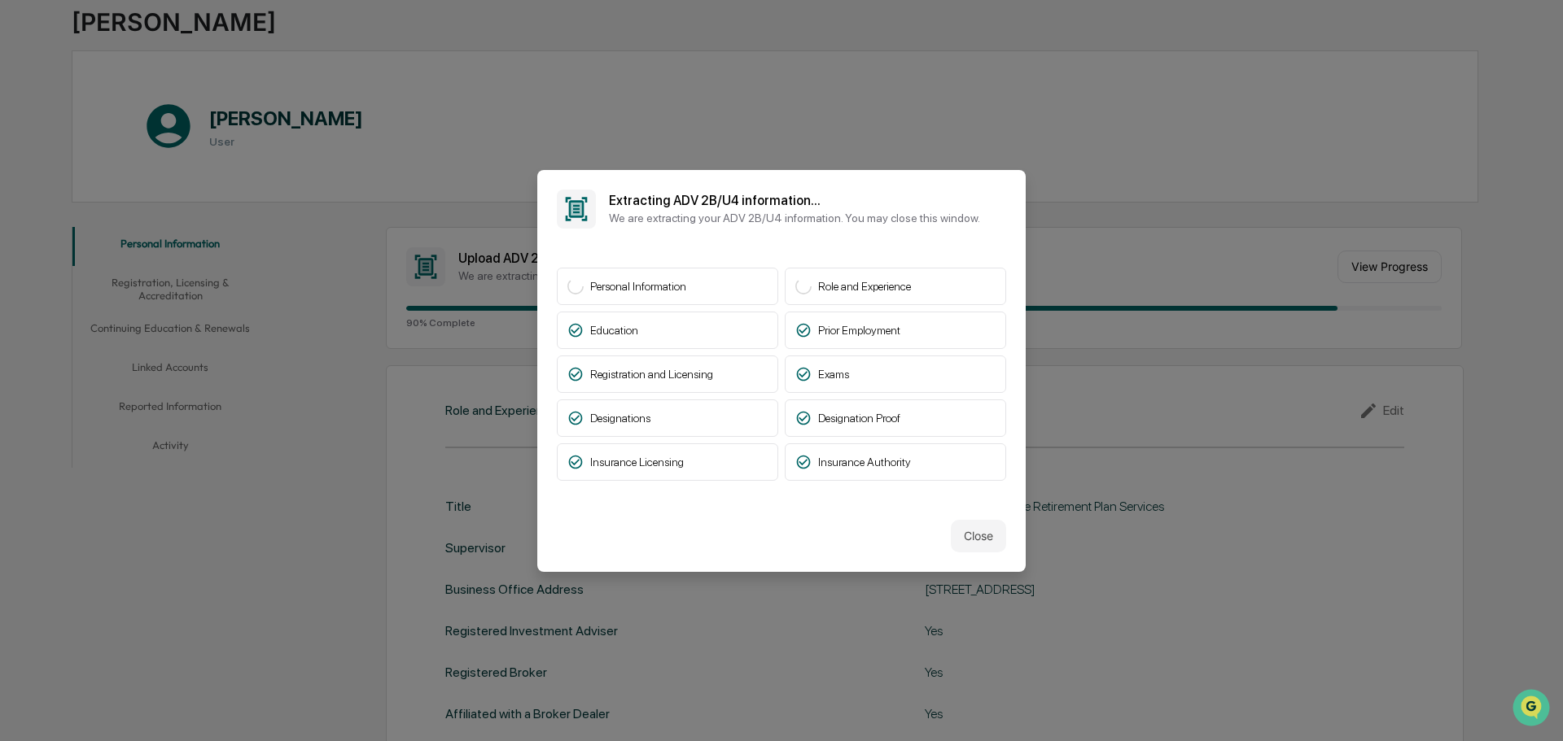
click at [987, 540] on button "Close" at bounding box center [978, 536] width 55 height 33
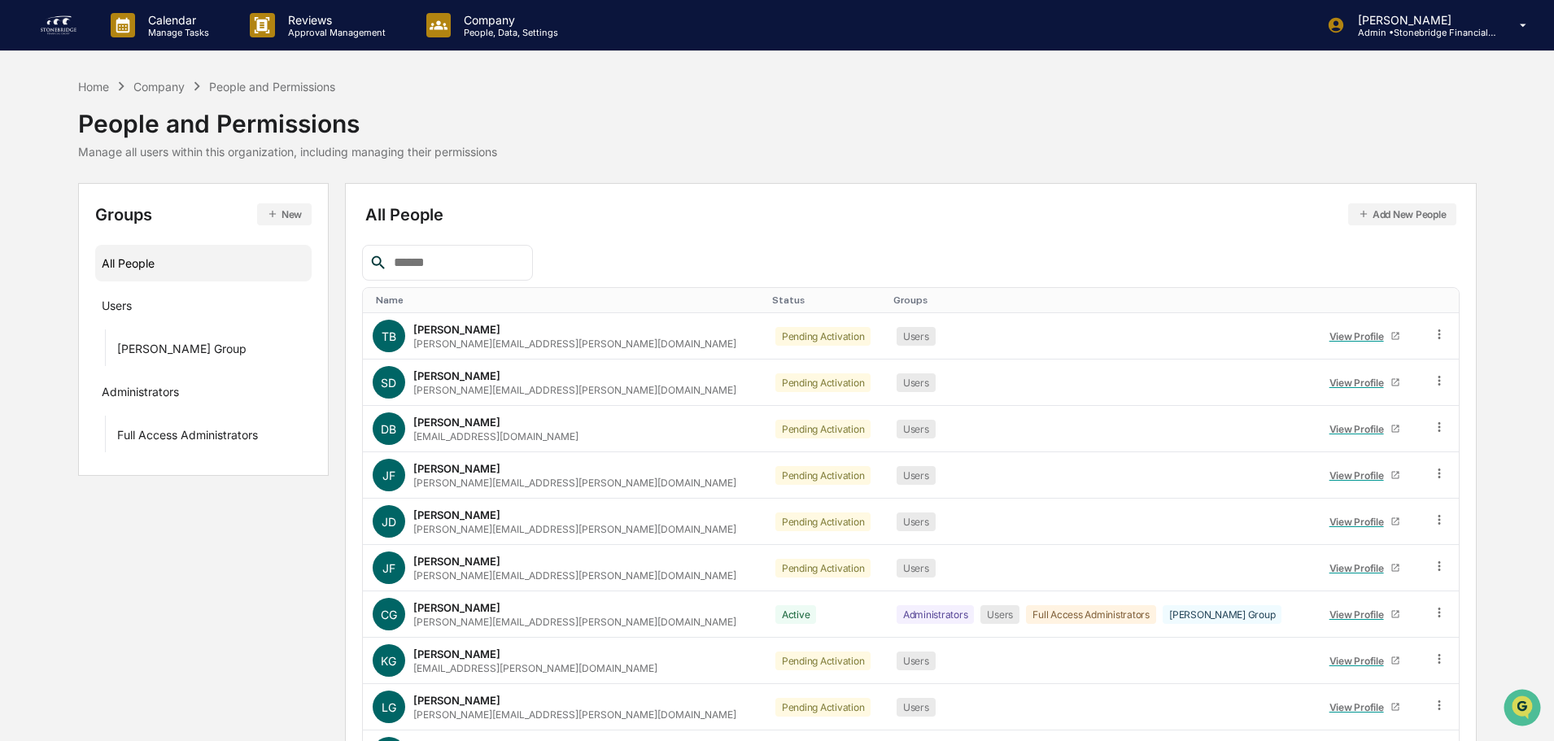
scroll to position [108, 0]
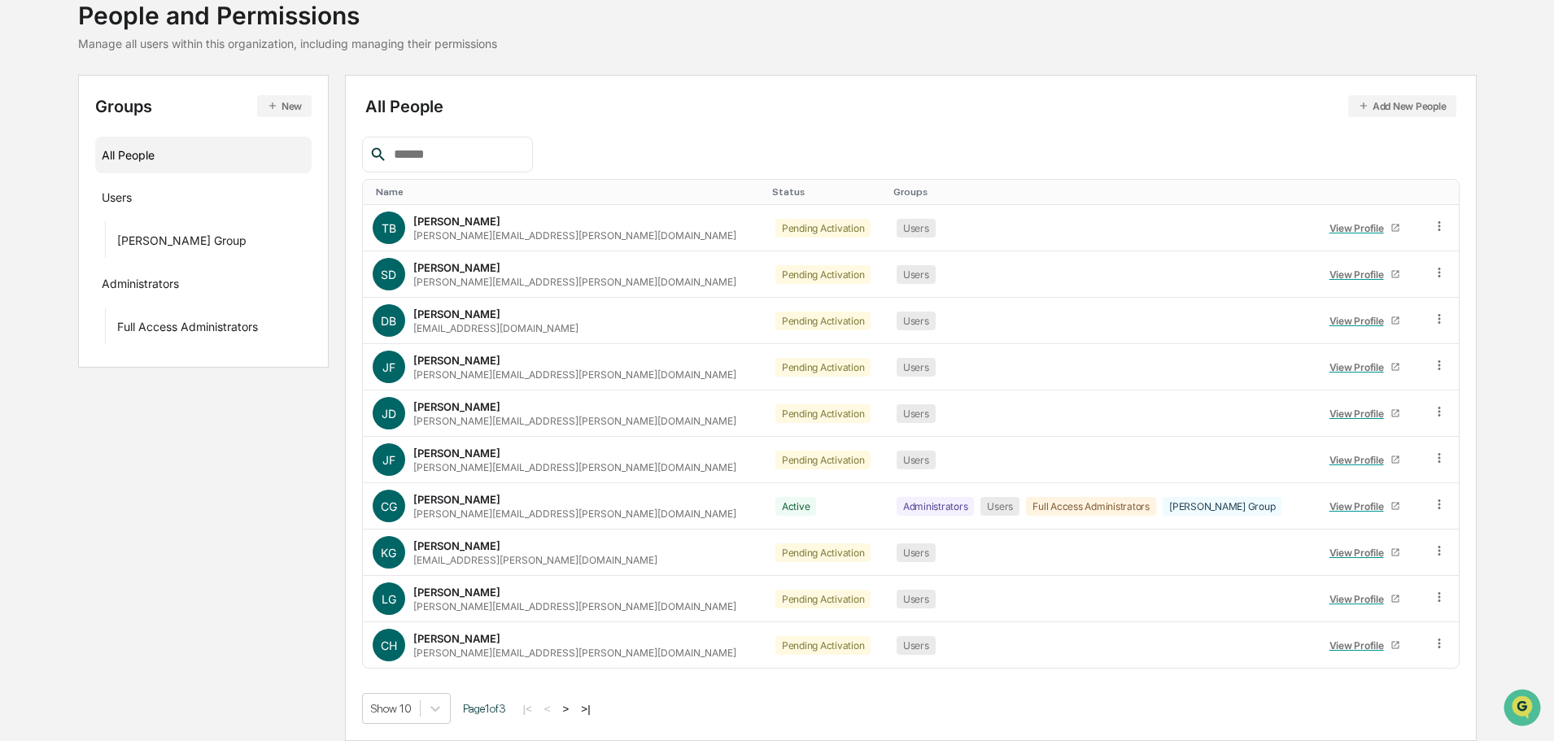
click at [574, 709] on button ">" at bounding box center [566, 709] width 16 height 14
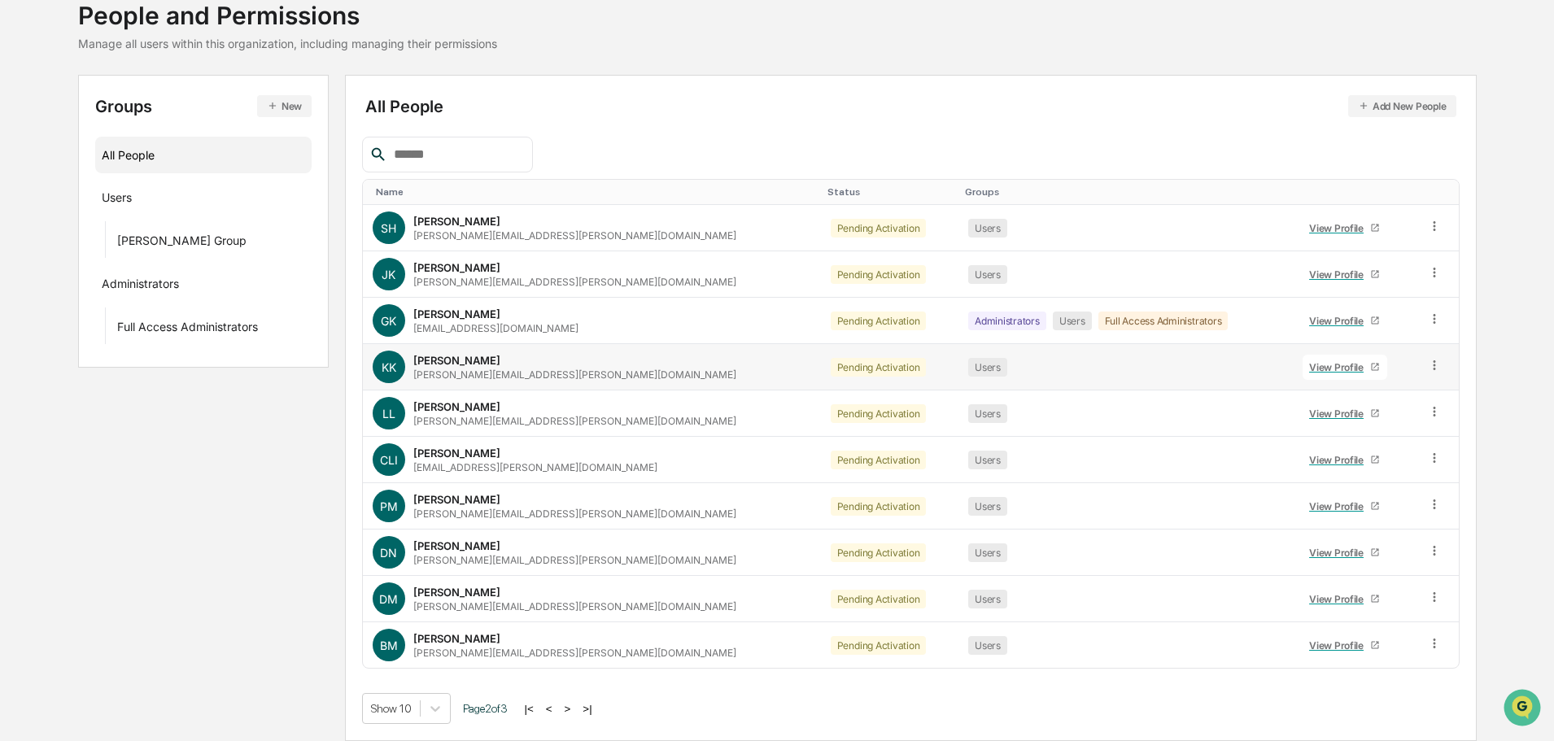
click at [1293, 380] on td "View Profile" at bounding box center [1355, 367] width 125 height 46
click at [1309, 371] on div "View Profile" at bounding box center [1339, 367] width 61 height 12
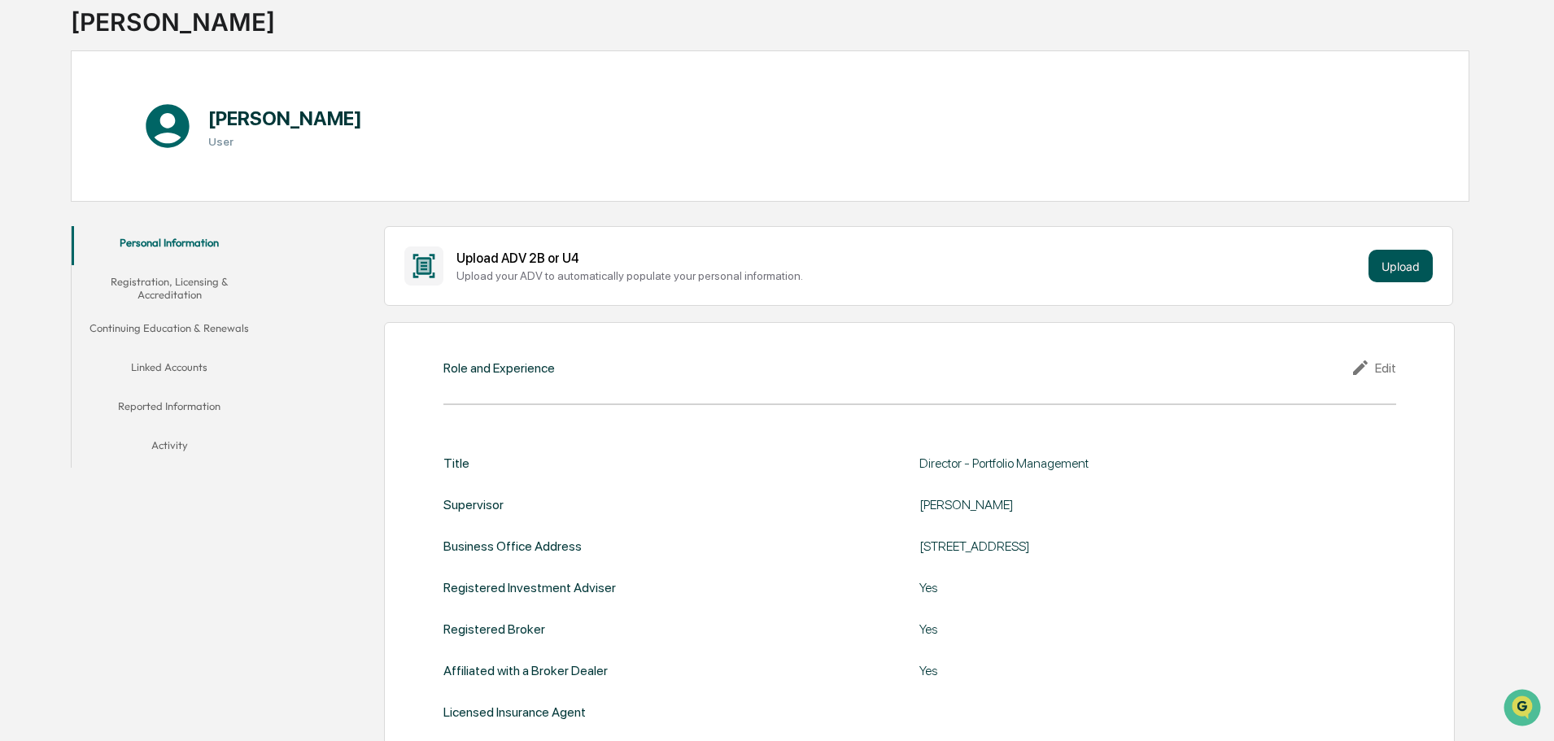
click at [1388, 257] on button "Upload" at bounding box center [1401, 266] width 64 height 33
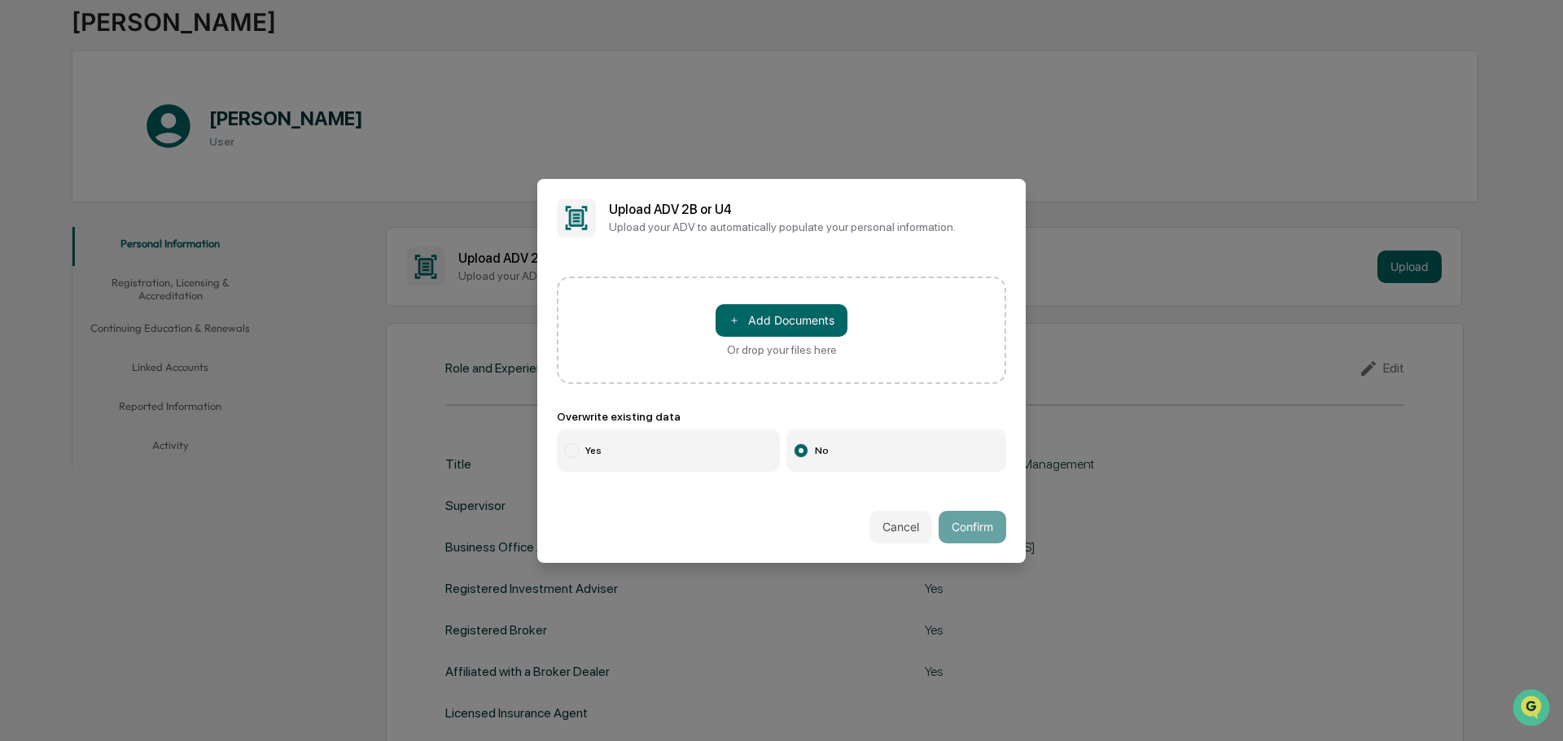
click at [759, 301] on div "＋ Add Documents Or drop your files here" at bounding box center [781, 330] width 449 height 107
click at [760, 309] on button "＋ Add Documents" at bounding box center [781, 320] width 132 height 33
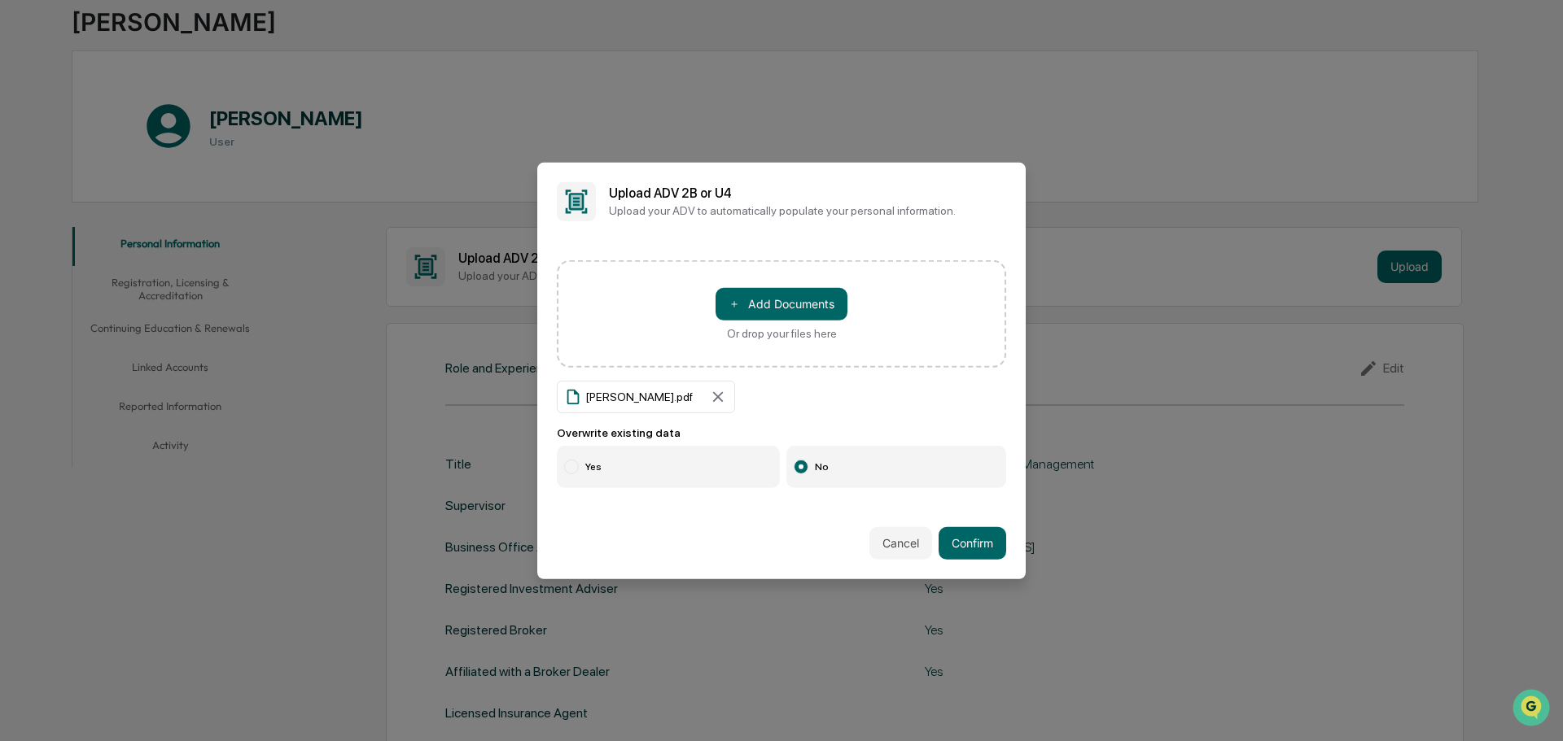
click at [634, 453] on label "Yes" at bounding box center [668, 467] width 223 height 42
click at [972, 544] on button "Confirm" at bounding box center [972, 543] width 68 height 33
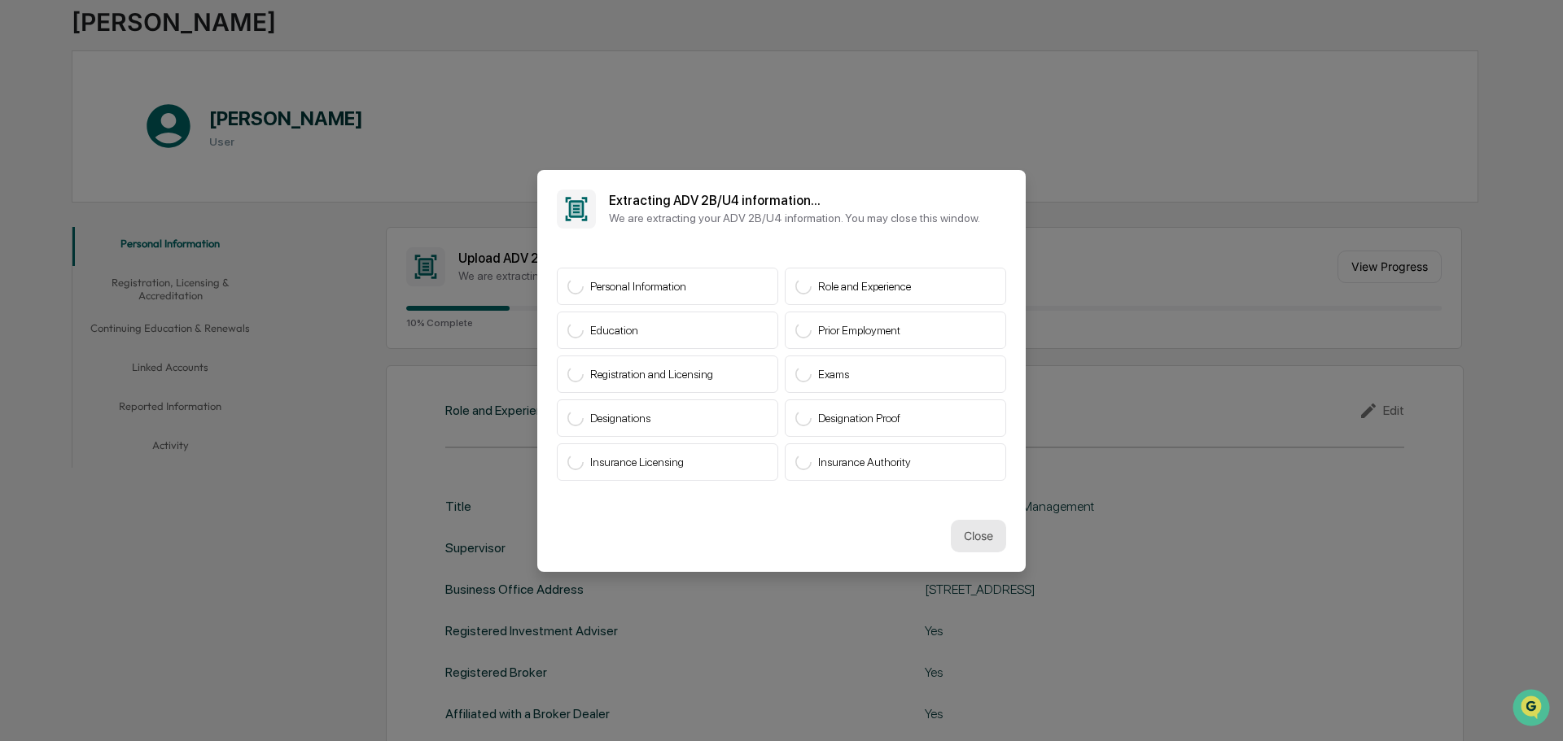
click at [971, 526] on button "Close" at bounding box center [978, 536] width 55 height 33
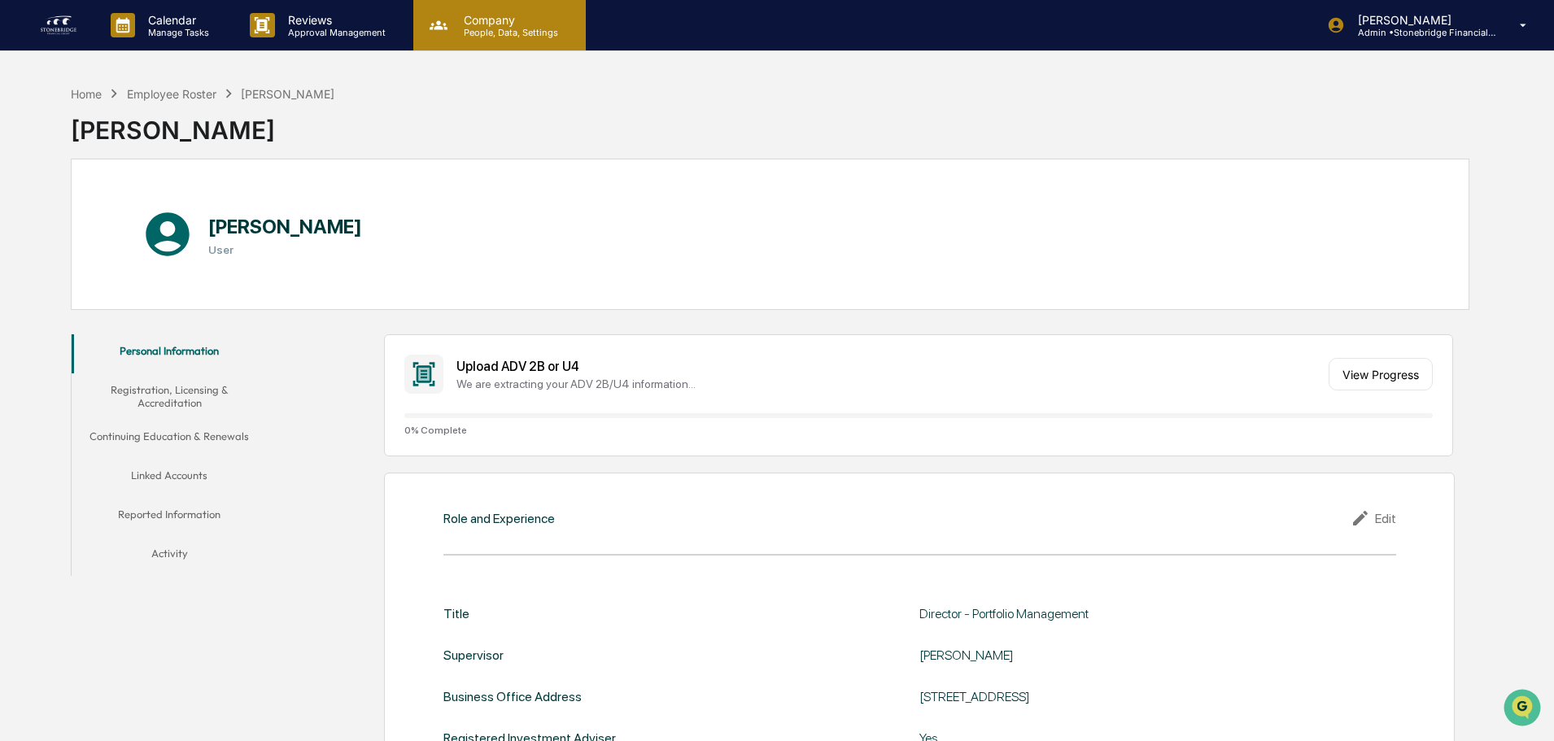
click at [498, 31] on p "People, Data, Settings" at bounding box center [509, 32] width 116 height 11
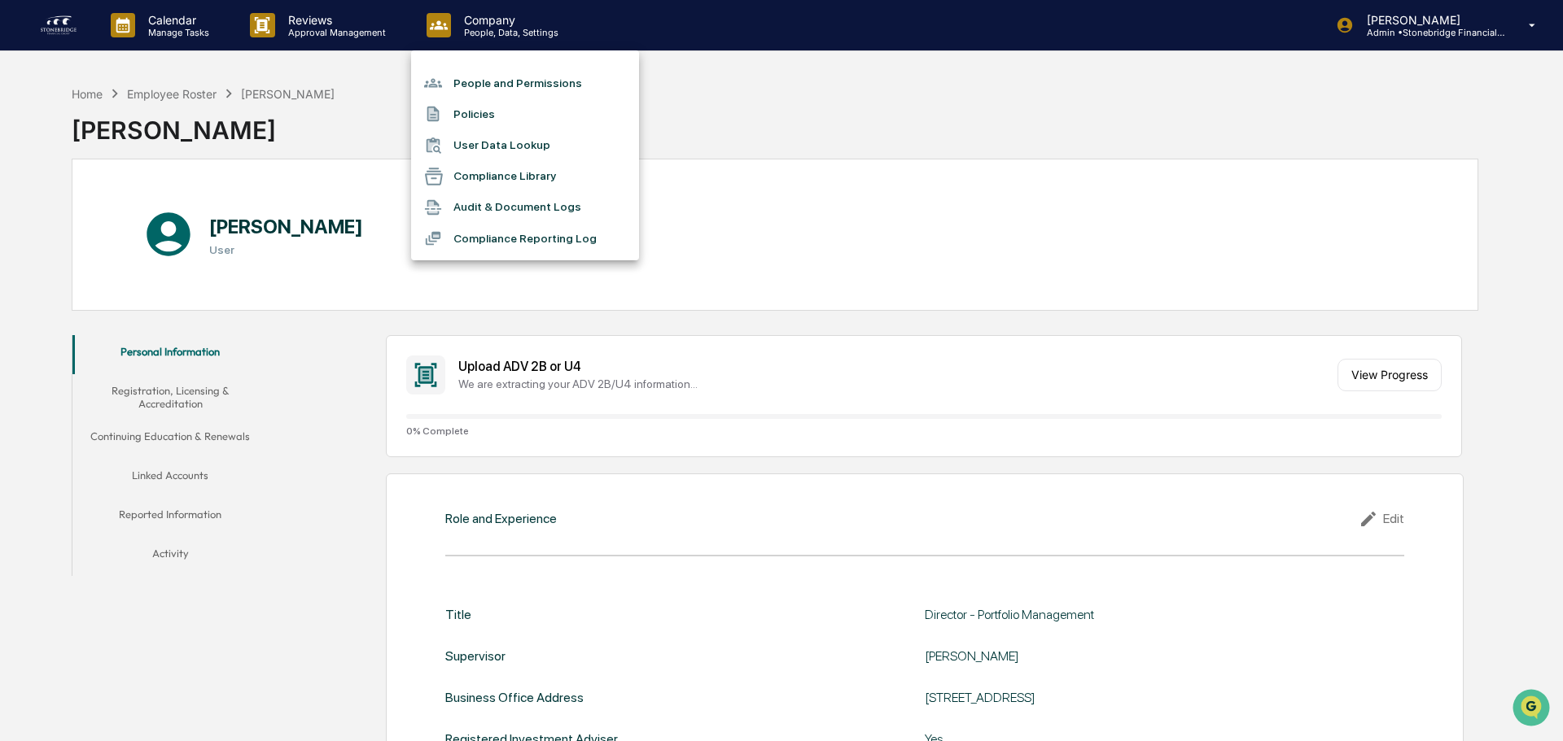
click at [501, 85] on li "People and Permissions" at bounding box center [525, 83] width 228 height 31
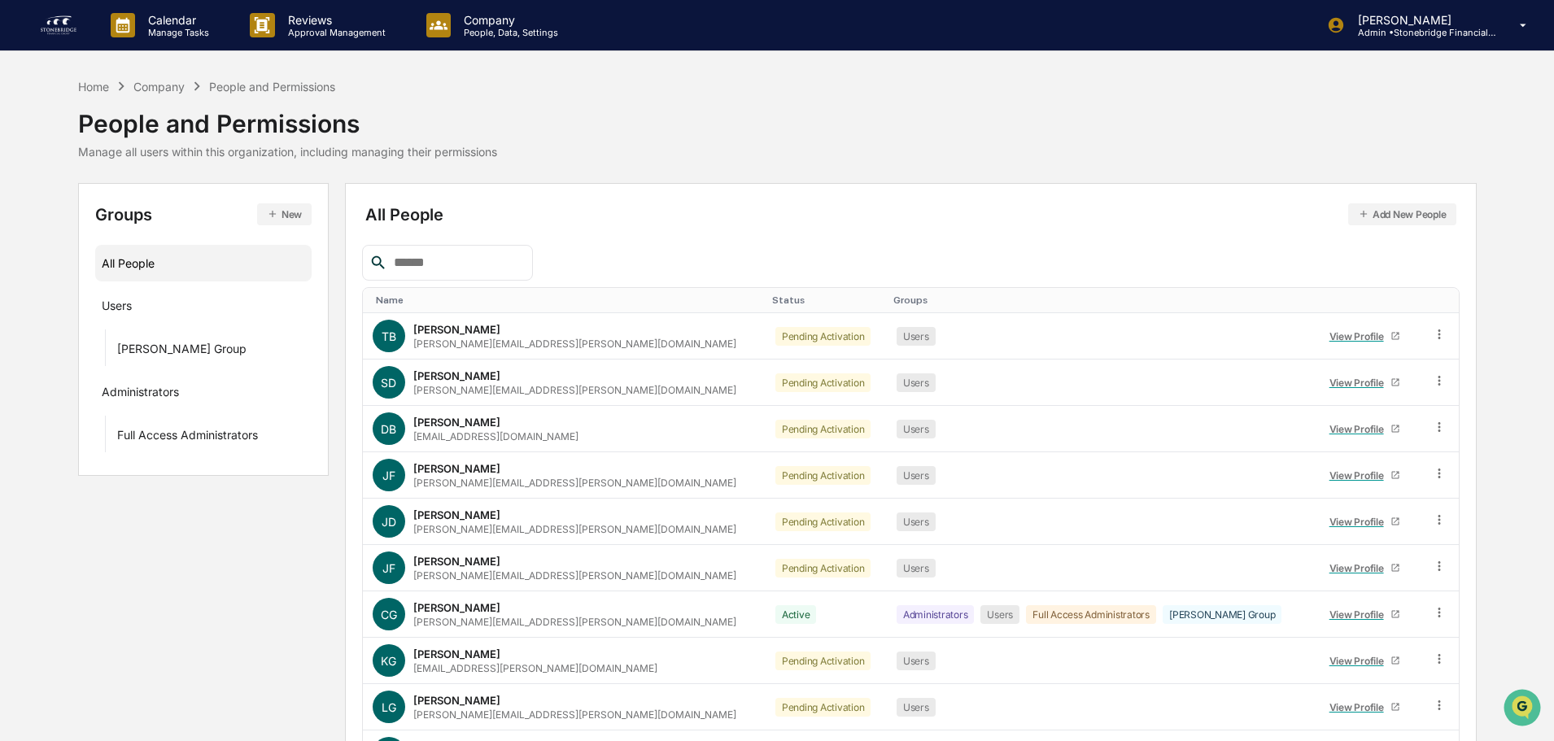
scroll to position [108, 0]
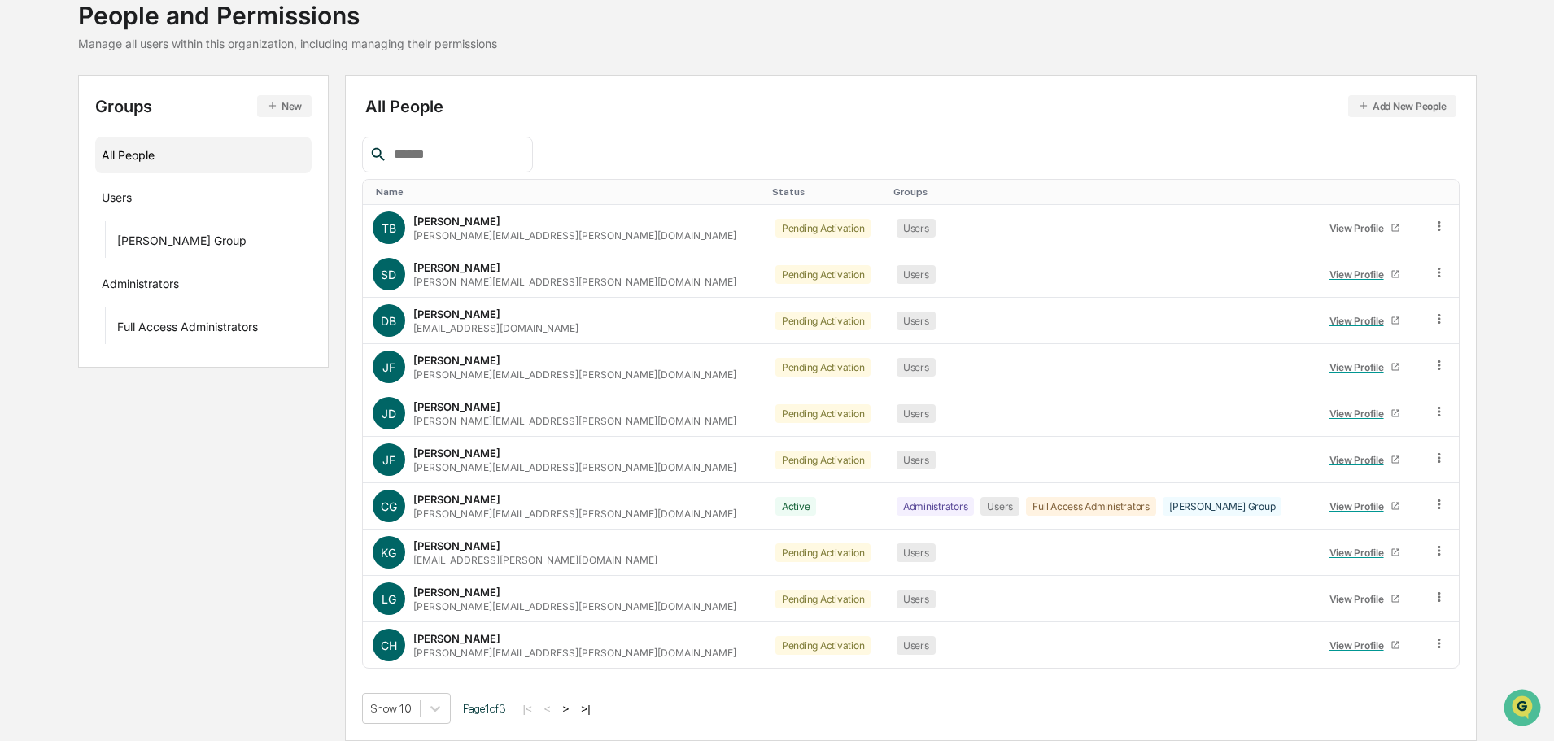
click at [575, 704] on button ">" at bounding box center [566, 709] width 16 height 14
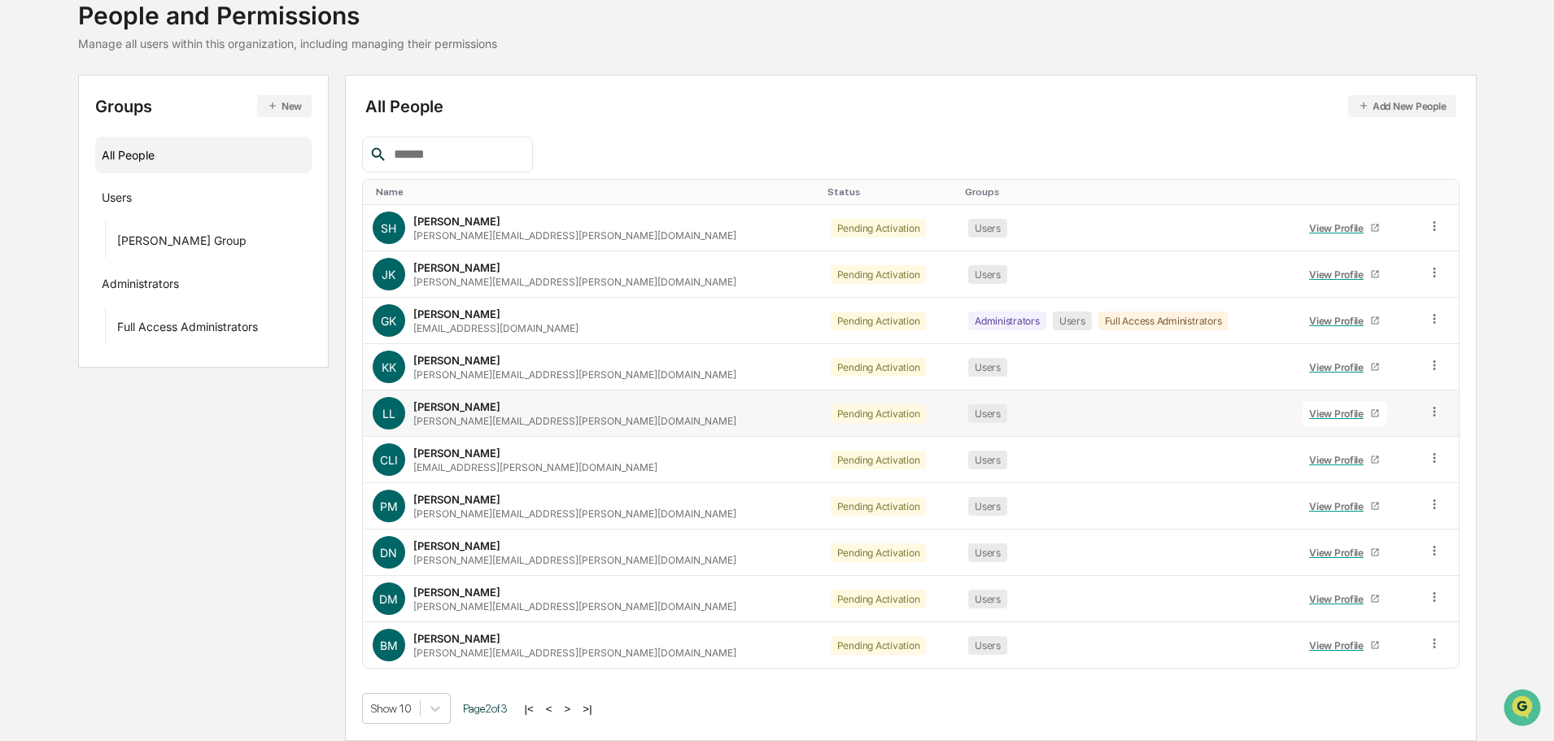
click at [1320, 416] on div "View Profile" at bounding box center [1339, 414] width 61 height 12
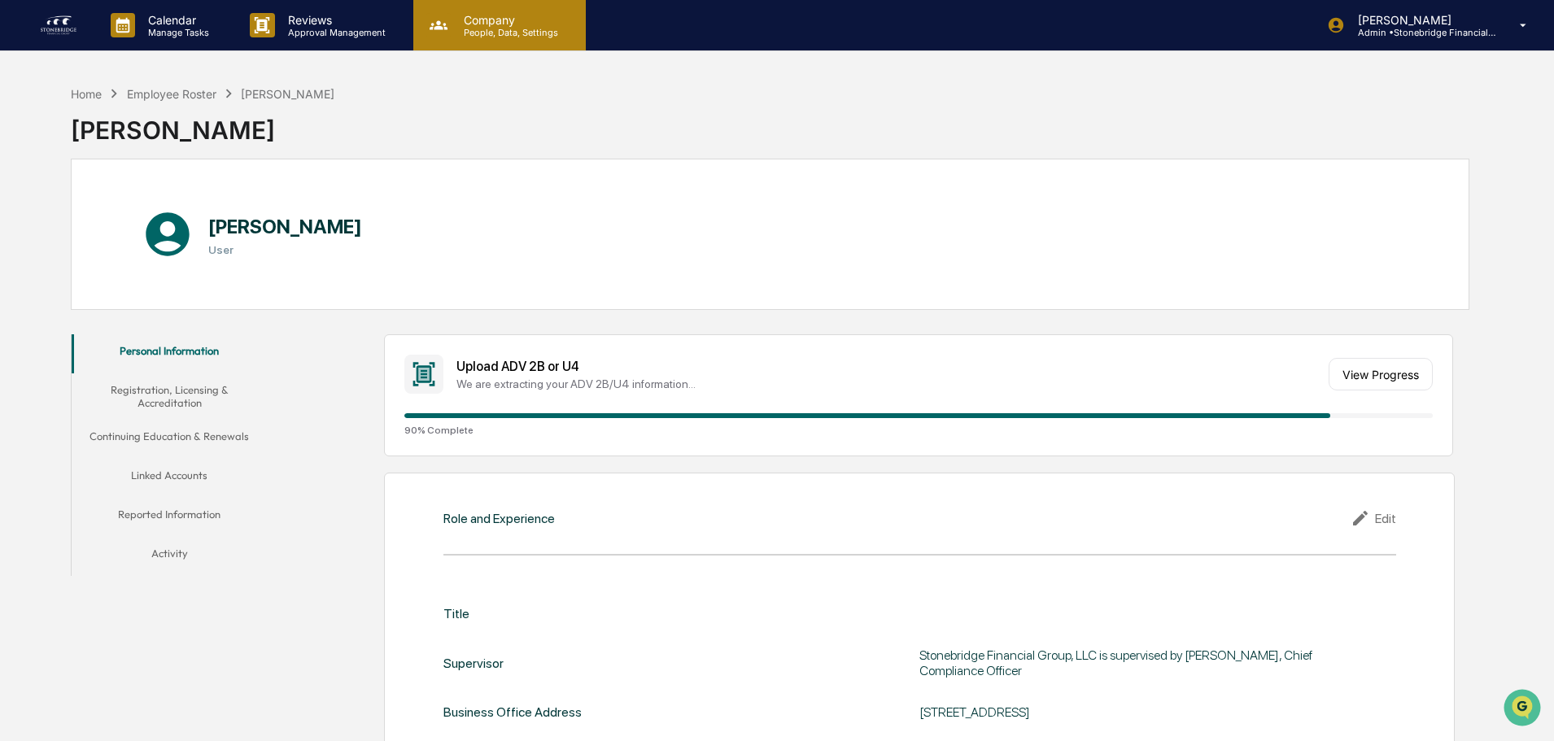
click at [525, 25] on p "Company" at bounding box center [509, 20] width 116 height 14
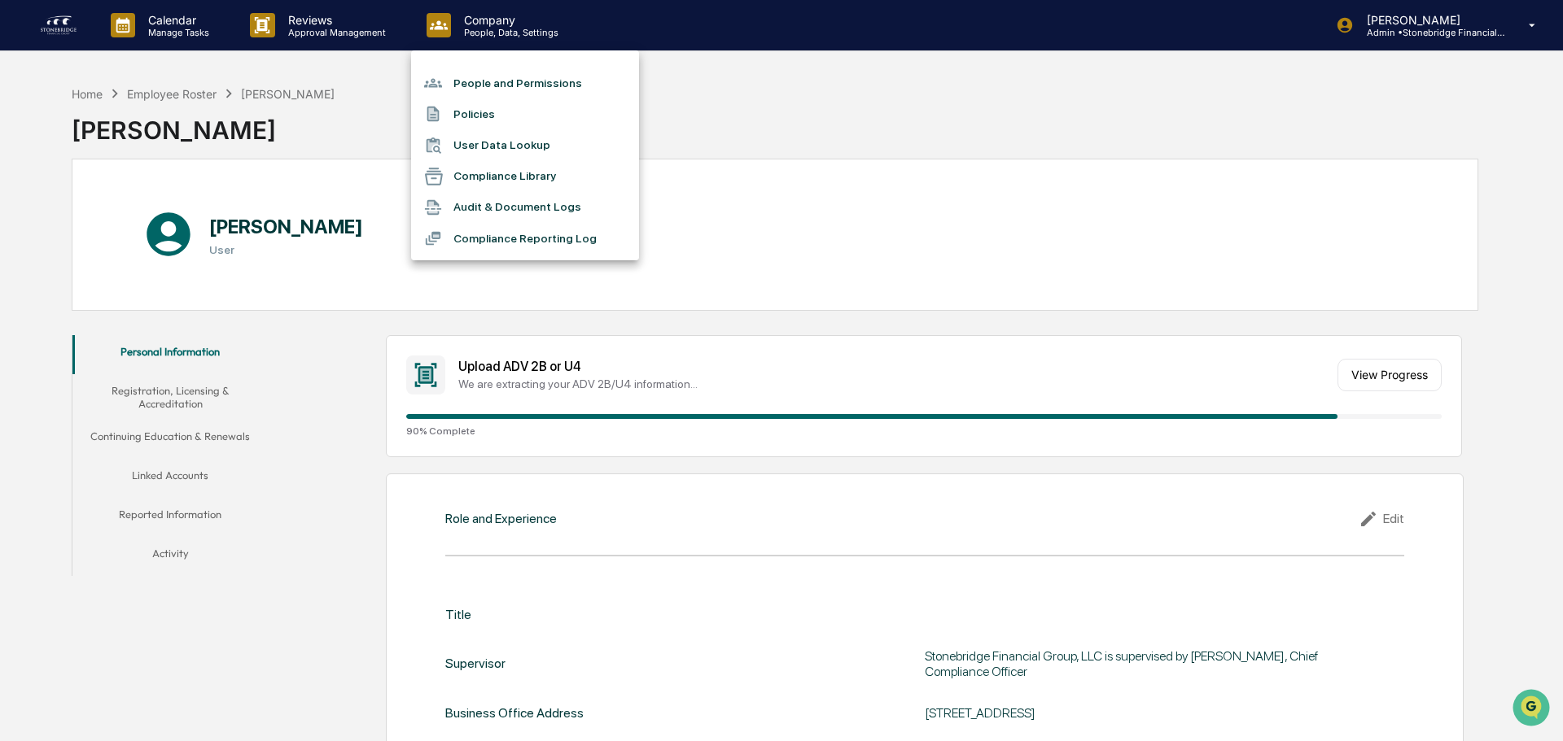
click at [510, 77] on li "People and Permissions" at bounding box center [525, 83] width 228 height 31
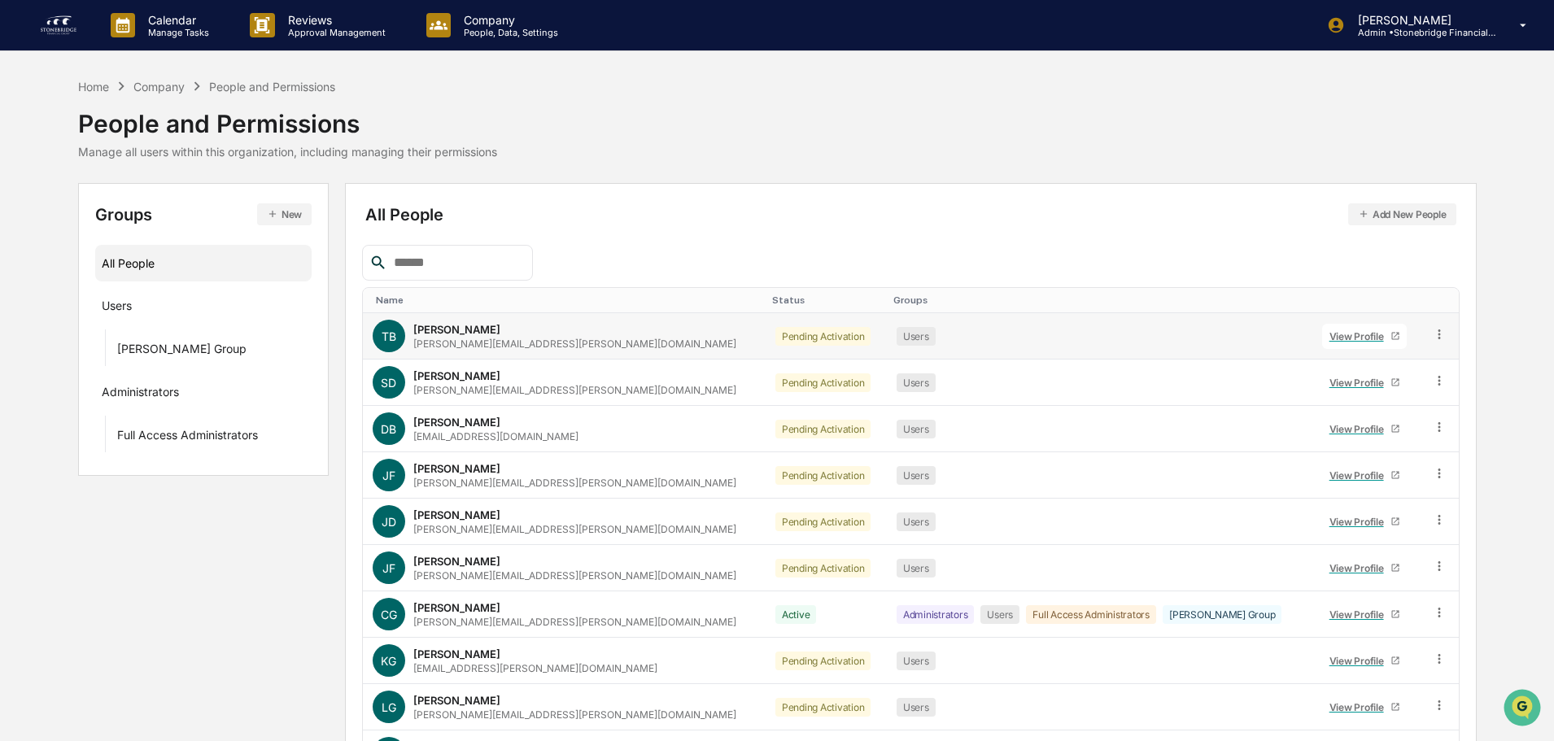
scroll to position [108, 0]
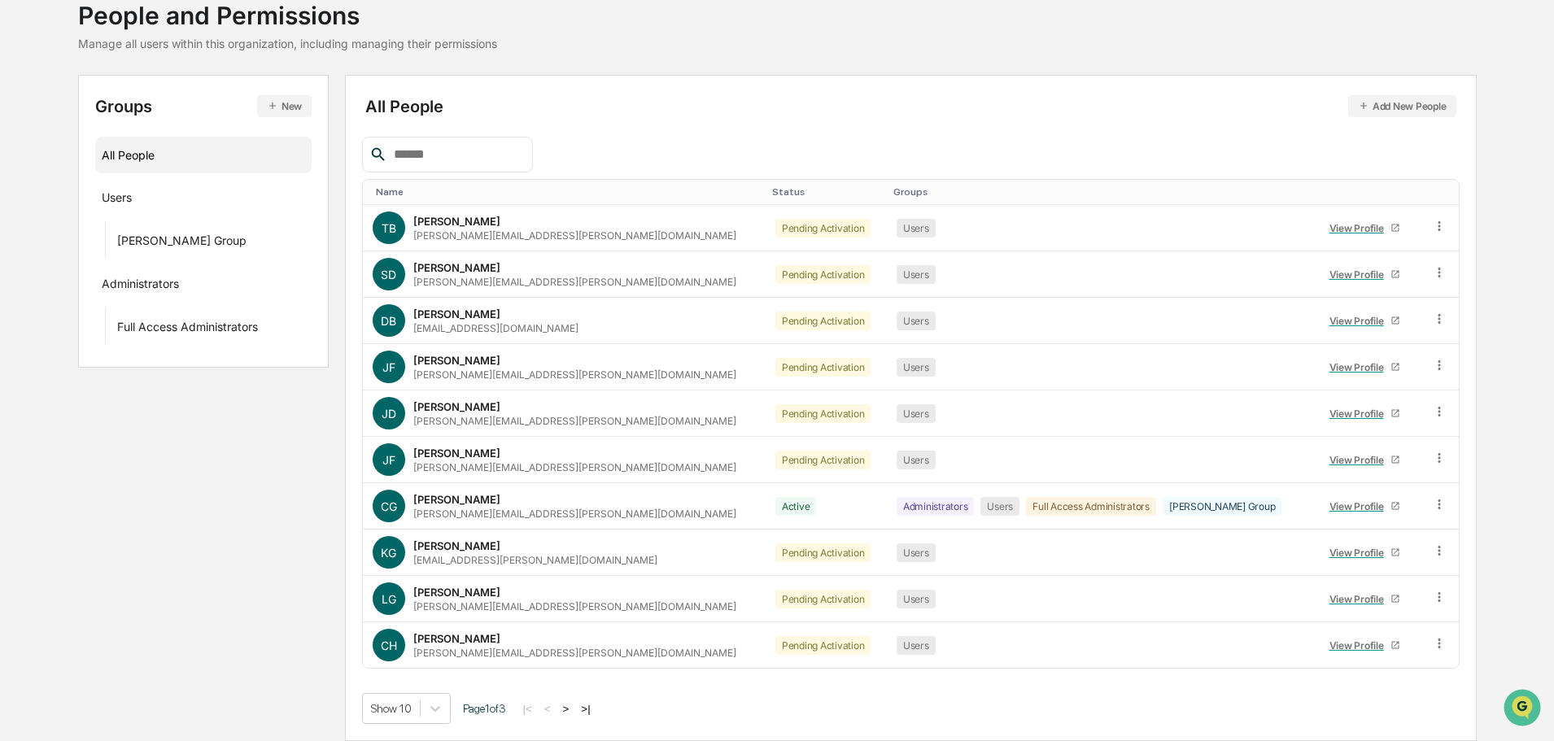
click at [574, 711] on button ">" at bounding box center [566, 709] width 16 height 14
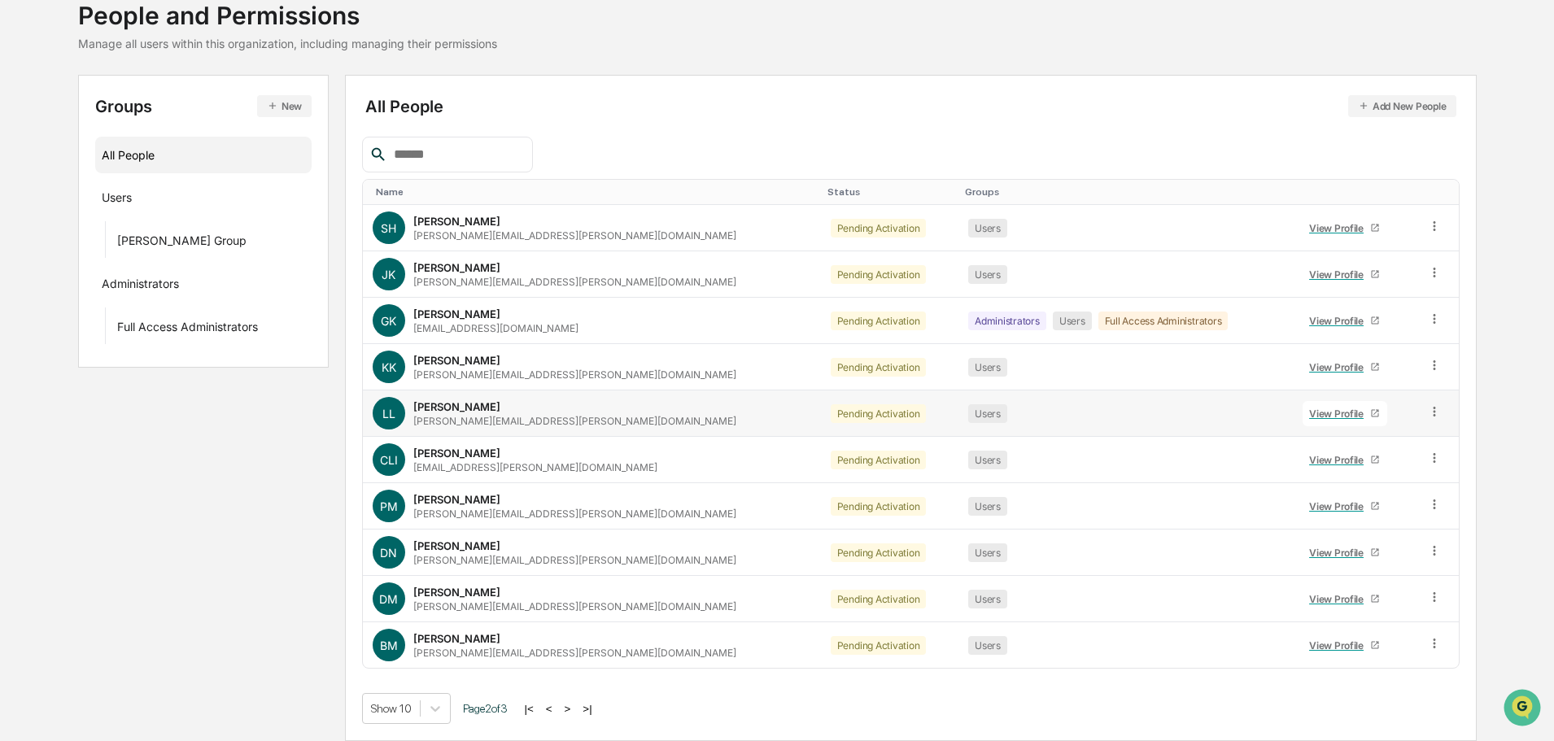
click at [1314, 414] on div "View Profile" at bounding box center [1339, 414] width 61 height 12
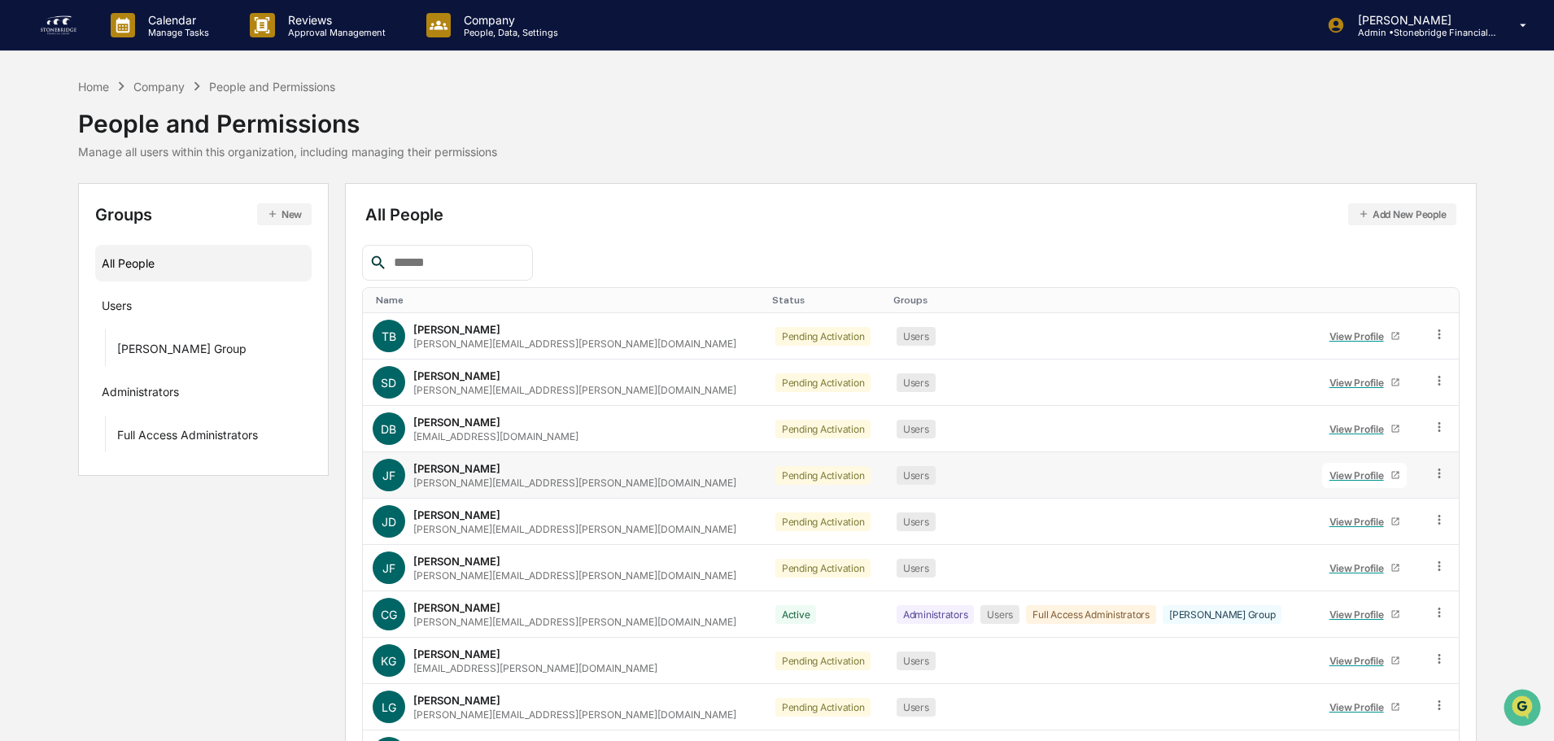
scroll to position [108, 0]
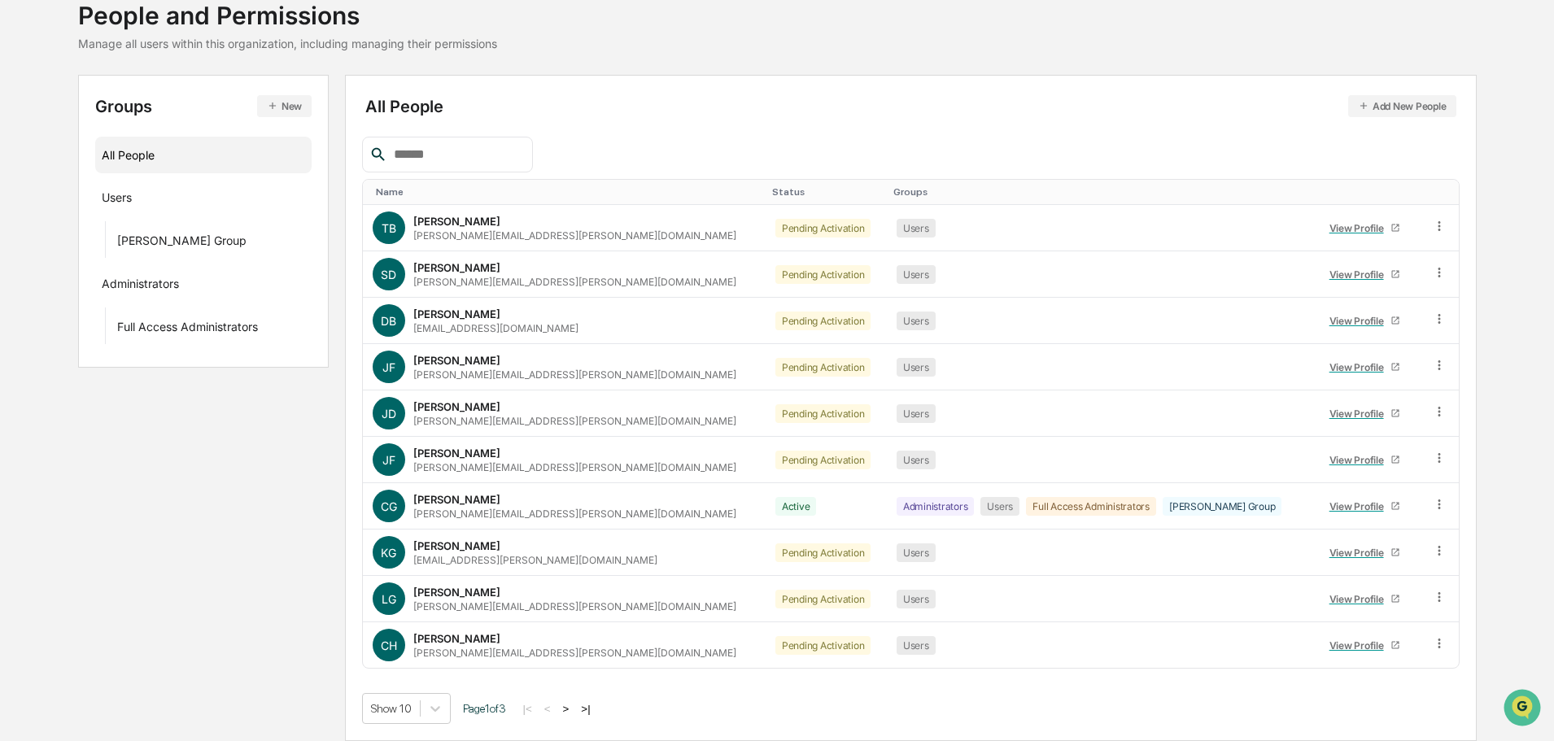
click at [572, 709] on button ">" at bounding box center [566, 709] width 16 height 14
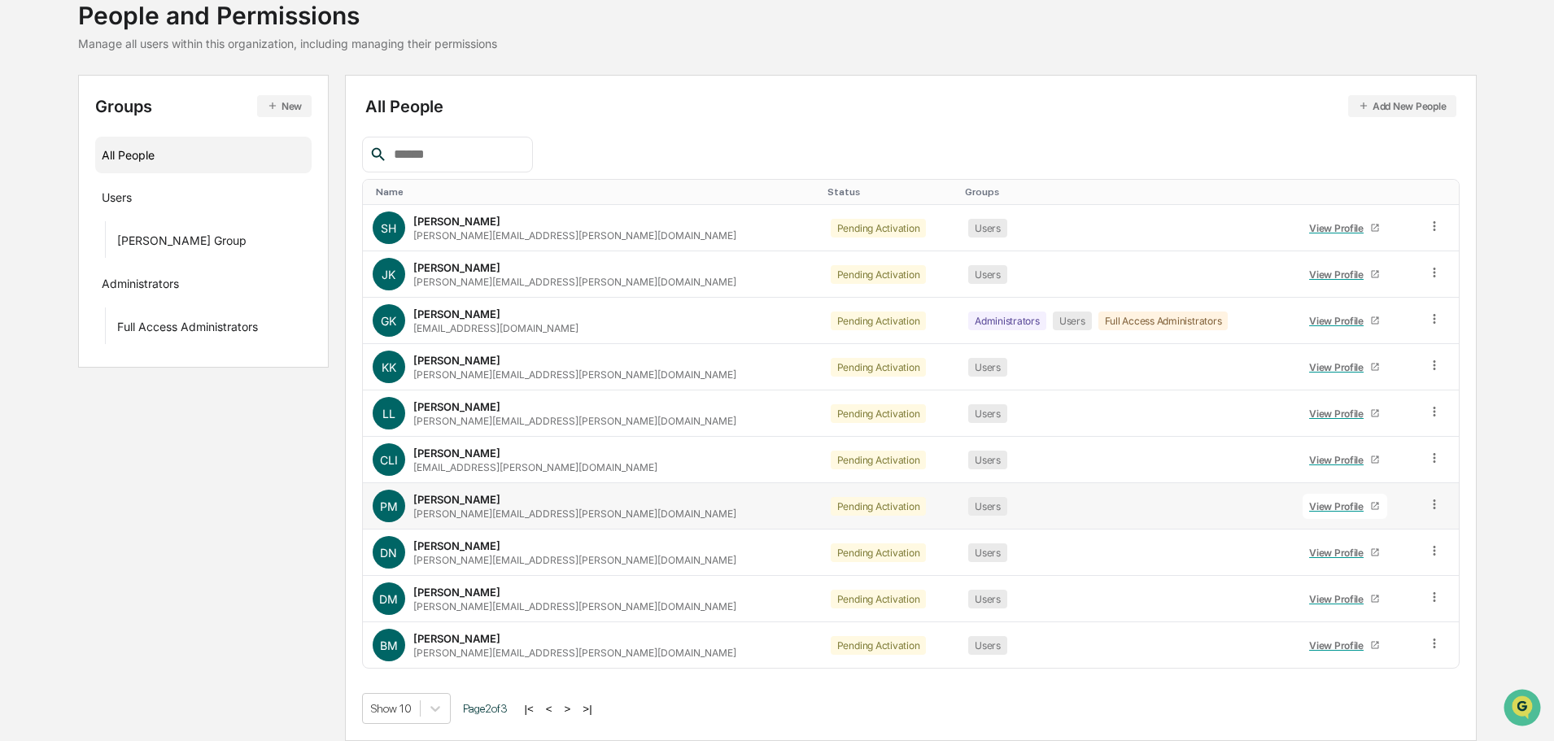
click at [1309, 510] on div "View Profile" at bounding box center [1339, 507] width 61 height 12
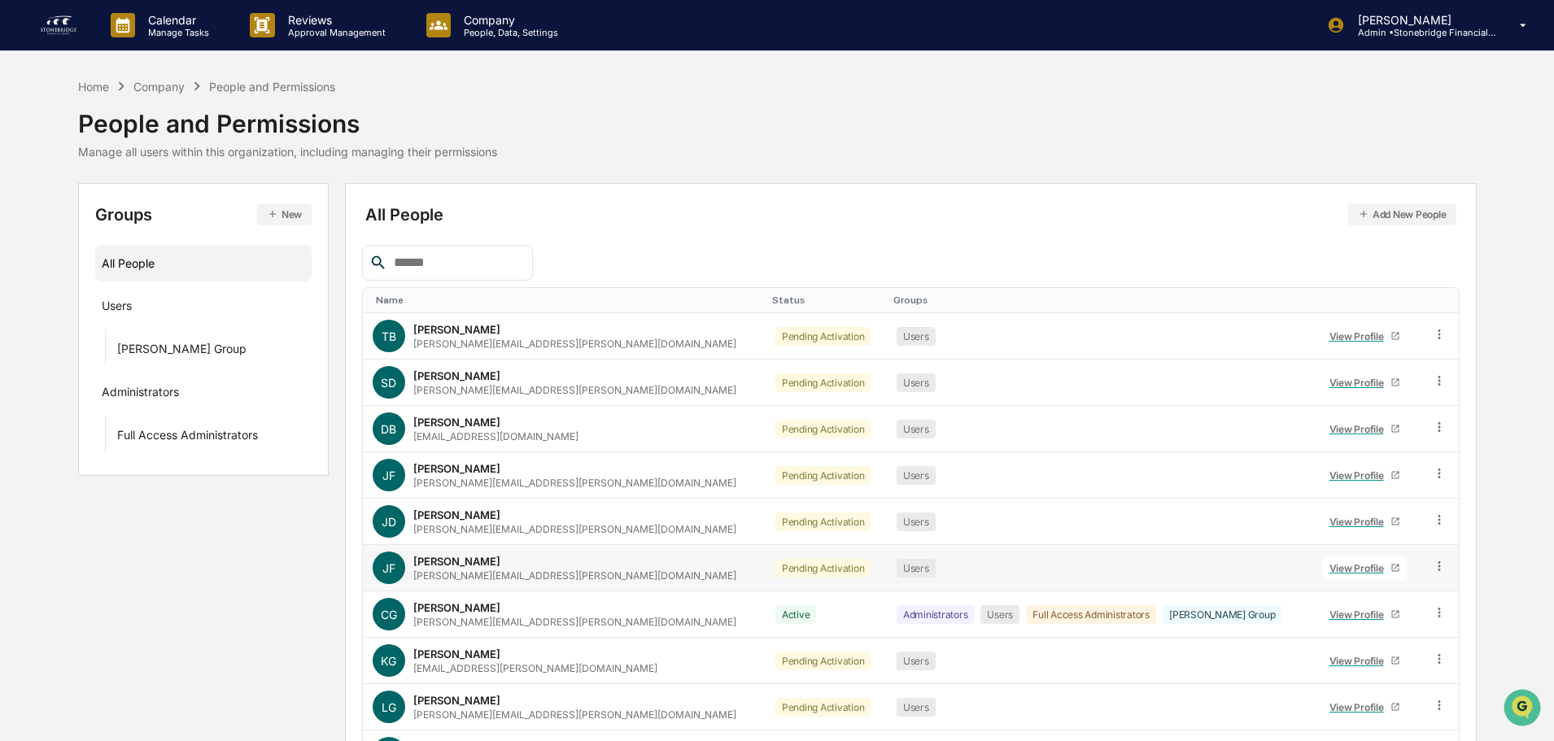
scroll to position [108, 0]
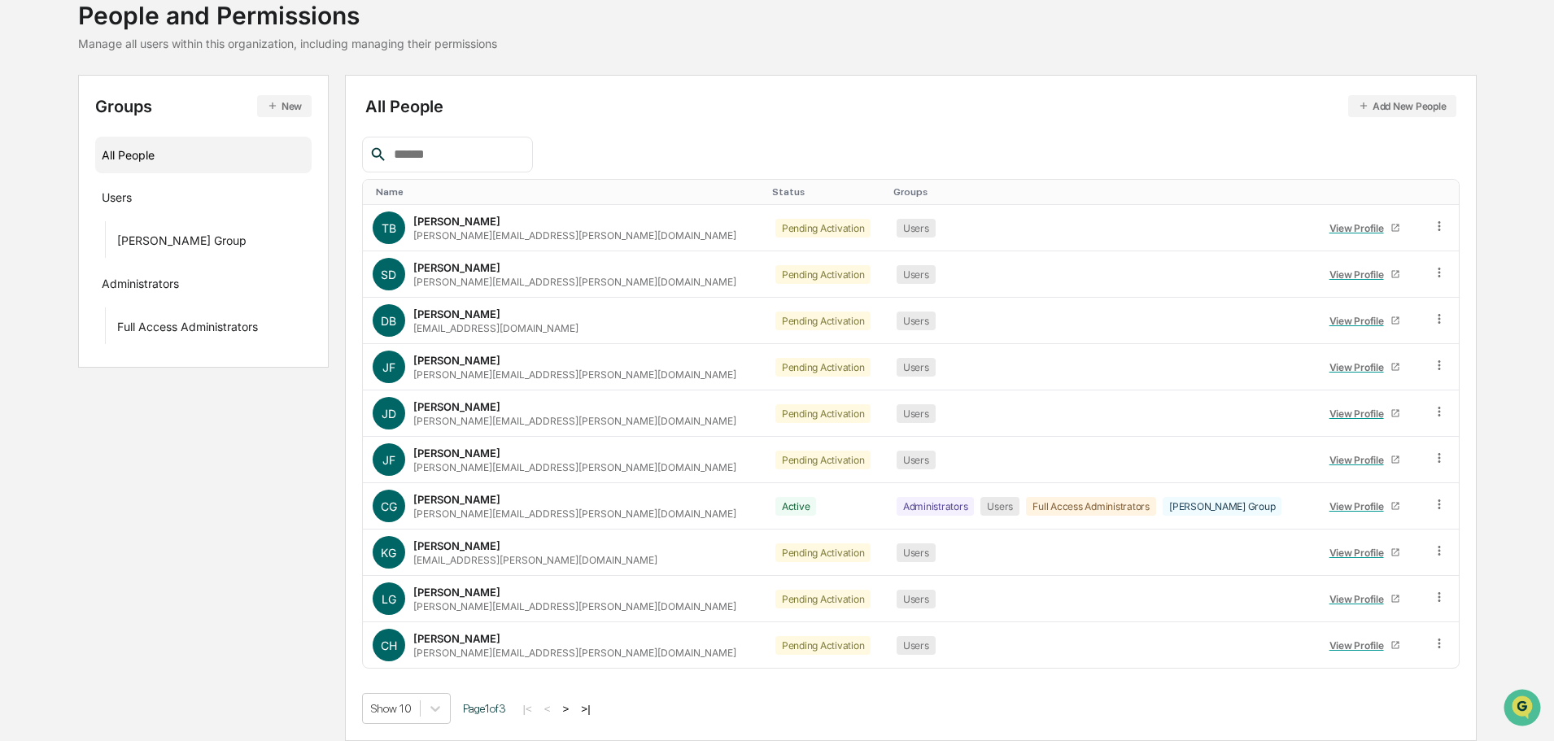
click at [575, 701] on div "Show 10 Page 1 of 3 |< < > >|" at bounding box center [911, 708] width 1098 height 31
click at [574, 705] on button ">" at bounding box center [566, 709] width 16 height 14
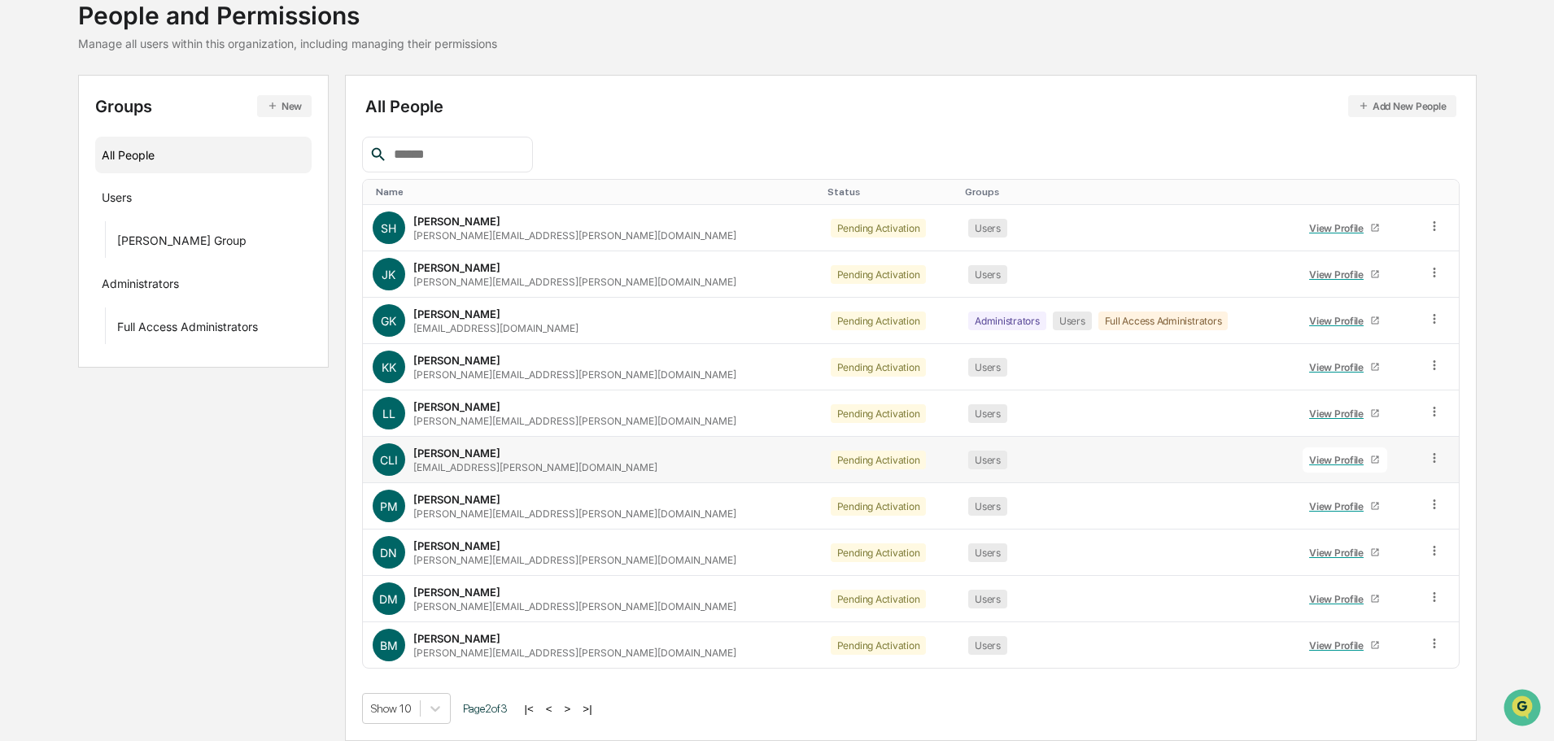
click at [1311, 466] on link "View Profile" at bounding box center [1345, 460] width 85 height 25
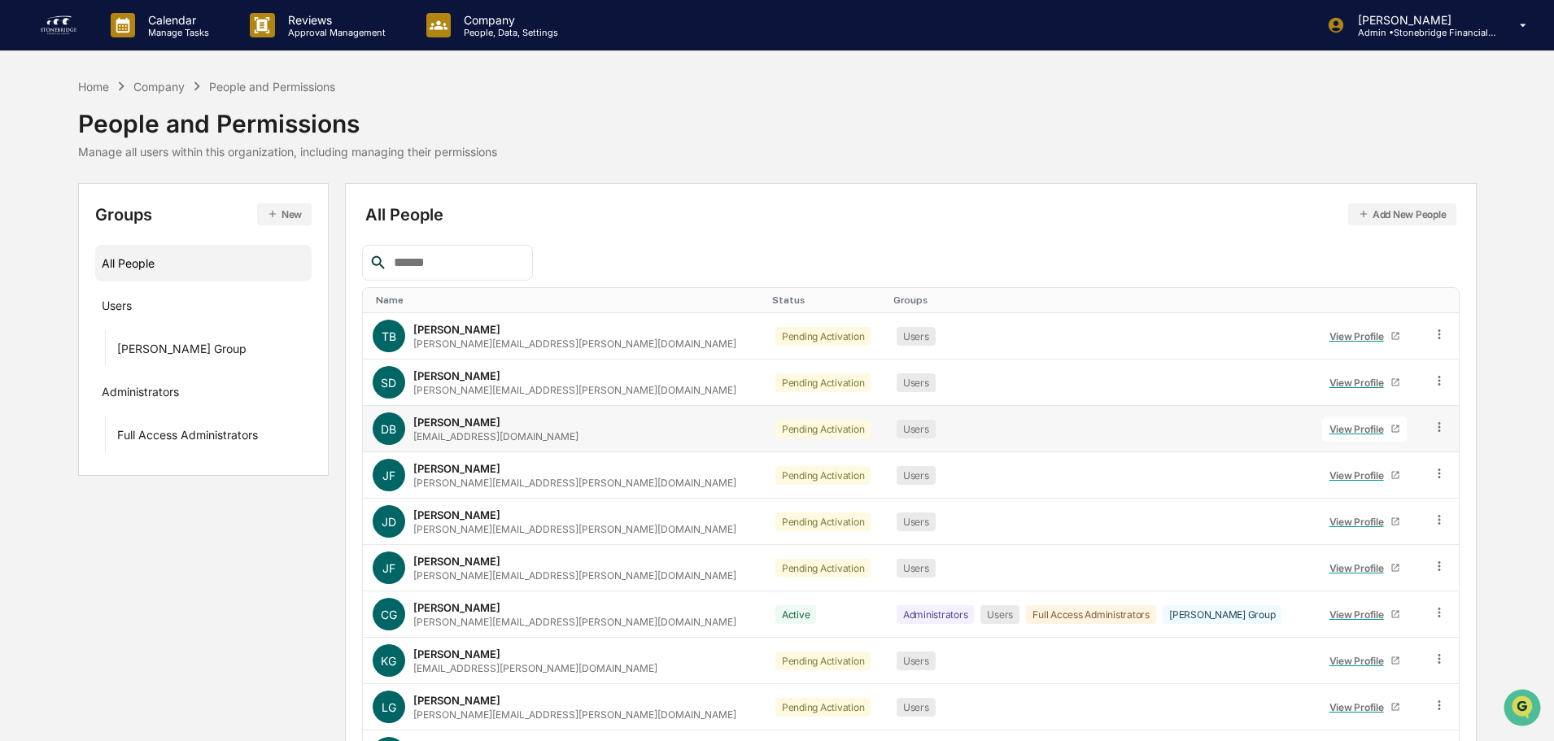
scroll to position [108, 0]
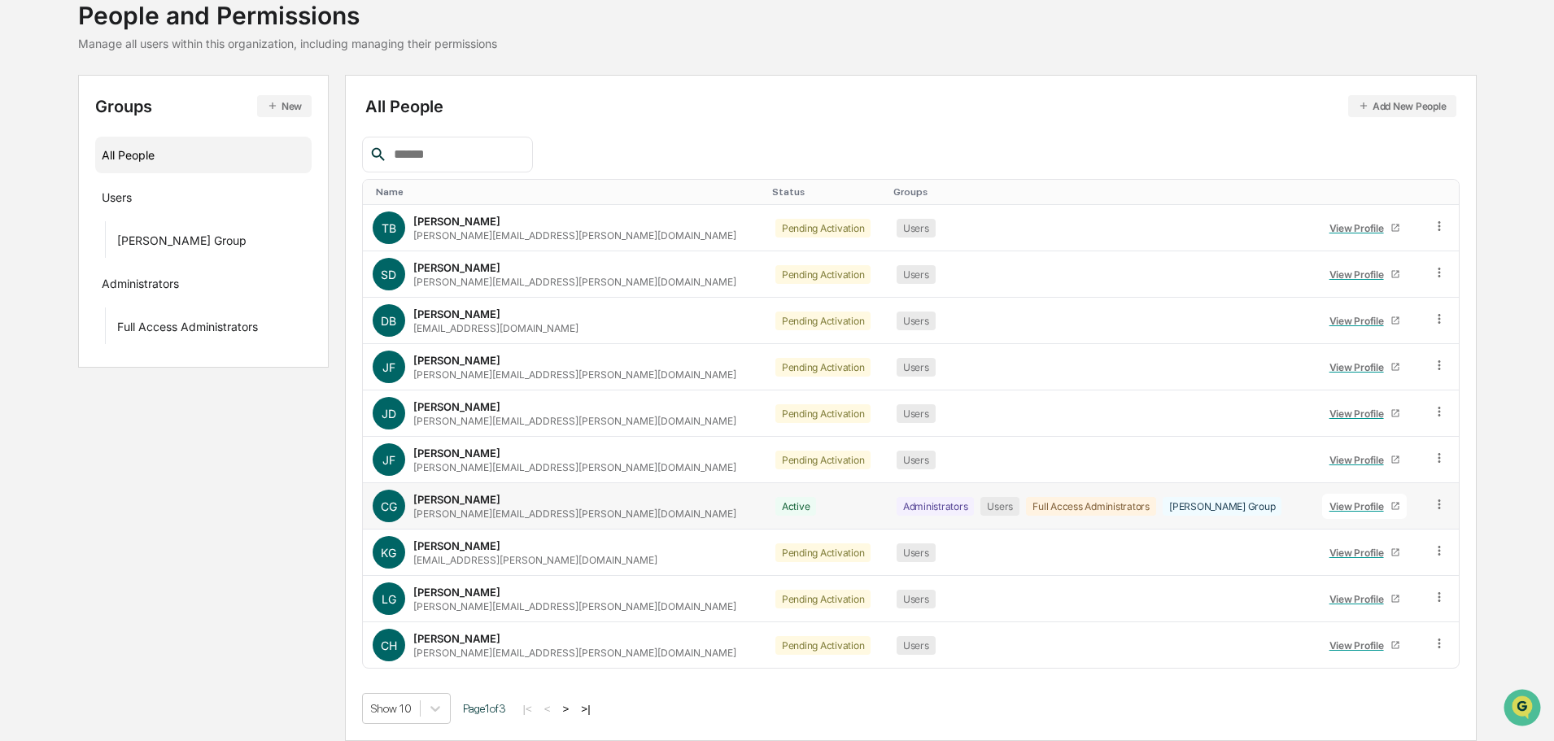
click at [1330, 505] on div "View Profile" at bounding box center [1360, 507] width 61 height 12
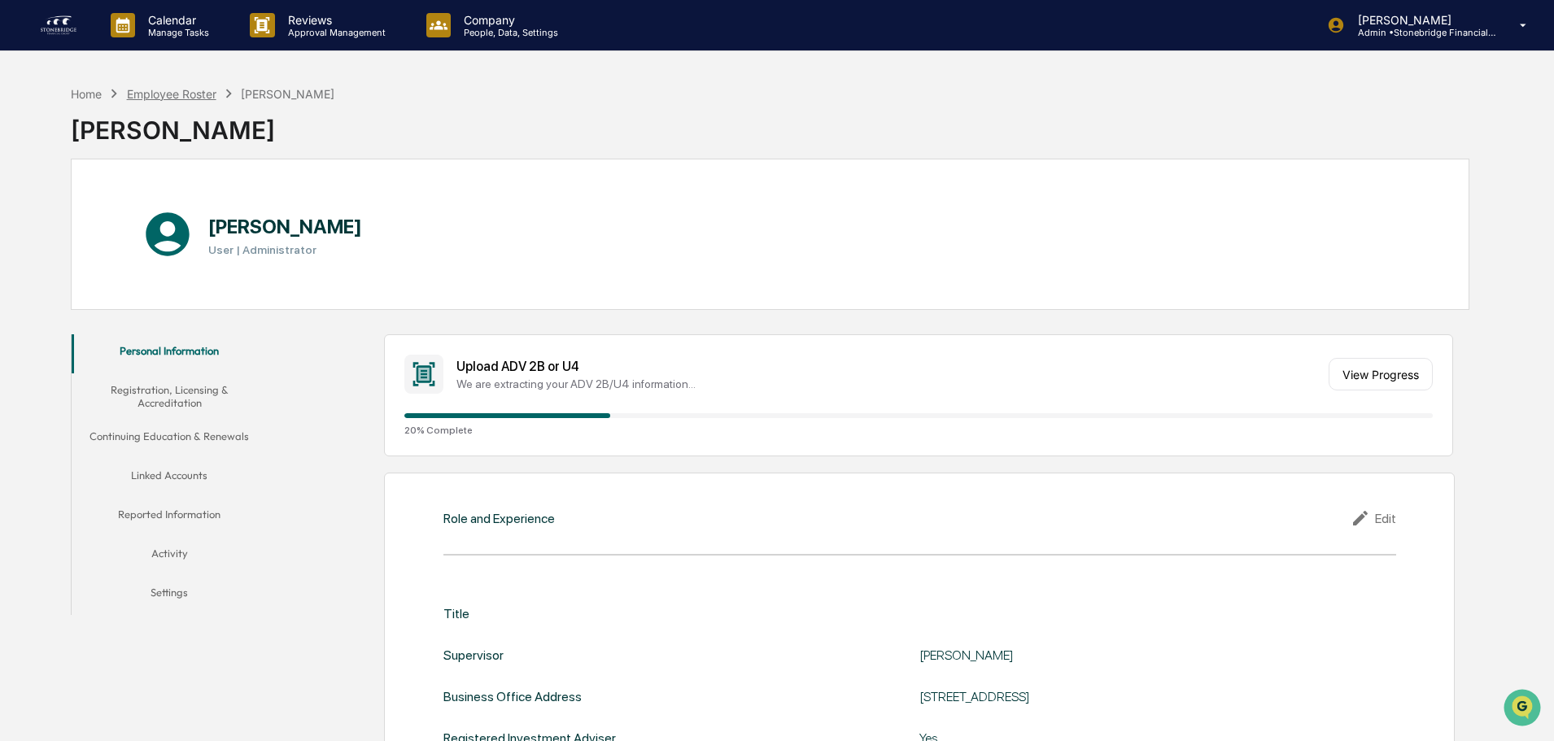
click at [189, 94] on div "Employee Roster" at bounding box center [172, 94] width 90 height 14
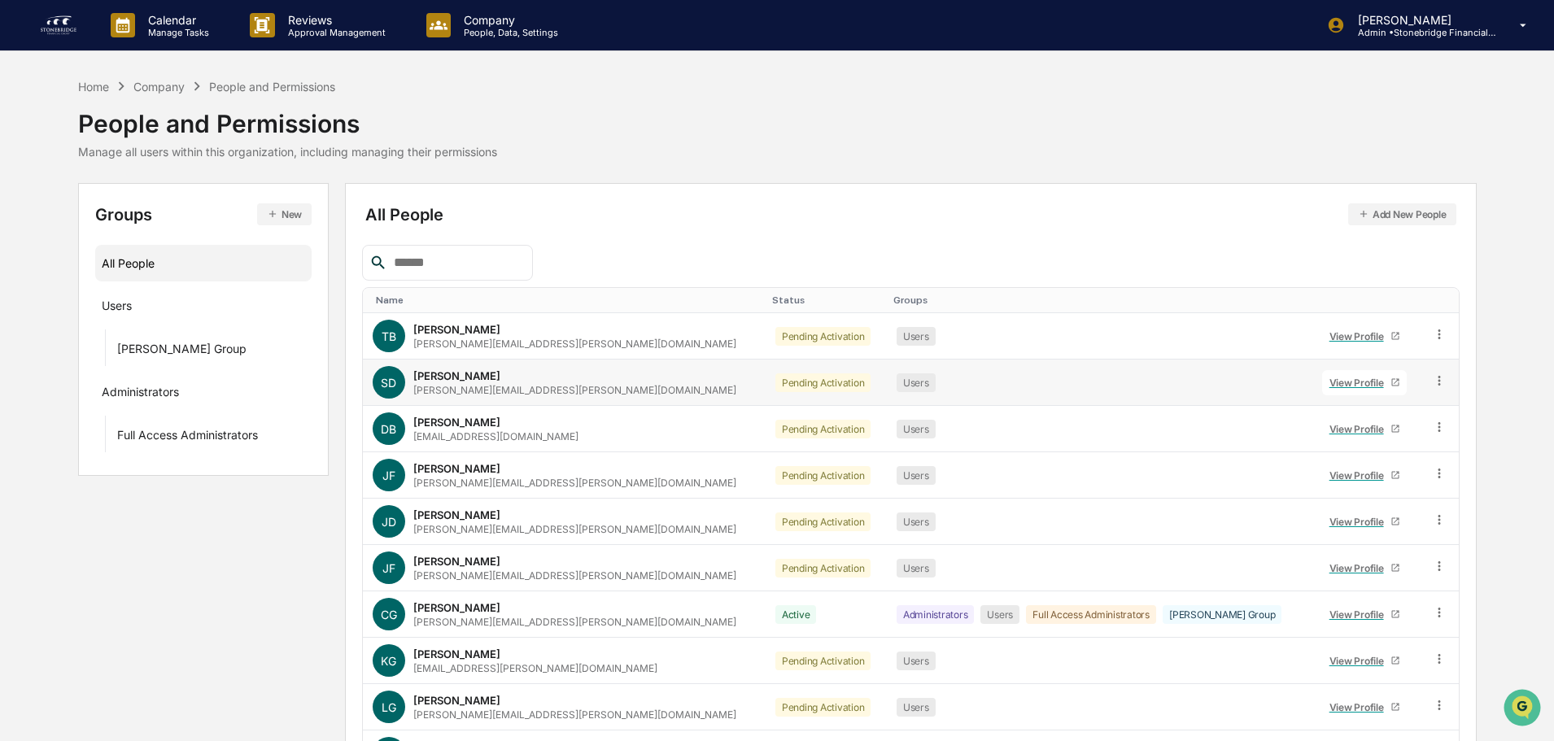
scroll to position [108, 0]
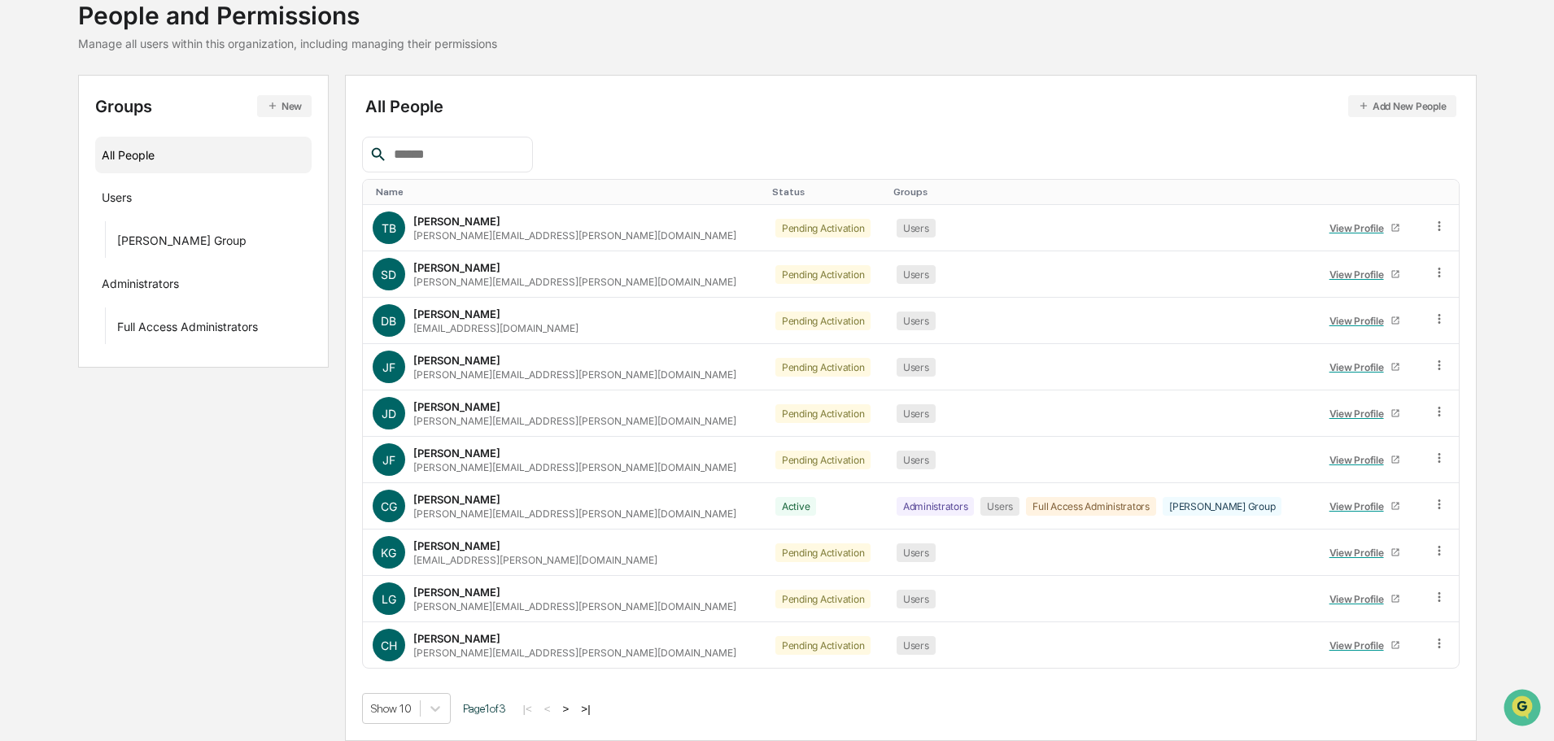
click at [571, 704] on button ">" at bounding box center [566, 709] width 16 height 14
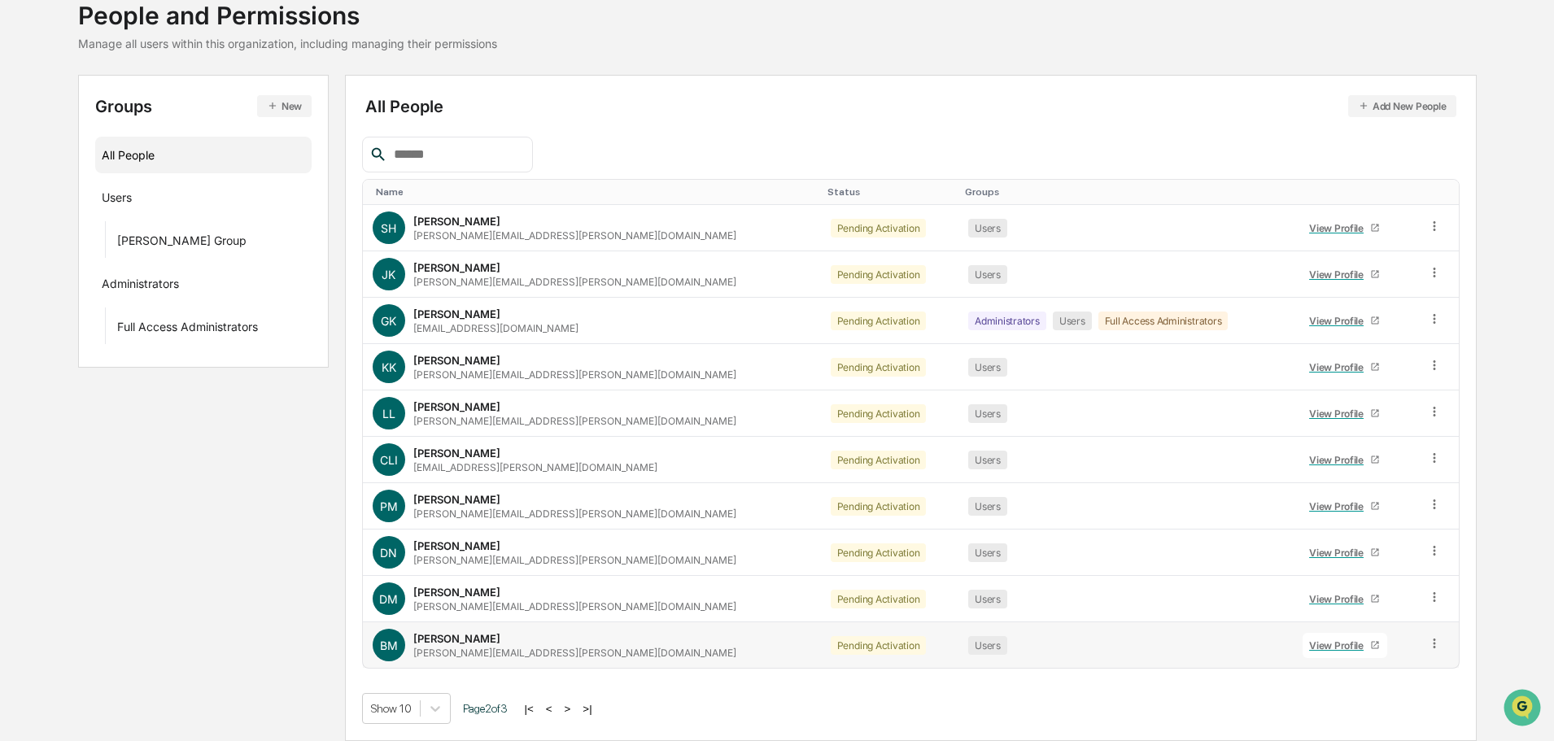
click at [490, 645] on div "Brian McCarver brian.mccarver@stonebridgefg.com" at bounding box center [574, 645] width 323 height 27
click at [1315, 646] on div "View Profile" at bounding box center [1339, 646] width 61 height 12
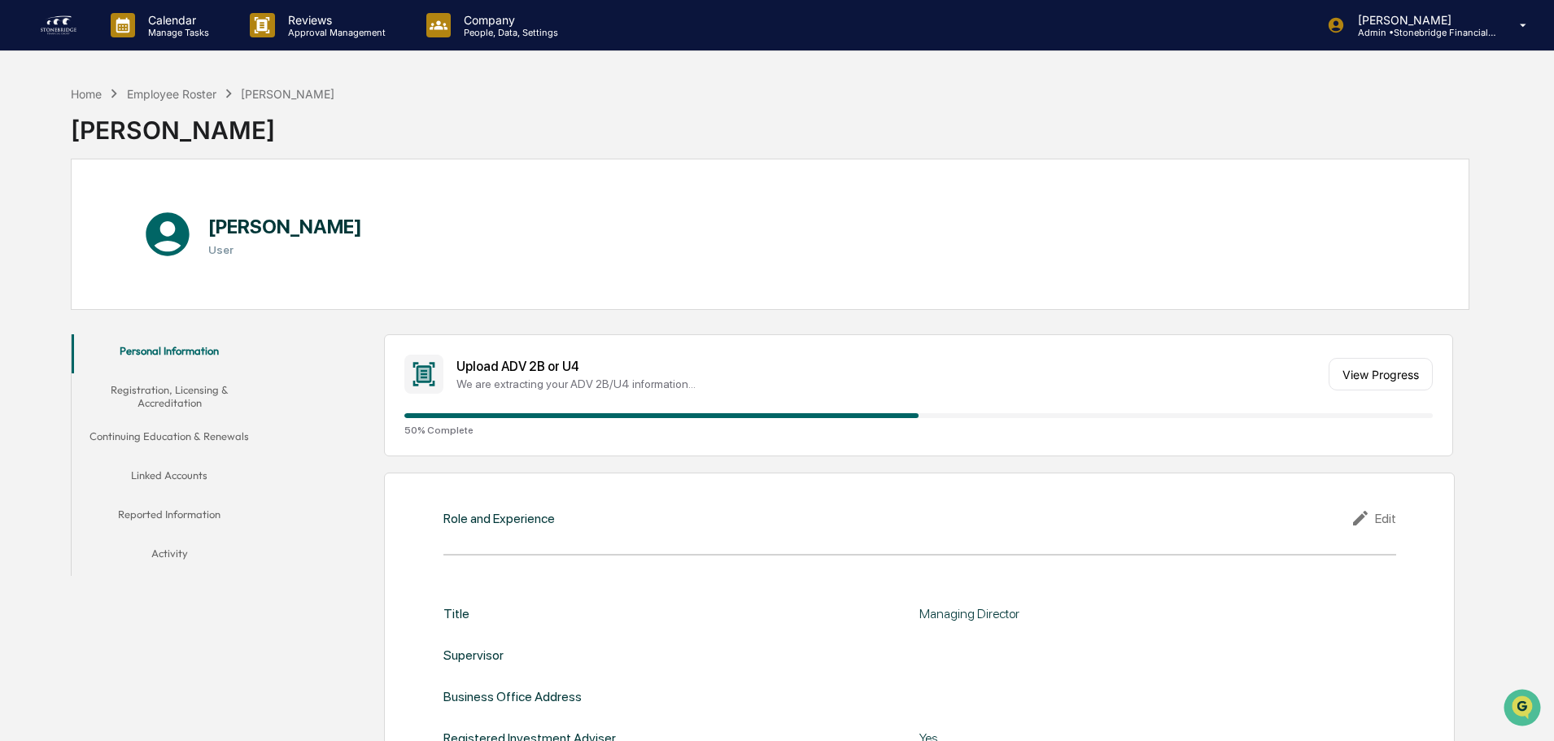
click at [43, 38] on link at bounding box center [68, 25] width 59 height 50
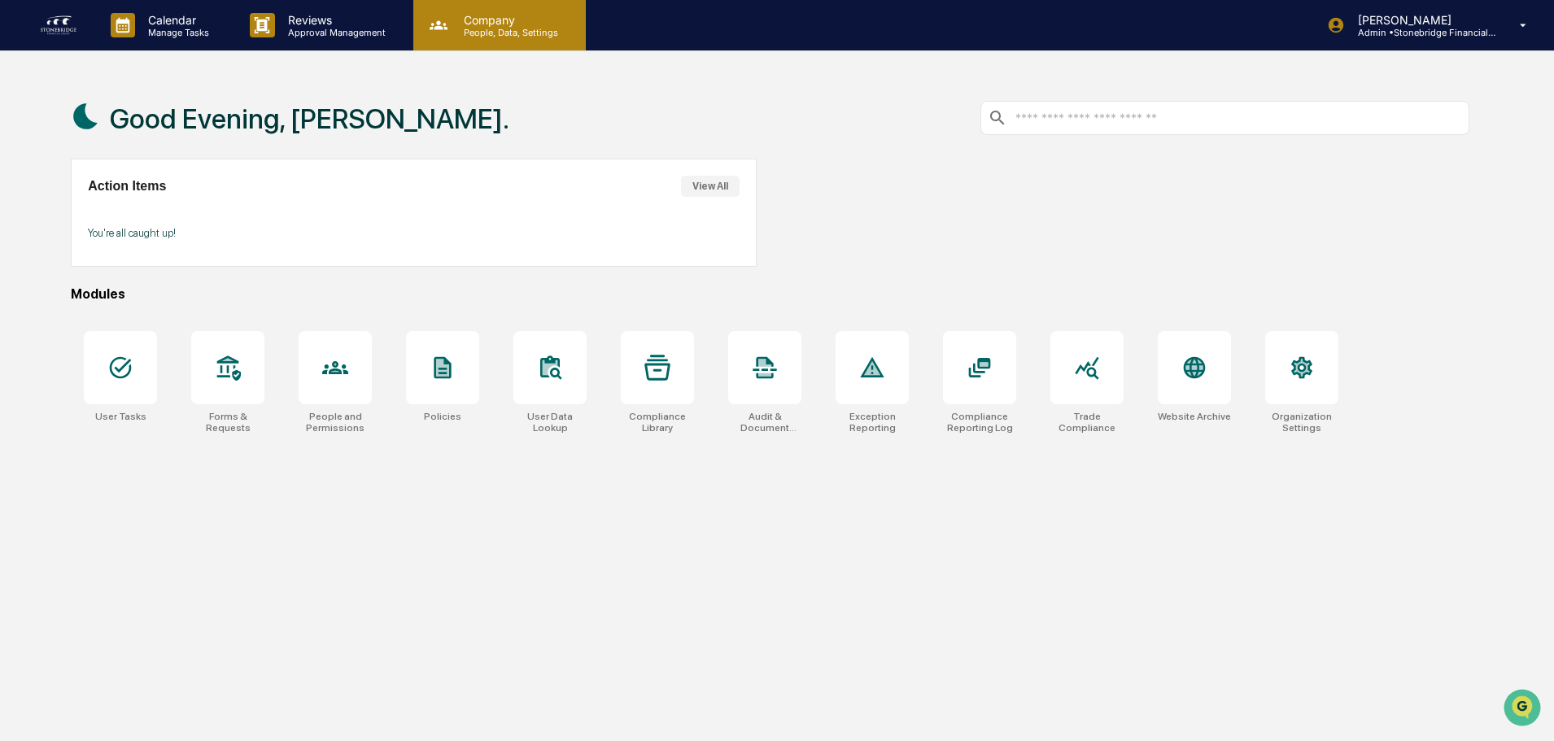
click at [522, 23] on p "Company" at bounding box center [509, 20] width 116 height 14
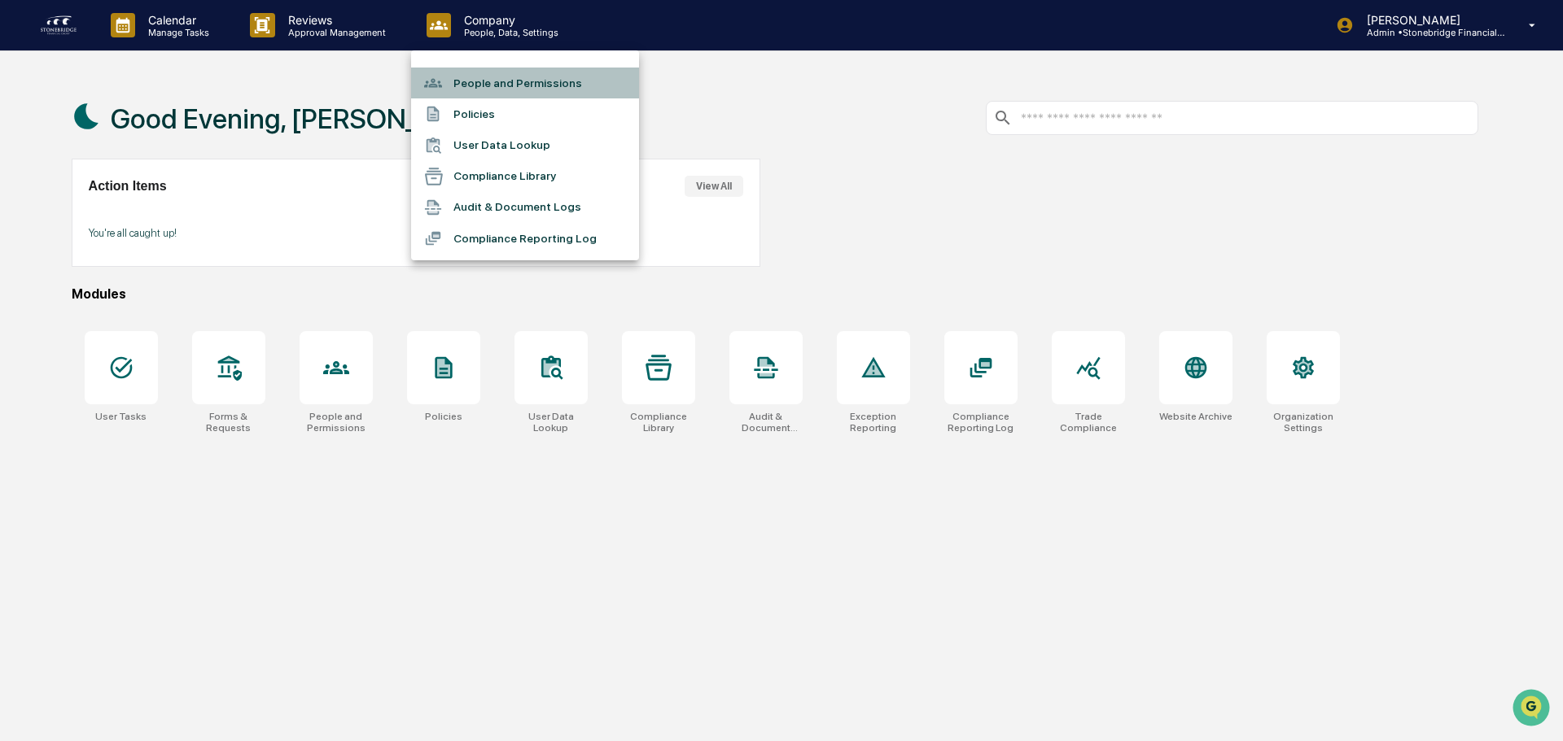
click at [516, 77] on li "People and Permissions" at bounding box center [525, 83] width 228 height 31
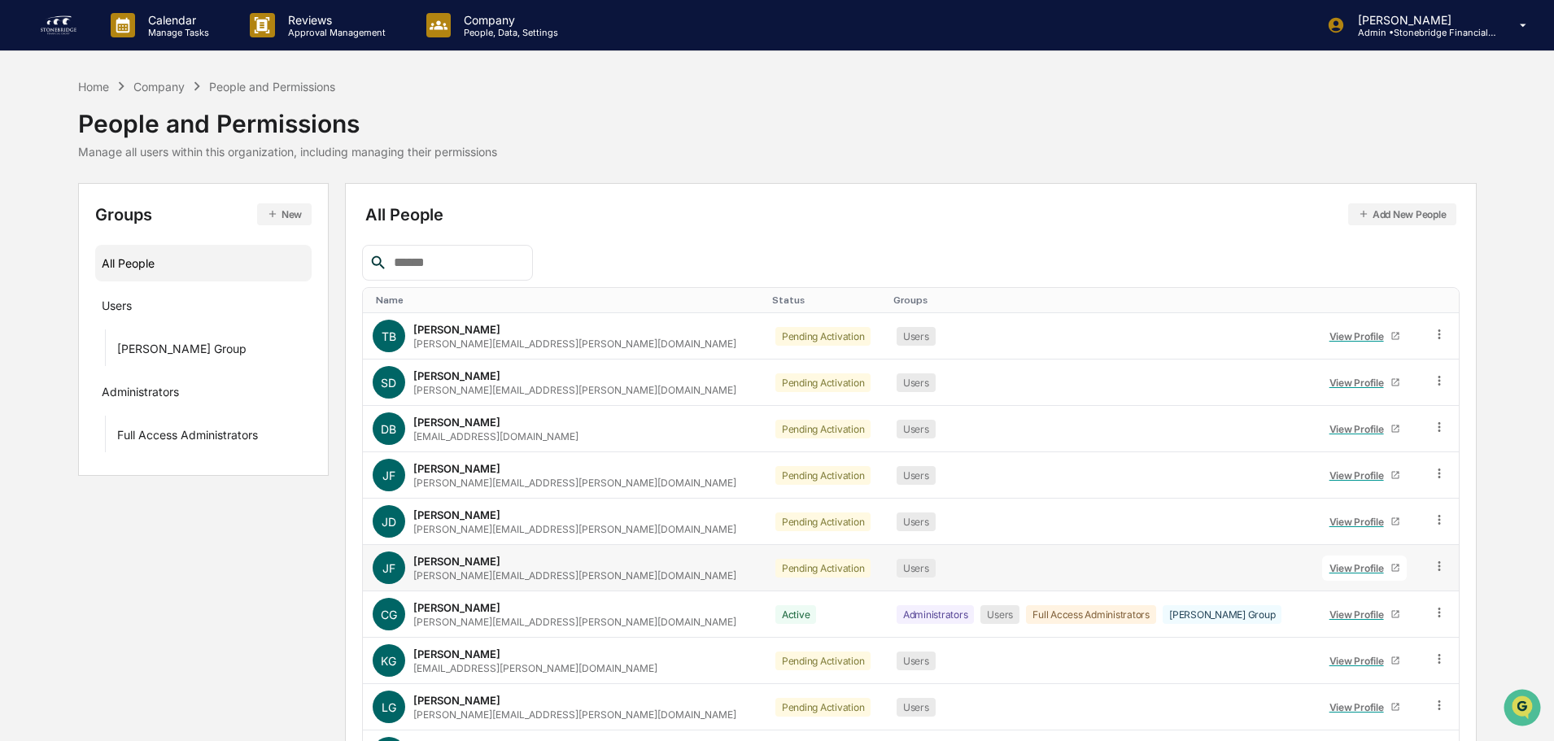
scroll to position [108, 0]
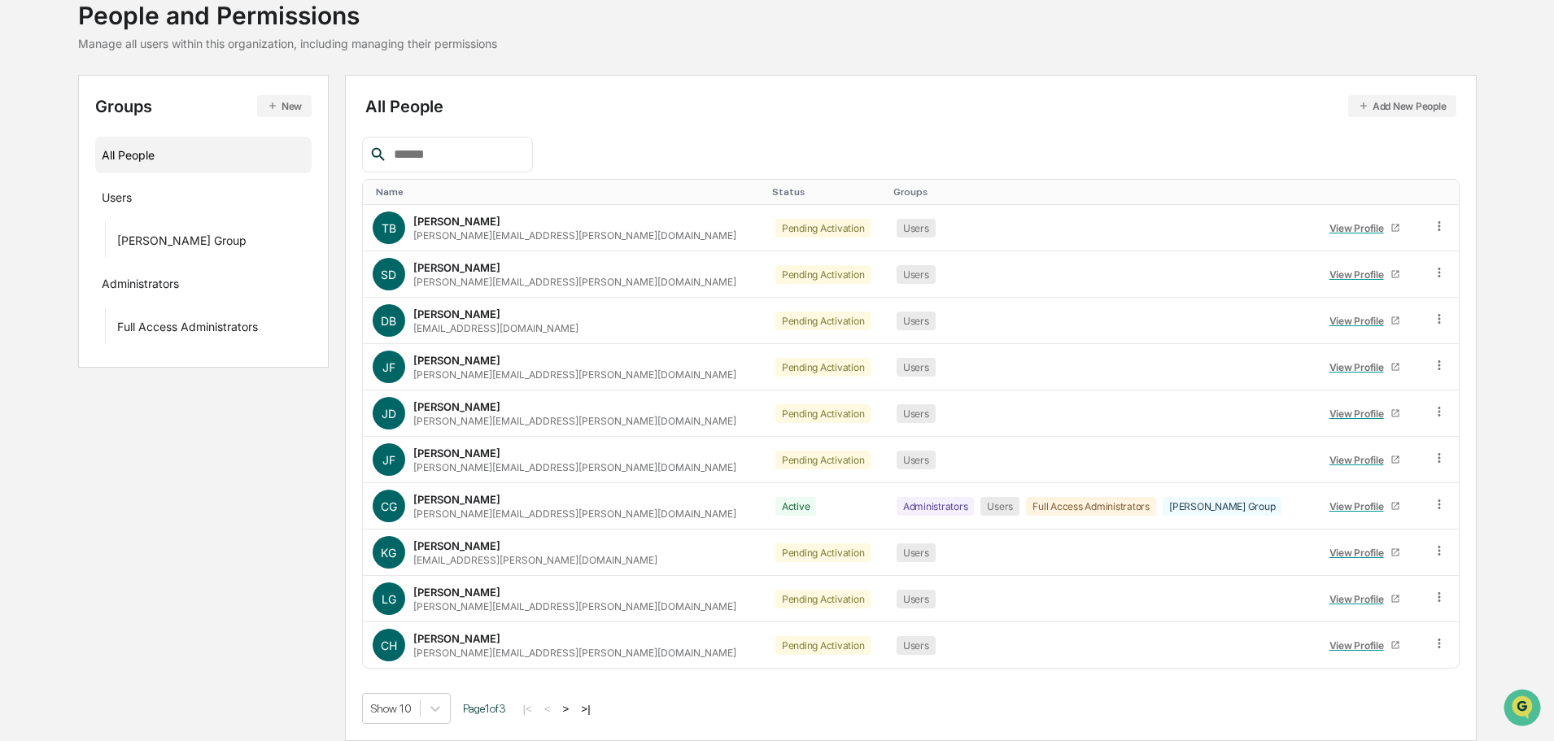
click at [573, 711] on button ">" at bounding box center [566, 709] width 16 height 14
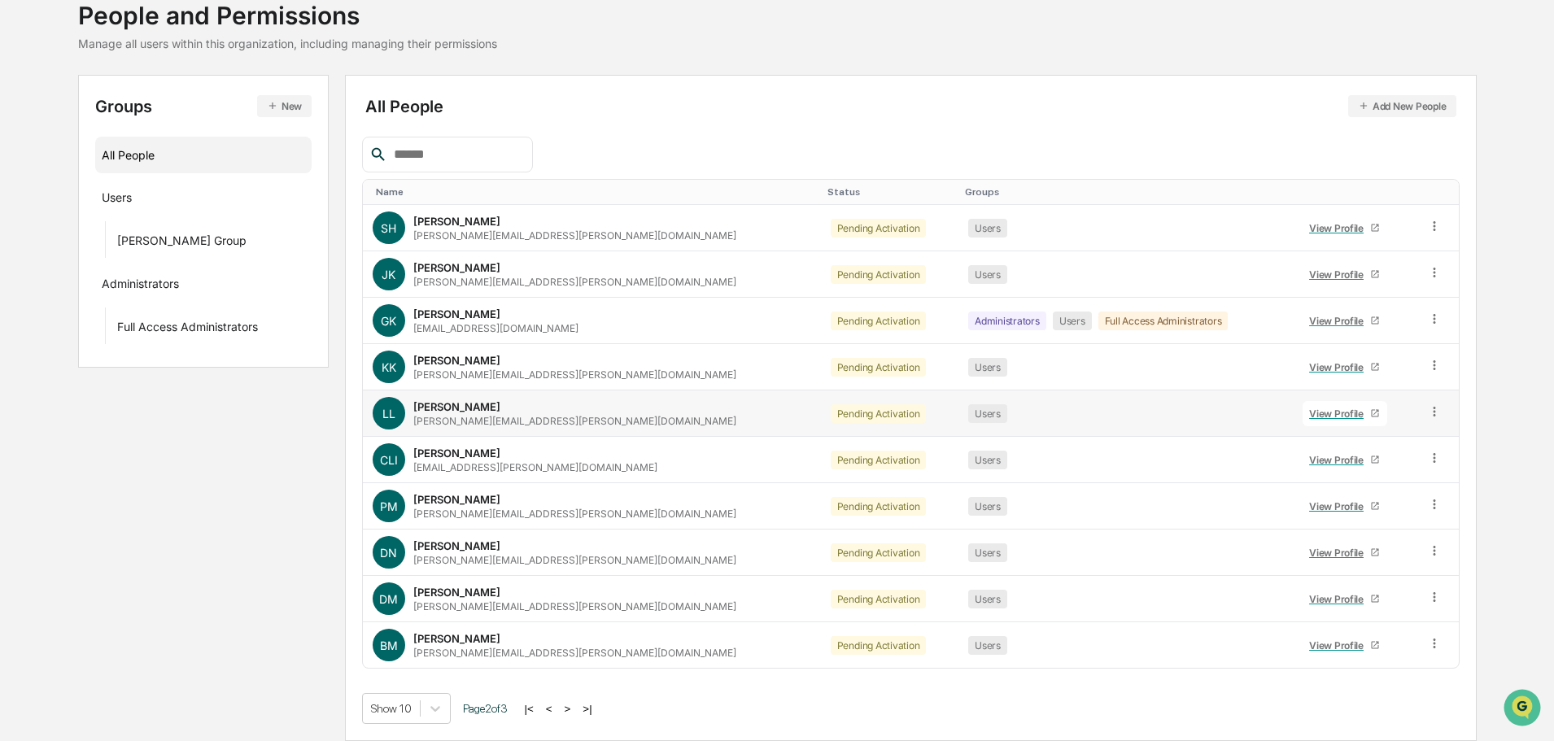
click at [1309, 418] on div "View Profile" at bounding box center [1339, 414] width 61 height 12
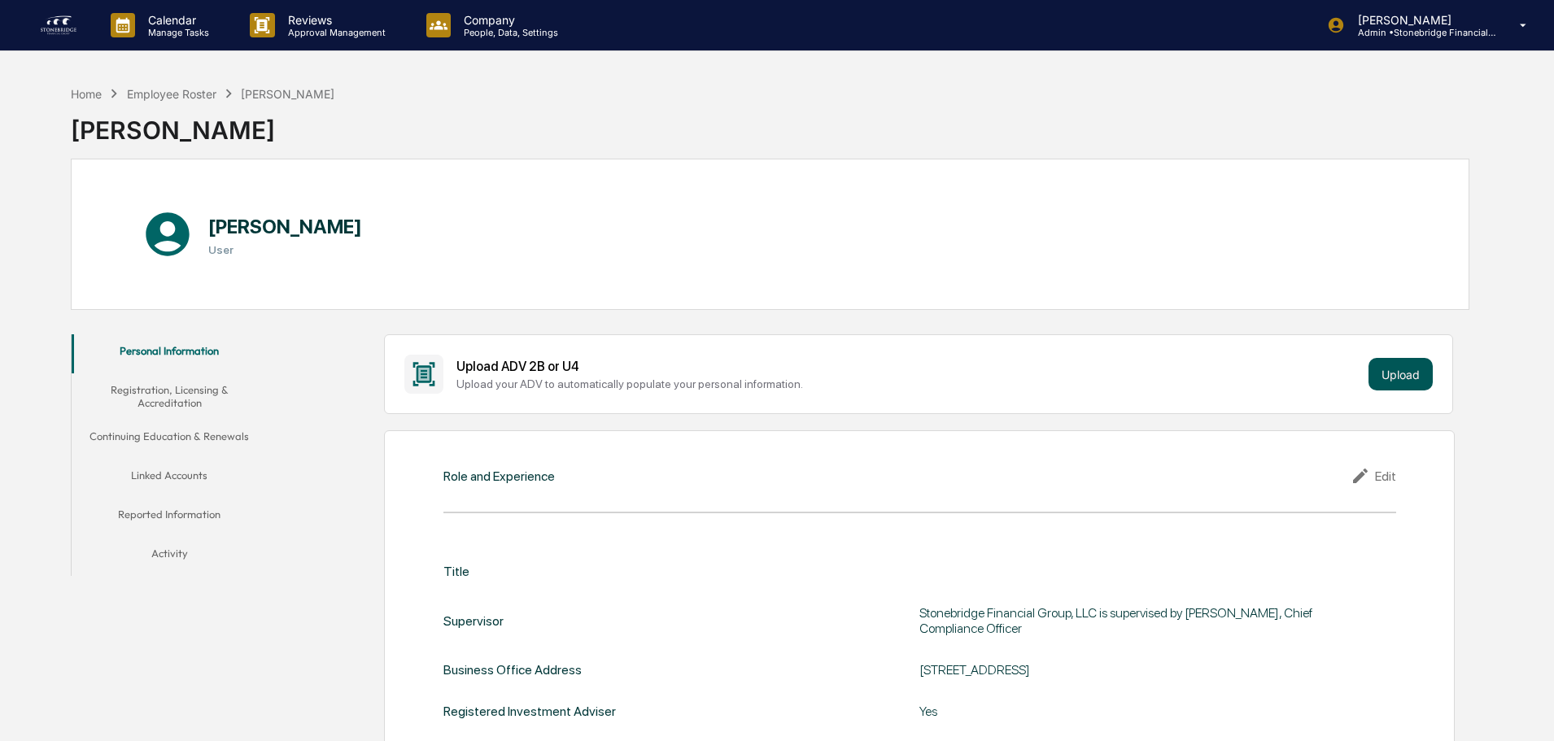
click at [1388, 383] on button "Upload" at bounding box center [1401, 374] width 64 height 33
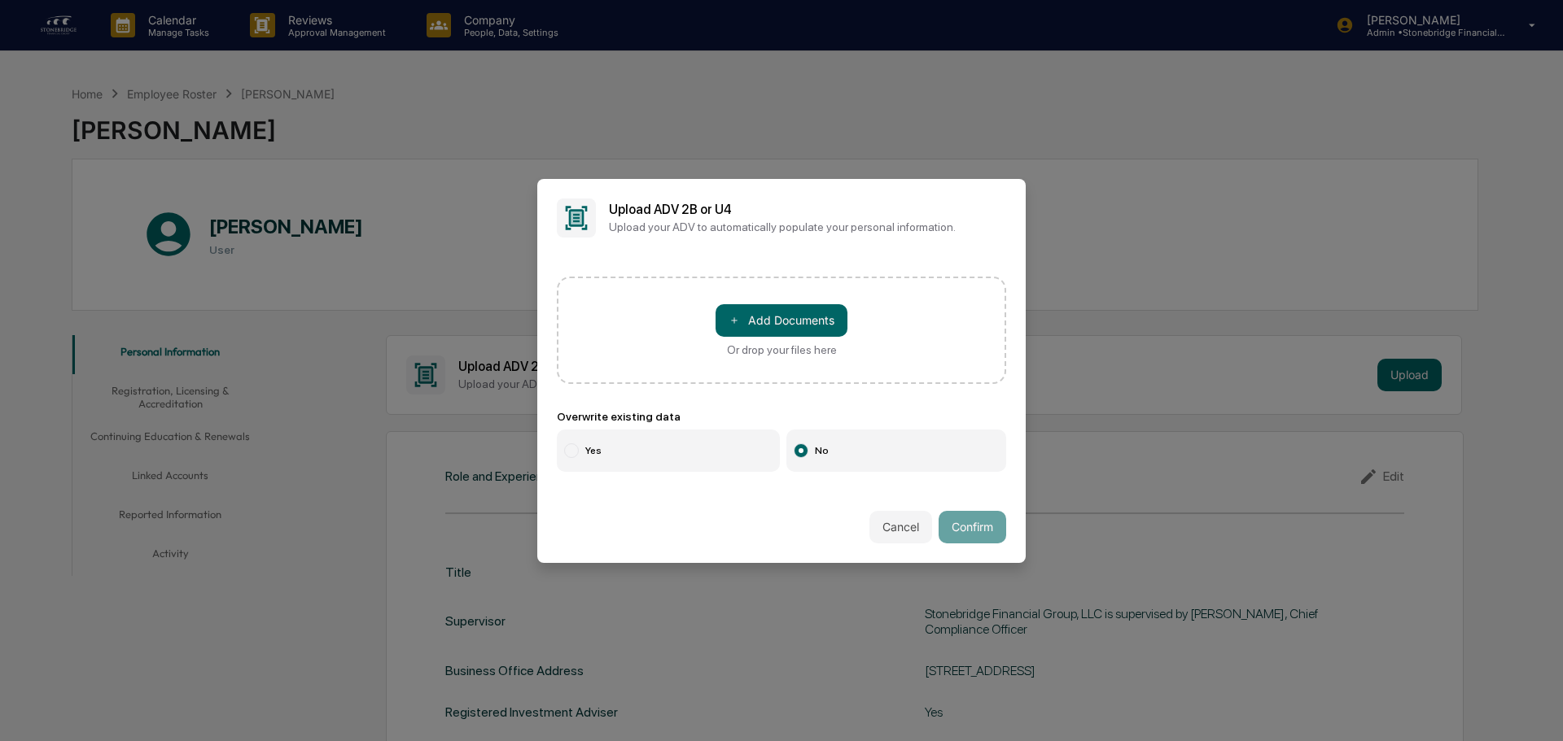
click at [823, 339] on div "＋ Add Documents Or drop your files here" at bounding box center [781, 330] width 132 height 52
click at [0, 0] on input "＋ Add Documents Or drop your files here" at bounding box center [0, 0] width 0 height 0
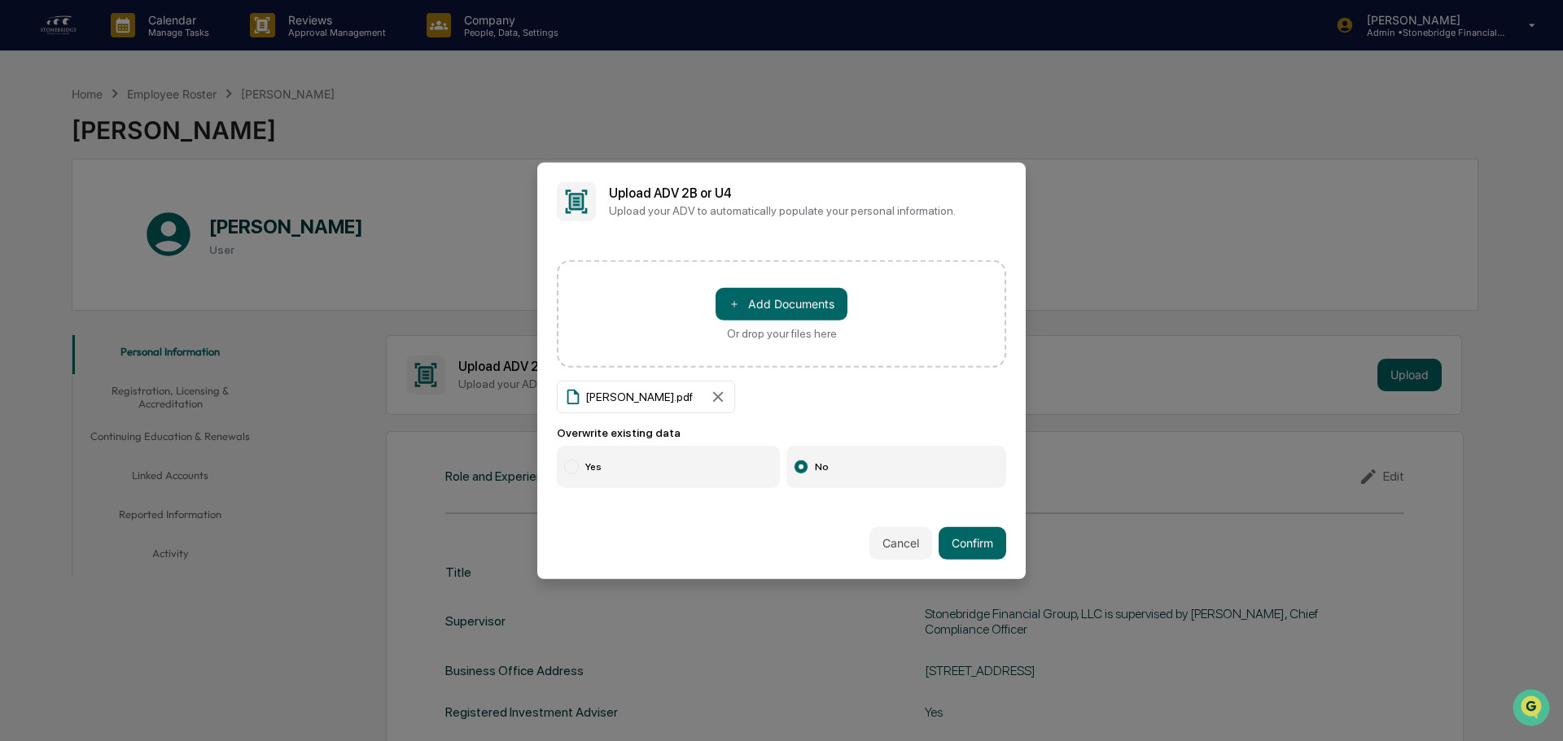
click at [648, 458] on label "Yes" at bounding box center [668, 467] width 223 height 42
click at [975, 545] on button "Confirm" at bounding box center [972, 543] width 68 height 33
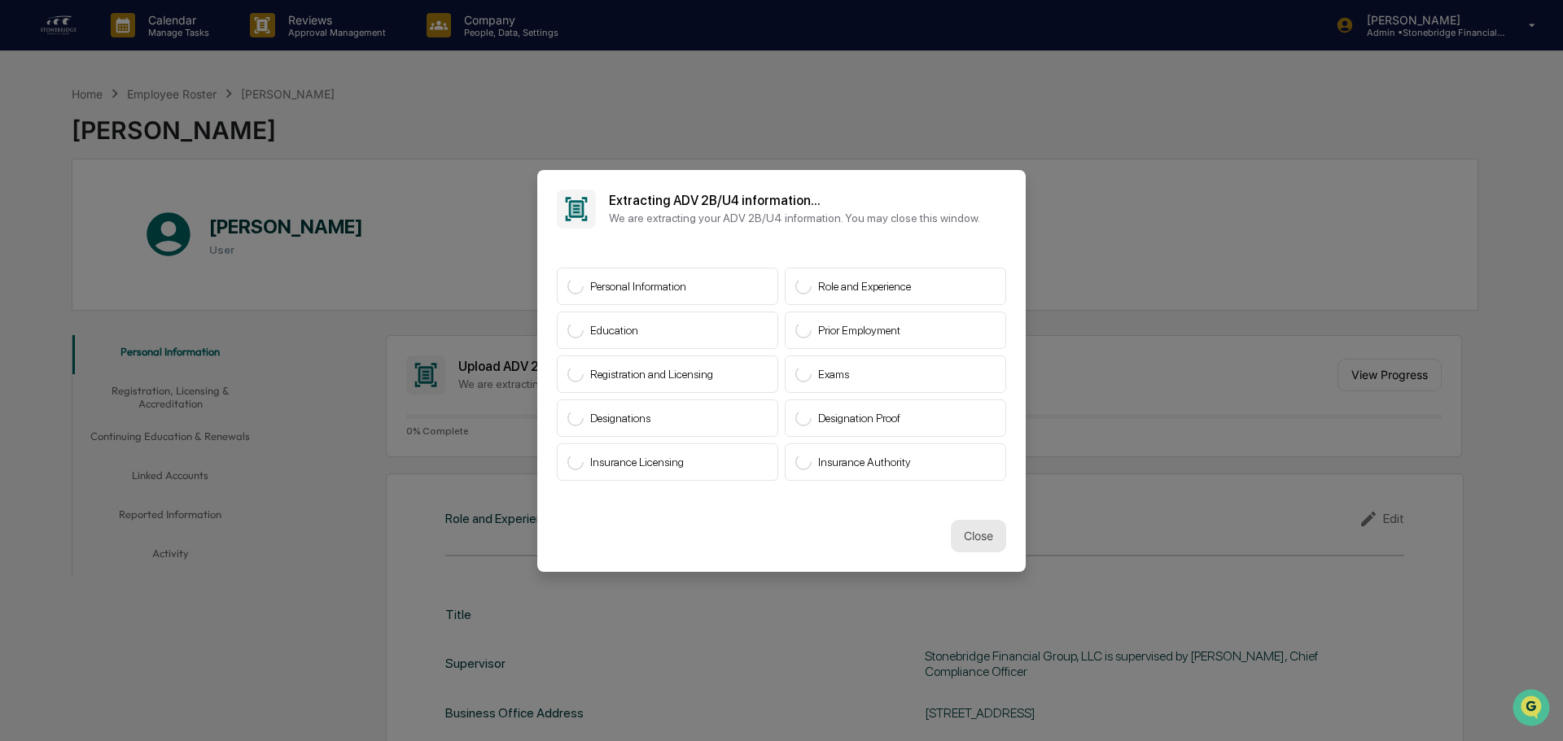
click at [985, 538] on button "Close" at bounding box center [978, 536] width 55 height 33
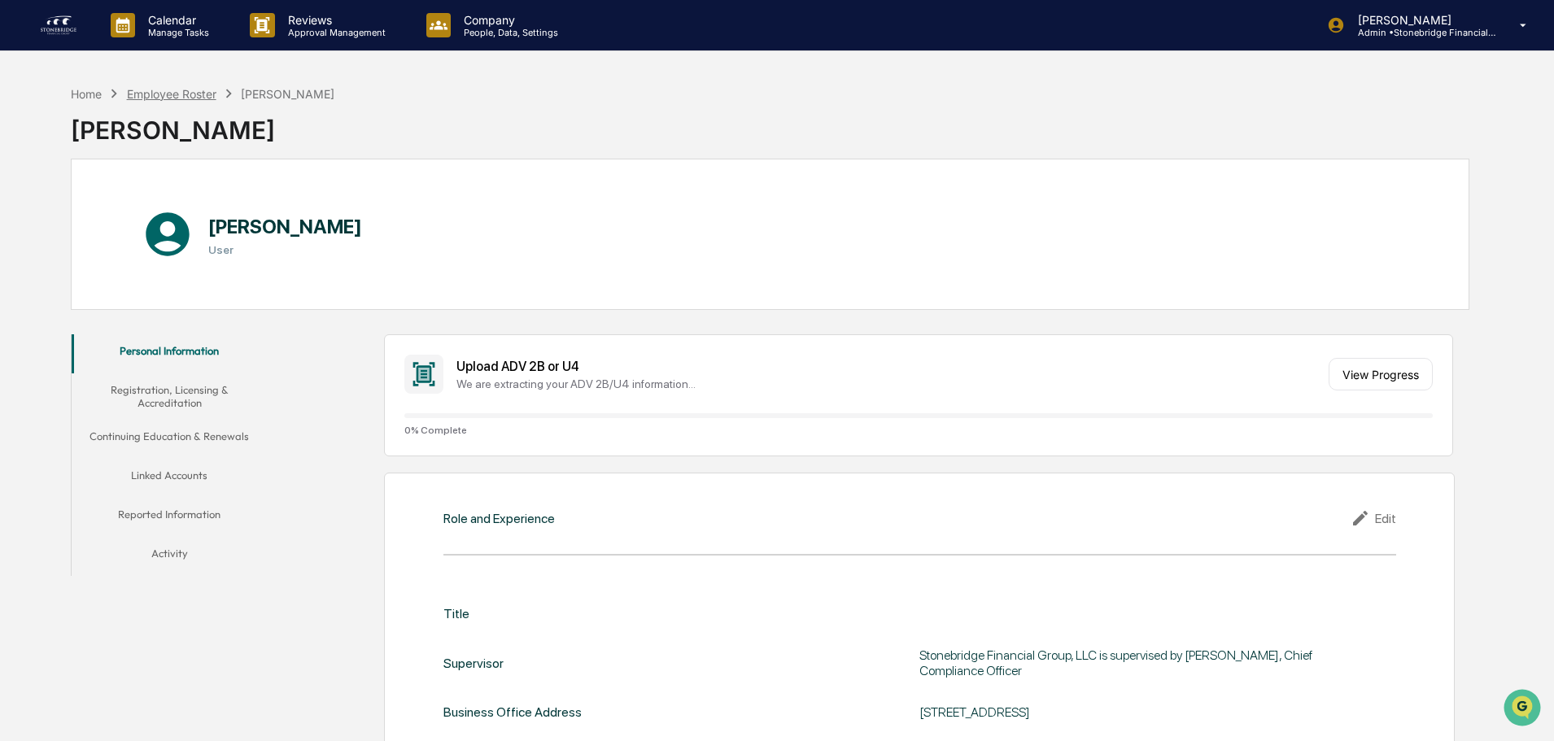
click at [181, 98] on div "Employee Roster" at bounding box center [172, 94] width 90 height 14
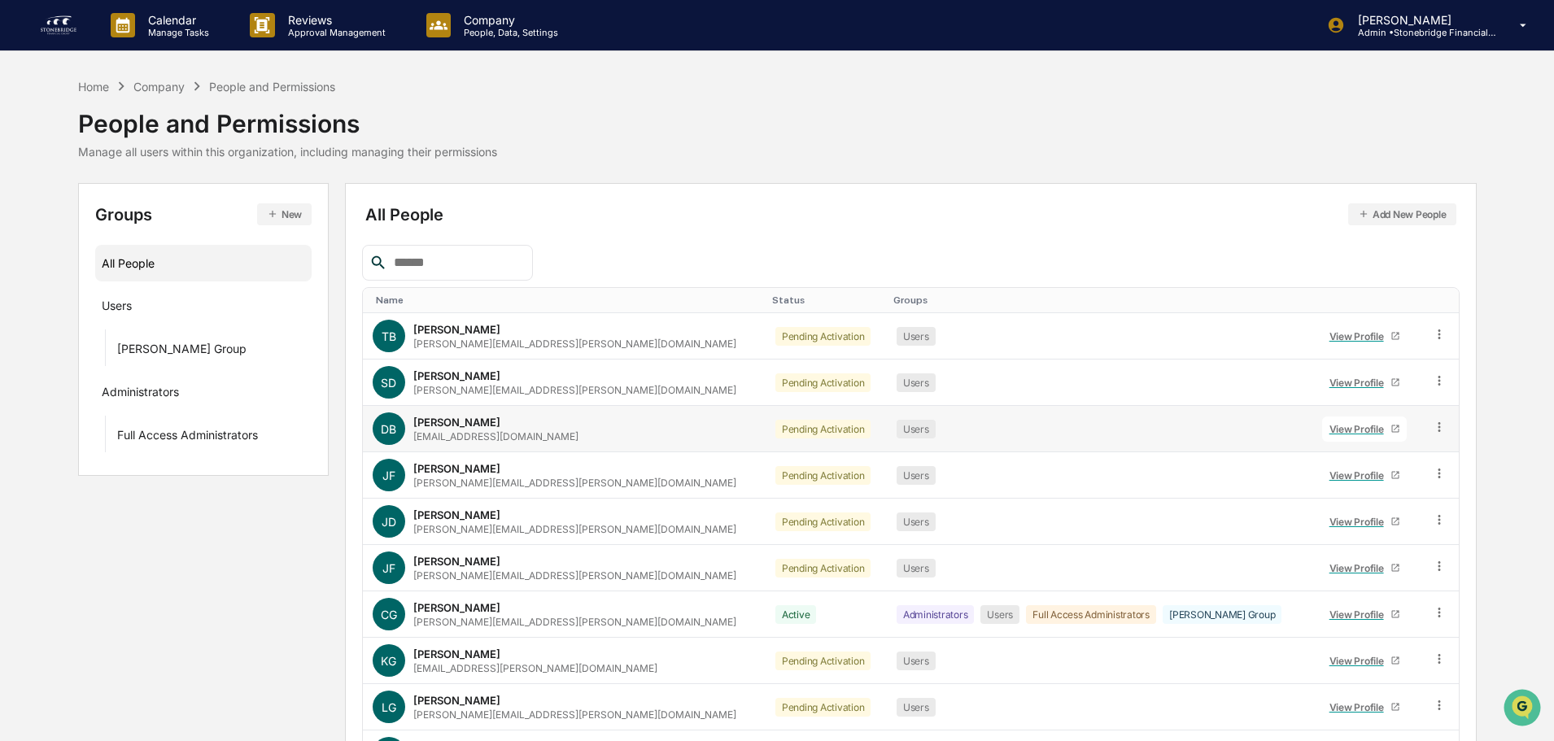
scroll to position [108, 0]
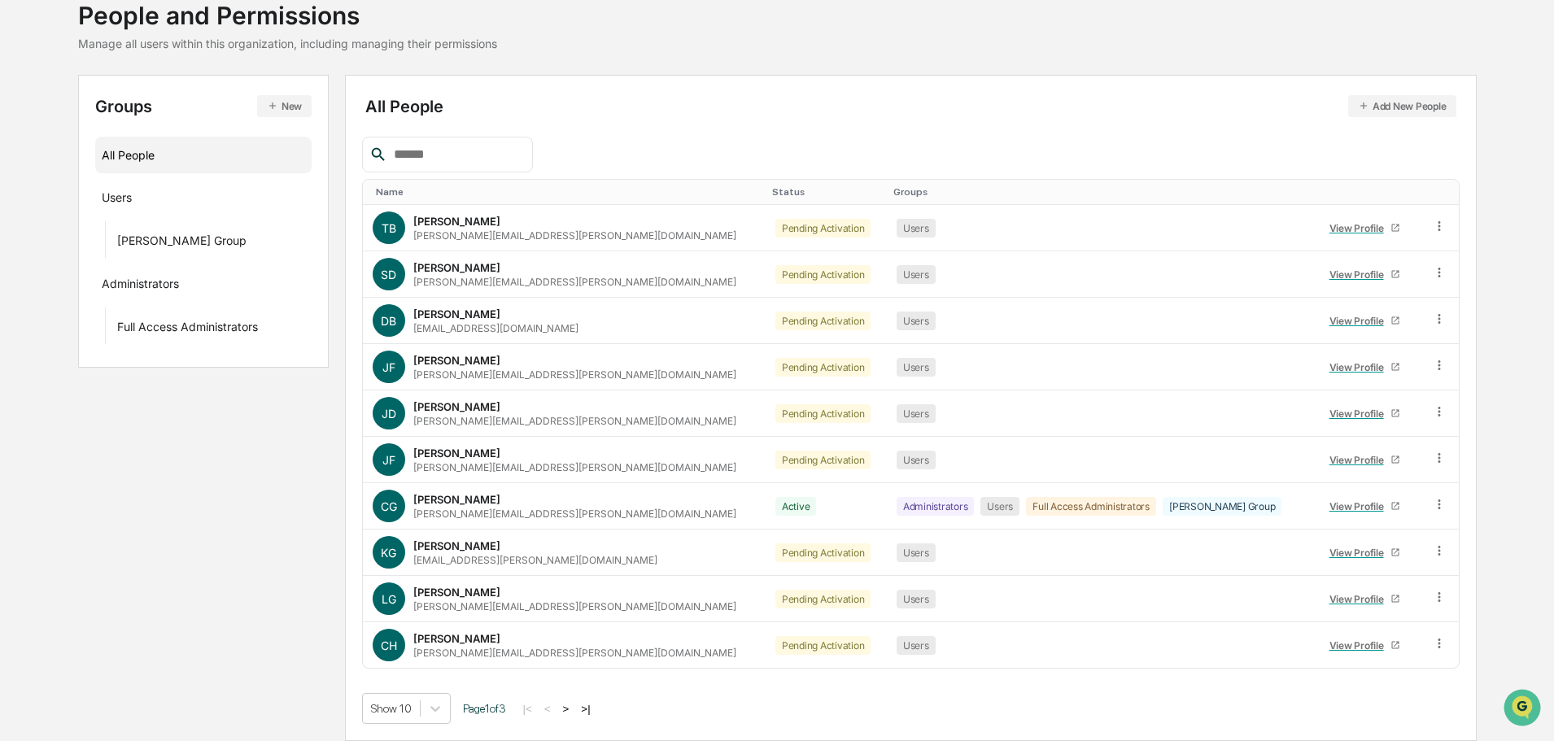
click at [564, 708] on div "|< < > >|" at bounding box center [556, 709] width 77 height 14
click at [572, 708] on button ">" at bounding box center [566, 709] width 16 height 14
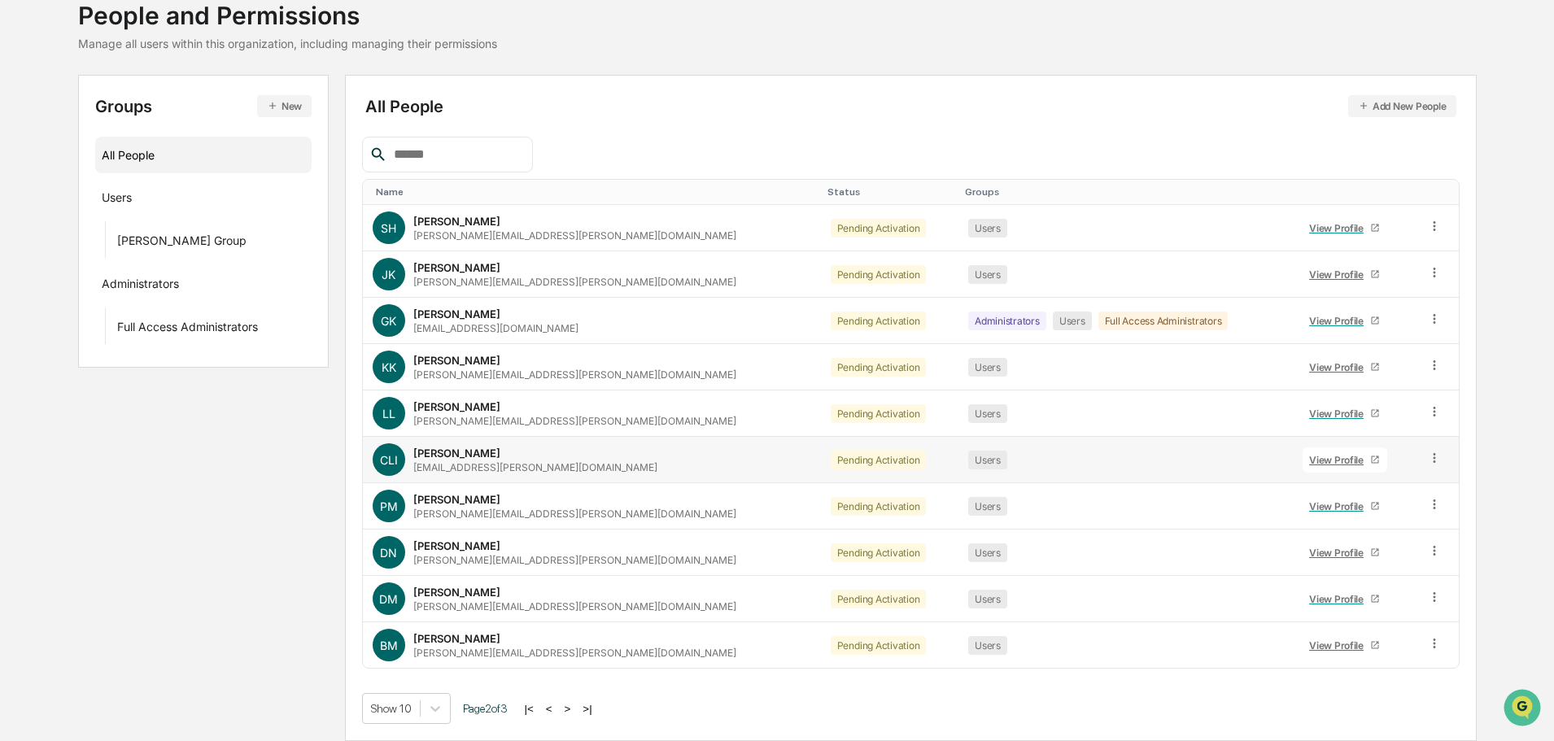
click at [1327, 454] on div "View Profile" at bounding box center [1339, 460] width 61 height 12
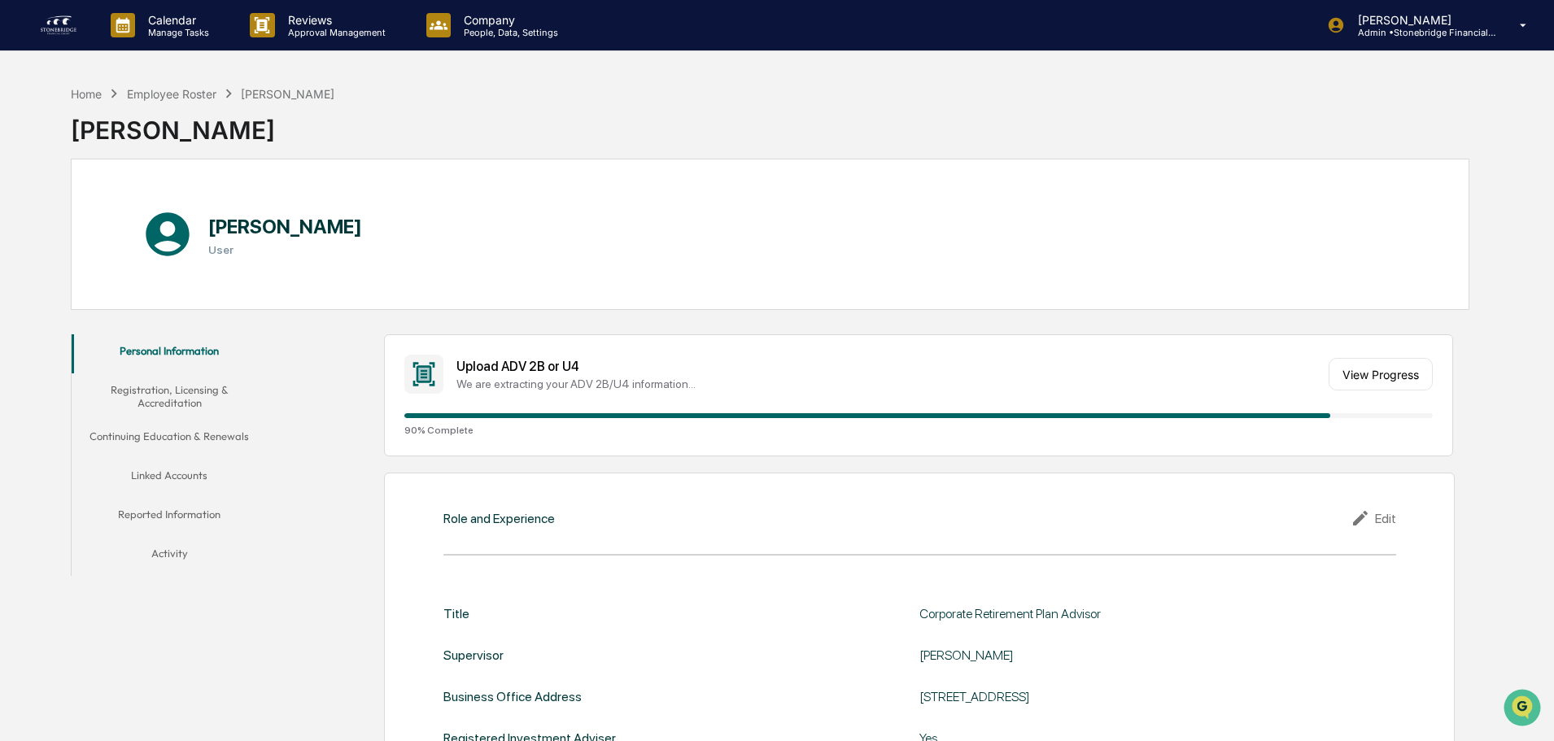
click at [184, 435] on button "Continuing Education & Renewals" at bounding box center [169, 439] width 195 height 39
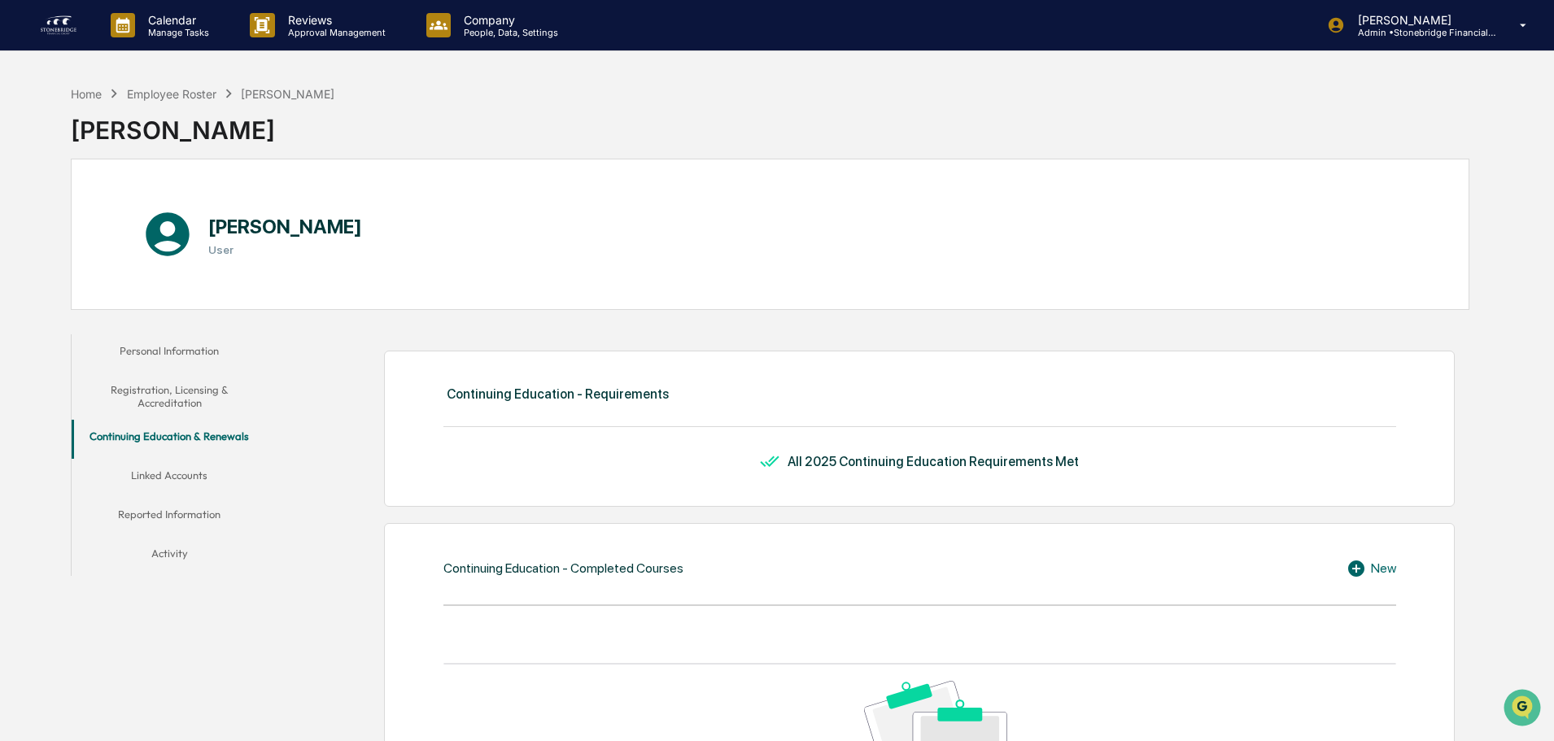
click at [159, 401] on button "Registration, Licensing & Accreditation" at bounding box center [169, 397] width 195 height 46
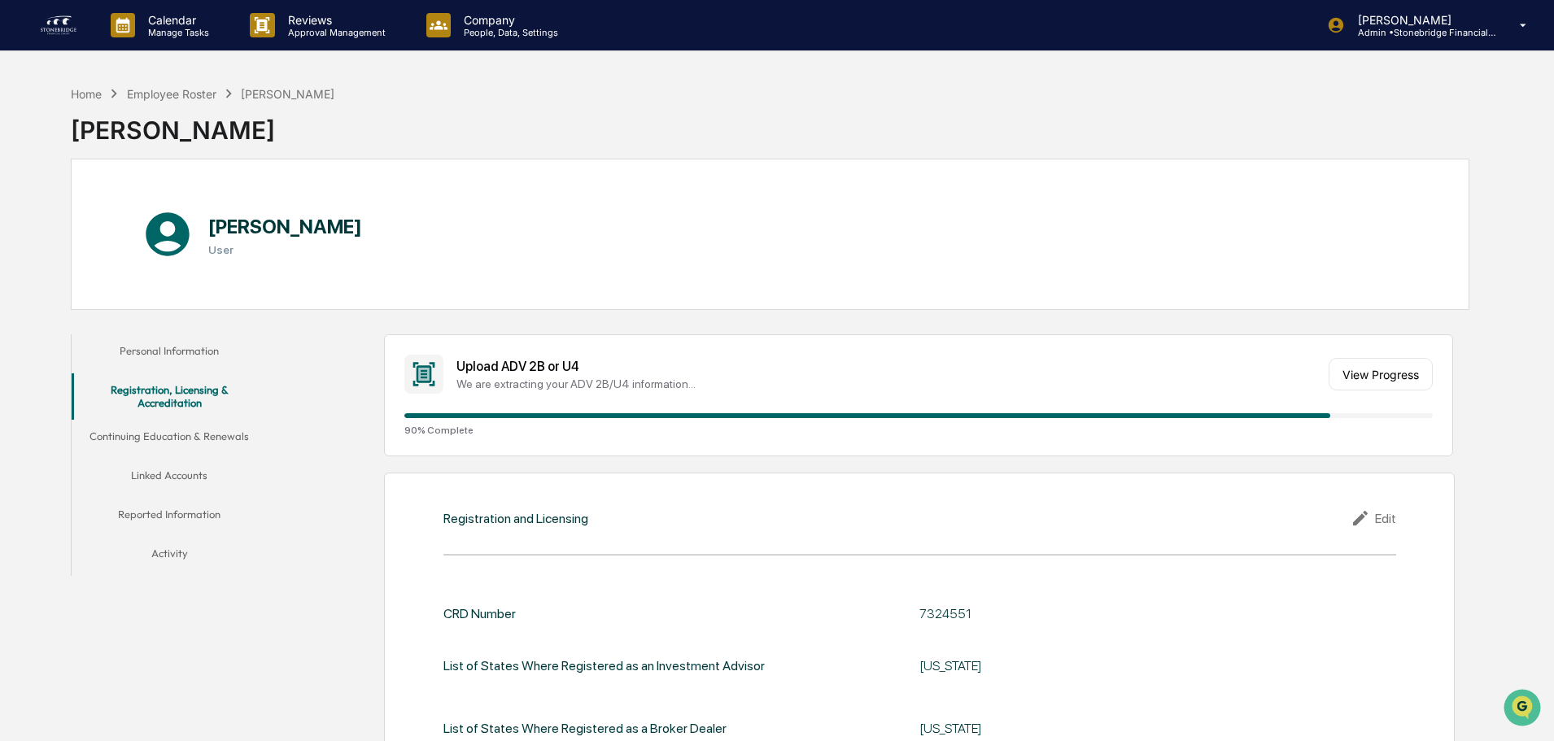
click at [168, 431] on button "Continuing Education & Renewals" at bounding box center [169, 439] width 195 height 39
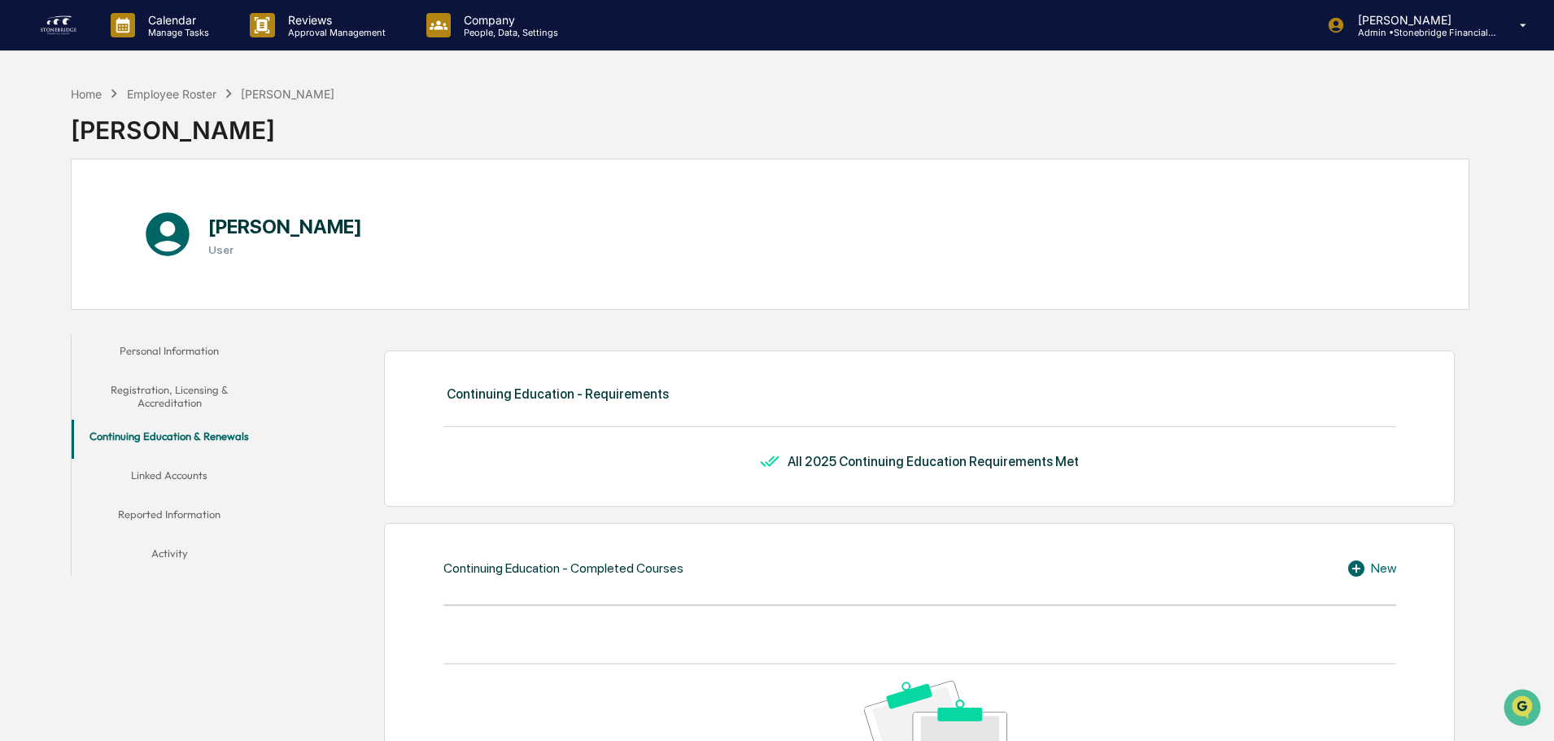
click at [210, 470] on button "Linked Accounts" at bounding box center [169, 478] width 195 height 39
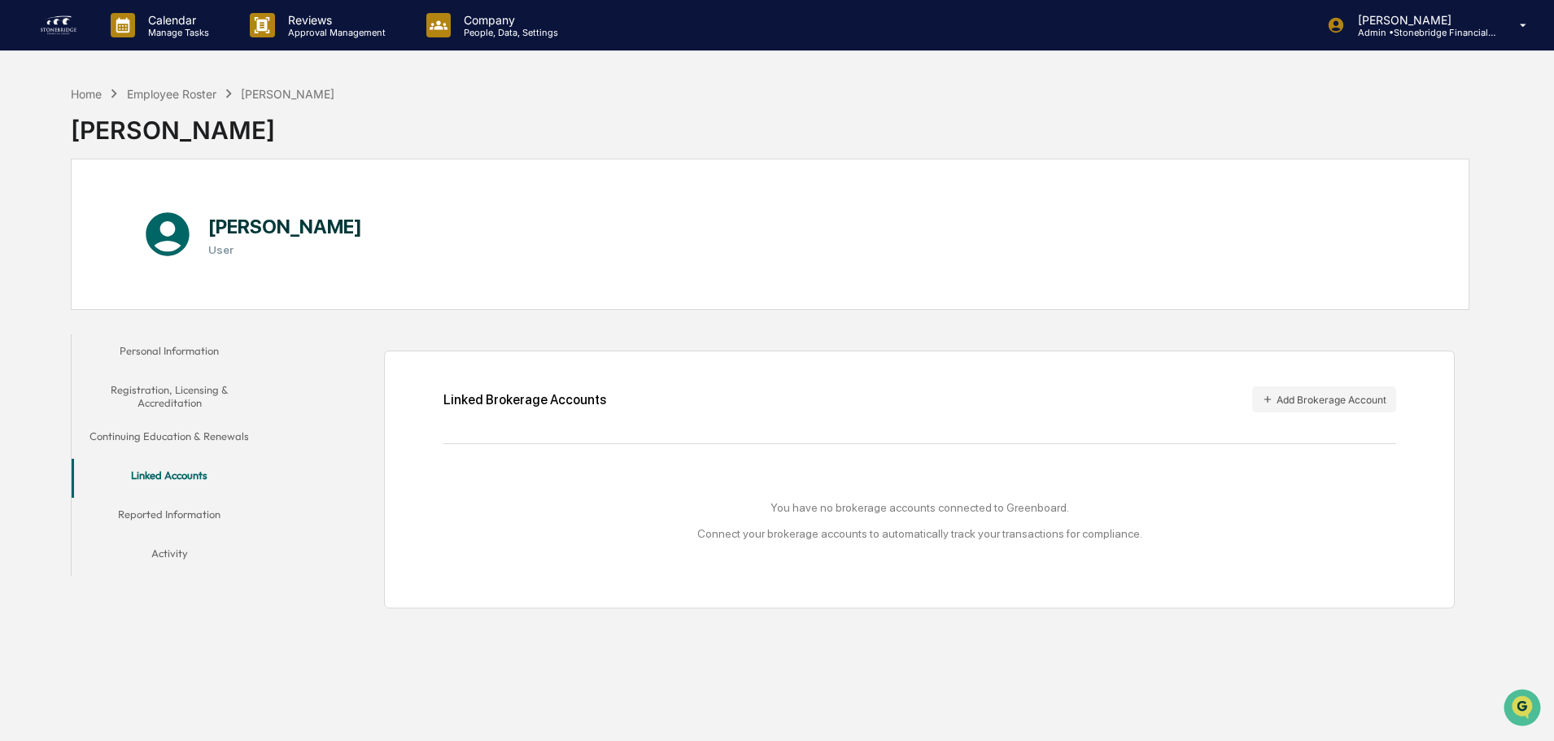
click at [203, 509] on button "Reported Information" at bounding box center [169, 517] width 195 height 39
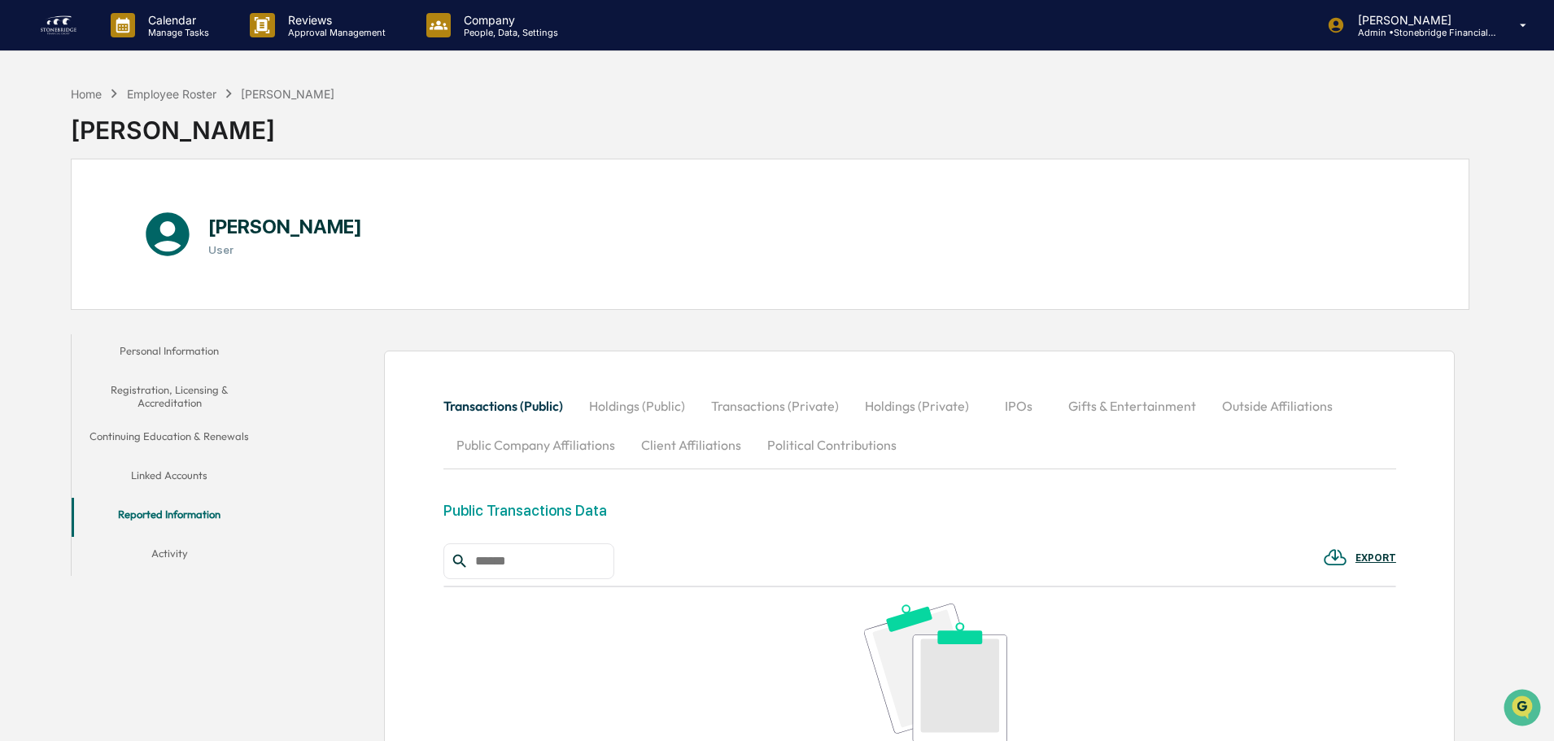
click at [119, 544] on button "Activity" at bounding box center [169, 556] width 195 height 39
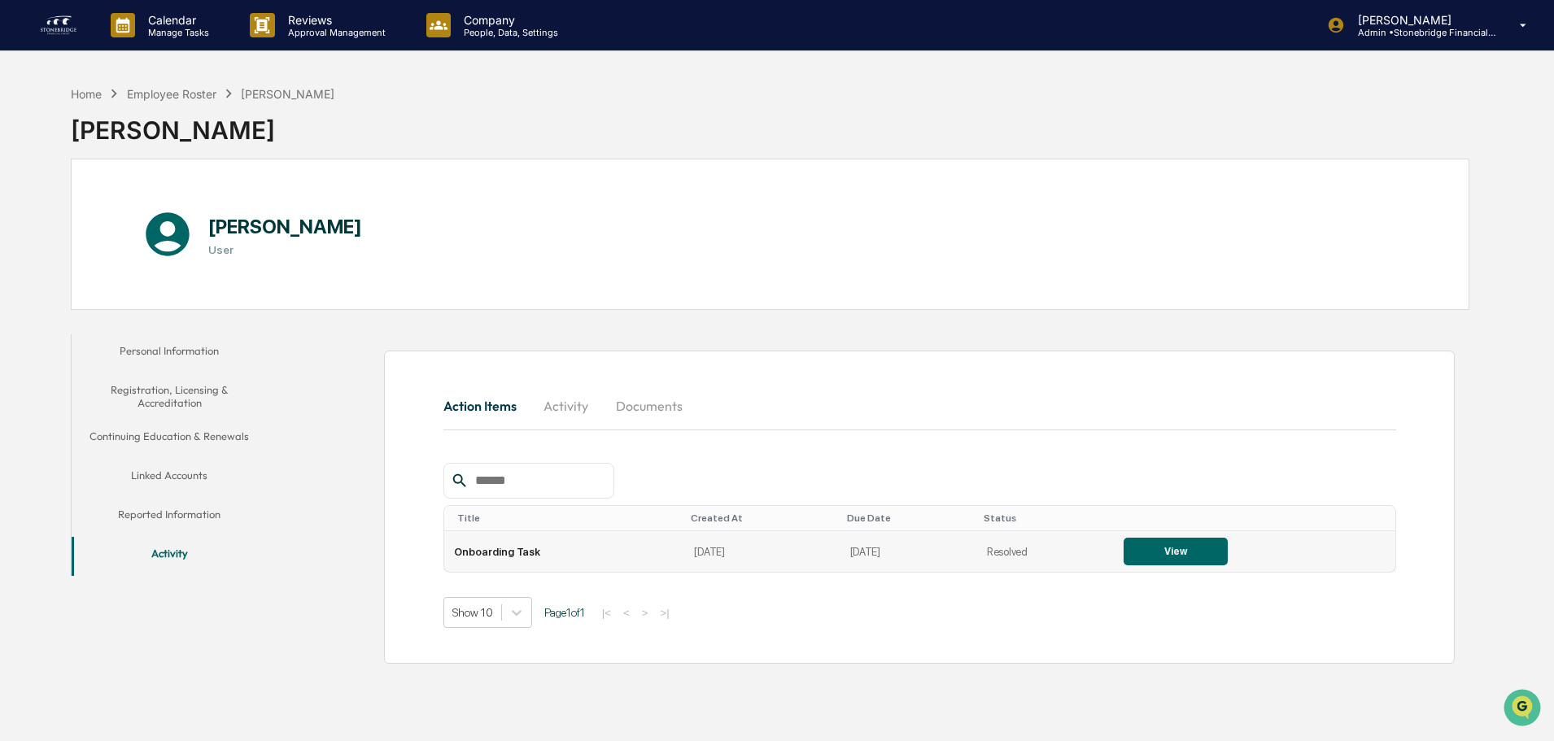
click at [1172, 561] on button "View" at bounding box center [1176, 552] width 104 height 28
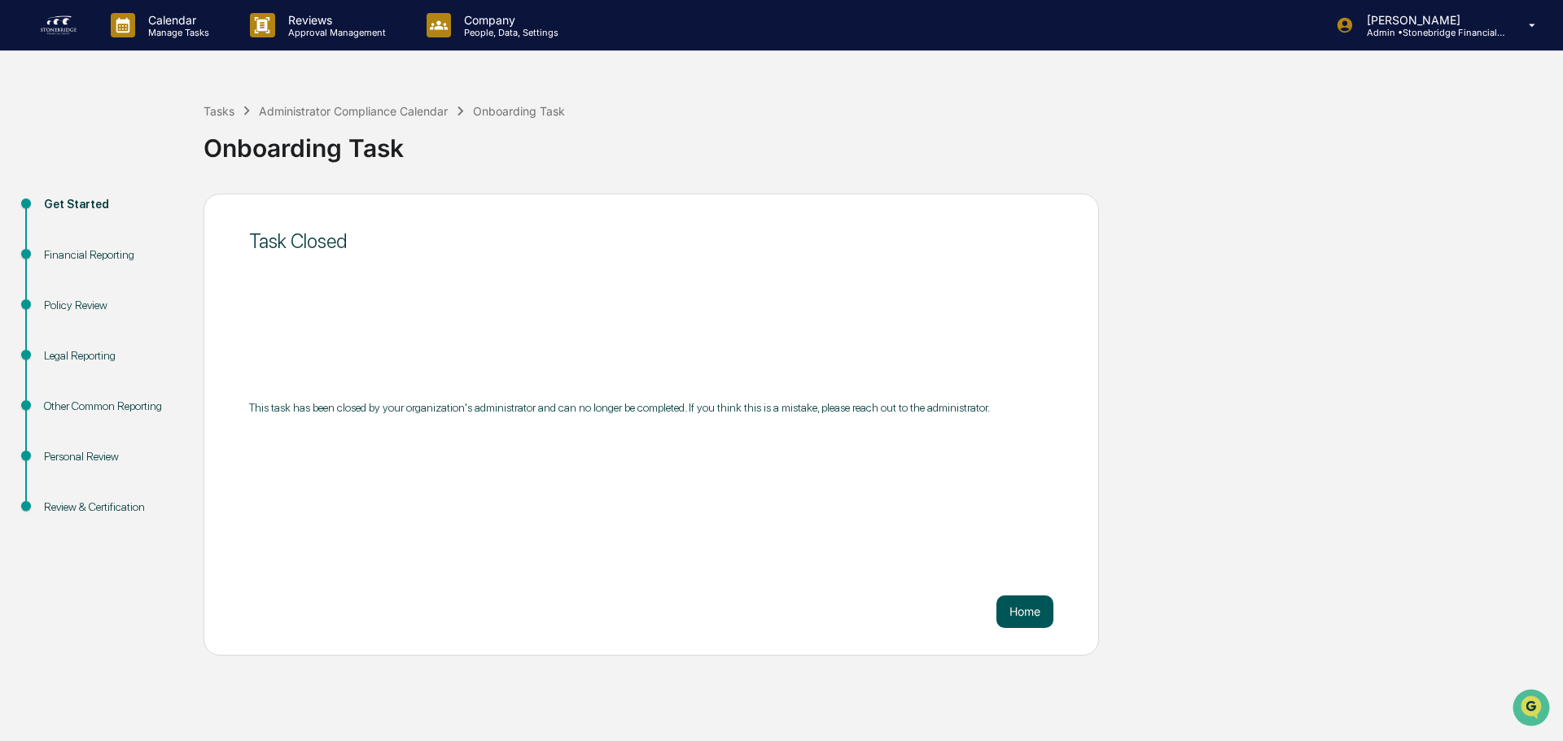
click at [1044, 614] on button "Home" at bounding box center [1024, 612] width 57 height 33
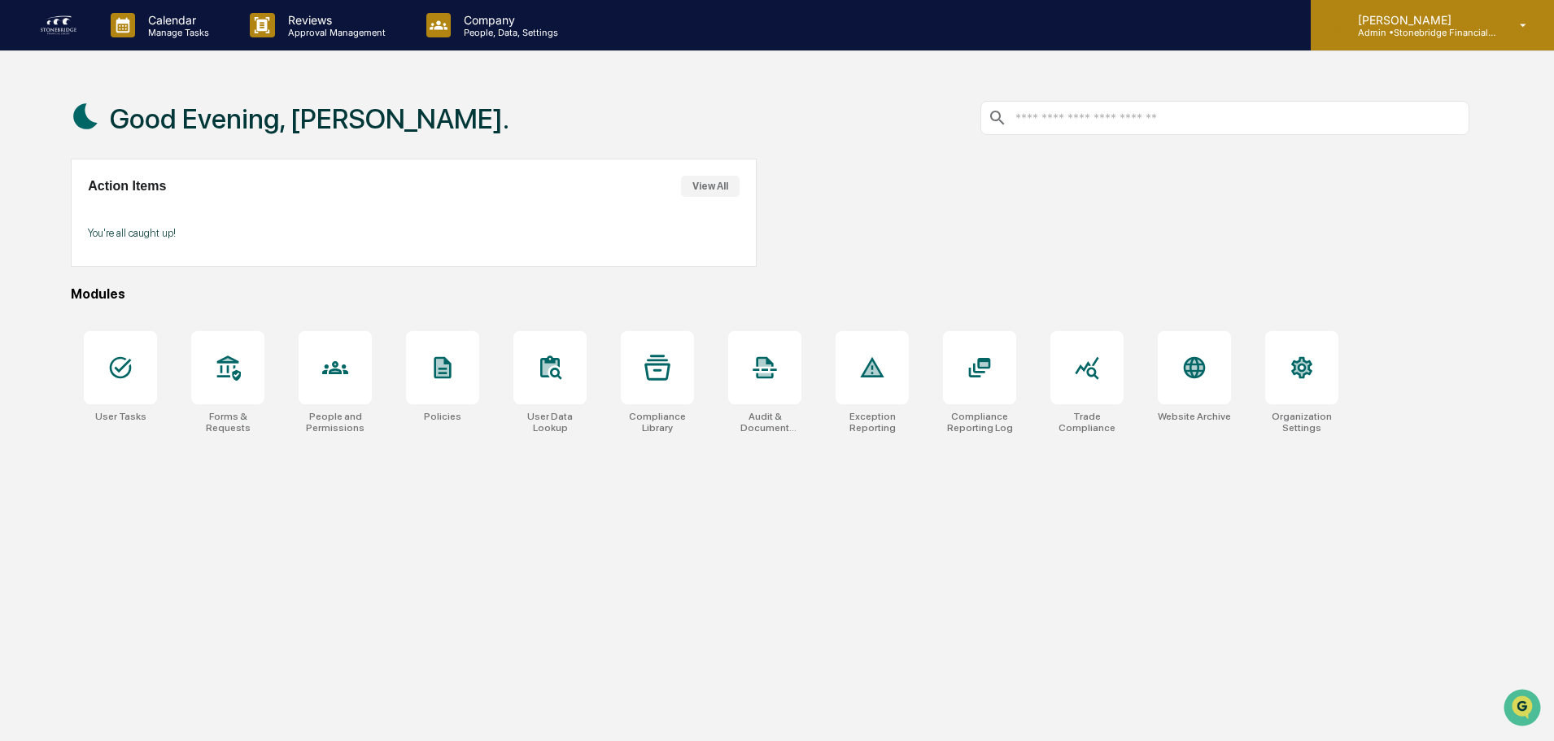
click at [1537, 16] on div "Cody Gehman Admin • Stonebridge Financial Group" at bounding box center [1432, 25] width 243 height 50
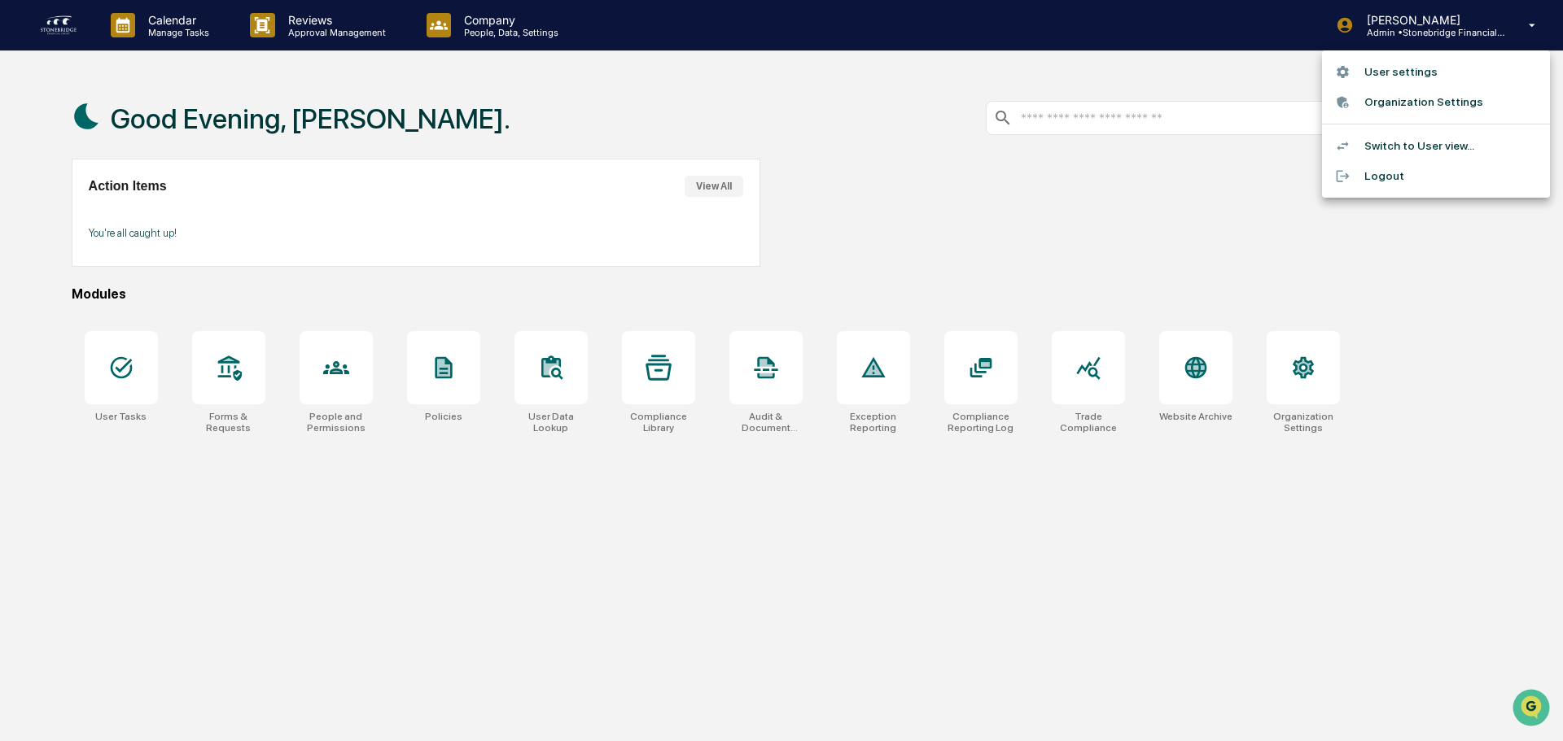
click at [1401, 138] on li "Switch to User view..." at bounding box center [1436, 146] width 228 height 30
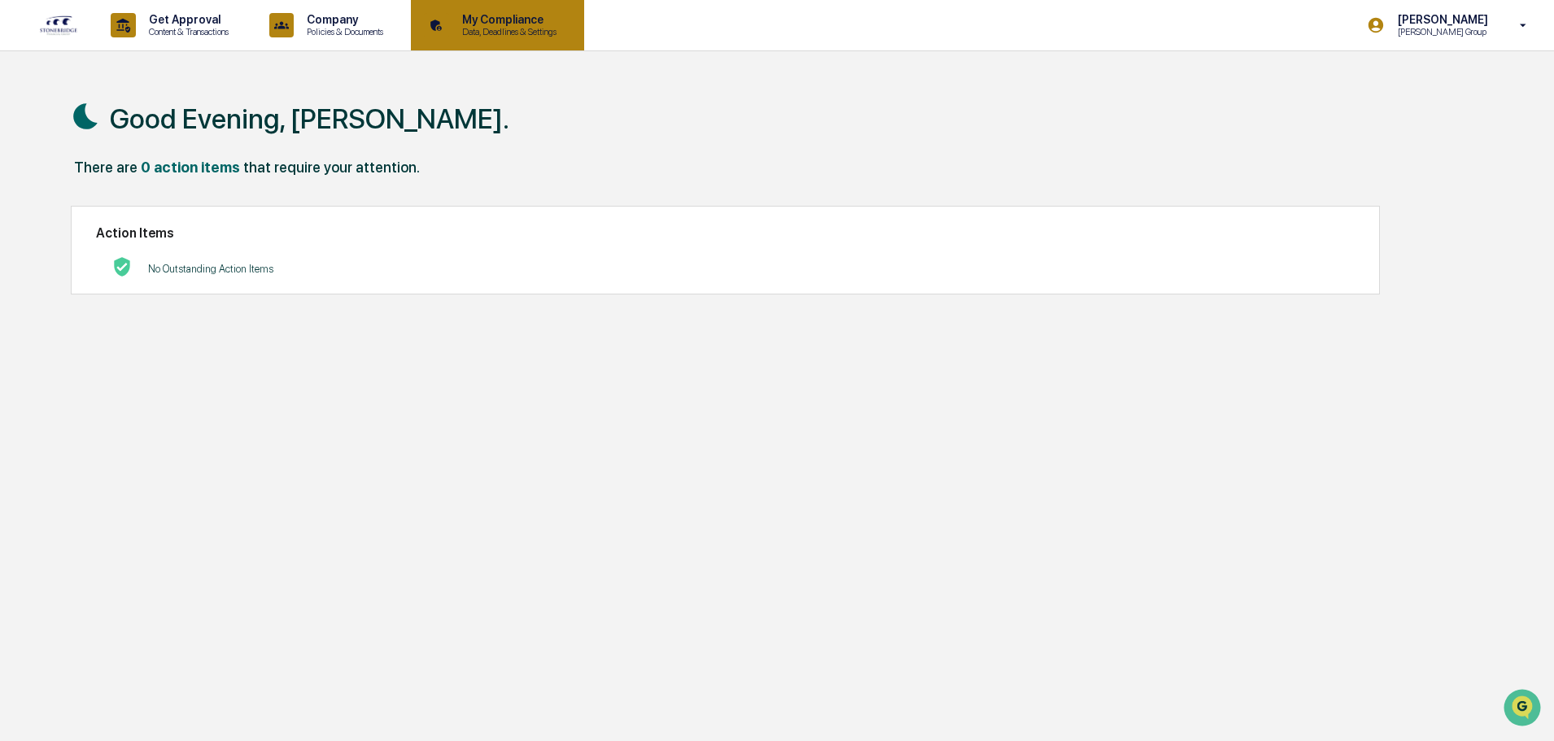
click at [504, 35] on p "Data, Deadlines & Settings" at bounding box center [507, 31] width 116 height 11
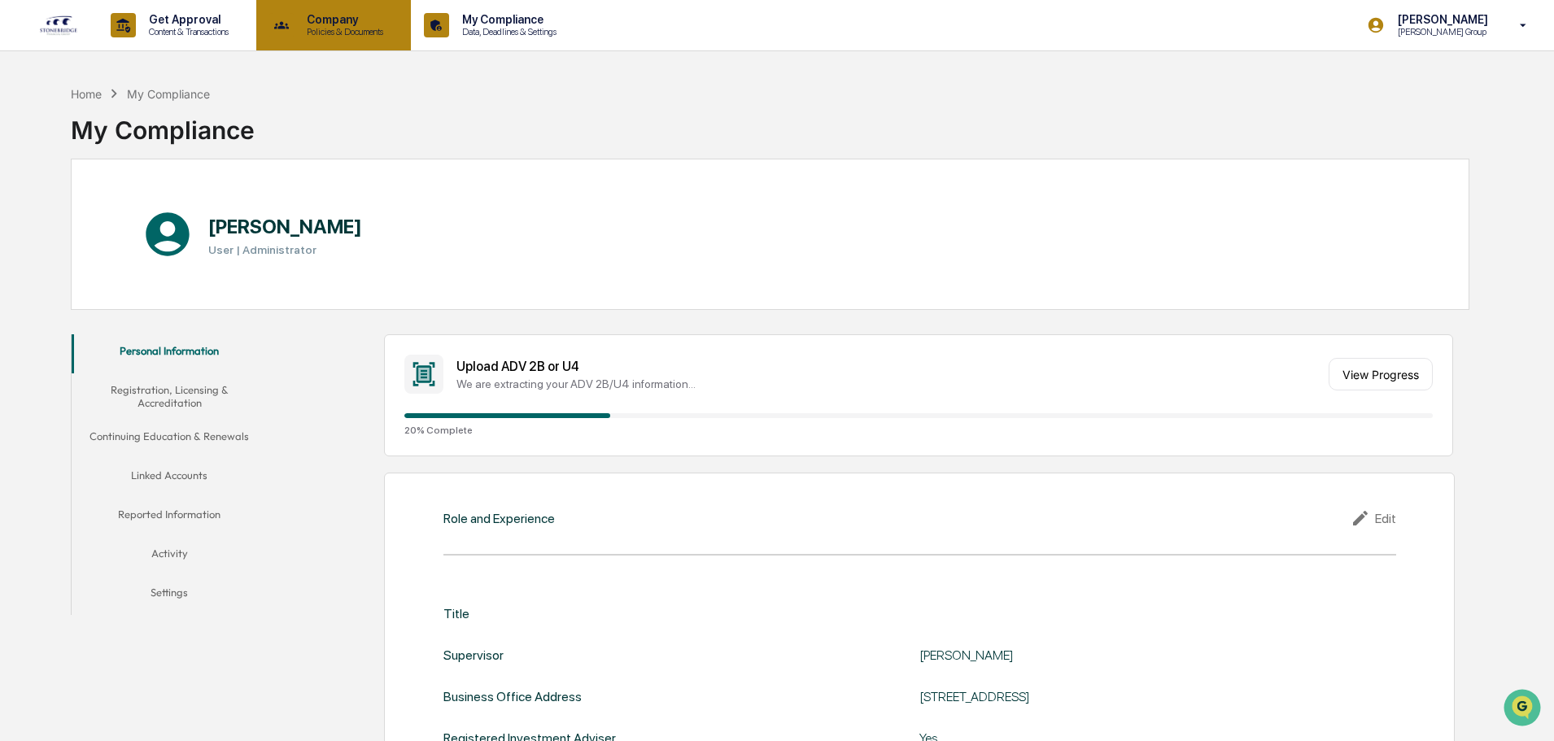
click at [328, 38] on div "Company Policies & Documents" at bounding box center [332, 25] width 139 height 50
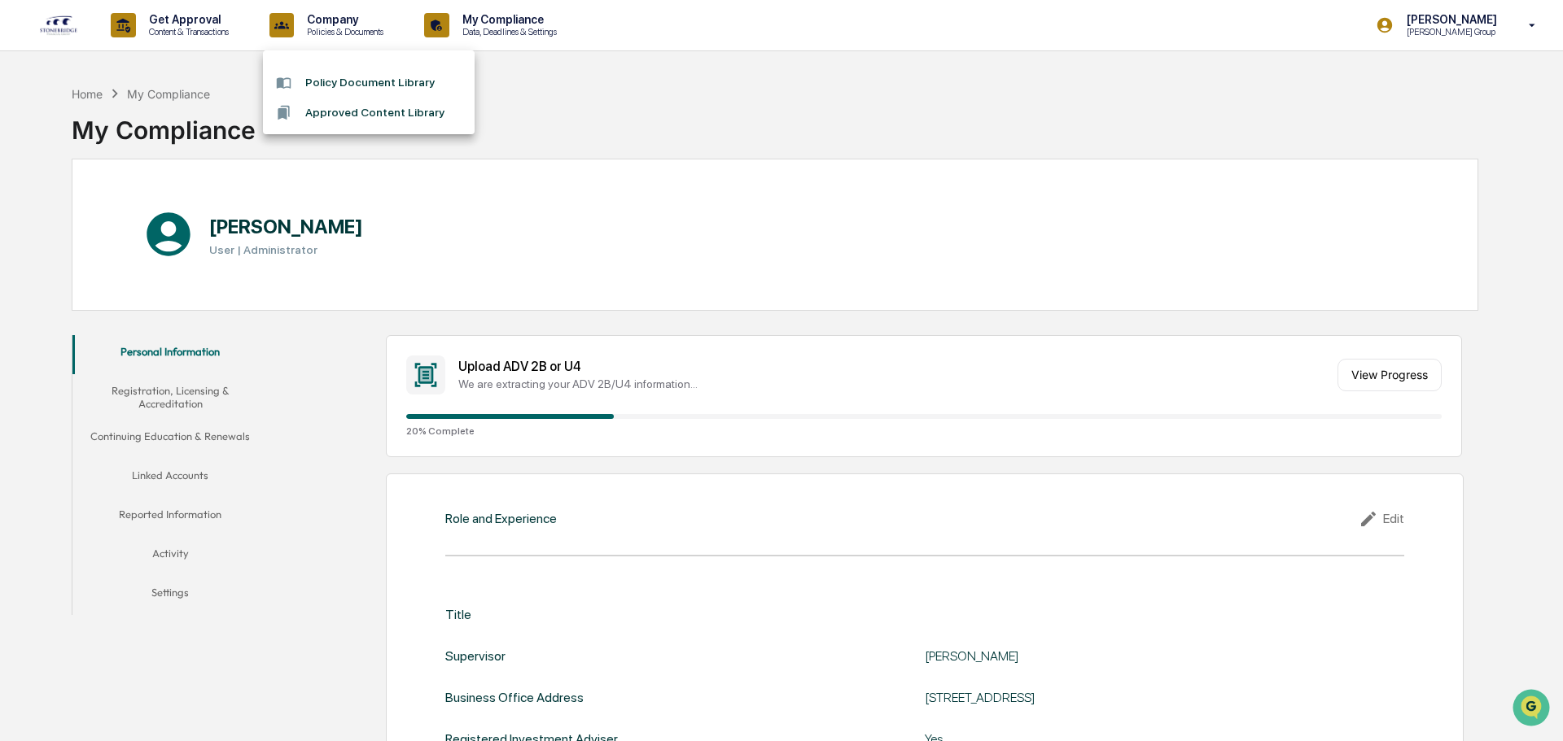
click at [214, 28] on div at bounding box center [781, 370] width 1563 height 741
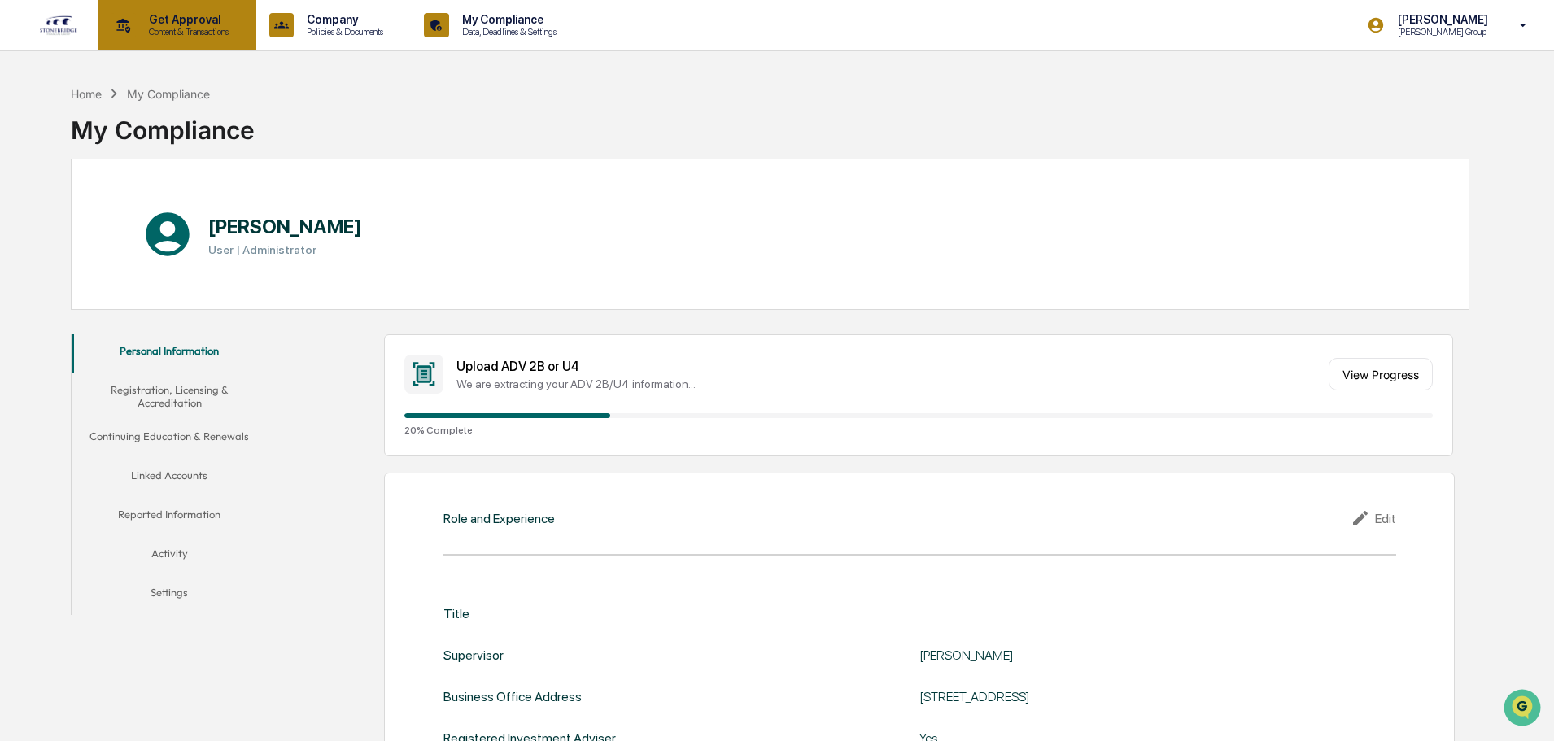
click at [126, 21] on icon at bounding box center [124, 25] width 14 height 15
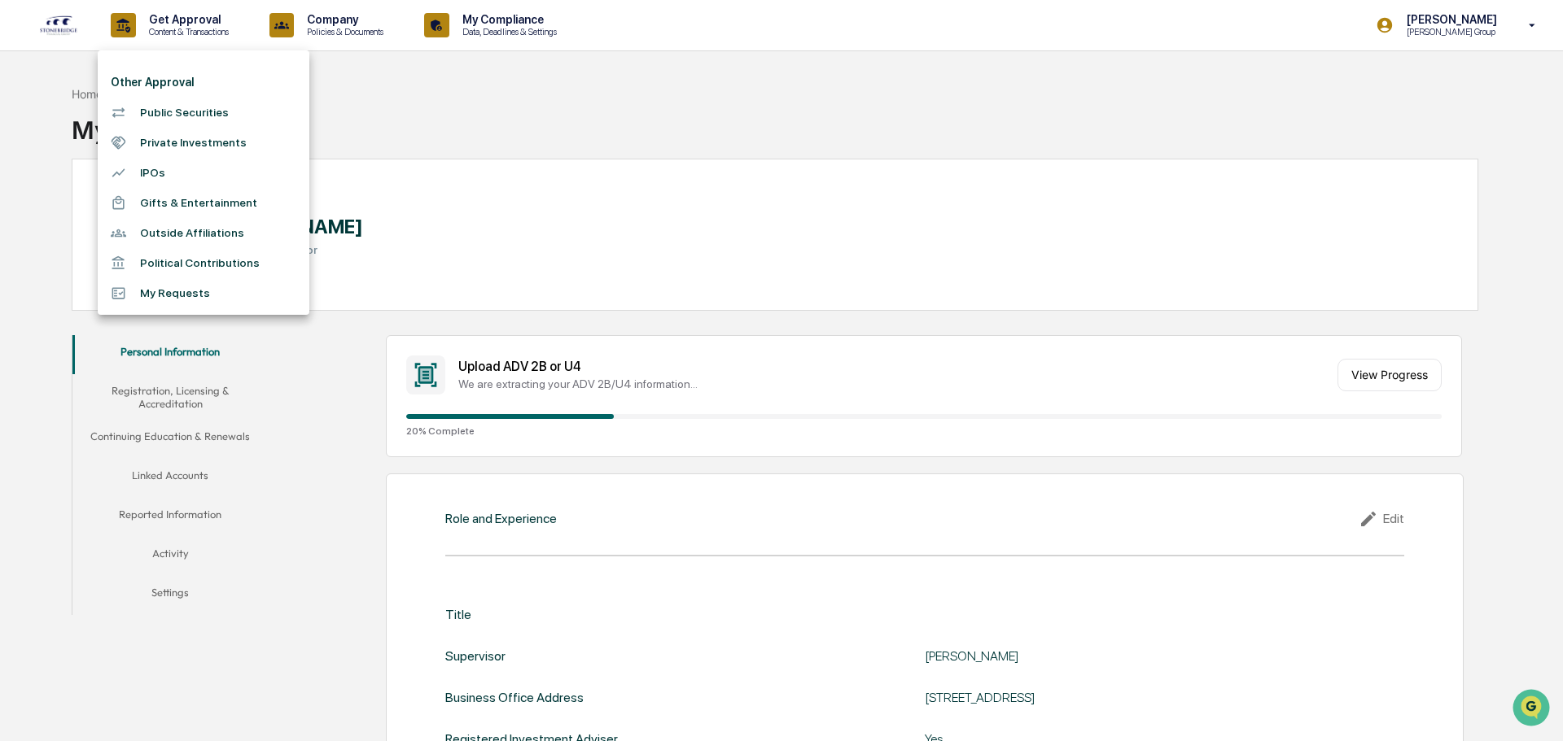
click at [47, 22] on div at bounding box center [781, 370] width 1563 height 741
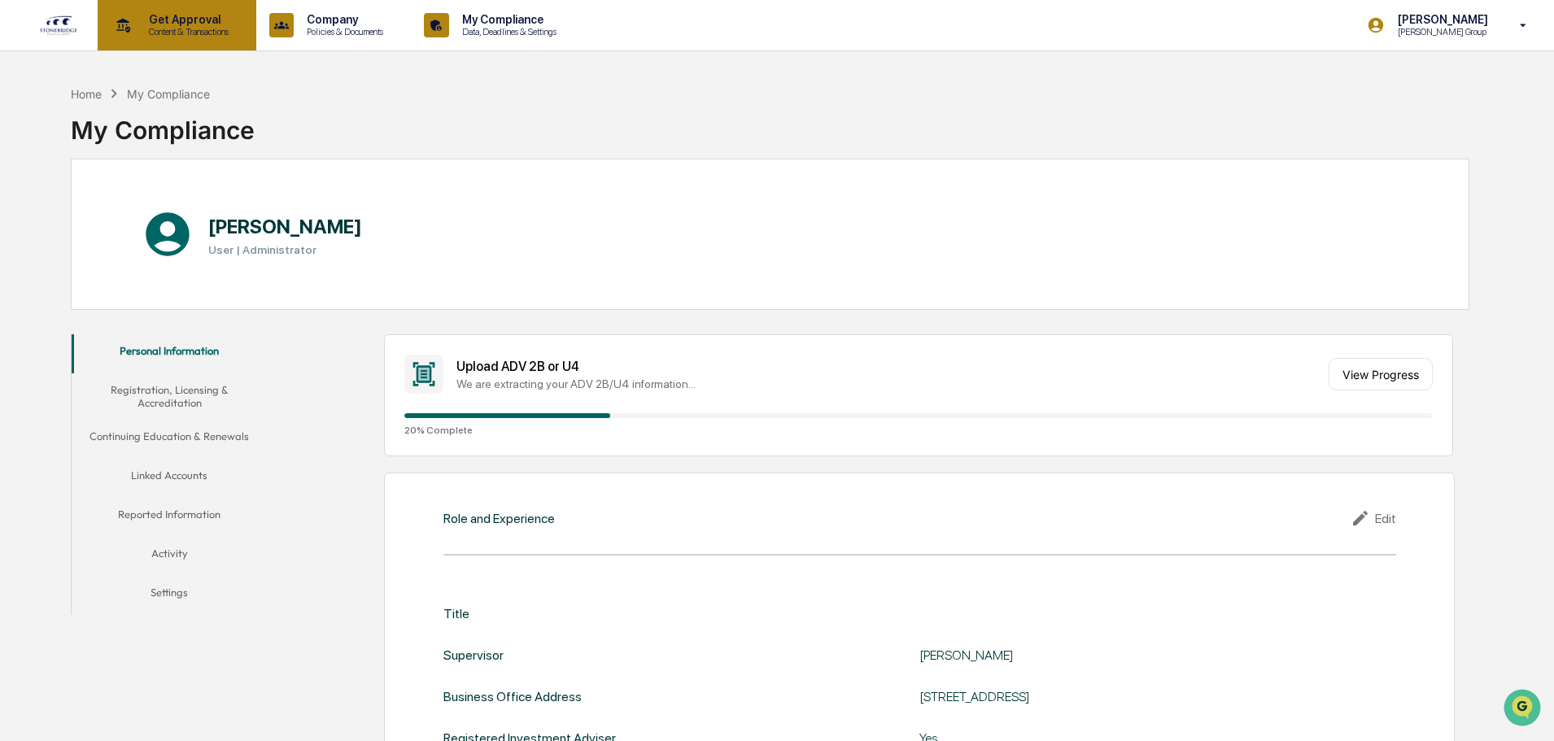
click at [245, 32] on div "Get Approval Content & Transactions" at bounding box center [175, 25] width 142 height 50
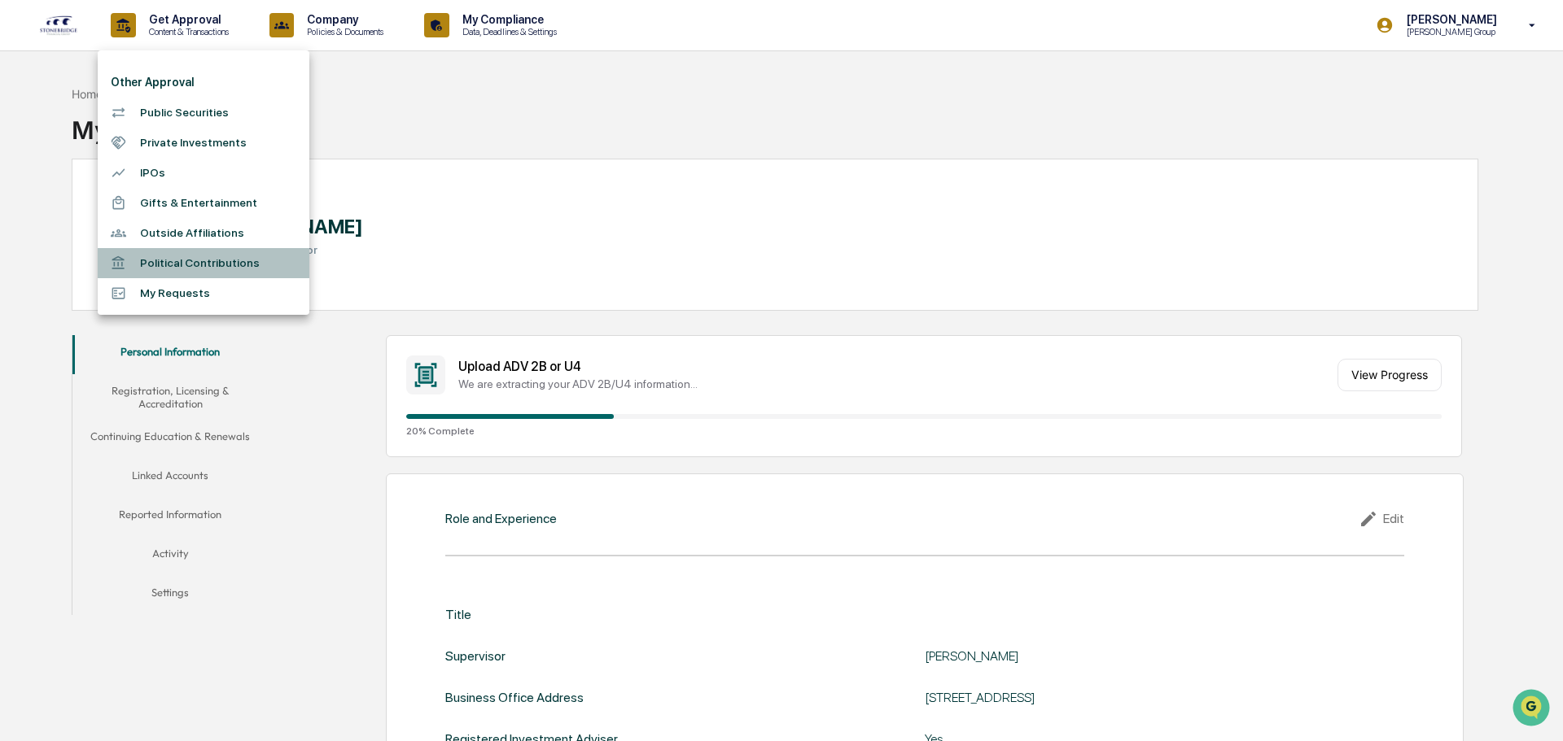
click at [208, 265] on li "Political Contributions" at bounding box center [204, 263] width 212 height 30
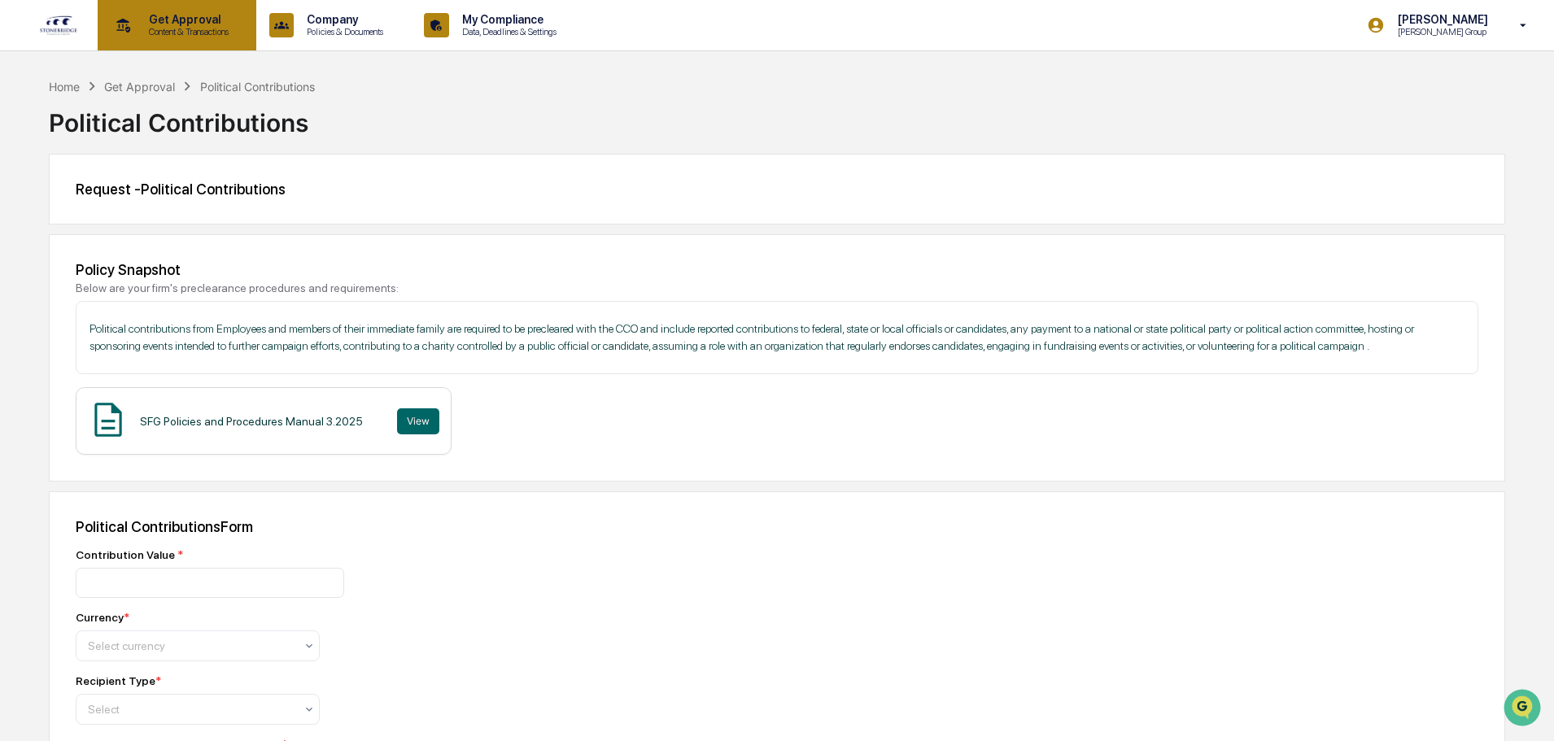
click at [203, 22] on p "Get Approval" at bounding box center [186, 19] width 101 height 13
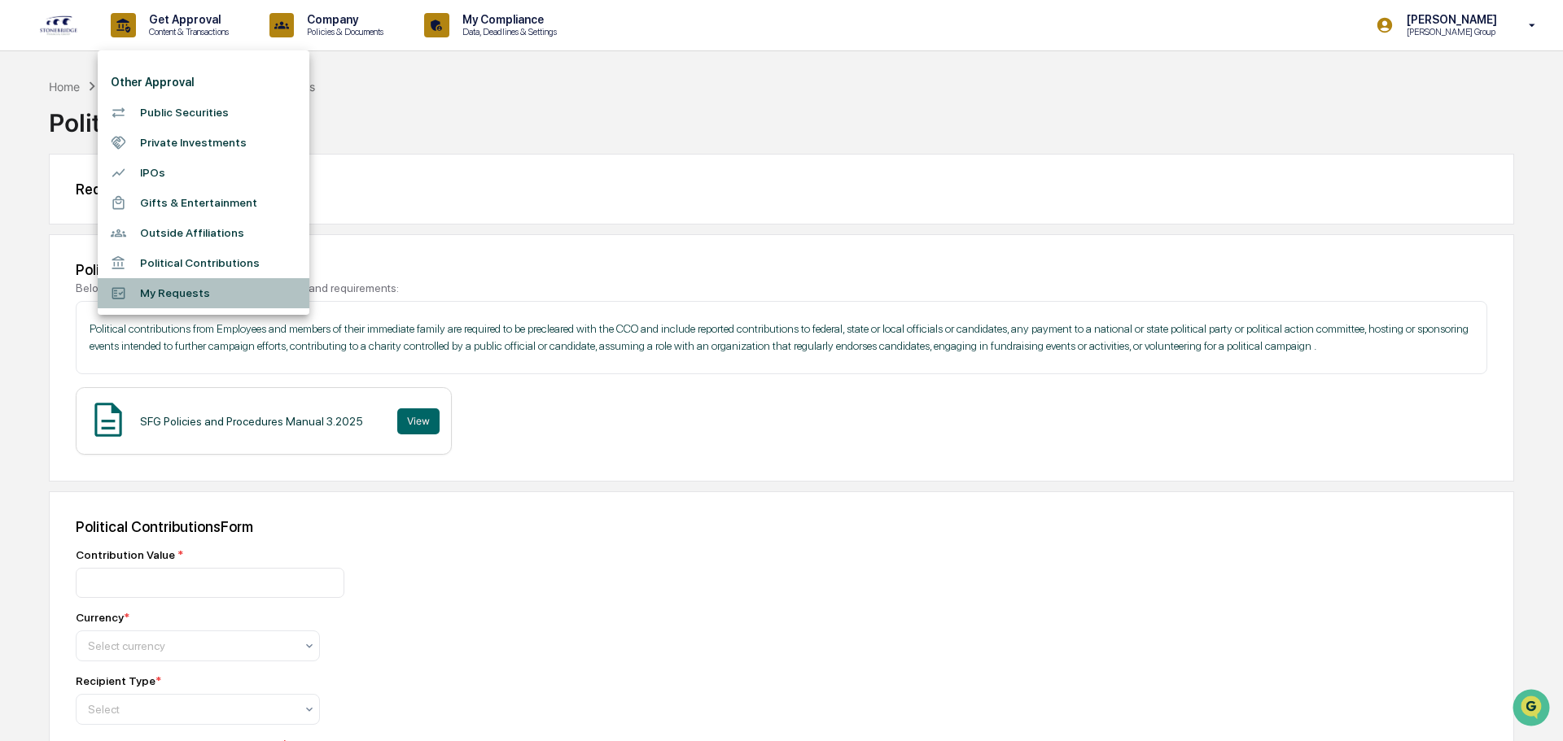
click at [190, 289] on li "My Requests" at bounding box center [204, 293] width 212 height 30
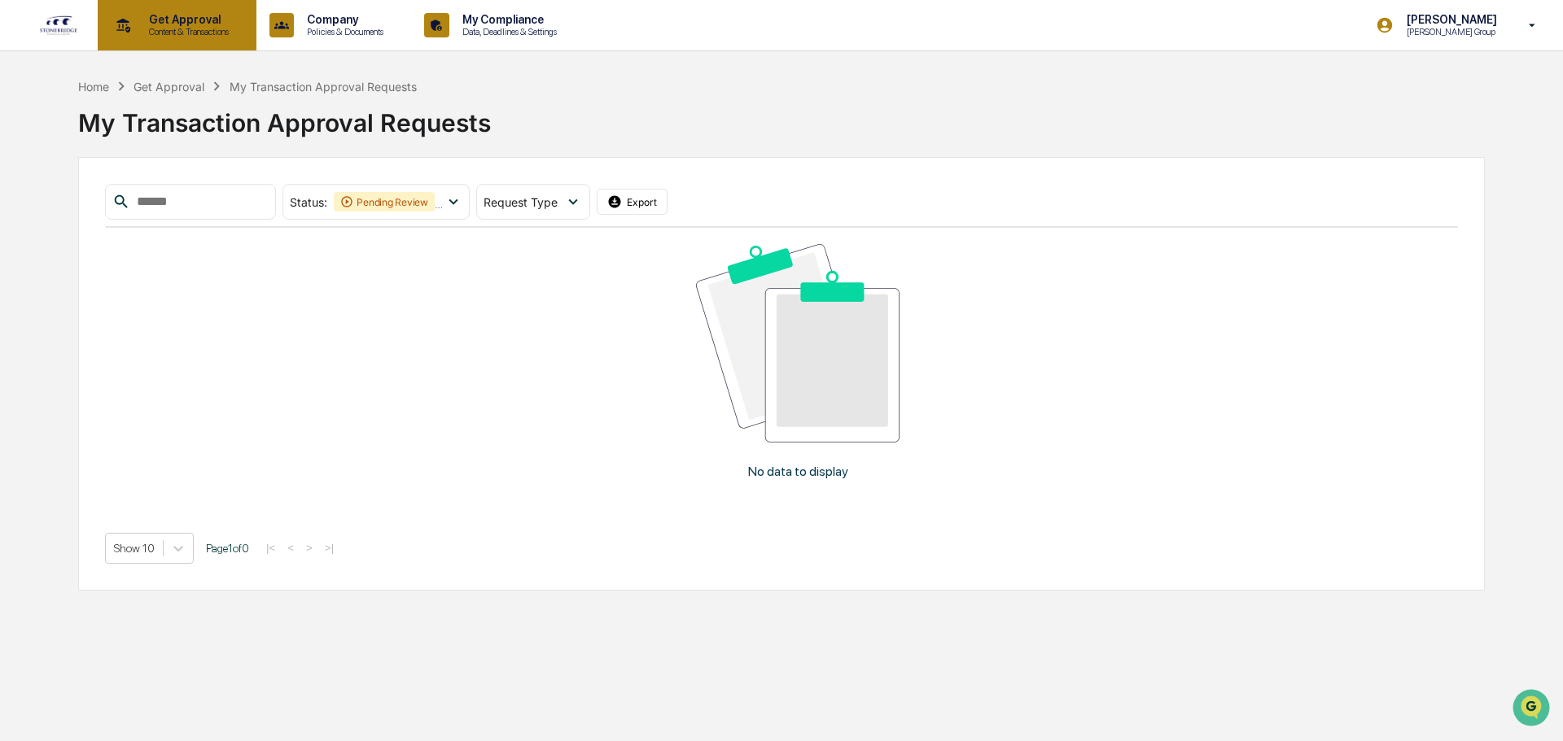
click at [208, 16] on p "Get Approval" at bounding box center [186, 19] width 101 height 13
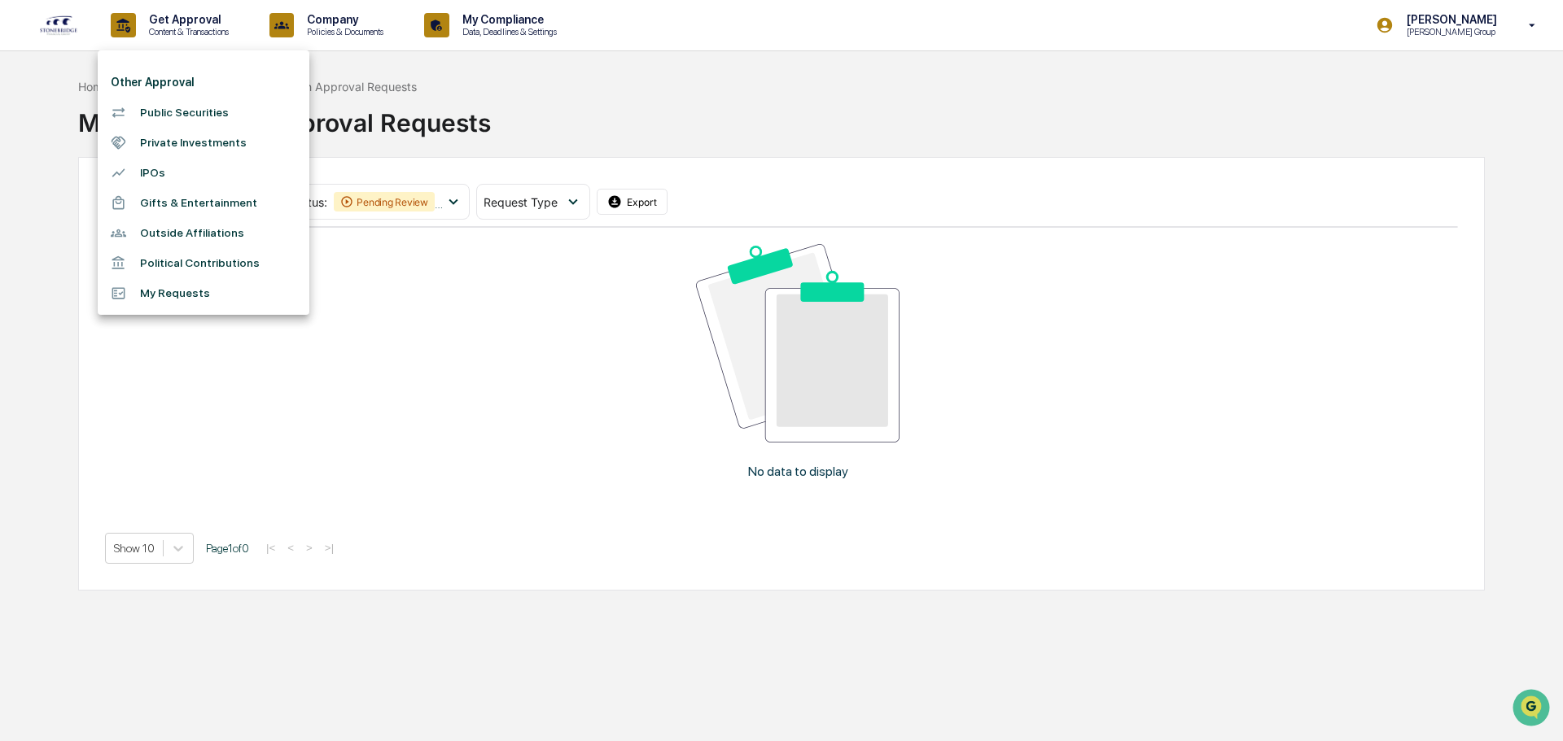
click at [187, 231] on li "Outside Affiliations" at bounding box center [204, 233] width 212 height 30
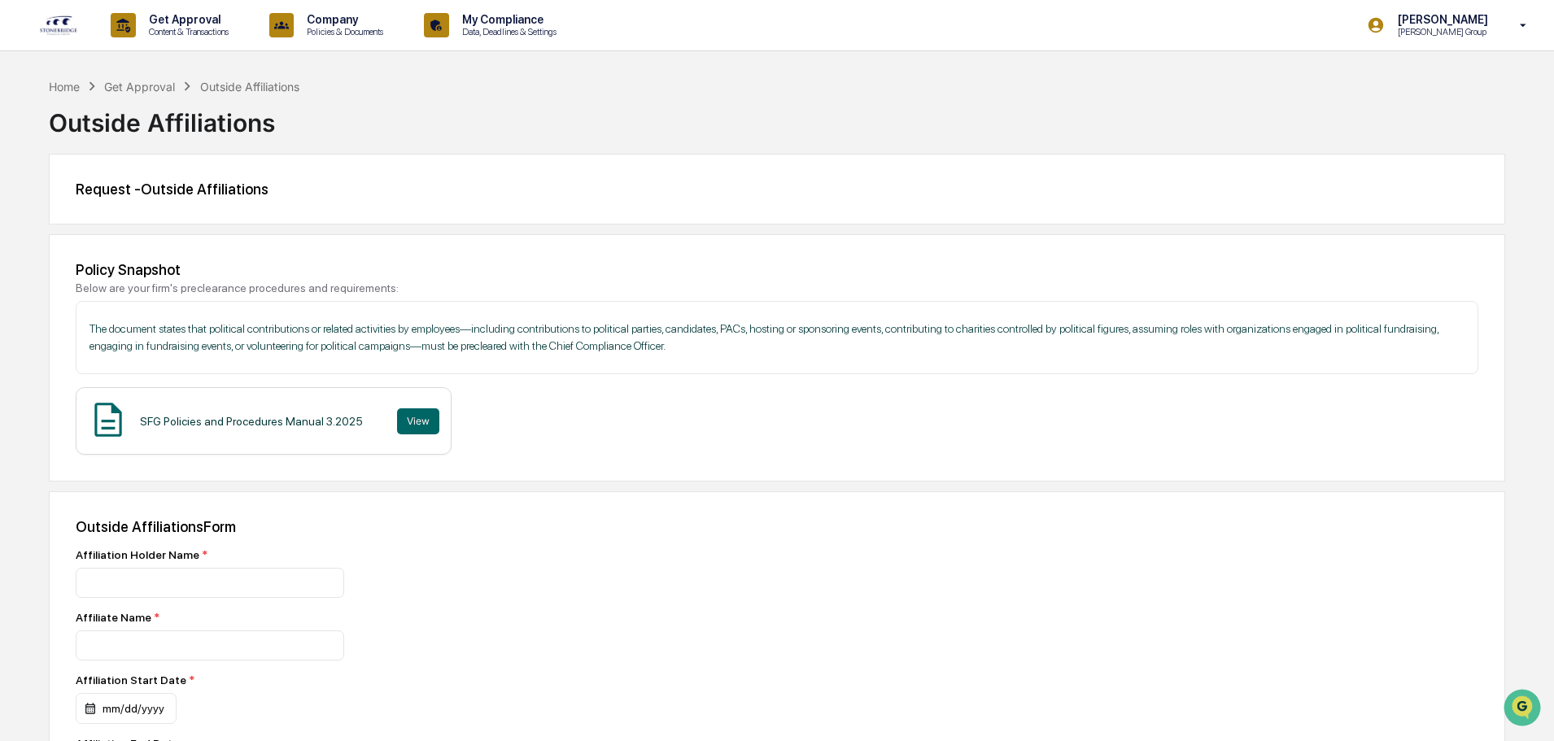
click at [75, 20] on img at bounding box center [58, 25] width 39 height 21
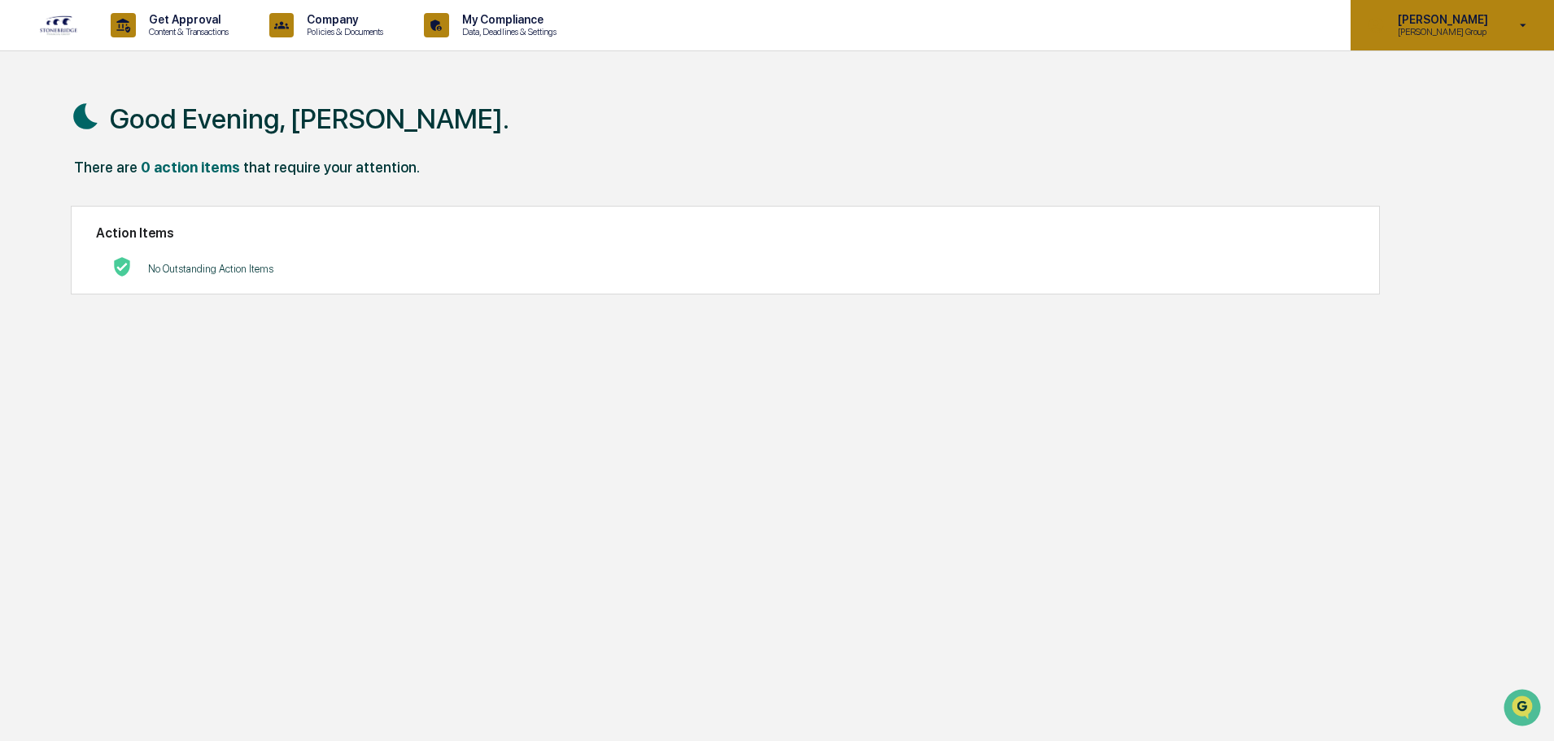
click at [1489, 28] on p "Cody Attestation Group" at bounding box center [1440, 31] width 111 height 11
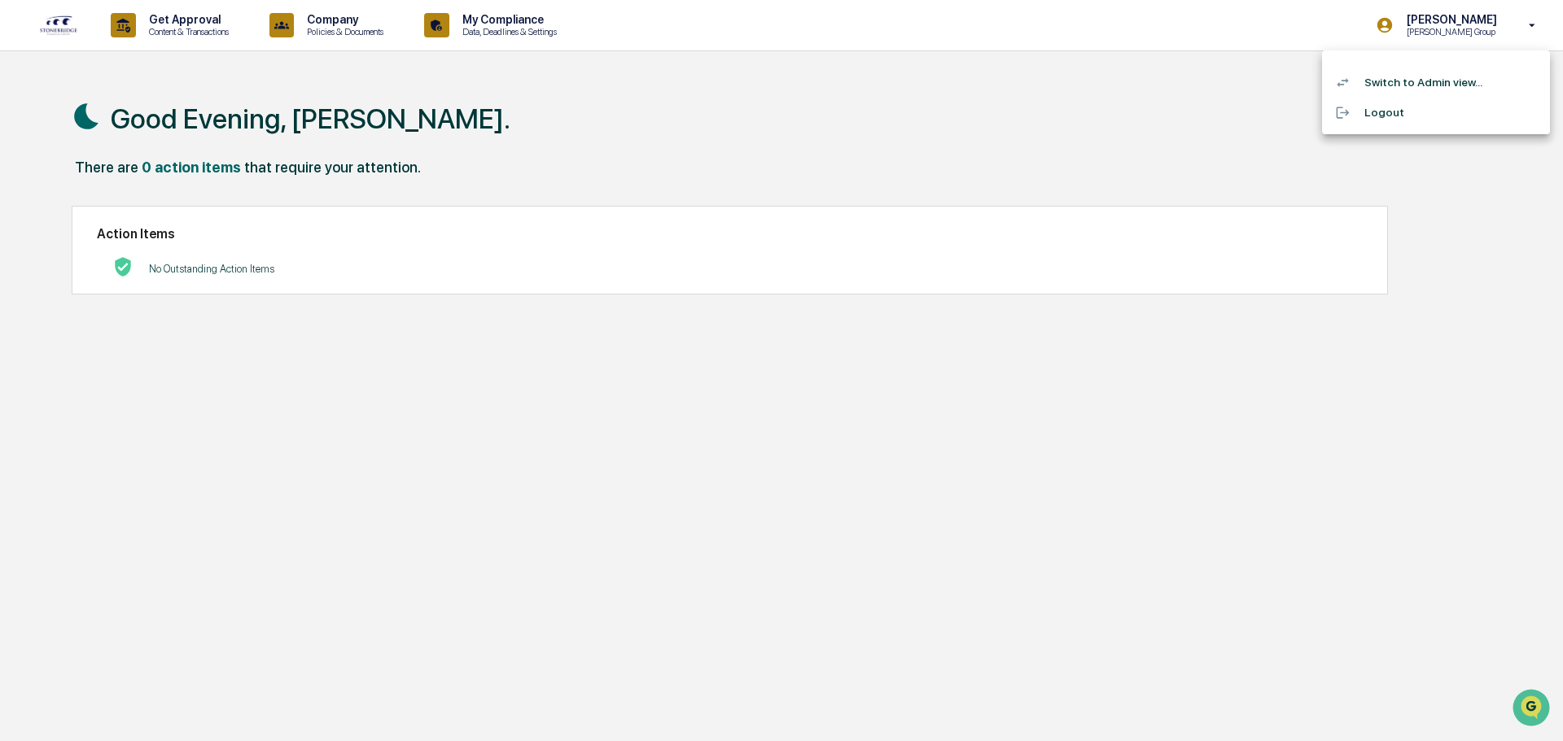
click at [1428, 85] on li "Switch to Admin view..." at bounding box center [1436, 83] width 228 height 30
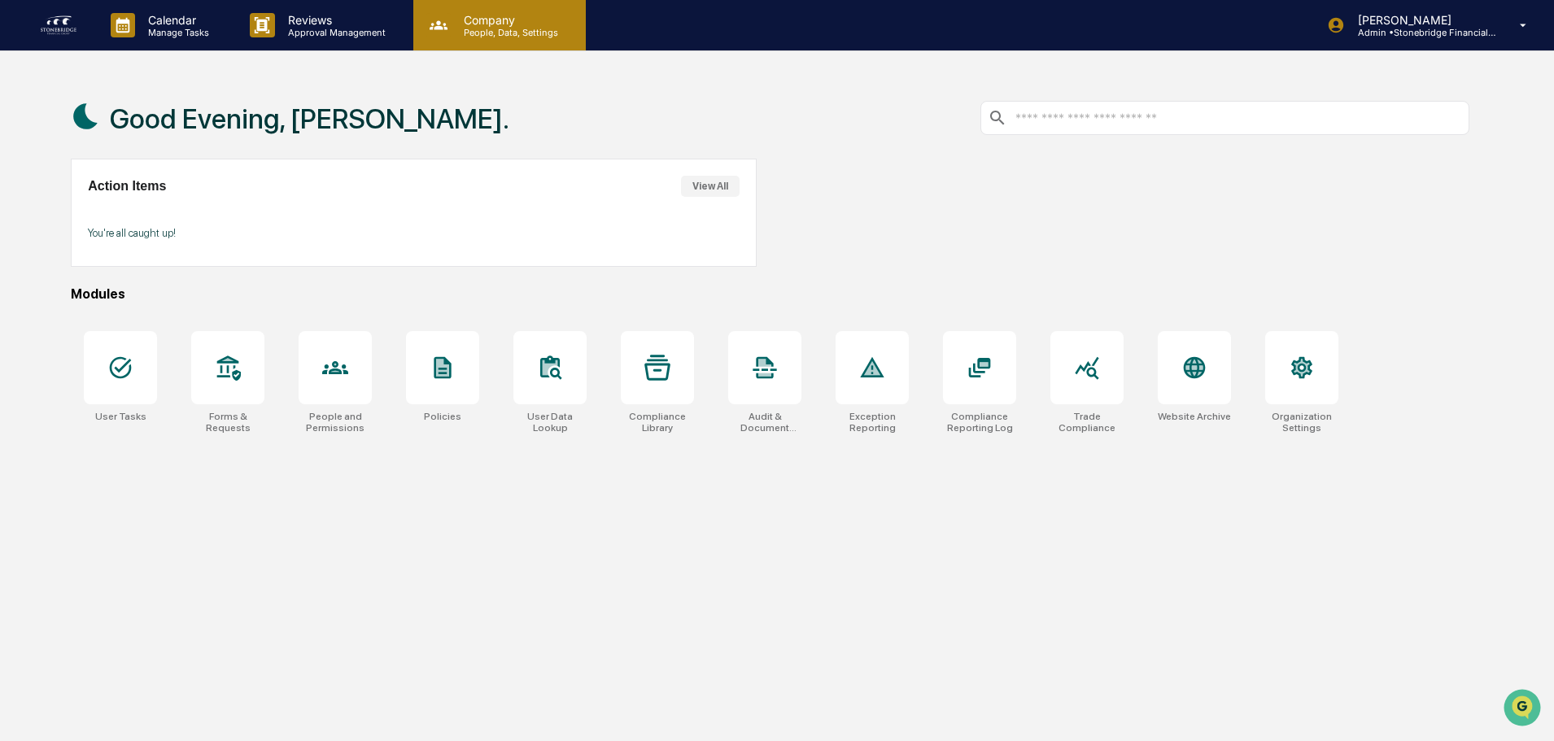
click at [496, 20] on p "Company" at bounding box center [509, 20] width 116 height 14
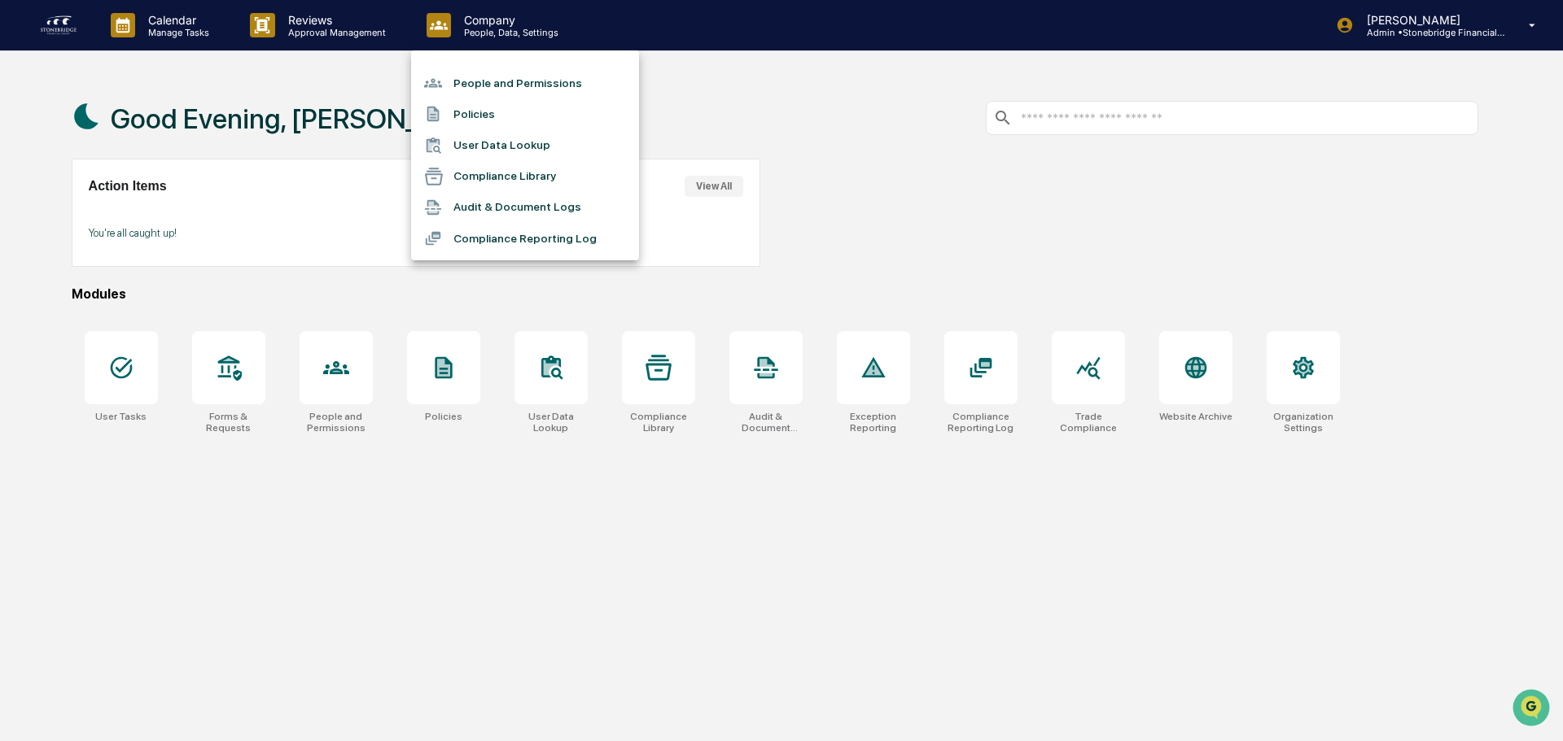
click at [510, 90] on li "People and Permissions" at bounding box center [525, 83] width 228 height 31
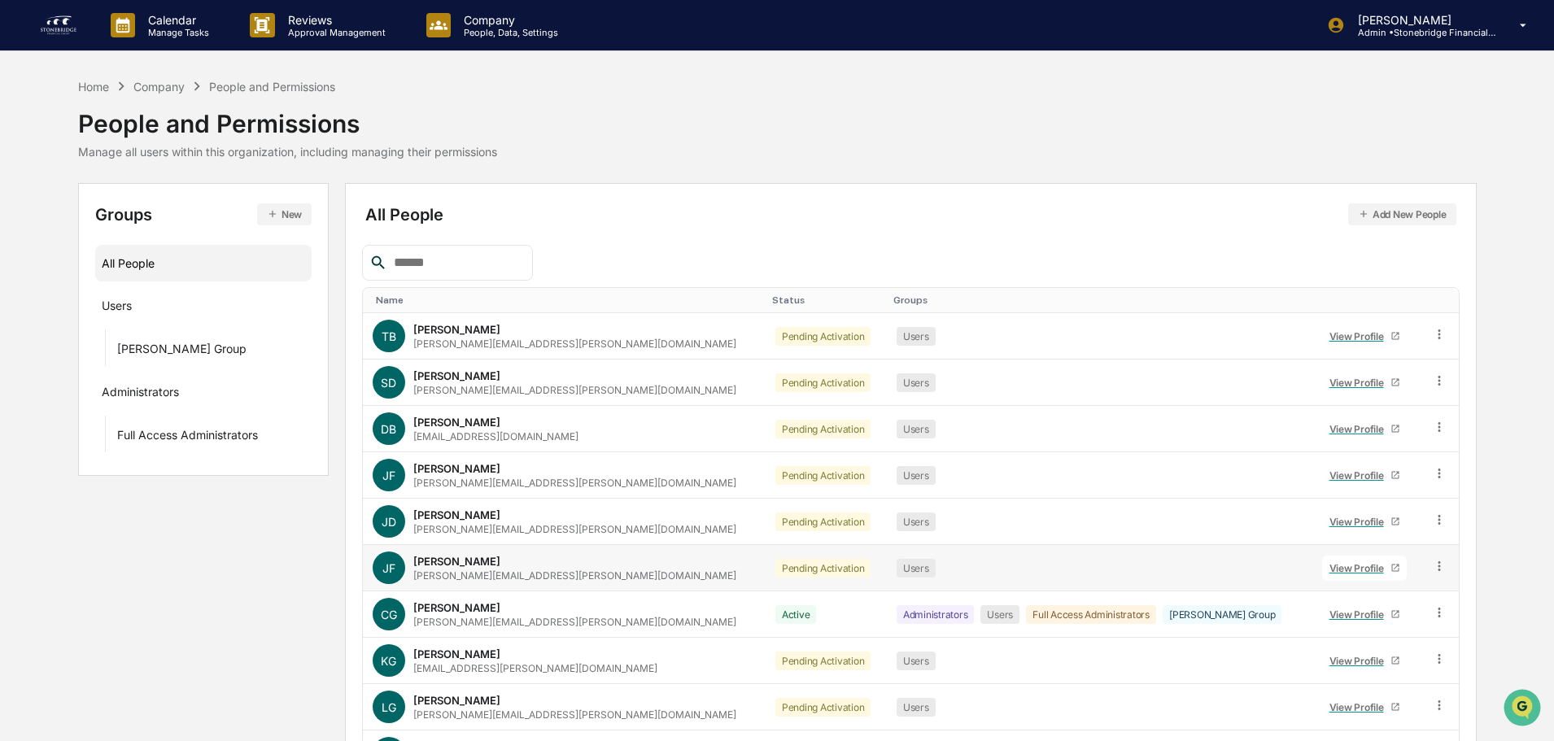
scroll to position [108, 0]
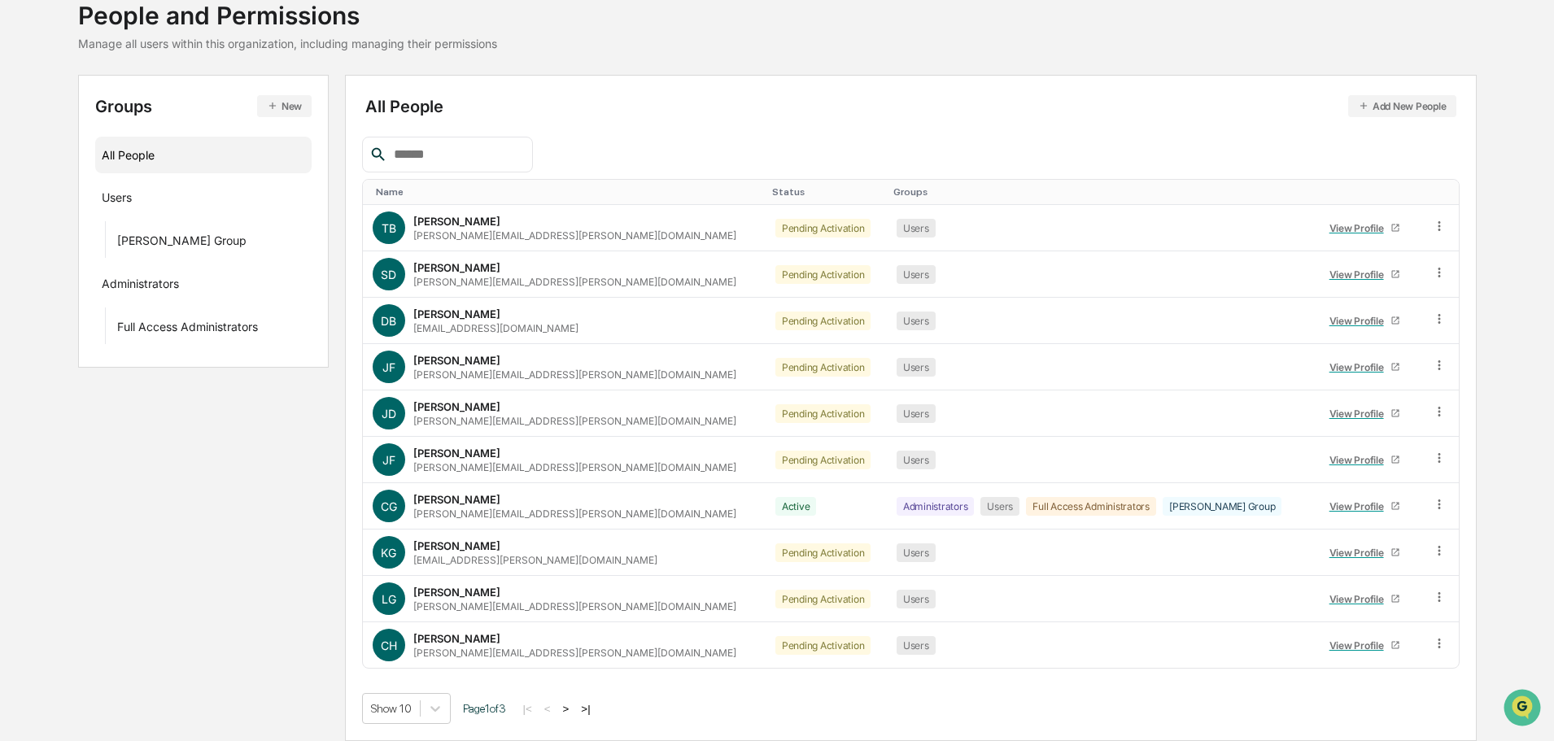
click at [568, 702] on button ">" at bounding box center [566, 709] width 16 height 14
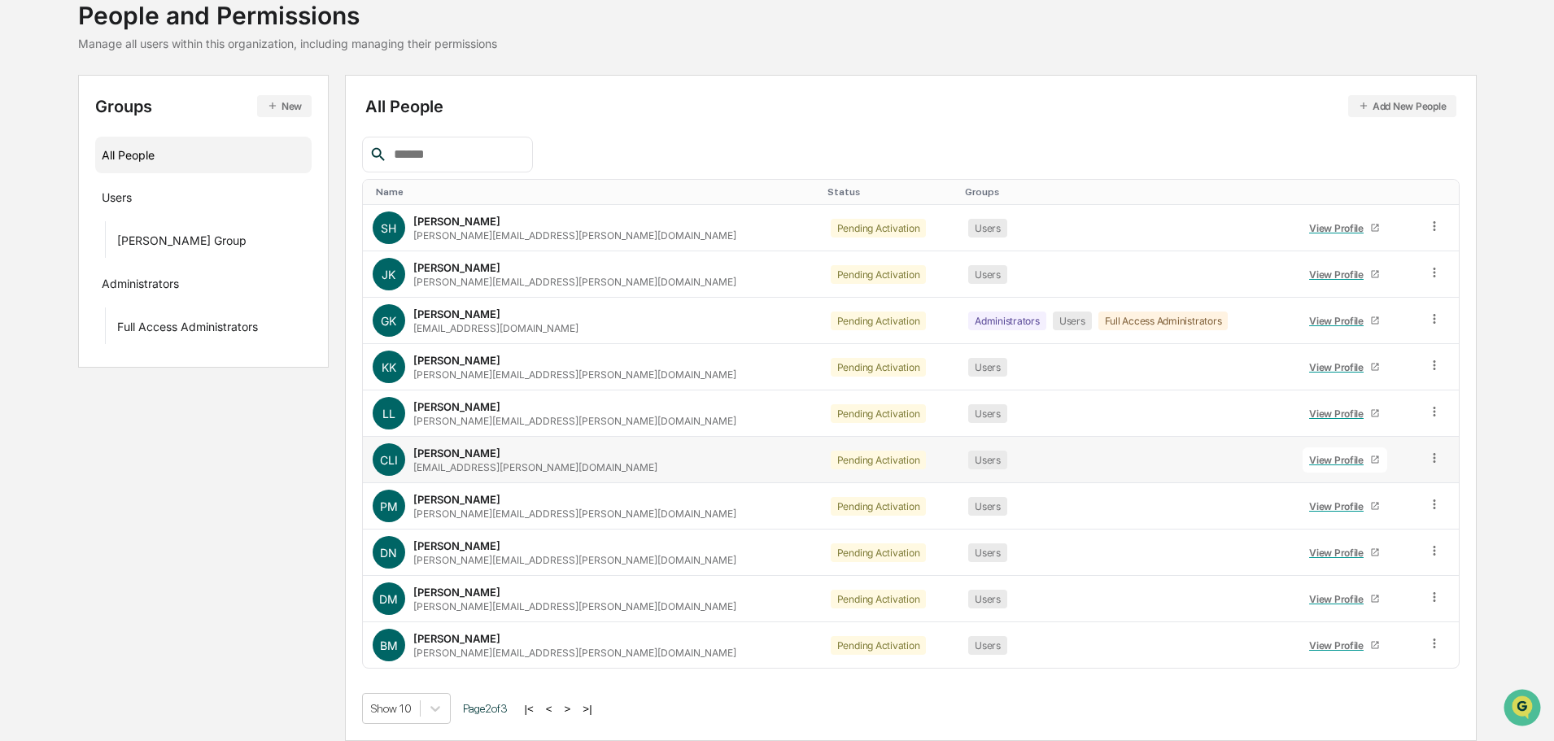
click at [1309, 462] on div "View Profile" at bounding box center [1339, 460] width 61 height 12
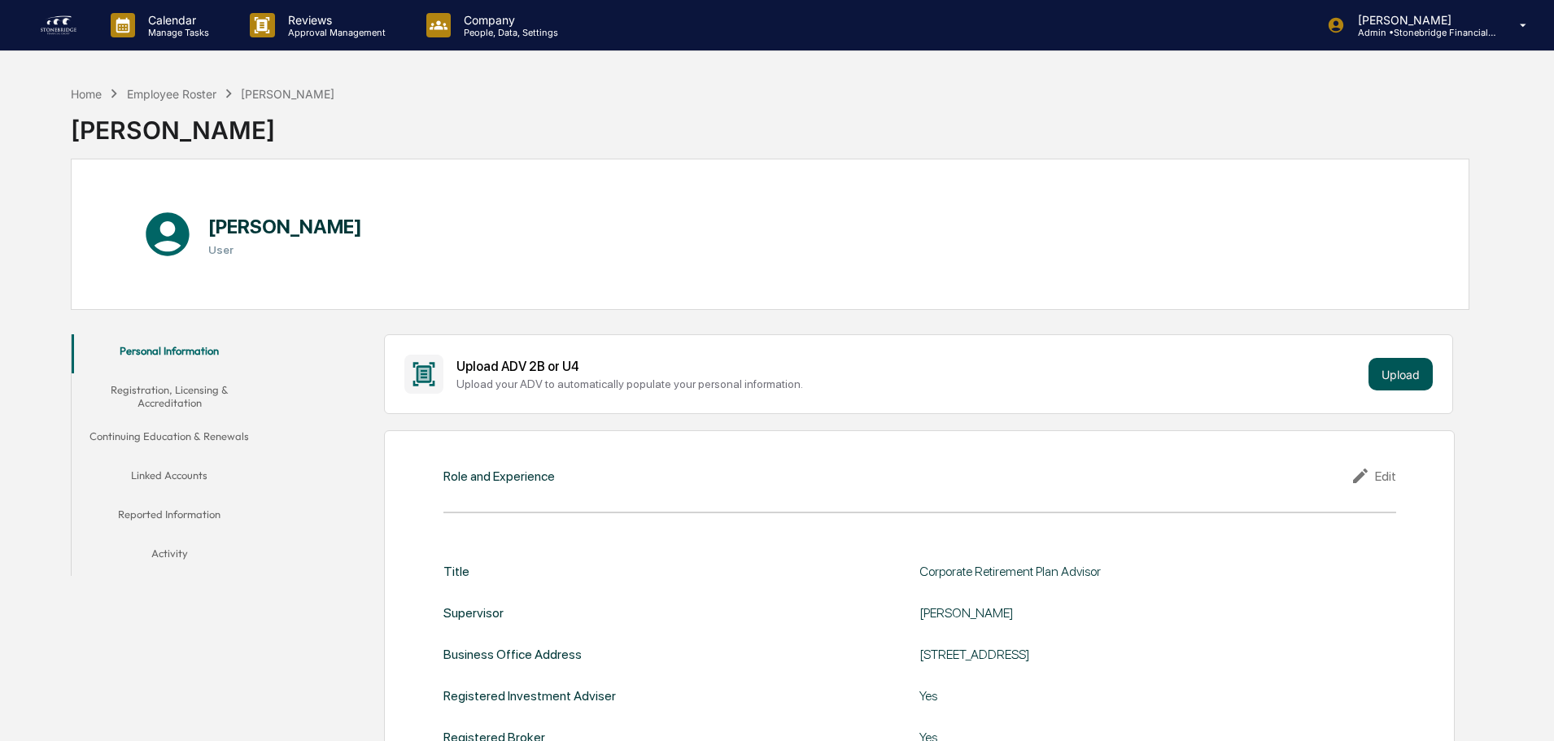
click at [1428, 362] on button "Upload" at bounding box center [1401, 374] width 64 height 33
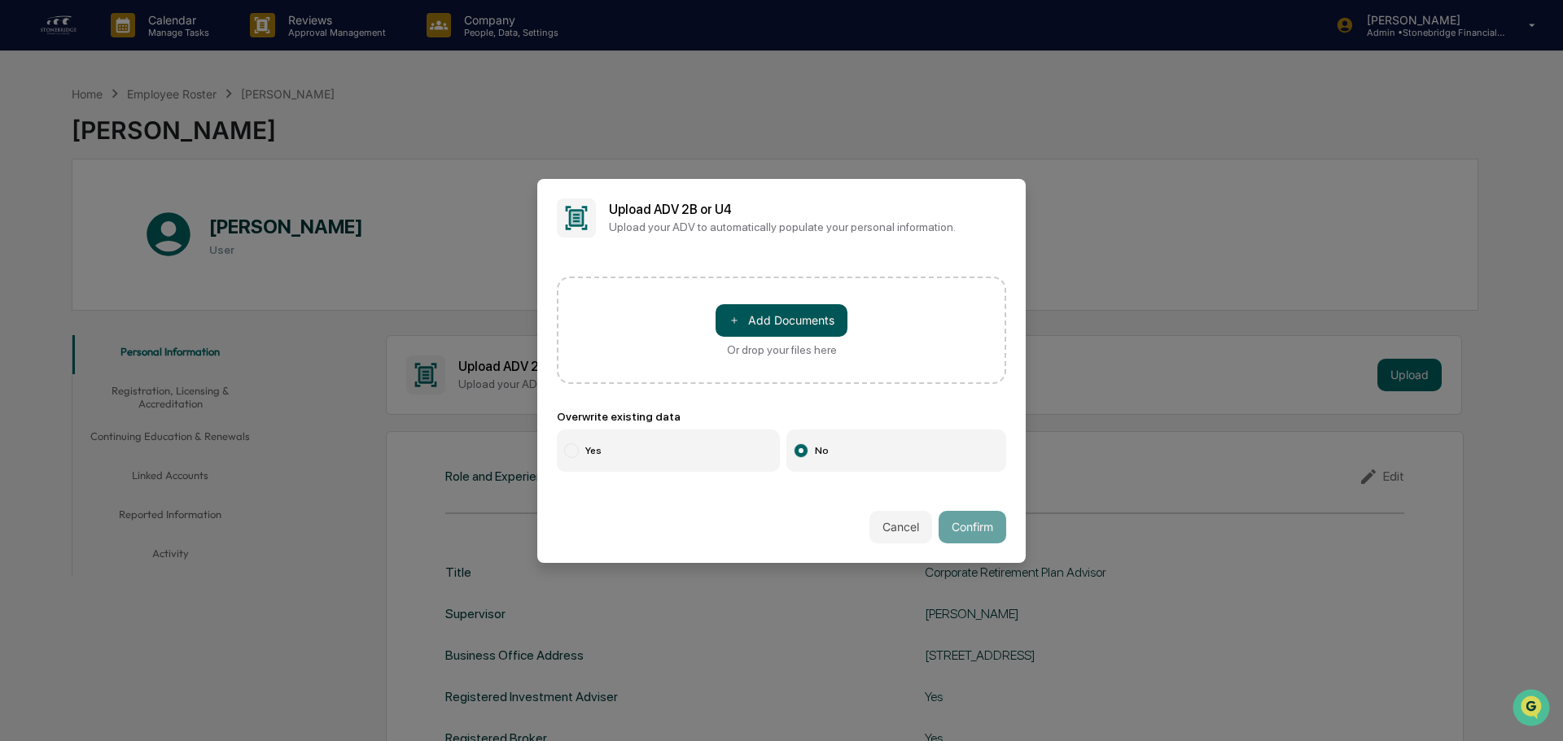
click at [806, 321] on button "＋ Add Documents" at bounding box center [781, 320] width 132 height 33
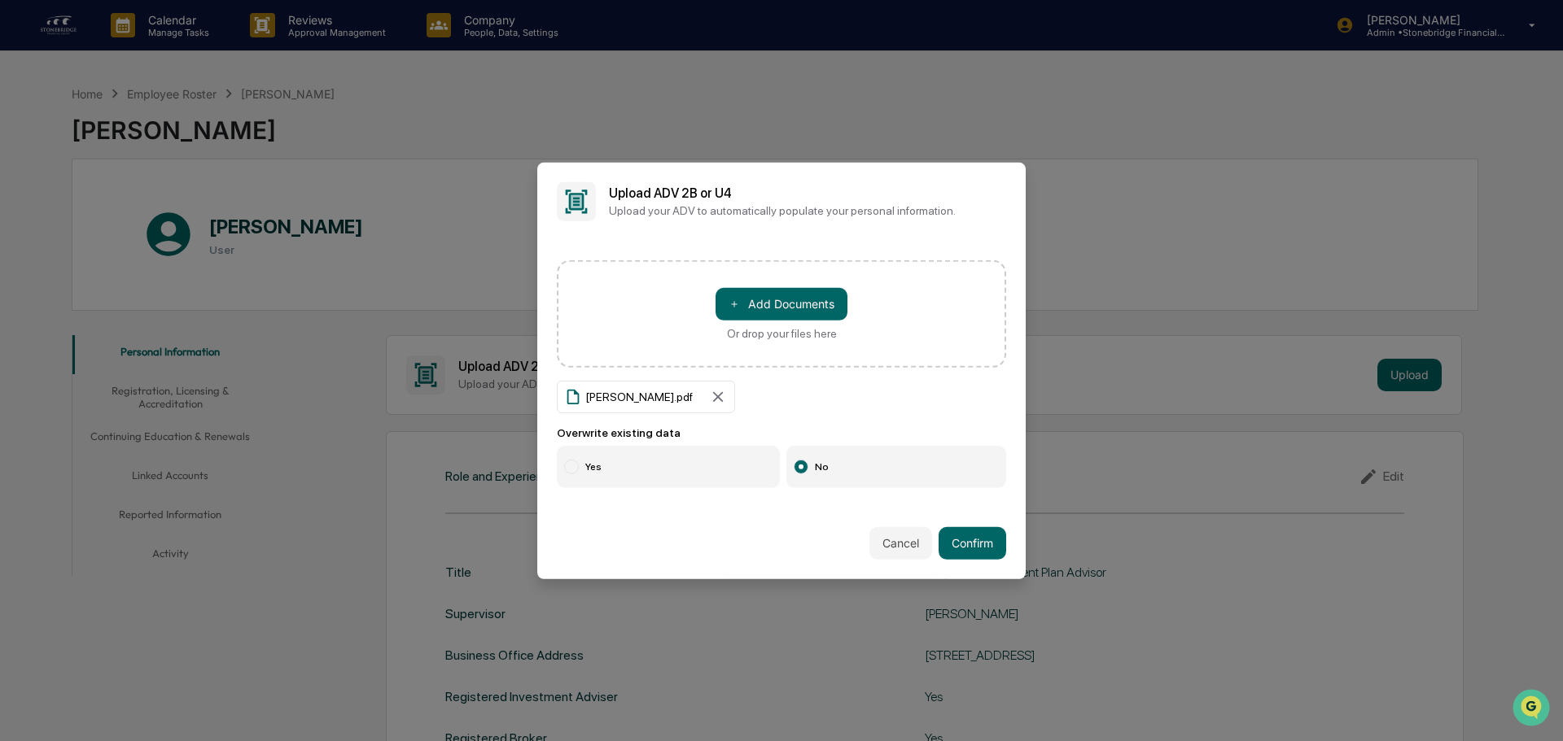
click at [719, 468] on label "Yes" at bounding box center [668, 467] width 223 height 42
click at [999, 546] on button "Confirm" at bounding box center [972, 543] width 68 height 33
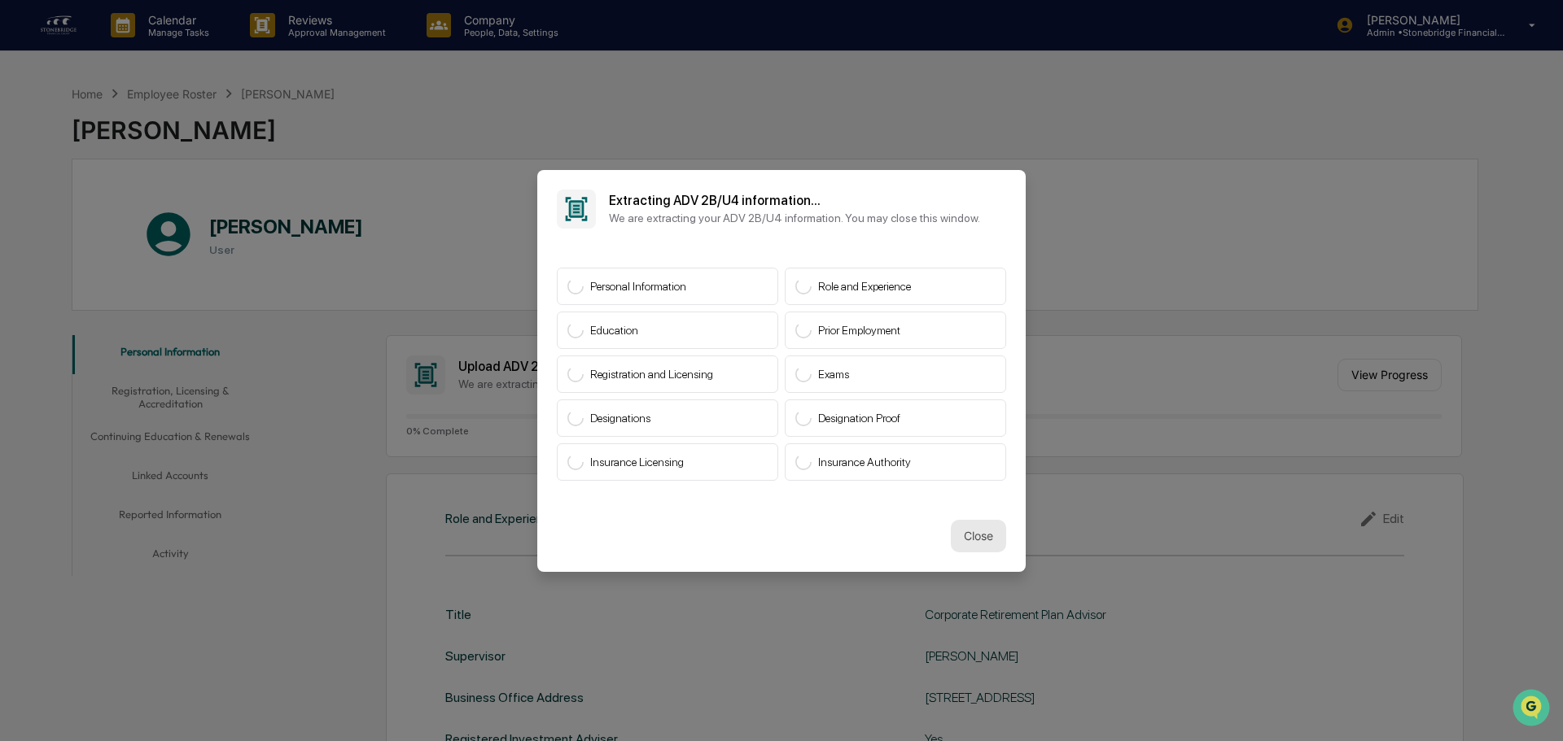
click at [976, 540] on button "Close" at bounding box center [978, 536] width 55 height 33
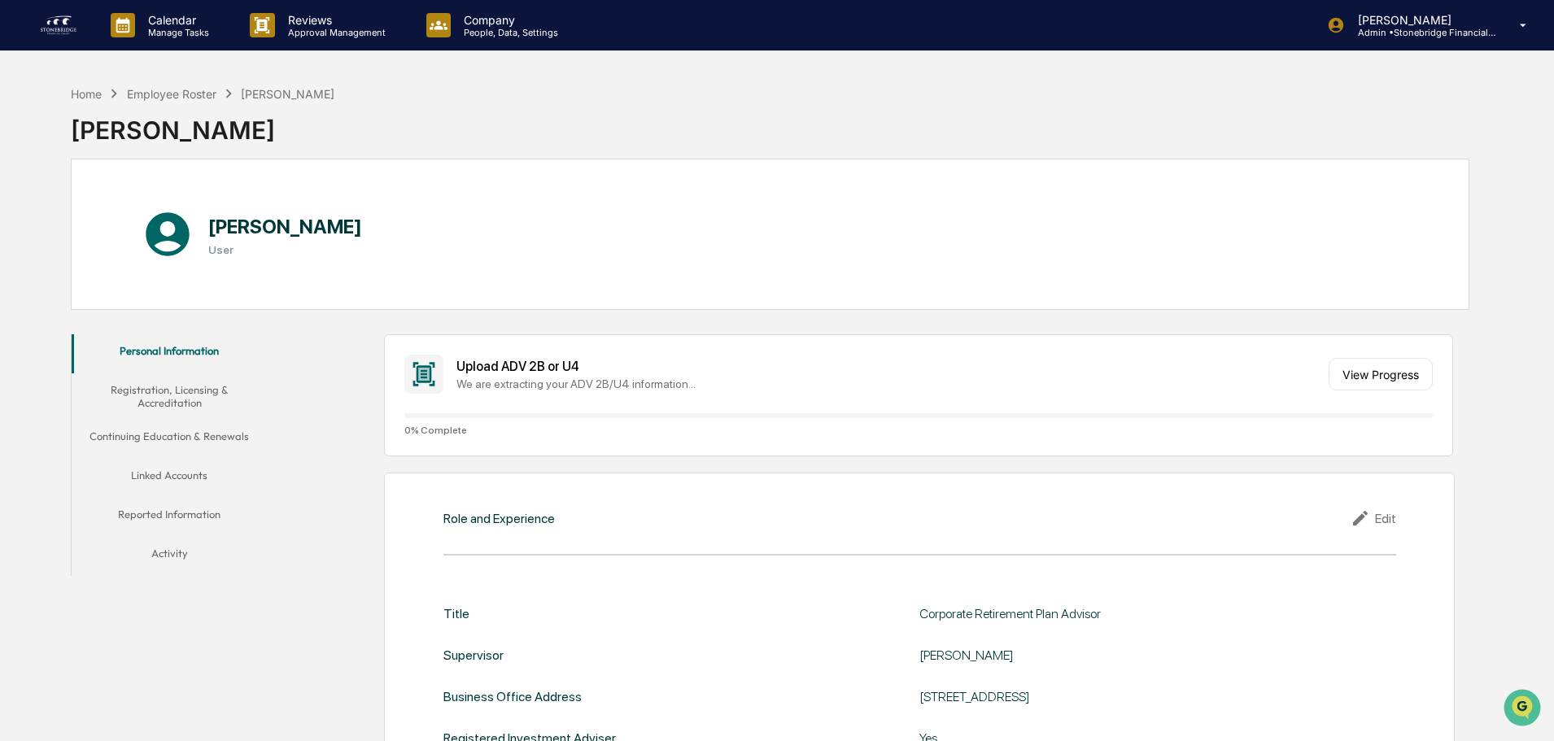
click at [186, 85] on div "Home Employee Roster [PERSON_NAME]" at bounding box center [203, 94] width 264 height 18
click at [187, 87] on div "Employee Roster" at bounding box center [172, 94] width 90 height 14
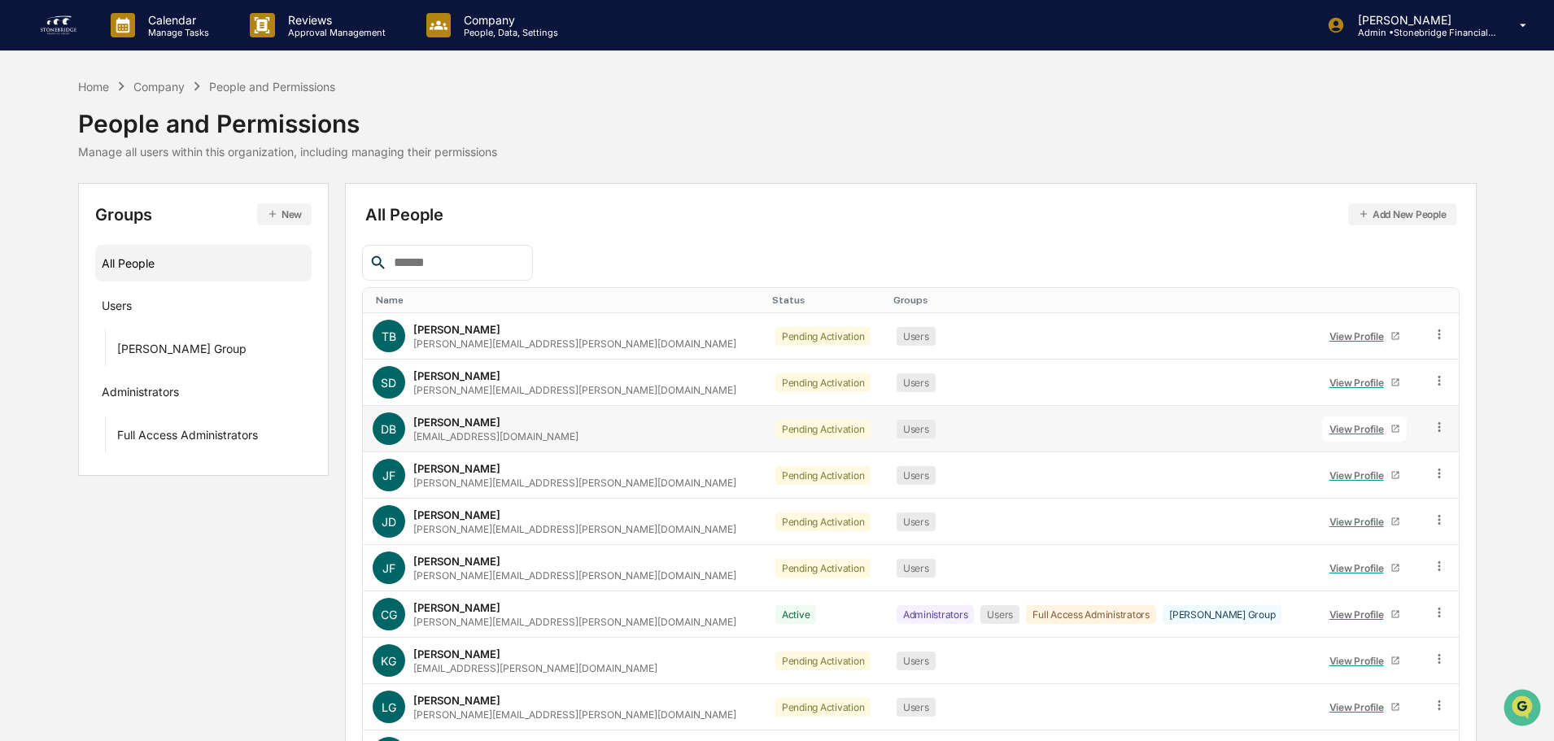
scroll to position [108, 0]
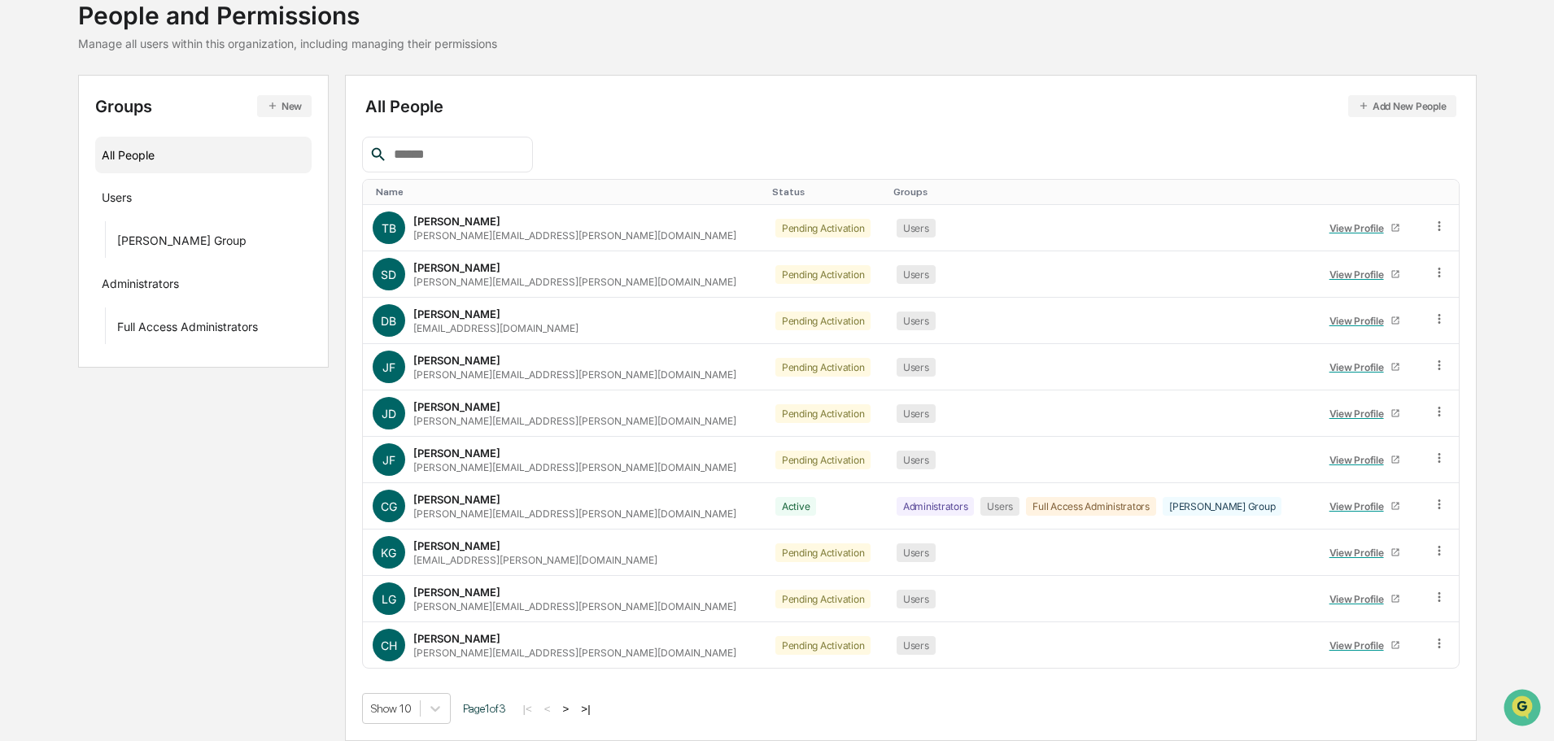
click at [575, 712] on button ">" at bounding box center [566, 709] width 16 height 14
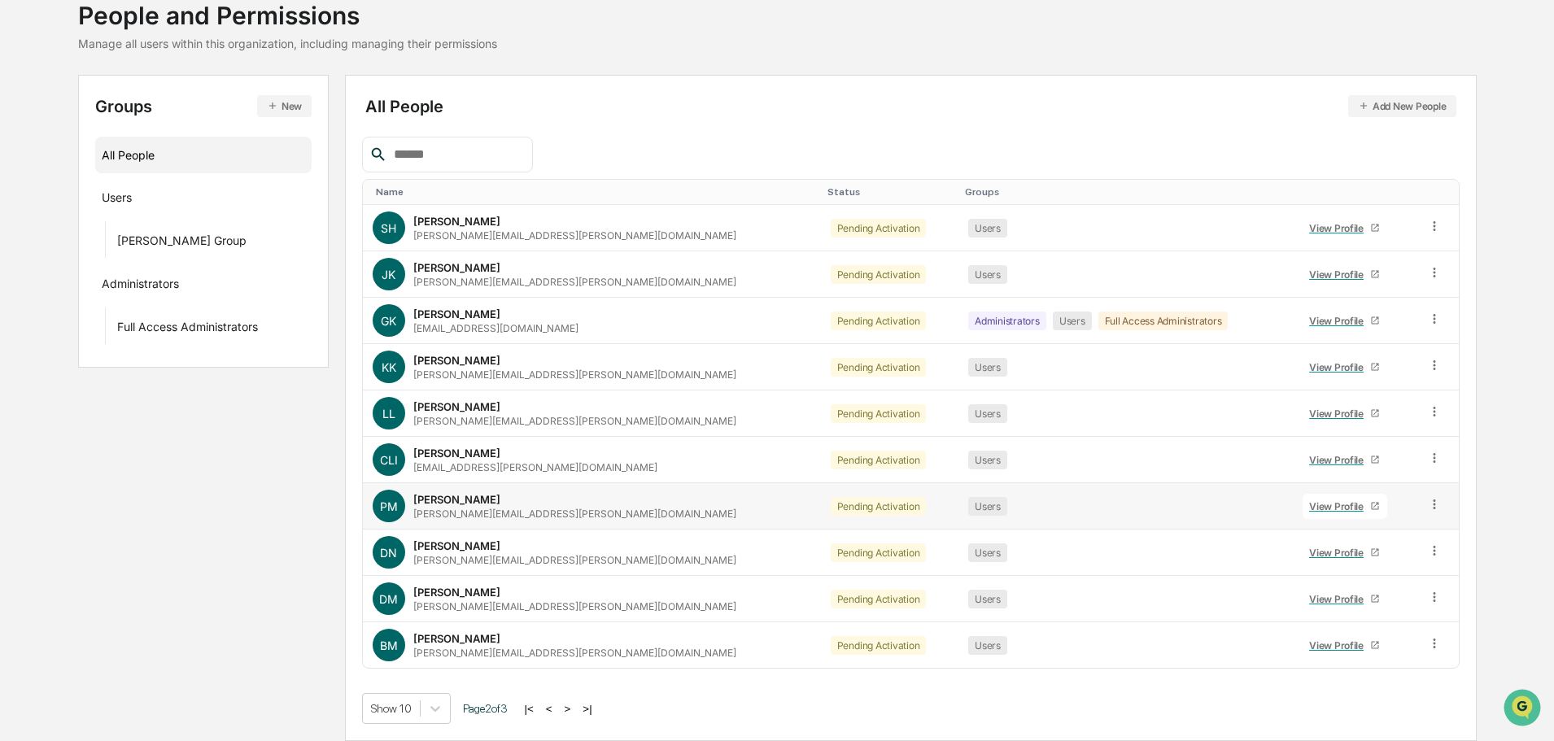
click at [1309, 507] on div "View Profile" at bounding box center [1339, 507] width 61 height 12
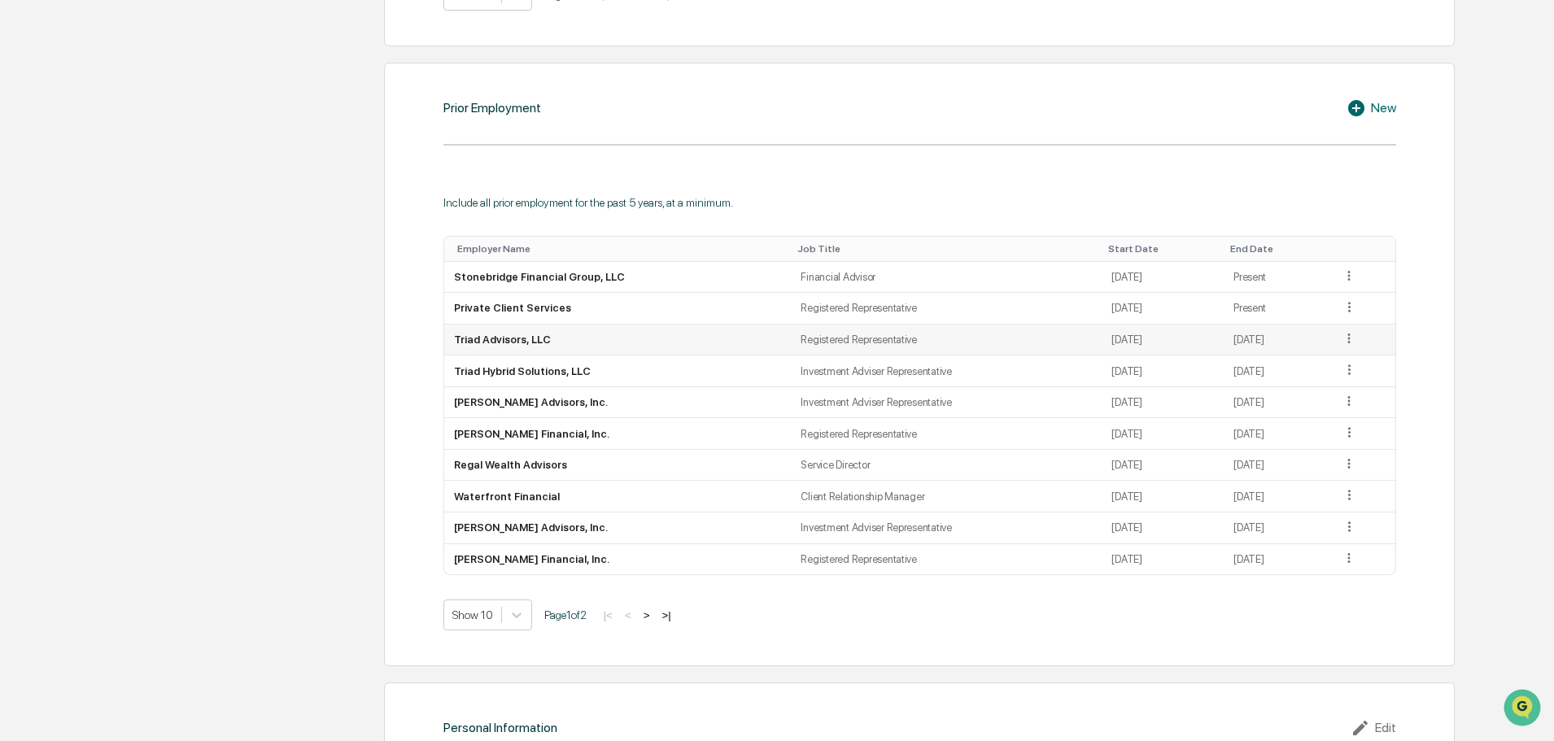
scroll to position [1218, 0]
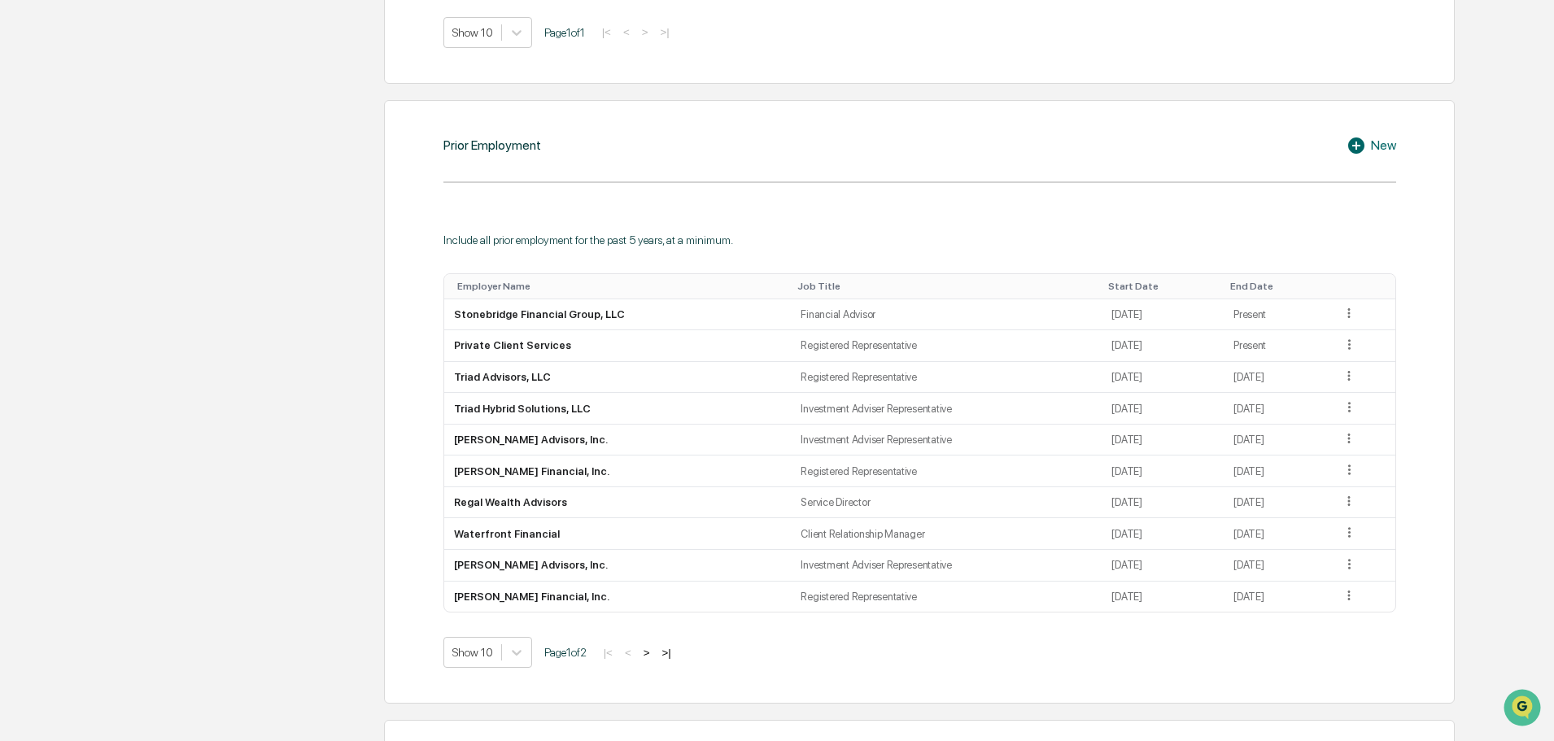
click at [1108, 291] on div "Start Date" at bounding box center [1162, 286] width 109 height 11
click at [1099, 291] on div "Start Date ▲" at bounding box center [1159, 286] width 121 height 11
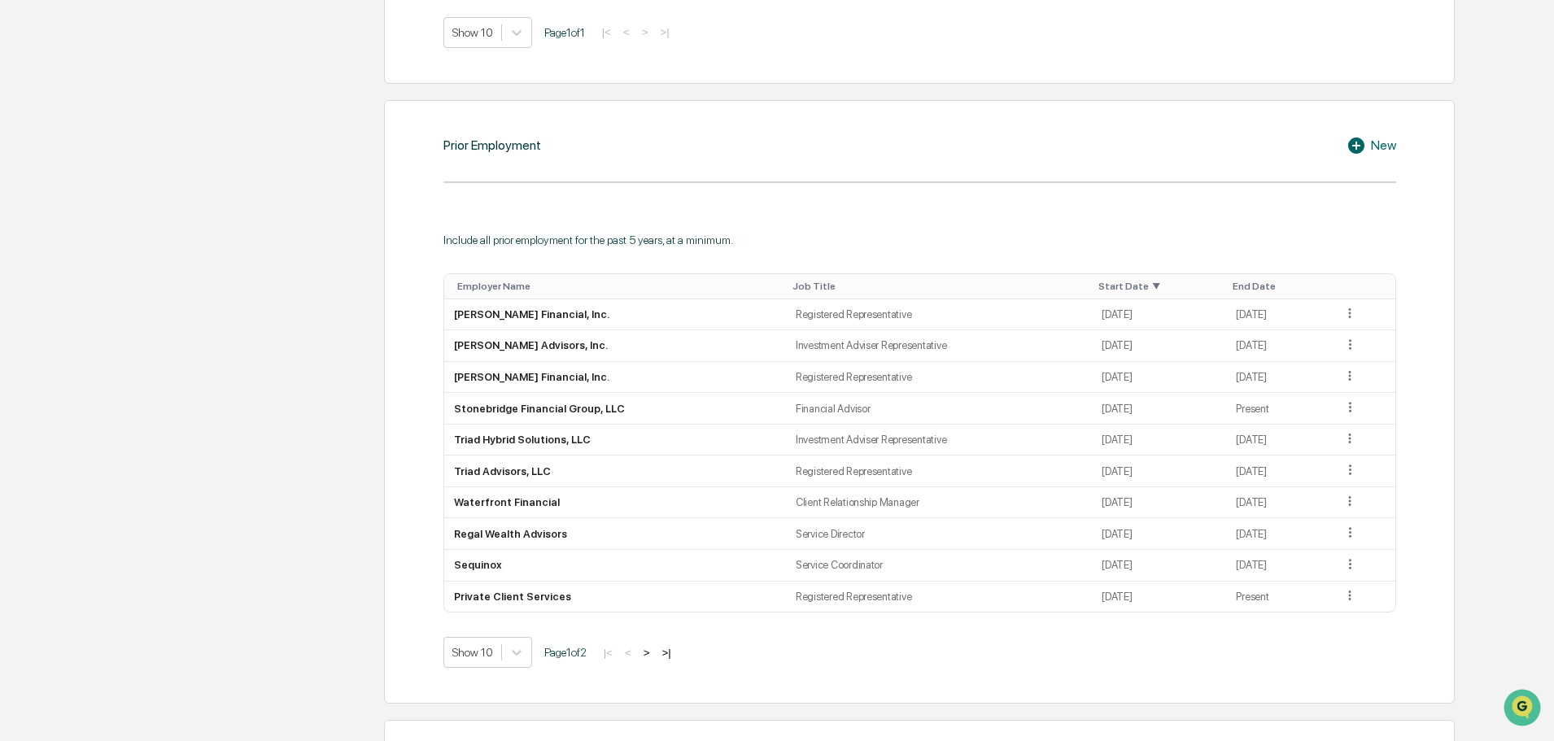
click at [1092, 292] on th "Start Date ▼" at bounding box center [1159, 286] width 134 height 25
click at [1099, 286] on div "Start Date ▼" at bounding box center [1159, 286] width 121 height 11
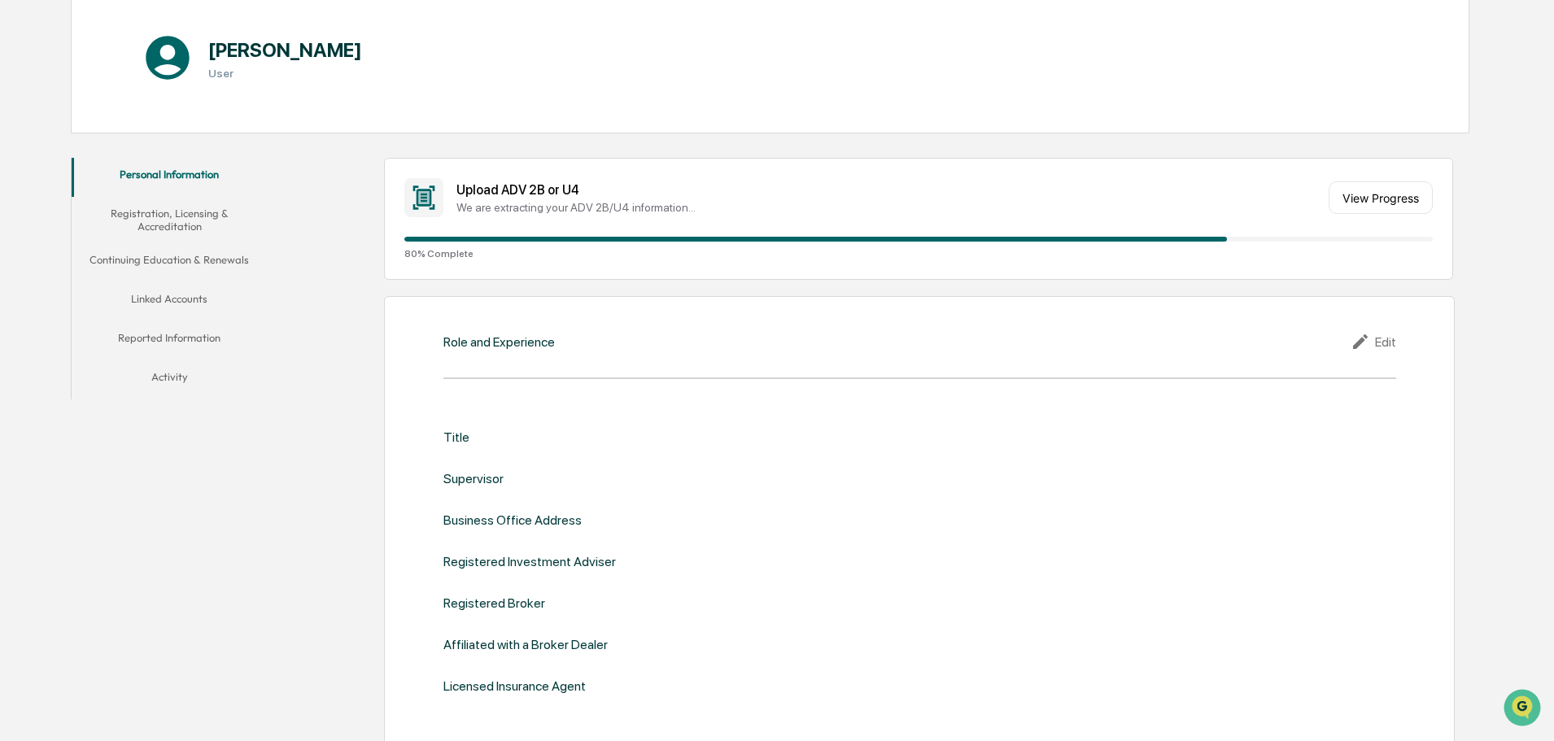
scroll to position [0, 0]
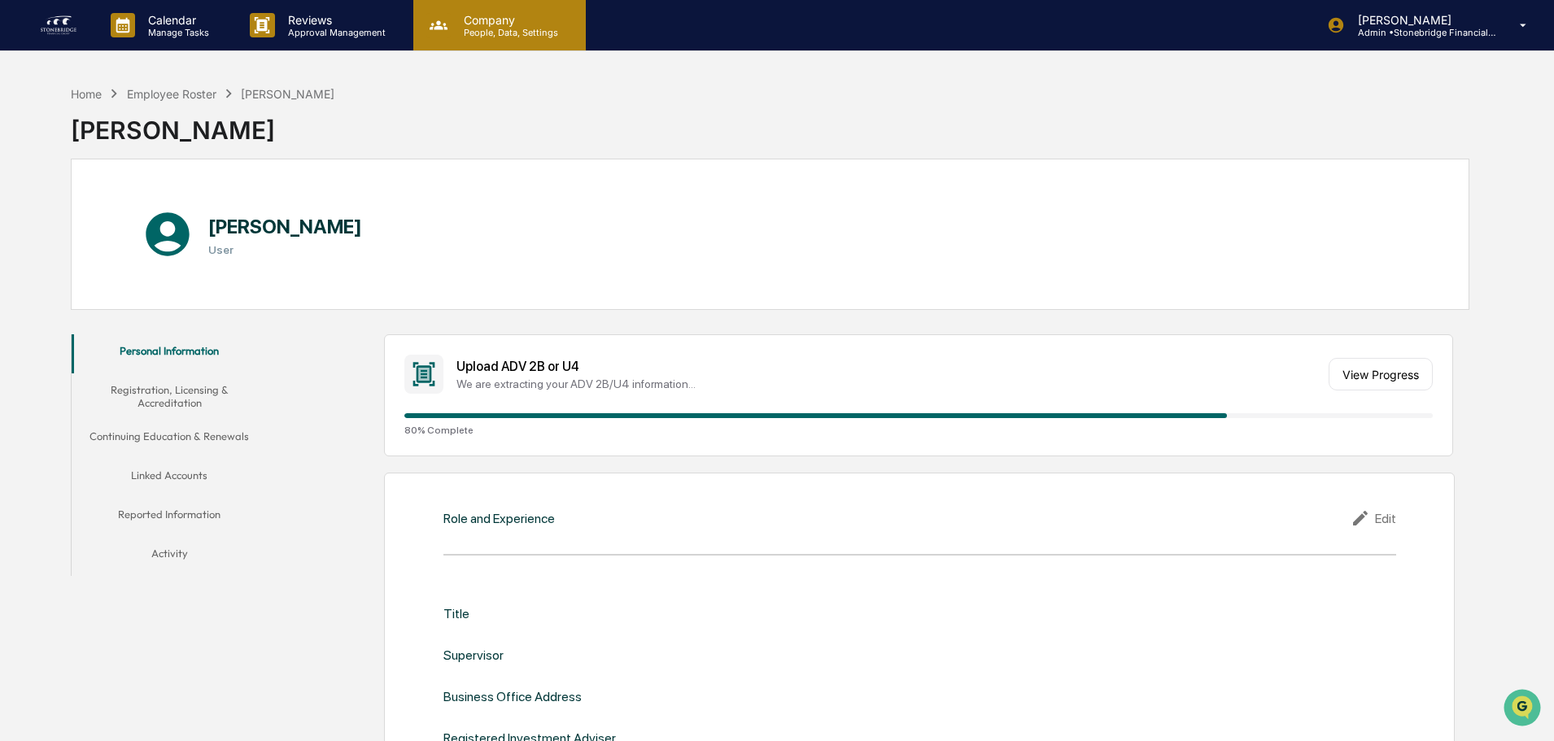
click at [489, 25] on p "Company" at bounding box center [509, 20] width 116 height 14
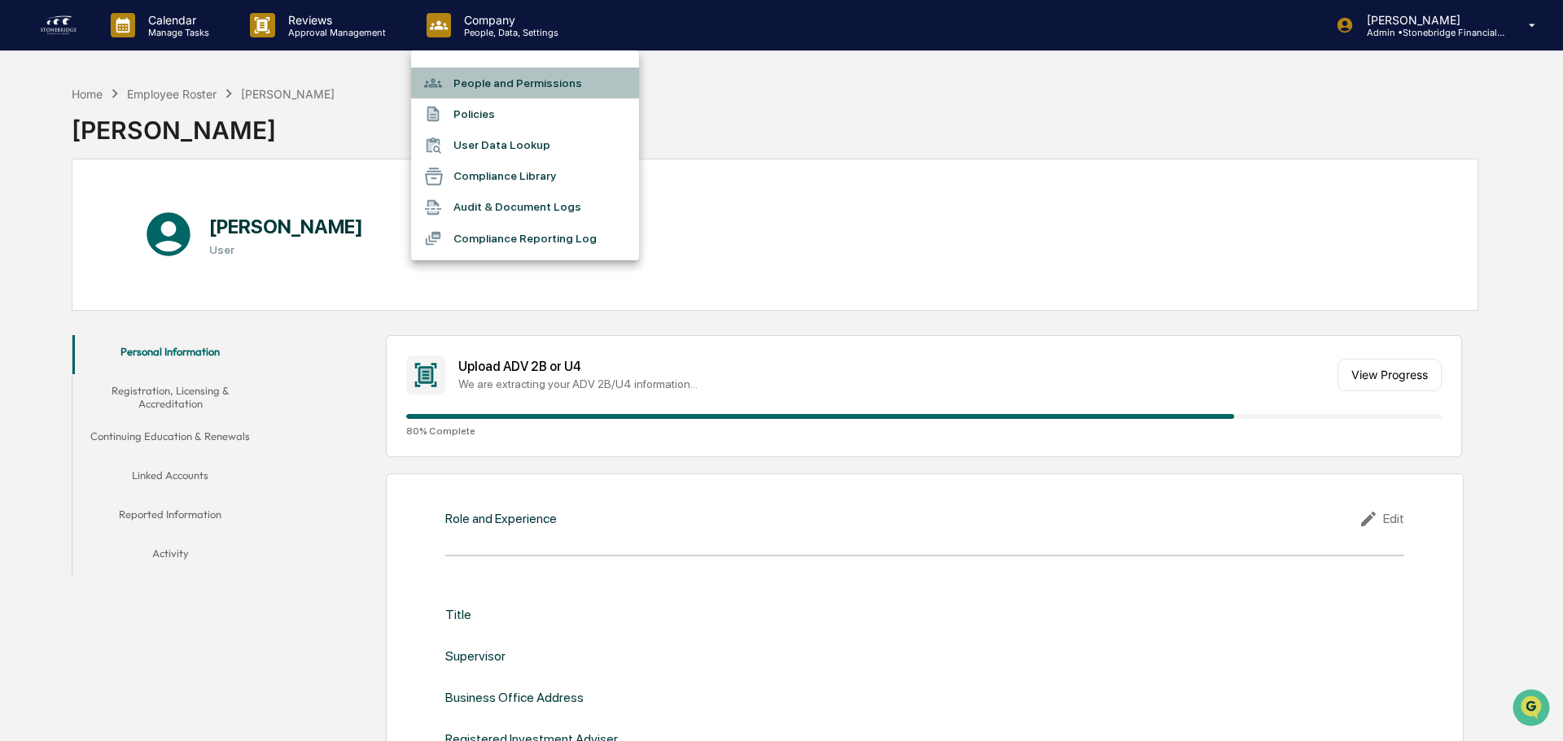
click at [489, 81] on li "People and Permissions" at bounding box center [525, 83] width 228 height 31
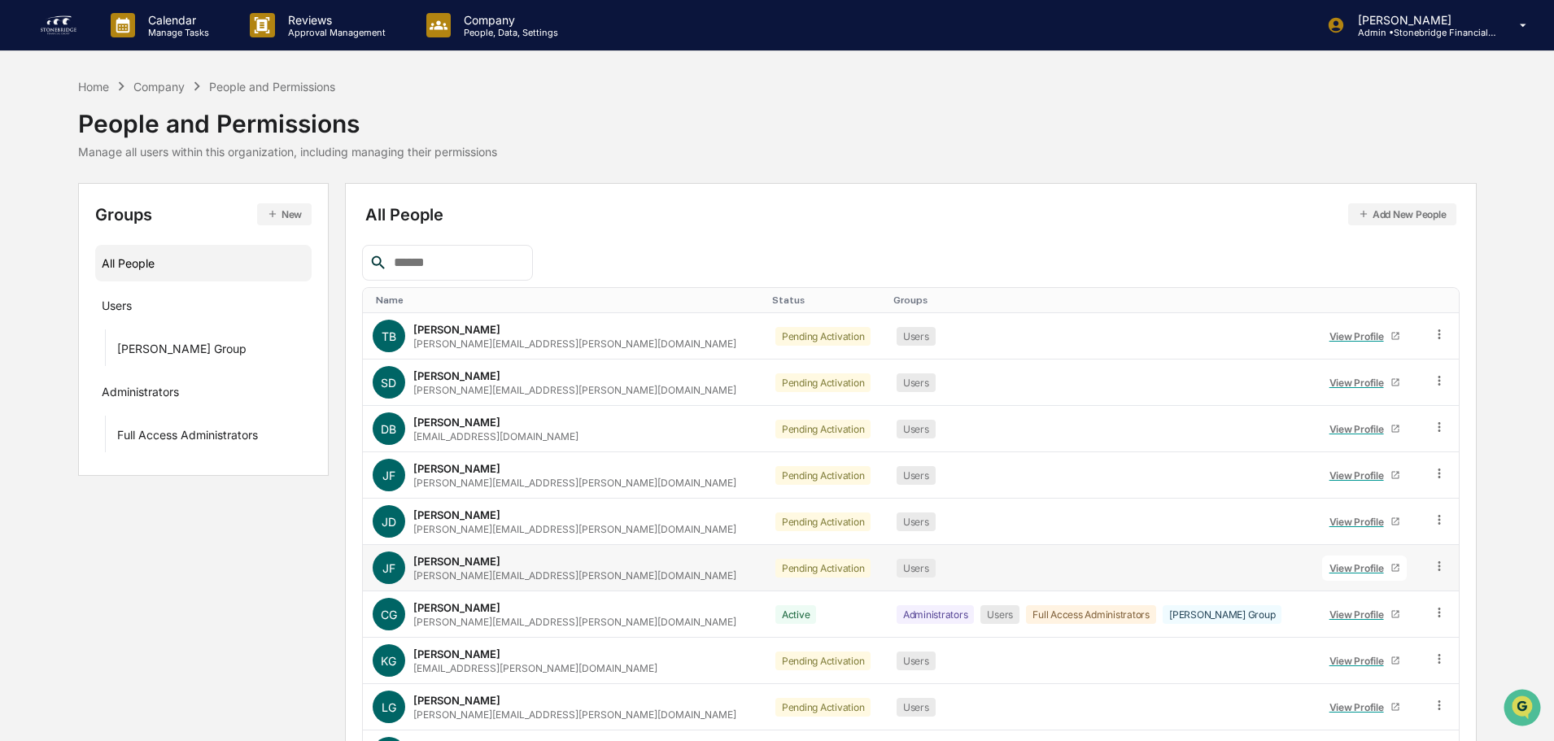
scroll to position [108, 0]
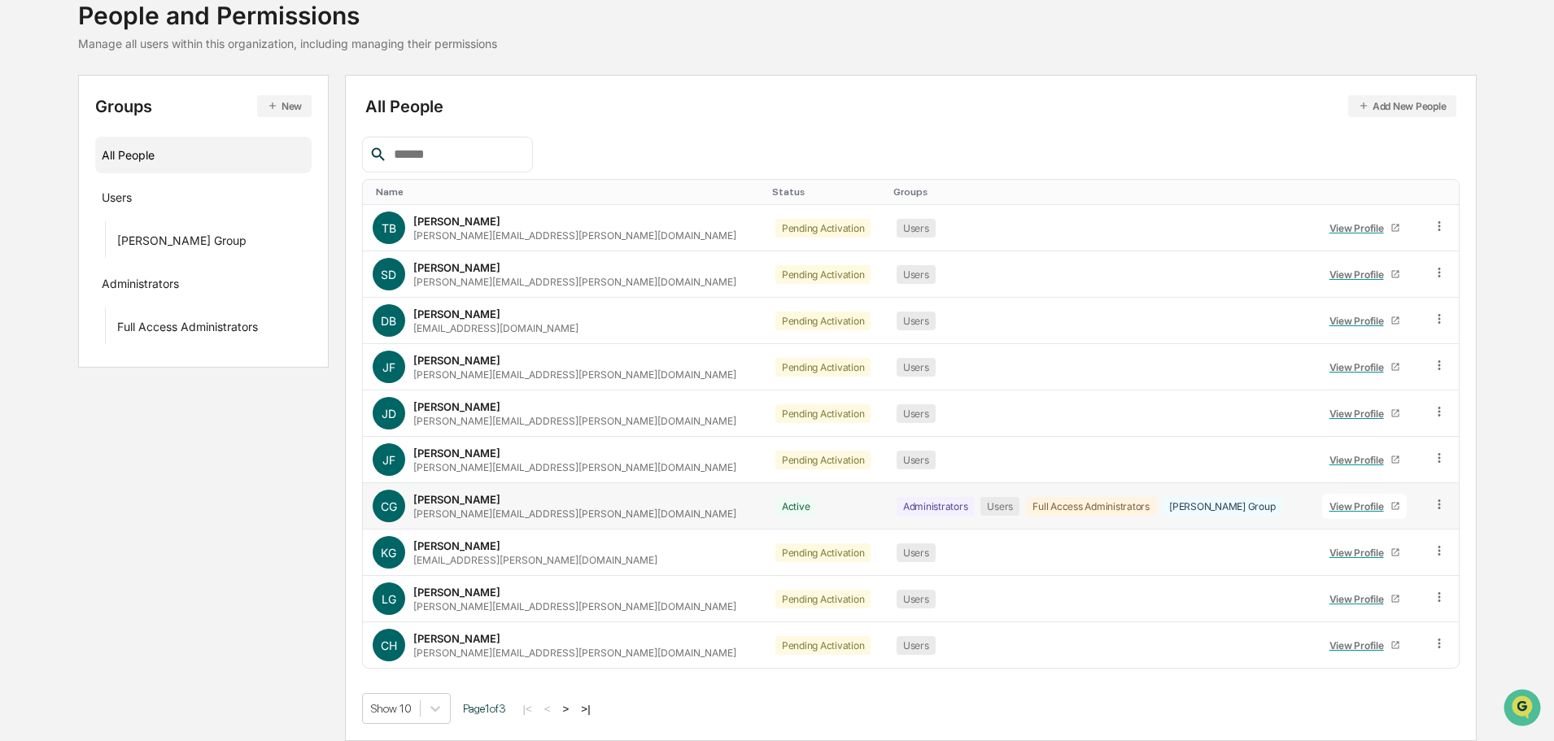
click at [1346, 510] on div "View Profile" at bounding box center [1360, 507] width 61 height 12
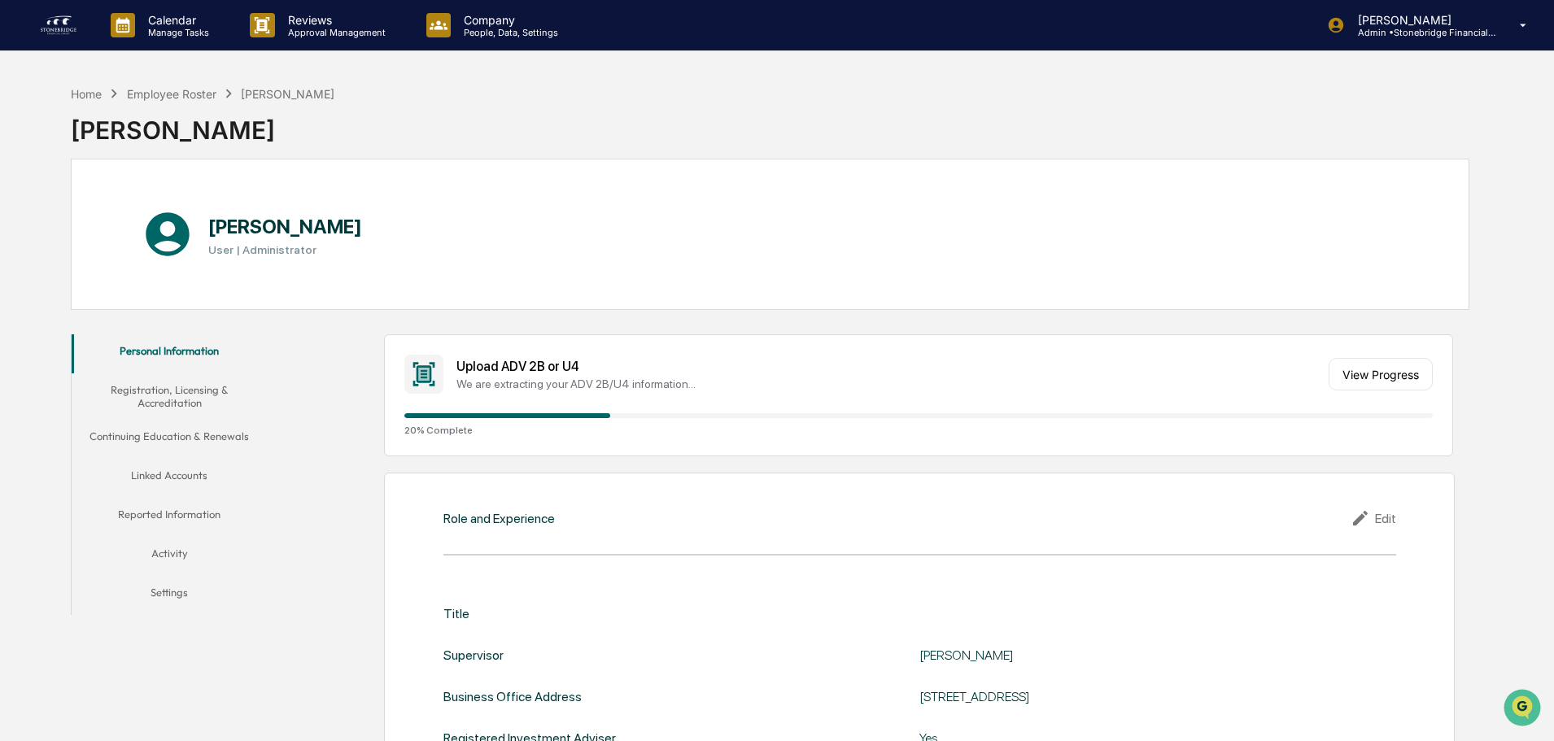
click at [183, 107] on div "[PERSON_NAME]" at bounding box center [203, 124] width 264 height 42
click at [181, 461] on button "Linked Accounts" at bounding box center [169, 478] width 195 height 39
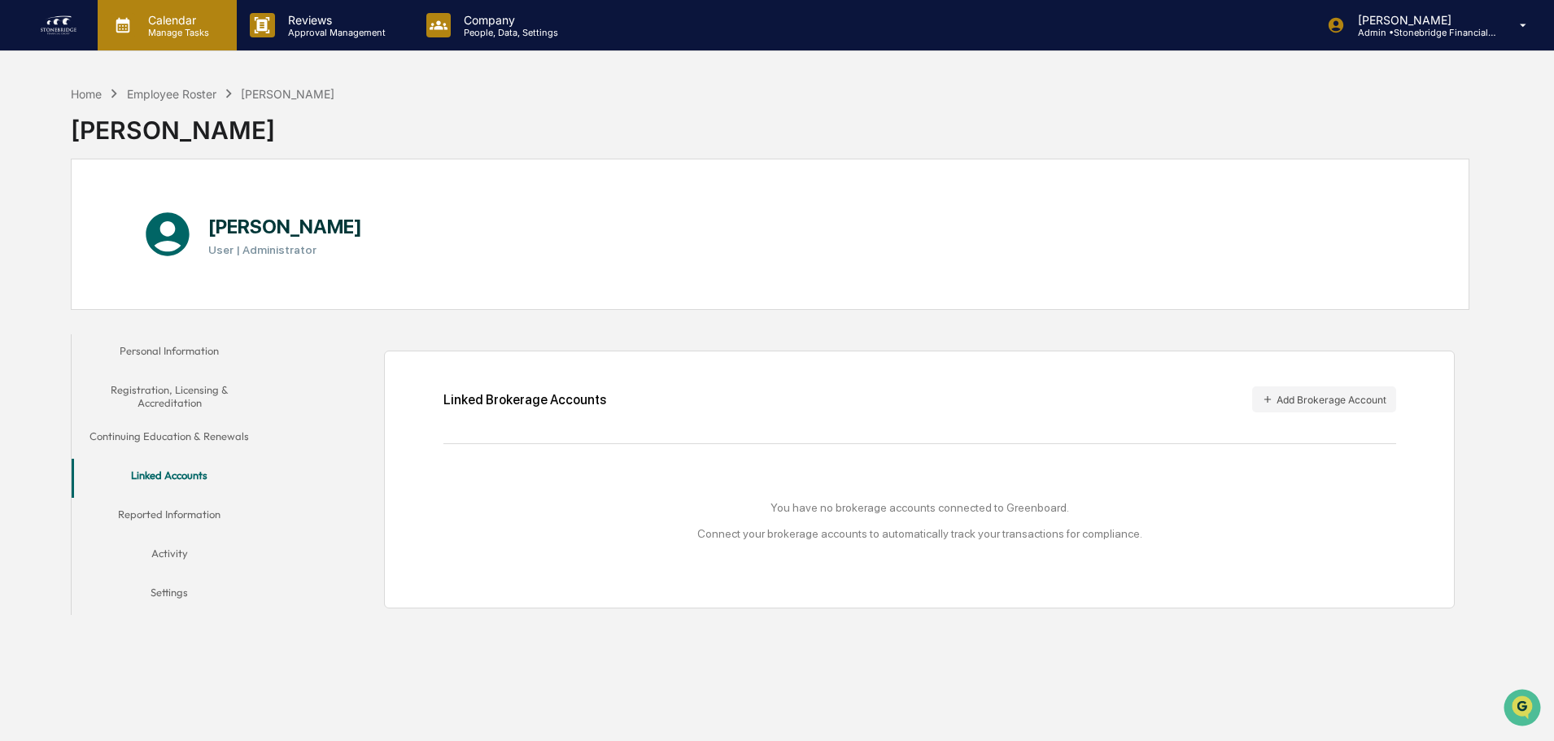
click at [204, 41] on div "Calendar Manage Tasks" at bounding box center [167, 25] width 139 height 50
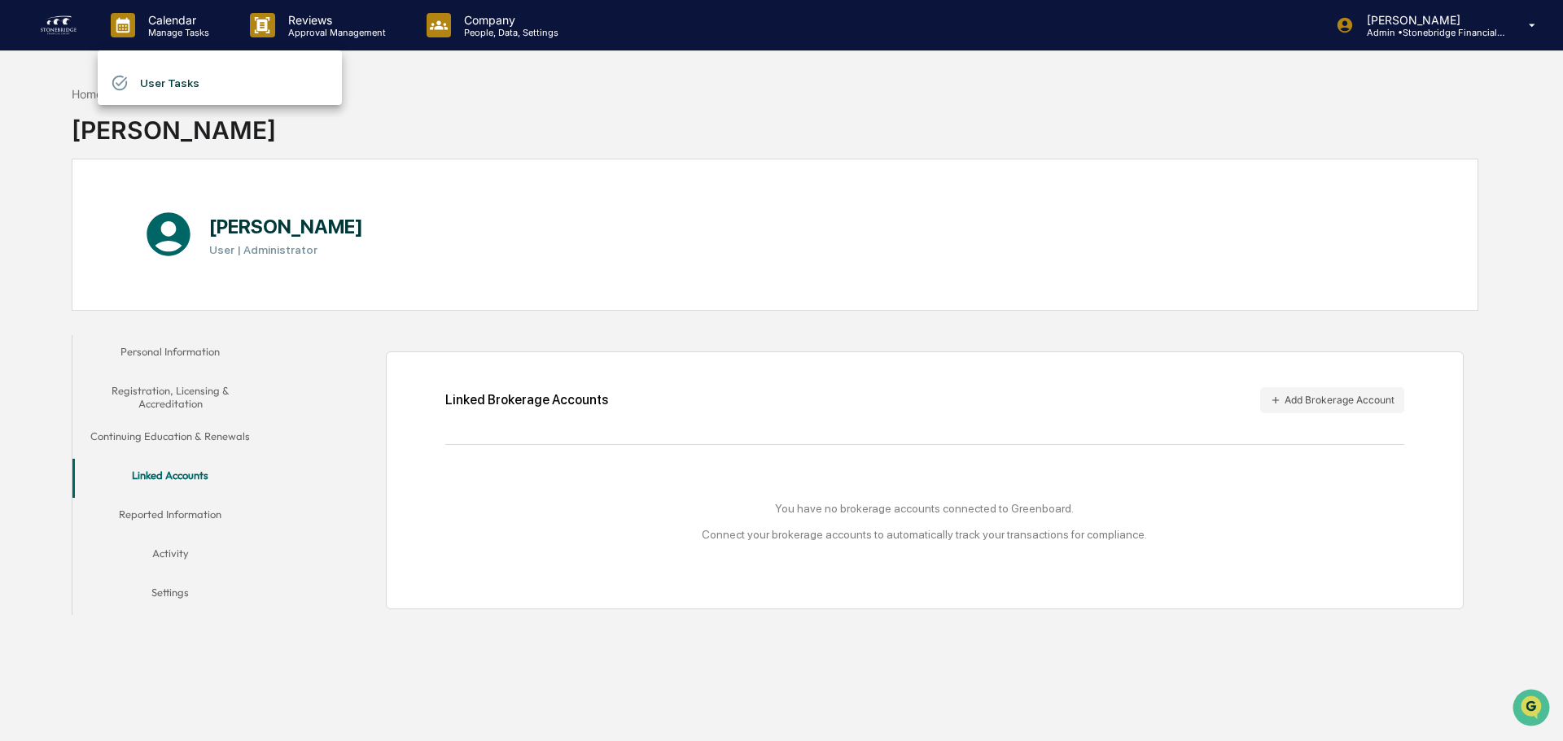
click at [143, 92] on li "User Tasks" at bounding box center [220, 83] width 244 height 31
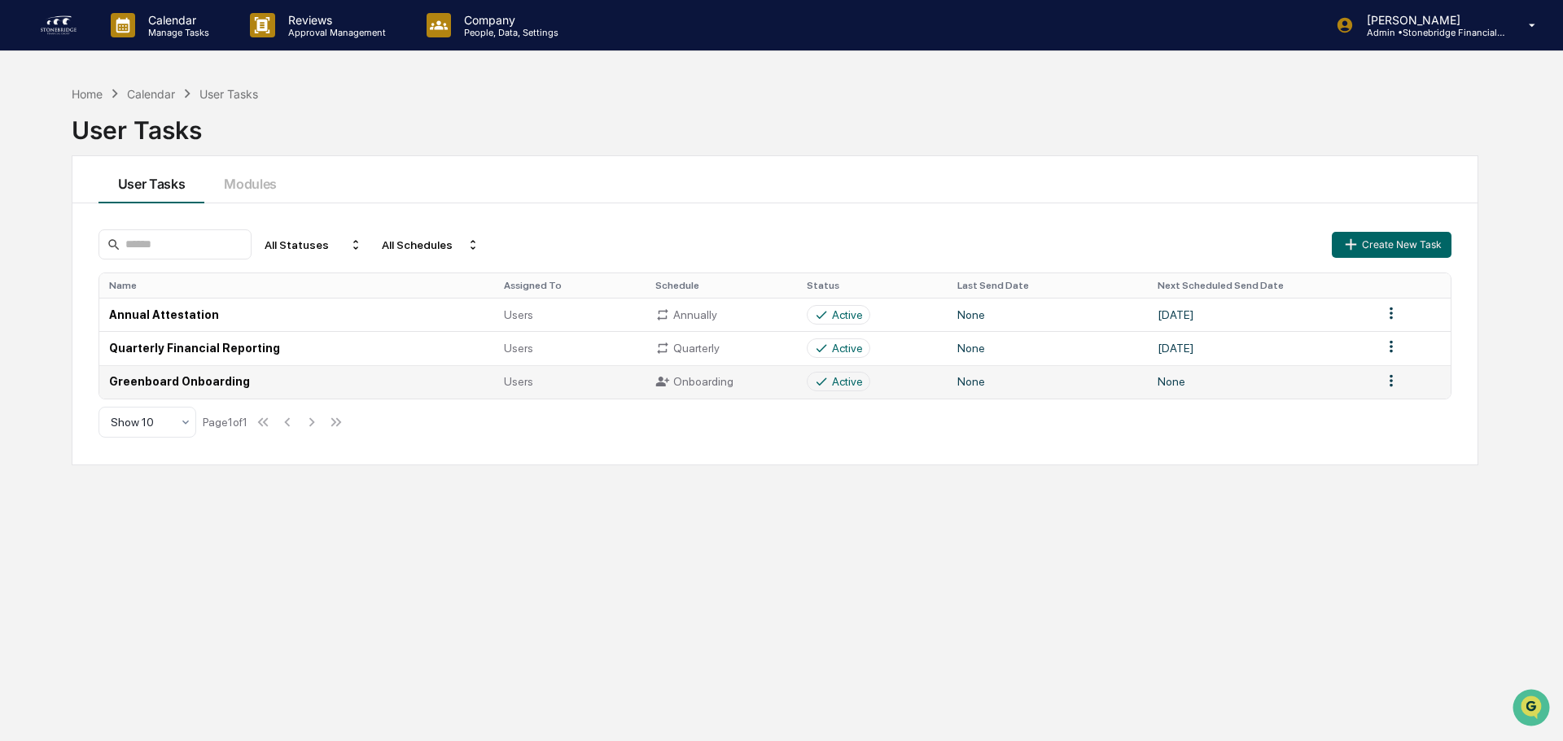
click at [1378, 384] on html "Calendar Manage Tasks Reviews Approval Management Company People, Data, Setting…" at bounding box center [781, 370] width 1563 height 741
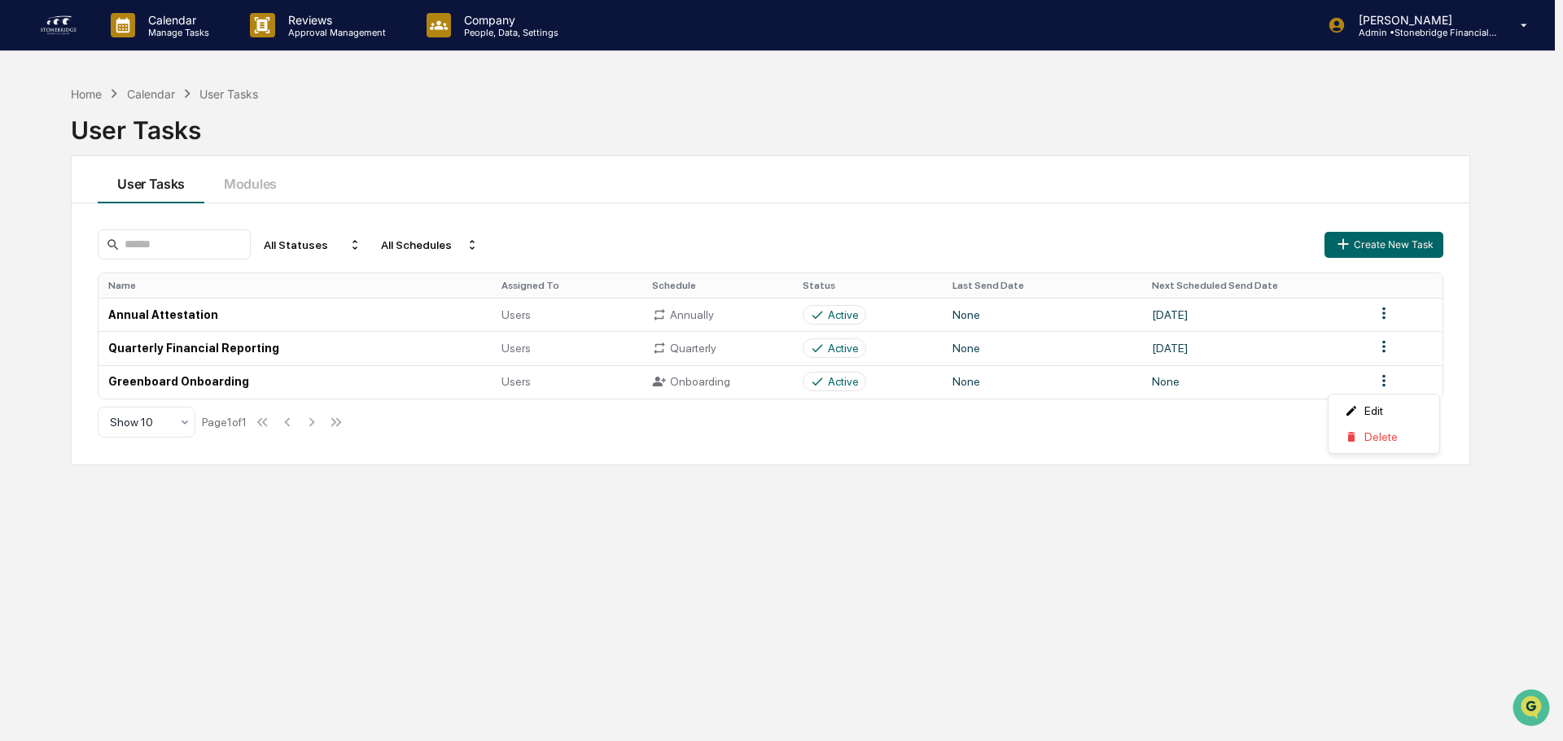
click at [155, 377] on html "Calendar Manage Tasks Reviews Approval Management Company People, Data, Setting…" at bounding box center [781, 370] width 1563 height 741
click at [155, 377] on td "Greenboard Onboarding" at bounding box center [294, 381] width 393 height 33
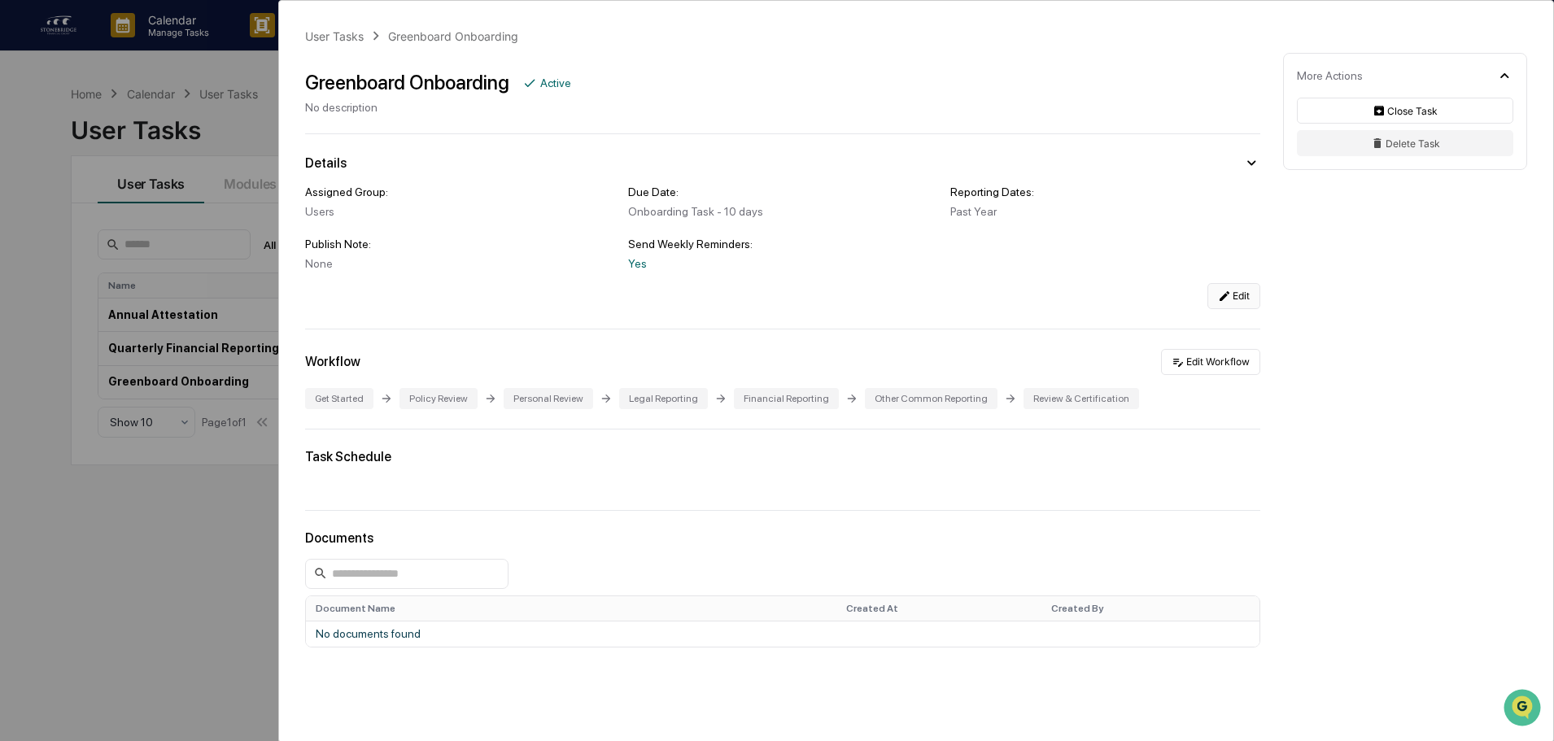
click at [1238, 286] on button "Edit" at bounding box center [1234, 296] width 53 height 26
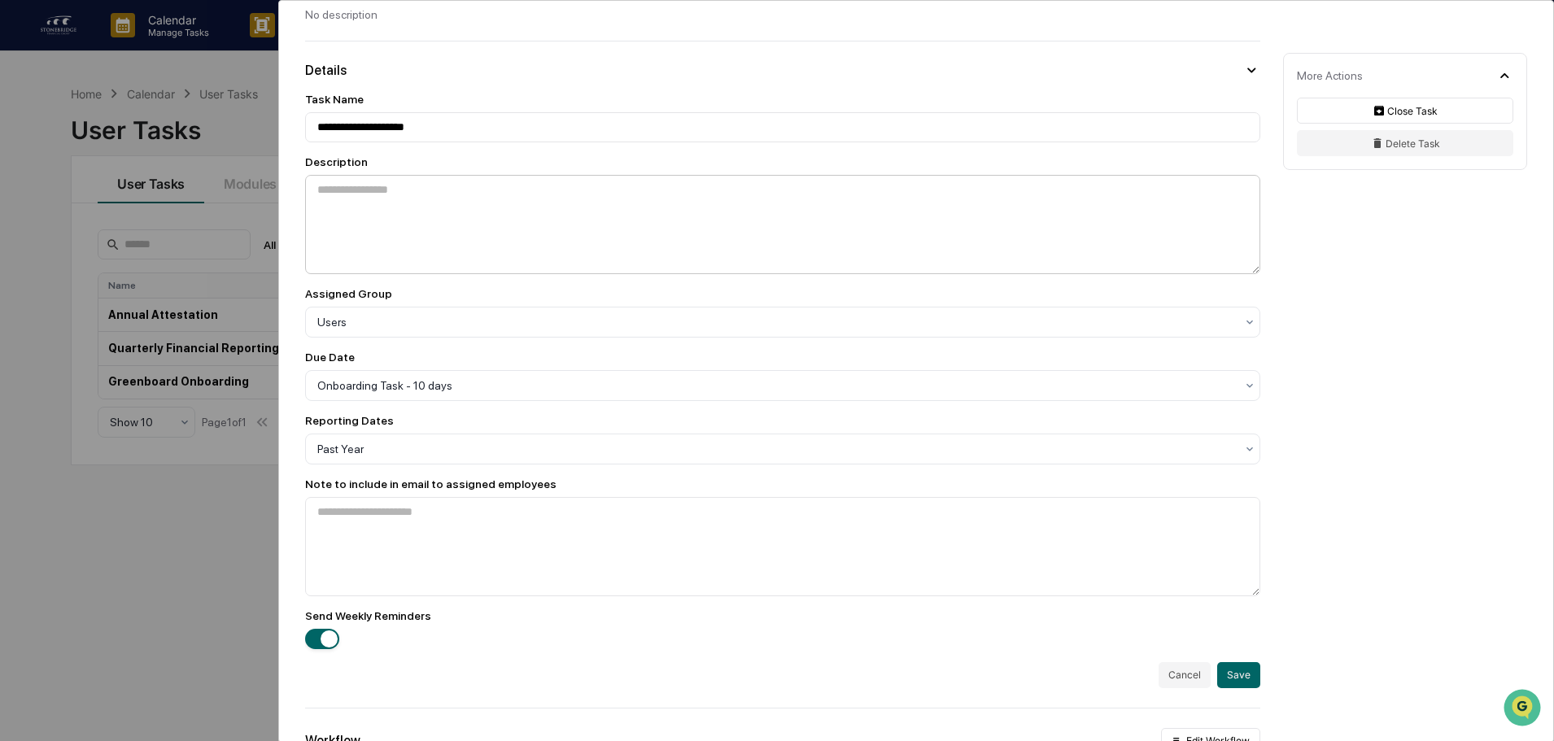
scroll to position [94, 0]
click at [1240, 680] on button "Save" at bounding box center [1239, 675] width 43 height 26
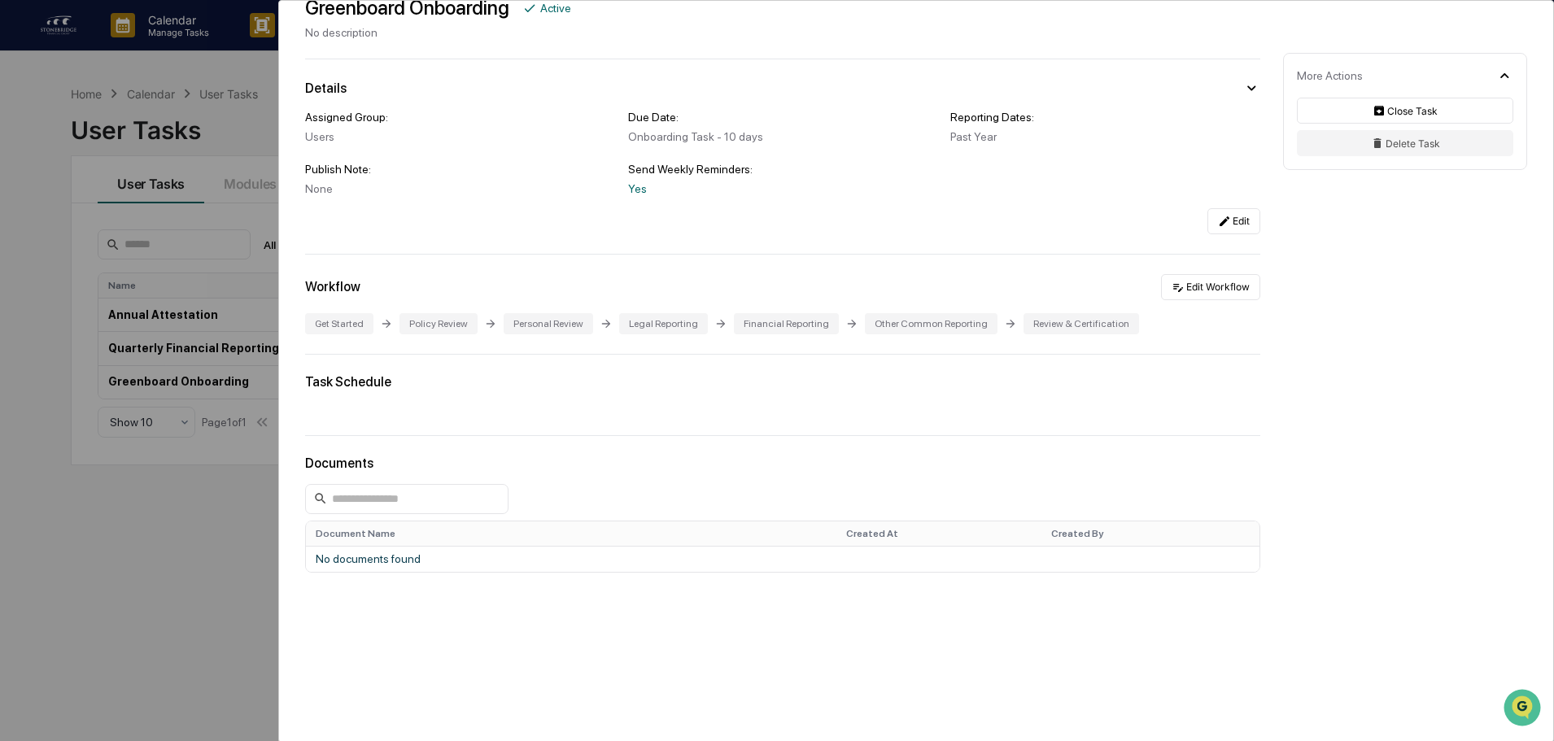
scroll to position [76, 0]
click at [1205, 283] on button "Edit Workflow" at bounding box center [1210, 287] width 99 height 26
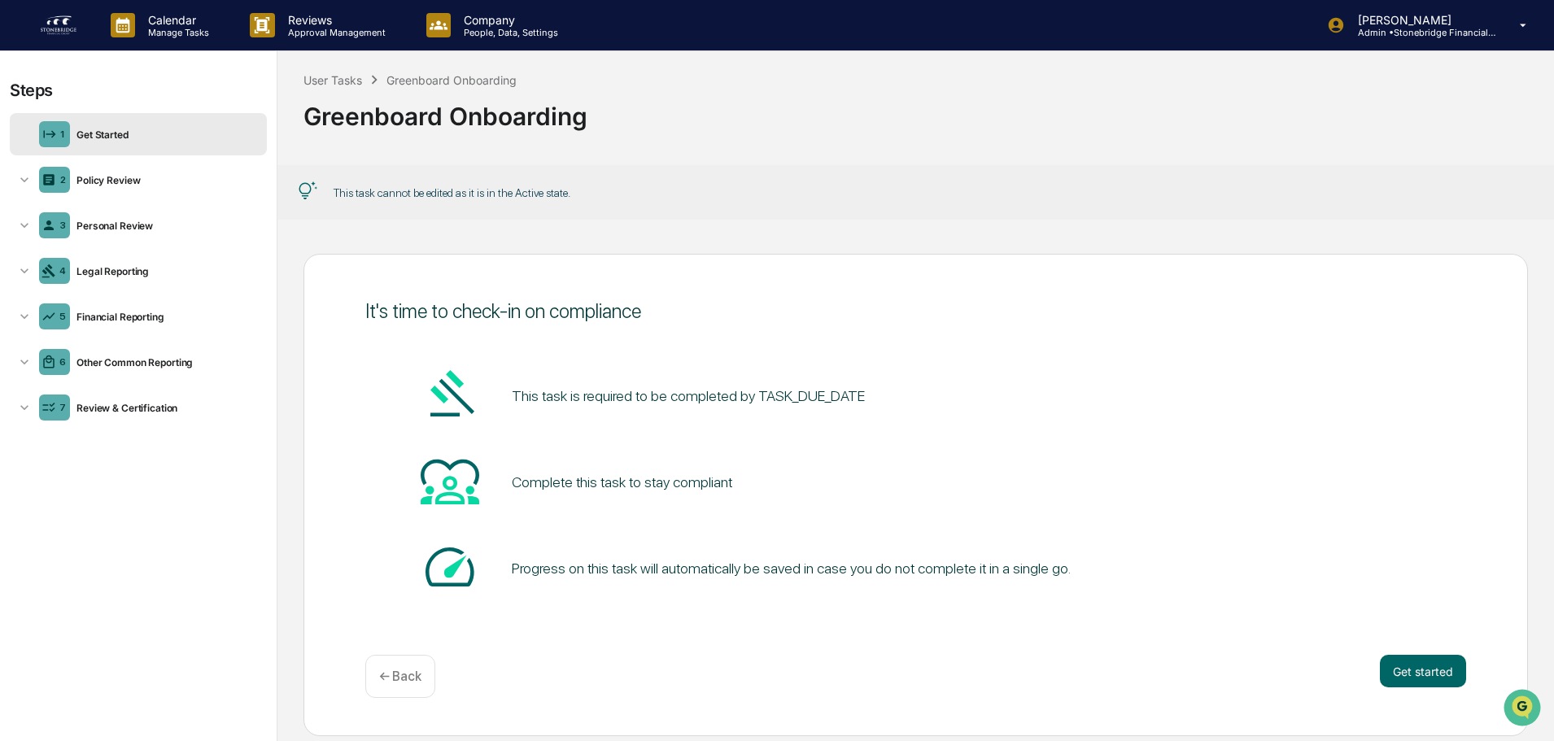
click at [557, 321] on div "It's time to check-in on compliance" at bounding box center [915, 311] width 1101 height 24
click at [1406, 669] on button "Get started" at bounding box center [1423, 671] width 86 height 33
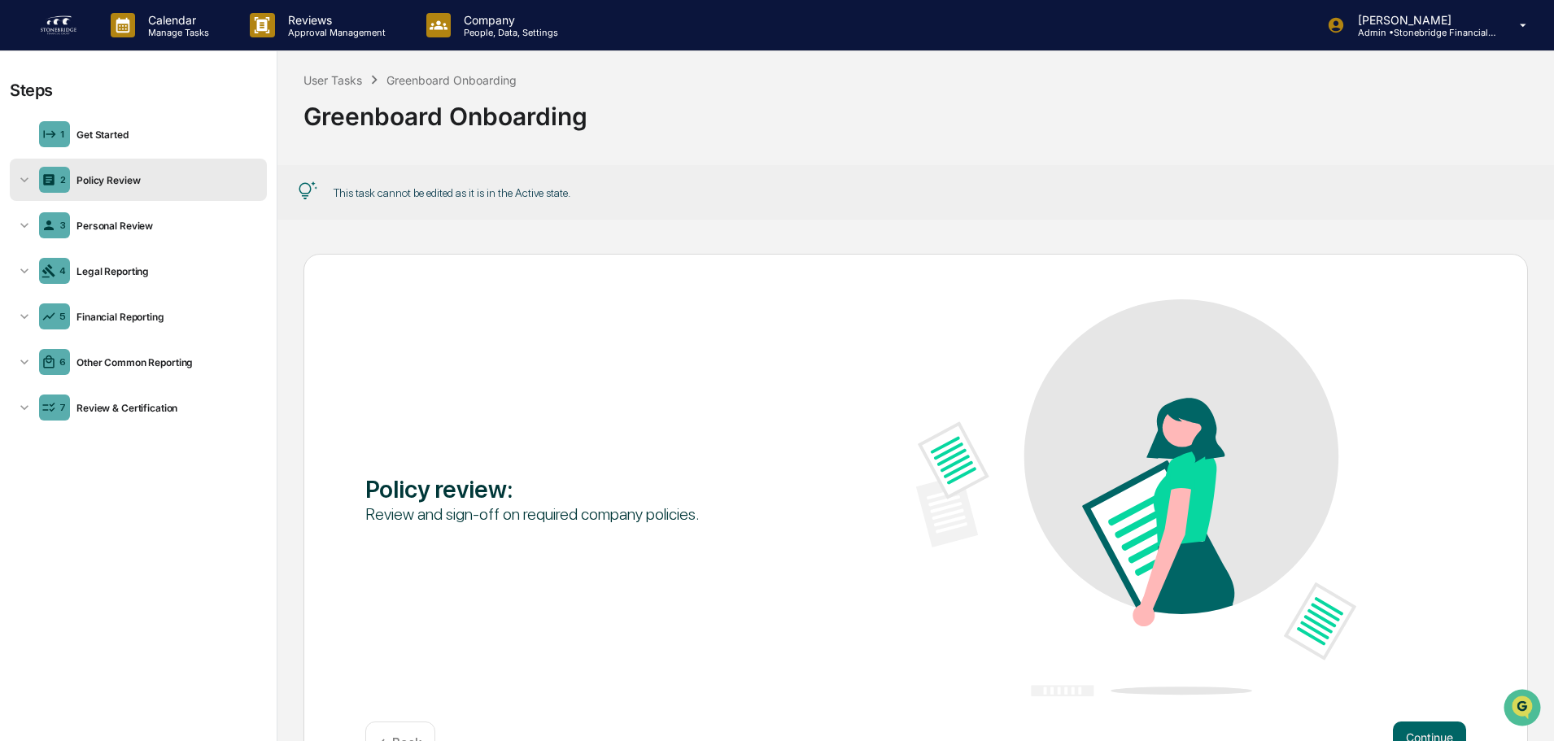
scroll to position [83, 0]
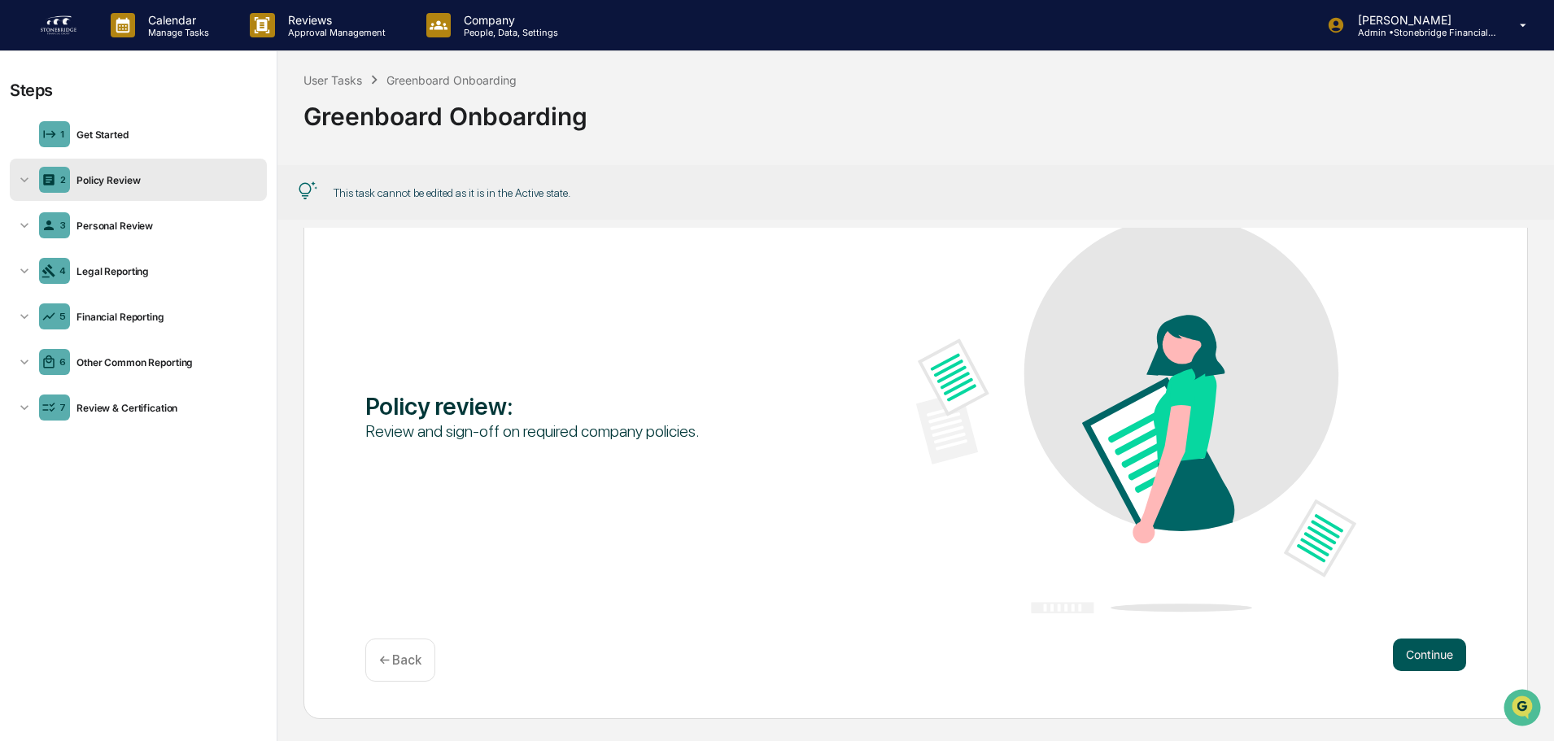
click at [1393, 649] on button "Continue" at bounding box center [1429, 655] width 73 height 33
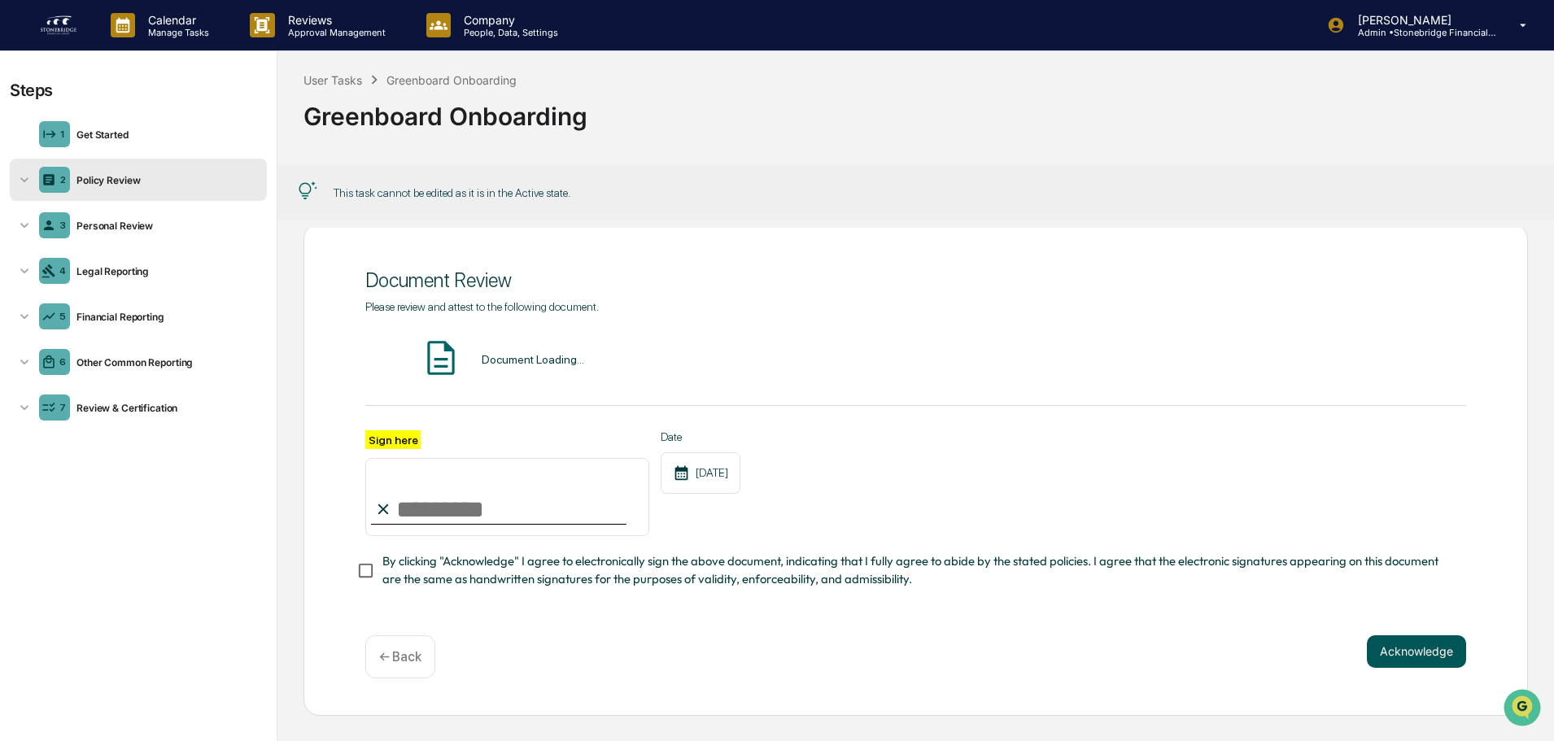
scroll to position [35, 0]
click at [1393, 649] on button "Acknowledge" at bounding box center [1416, 652] width 99 height 33
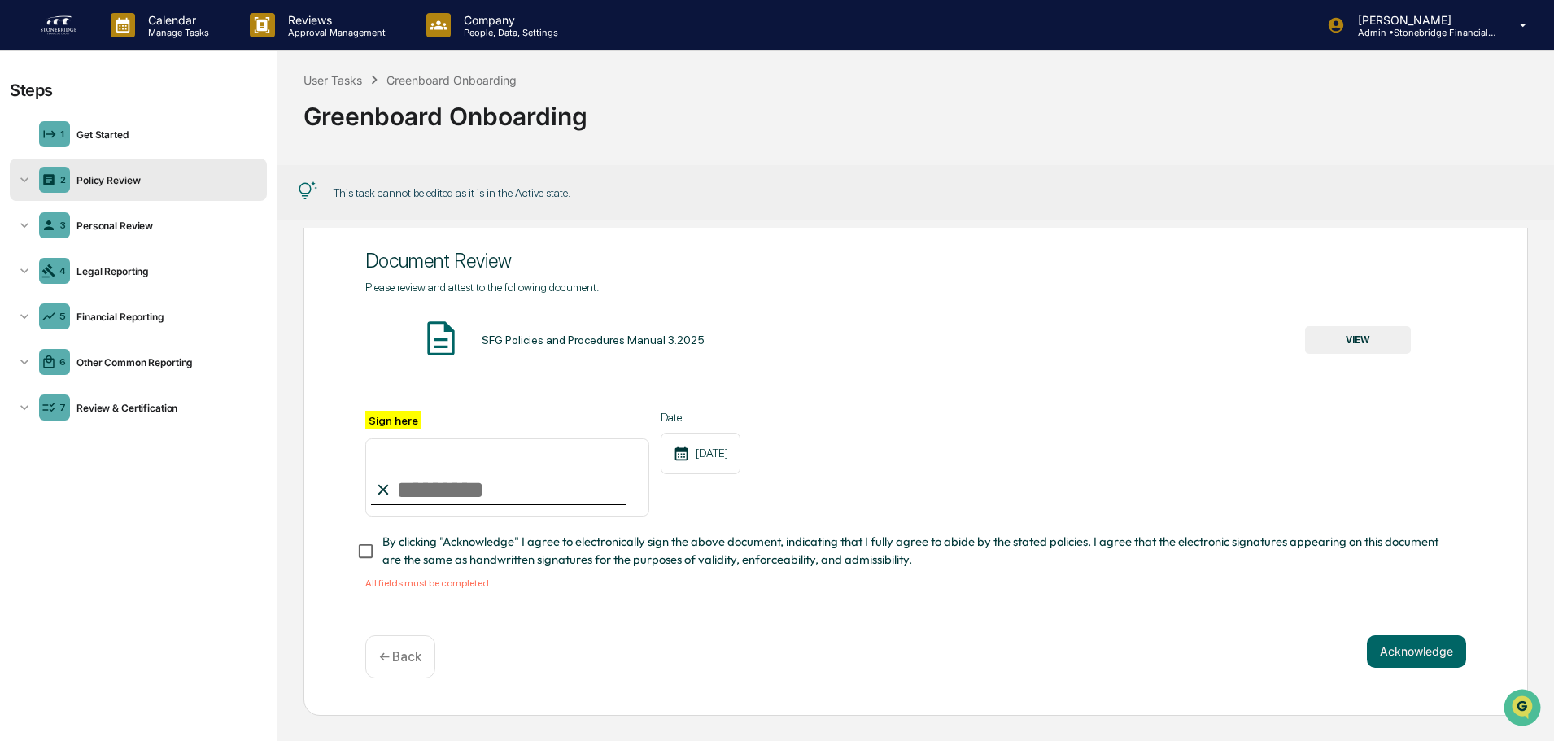
click at [632, 553] on span "By clicking "Acknowledge" I agree to electronically sign the above document, in…" at bounding box center [918, 551] width 1071 height 37
click at [1385, 645] on button "Acknowledge" at bounding box center [1416, 652] width 99 height 33
click at [555, 477] on input "Sign here" at bounding box center [507, 478] width 284 height 78
type input "**********"
click at [1425, 654] on button "Acknowledge" at bounding box center [1416, 652] width 99 height 33
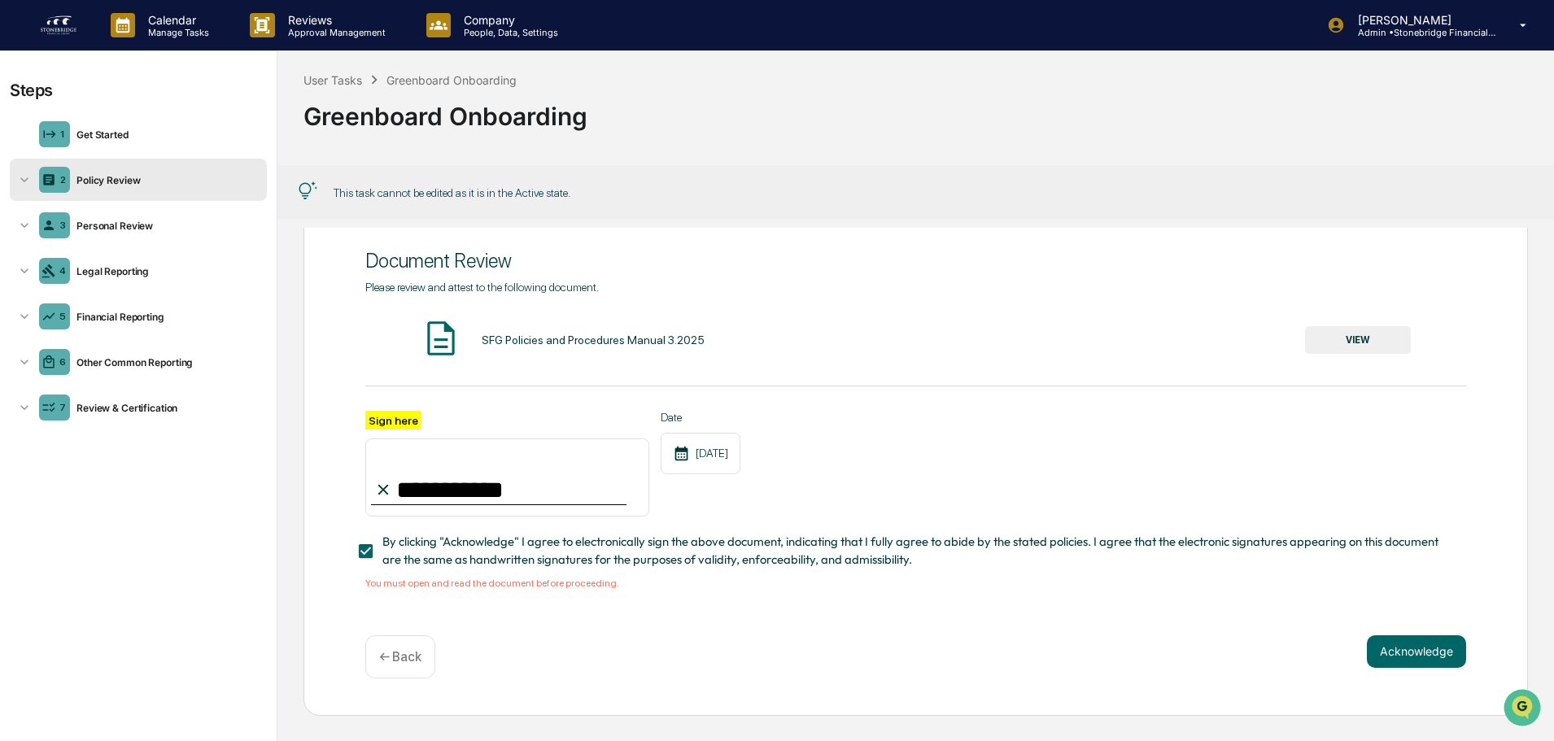
click at [1323, 360] on div "**********" at bounding box center [915, 435] width 1101 height 308
click at [1323, 326] on button "VIEW" at bounding box center [1358, 340] width 106 height 28
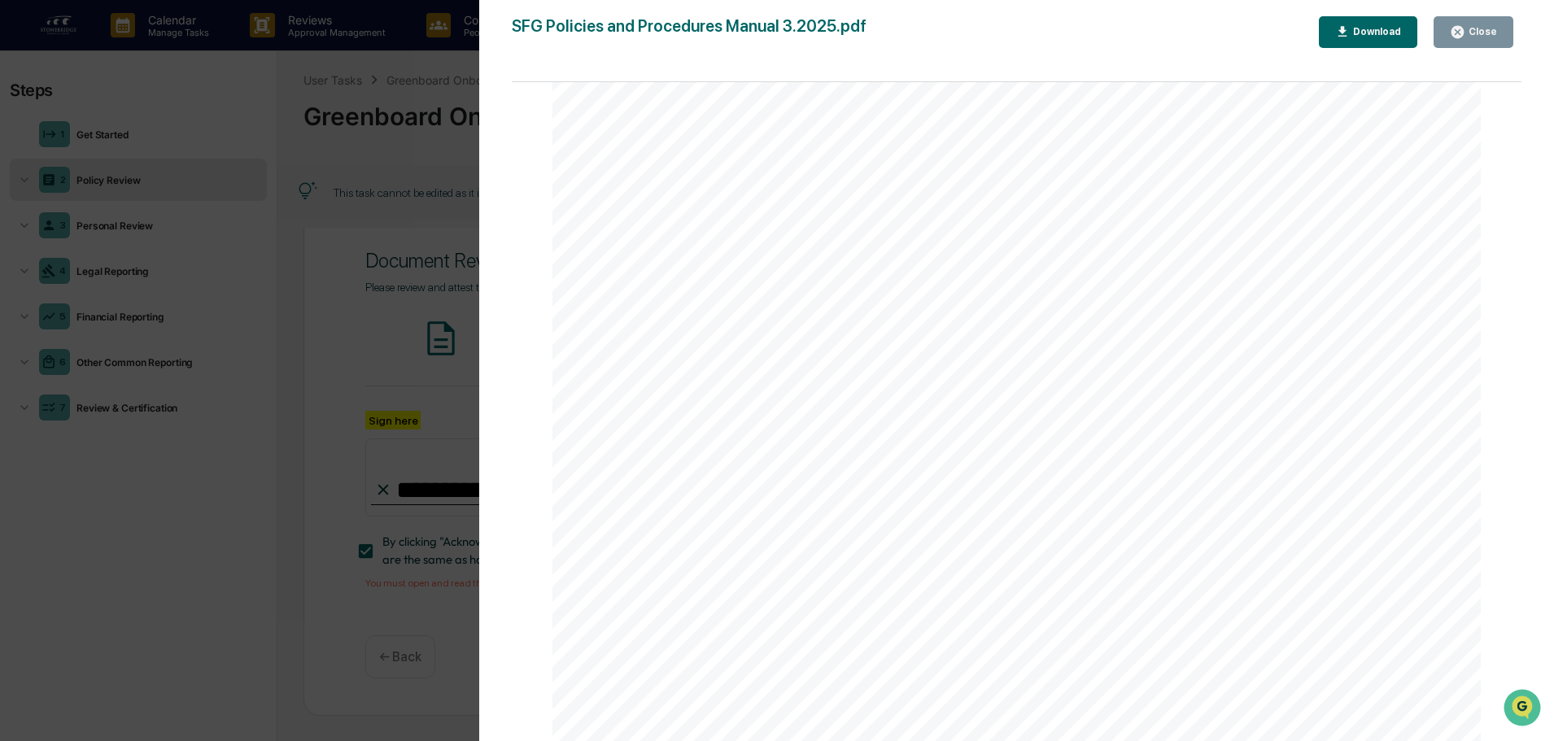
scroll to position [1, 0]
click at [1462, 51] on div "SFG Policies and Procedures Manual 3.2025.pdf Close Download Page 1/79 Policies…" at bounding box center [1017, 386] width 1011 height 741
click at [1460, 42] on button "Close" at bounding box center [1474, 32] width 80 height 32
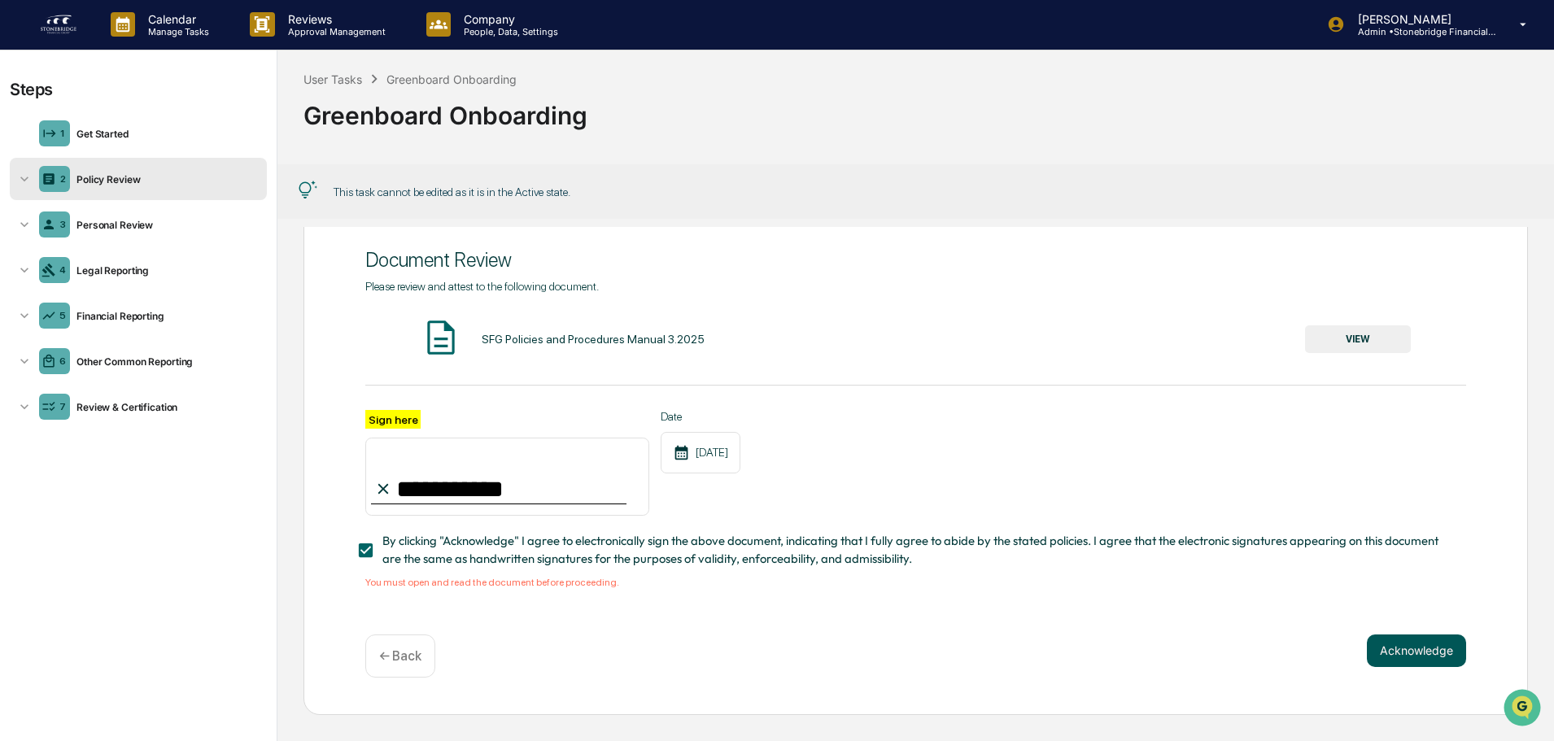
click at [1385, 660] on button "Acknowledge" at bounding box center [1416, 651] width 99 height 33
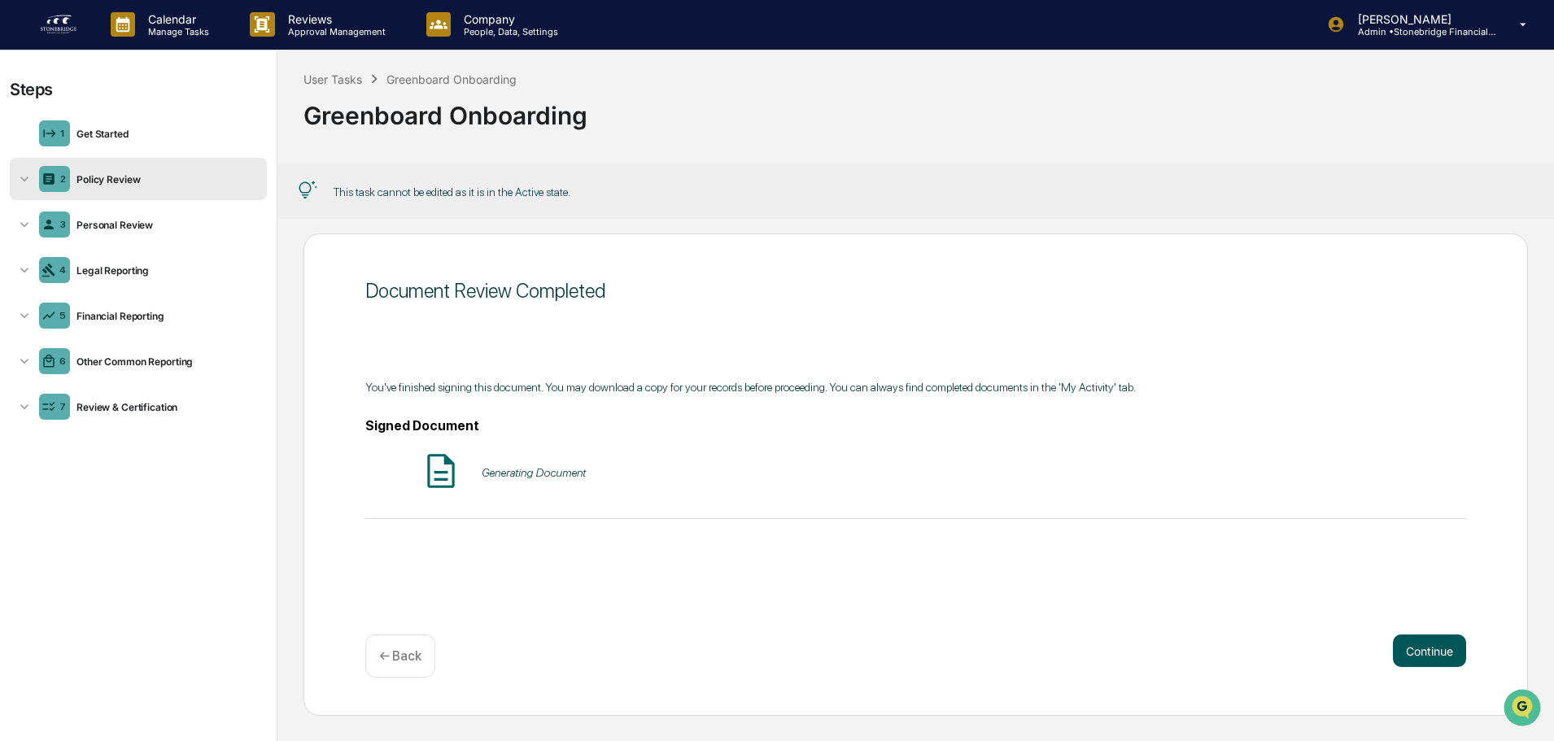
click at [1440, 662] on button "Continue" at bounding box center [1429, 651] width 73 height 33
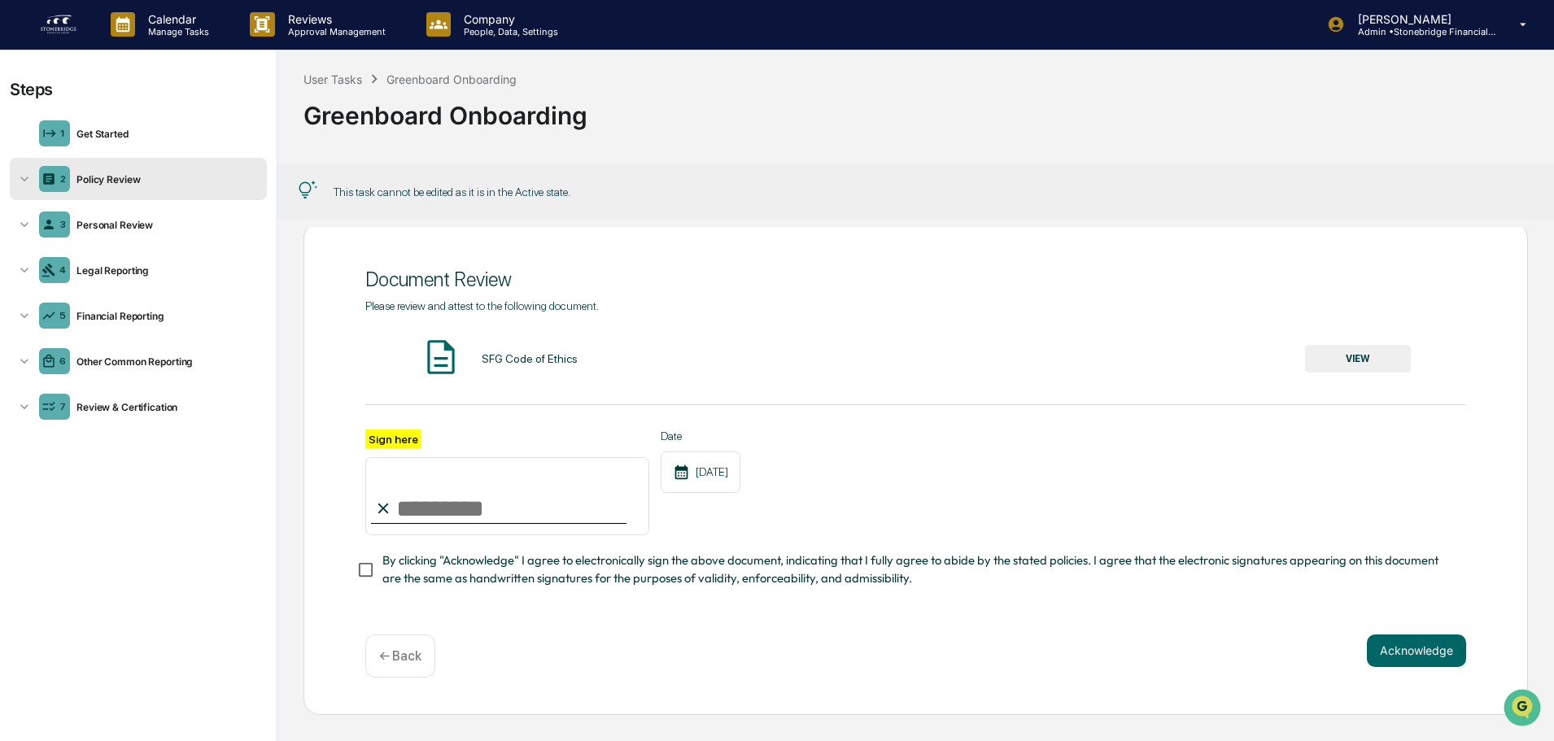
click at [1315, 364] on button "VIEW" at bounding box center [1358, 359] width 106 height 28
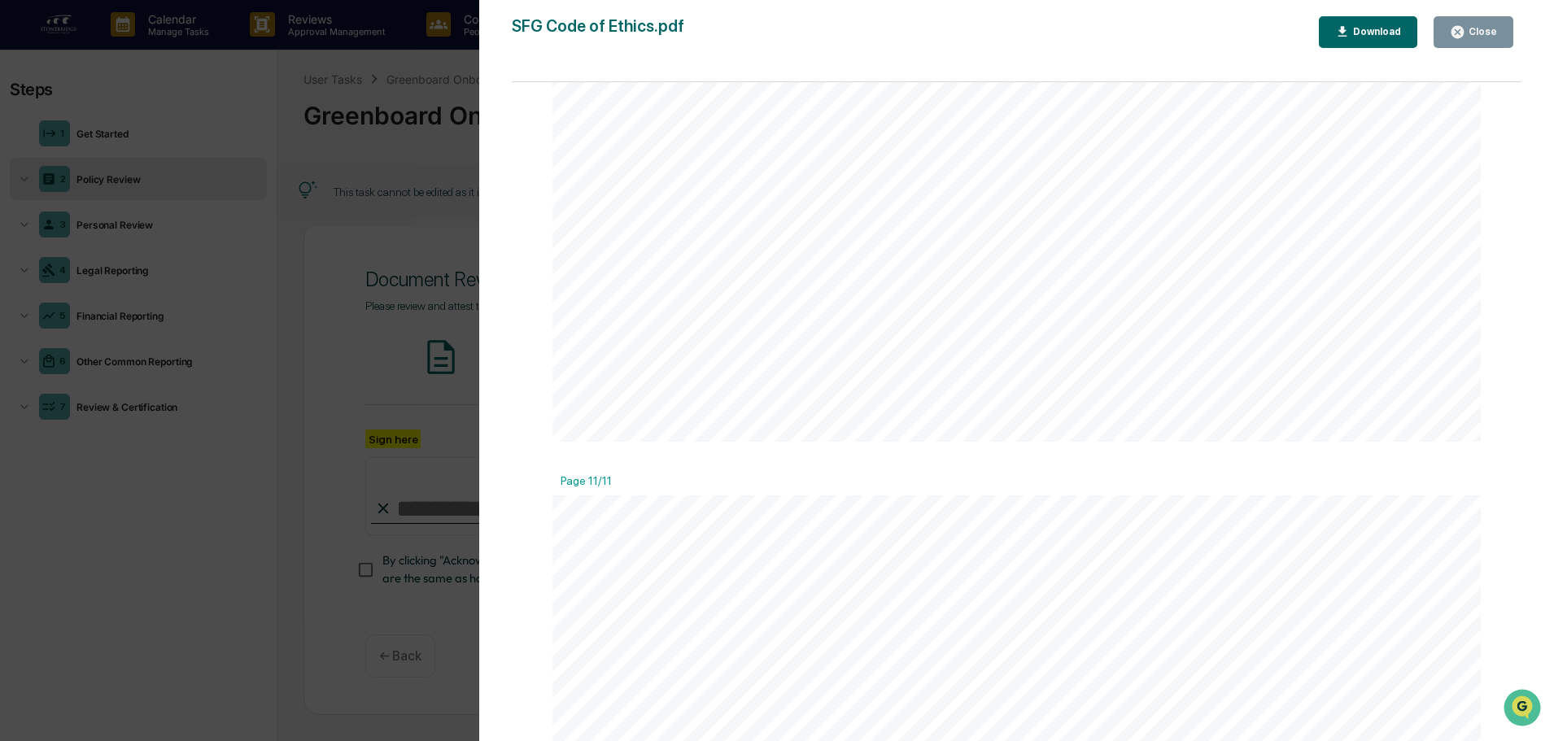
scroll to position [13138, 0]
click at [1477, 37] on div "Close" at bounding box center [1482, 31] width 32 height 11
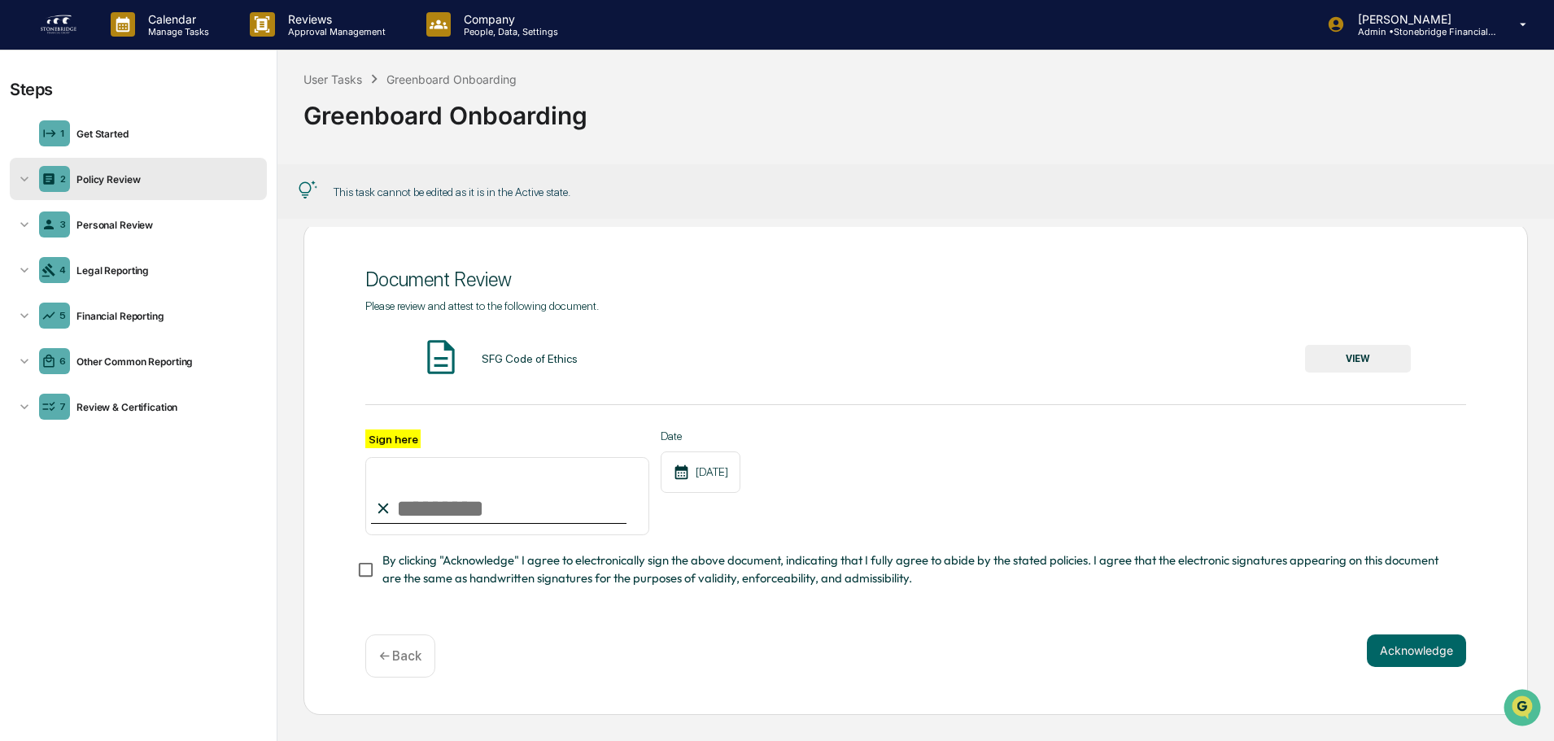
click at [438, 501] on input "Sign here" at bounding box center [507, 496] width 284 height 78
type input "**********"
click at [400, 576] on span "By clicking "Acknowledge" I agree to electronically sign the above document, in…" at bounding box center [918, 570] width 1071 height 37
click at [1381, 662] on button "Acknowledge" at bounding box center [1416, 651] width 99 height 33
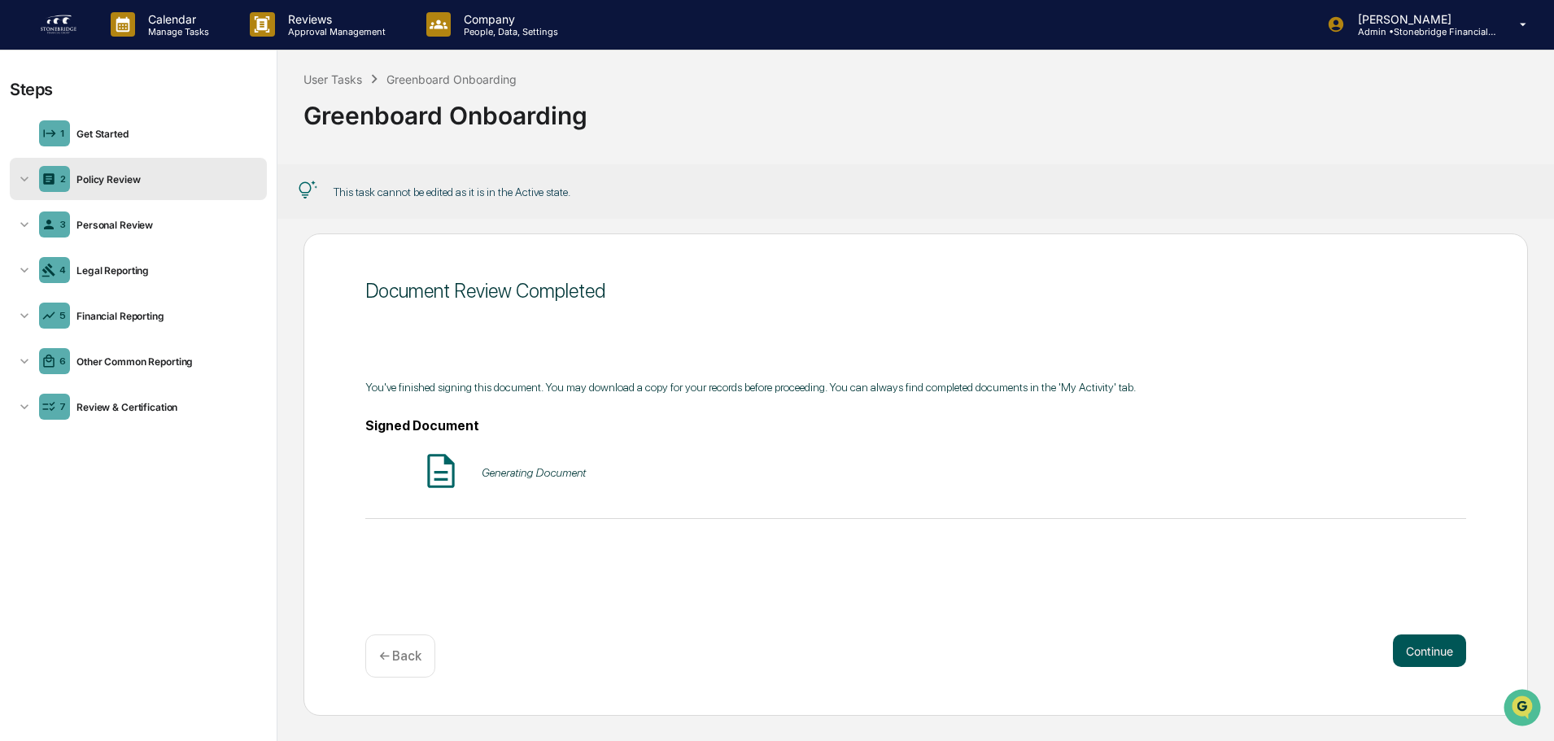
click at [1438, 656] on button "Continue" at bounding box center [1429, 651] width 73 height 33
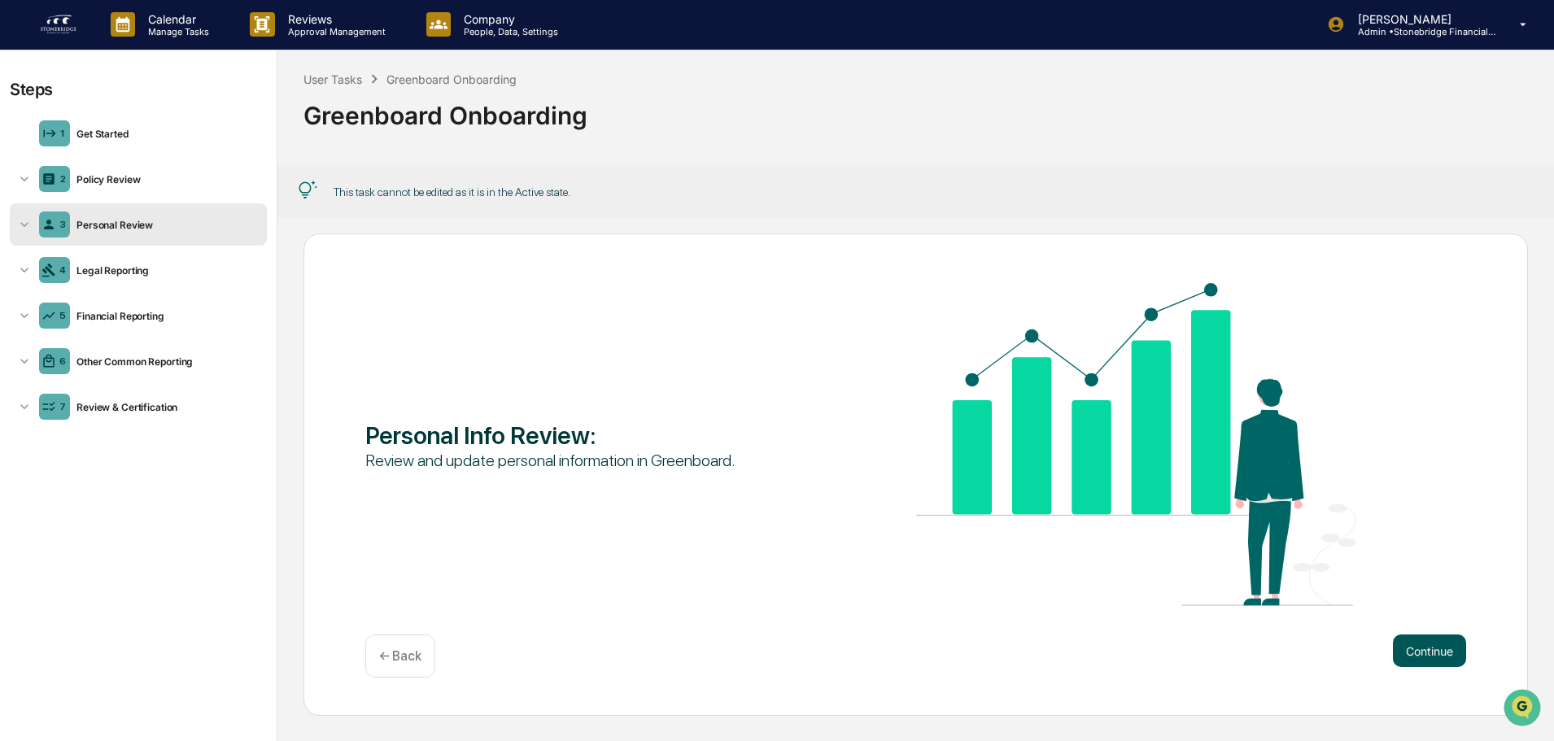
click at [1437, 656] on button "Continue" at bounding box center [1429, 651] width 73 height 33
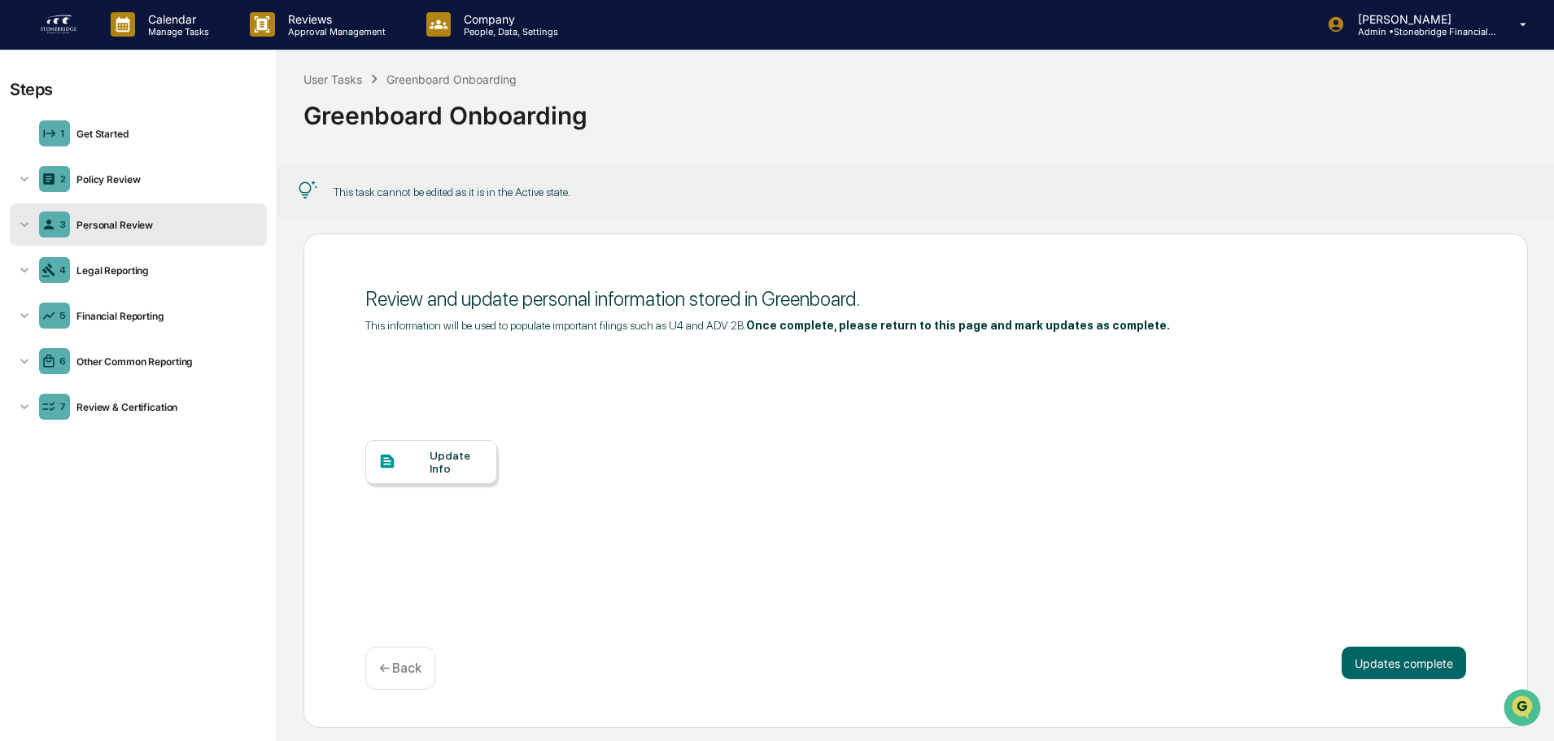
click at [436, 461] on div "Update Info" at bounding box center [457, 462] width 55 height 26
click at [155, 251] on div "4 Legal Reporting" at bounding box center [138, 270] width 257 height 42
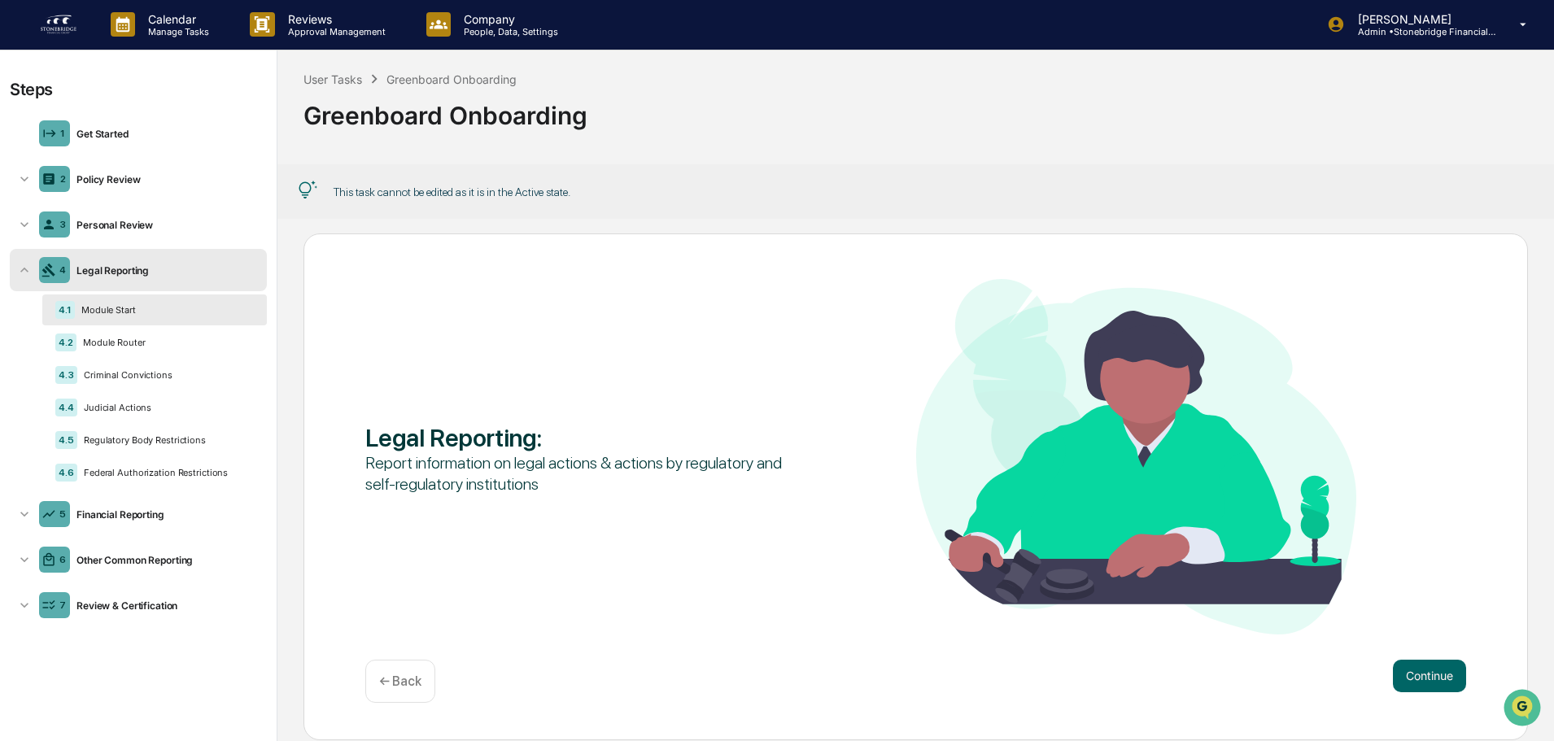
click at [242, 308] on div "Module Start" at bounding box center [164, 309] width 179 height 11
click at [1414, 671] on button "Continue" at bounding box center [1429, 676] width 73 height 33
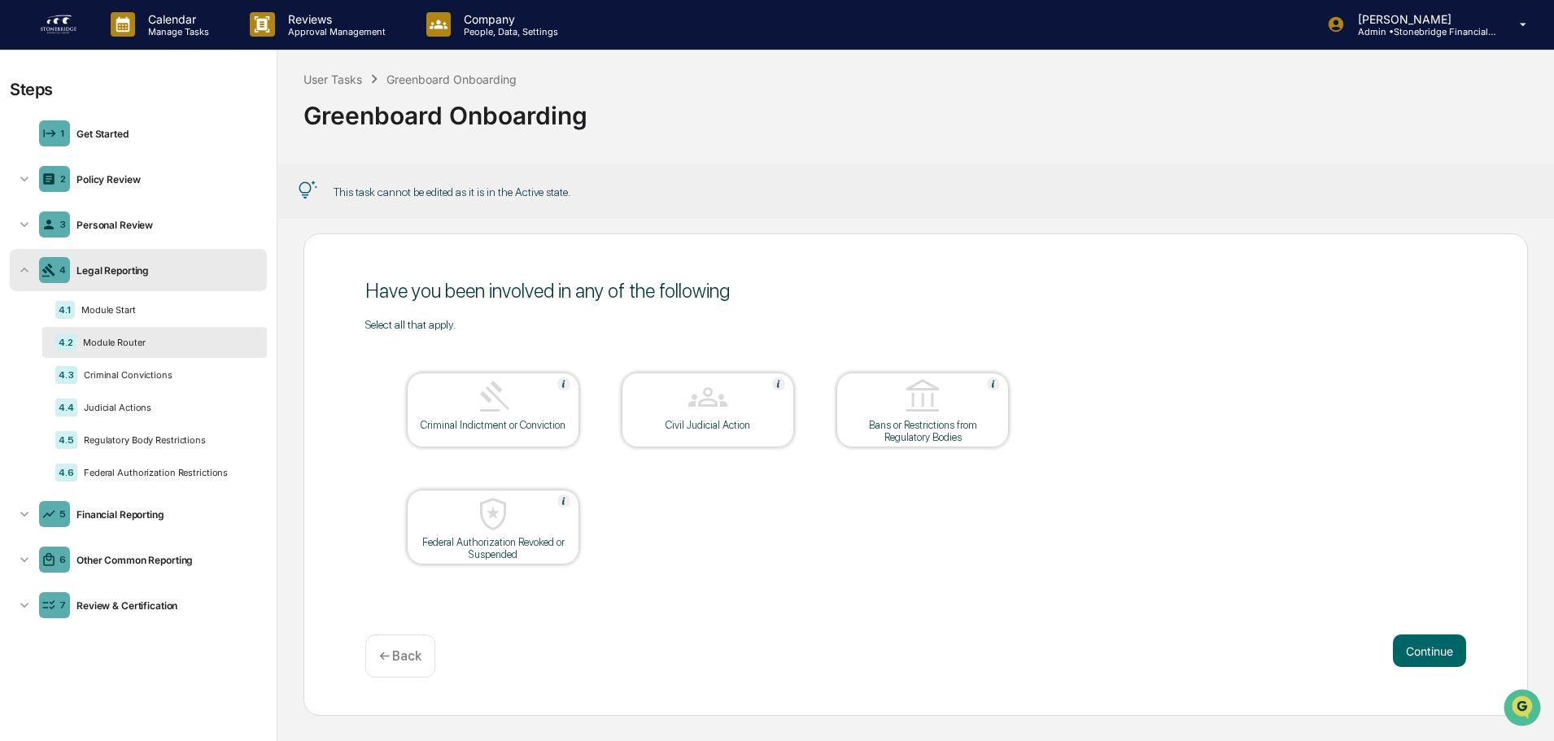
click at [515, 422] on div "Criminal Indictment or Conviction" at bounding box center [493, 425] width 146 height 12
click at [515, 422] on div "Criminal Indictment or Conviction" at bounding box center [493, 431] width 146 height 24
click at [1412, 649] on button "Continue" at bounding box center [1429, 651] width 73 height 33
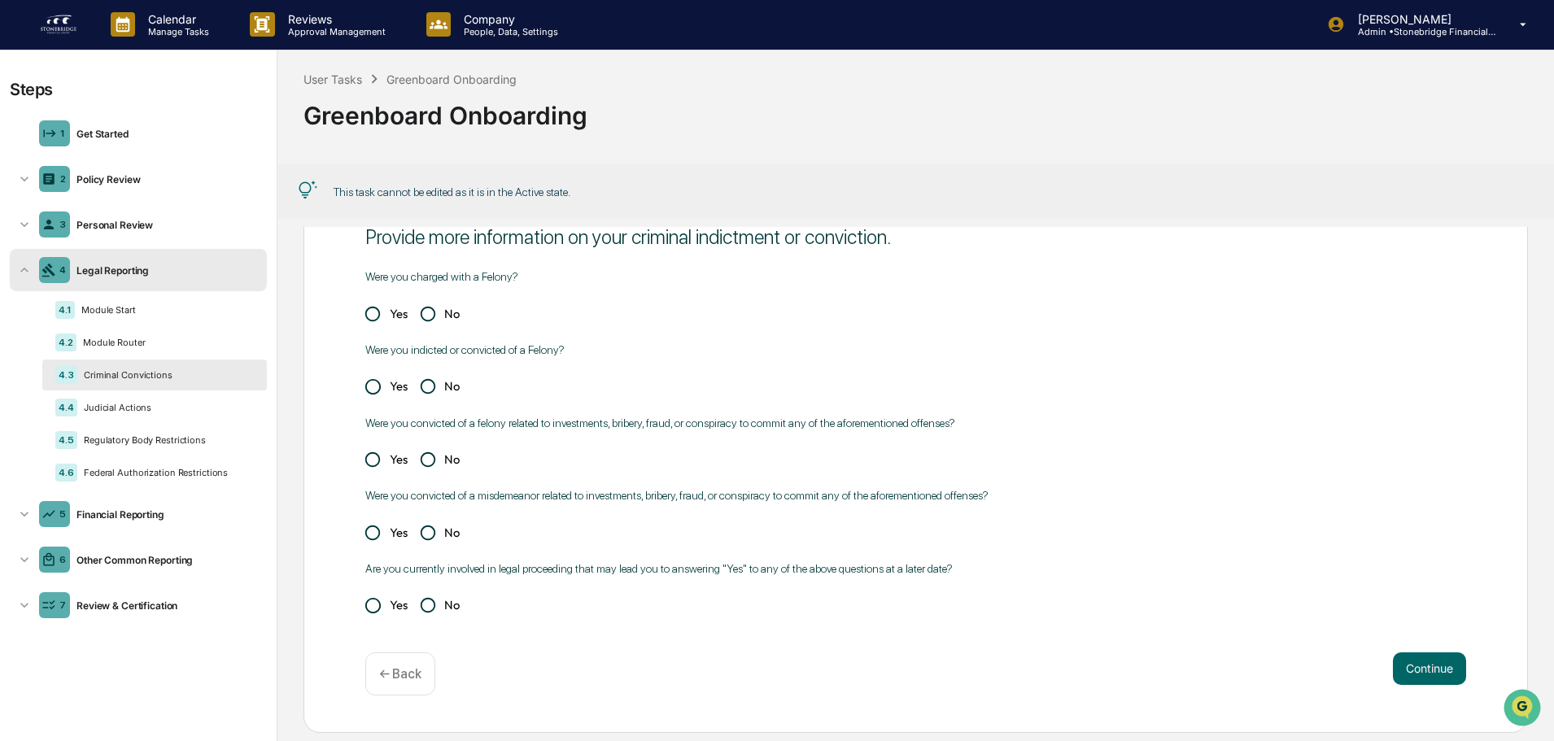
scroll to position [74, 0]
click at [1420, 664] on button "Continue" at bounding box center [1429, 668] width 73 height 33
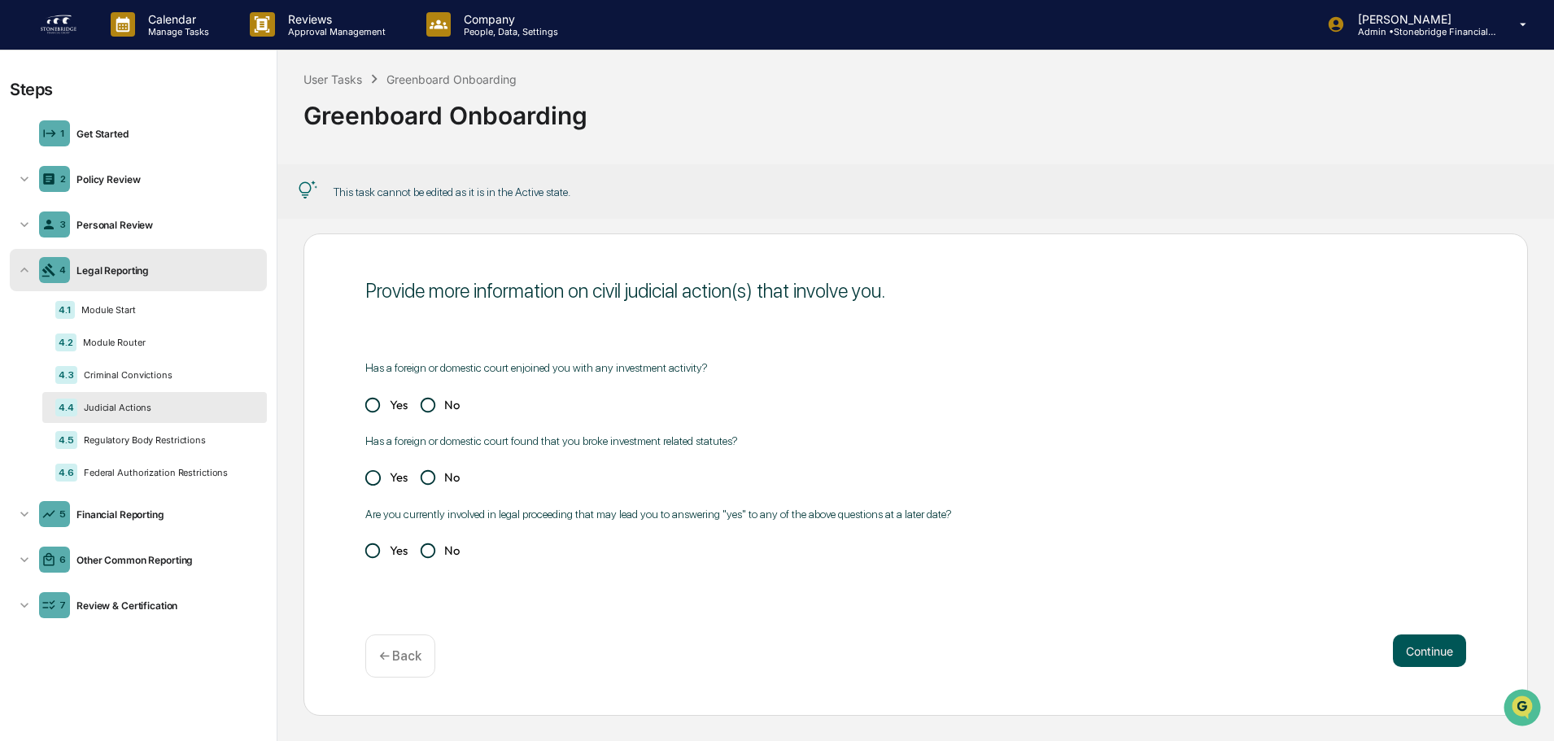
click at [1420, 664] on button "Continue" at bounding box center [1429, 651] width 73 height 33
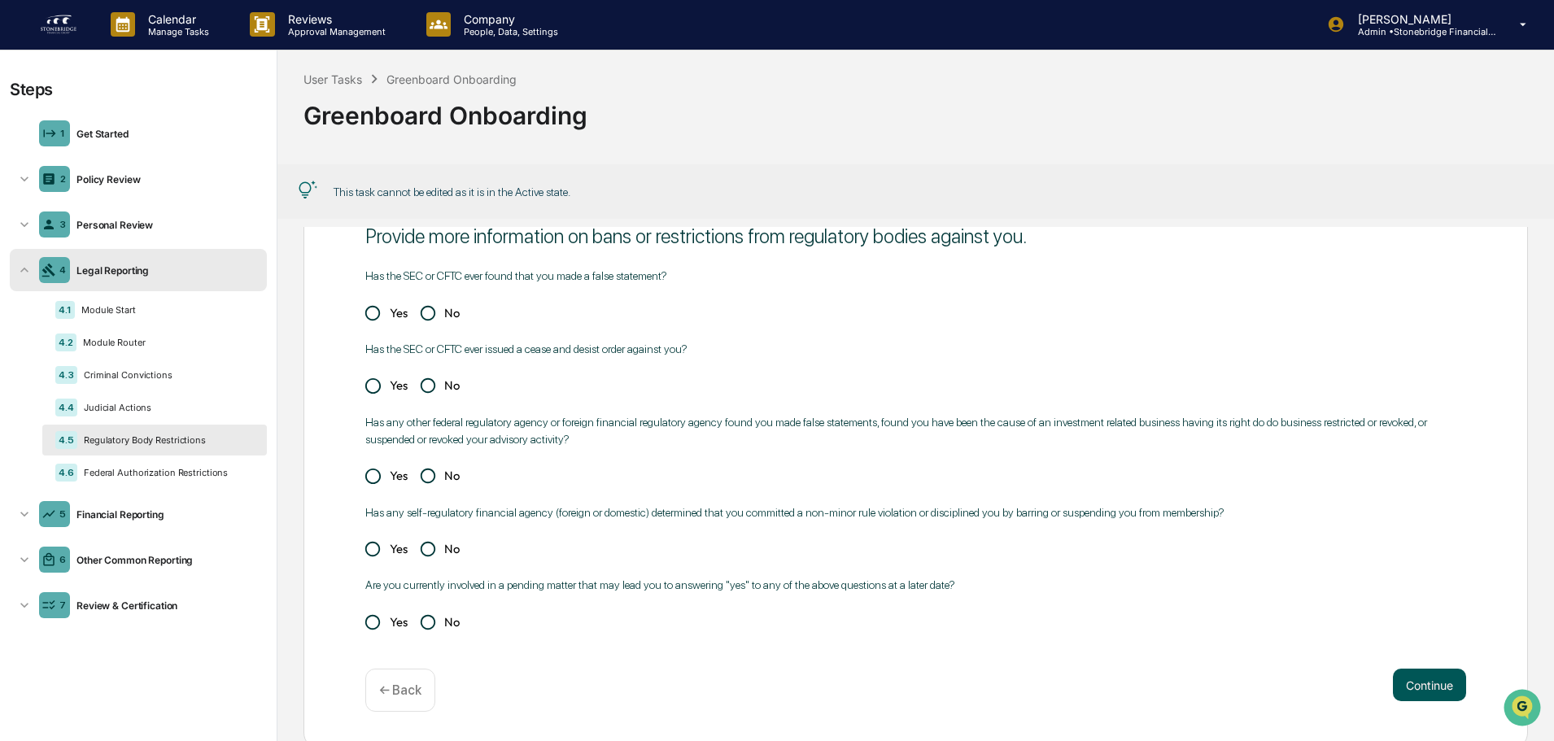
click at [1423, 693] on button "Continue" at bounding box center [1429, 685] width 73 height 33
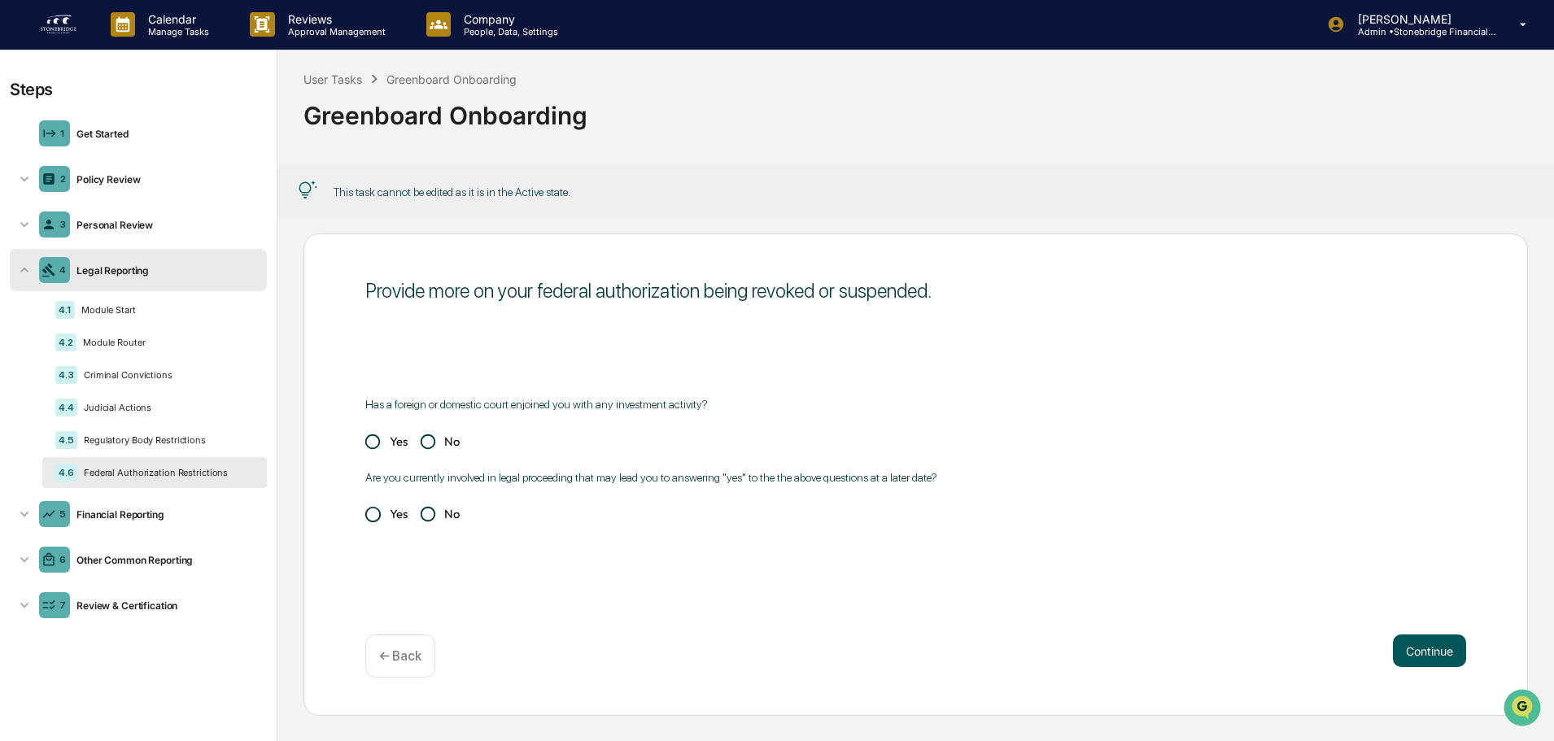
click at [1423, 693] on div "Provide more on your federal authorization being revoked or suspended. Has a fo…" at bounding box center [916, 475] width 1225 height 482
click at [167, 527] on div "5 Financial Reporting" at bounding box center [138, 514] width 257 height 42
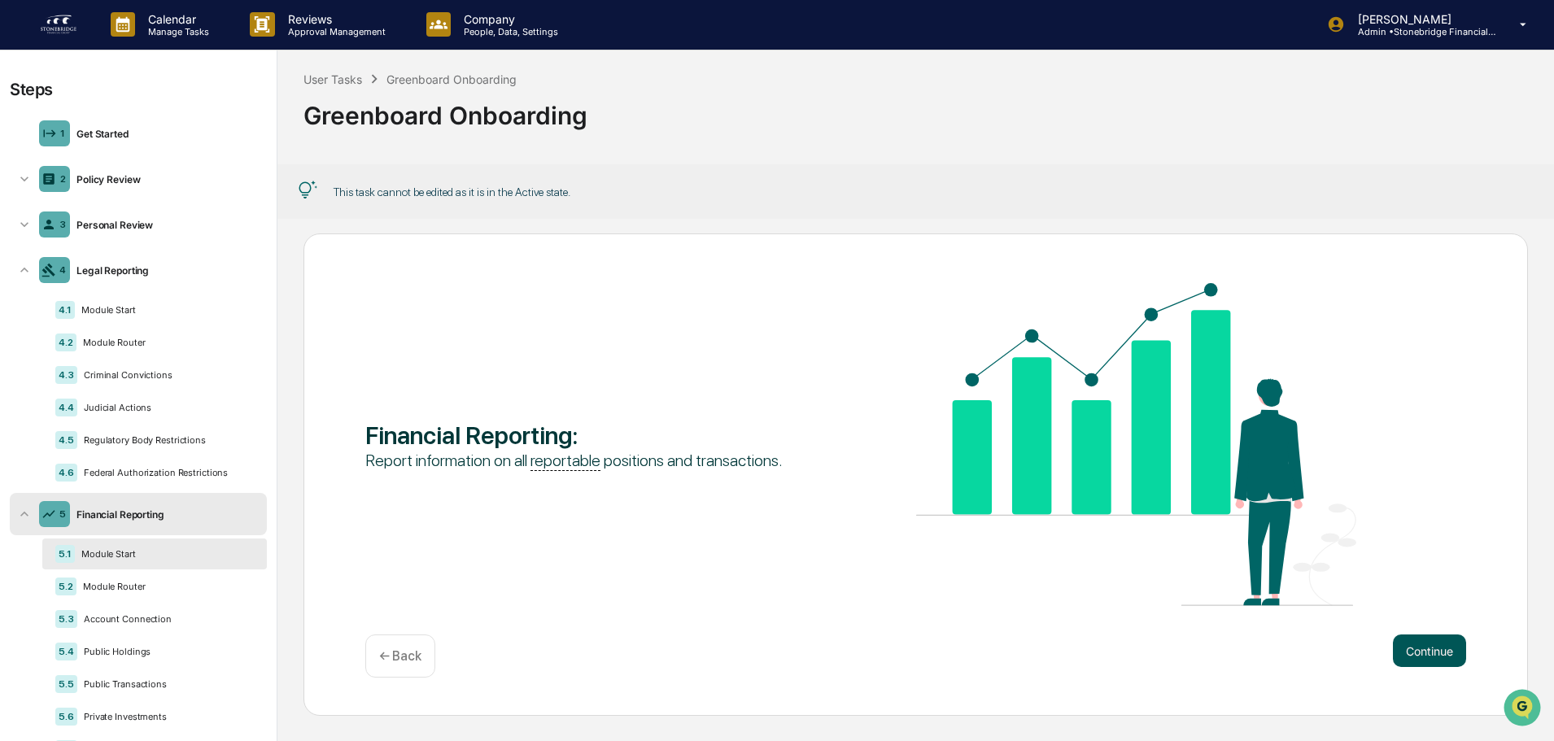
click at [1433, 658] on button "Continue" at bounding box center [1429, 651] width 73 height 33
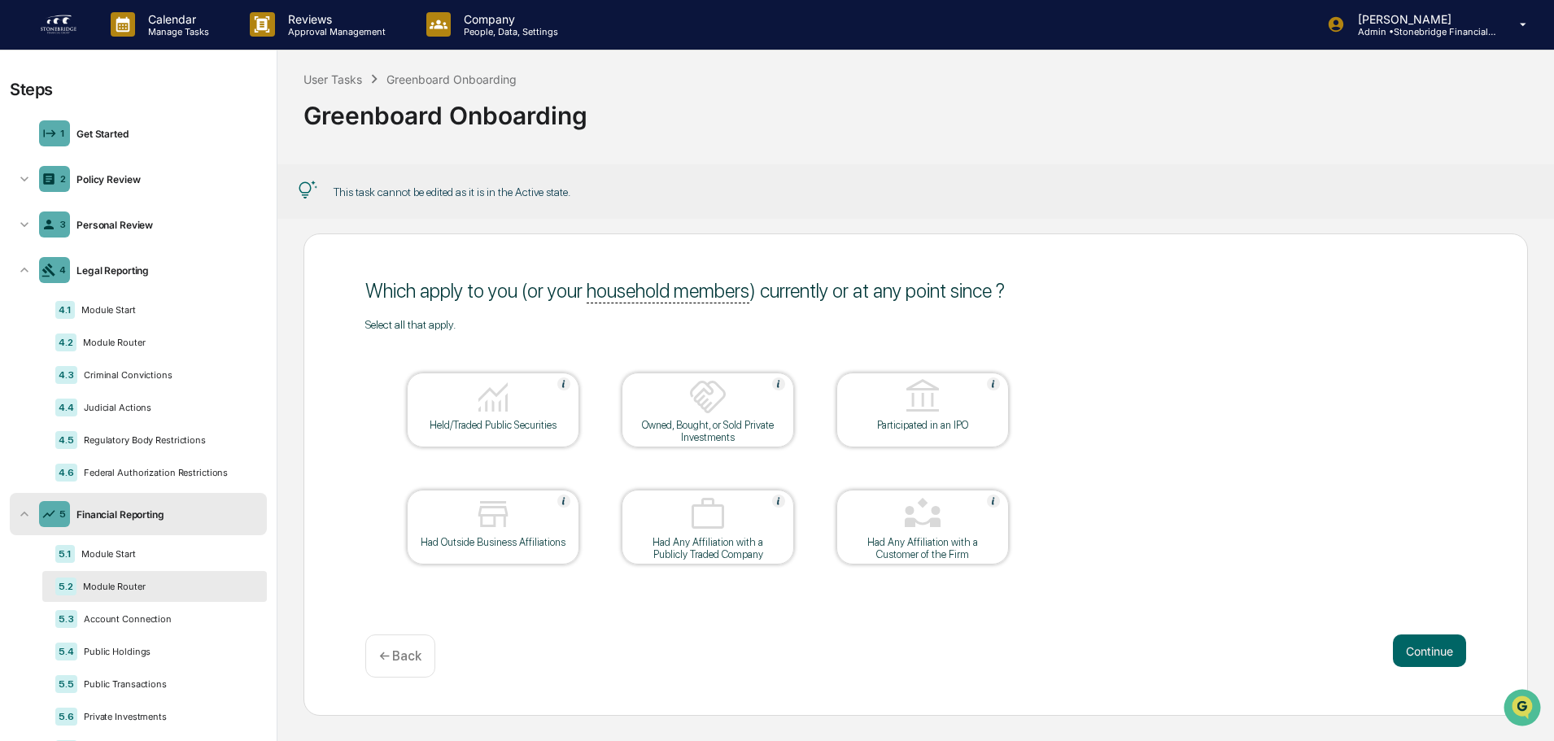
click at [526, 535] on div at bounding box center [493, 516] width 163 height 42
click at [512, 425] on div "Held/Traded Public Securities" at bounding box center [493, 425] width 146 height 12
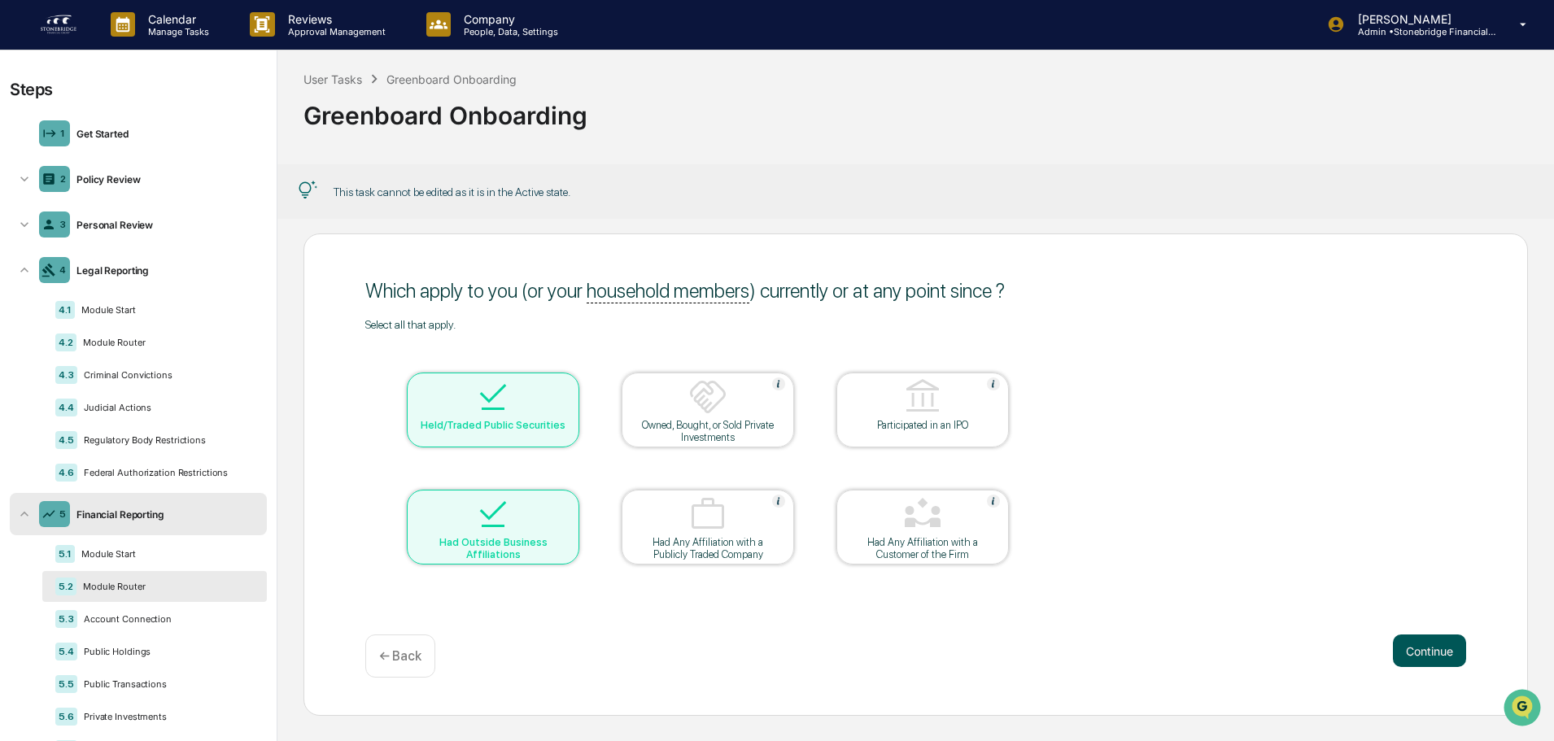
click at [1421, 662] on button "Continue" at bounding box center [1429, 651] width 73 height 33
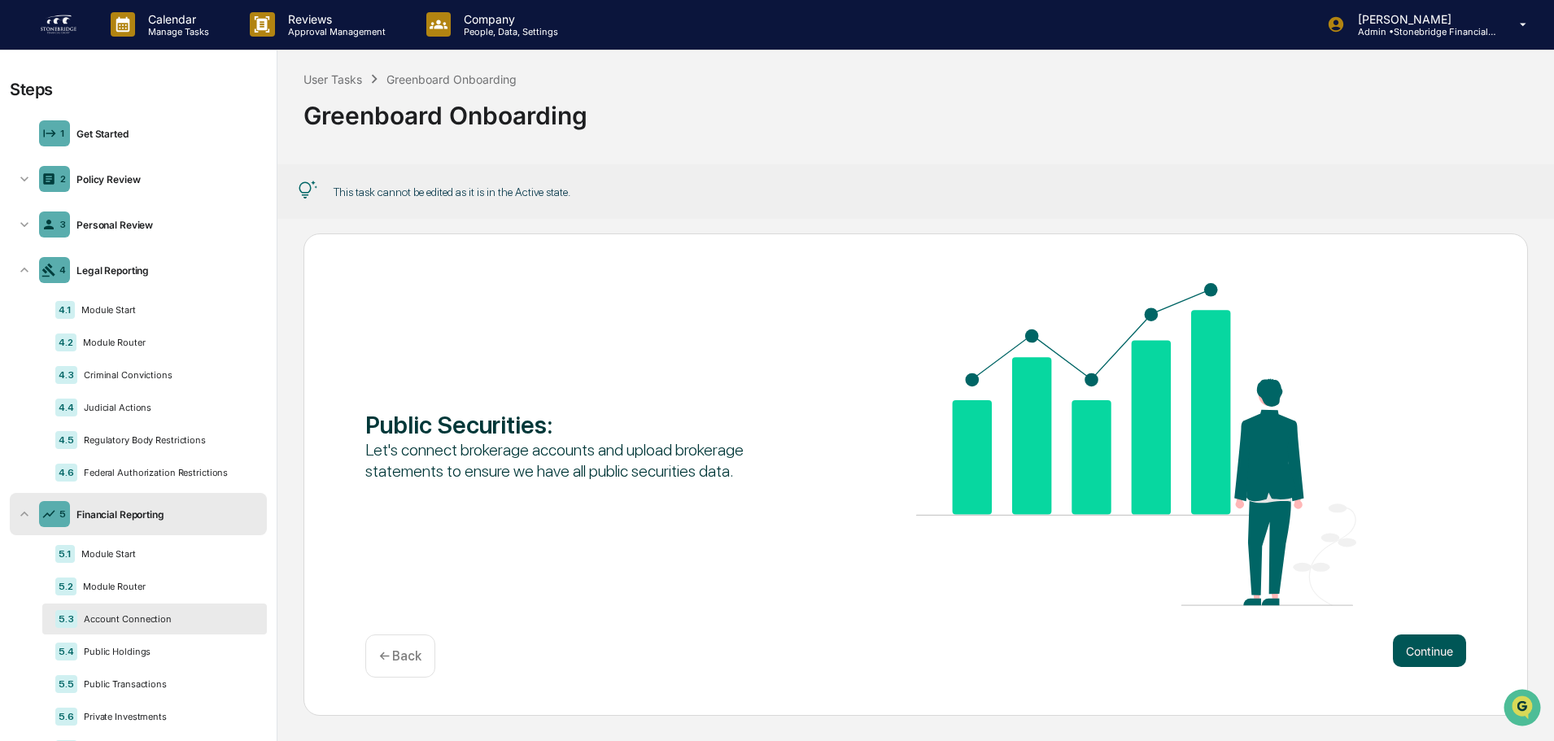
click at [1432, 666] on button "Continue" at bounding box center [1429, 651] width 73 height 33
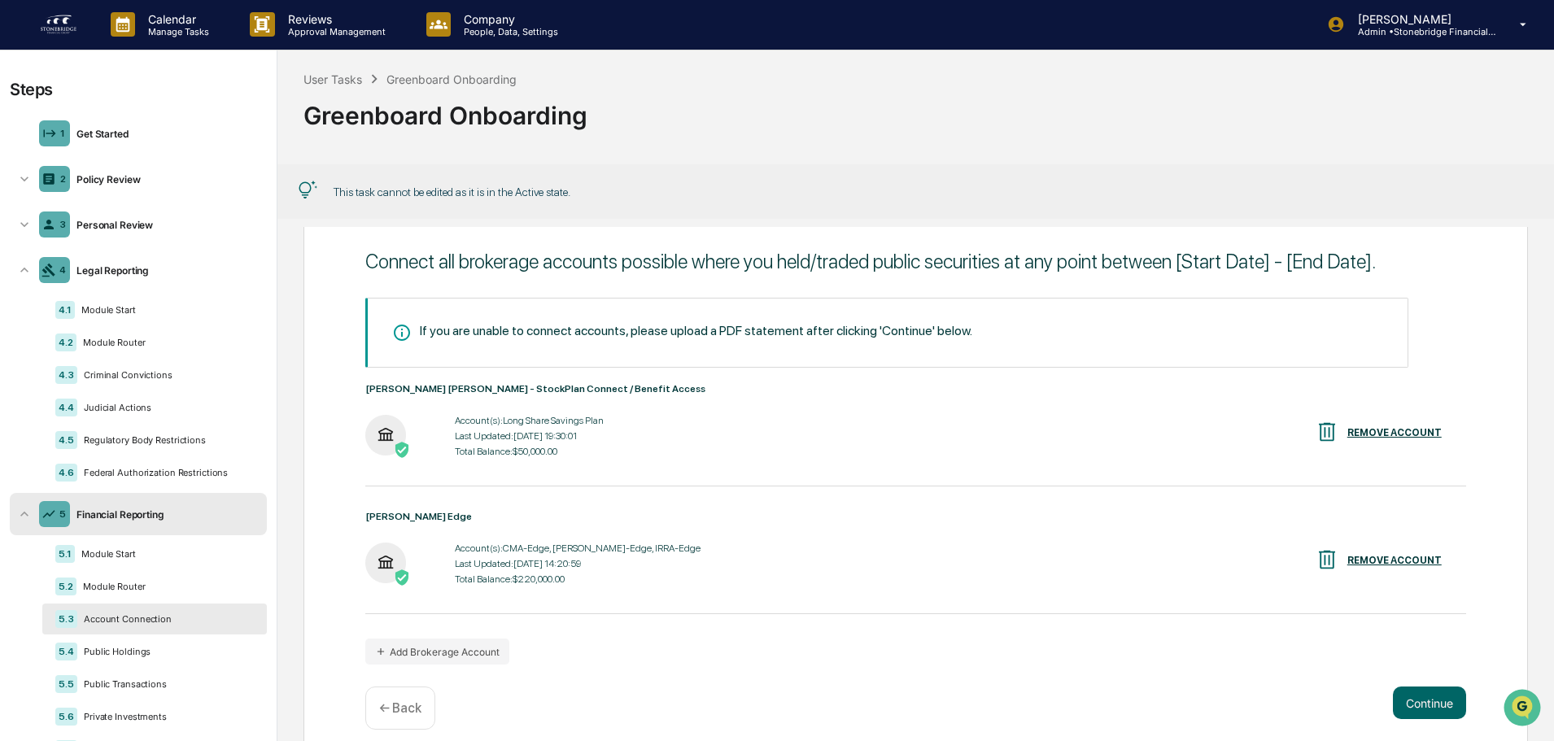
scroll to position [101, 0]
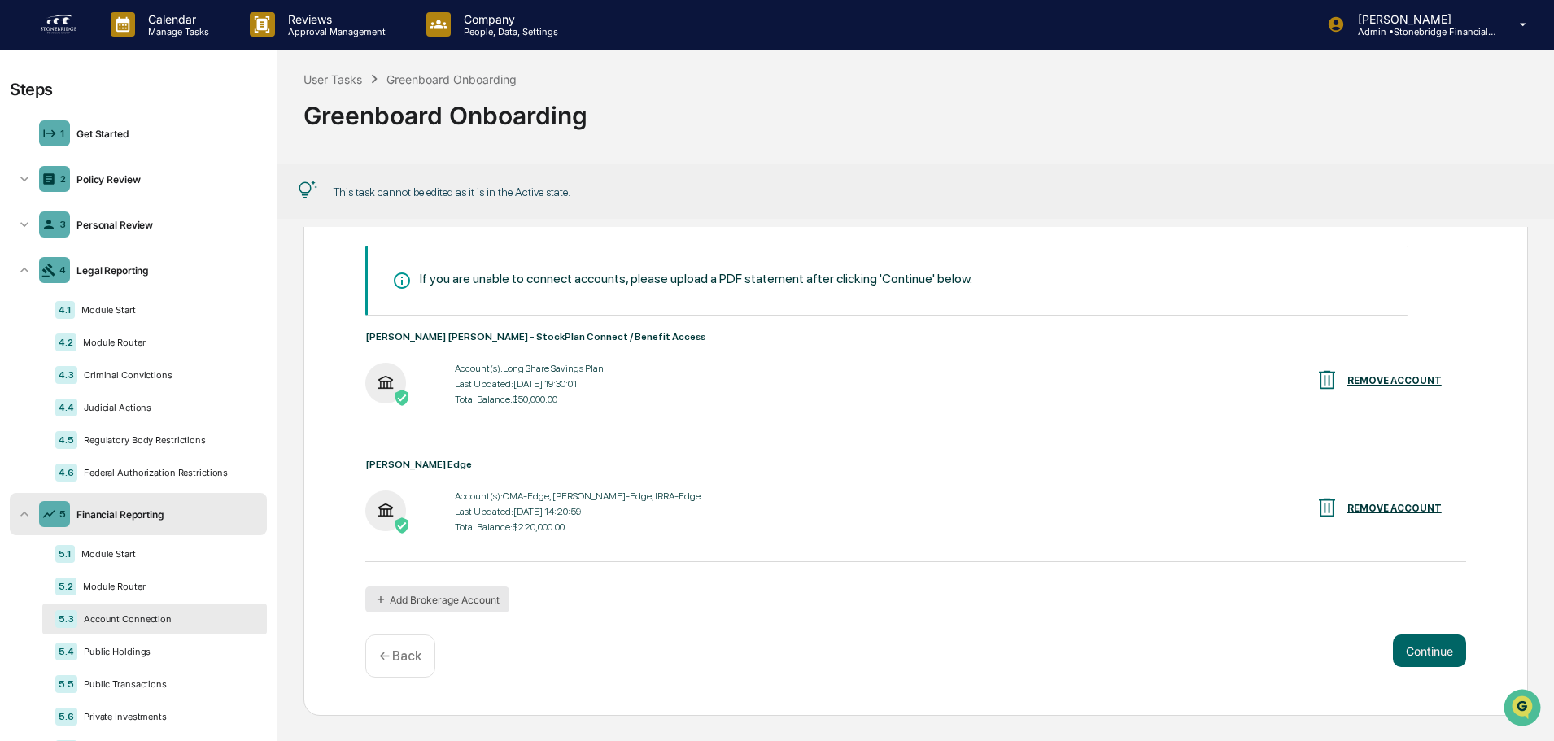
click at [447, 592] on button "Add Brokerage Account" at bounding box center [437, 600] width 144 height 26
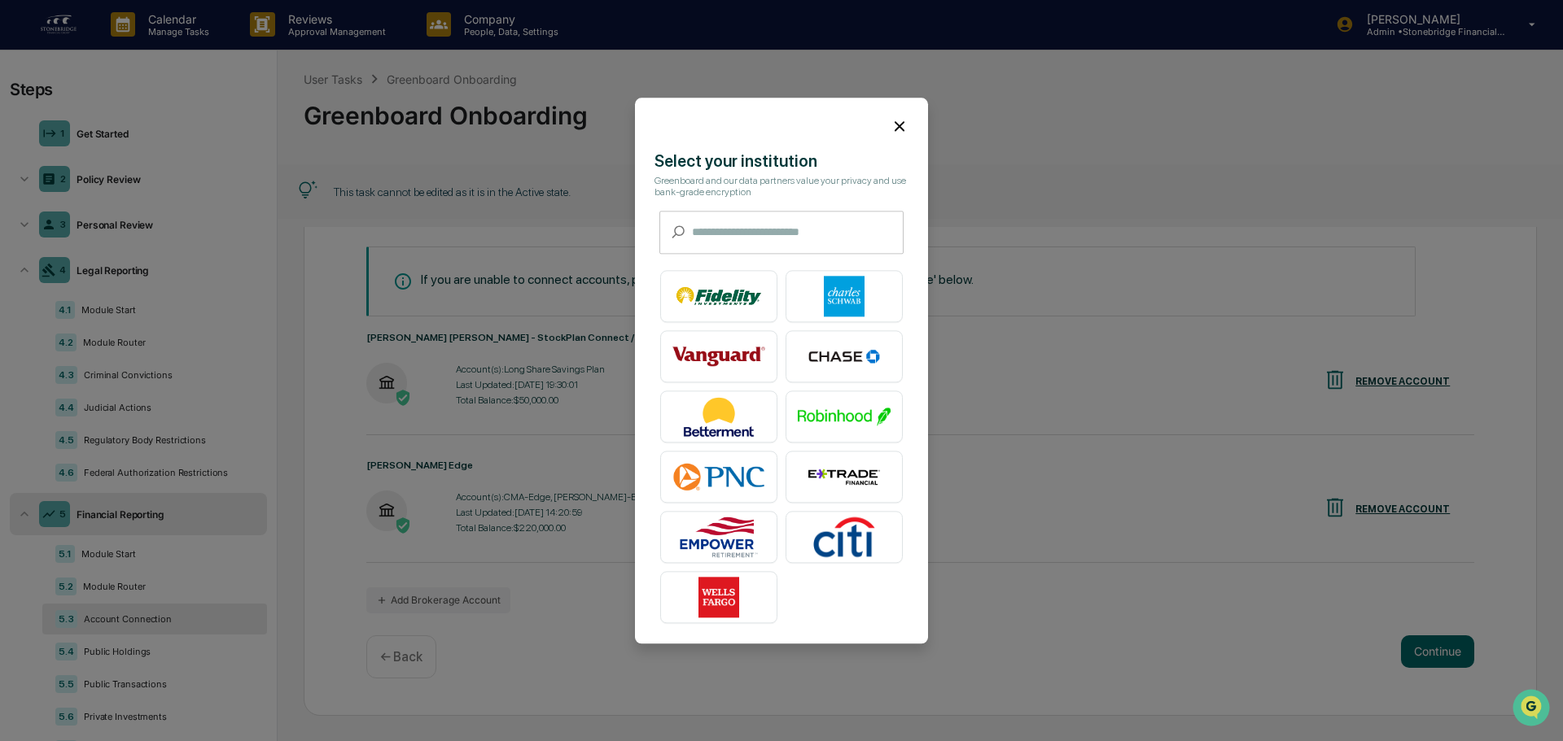
click at [898, 130] on icon at bounding box center [899, 126] width 18 height 18
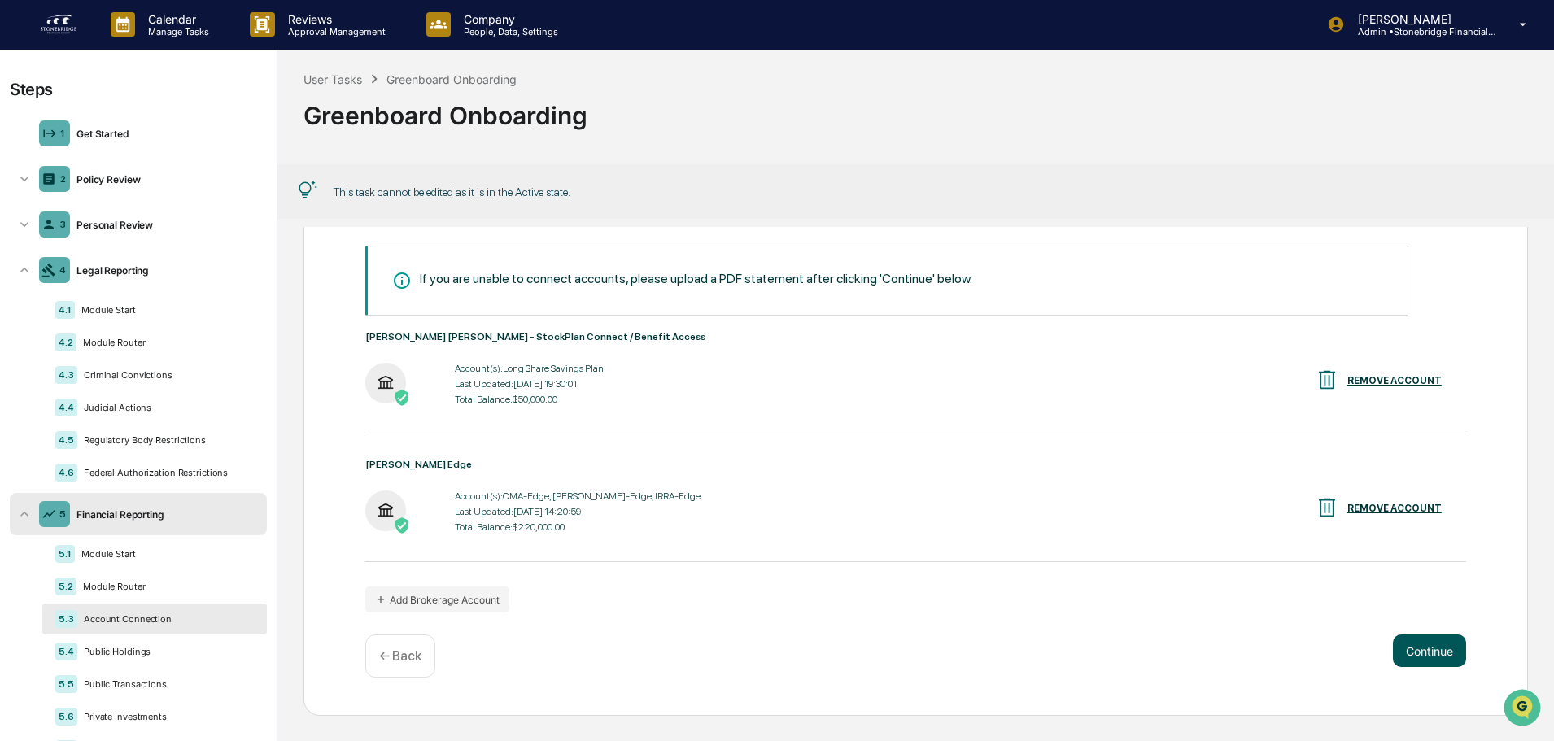
click at [1412, 667] on button "Continue" at bounding box center [1429, 651] width 73 height 33
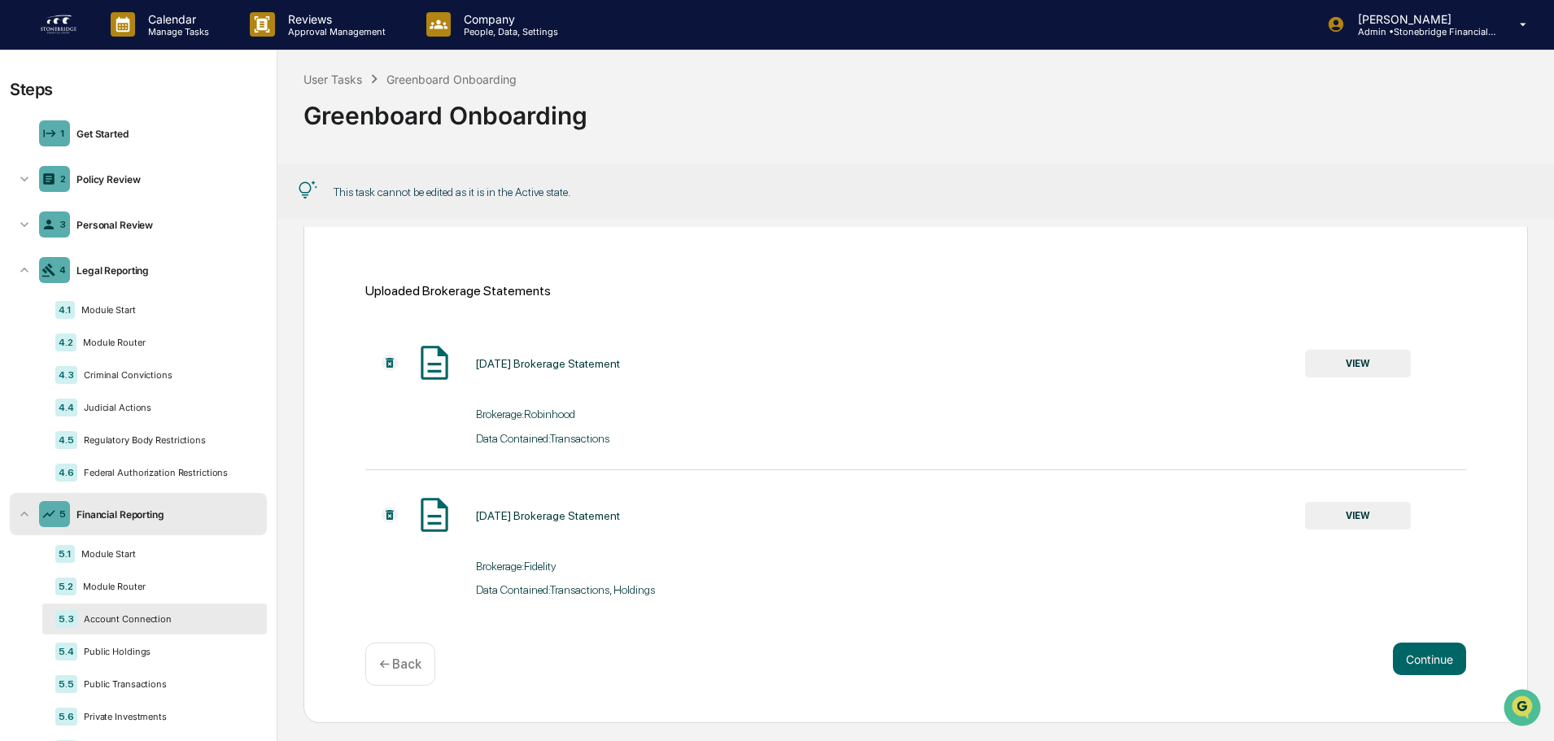
scroll to position [218, 0]
click at [1432, 670] on button "Continue" at bounding box center [1429, 658] width 73 height 33
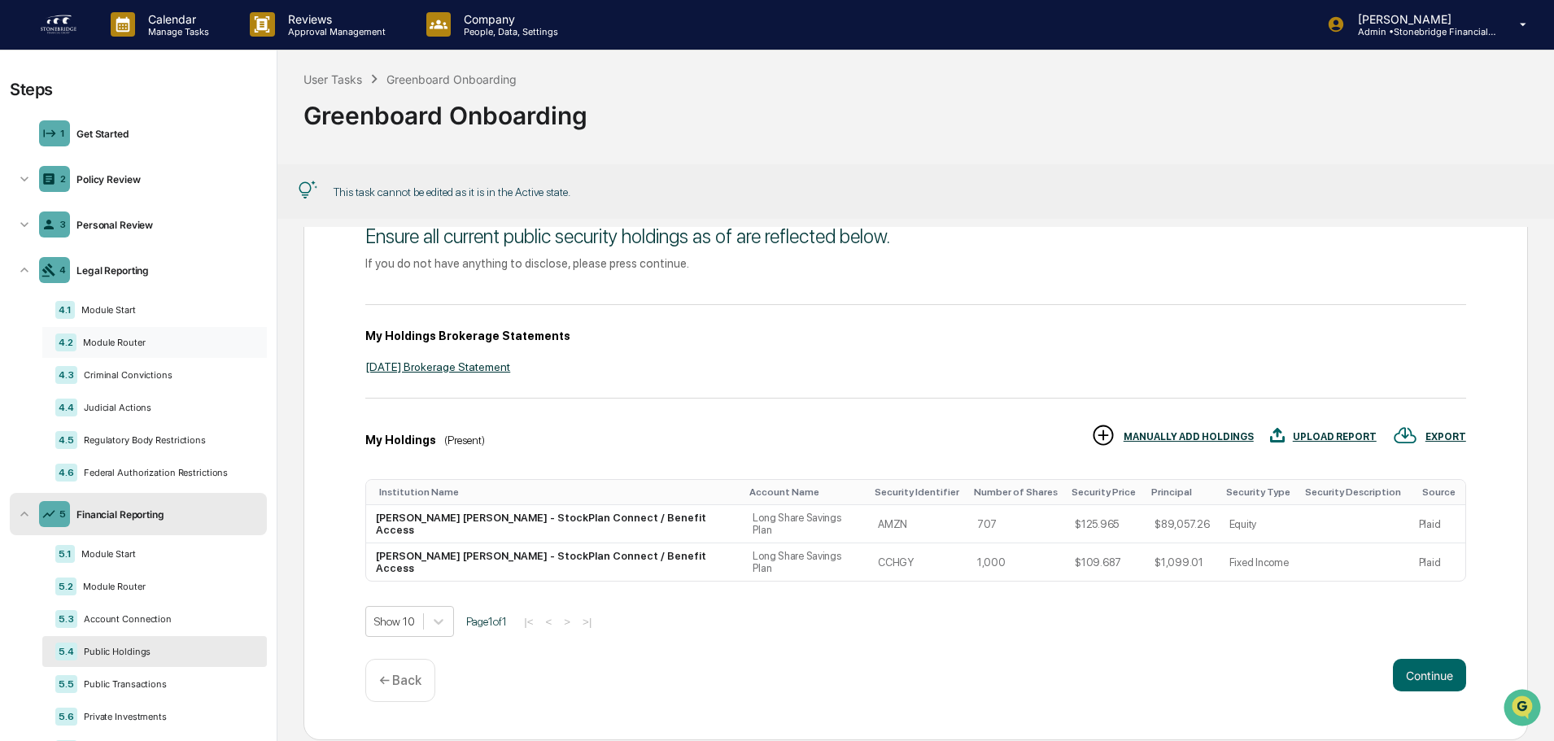
scroll to position [0, 0]
click at [149, 46] on div "Calendar Manage Tasks" at bounding box center [167, 25] width 139 height 50
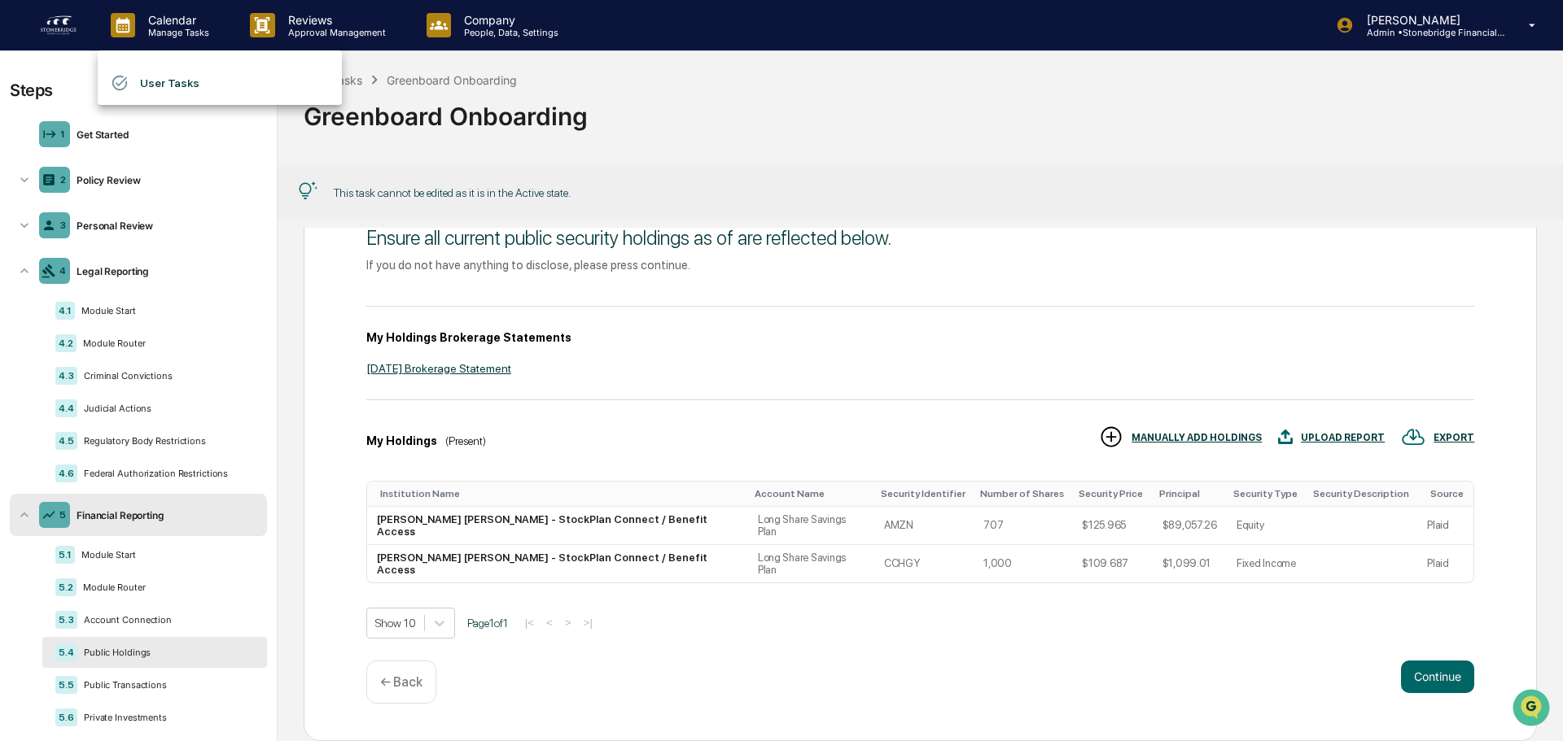
click at [163, 74] on li "User Tasks" at bounding box center [220, 83] width 244 height 31
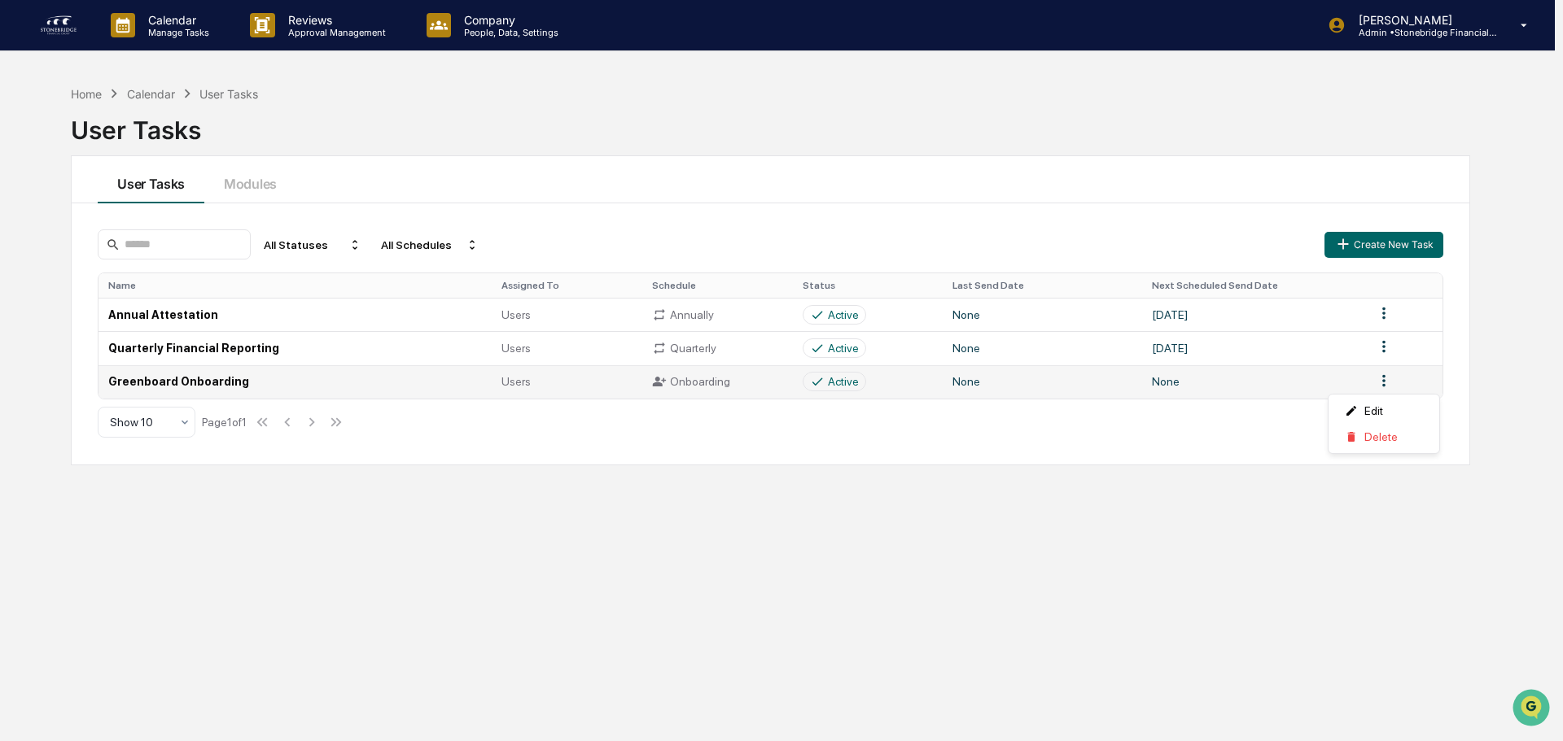
click at [1387, 384] on html "Calendar Manage Tasks Reviews Approval Management Company People, Data, Setting…" at bounding box center [781, 370] width 1563 height 741
click at [217, 386] on html "Calendar Manage Tasks Reviews Approval Management Company People, Data, Setting…" at bounding box center [781, 370] width 1563 height 741
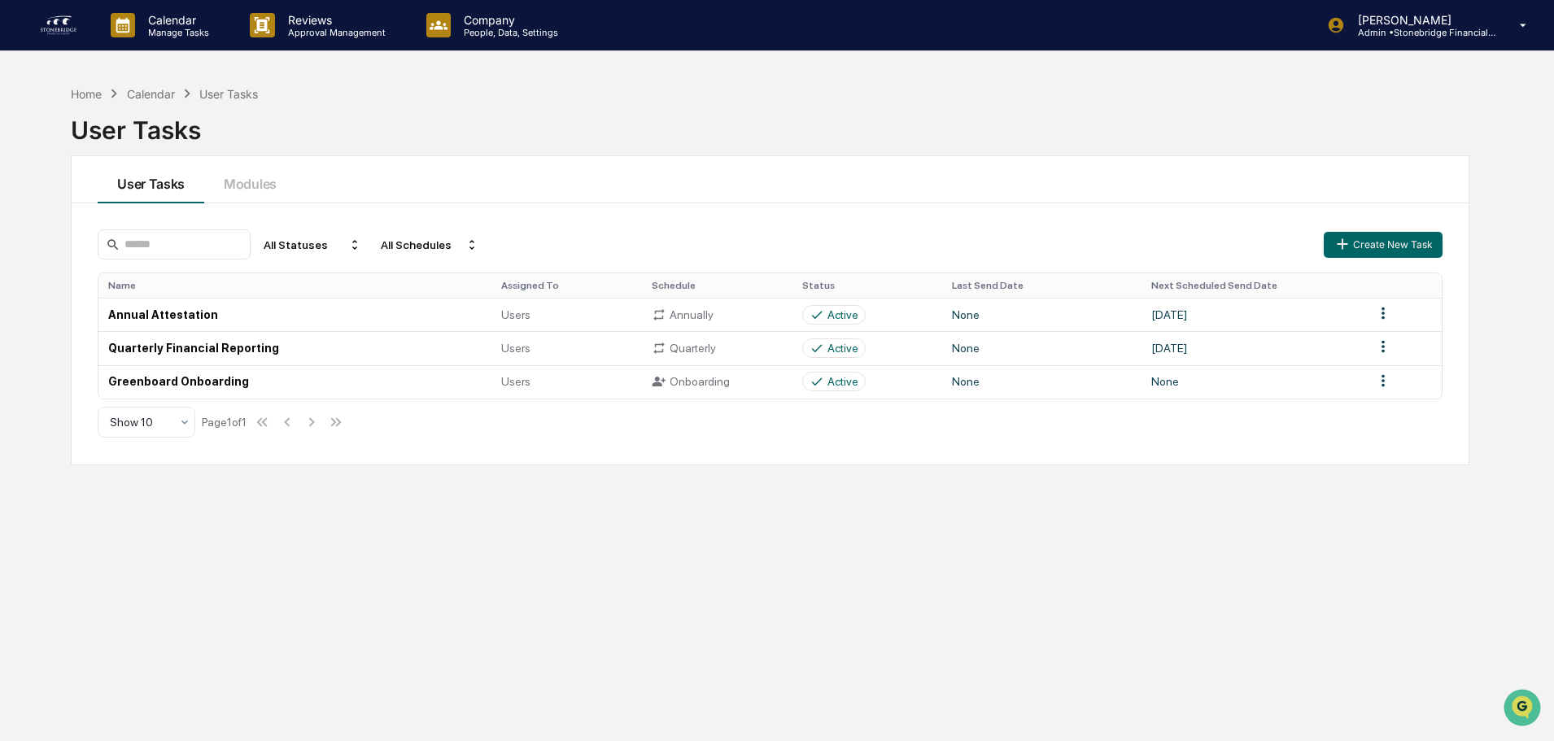
click at [217, 386] on td "Greenboard Onboarding" at bounding box center [294, 381] width 393 height 33
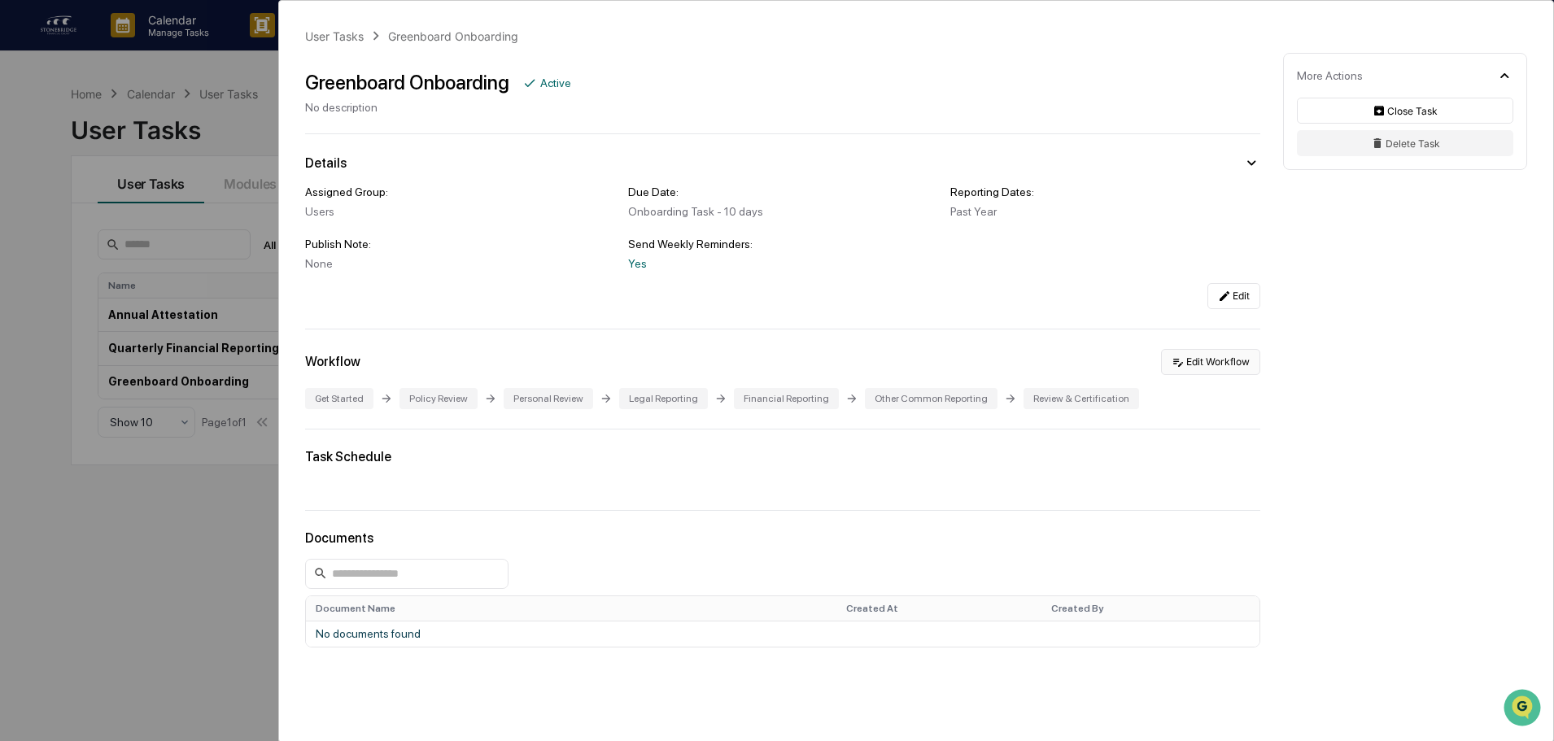
click at [1231, 367] on button "Edit Workflow" at bounding box center [1210, 362] width 99 height 26
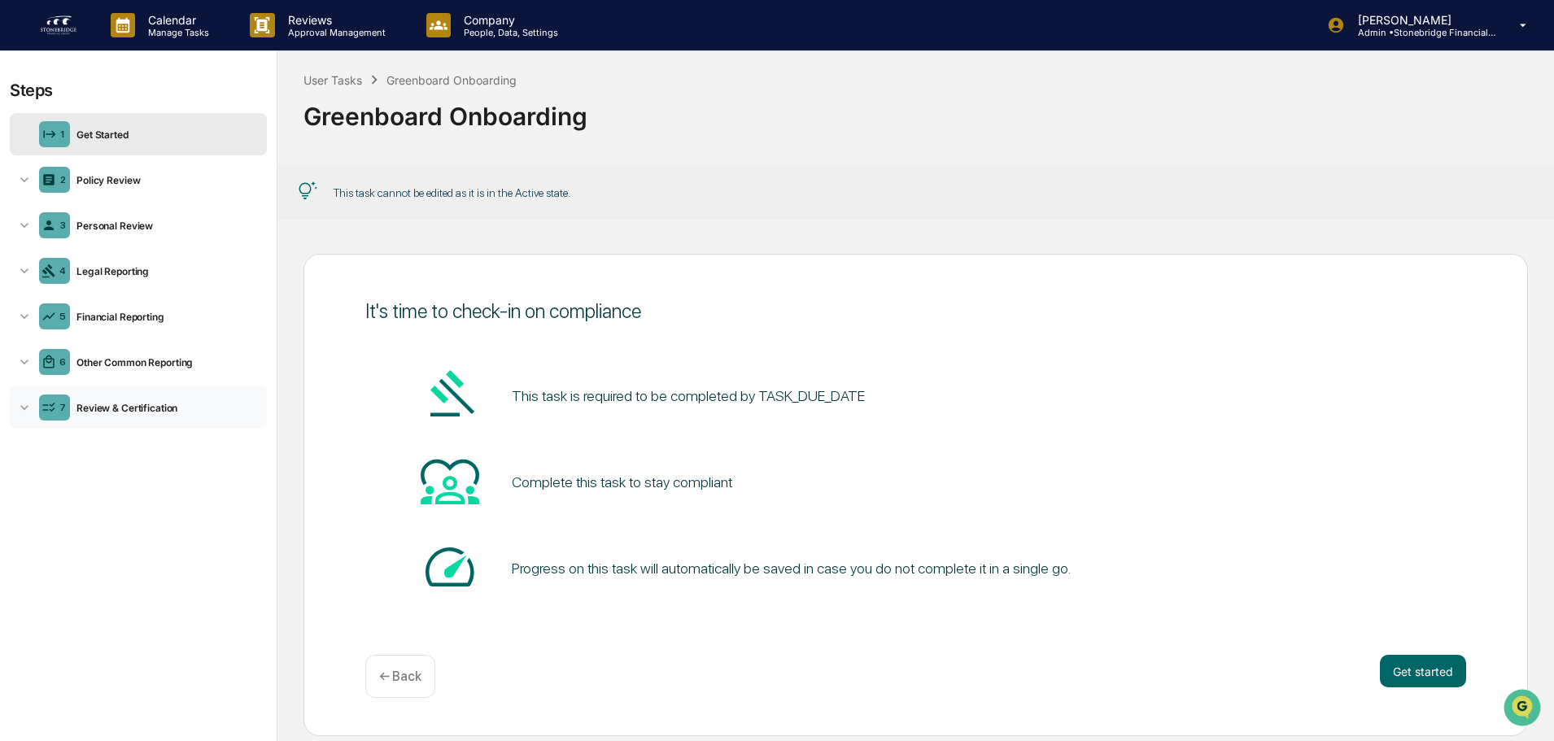
click at [187, 409] on div "Review & Certification" at bounding box center [165, 408] width 190 height 12
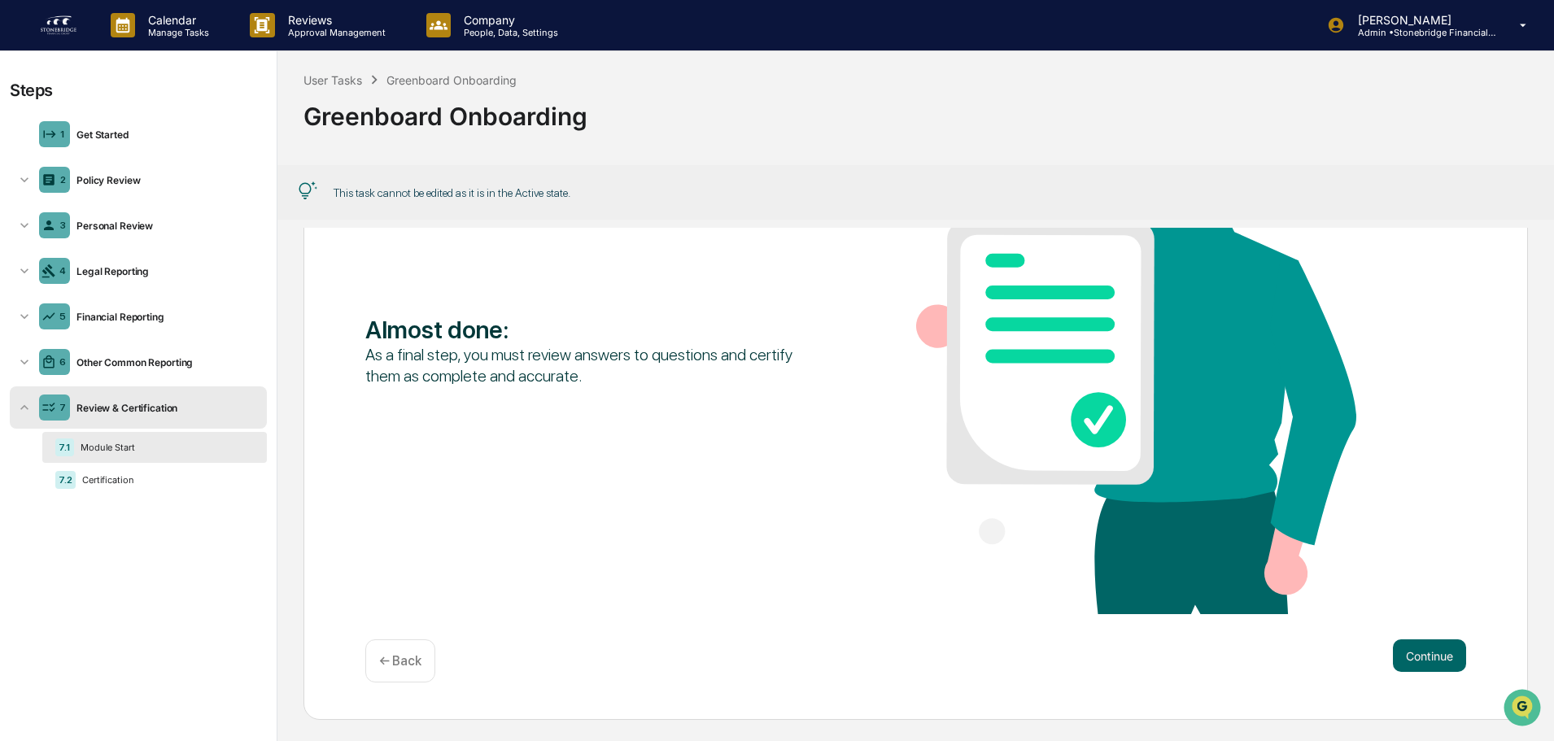
scroll to position [1, 0]
click at [1393, 651] on button "Continue" at bounding box center [1429, 655] width 73 height 33
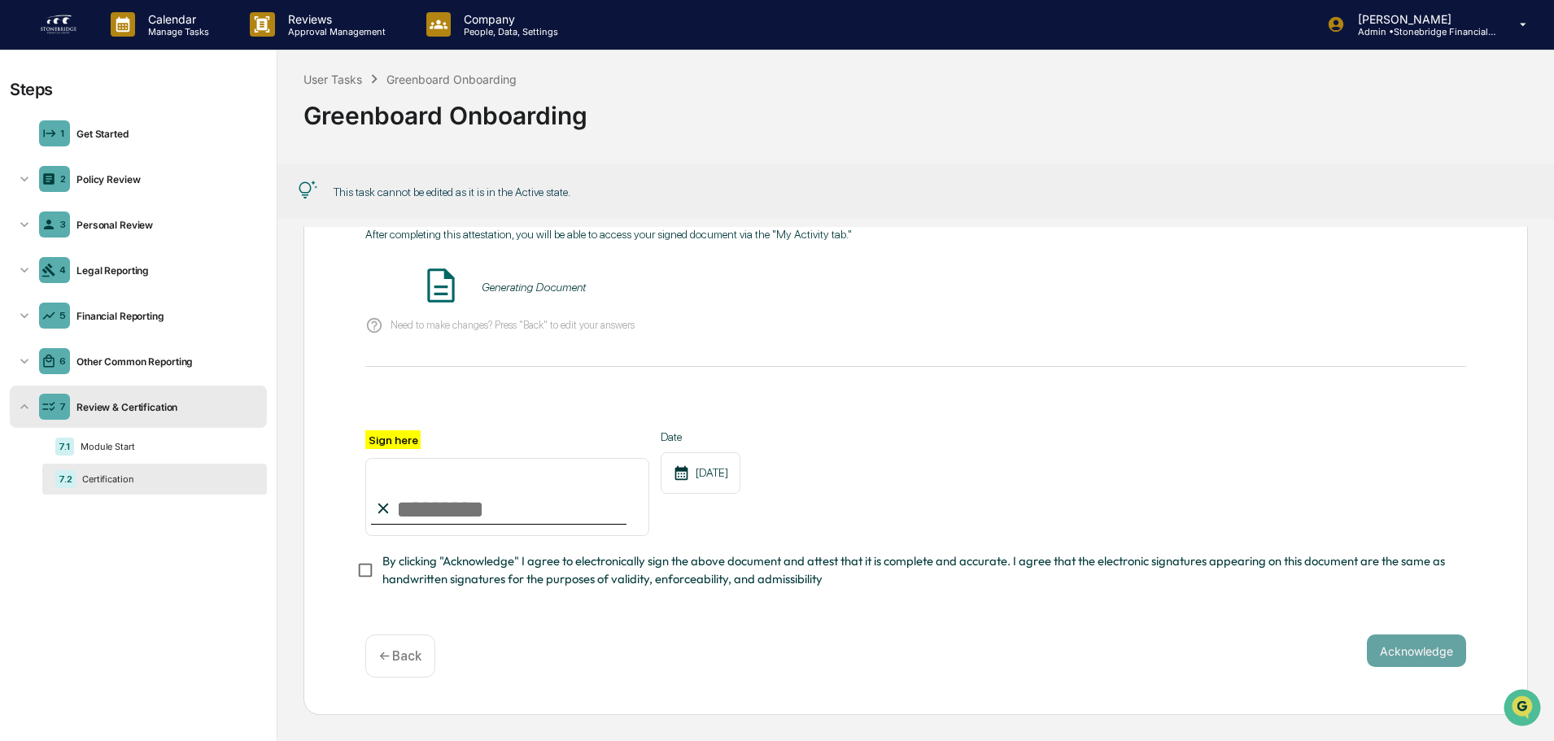
click at [526, 570] on span "By clicking "Acknowledge" I agree to electronically sign the above document and…" at bounding box center [918, 571] width 1071 height 37
click at [423, 507] on input "Sign here" at bounding box center [507, 497] width 284 height 78
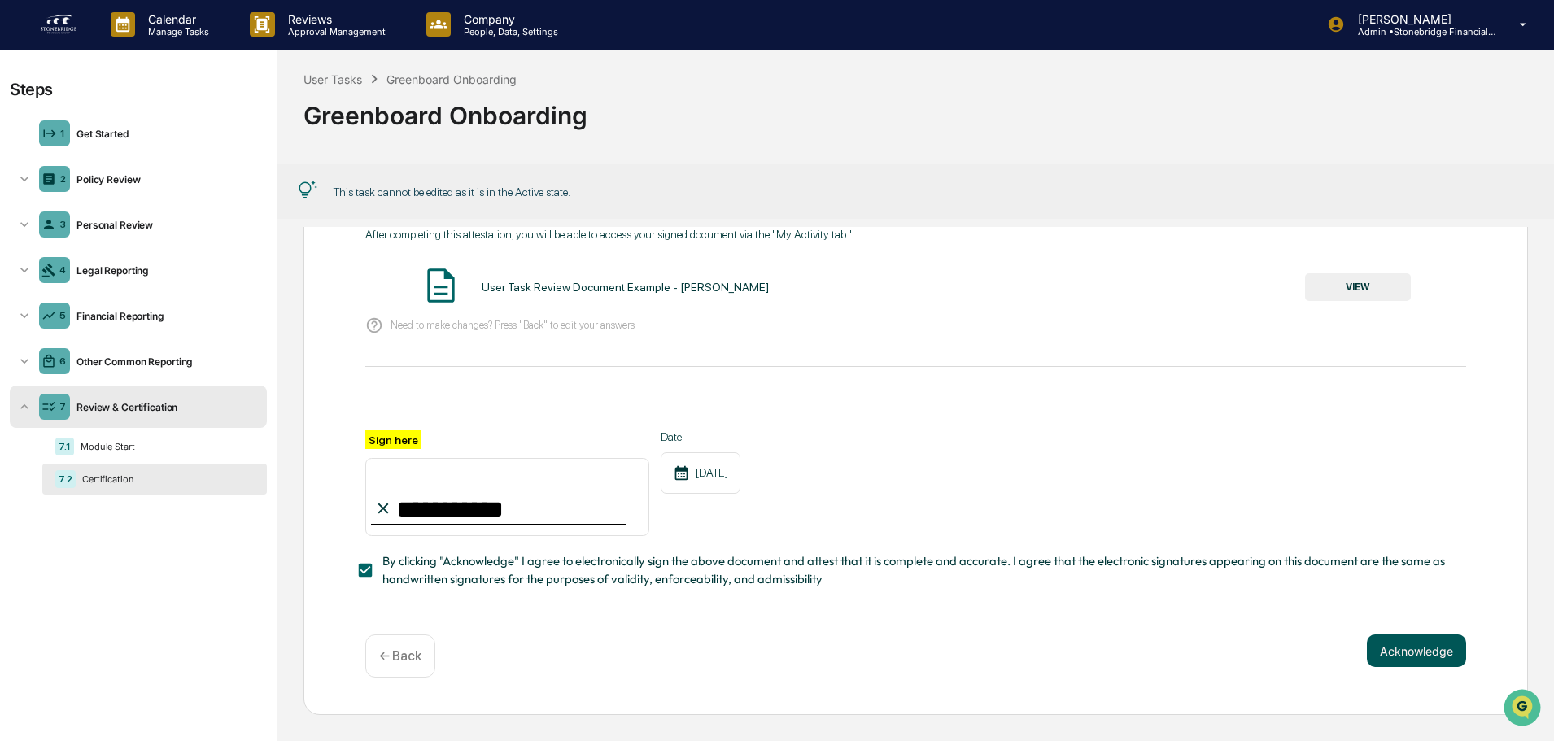
type input "**********"
click at [1391, 647] on button "Acknowledge" at bounding box center [1416, 651] width 99 height 33
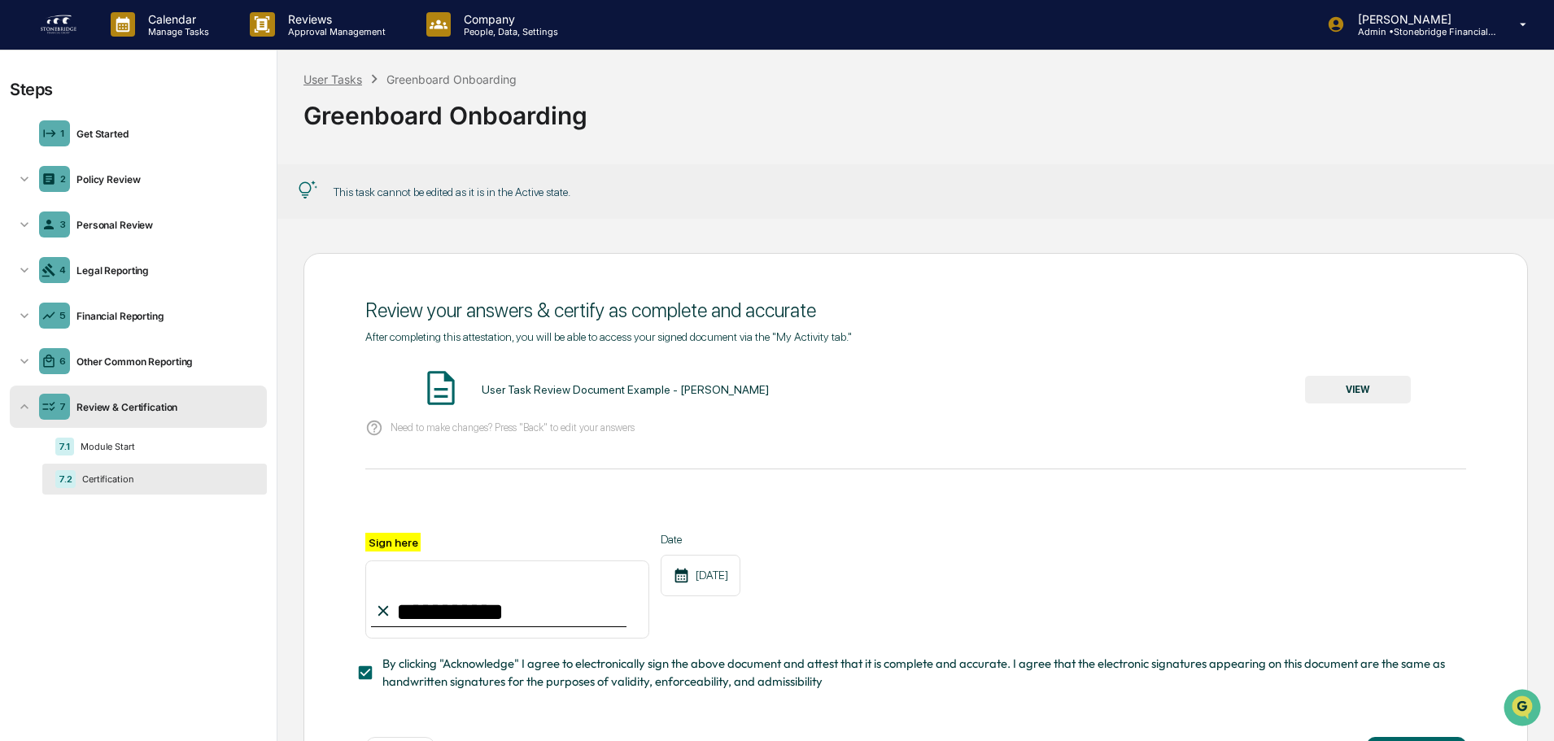
click at [336, 80] on div "User Tasks" at bounding box center [333, 79] width 59 height 14
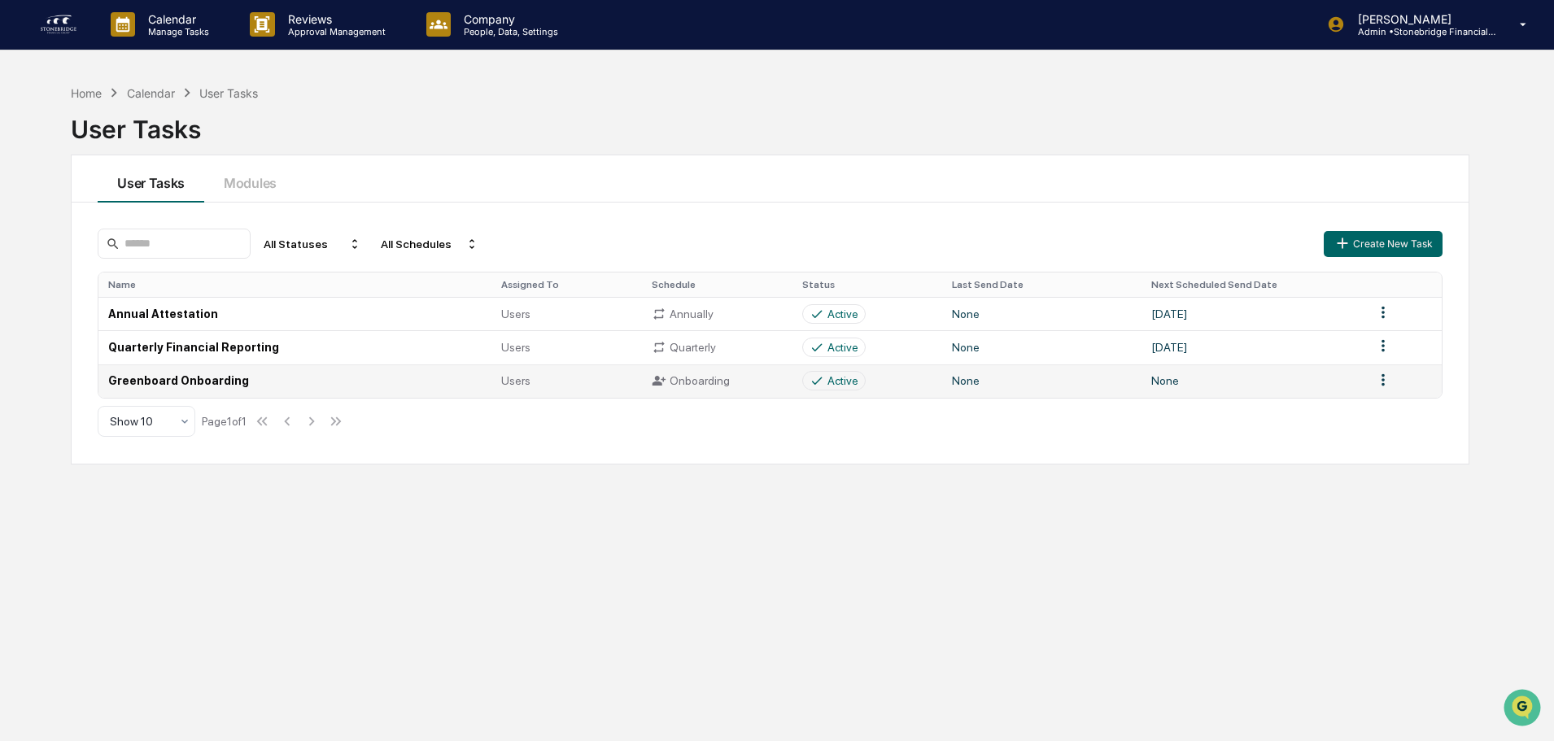
click at [622, 387] on div "Users" at bounding box center [566, 380] width 131 height 13
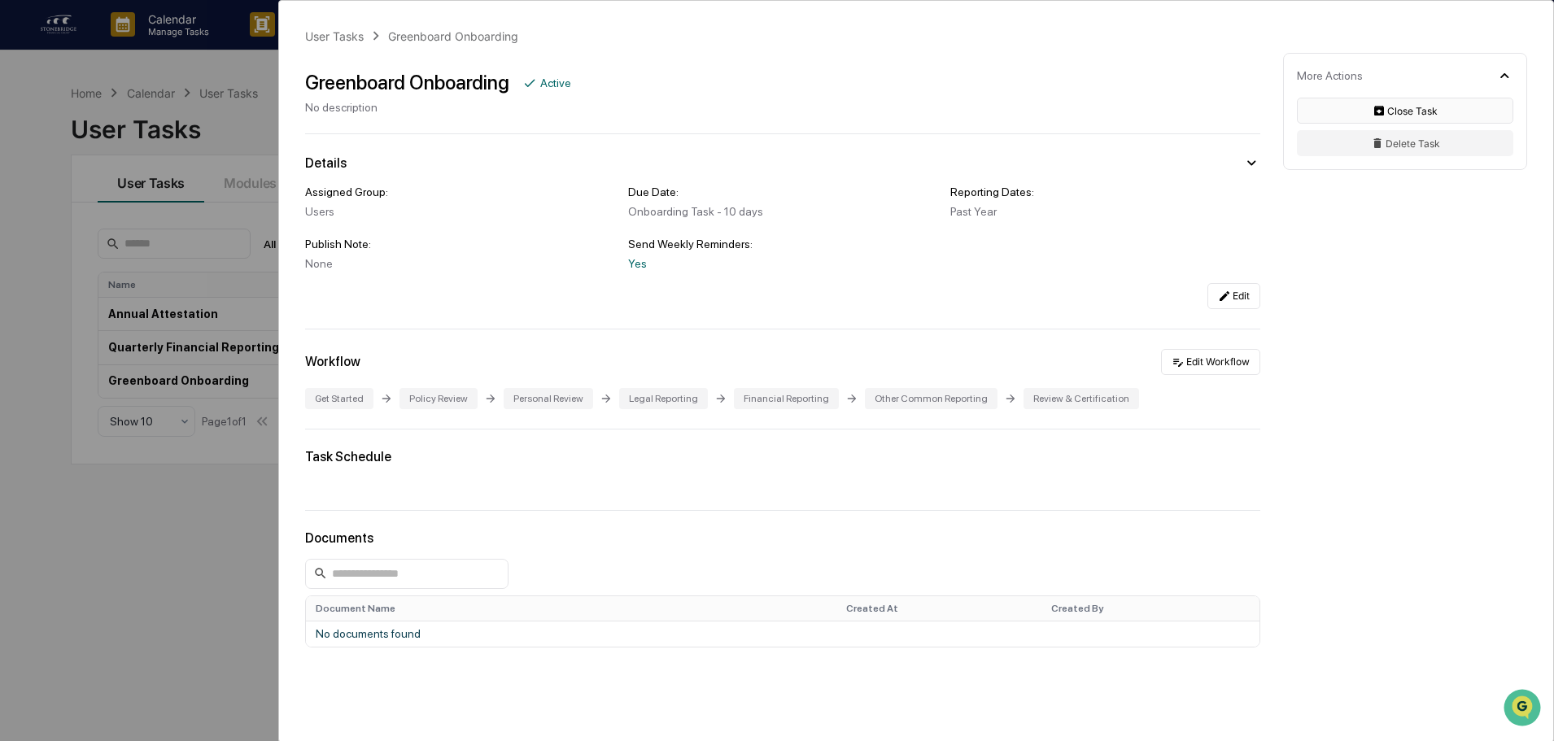
click at [1349, 112] on button "Close Task" at bounding box center [1405, 111] width 216 height 26
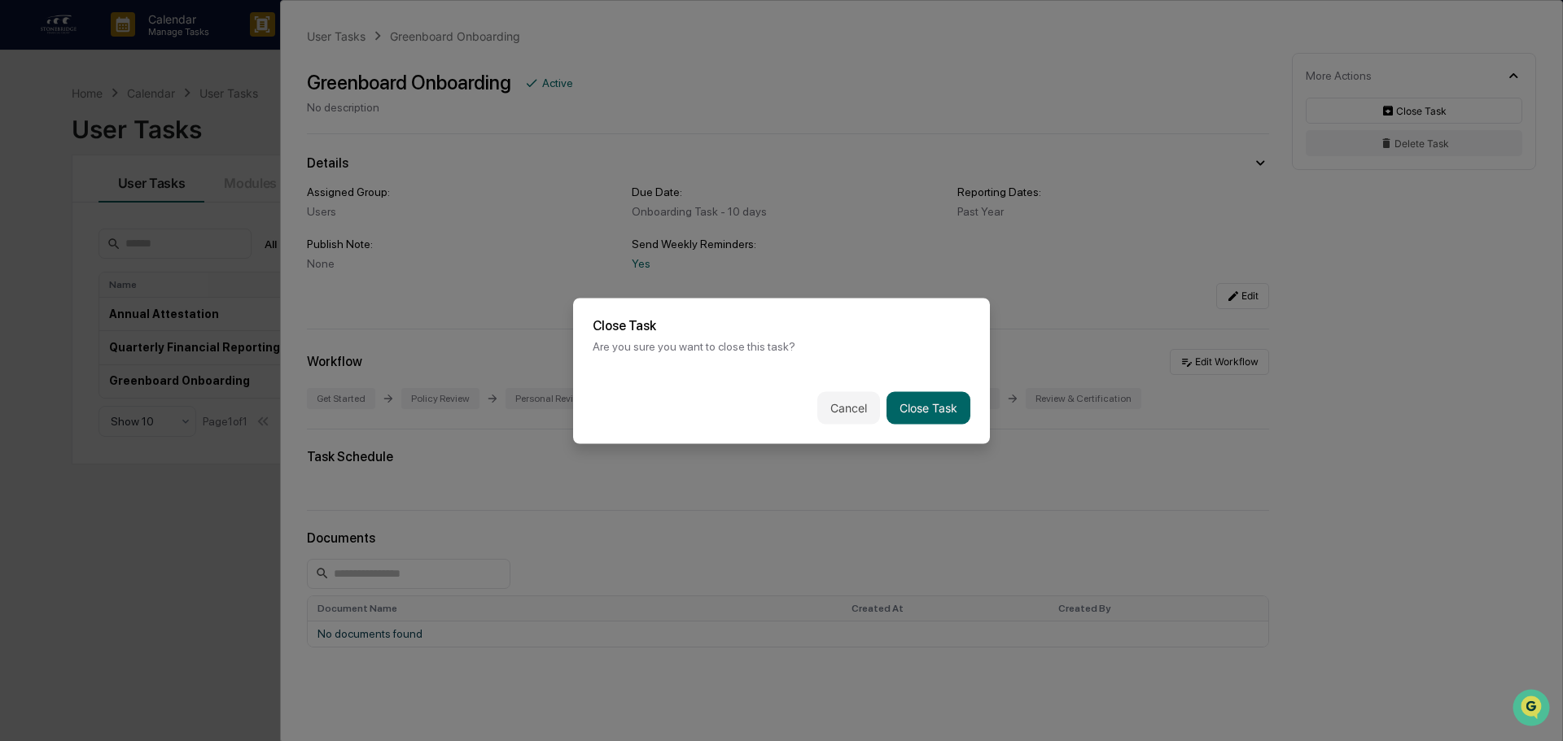
click at [840, 433] on div "Cancel Close Task" at bounding box center [781, 408] width 417 height 72
click at [838, 405] on button "Cancel" at bounding box center [848, 407] width 63 height 33
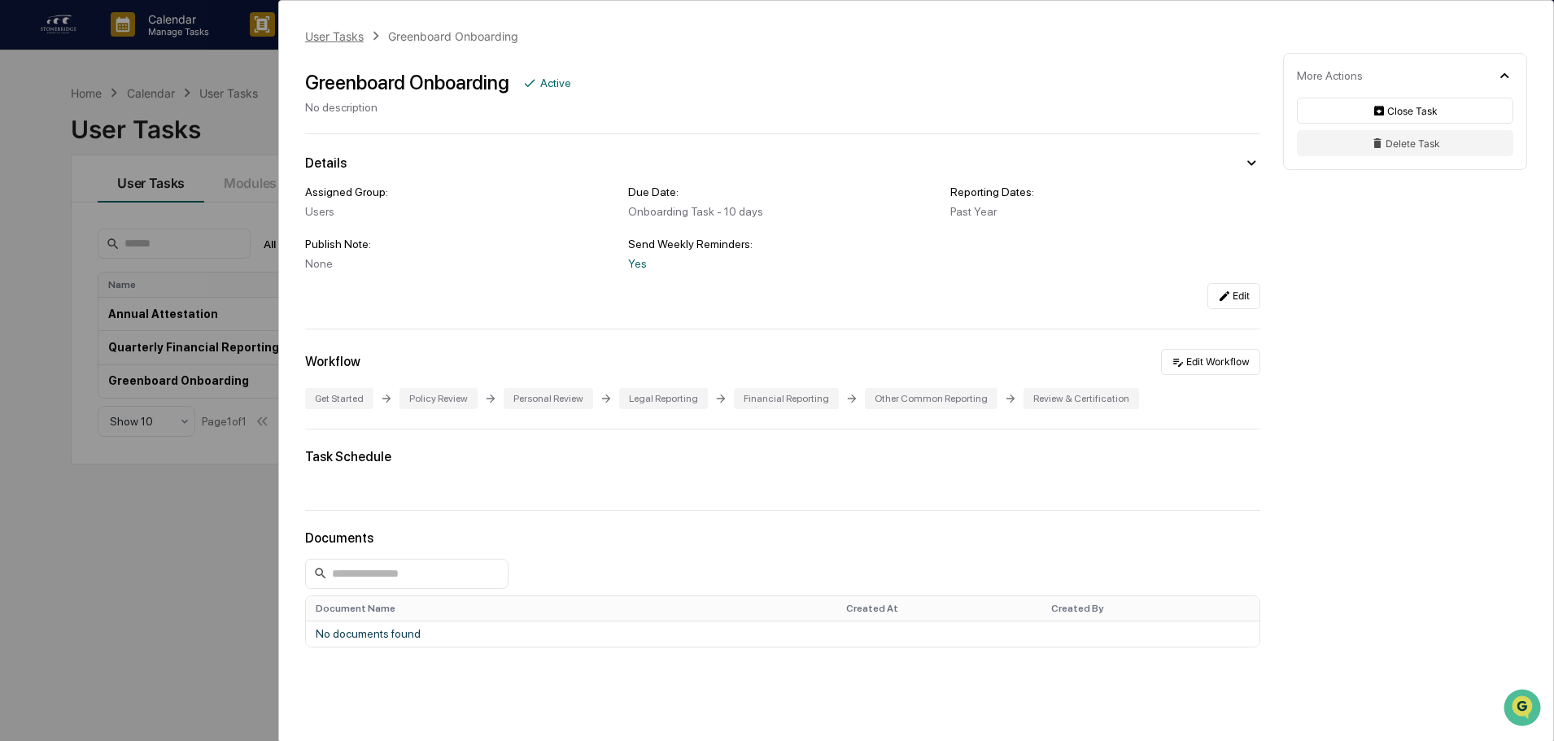
click at [334, 37] on div "User Tasks" at bounding box center [334, 36] width 59 height 14
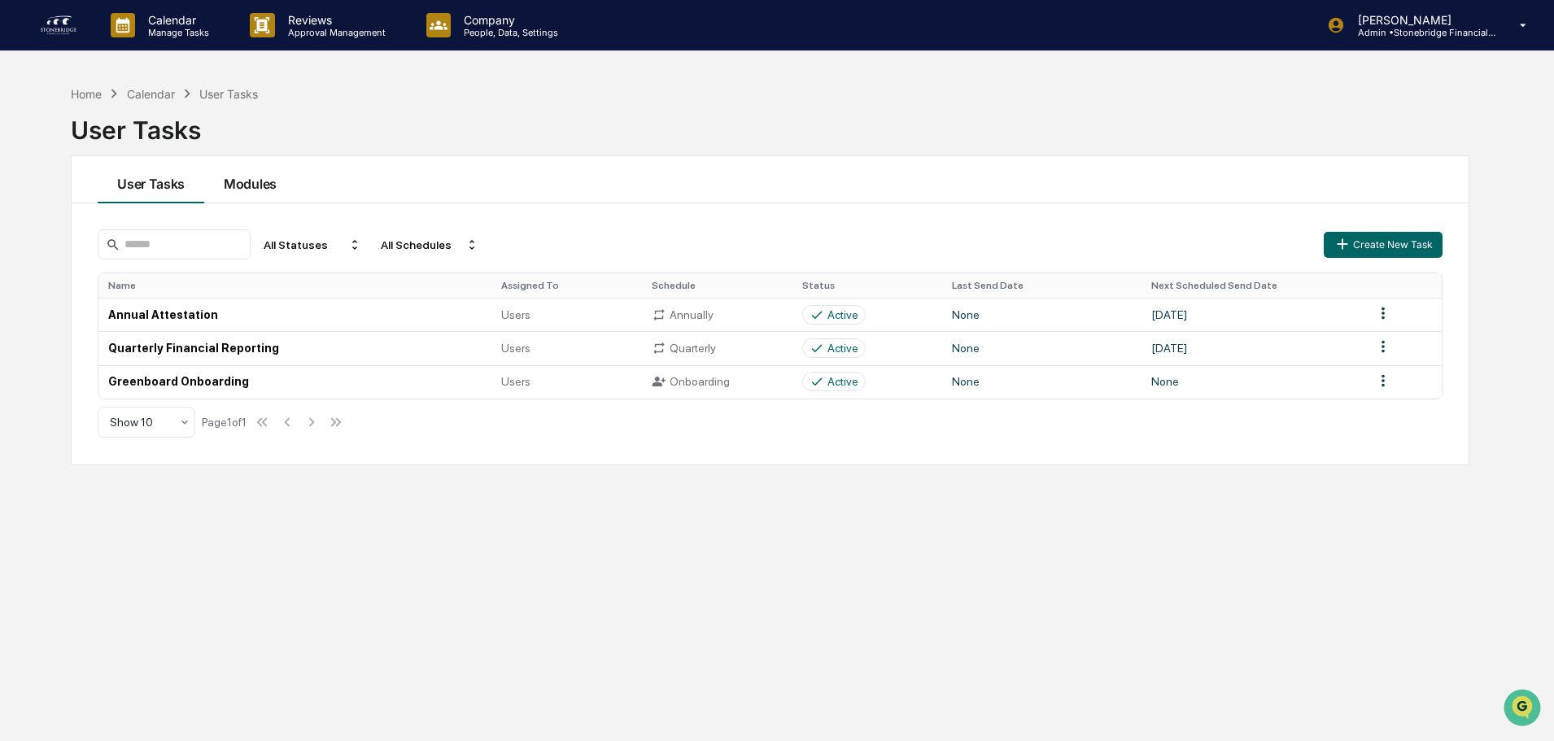
click at [260, 186] on button "Modules" at bounding box center [250, 179] width 92 height 47
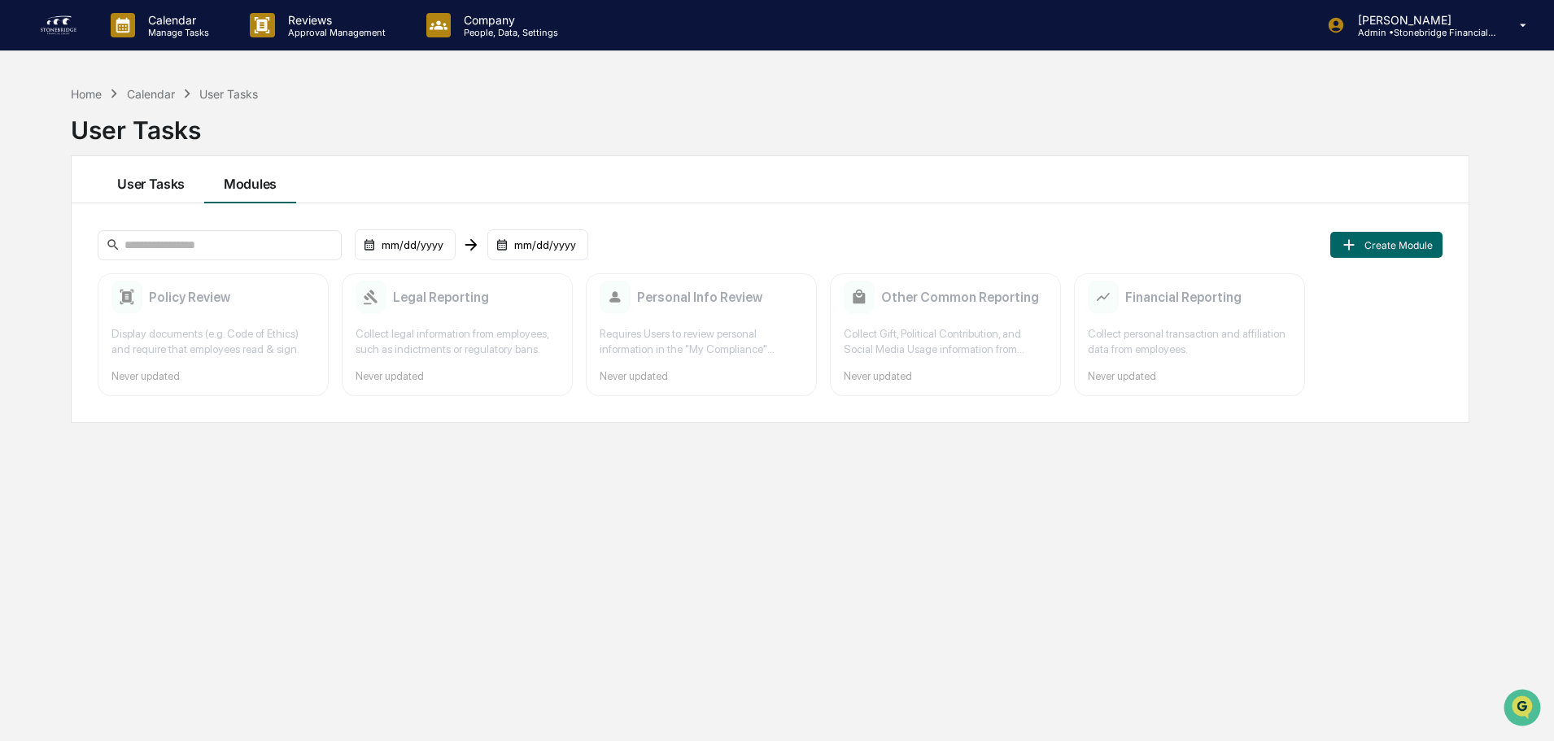
click at [172, 168] on button "User Tasks" at bounding box center [151, 179] width 107 height 47
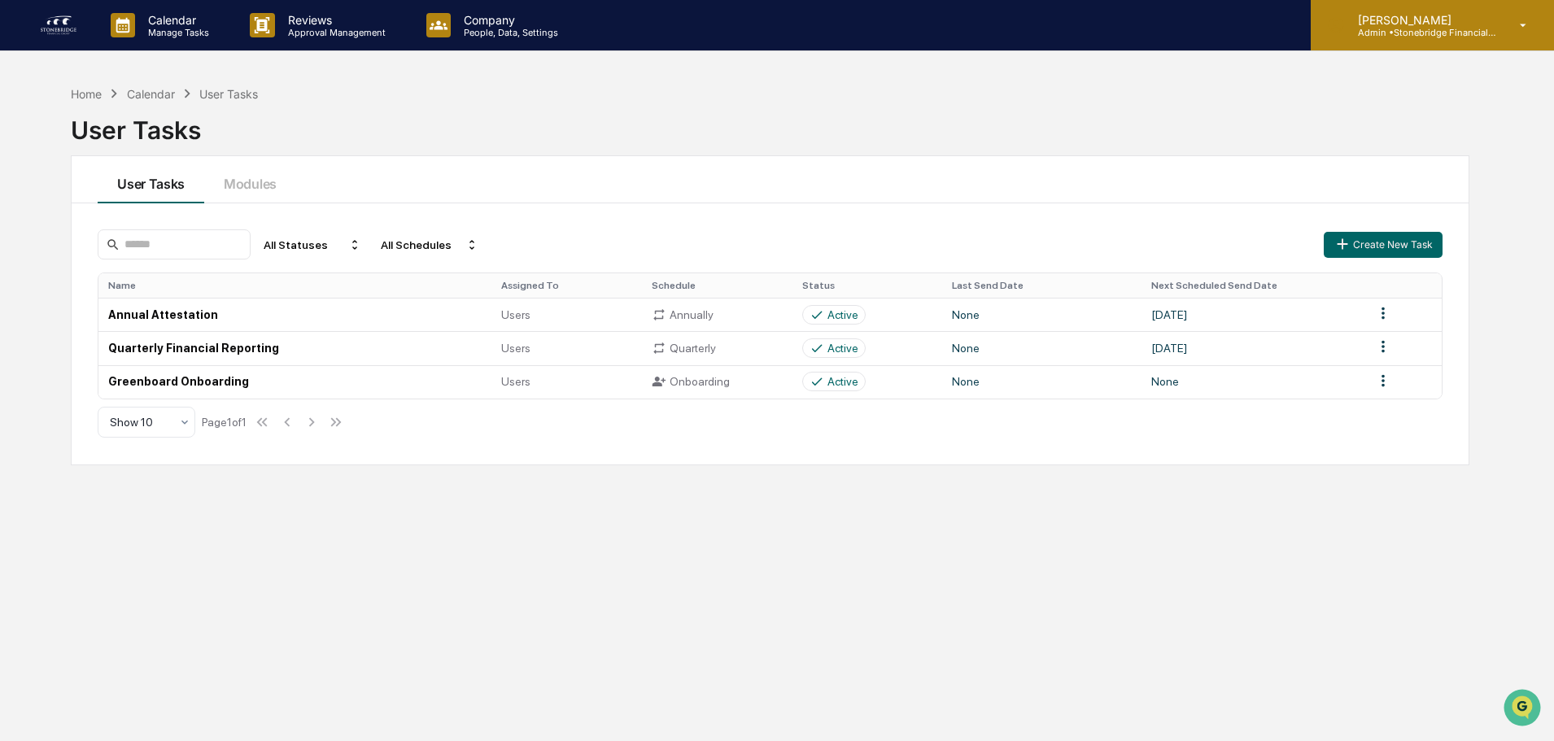
click at [1447, 38] on div "Cody Gehman Admin • Stonebridge Financial Group" at bounding box center [1432, 25] width 243 height 50
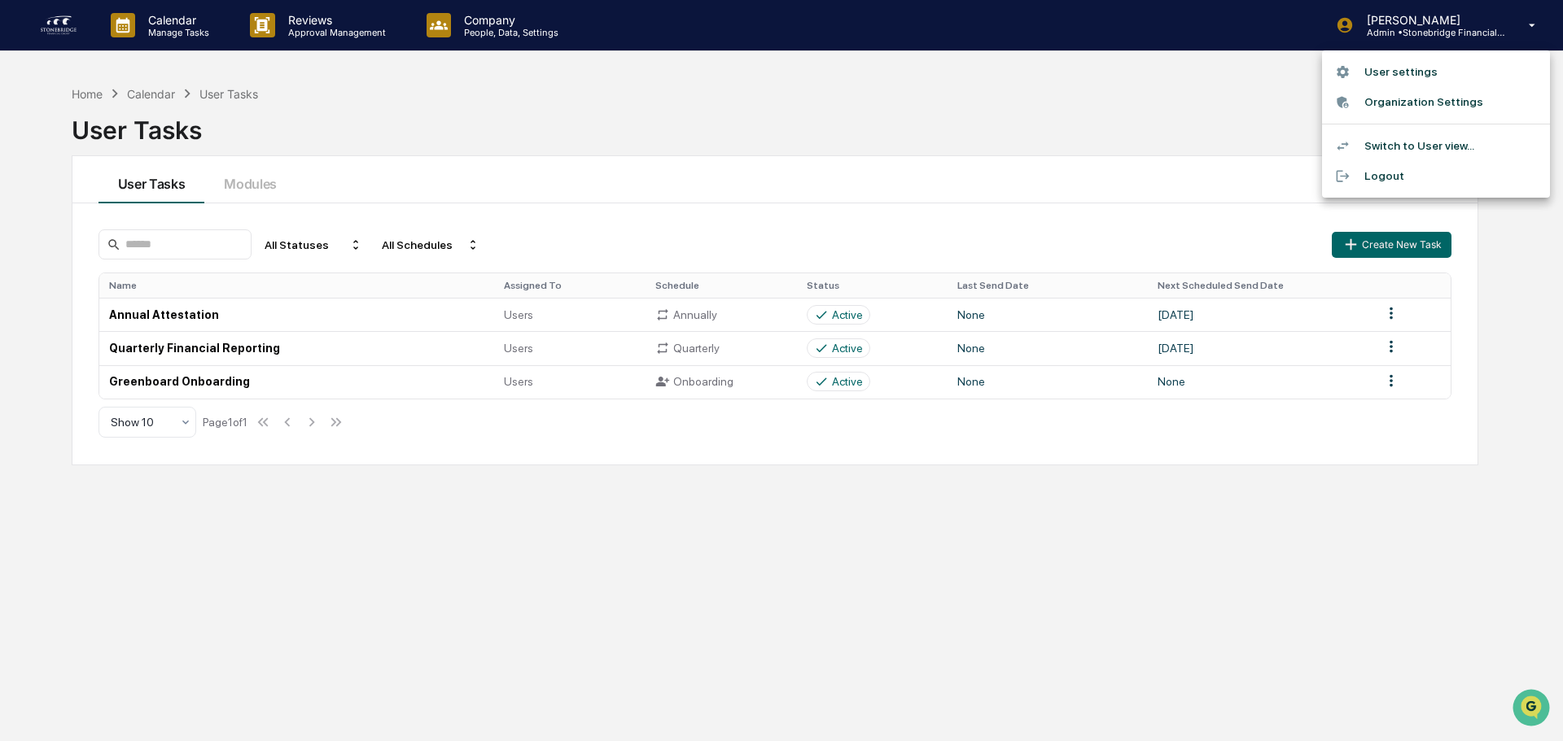
click at [1422, 73] on li "User settings" at bounding box center [1436, 72] width 228 height 30
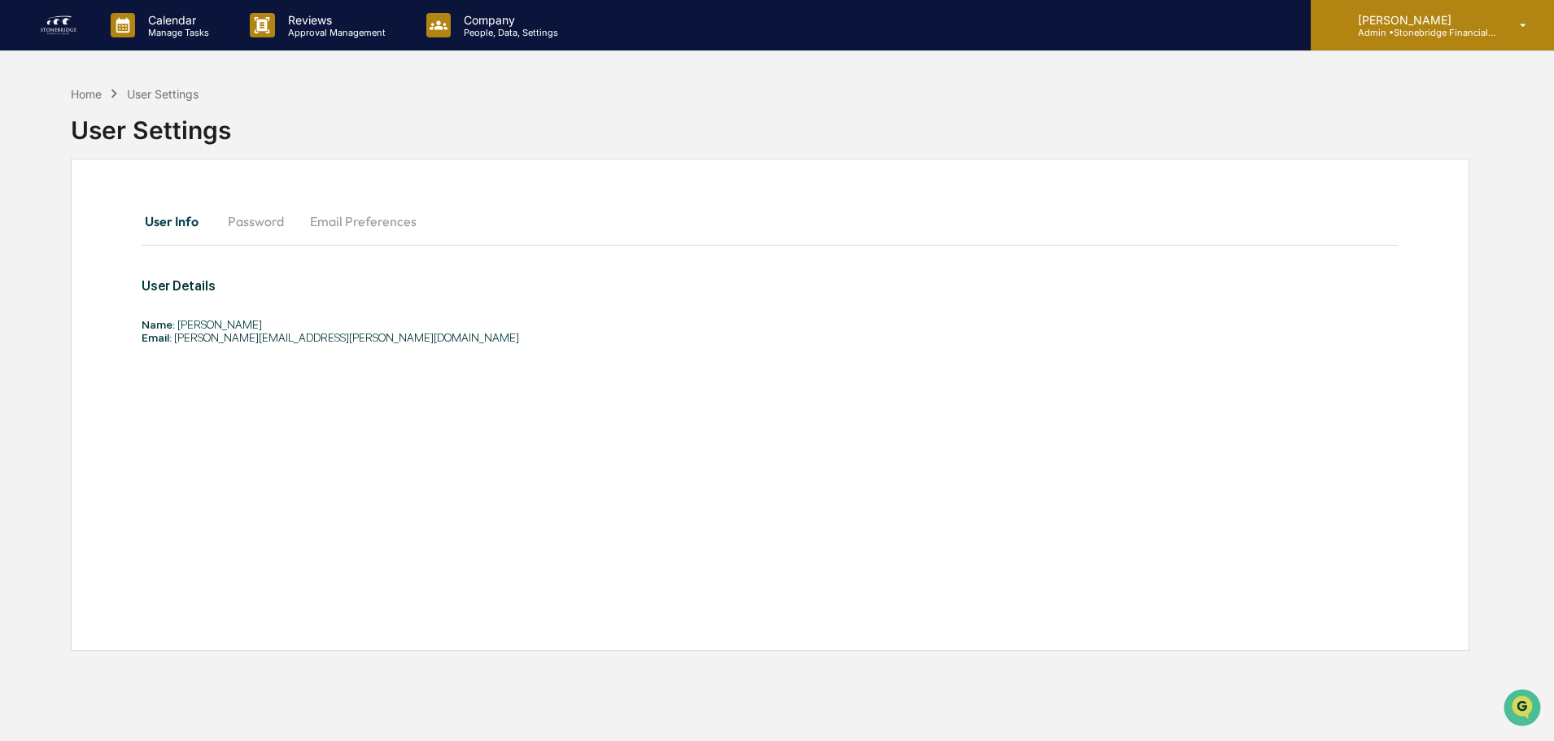
click at [1380, 24] on p "[PERSON_NAME]" at bounding box center [1420, 20] width 151 height 14
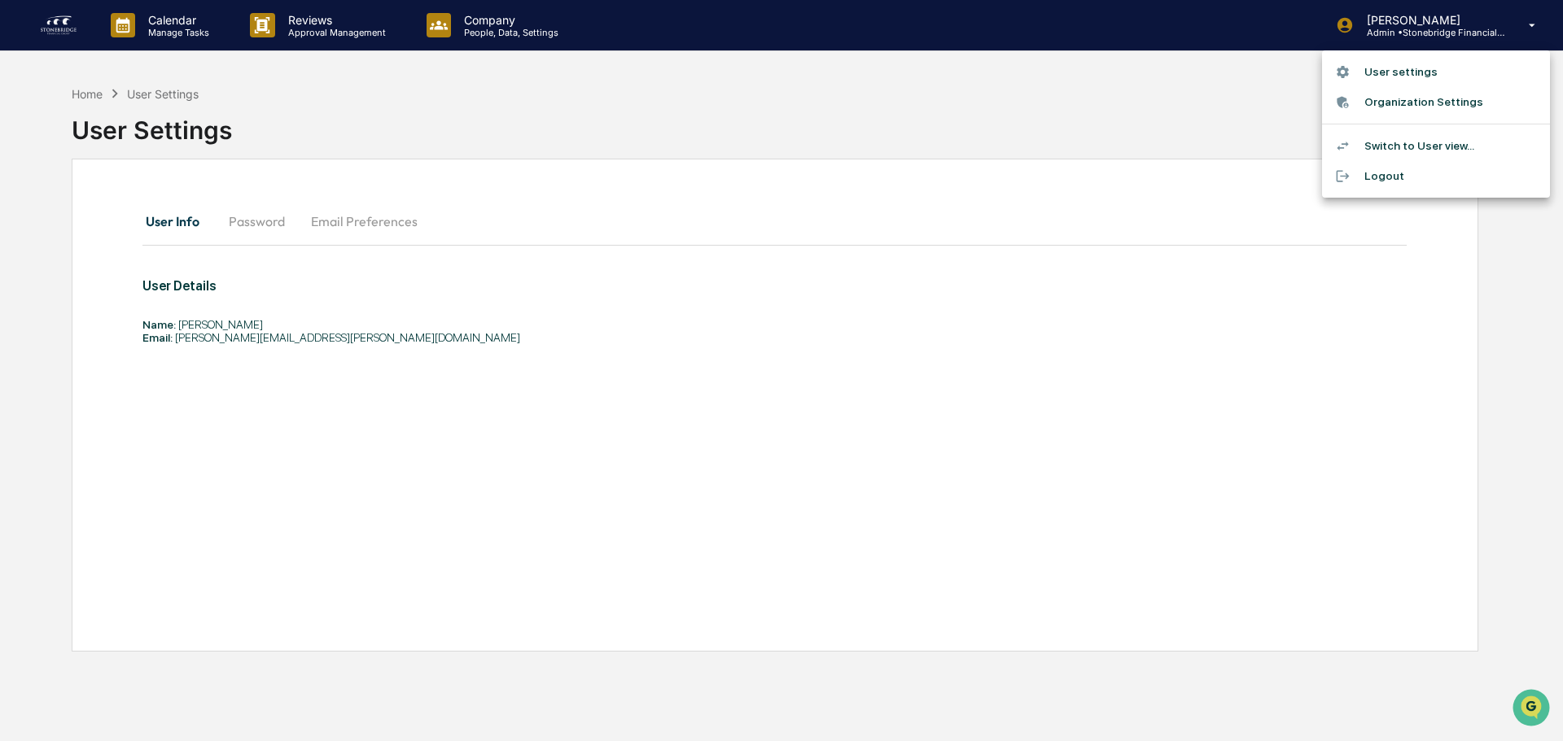
click at [1384, 138] on li "Switch to User view..." at bounding box center [1436, 146] width 228 height 30
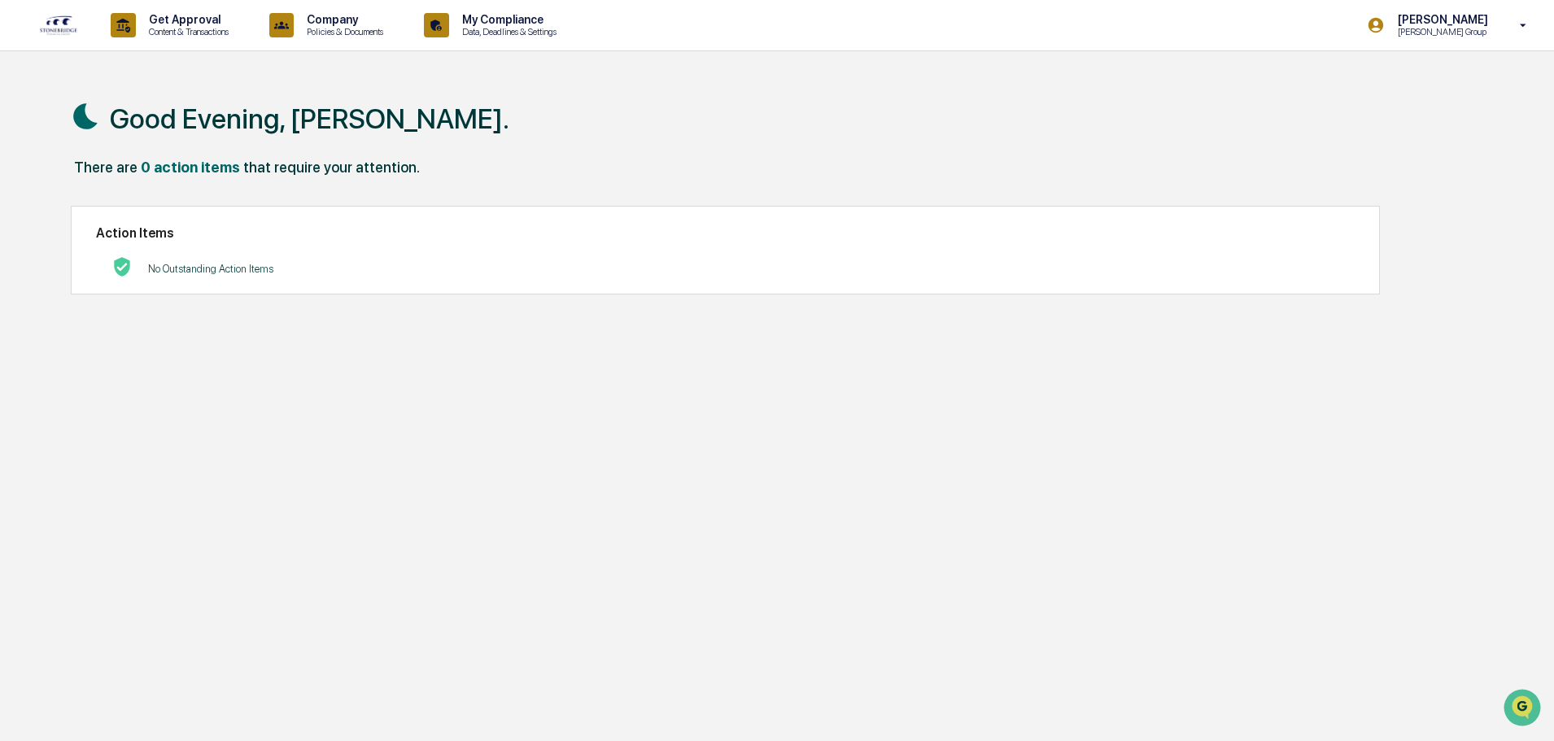
click at [237, 269] on p "No Outstanding Action Items" at bounding box center [210, 269] width 125 height 12
click at [188, 168] on div "0 action items" at bounding box center [190, 167] width 99 height 17
click at [170, 30] on p "Content & Transactions" at bounding box center [186, 31] width 101 height 11
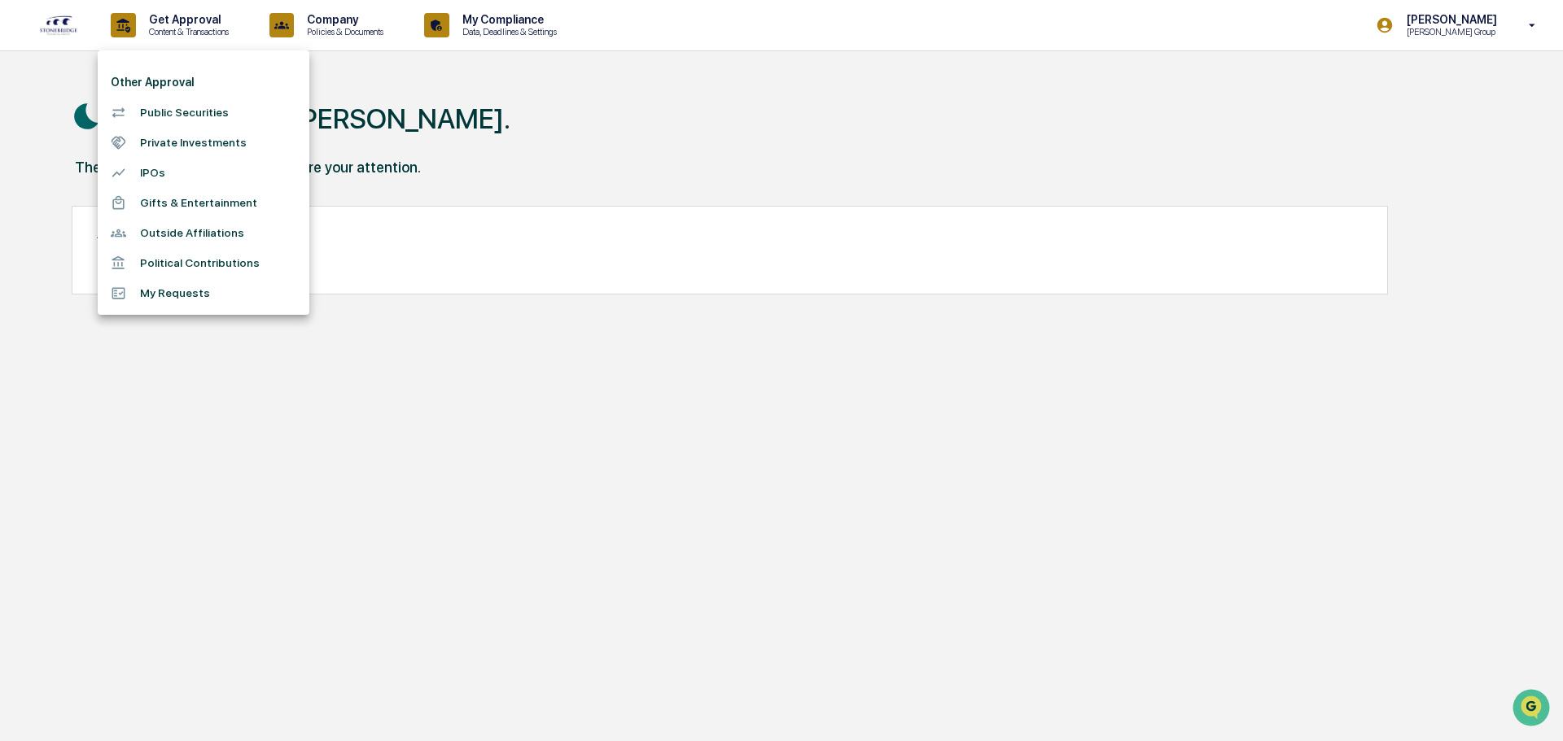
click at [493, 40] on div at bounding box center [781, 370] width 1563 height 741
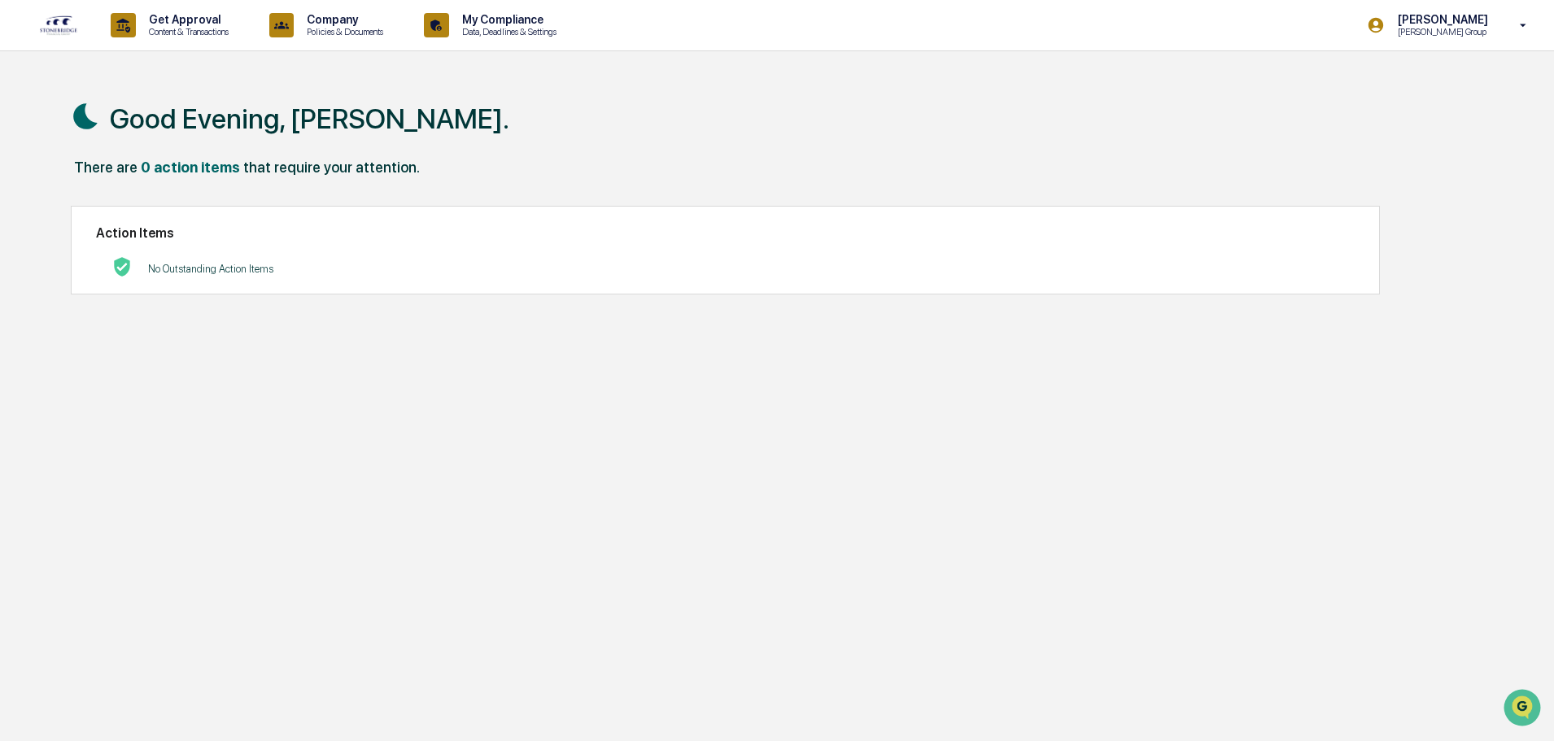
click at [472, 15] on p "My Compliance" at bounding box center [507, 19] width 116 height 13
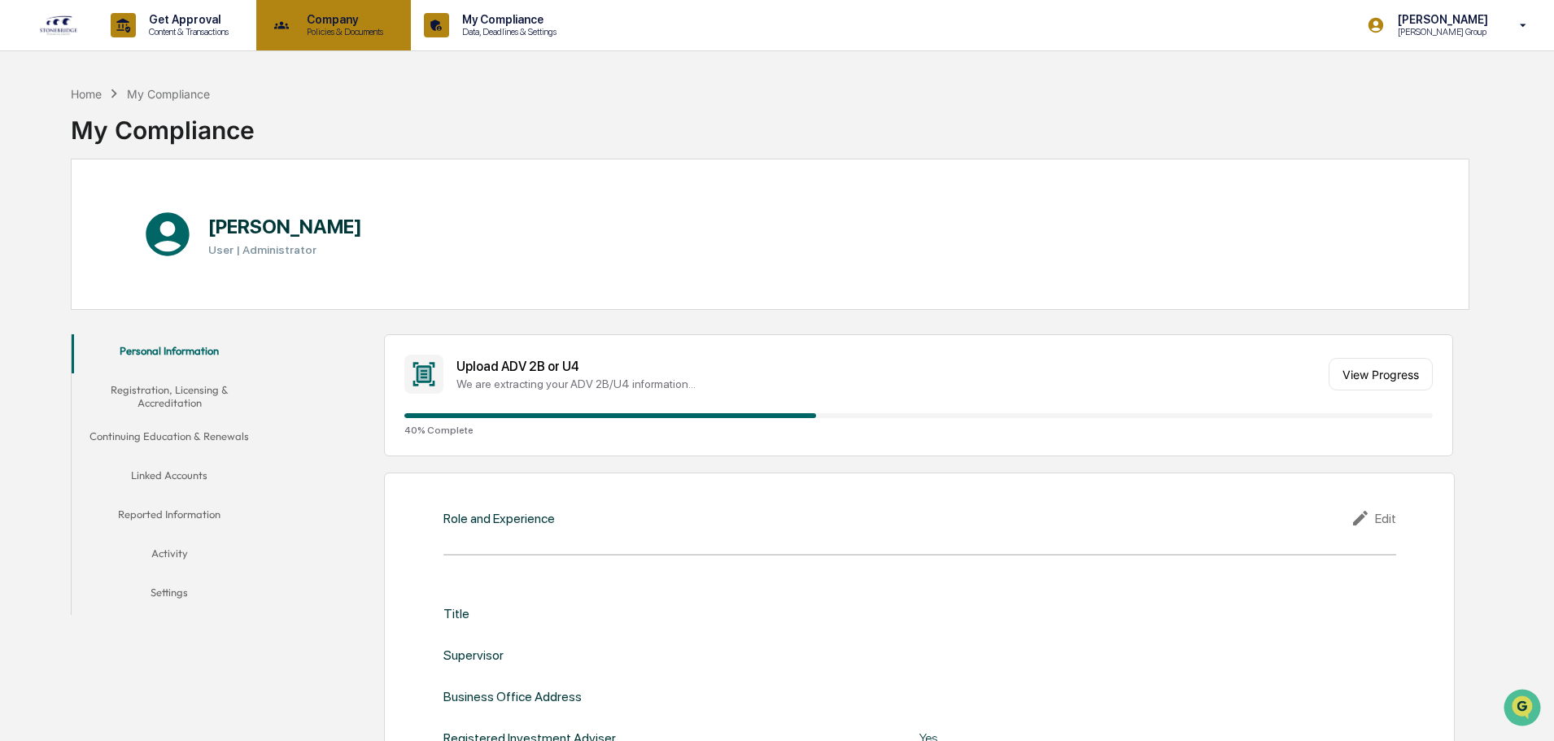
click at [363, 32] on p "Policies & Documents" at bounding box center [343, 31] width 98 height 11
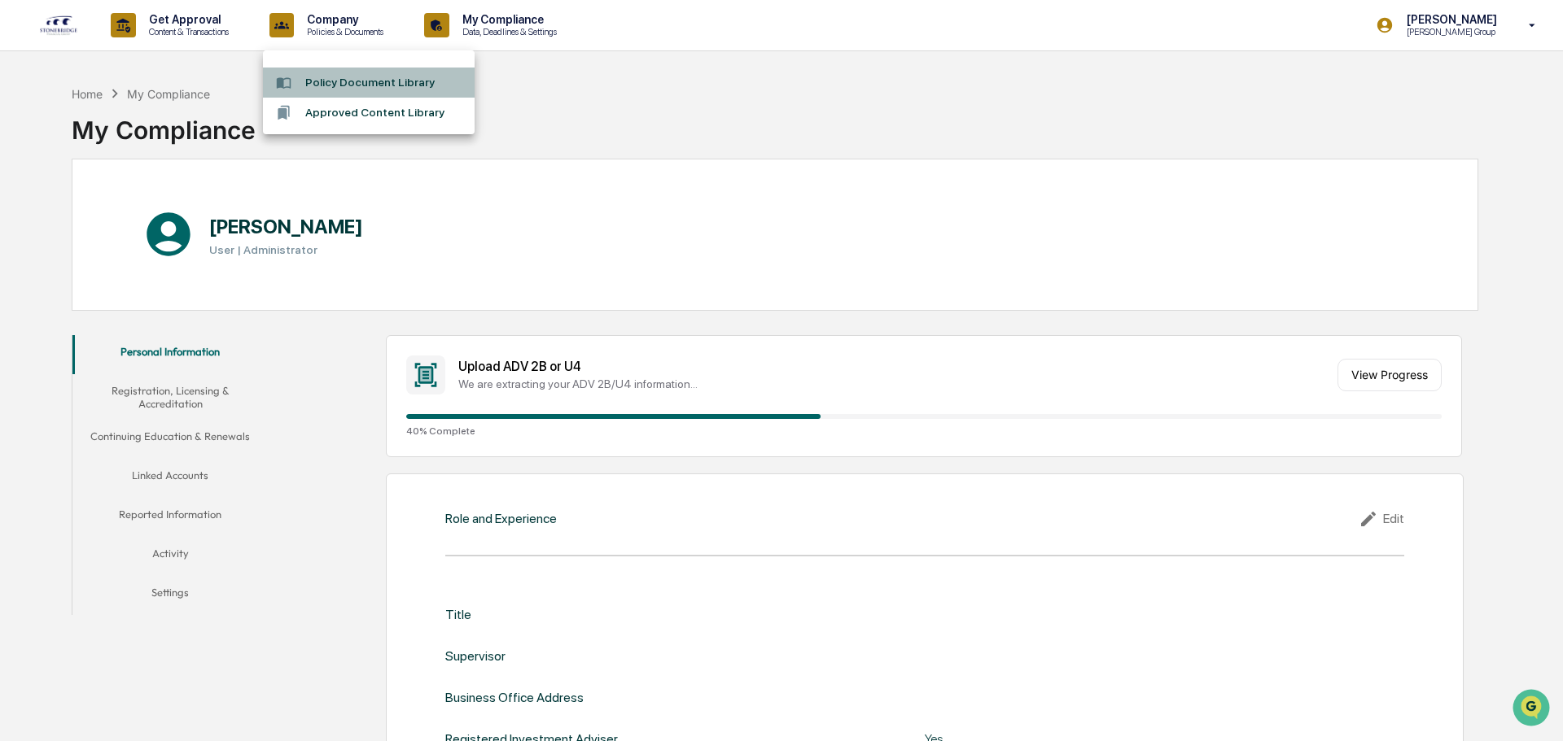
click at [369, 88] on li "Policy Document Library" at bounding box center [369, 83] width 212 height 30
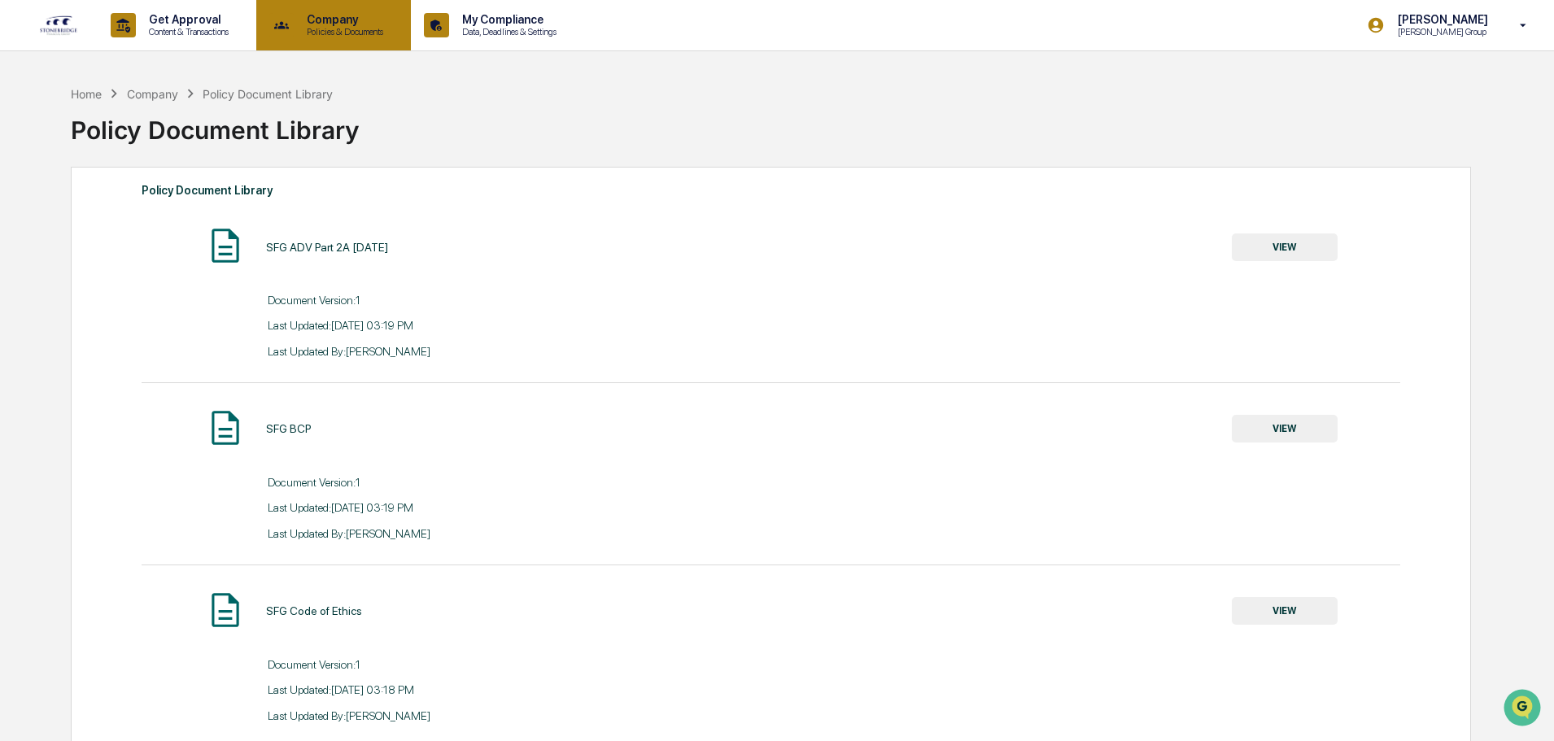
click at [315, 30] on p "Policies & Documents" at bounding box center [343, 31] width 98 height 11
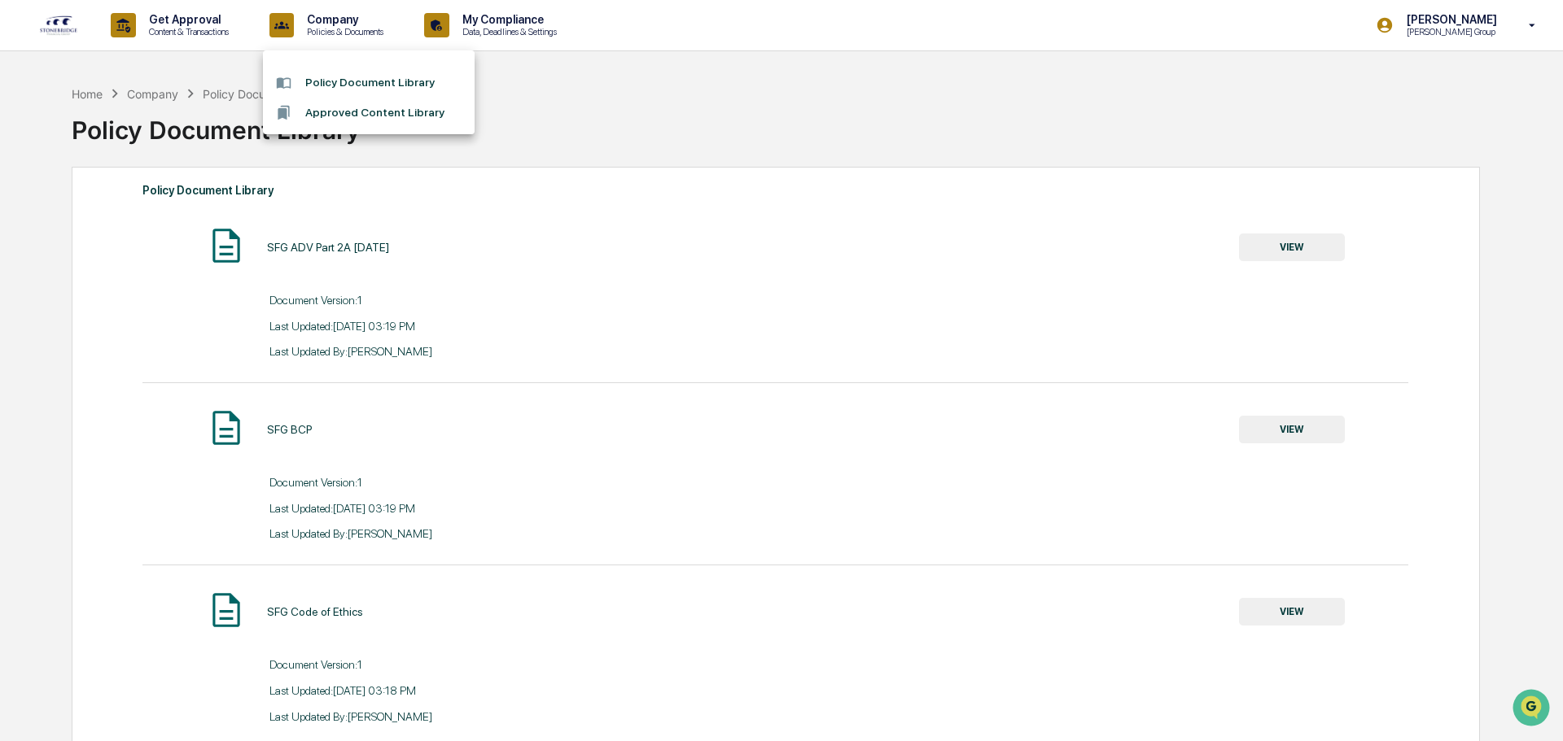
click at [173, 28] on div at bounding box center [781, 370] width 1563 height 741
click at [57, 20] on img at bounding box center [58, 25] width 39 height 21
